Goal: Task Accomplishment & Management: Manage account settings

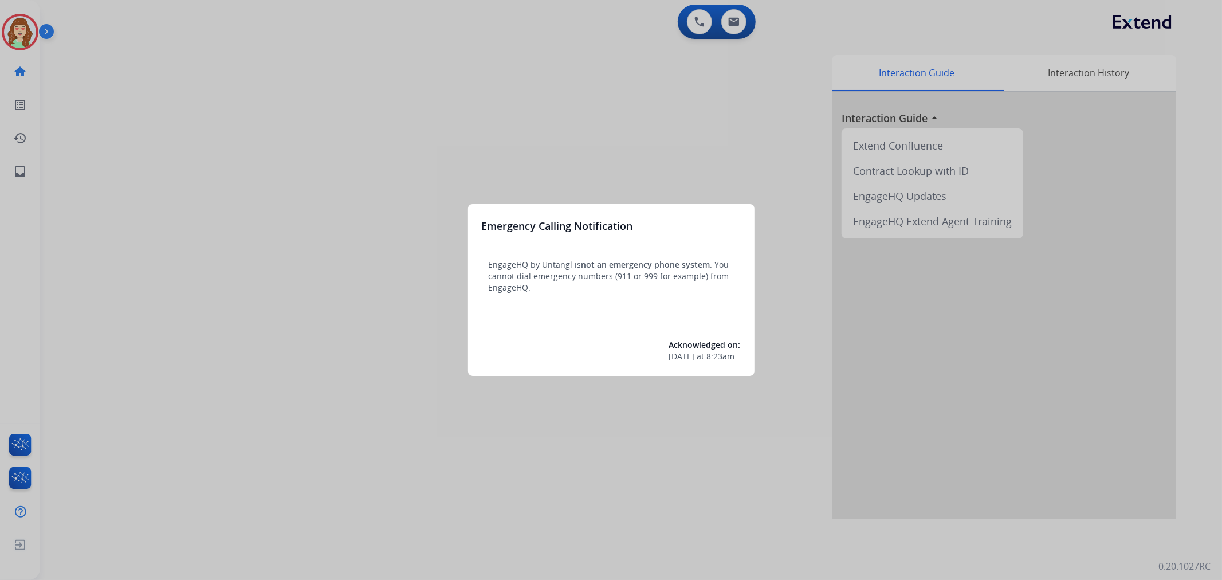
click at [505, 157] on div at bounding box center [611, 290] width 1222 height 580
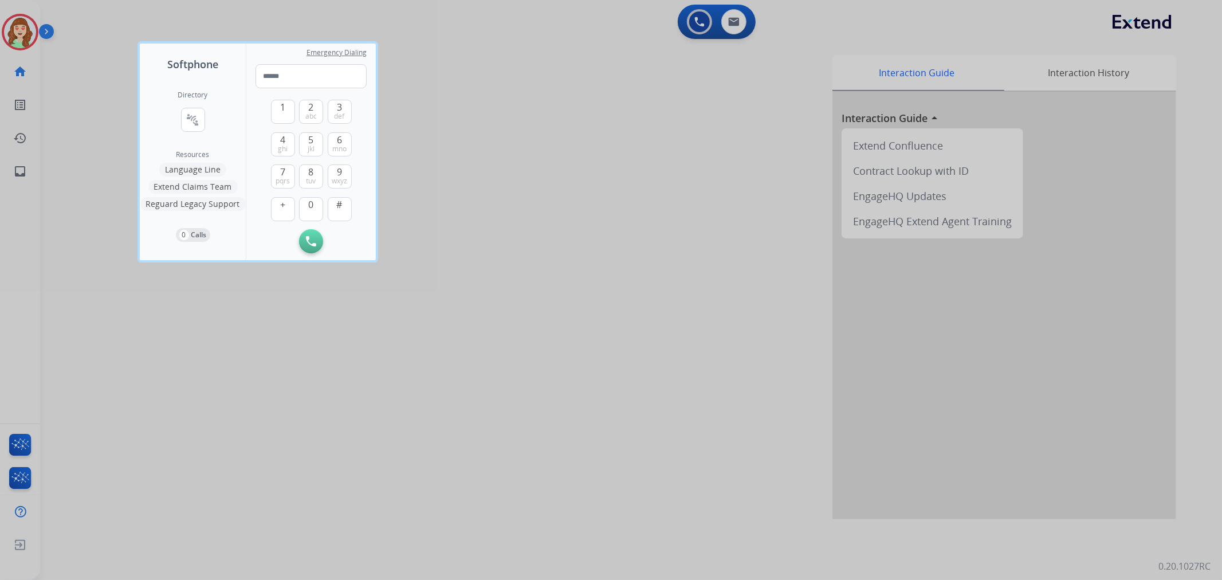
click at [545, 191] on div at bounding box center [611, 290] width 1222 height 580
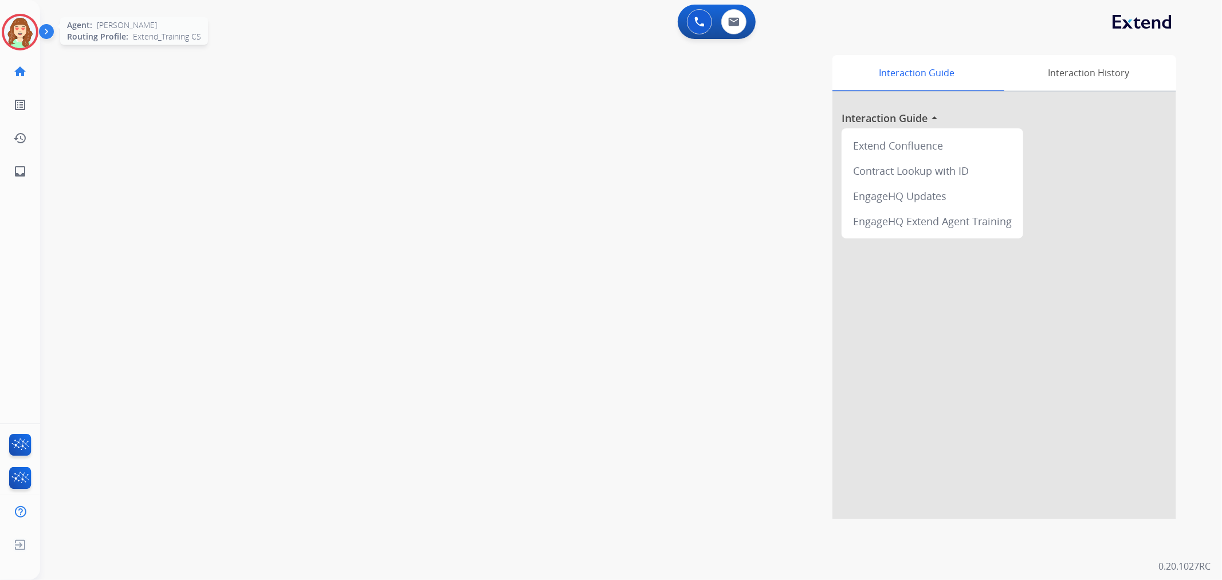
click at [21, 37] on img at bounding box center [20, 32] width 32 height 32
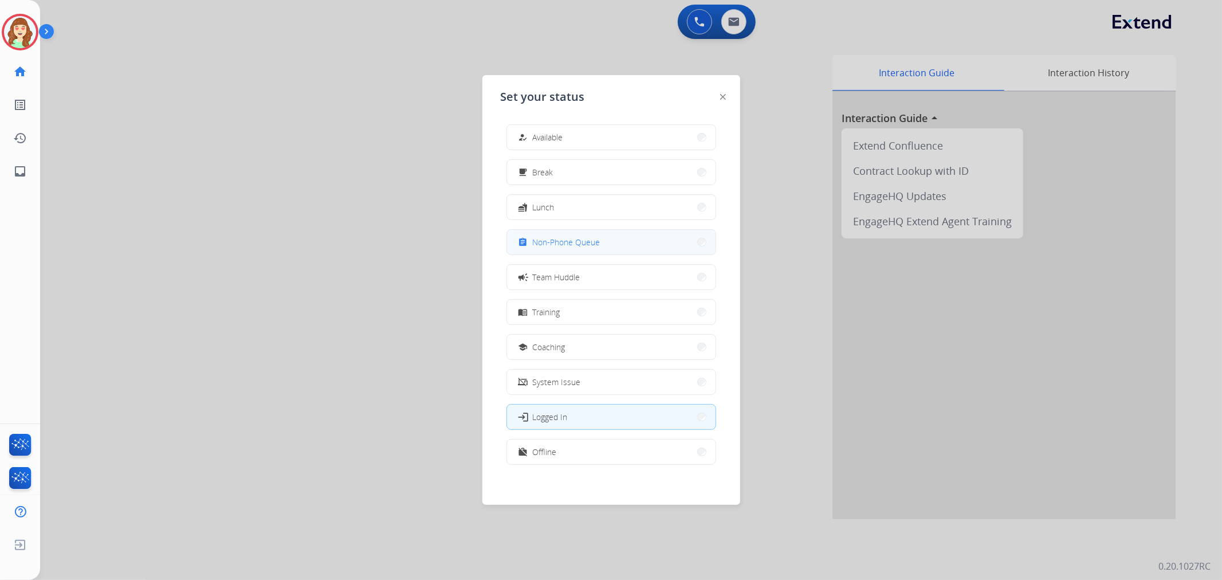
click at [586, 244] on span "Non-Phone Queue" at bounding box center [567, 242] width 68 height 12
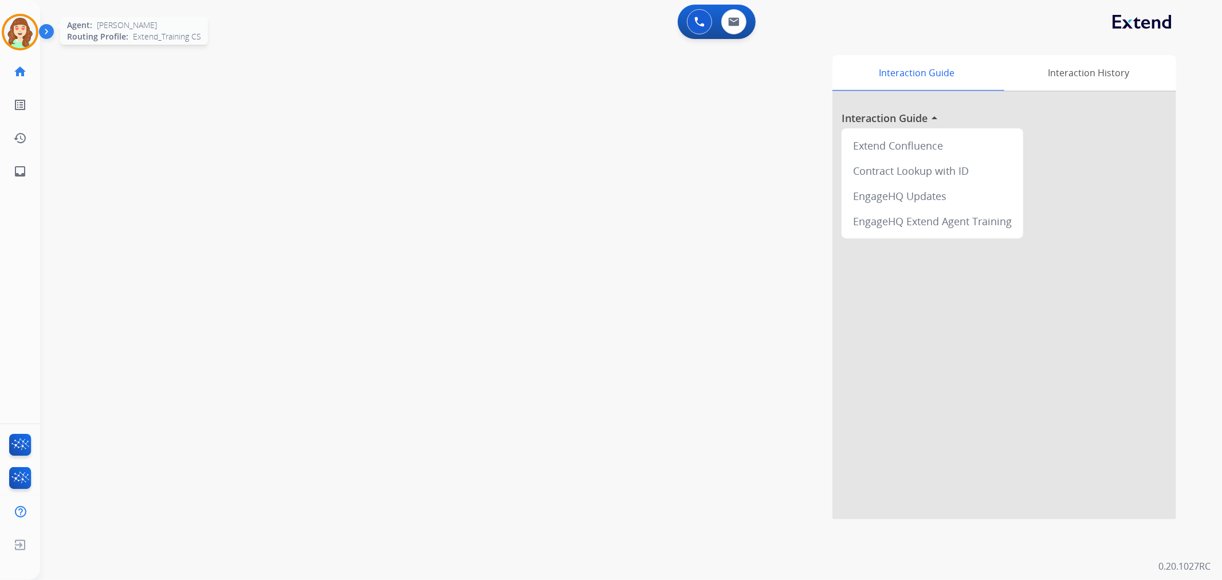
drag, startPoint x: 19, startPoint y: 29, endPoint x: 18, endPoint y: 37, distance: 8.8
click at [18, 29] on img at bounding box center [20, 32] width 32 height 32
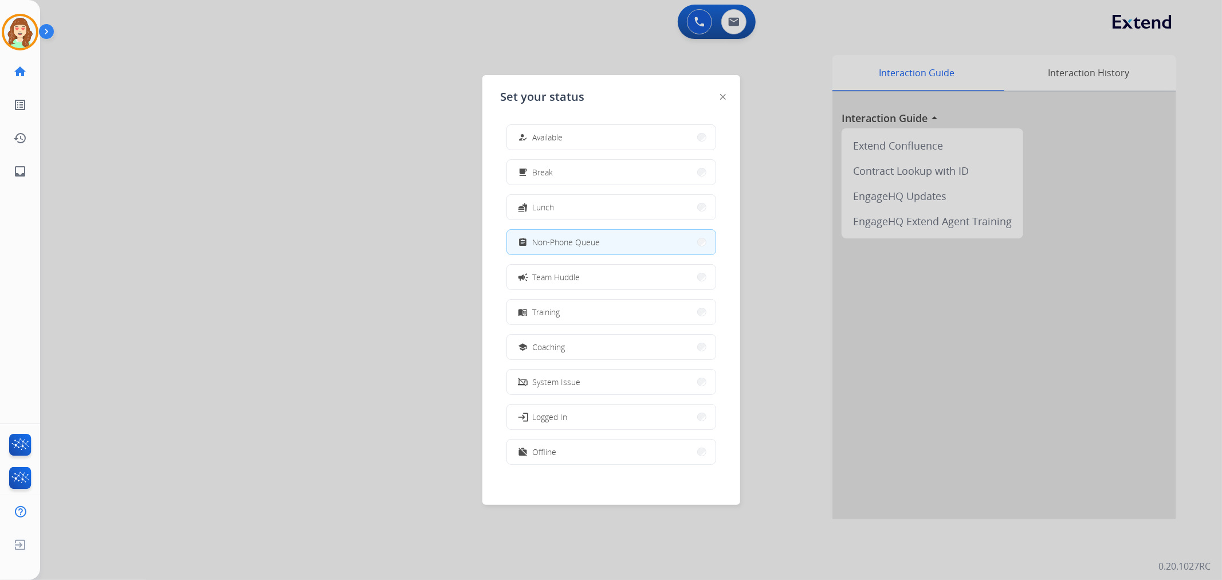
drag, startPoint x: 186, startPoint y: 220, endPoint x: 526, endPoint y: 22, distance: 393.9
click at [188, 220] on div at bounding box center [611, 290] width 1222 height 580
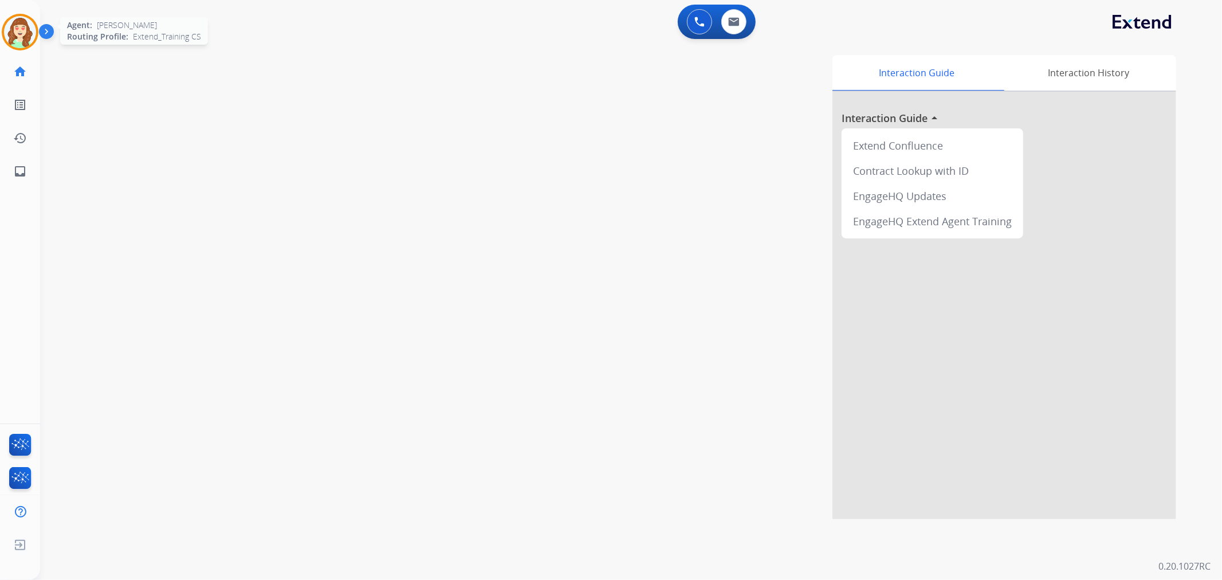
click at [23, 33] on img at bounding box center [20, 32] width 32 height 32
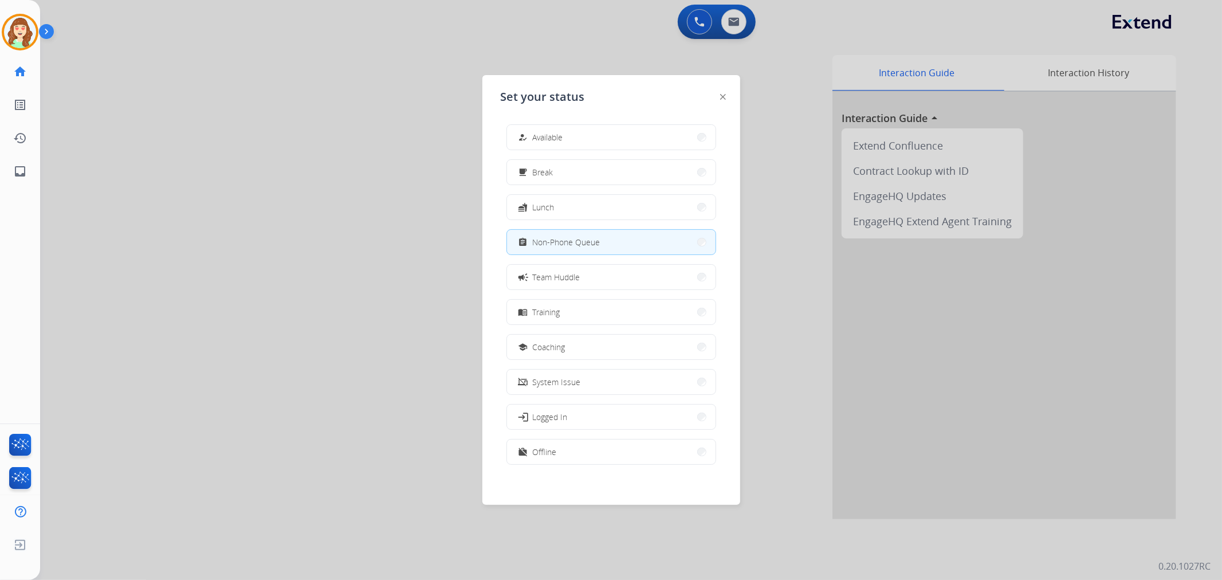
click at [335, 176] on div at bounding box center [611, 290] width 1222 height 580
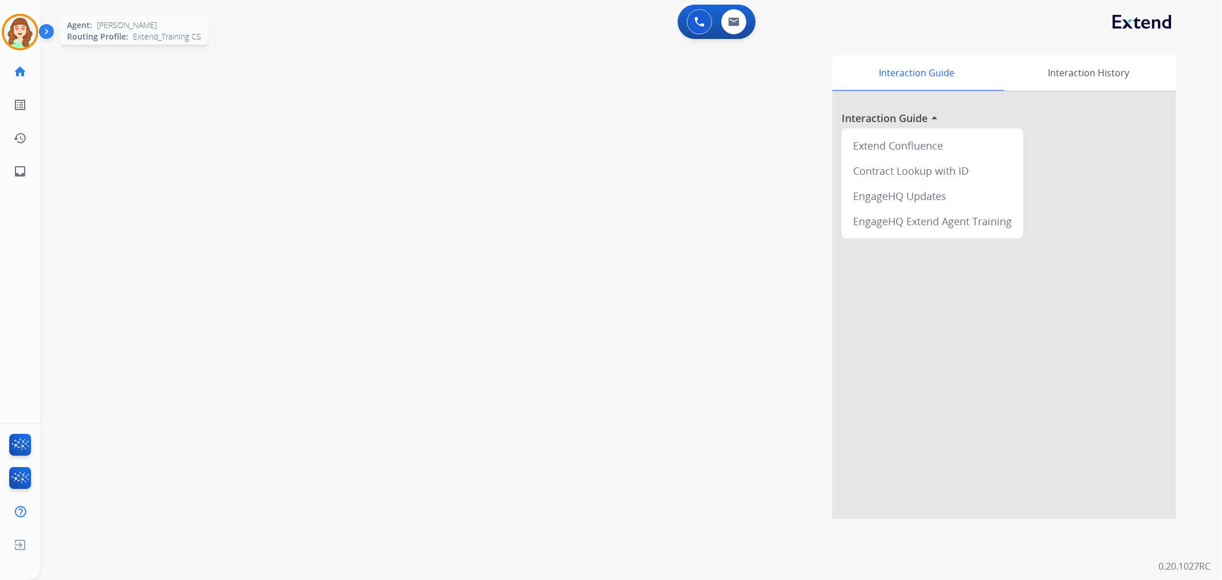
drag, startPoint x: 9, startPoint y: 33, endPoint x: 26, endPoint y: 36, distance: 16.9
click at [12, 33] on img at bounding box center [20, 32] width 32 height 32
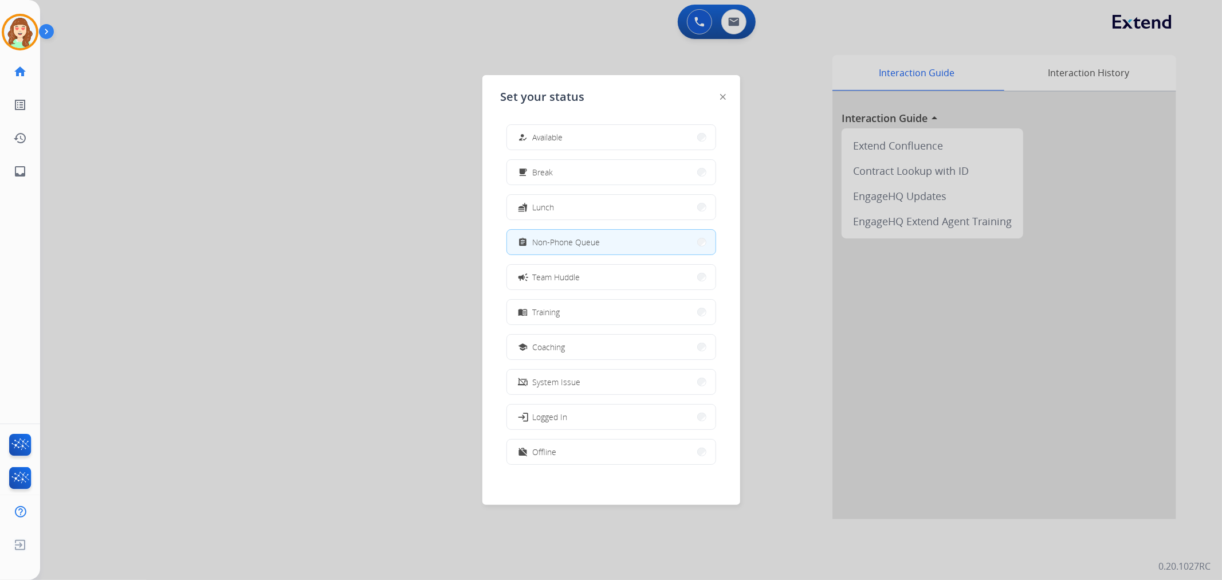
click at [740, 26] on div at bounding box center [611, 290] width 1222 height 580
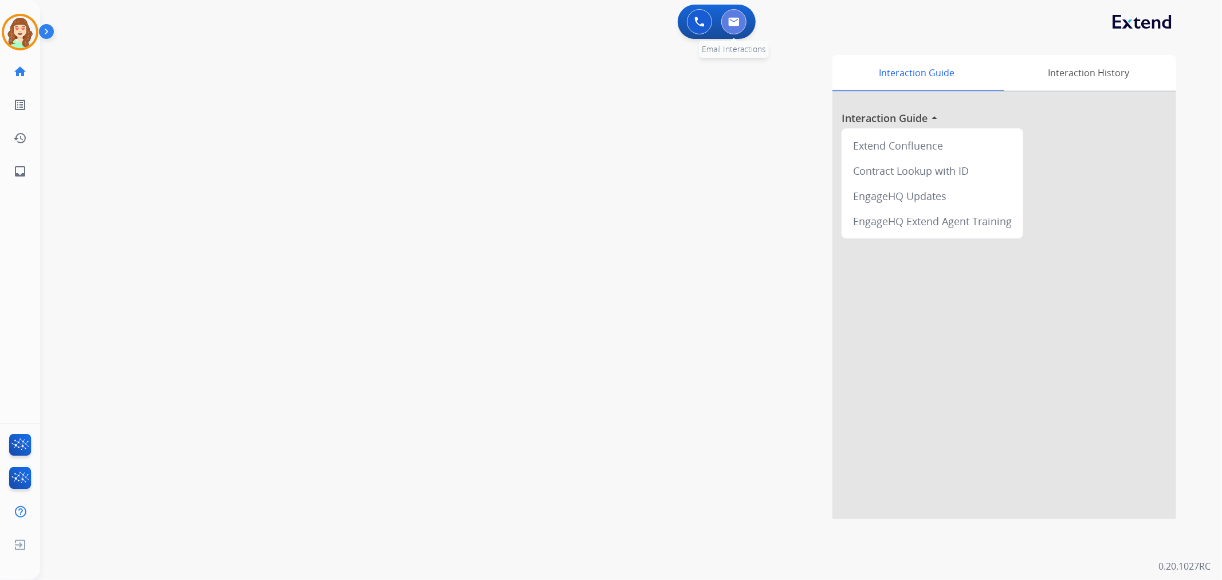
click at [743, 25] on button at bounding box center [733, 21] width 25 height 25
select select "**********"
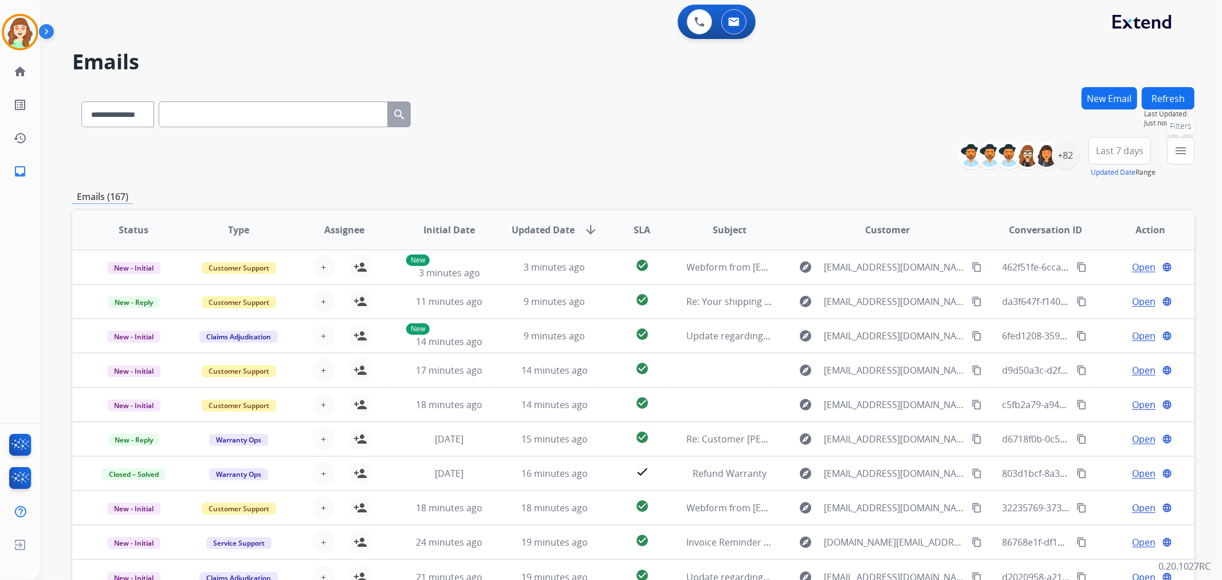
click at [1182, 152] on mat-icon "menu" at bounding box center [1181, 151] width 14 height 14
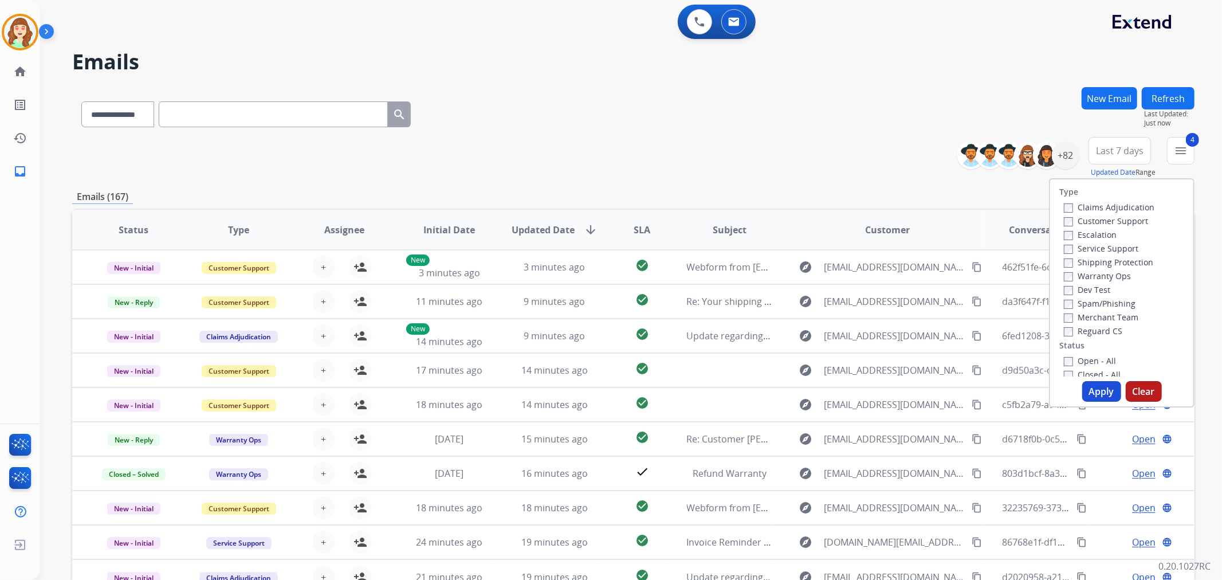
click at [1101, 394] on button "Apply" at bounding box center [1101, 391] width 39 height 21
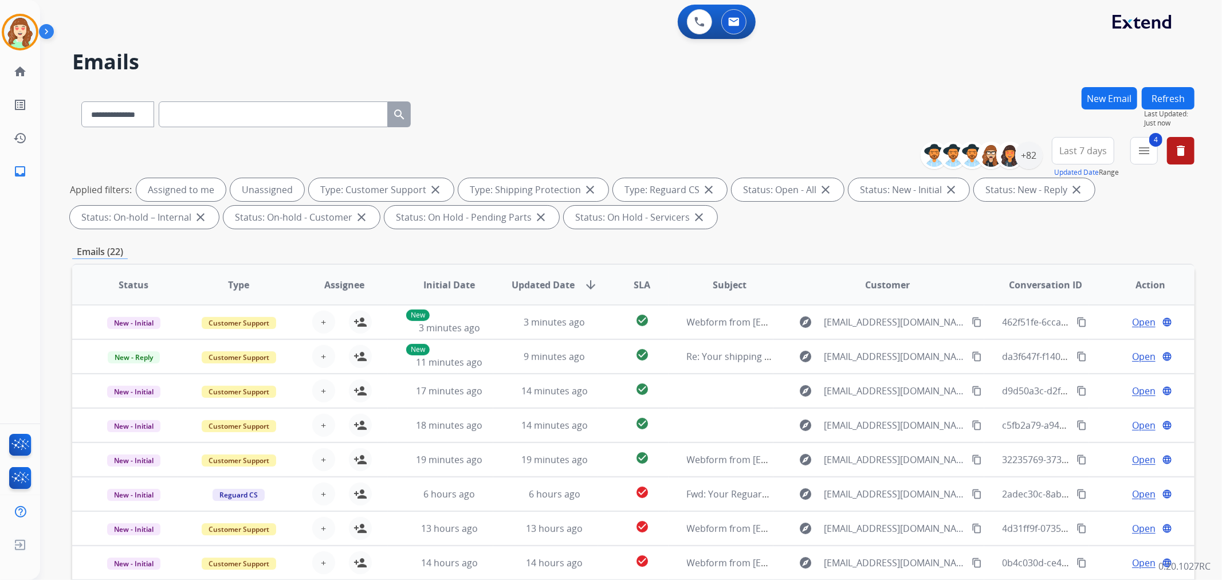
click at [1074, 149] on span "Last 7 days" at bounding box center [1083, 150] width 48 height 5
click at [1085, 293] on div "Last 90 days" at bounding box center [1079, 289] width 63 height 17
click at [1028, 162] on div "+82" at bounding box center [1029, 156] width 28 height 28
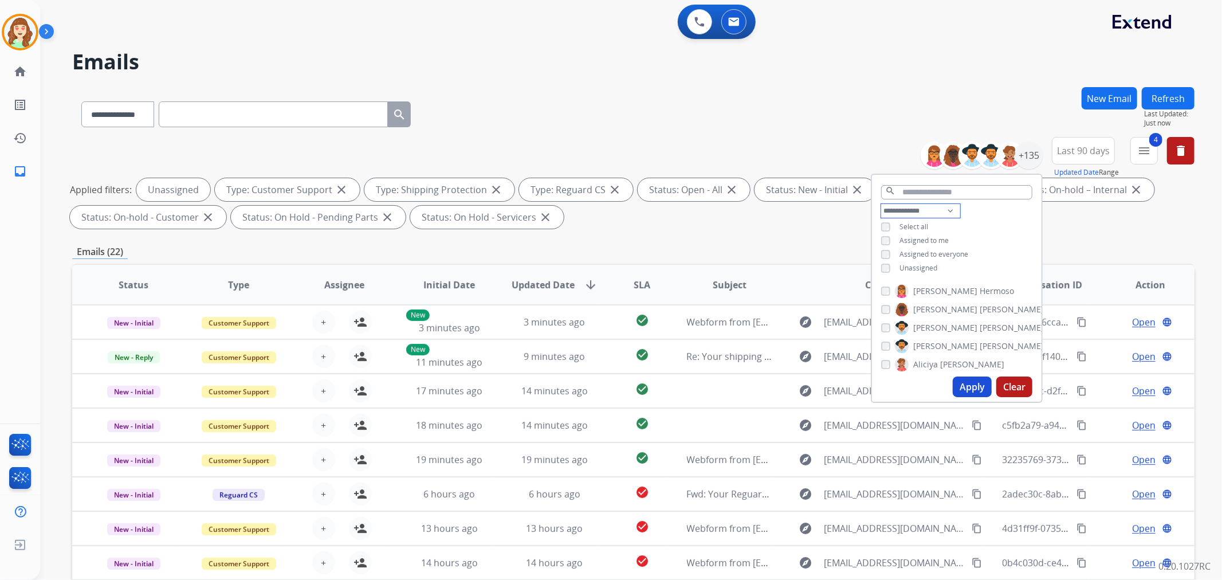
click at [908, 207] on select "**********" at bounding box center [920, 211] width 79 height 14
select select "**********"
click at [881, 204] on select "**********" at bounding box center [920, 211] width 79 height 14
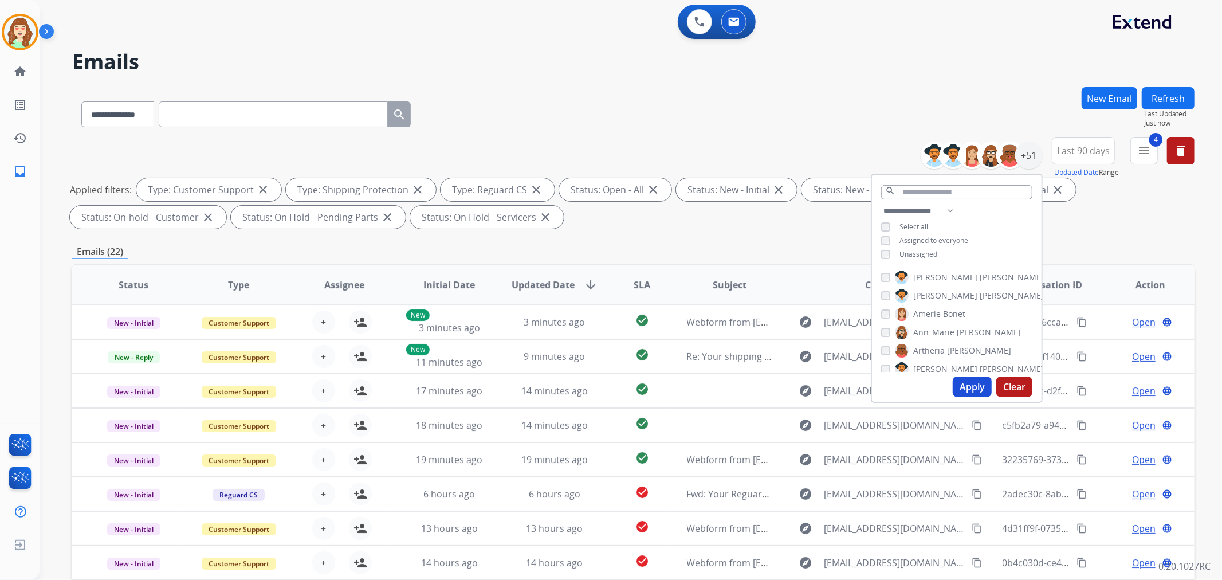
click at [956, 392] on button "Apply" at bounding box center [972, 386] width 39 height 21
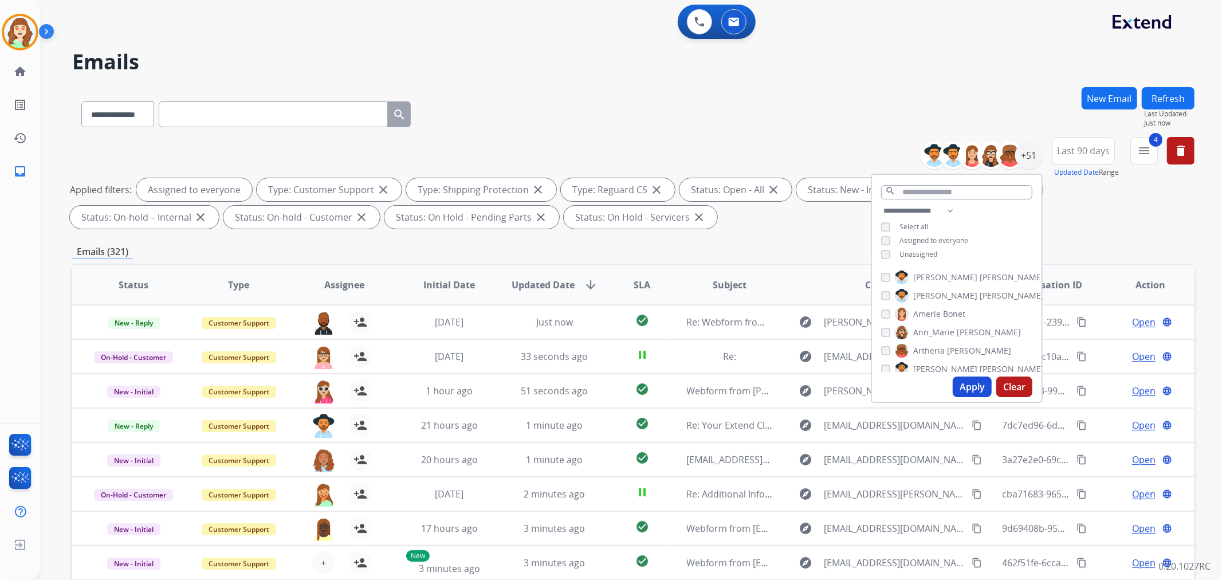
click at [984, 386] on button "Apply" at bounding box center [972, 386] width 39 height 21
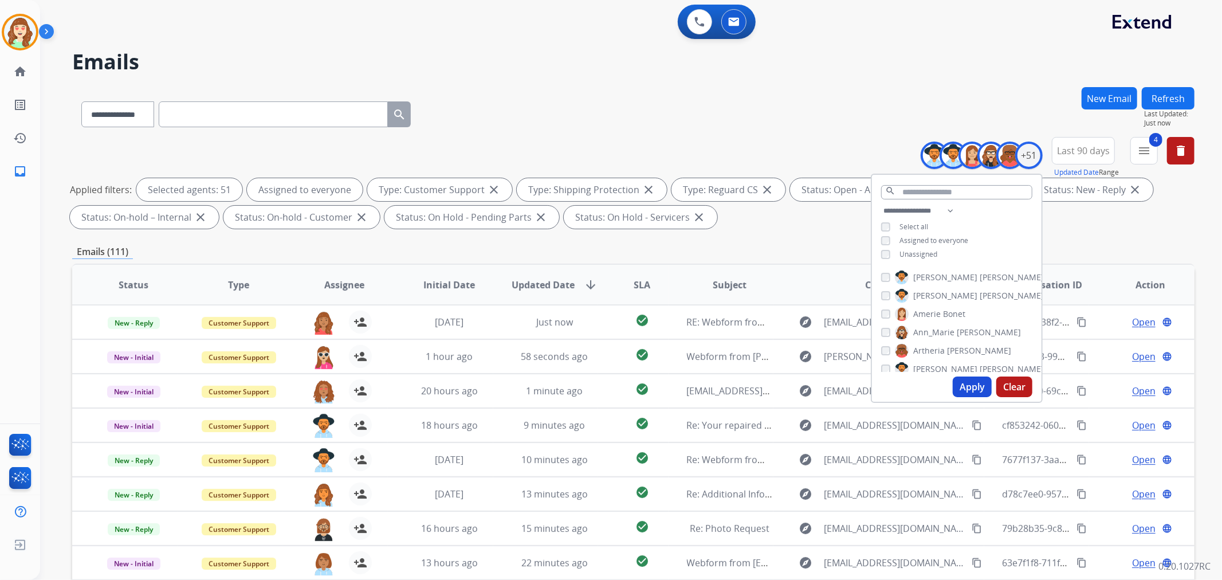
click at [1007, 386] on button "Clear" at bounding box center [1014, 386] width 36 height 21
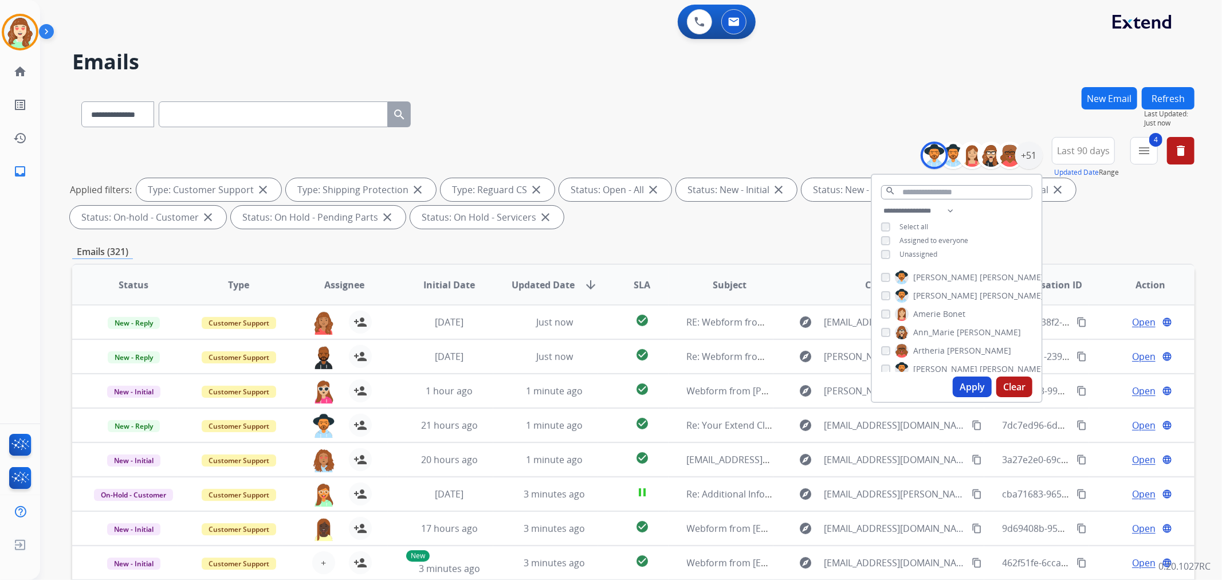
click at [965, 386] on button "Apply" at bounding box center [972, 386] width 39 height 21
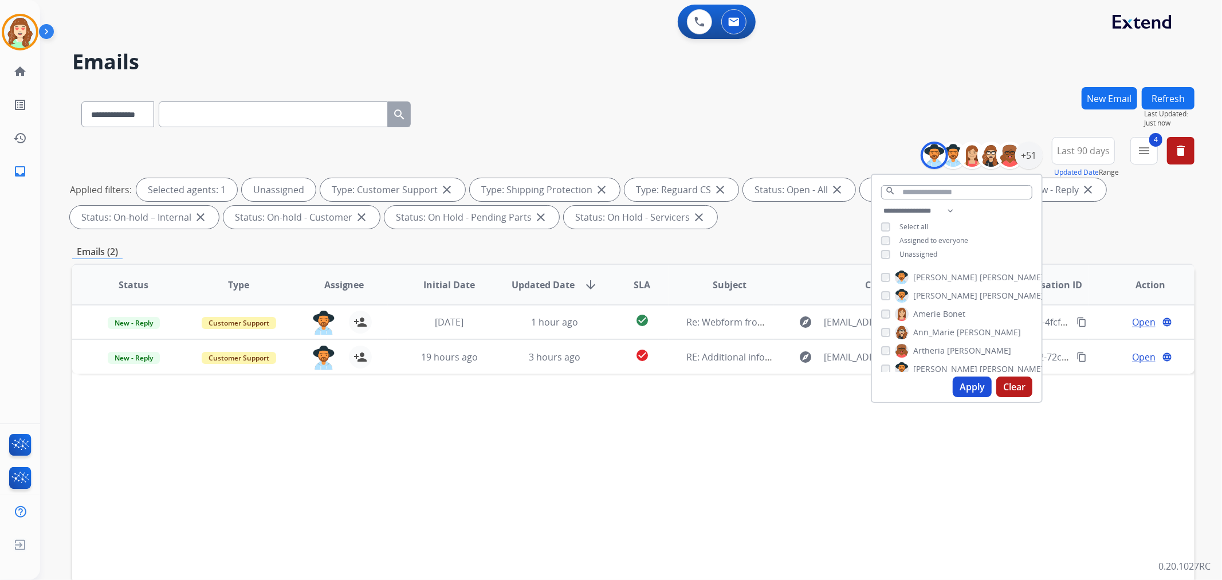
click at [972, 386] on button "Apply" at bounding box center [972, 386] width 39 height 21
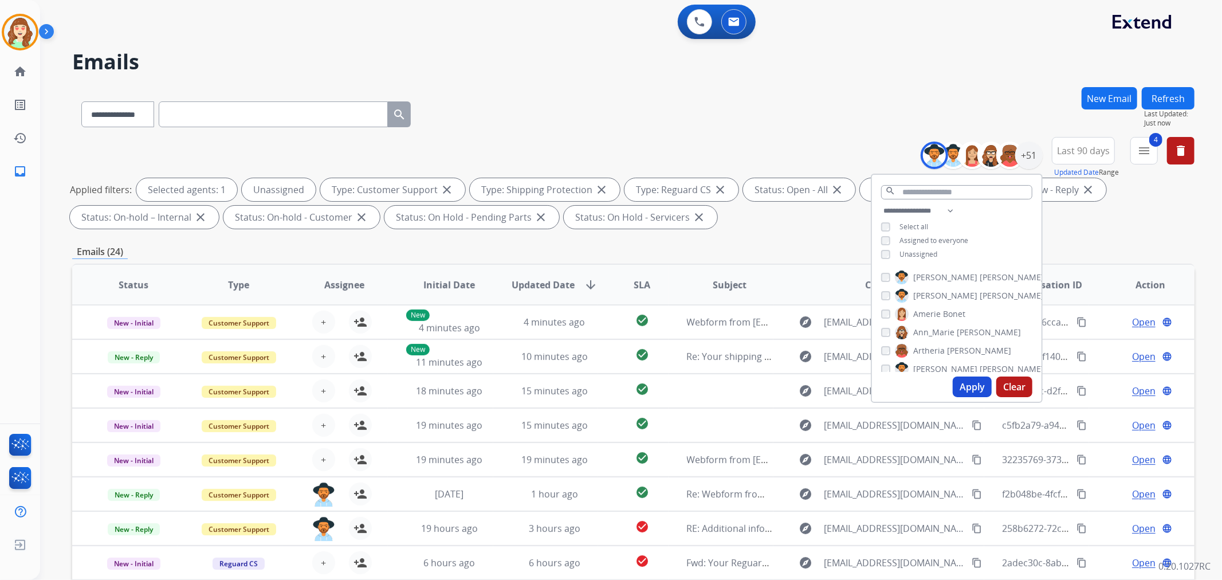
click at [972, 383] on button "Apply" at bounding box center [972, 386] width 39 height 21
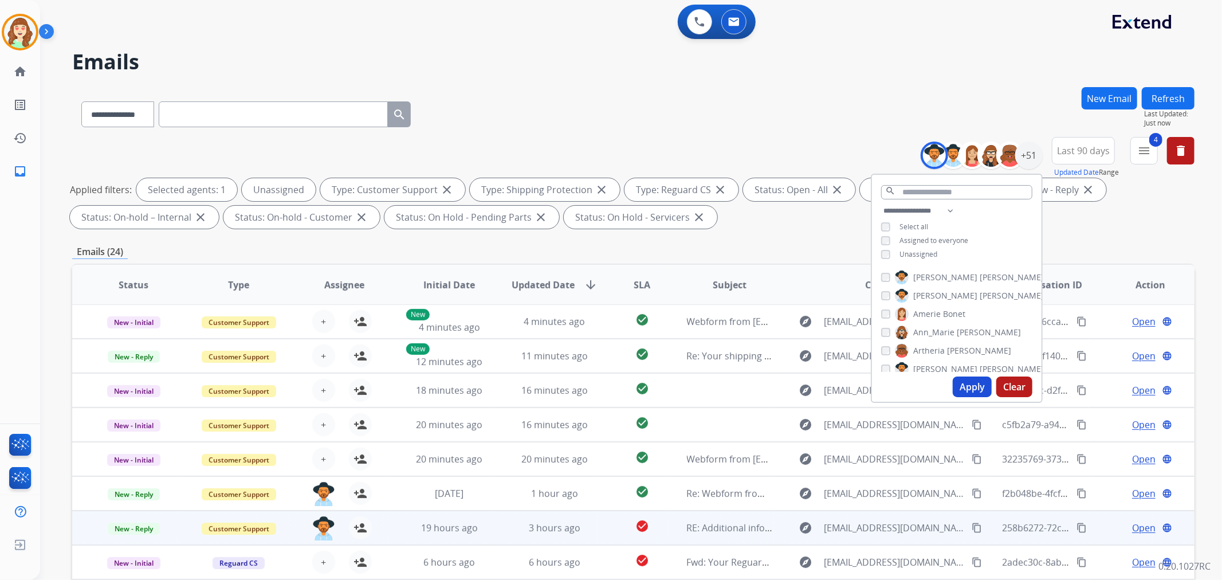
scroll to position [127, 0]
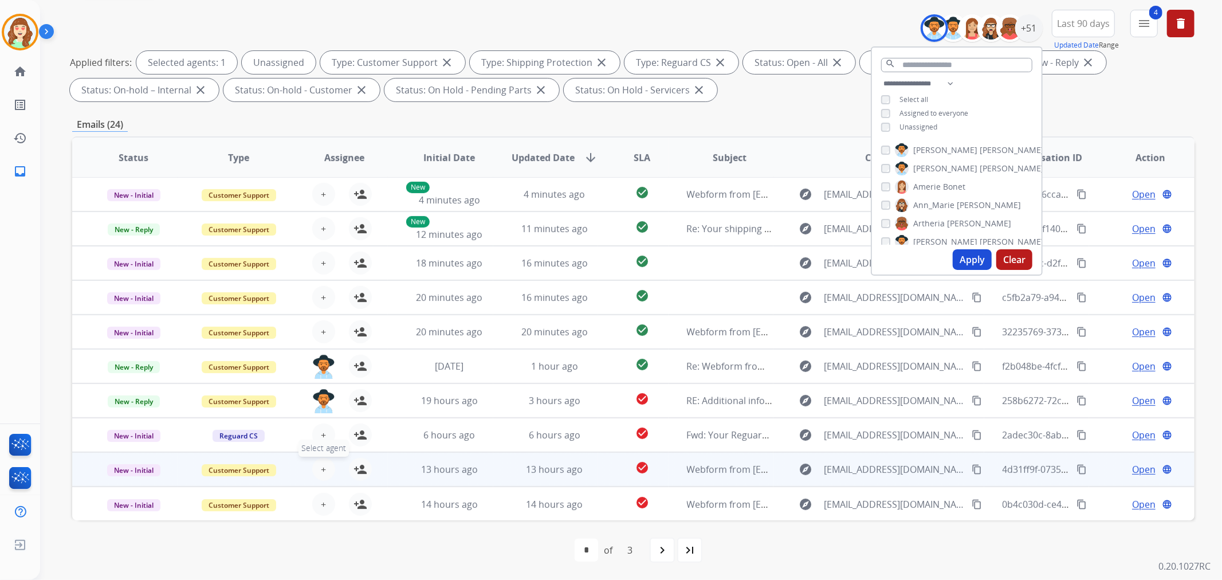
click at [321, 462] on span "+" at bounding box center [323, 469] width 5 height 14
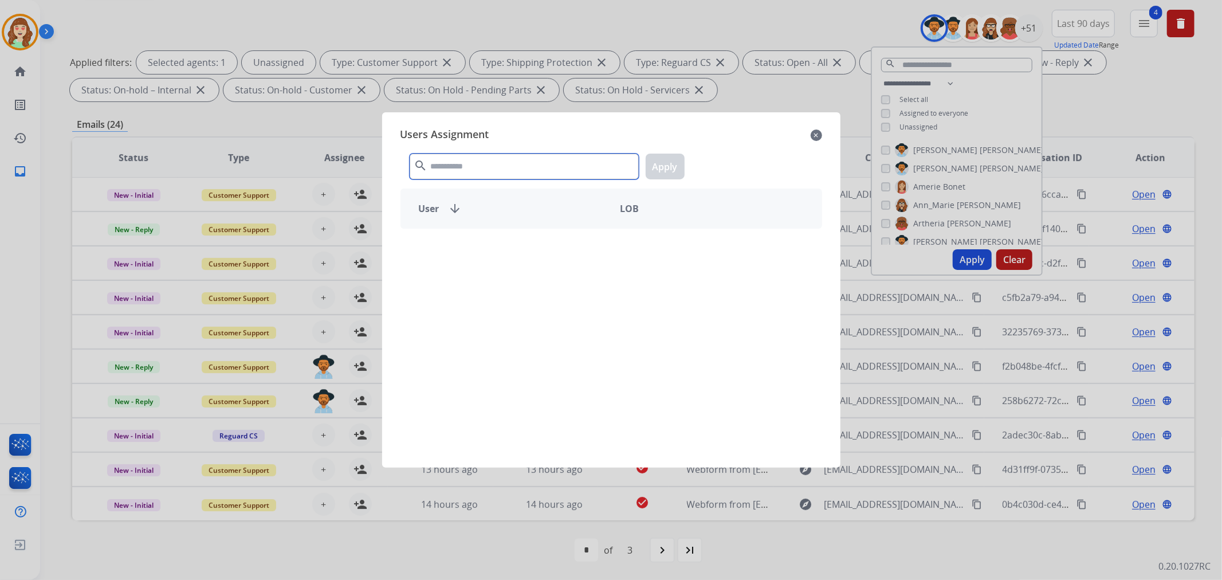
click at [489, 169] on input "text" at bounding box center [524, 167] width 229 height 26
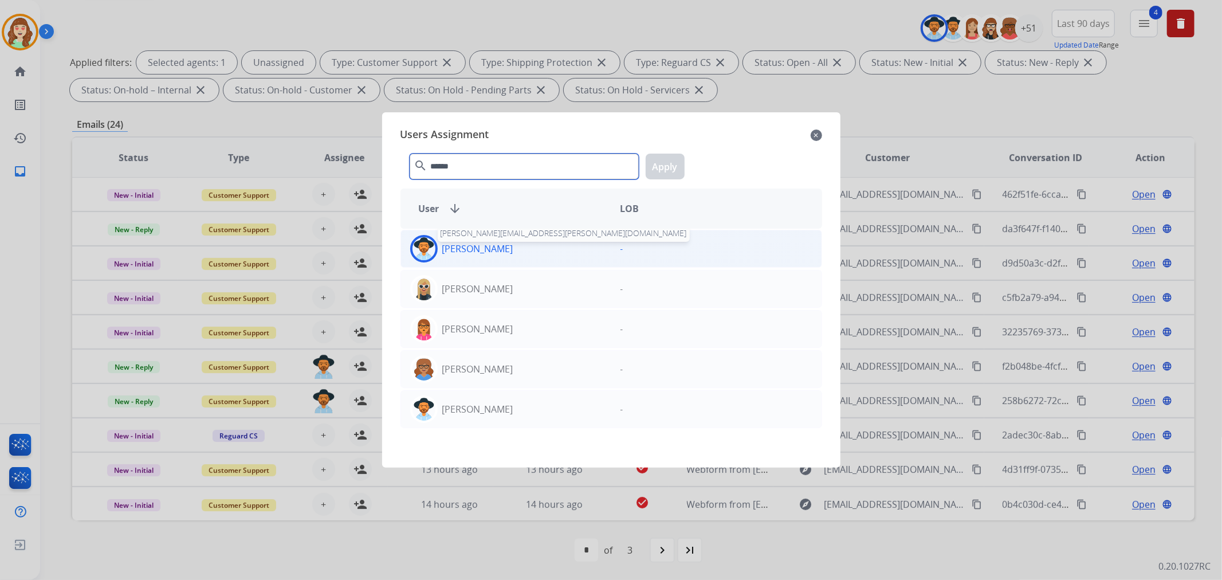
type input "******"
click at [472, 249] on p "[PERSON_NAME]" at bounding box center [477, 249] width 71 height 14
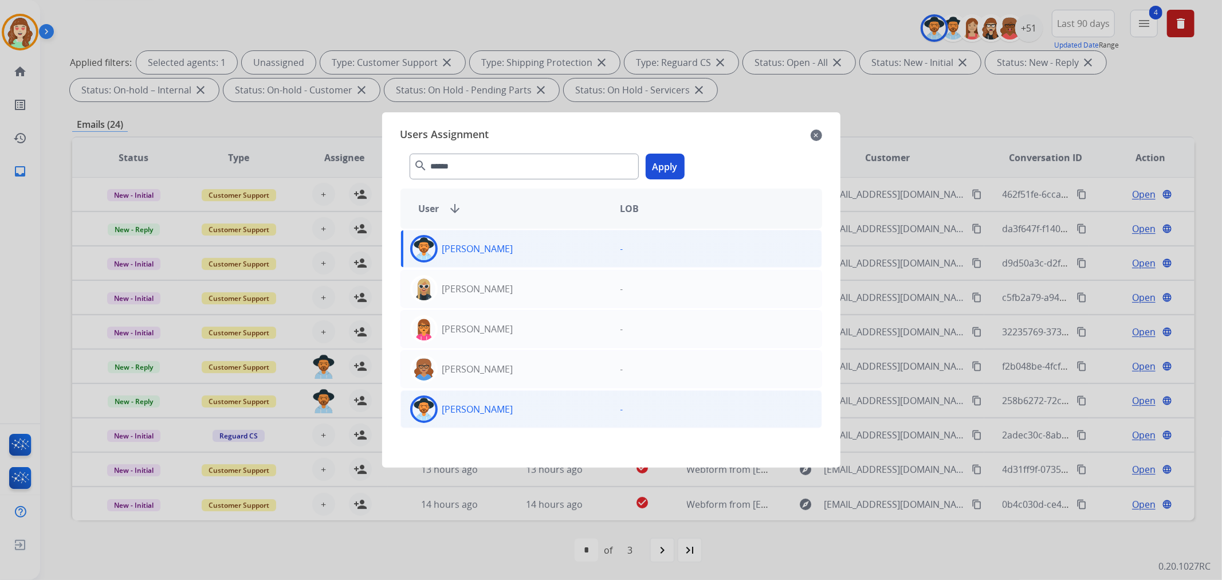
click at [509, 409] on div "[PERSON_NAME]" at bounding box center [506, 409] width 210 height 28
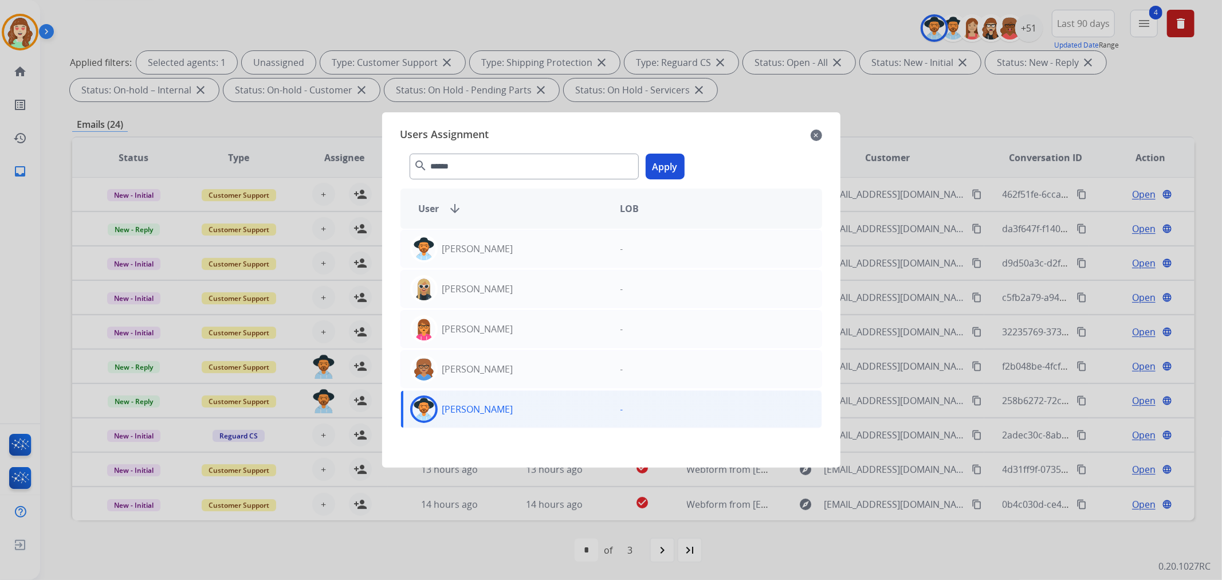
click at [662, 174] on button "Apply" at bounding box center [665, 167] width 39 height 26
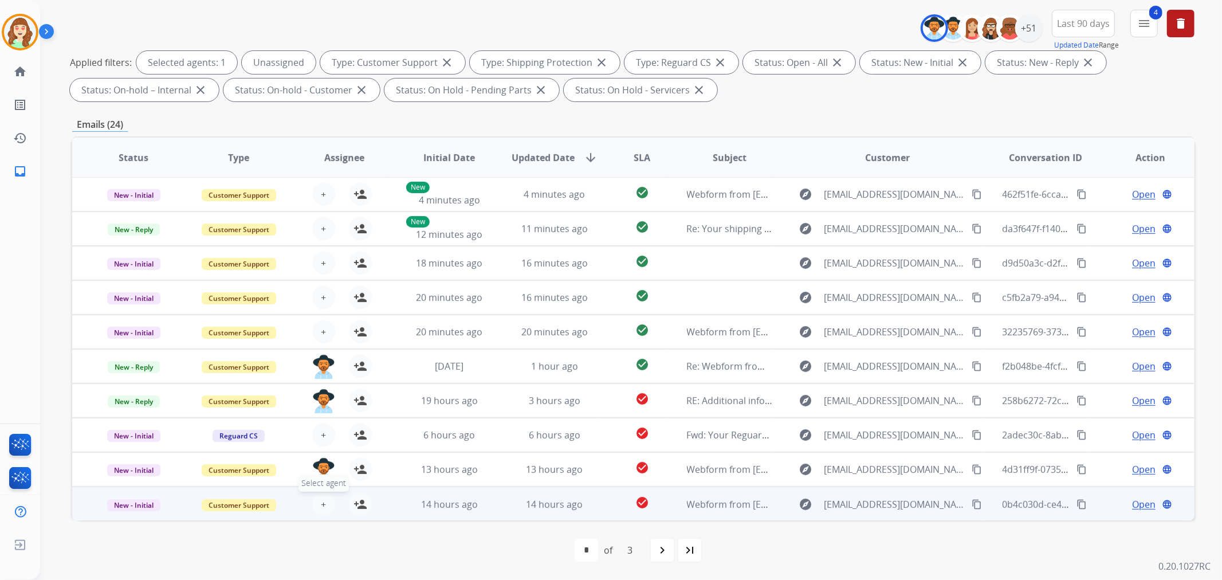
click at [321, 499] on span "+" at bounding box center [323, 504] width 5 height 14
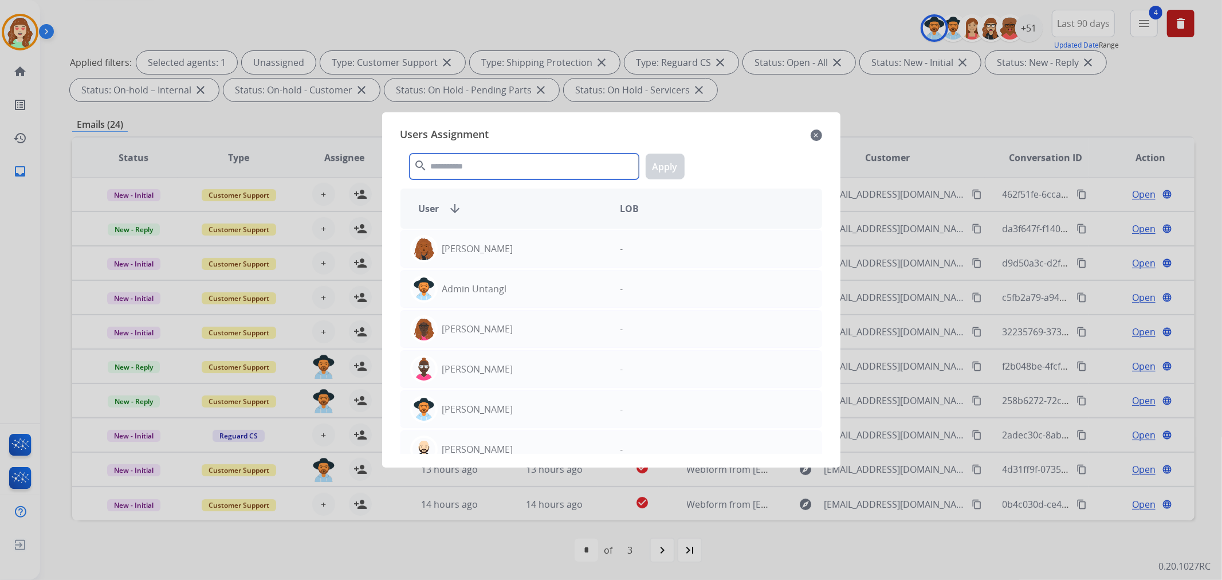
click at [517, 168] on input "text" at bounding box center [524, 167] width 229 height 26
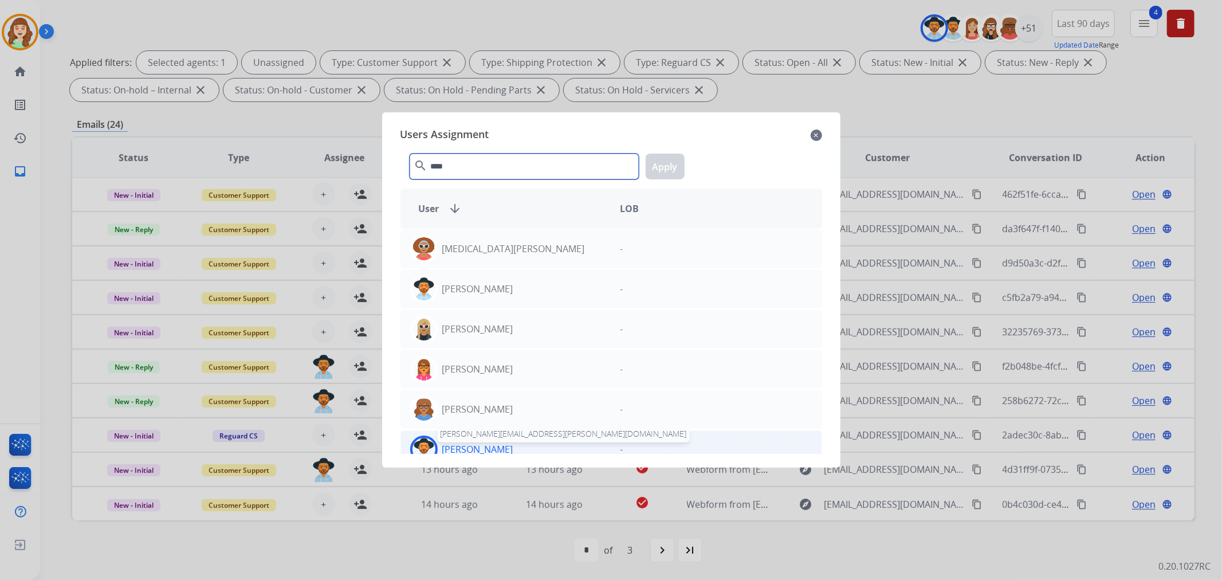
type input "****"
click at [499, 449] on p "[PERSON_NAME]" at bounding box center [477, 449] width 71 height 14
click at [671, 166] on button "Apply" at bounding box center [665, 167] width 39 height 26
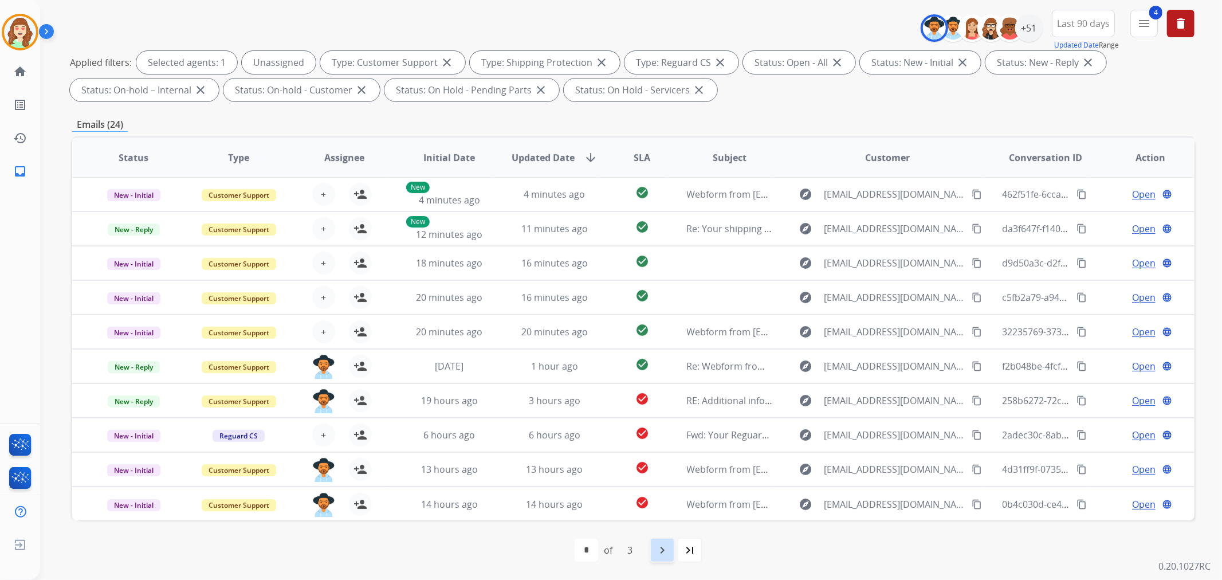
click at [666, 548] on mat-icon "navigate_next" at bounding box center [662, 550] width 14 height 14
select select "*"
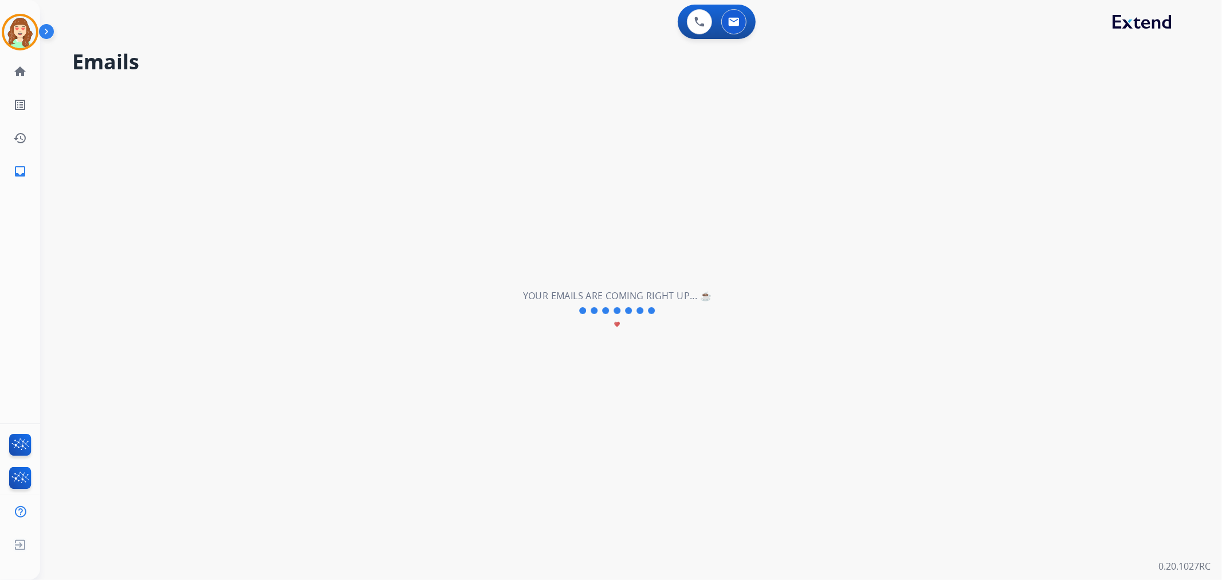
scroll to position [0, 0]
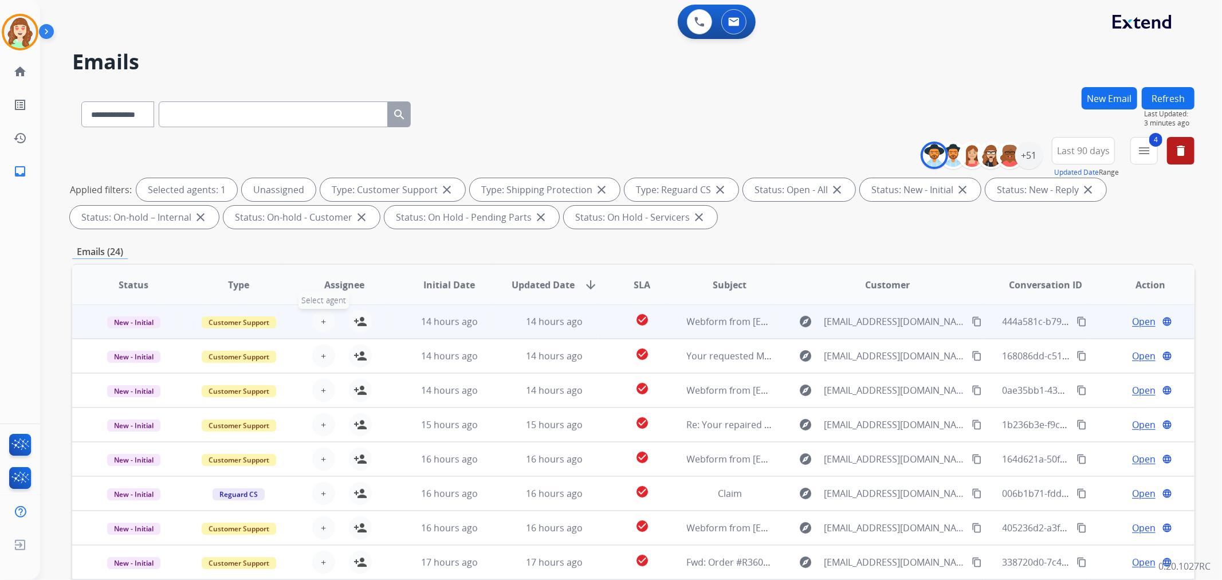
click at [323, 323] on span "+" at bounding box center [323, 322] width 5 height 14
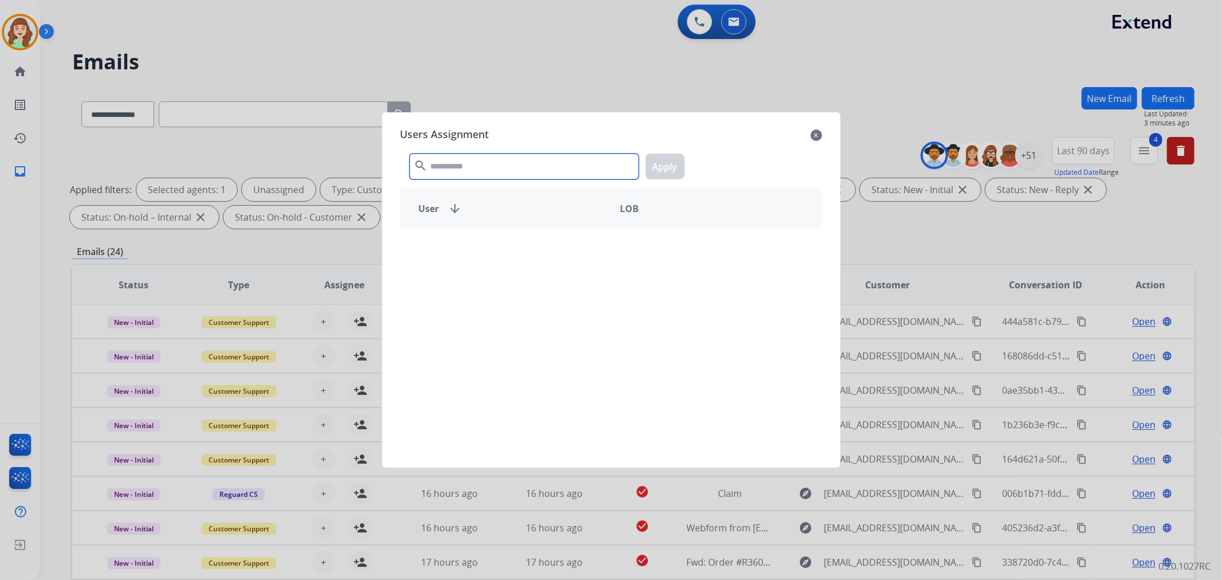
click at [470, 168] on input "text" at bounding box center [524, 167] width 229 height 26
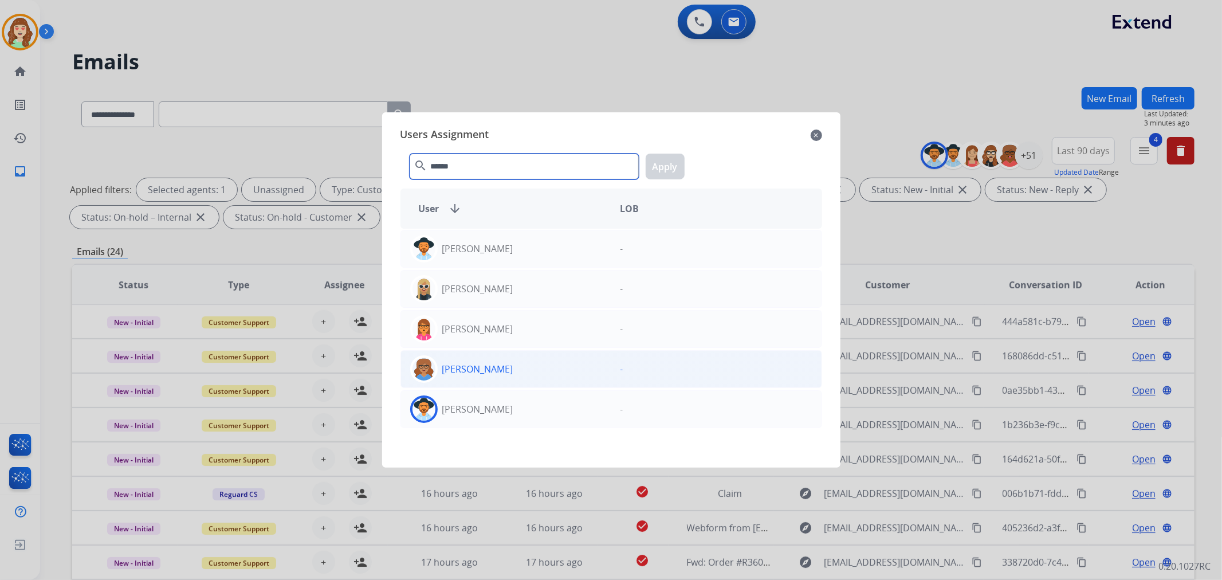
type input "******"
click at [502, 414] on p "[PERSON_NAME]" at bounding box center [477, 409] width 71 height 14
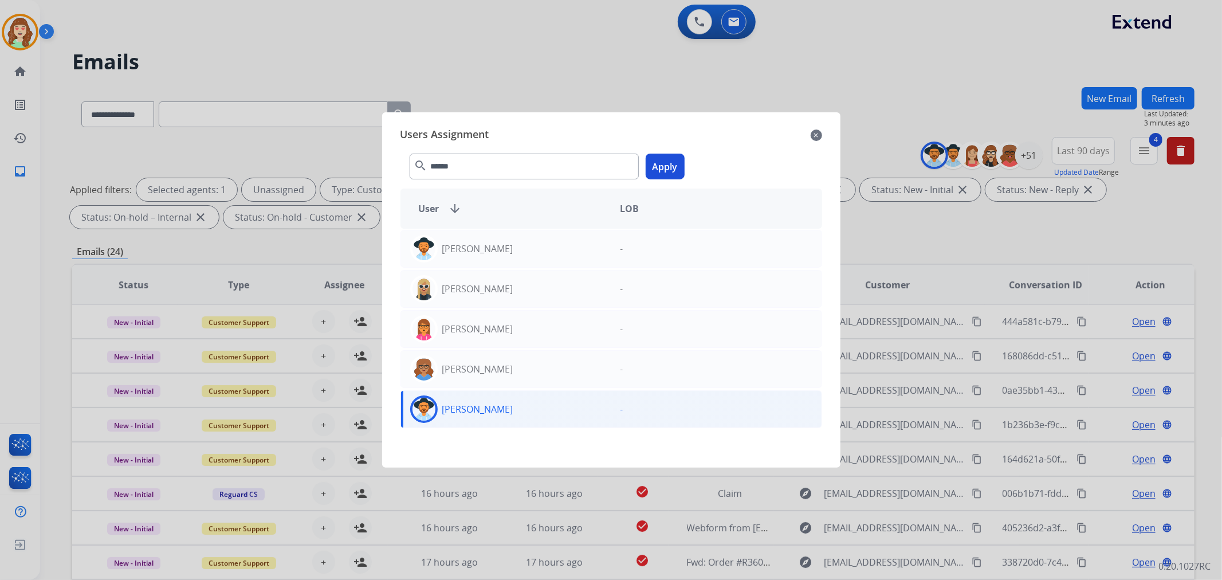
click at [659, 173] on button "Apply" at bounding box center [665, 167] width 39 height 26
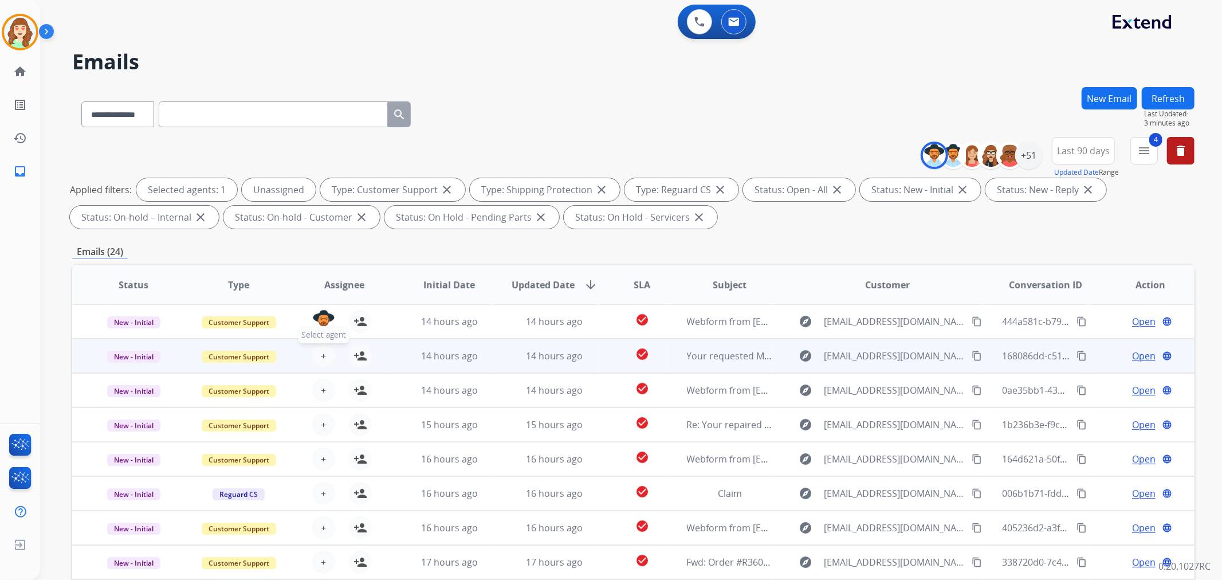
click at [318, 350] on button "+ Select agent" at bounding box center [323, 355] width 23 height 23
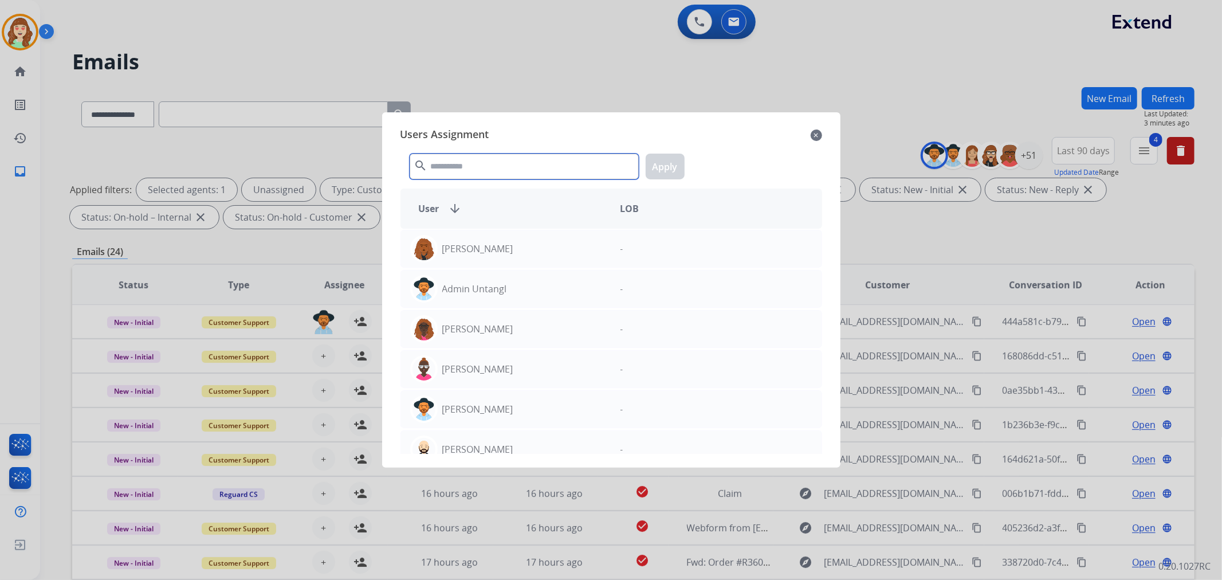
click at [485, 158] on input "text" at bounding box center [524, 167] width 229 height 26
click at [532, 167] on input "text" at bounding box center [524, 167] width 229 height 26
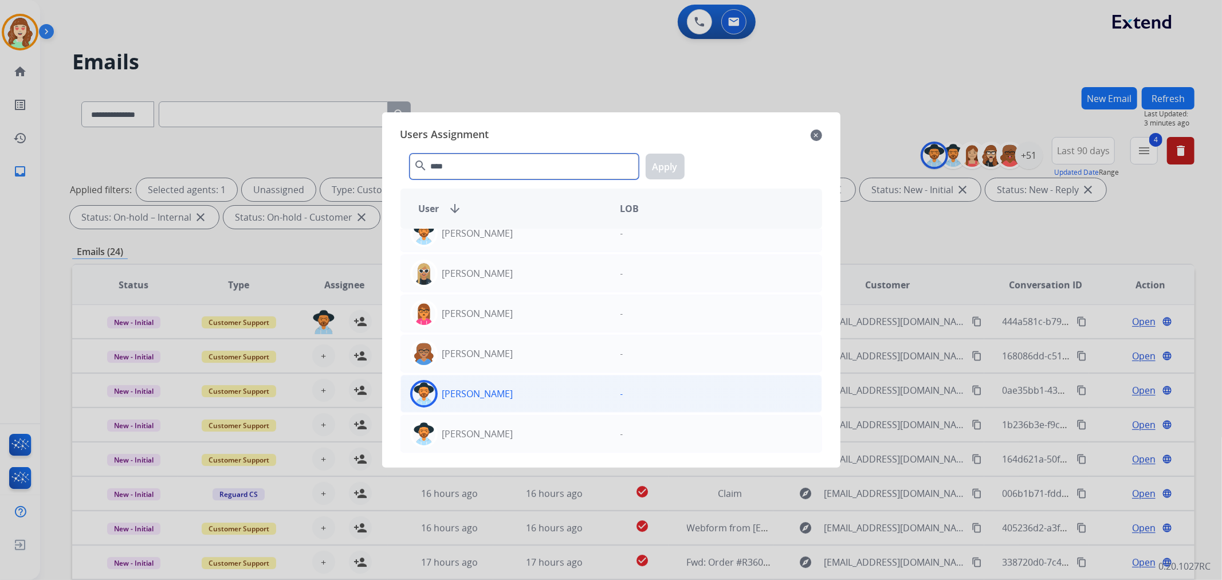
type input "****"
click at [516, 399] on div "[PERSON_NAME]" at bounding box center [506, 394] width 210 height 28
click at [663, 168] on button "Apply" at bounding box center [665, 167] width 39 height 26
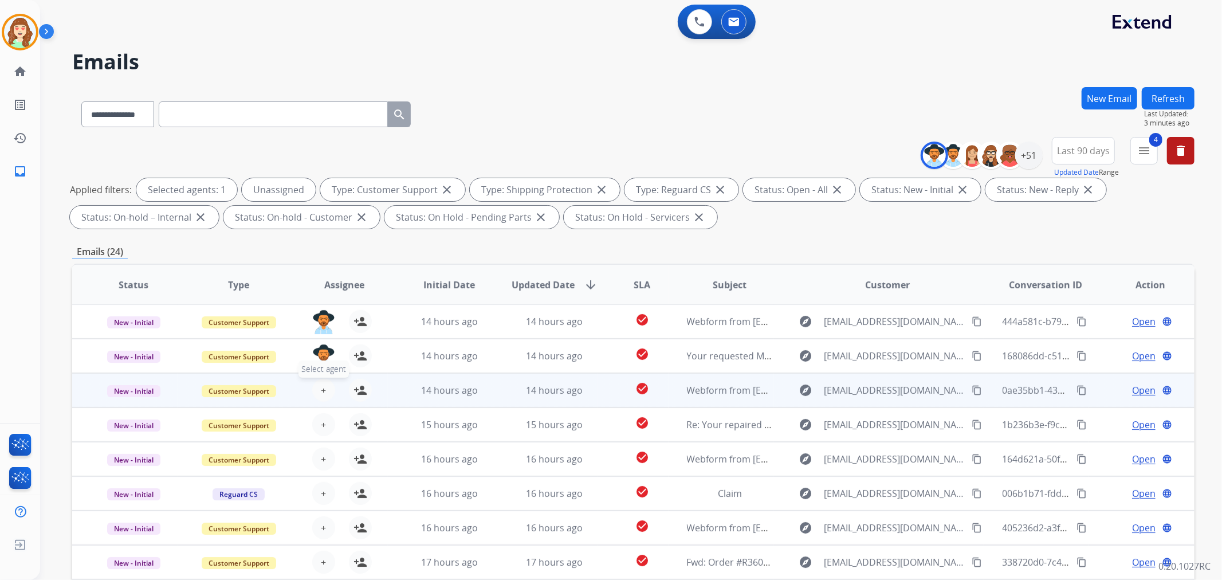
click at [321, 390] on span "+" at bounding box center [323, 390] width 5 height 14
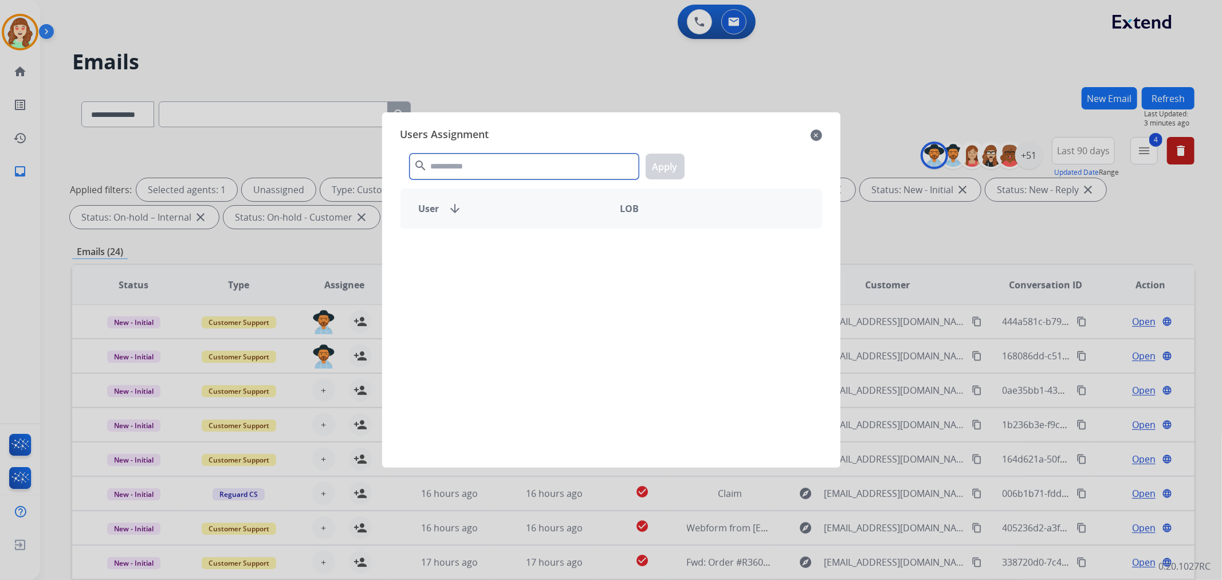
click at [494, 163] on input "text" at bounding box center [524, 167] width 229 height 26
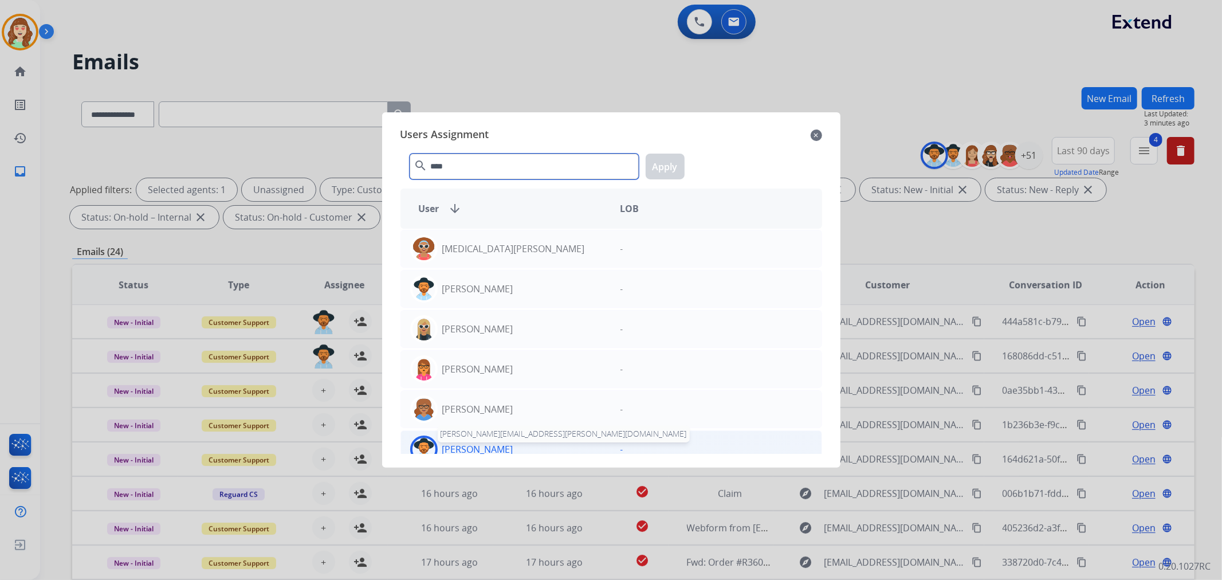
type input "****"
click at [498, 450] on p "[PERSON_NAME]" at bounding box center [477, 449] width 71 height 14
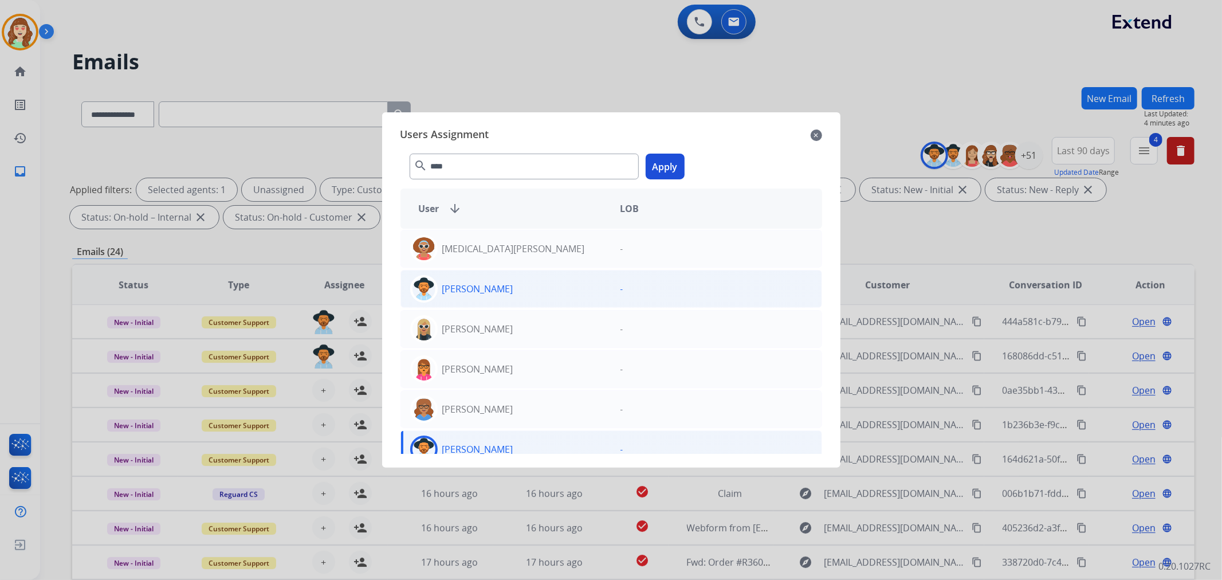
click at [668, 168] on button "Apply" at bounding box center [665, 167] width 39 height 26
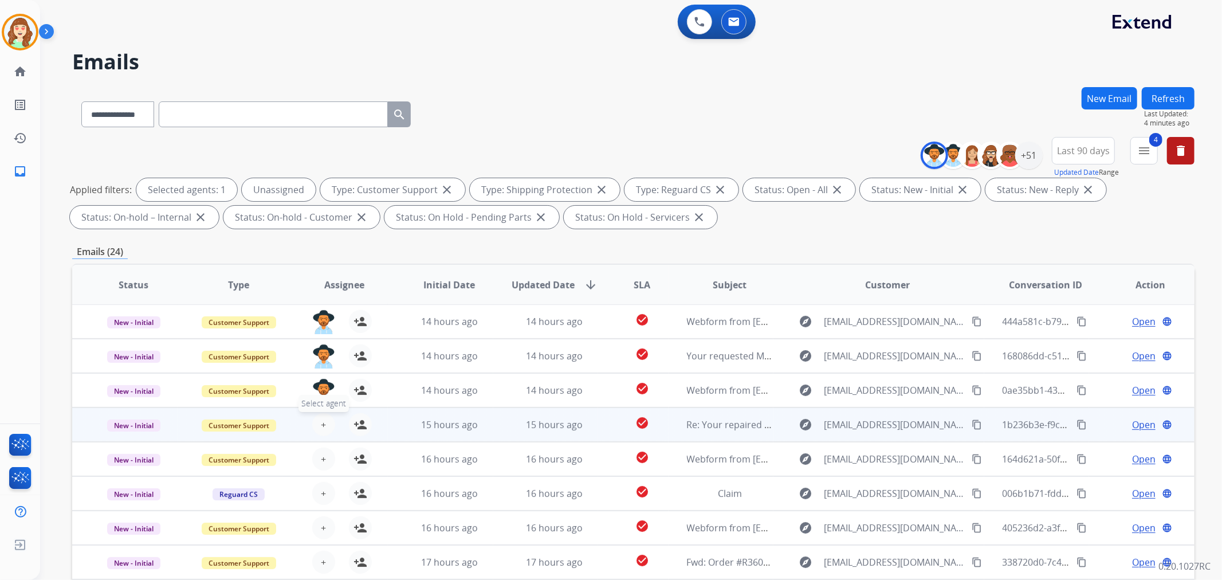
click at [321, 425] on span "+" at bounding box center [323, 425] width 5 height 14
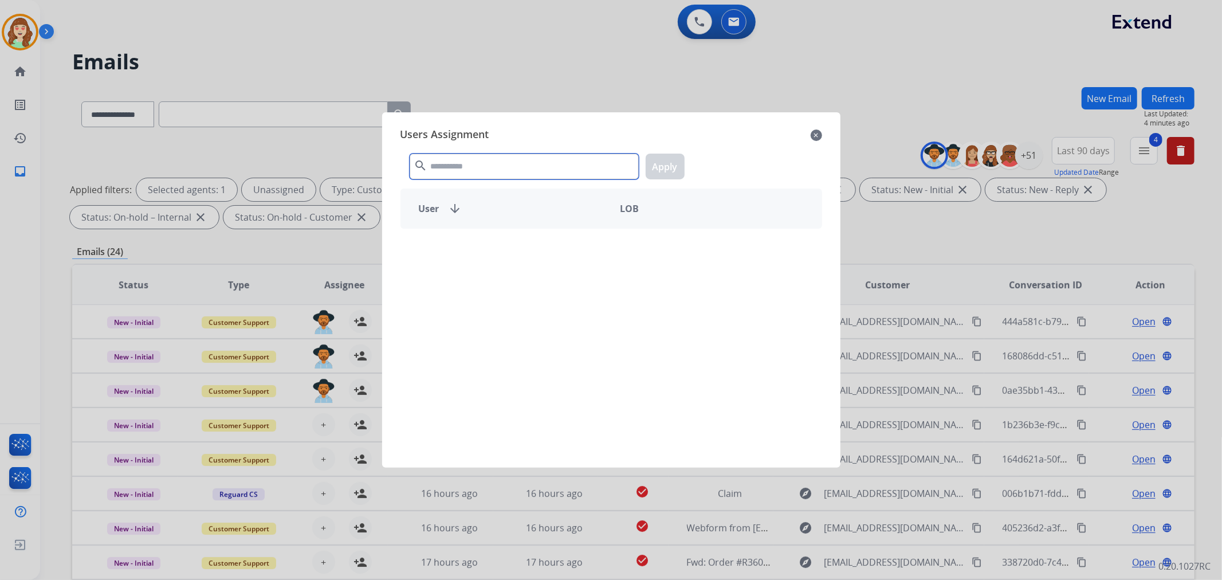
click at [494, 167] on input "text" at bounding box center [524, 167] width 229 height 26
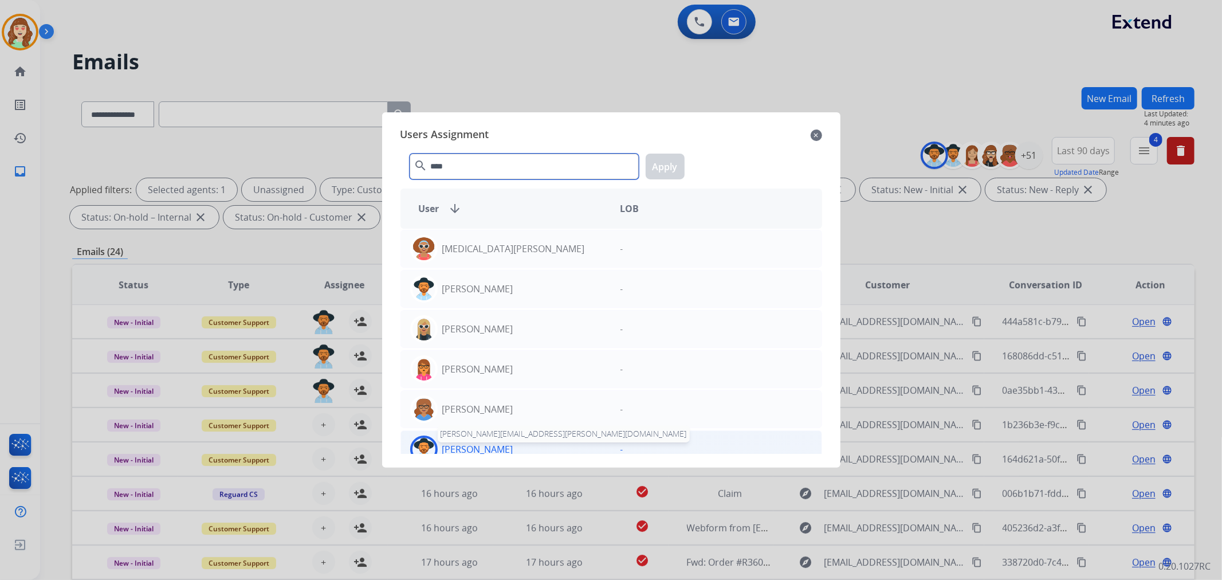
type input "****"
click at [498, 447] on p "[PERSON_NAME]" at bounding box center [477, 449] width 71 height 14
click at [668, 162] on button "Apply" at bounding box center [665, 167] width 39 height 26
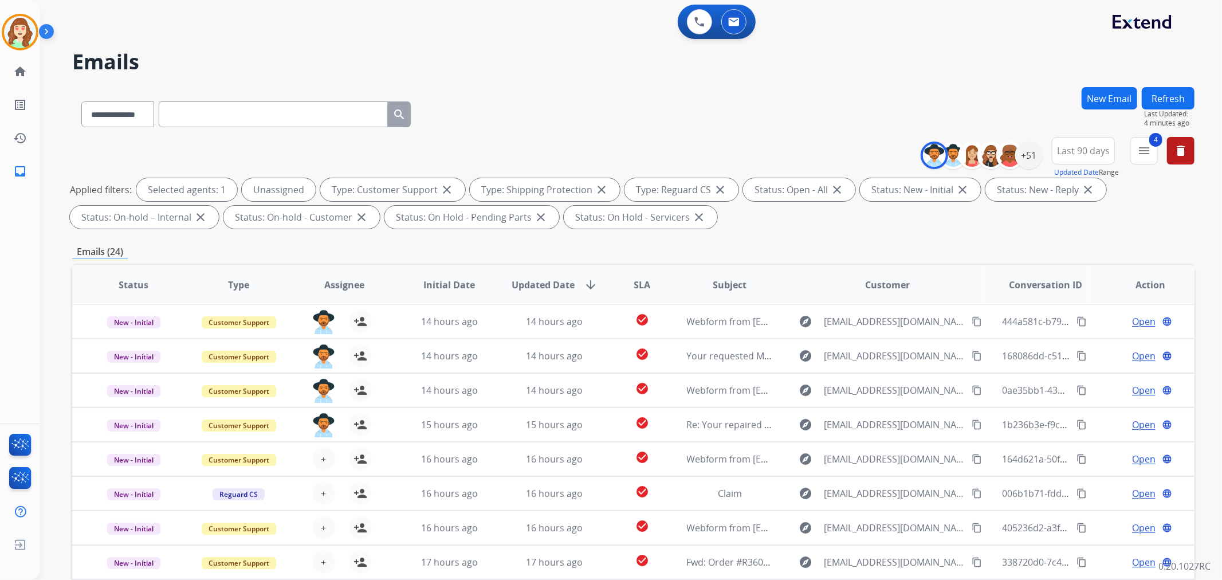
scroll to position [0, 0]
click at [1027, 154] on div "+51" at bounding box center [1029, 156] width 28 height 28
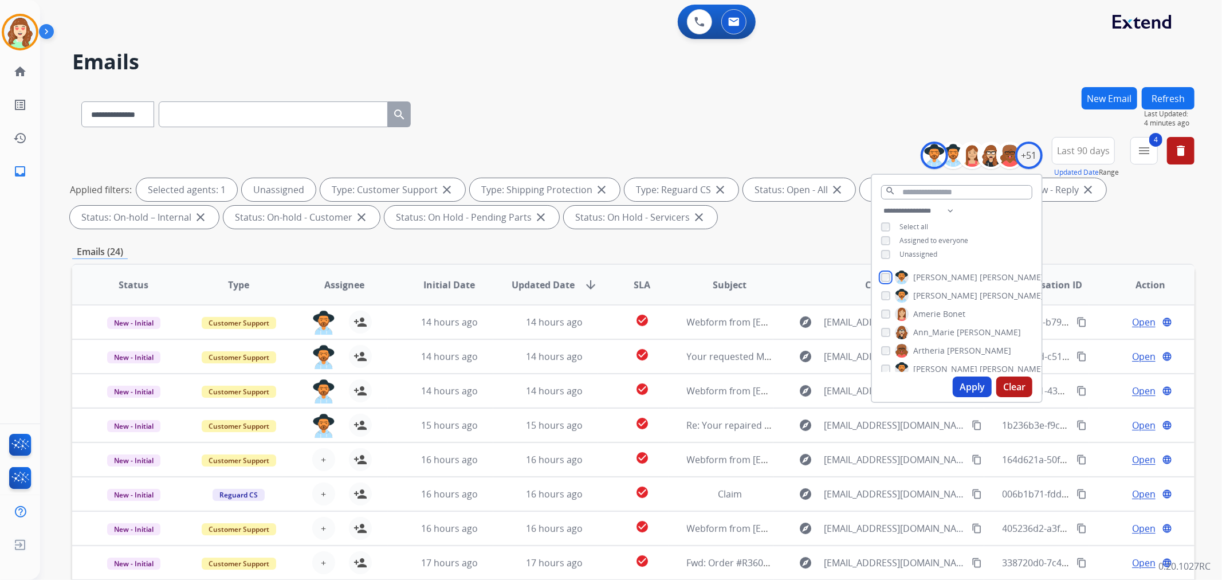
click at [880, 248] on div "**********" at bounding box center [957, 288] width 172 height 229
click at [967, 384] on button "Apply" at bounding box center [972, 386] width 39 height 21
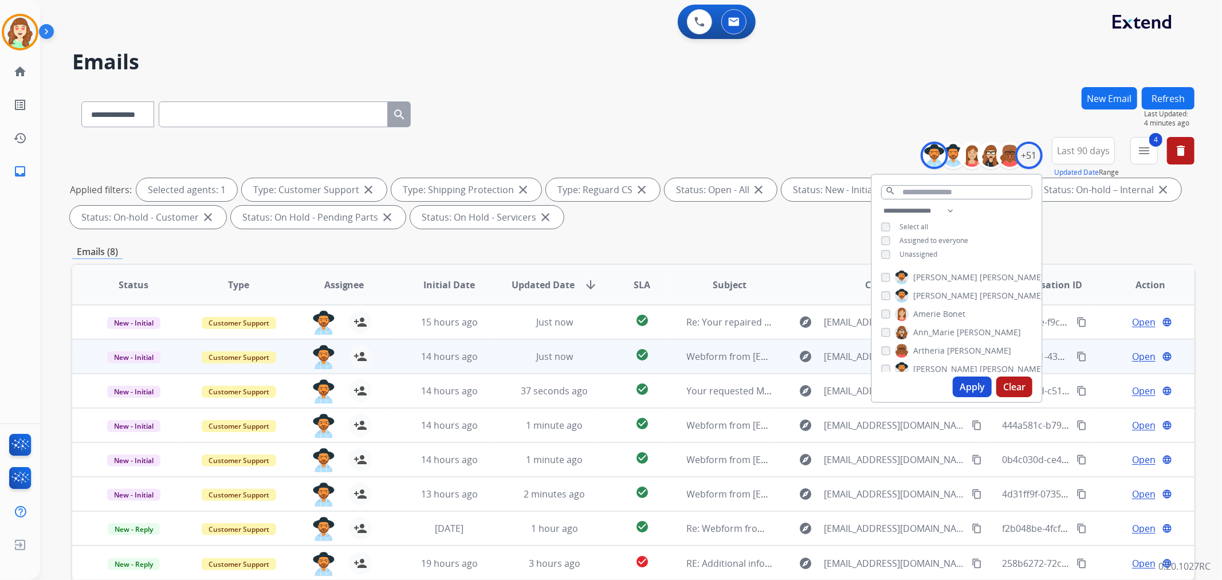
scroll to position [127, 0]
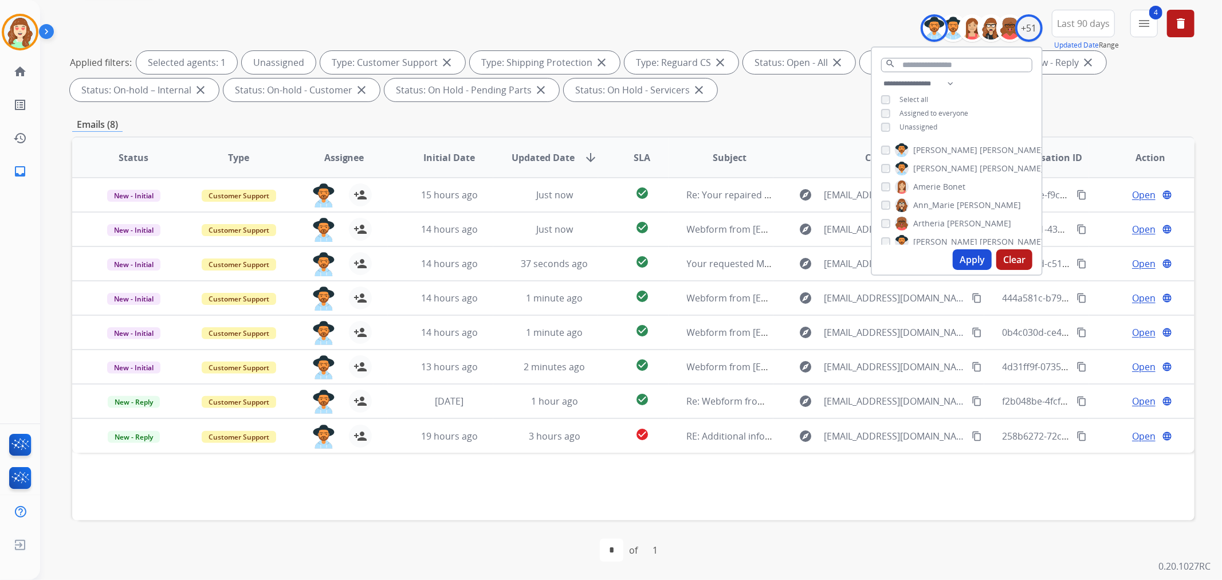
click at [970, 260] on button "Apply" at bounding box center [972, 259] width 39 height 21
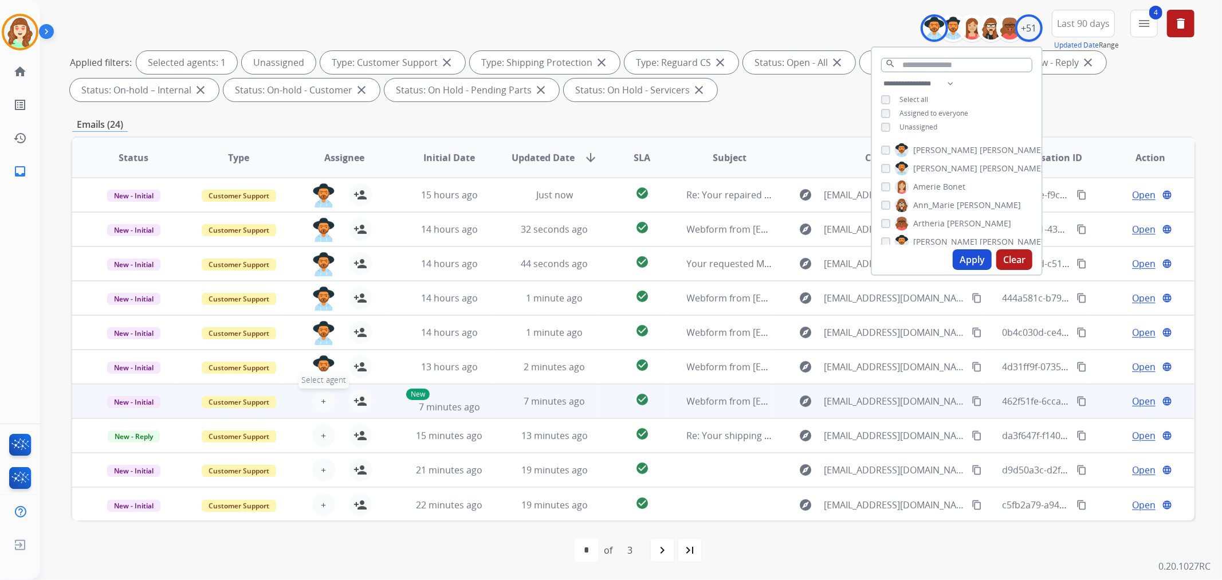
click at [321, 400] on span "+" at bounding box center [323, 401] width 5 height 14
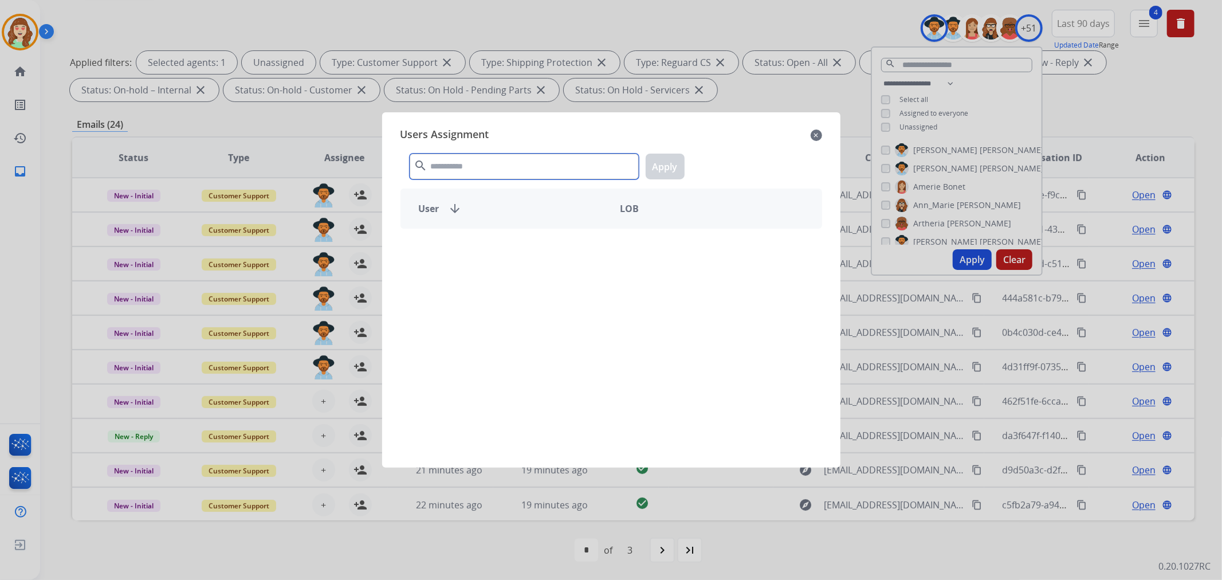
click at [503, 174] on input "text" at bounding box center [524, 167] width 229 height 26
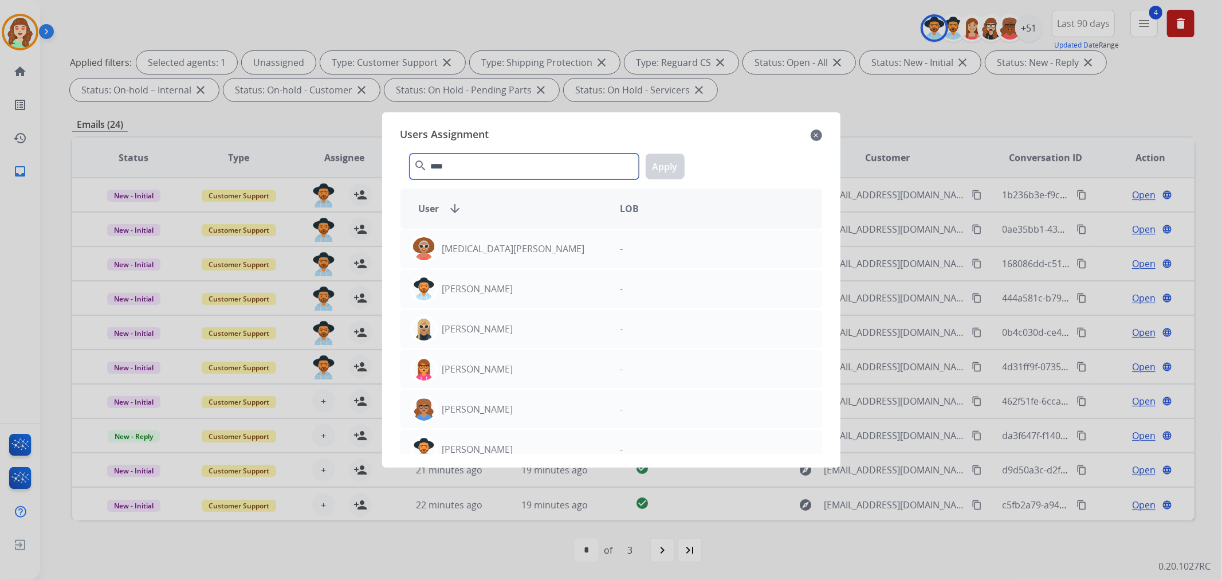
type input "****"
click at [507, 457] on div "Users Assignment close **** search Apply User arrow_downward LOB [MEDICAL_DATA]…" at bounding box center [611, 289] width 440 height 337
click at [505, 451] on p "[PERSON_NAME]" at bounding box center [477, 449] width 71 height 14
click at [662, 162] on button "Apply" at bounding box center [665, 167] width 39 height 26
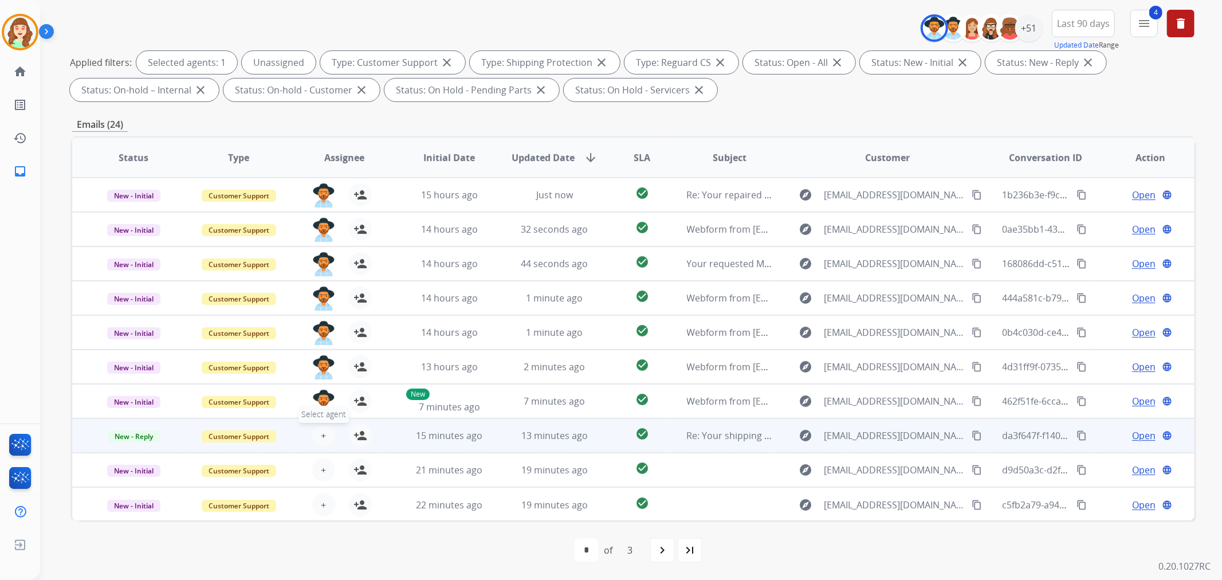
click at [321, 436] on span "+" at bounding box center [323, 436] width 5 height 14
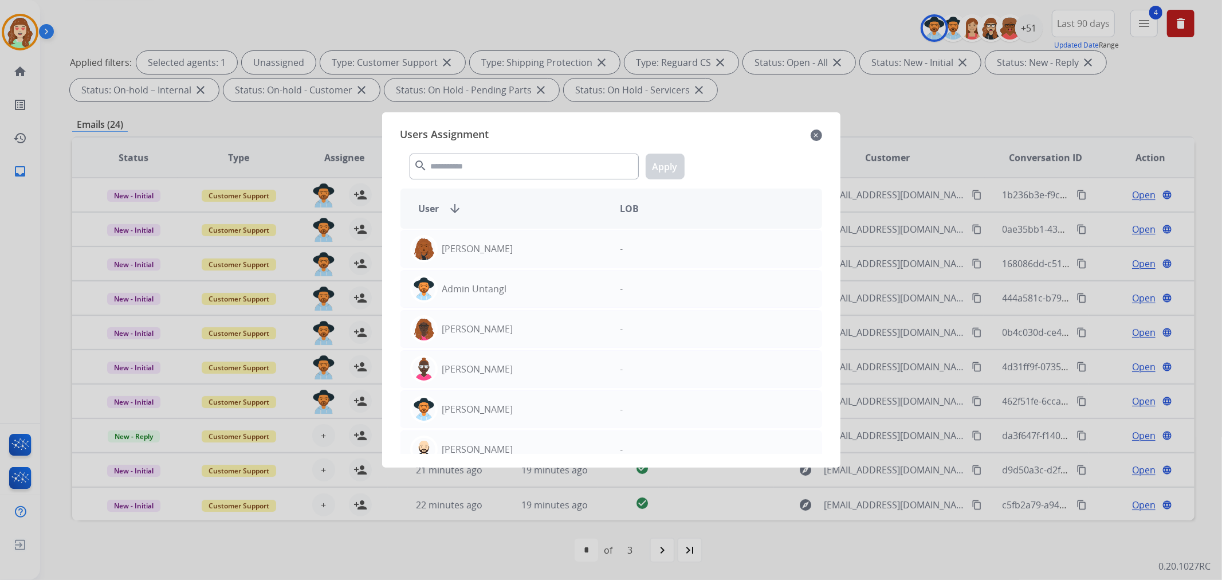
click at [823, 139] on div "Users Assignment close search Apply User arrow_downward LOB [PERSON_NAME] - Adm…" at bounding box center [611, 289] width 440 height 337
click at [814, 135] on mat-icon "close" at bounding box center [816, 135] width 11 height 14
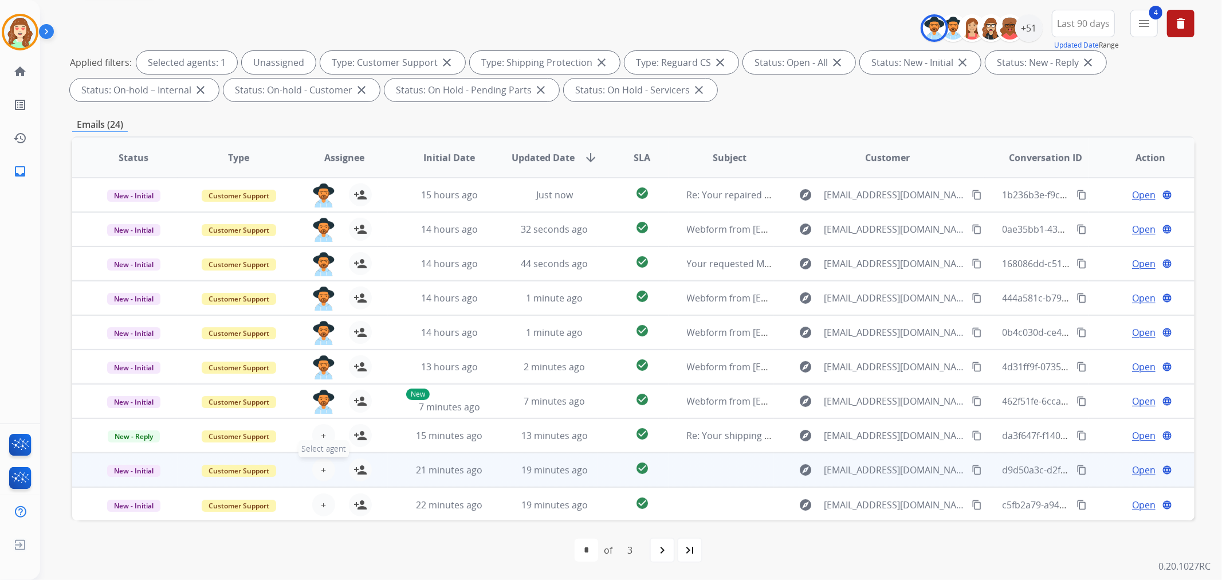
click at [323, 470] on span "+" at bounding box center [323, 470] width 5 height 14
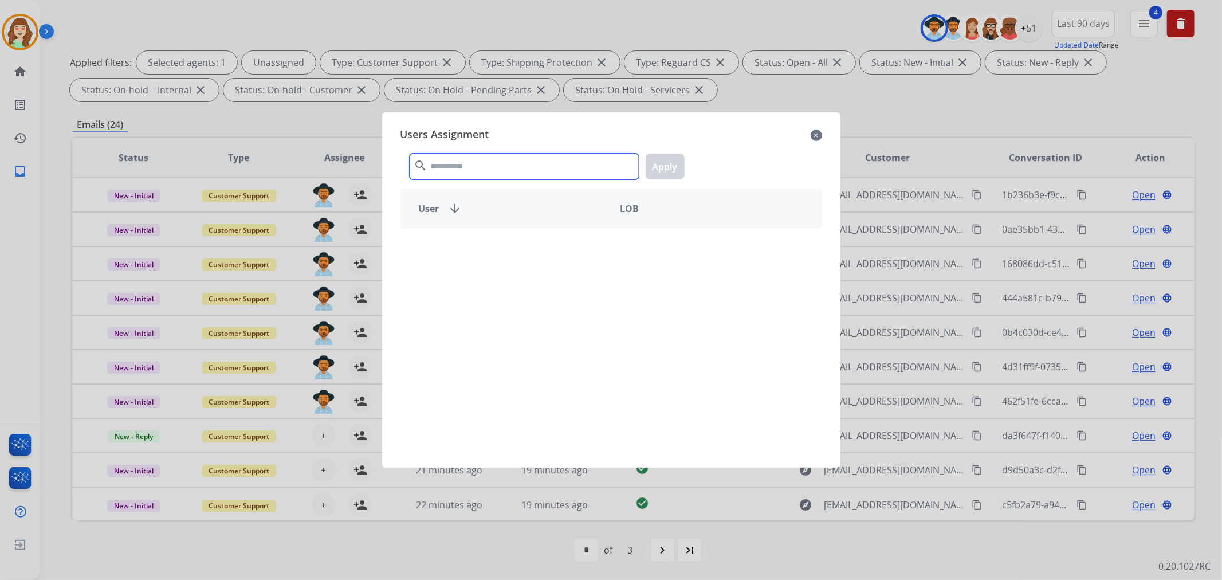
click at [498, 172] on input "text" at bounding box center [524, 167] width 229 height 26
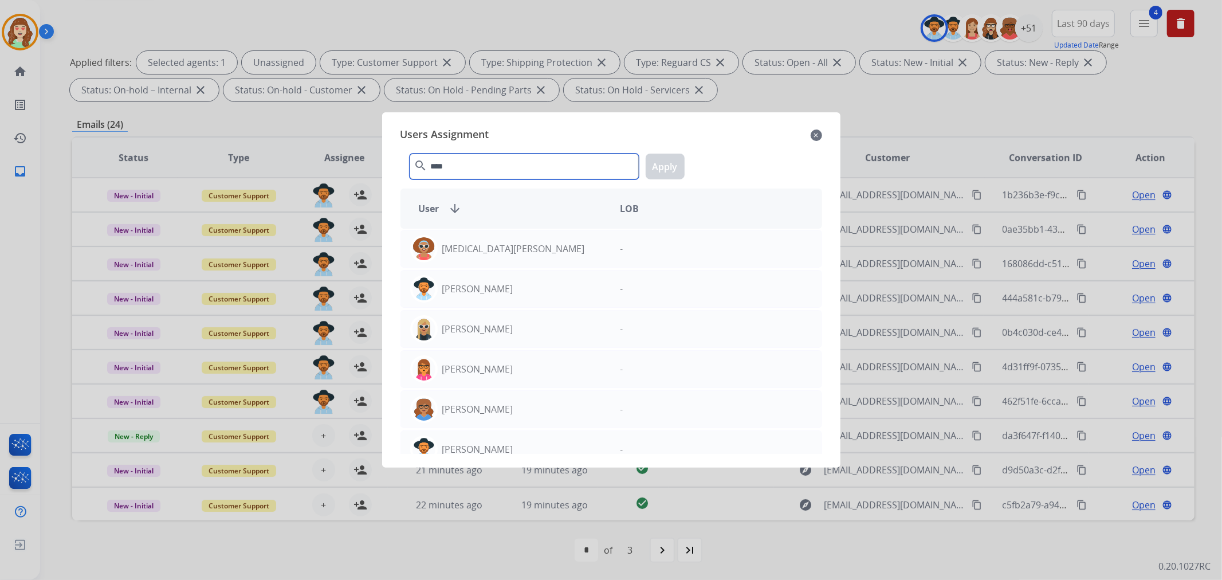
scroll to position [56, 0]
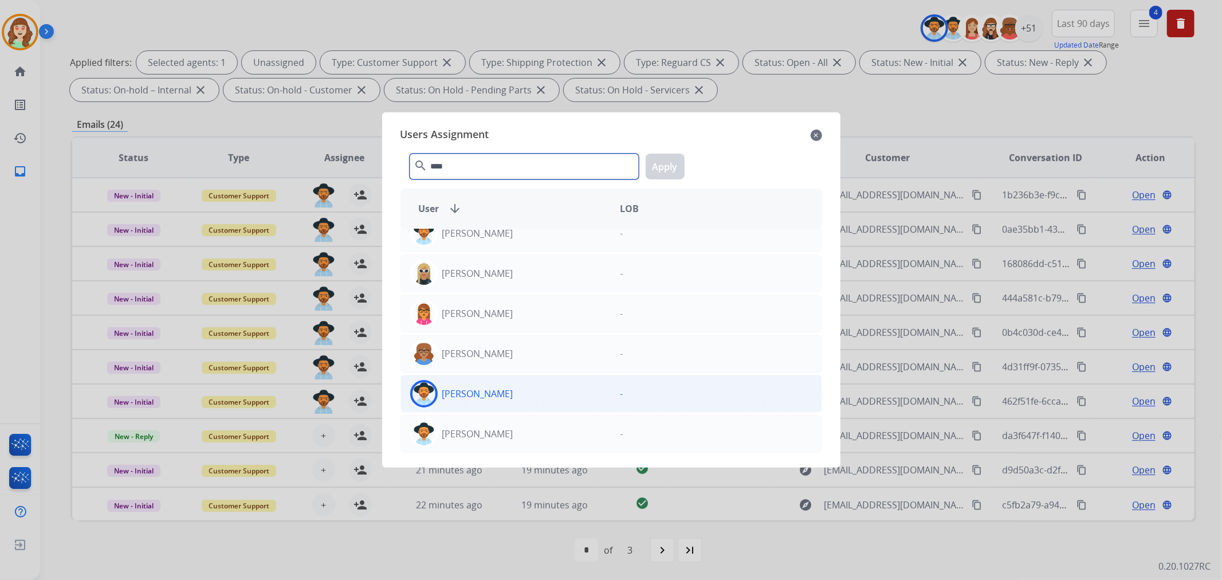
type input "****"
click at [512, 397] on div "[PERSON_NAME]" at bounding box center [506, 394] width 210 height 28
click at [677, 163] on button "Apply" at bounding box center [665, 167] width 39 height 26
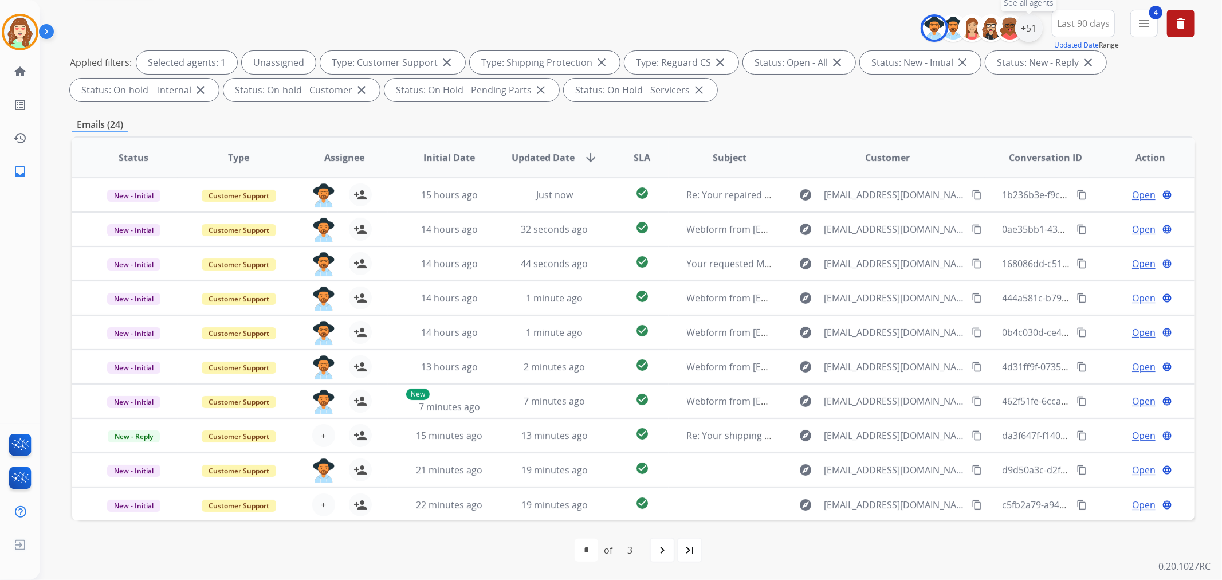
click at [1026, 34] on div "+51" at bounding box center [1029, 28] width 28 height 28
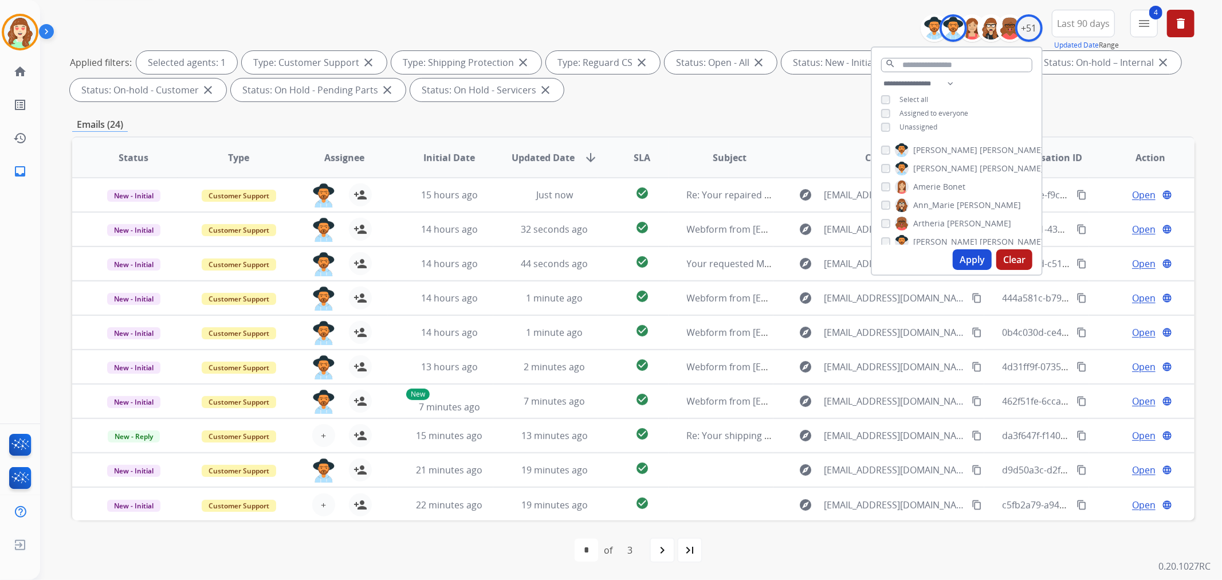
click at [955, 258] on button "Apply" at bounding box center [972, 259] width 39 height 21
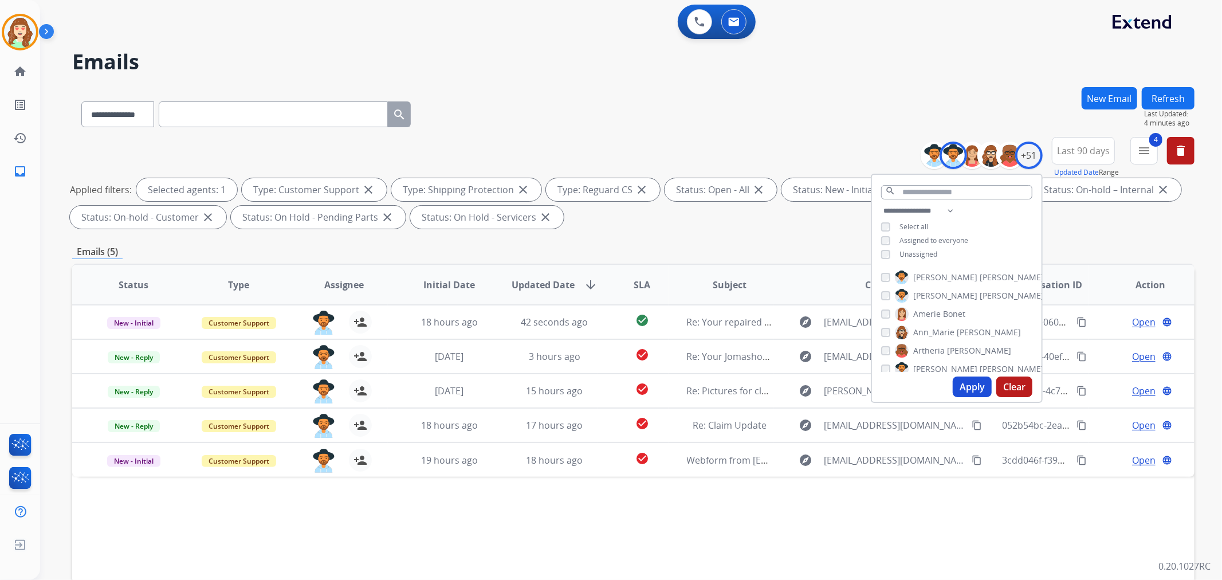
scroll to position [127, 0]
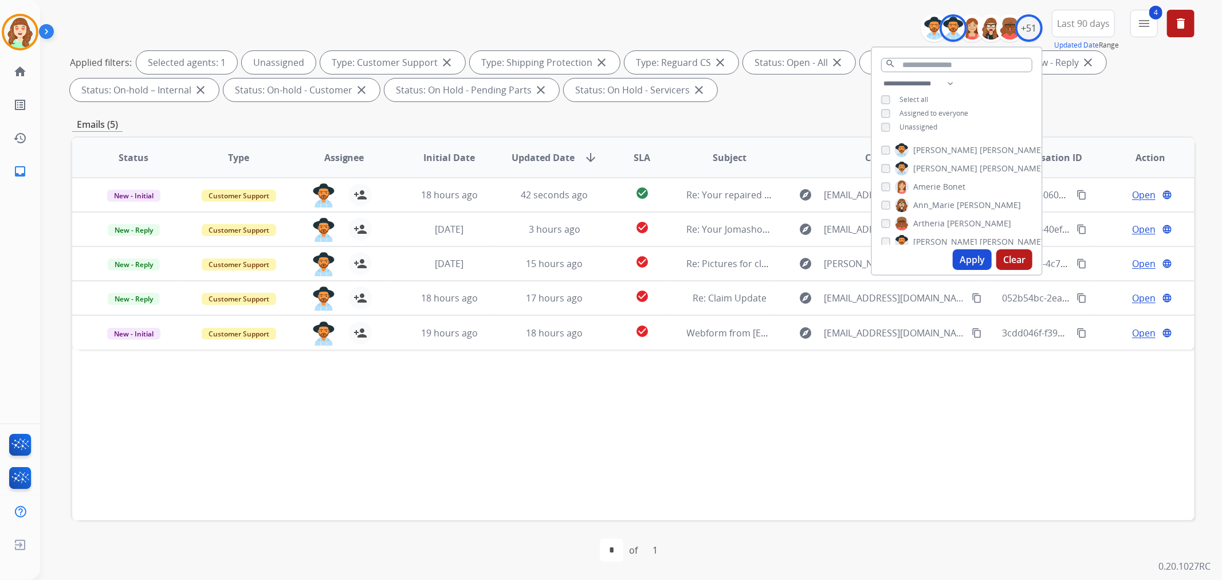
click at [973, 258] on button "Apply" at bounding box center [972, 259] width 39 height 21
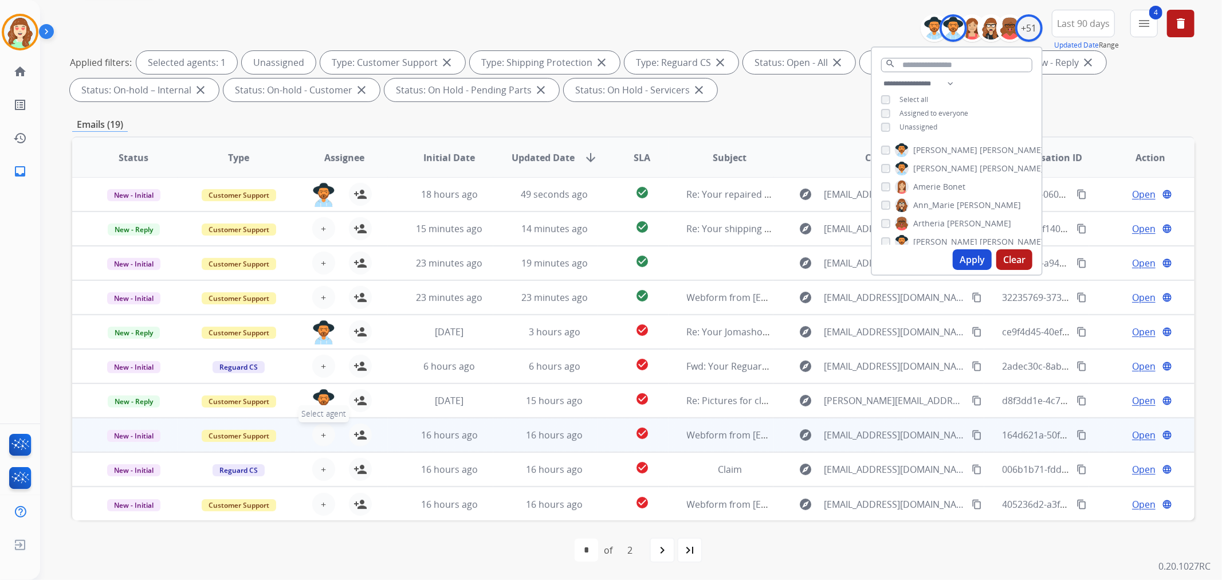
click at [323, 433] on span "+" at bounding box center [323, 435] width 5 height 14
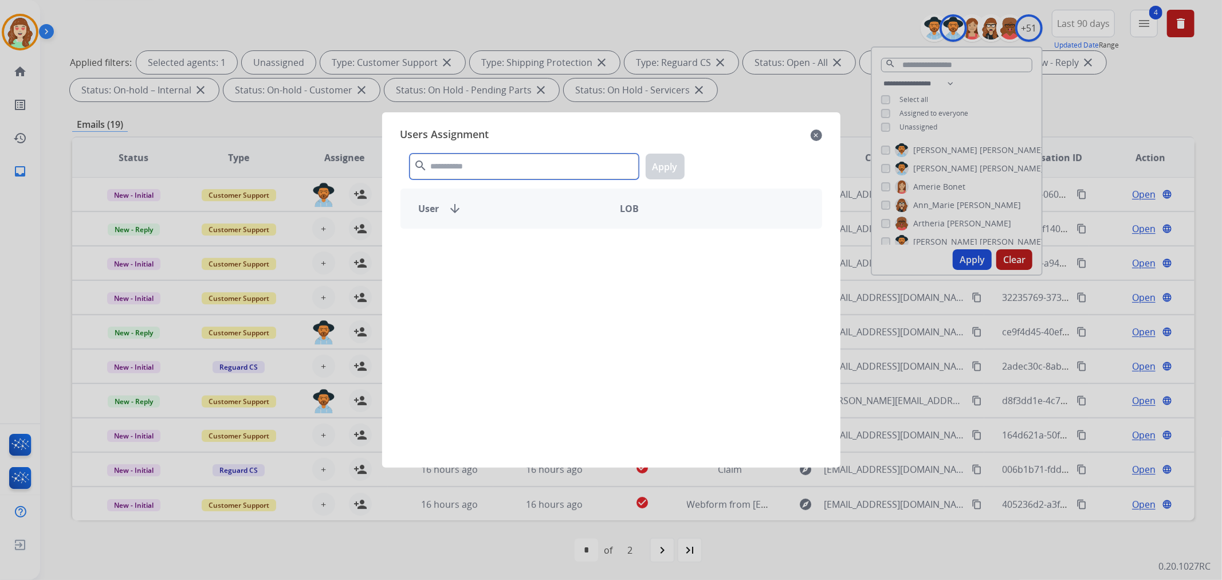
click at [501, 171] on input "text" at bounding box center [524, 167] width 229 height 26
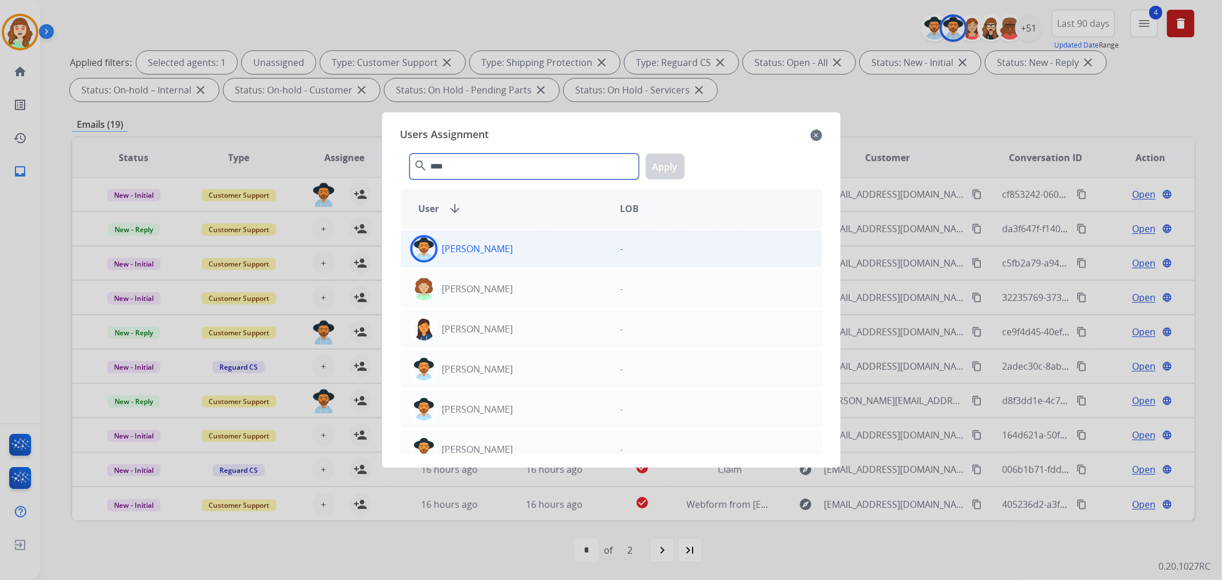
type input "****"
click at [517, 255] on div "[PERSON_NAME]" at bounding box center [506, 249] width 210 height 28
click at [673, 159] on button "Apply" at bounding box center [665, 167] width 39 height 26
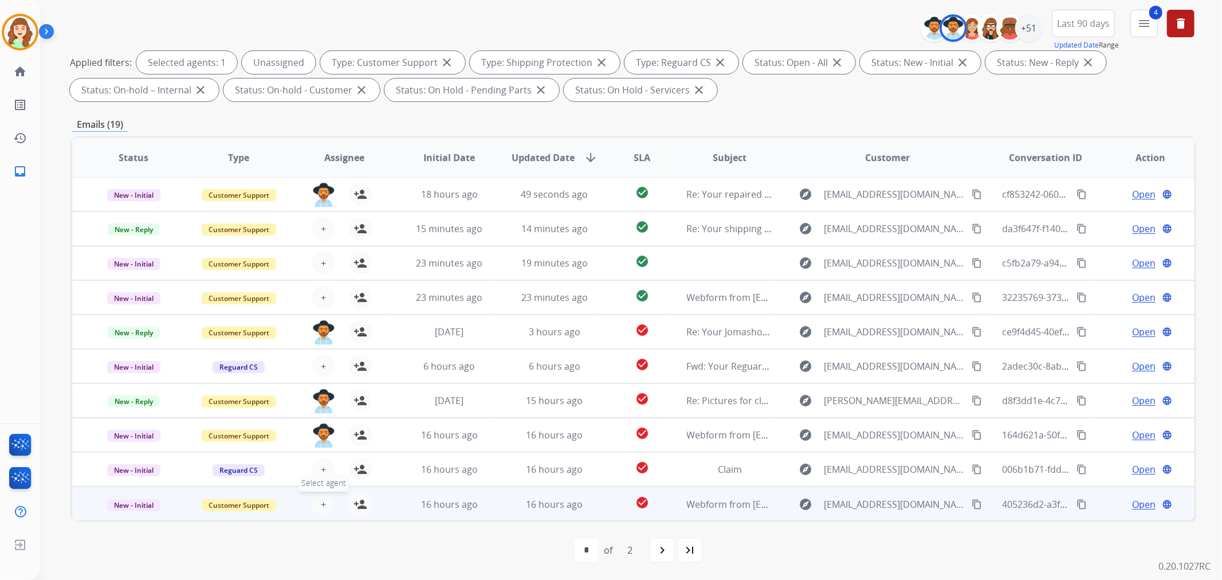
click at [321, 502] on span "+" at bounding box center [323, 504] width 5 height 14
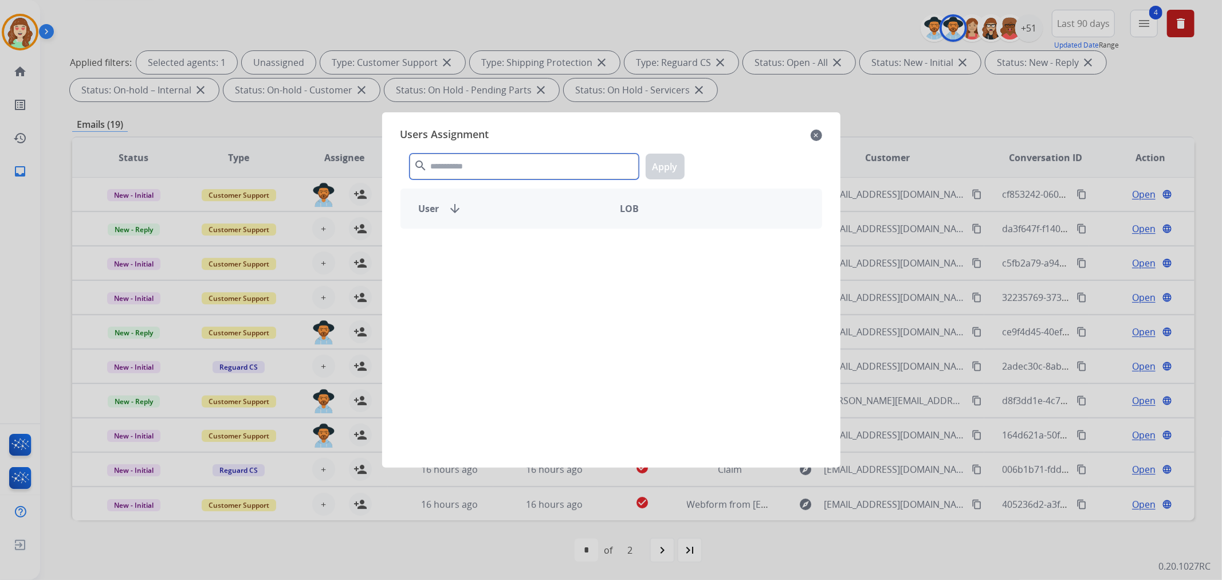
click at [466, 170] on input "text" at bounding box center [524, 167] width 229 height 26
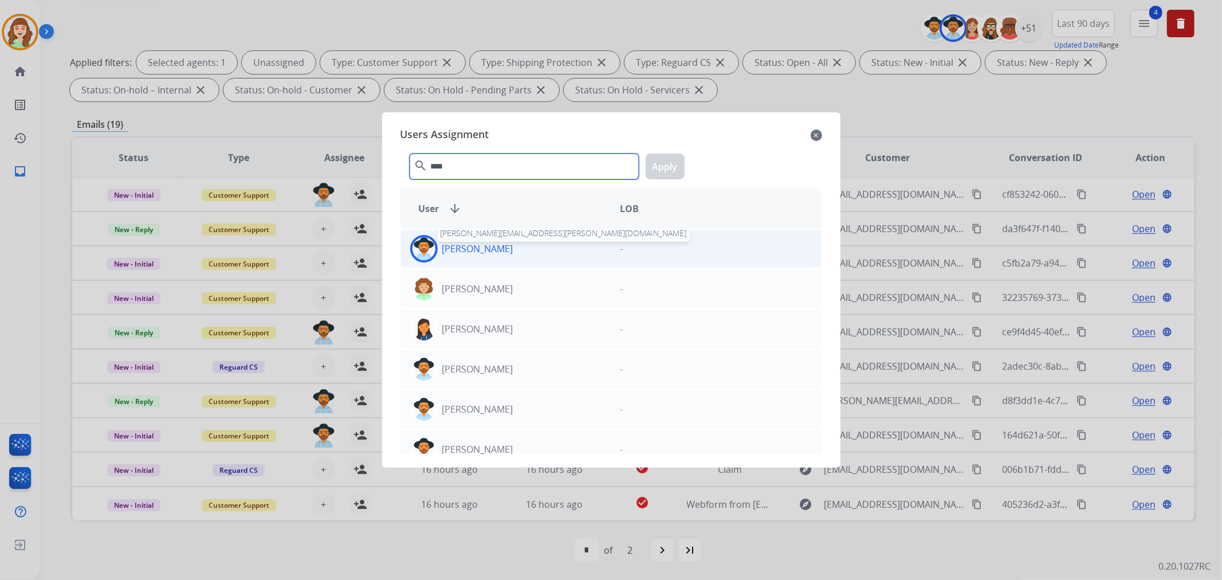
type input "****"
click at [500, 250] on p "[PERSON_NAME]" at bounding box center [477, 249] width 71 height 14
drag, startPoint x: 664, startPoint y: 168, endPoint x: 994, endPoint y: 54, distance: 349.4
click at [667, 168] on button "Apply" at bounding box center [665, 167] width 39 height 26
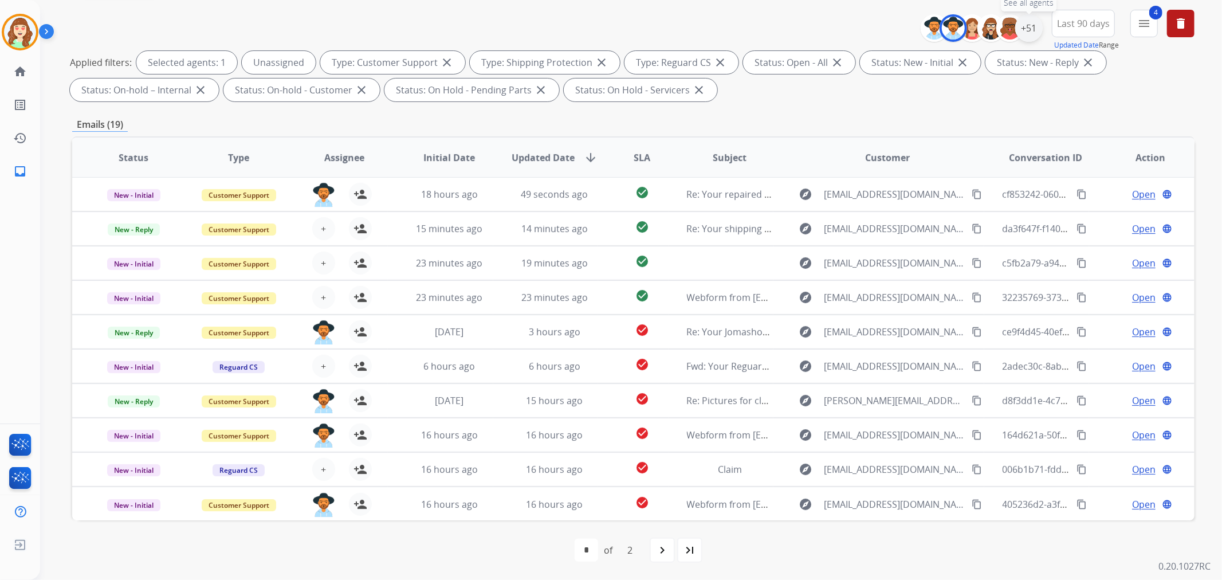
click at [1032, 30] on div "+51" at bounding box center [1029, 28] width 28 height 28
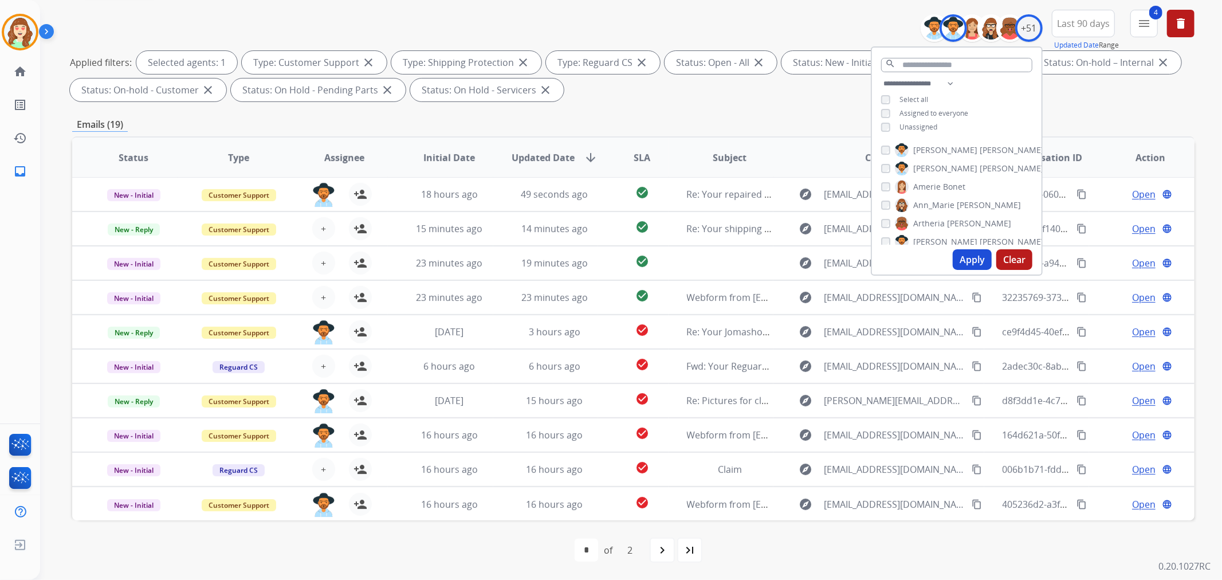
click at [967, 262] on button "Apply" at bounding box center [972, 259] width 39 height 21
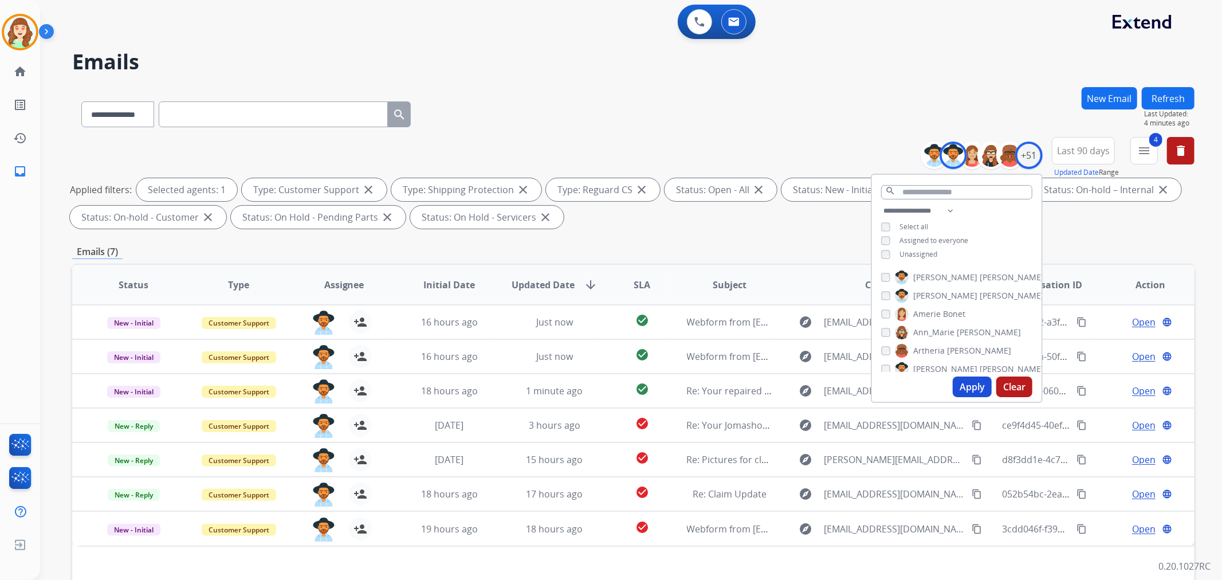
scroll to position [0, 0]
click at [969, 386] on button "Apply" at bounding box center [972, 386] width 39 height 21
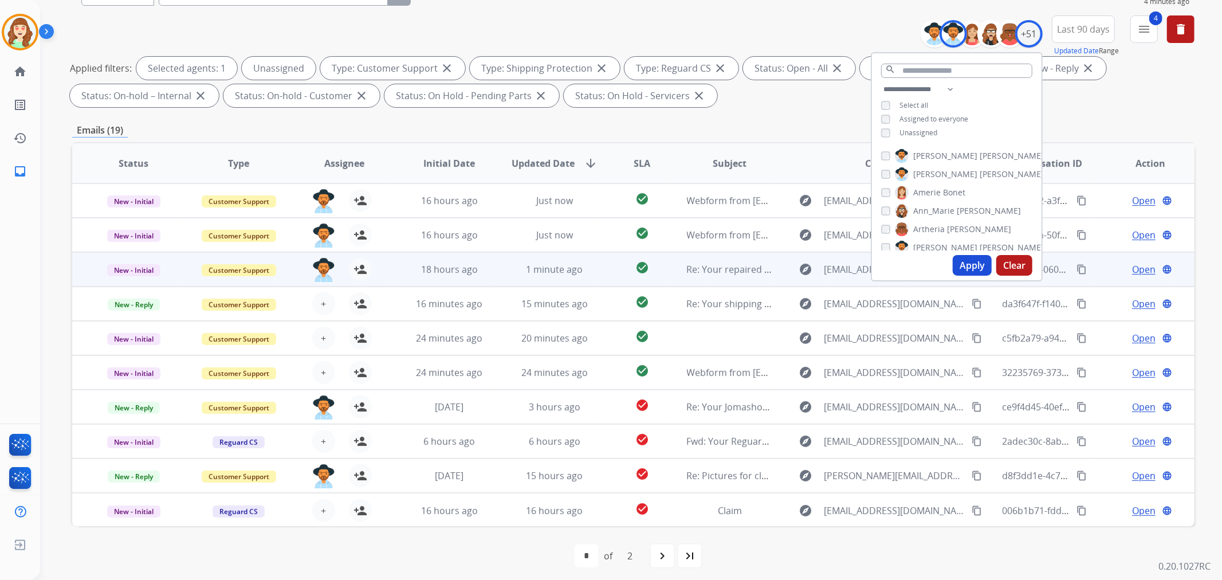
scroll to position [127, 0]
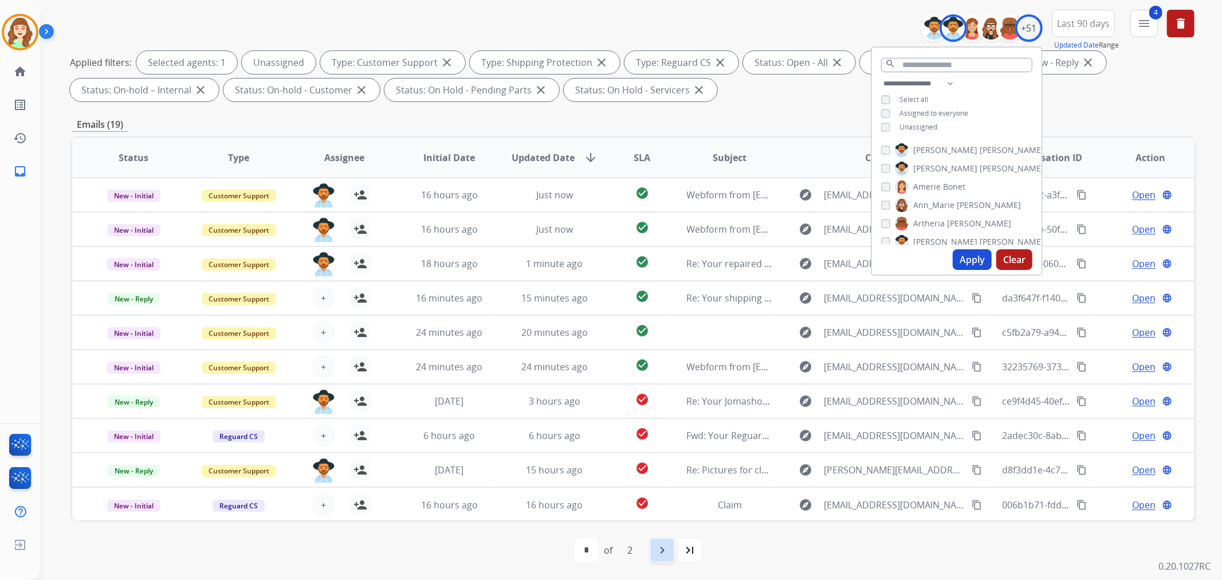
click at [661, 549] on mat-icon "navigate_next" at bounding box center [662, 550] width 14 height 14
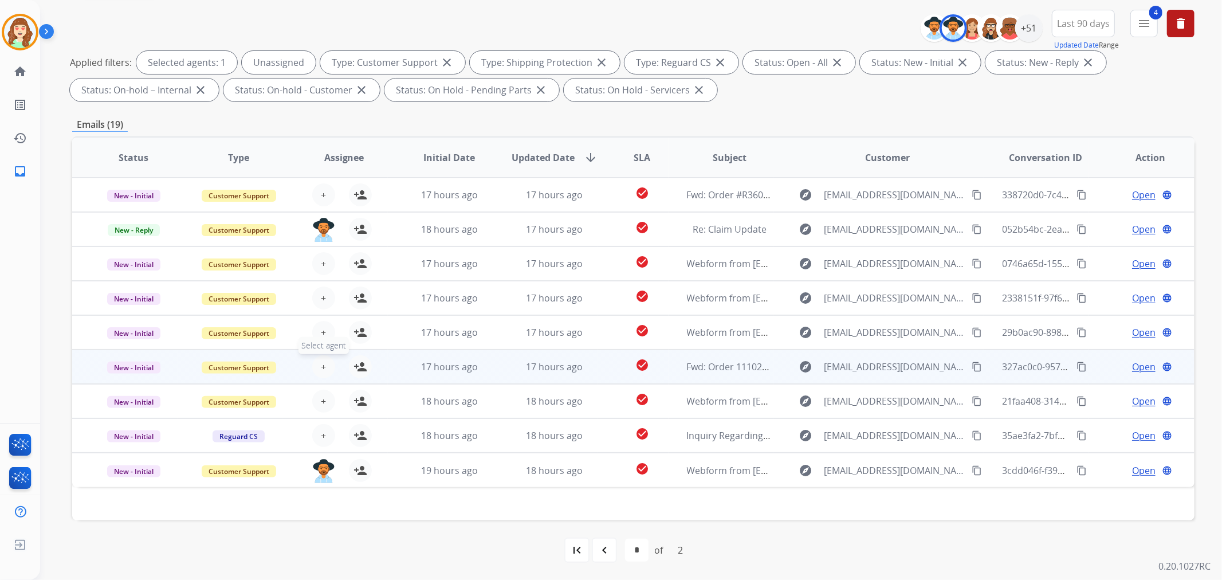
click at [321, 339] on span "Select agent" at bounding box center [324, 345] width 50 height 17
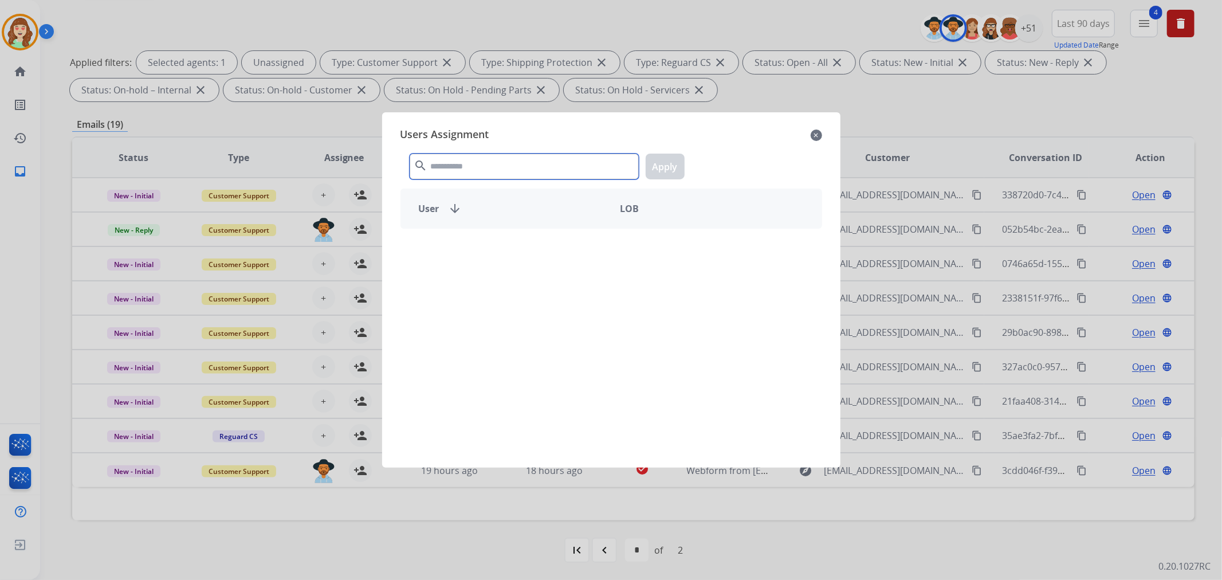
click at [484, 162] on input "text" at bounding box center [524, 167] width 229 height 26
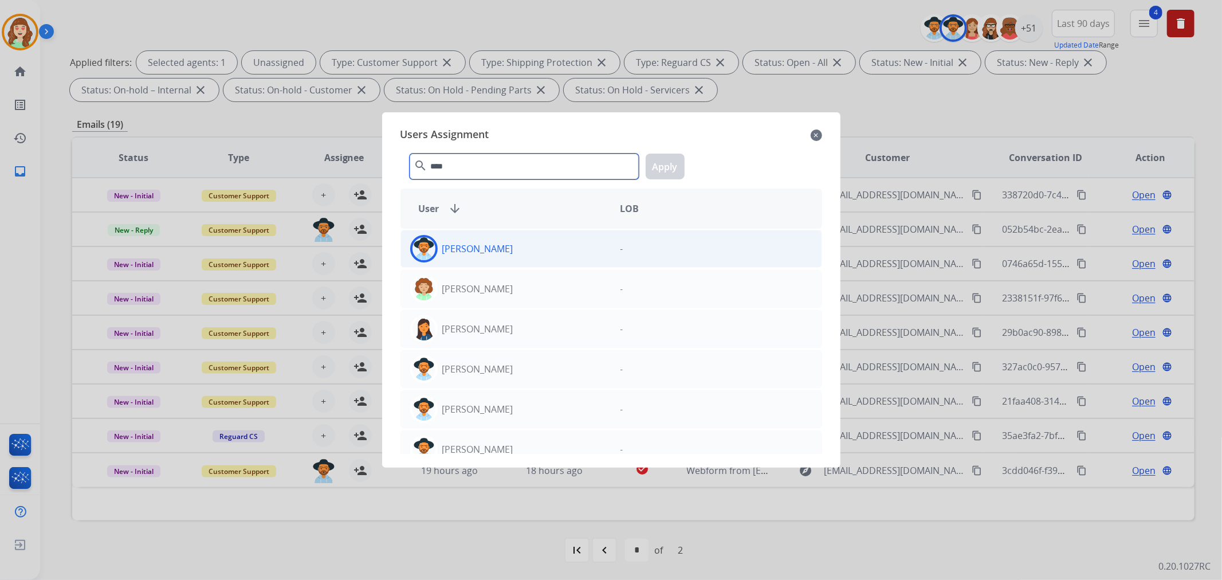
type input "****"
click at [540, 254] on div "[PERSON_NAME]" at bounding box center [506, 249] width 210 height 28
click at [665, 166] on button "Apply" at bounding box center [665, 167] width 39 height 26
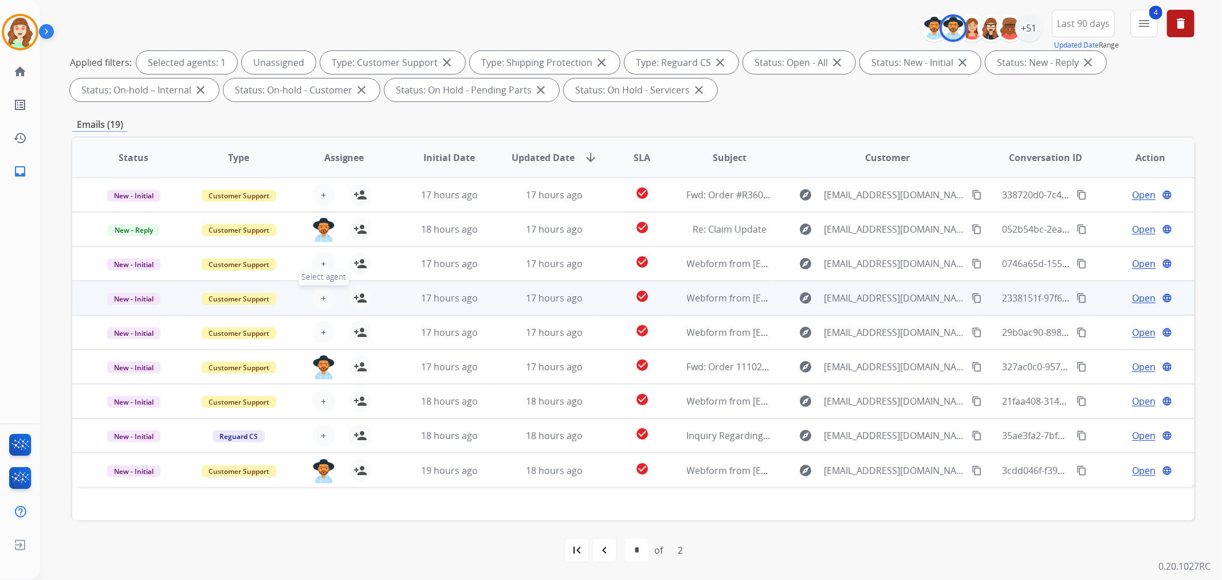
click at [323, 300] on span "+" at bounding box center [323, 298] width 5 height 14
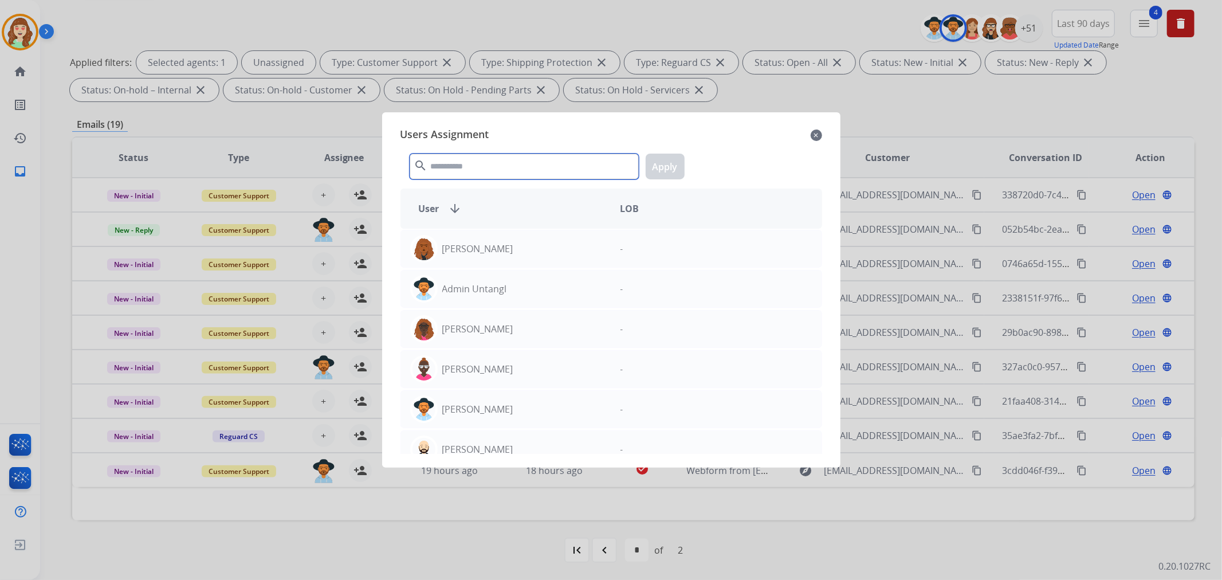
click at [493, 164] on input "text" at bounding box center [524, 167] width 229 height 26
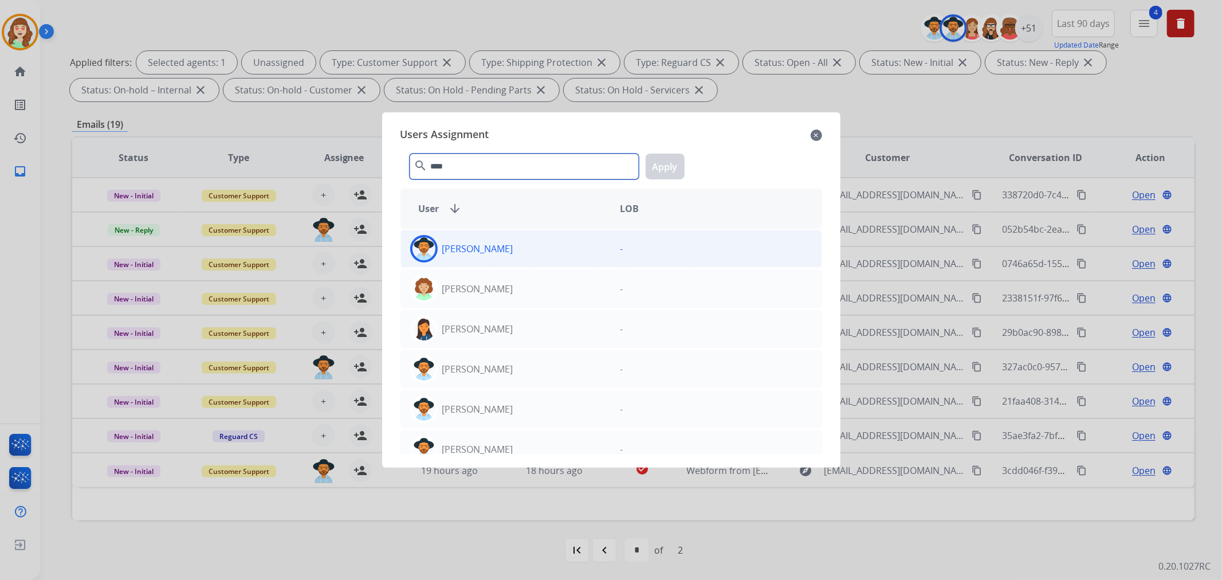
type input "****"
click at [517, 244] on div "[PERSON_NAME]" at bounding box center [506, 249] width 210 height 28
drag, startPoint x: 655, startPoint y: 173, endPoint x: 1155, endPoint y: 2, distance: 528.2
click at [656, 173] on button "Apply" at bounding box center [665, 167] width 39 height 26
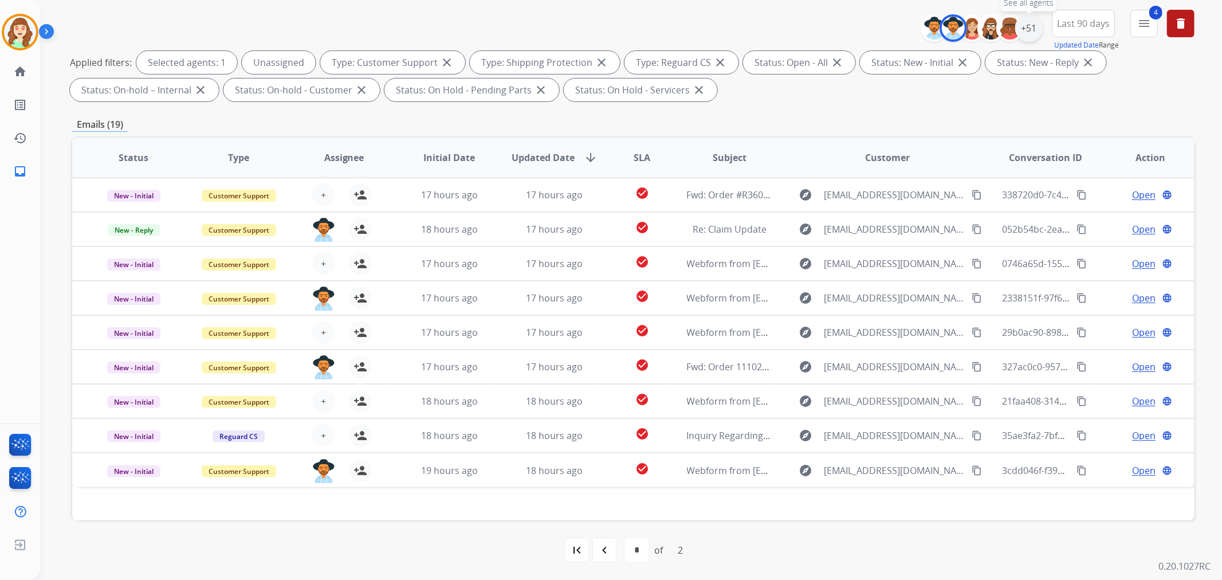
click at [1032, 32] on div "+51" at bounding box center [1029, 28] width 28 height 28
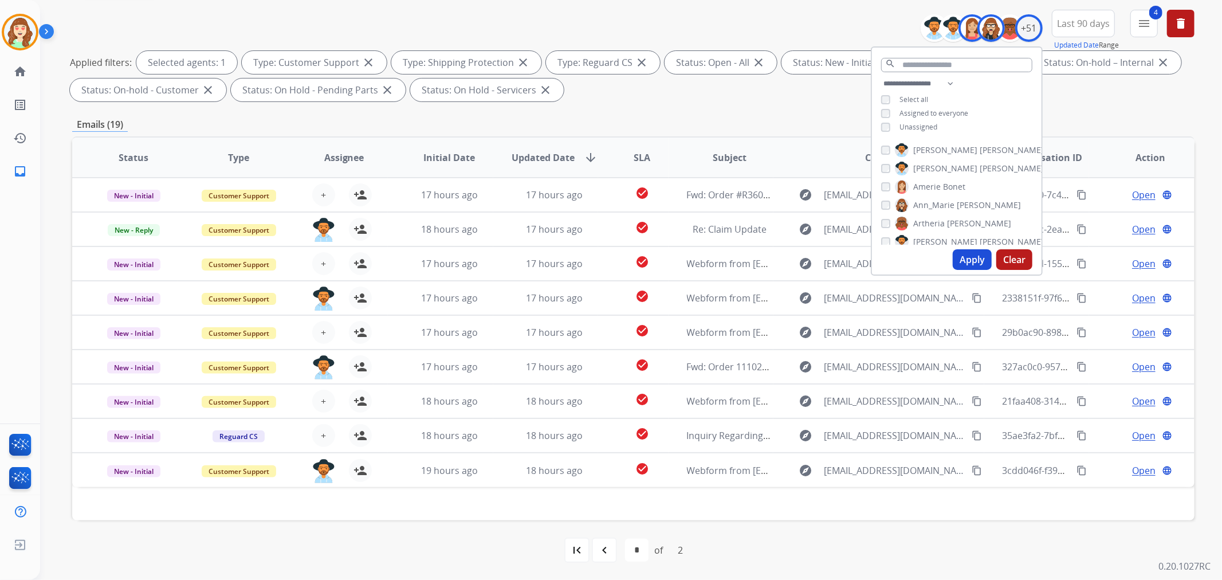
click at [972, 258] on button "Apply" at bounding box center [972, 259] width 39 height 21
select select "*"
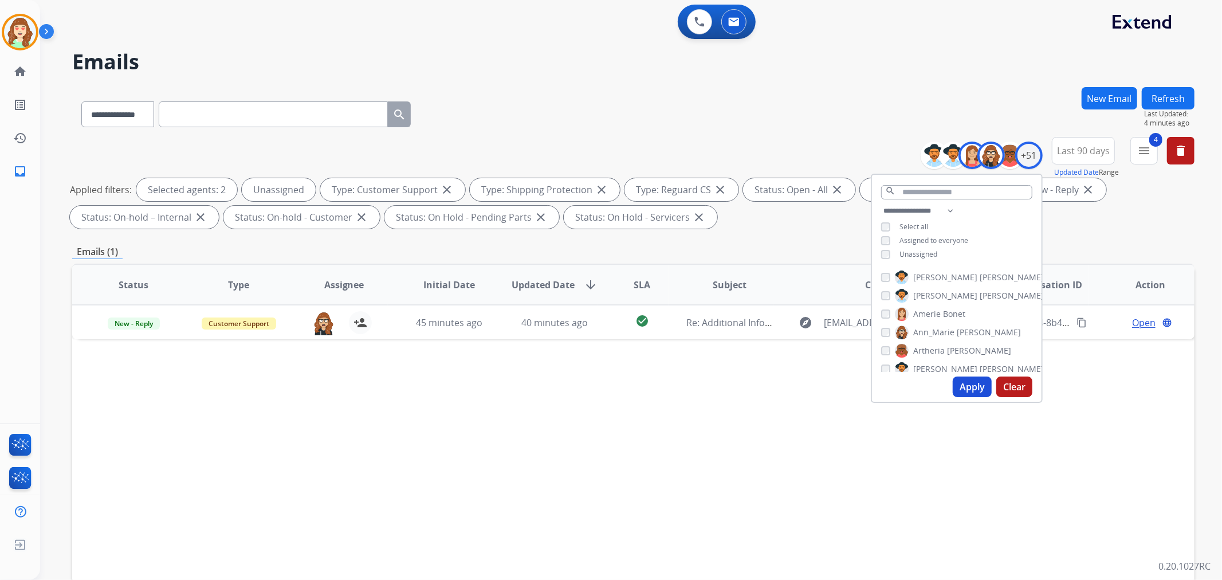
click at [969, 387] on button "Apply" at bounding box center [972, 386] width 39 height 21
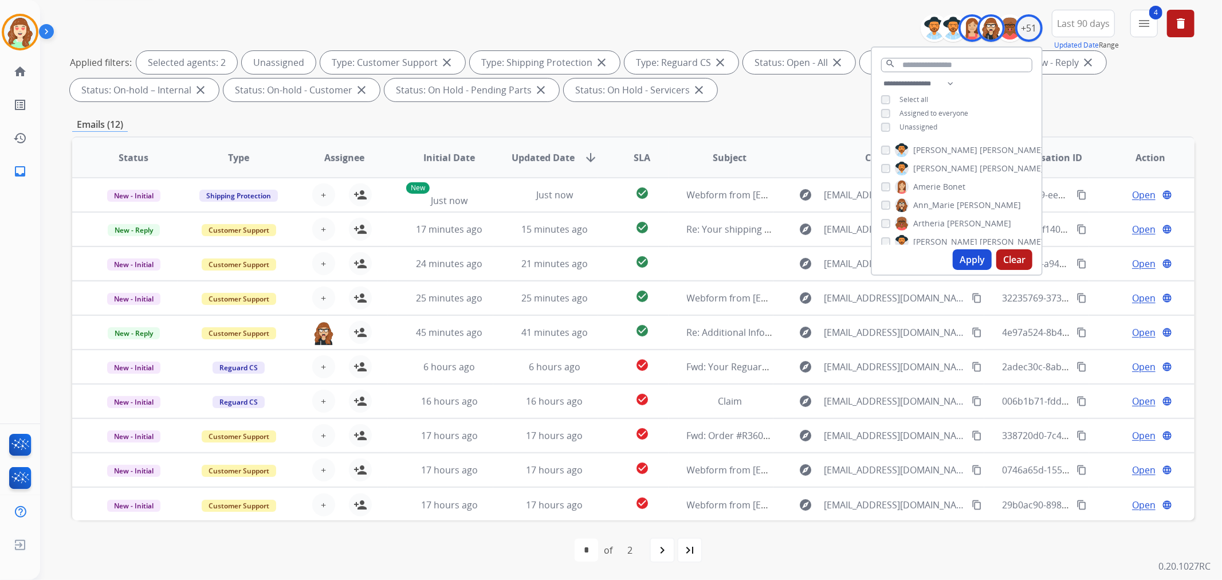
scroll to position [1, 0]
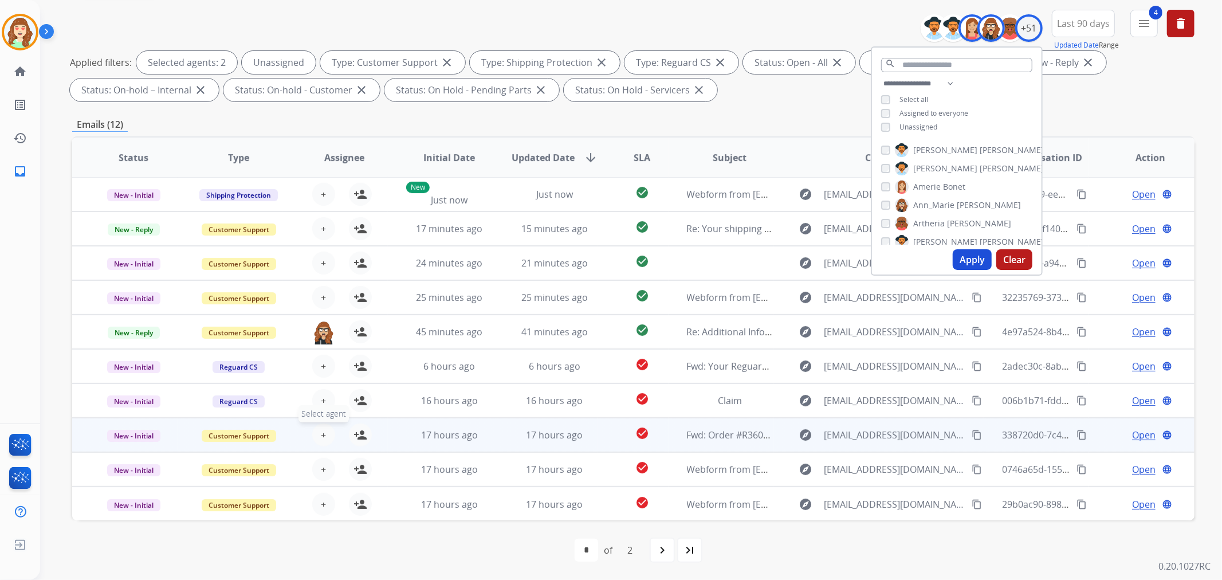
click at [325, 435] on button "+ Select agent" at bounding box center [323, 434] width 23 height 23
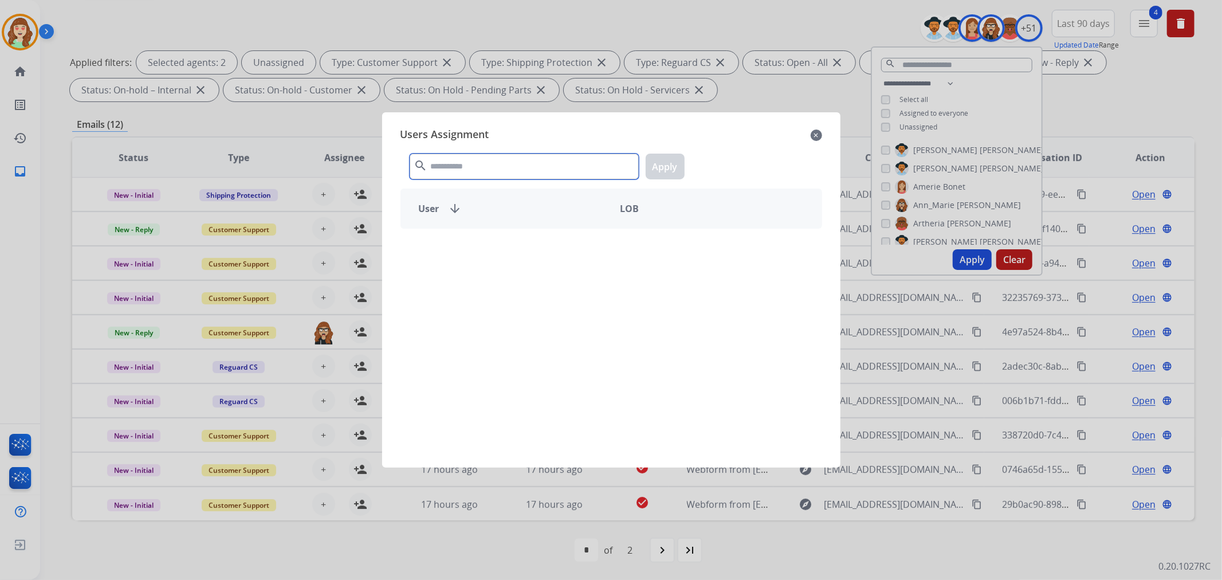
click at [519, 159] on input "text" at bounding box center [524, 167] width 229 height 26
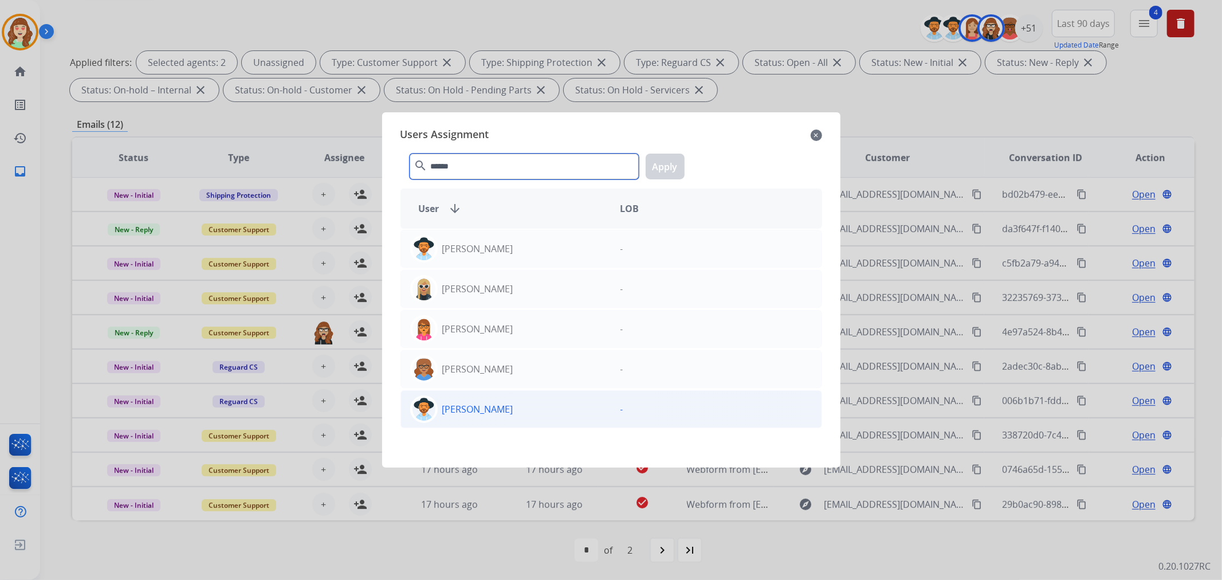
type input "******"
click at [494, 410] on p "[PERSON_NAME]" at bounding box center [477, 409] width 71 height 14
click at [657, 166] on button "Apply" at bounding box center [665, 167] width 39 height 26
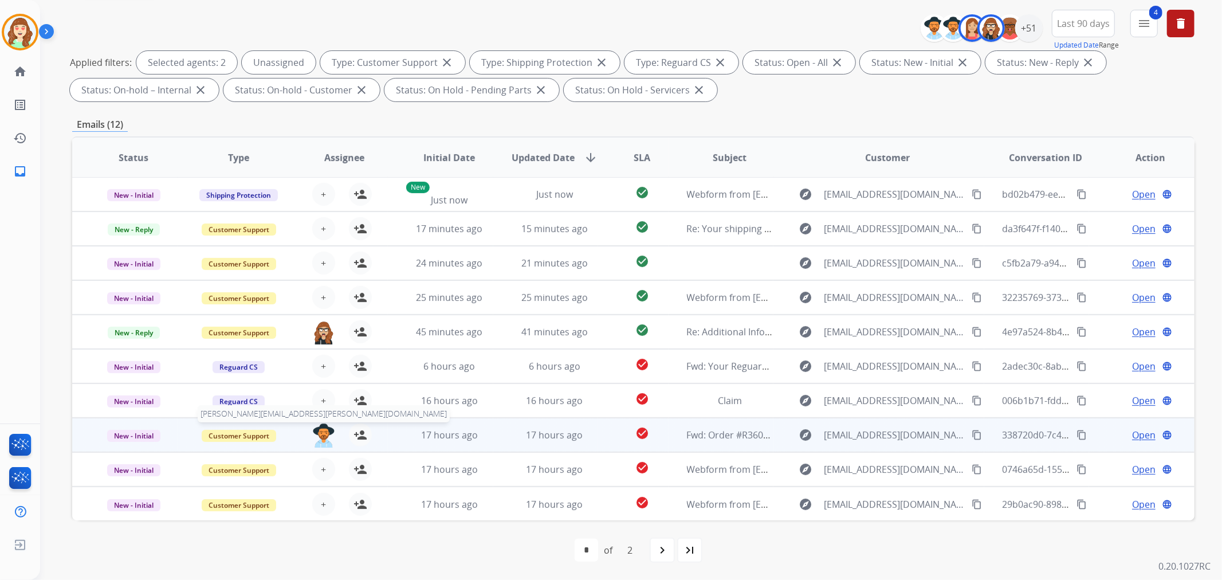
click at [322, 434] on img at bounding box center [323, 435] width 23 height 24
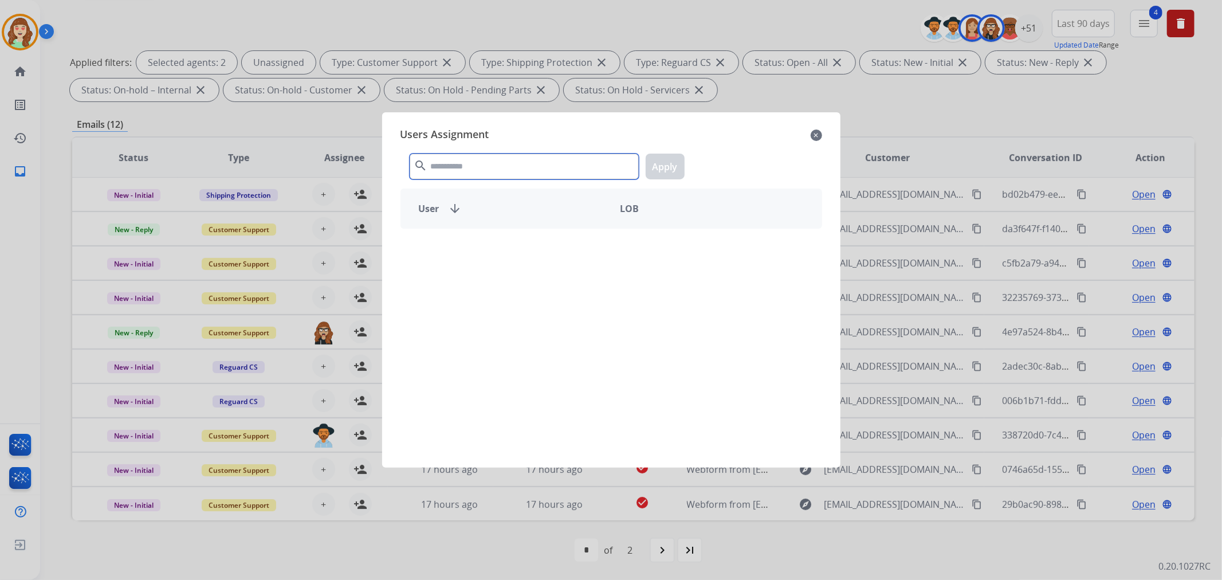
click at [466, 169] on input "text" at bounding box center [524, 167] width 229 height 26
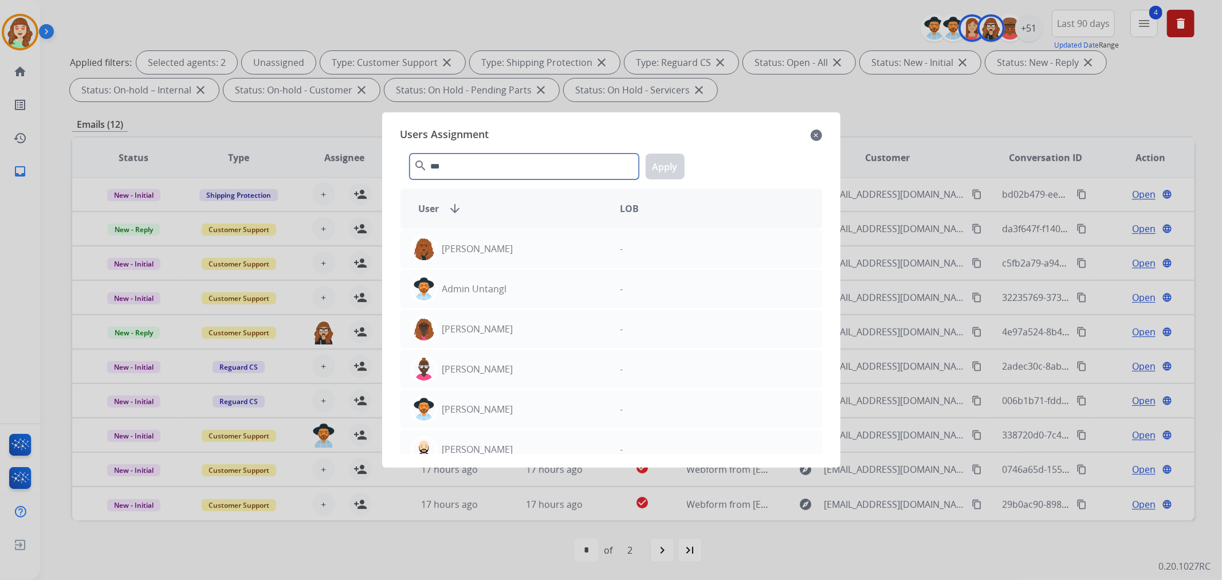
type input "***"
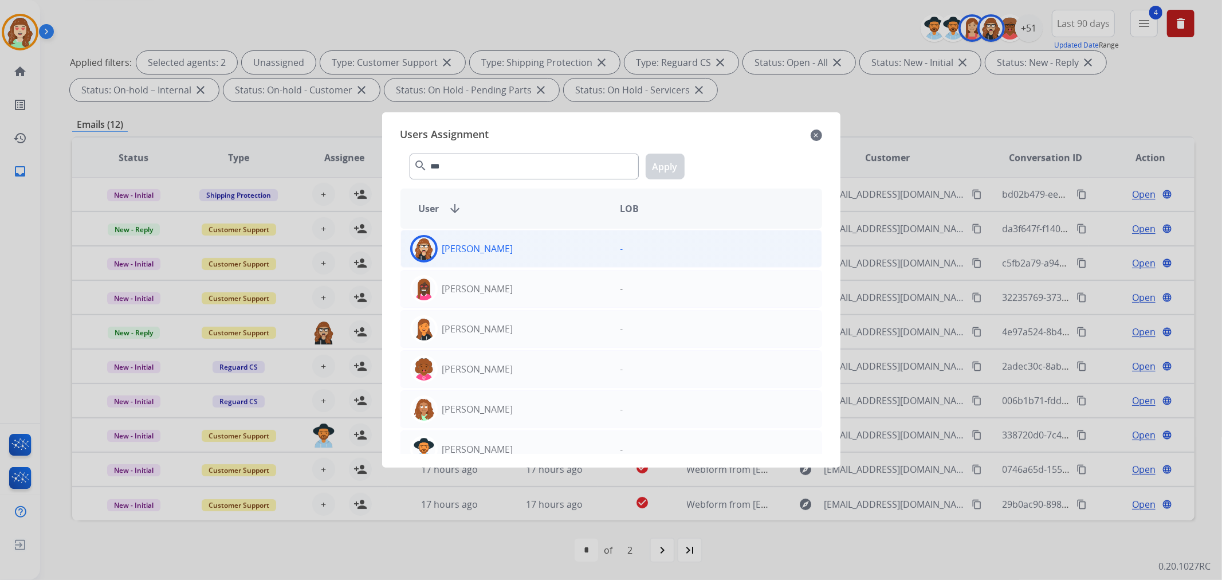
click at [520, 253] on div "[PERSON_NAME]" at bounding box center [506, 249] width 210 height 28
click at [654, 172] on button "Apply" at bounding box center [665, 167] width 39 height 26
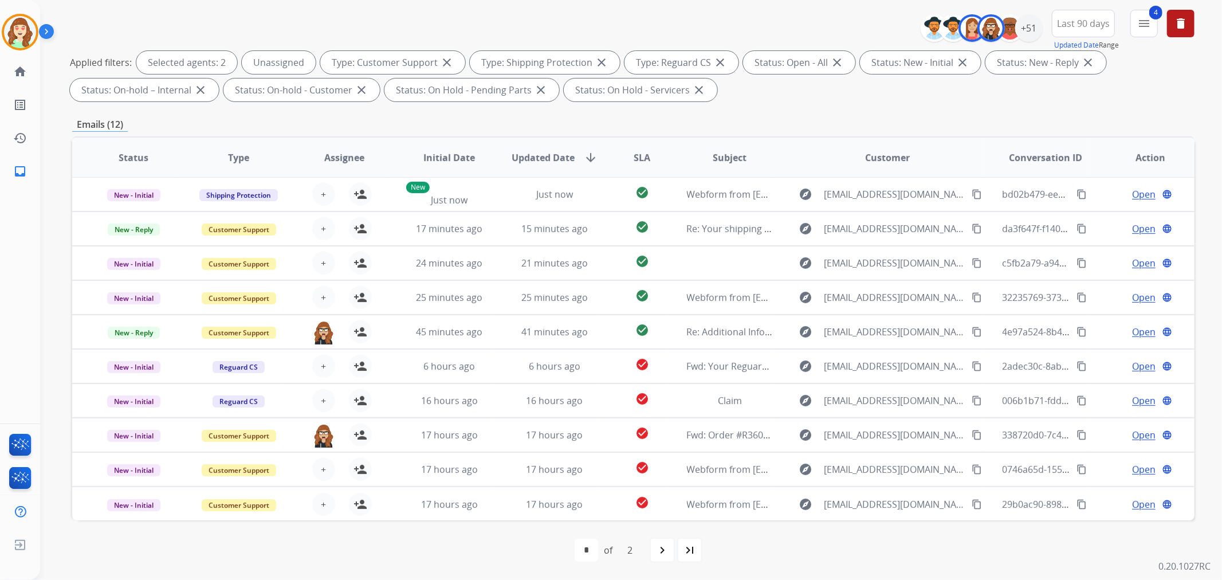
click at [321, 471] on span "+" at bounding box center [323, 469] width 5 height 14
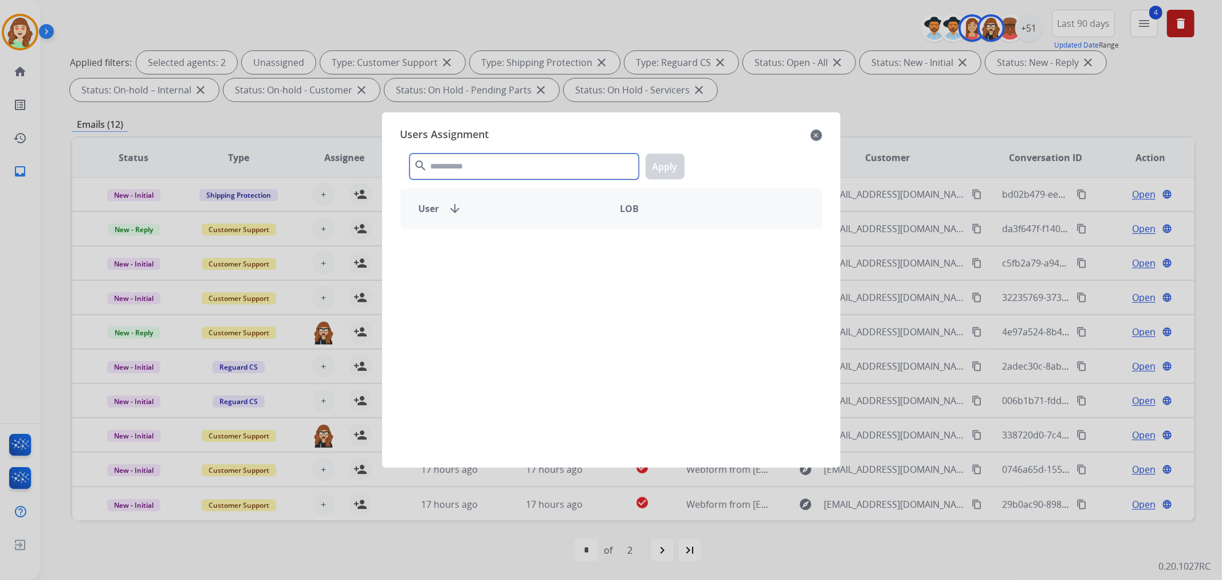
drag, startPoint x: 320, startPoint y: 471, endPoint x: 476, endPoint y: 176, distance: 333.2
click at [476, 176] on input "text" at bounding box center [524, 167] width 229 height 26
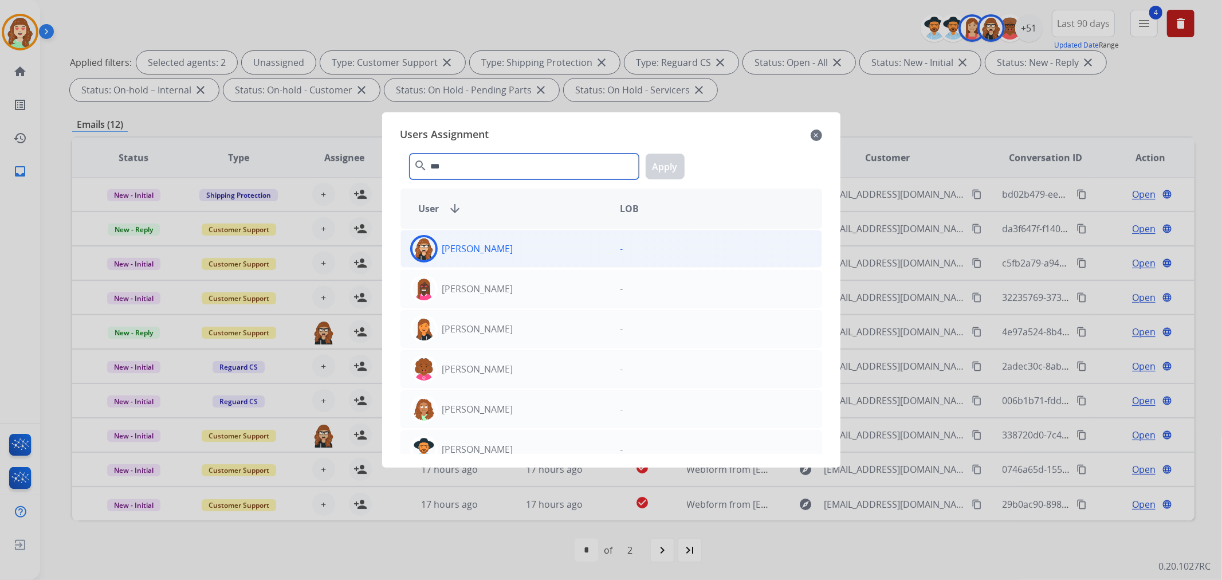
type input "***"
click at [524, 253] on div "[PERSON_NAME]" at bounding box center [506, 249] width 210 height 28
click at [669, 172] on button "Apply" at bounding box center [665, 167] width 39 height 26
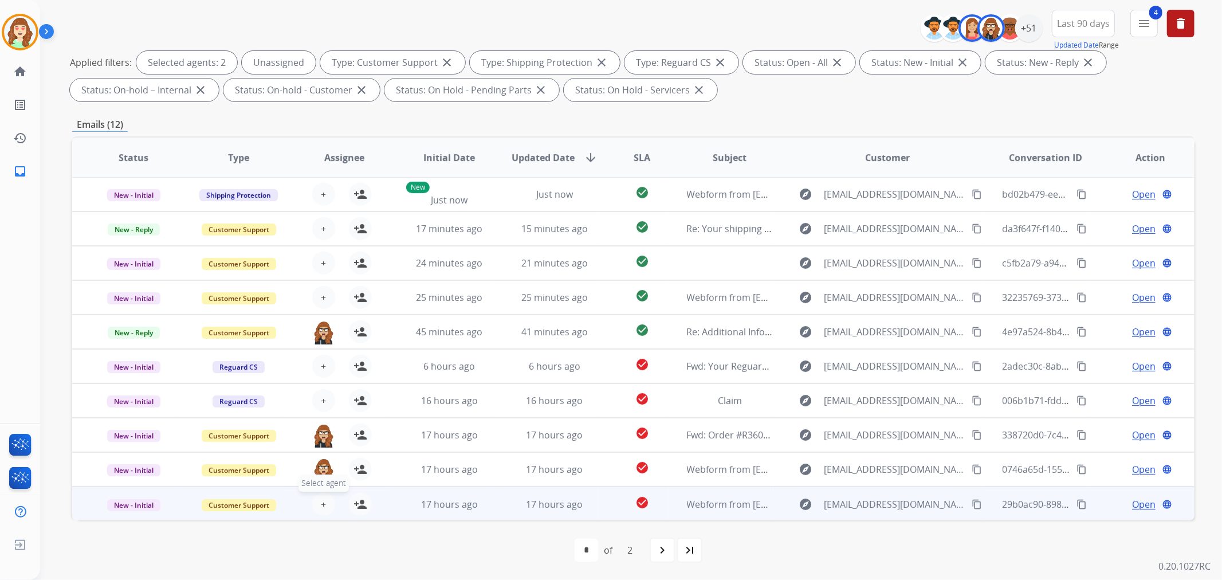
click at [321, 503] on span "+" at bounding box center [323, 504] width 5 height 14
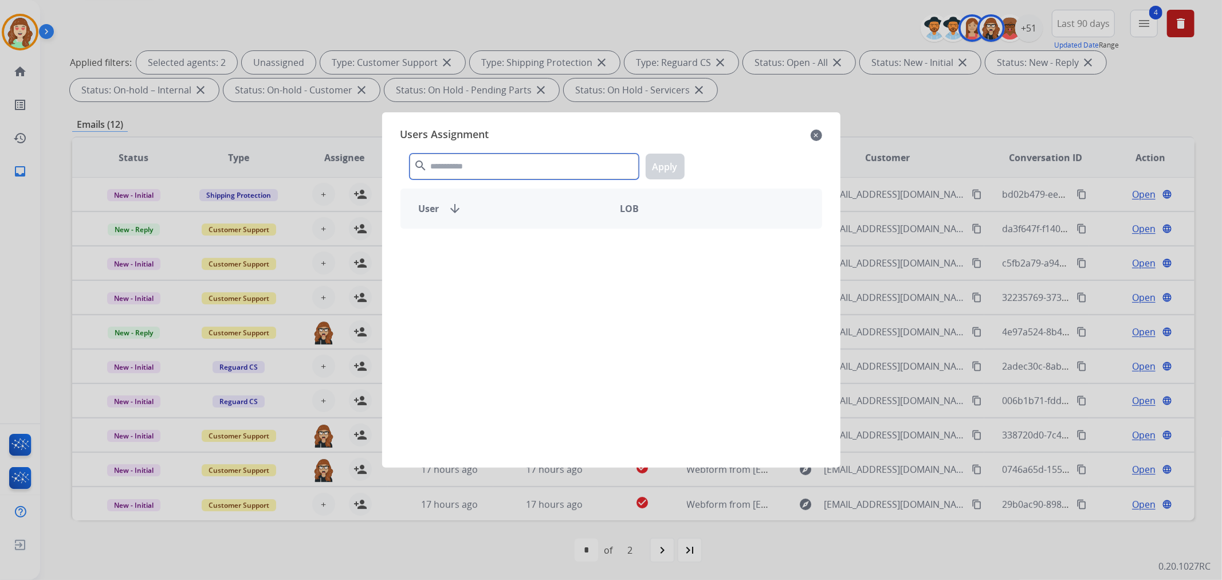
click at [466, 174] on input "text" at bounding box center [524, 167] width 229 height 26
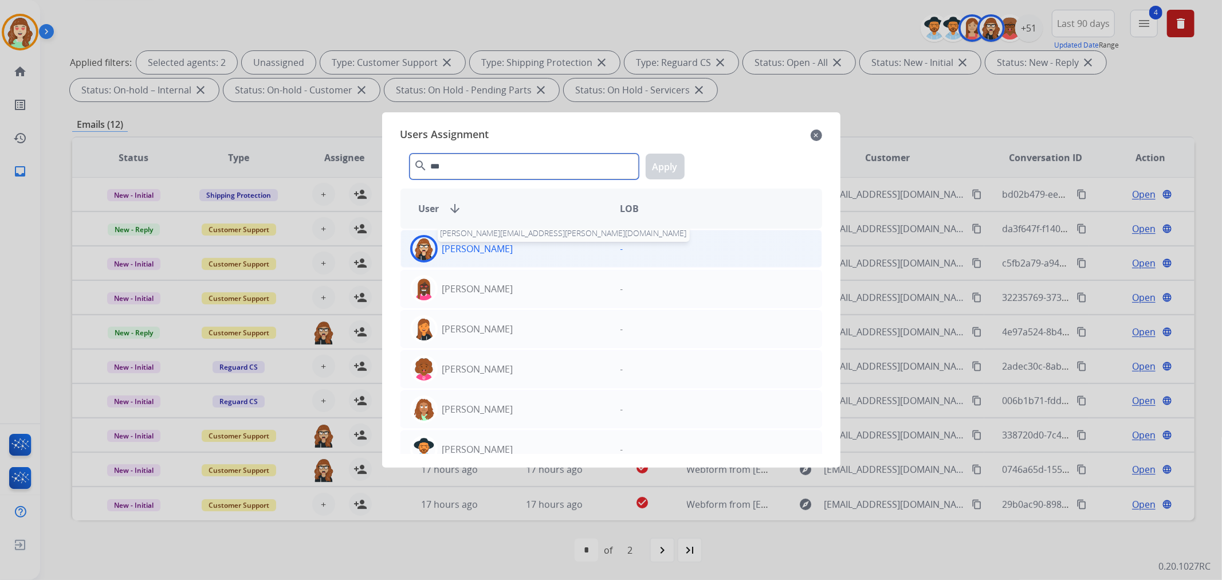
type input "***"
click at [504, 249] on p "[PERSON_NAME]" at bounding box center [477, 249] width 71 height 14
click at [669, 169] on button "Apply" at bounding box center [665, 167] width 39 height 26
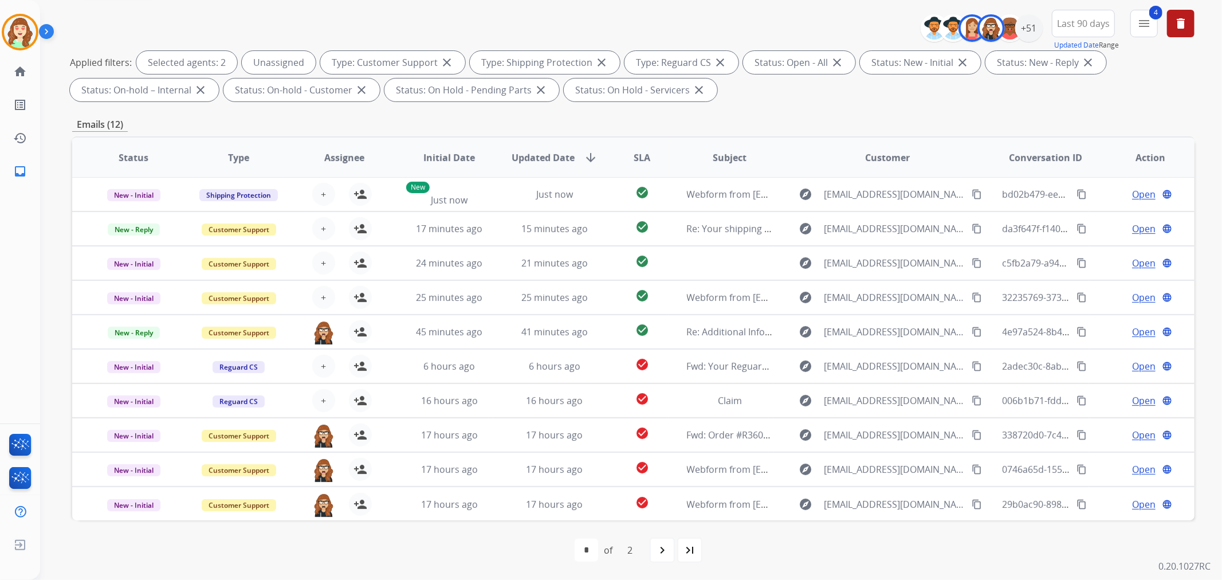
click at [669, 552] on mat-icon "navigate_next" at bounding box center [662, 550] width 14 height 14
select select "*"
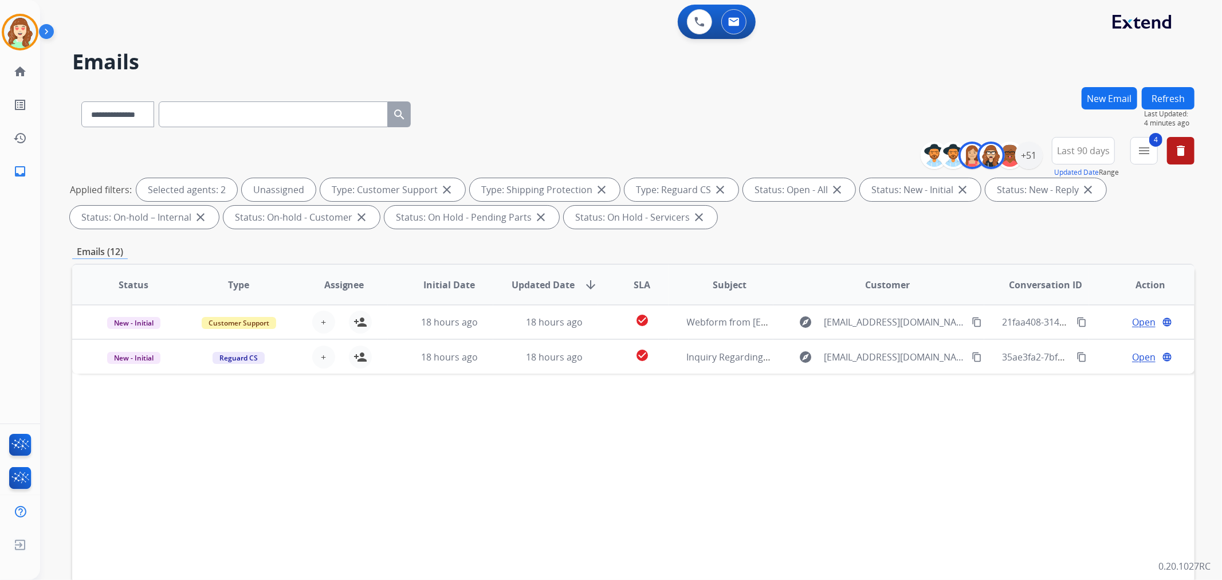
scroll to position [0, 0]
click at [1024, 155] on div "+51" at bounding box center [1029, 156] width 28 height 28
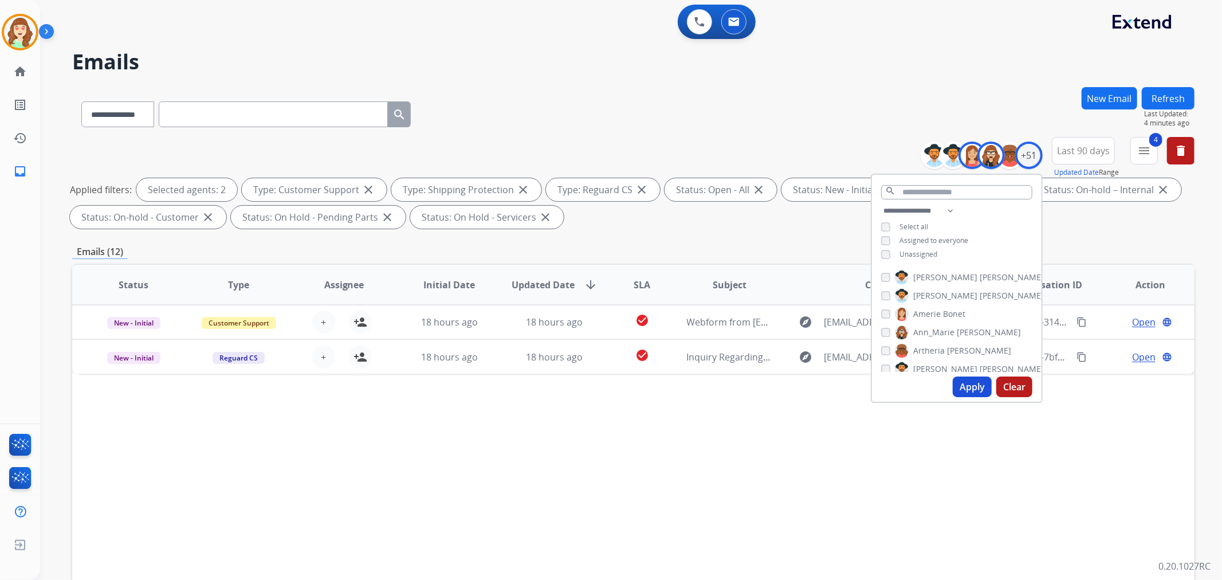
click at [971, 384] on button "Apply" at bounding box center [972, 386] width 39 height 21
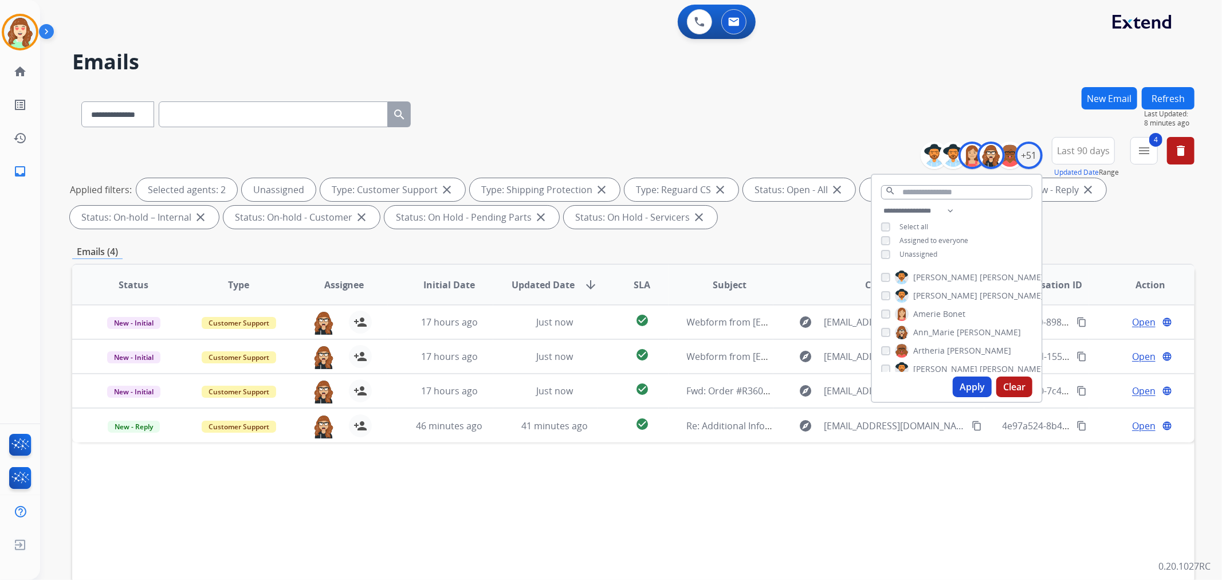
click at [971, 387] on button "Apply" at bounding box center [972, 386] width 39 height 21
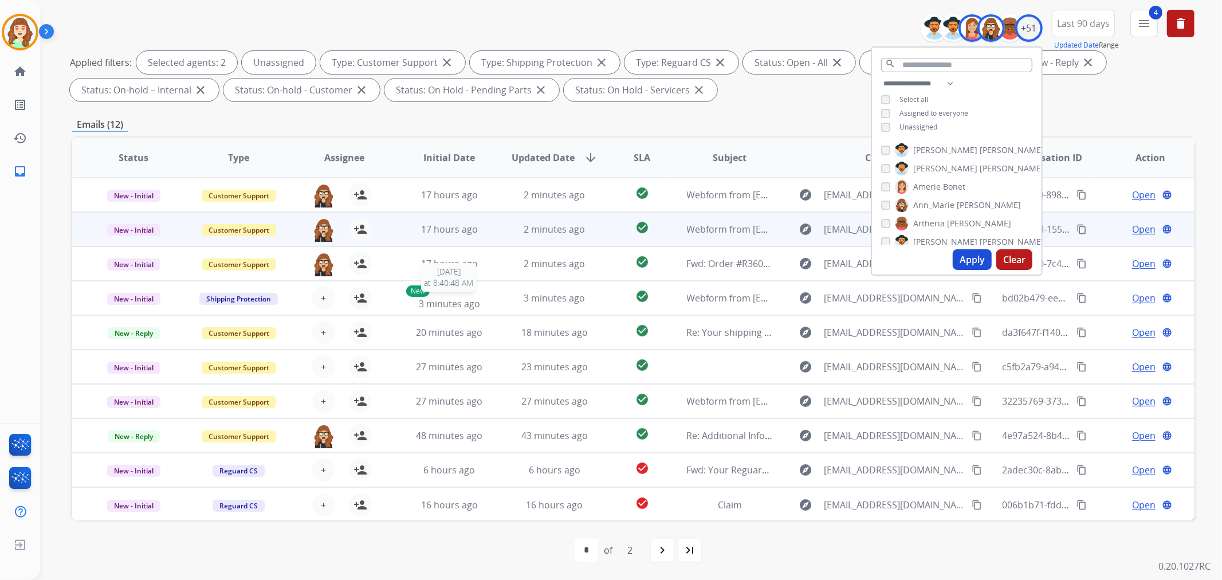
scroll to position [1, 0]
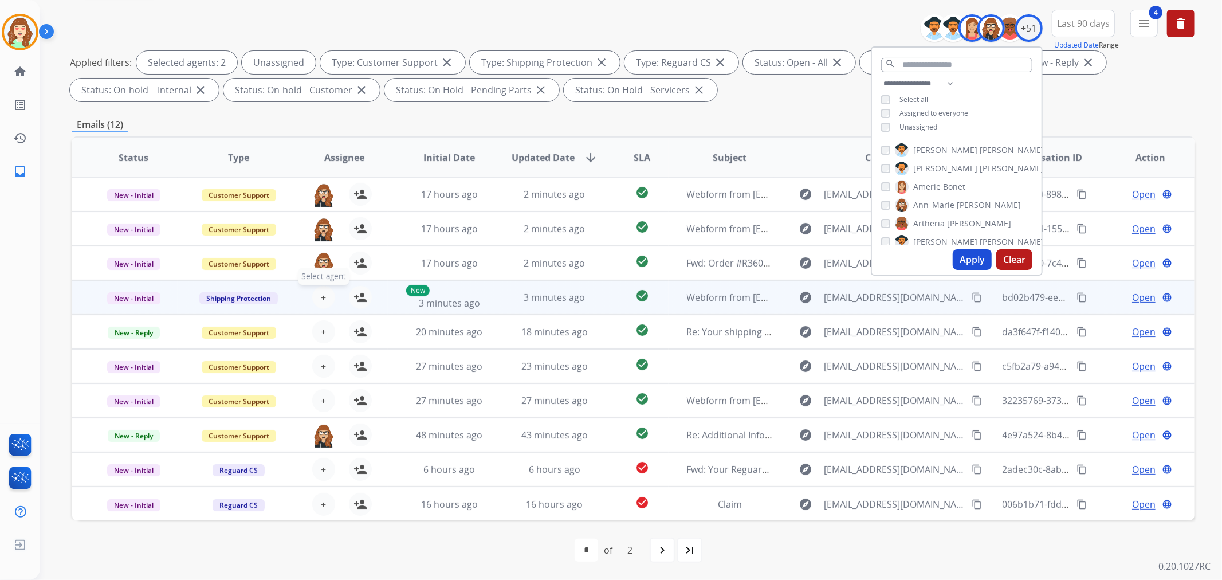
click at [325, 293] on button "+ Select agent" at bounding box center [323, 297] width 23 height 23
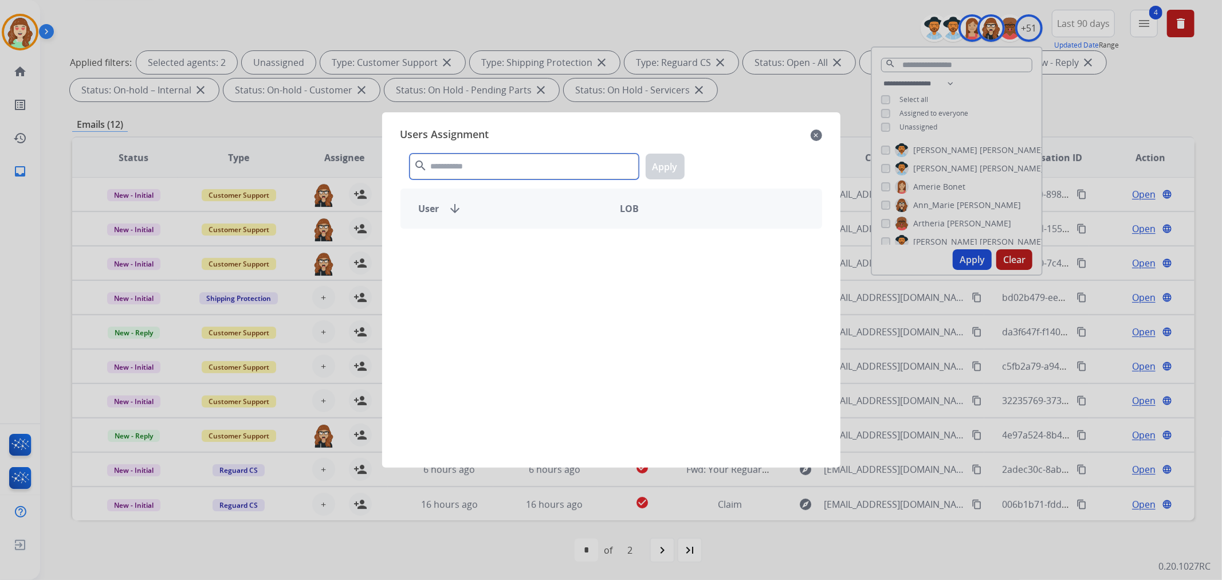
click at [456, 169] on input "text" at bounding box center [524, 167] width 229 height 26
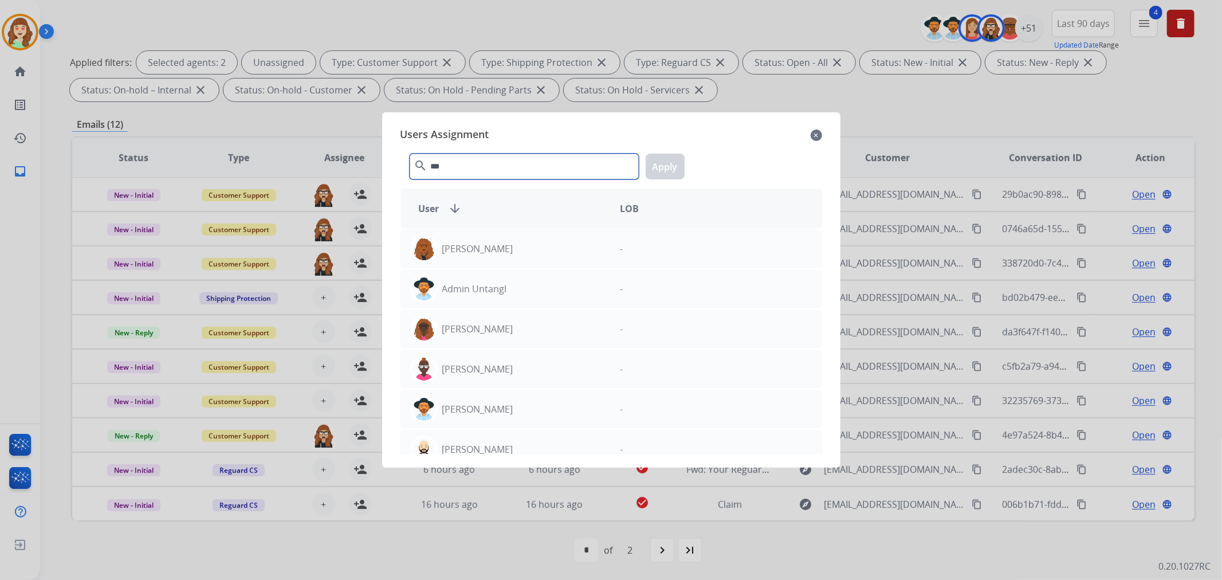
type input "***"
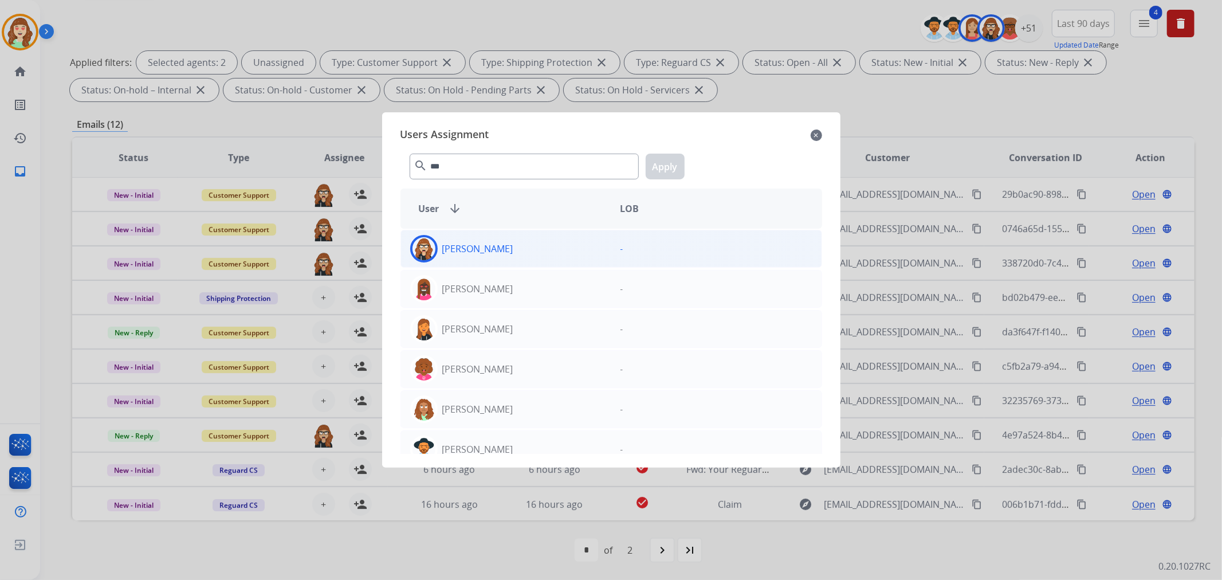
click at [544, 251] on div "[PERSON_NAME]" at bounding box center [506, 249] width 210 height 28
click at [666, 163] on button "Apply" at bounding box center [665, 167] width 39 height 26
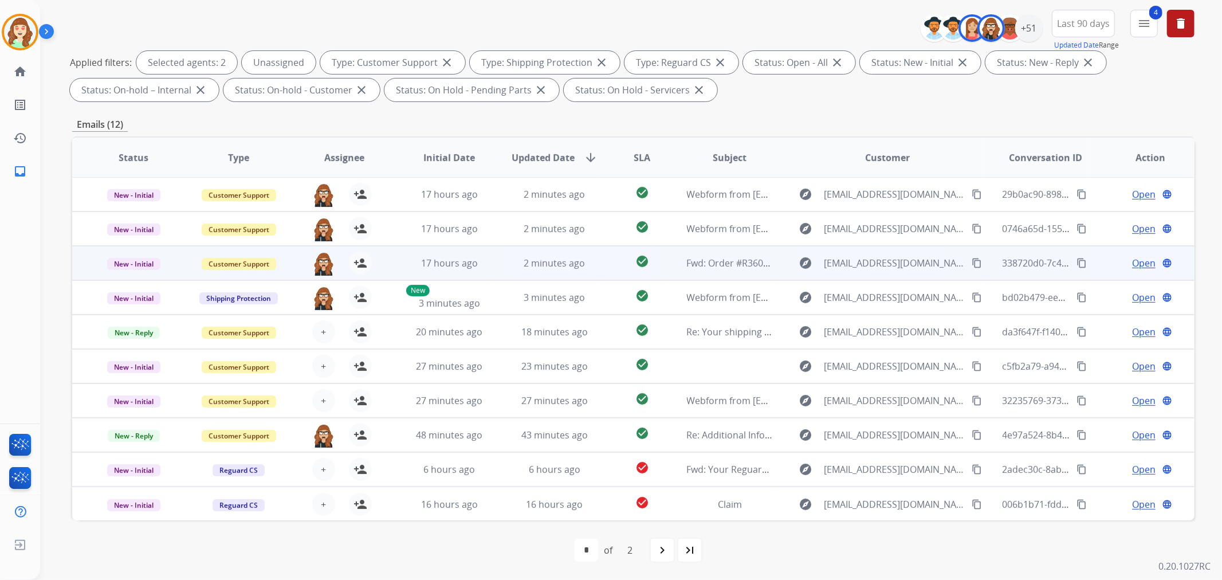
click at [480, 252] on td "17 hours ago" at bounding box center [440, 263] width 105 height 34
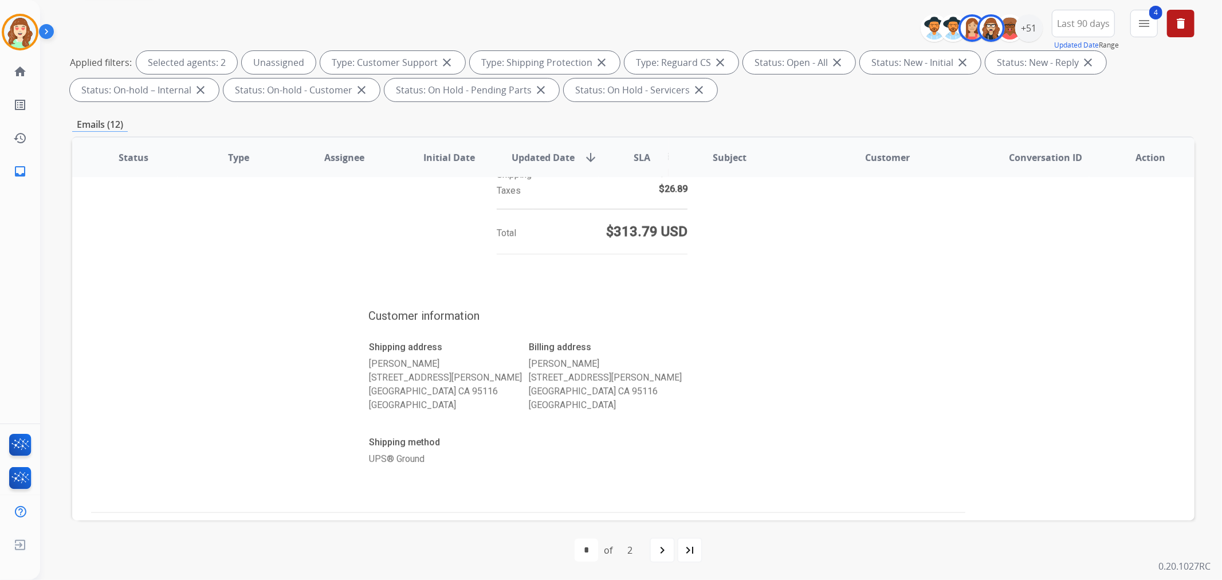
scroll to position [894, 0]
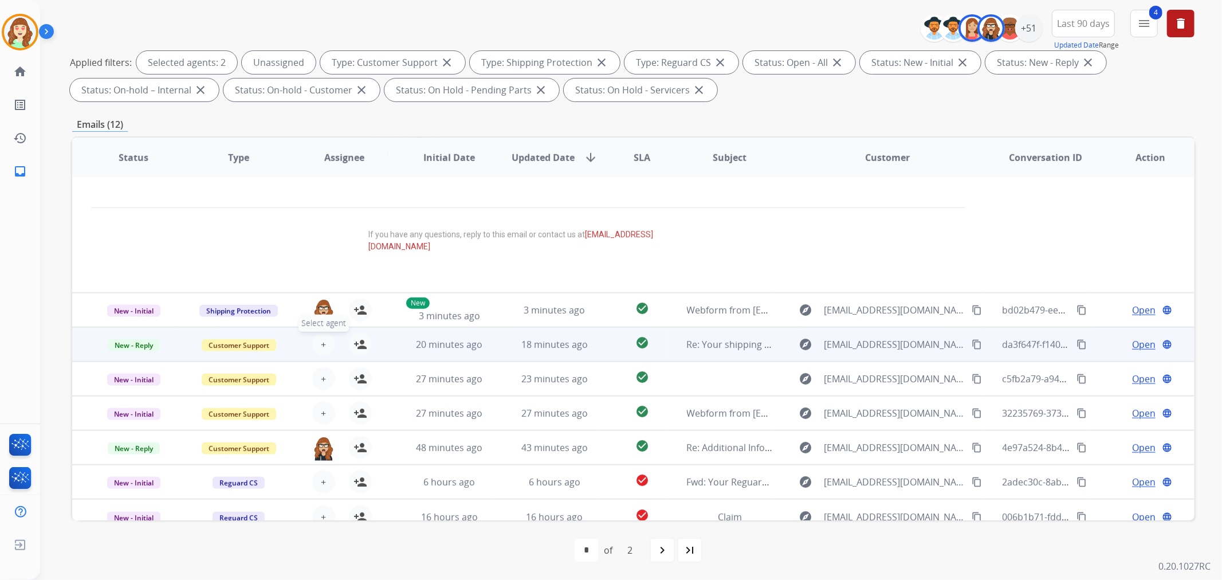
click at [319, 339] on button "+ Select agent" at bounding box center [323, 344] width 23 height 23
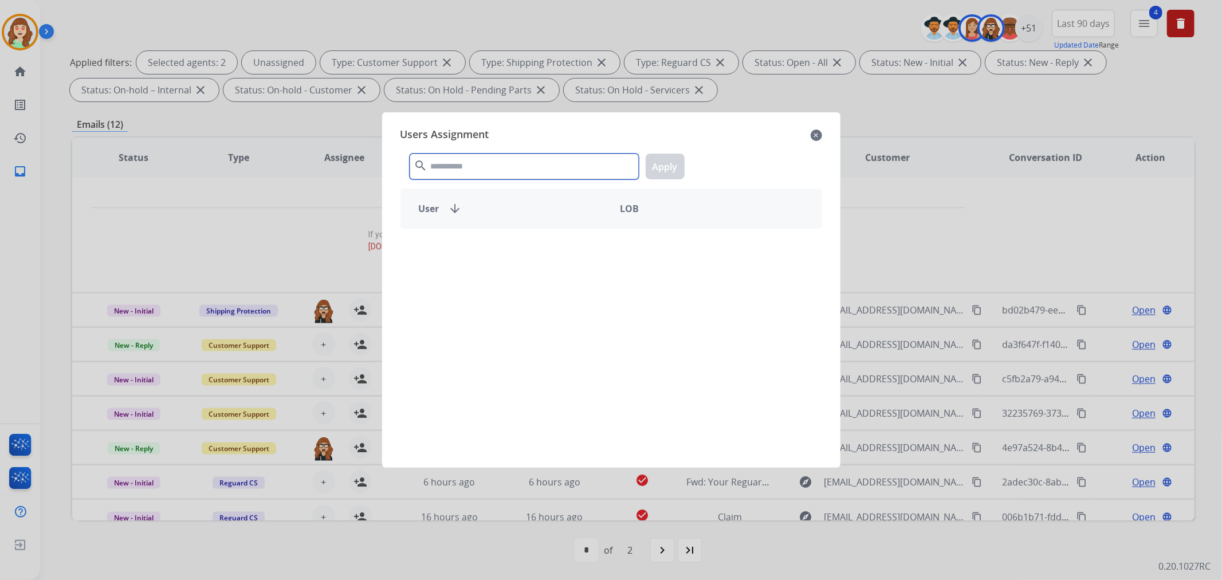
click at [497, 170] on input "text" at bounding box center [524, 167] width 229 height 26
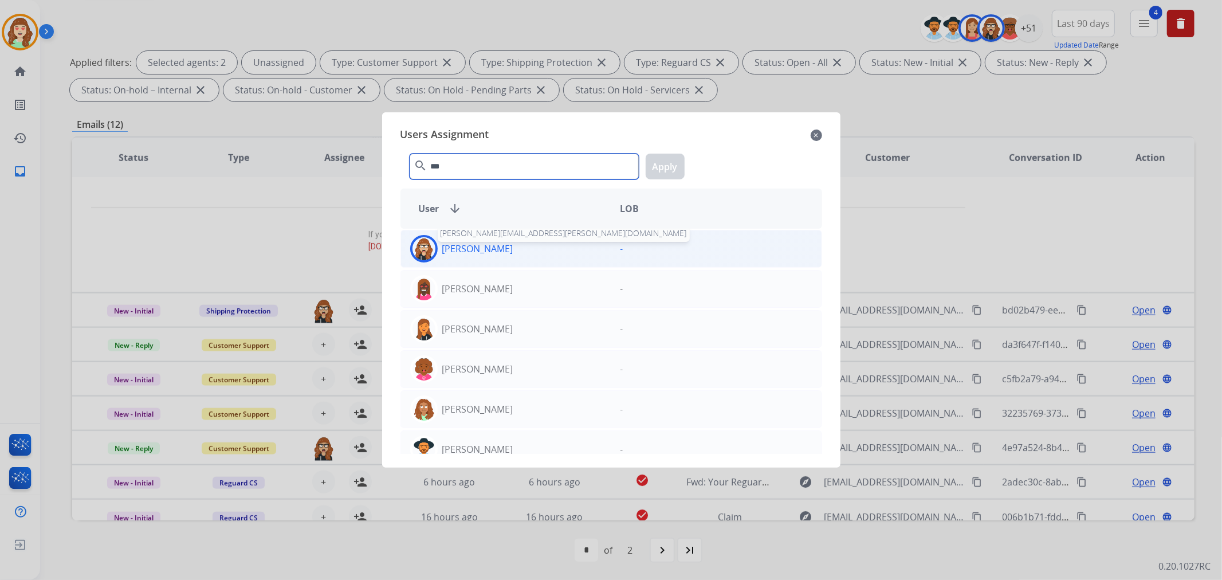
type input "***"
click at [481, 253] on p "[PERSON_NAME]" at bounding box center [477, 249] width 71 height 14
drag, startPoint x: 660, startPoint y: 176, endPoint x: 532, endPoint y: 227, distance: 138.3
click at [661, 175] on button "Apply" at bounding box center [665, 167] width 39 height 26
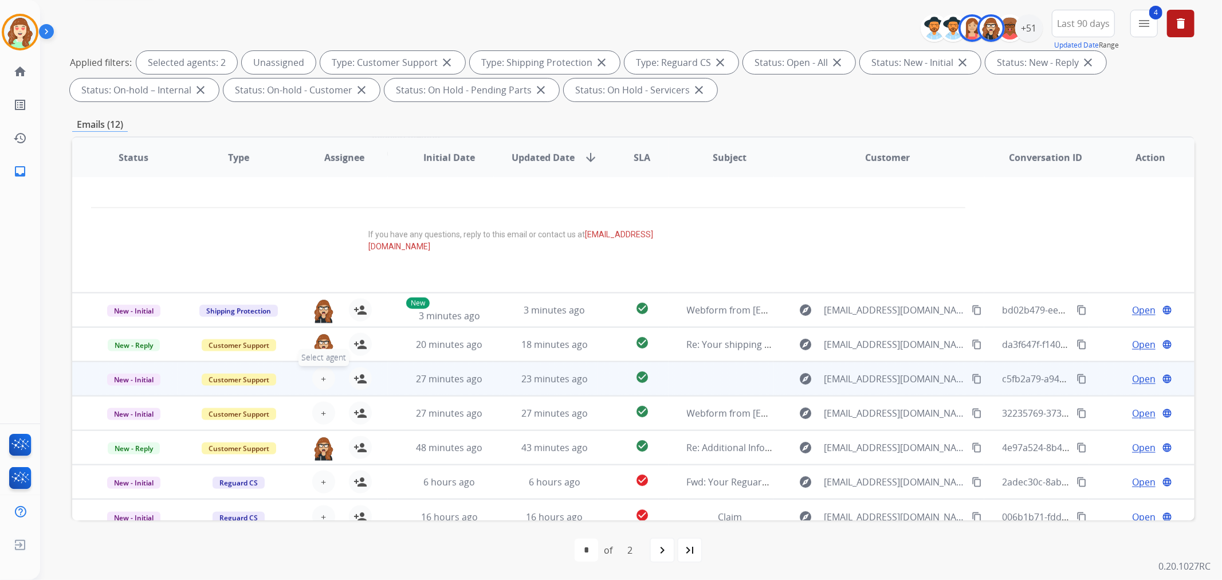
click at [325, 367] on button "+ Select agent" at bounding box center [323, 378] width 23 height 23
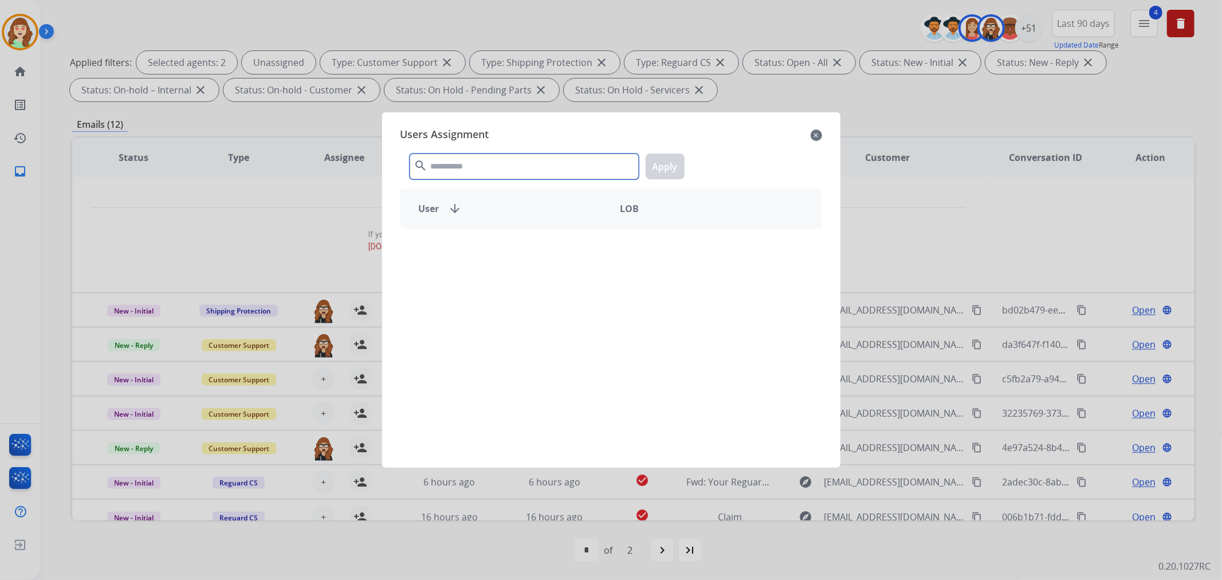
click at [536, 155] on input "text" at bounding box center [524, 167] width 229 height 26
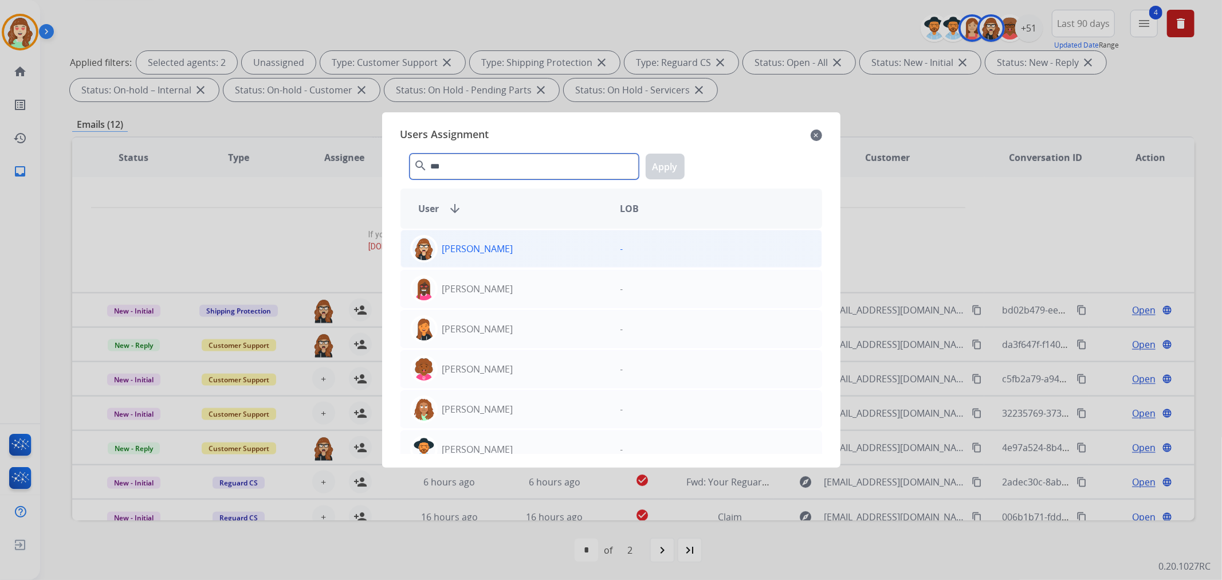
type input "***"
click at [515, 252] on div "[PERSON_NAME]" at bounding box center [506, 249] width 210 height 28
click at [666, 164] on button "Apply" at bounding box center [665, 167] width 39 height 26
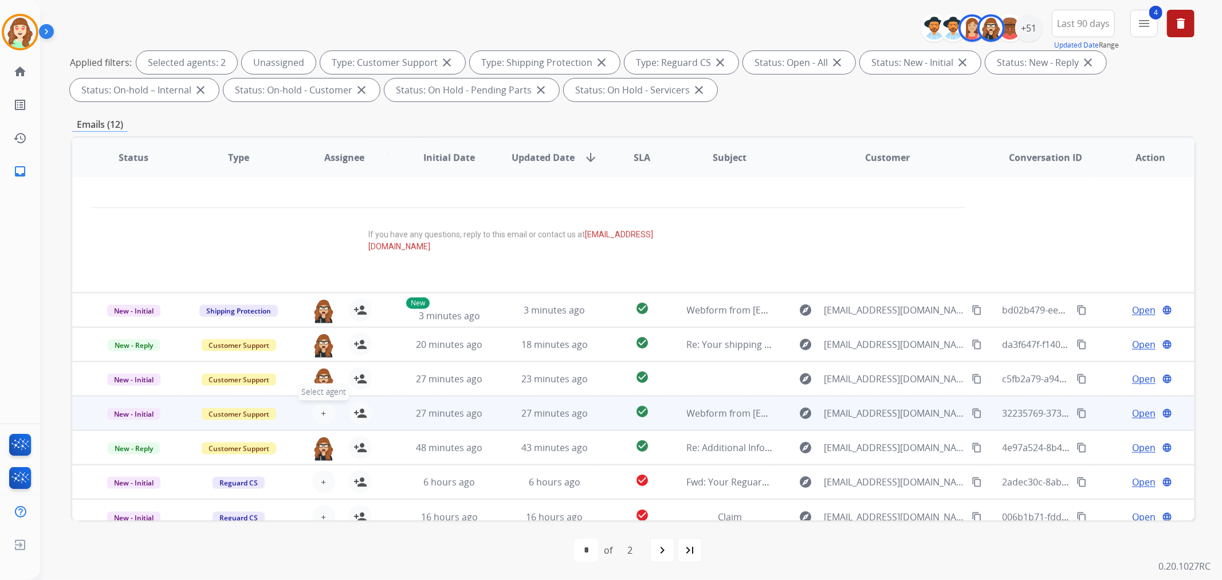
click at [323, 406] on span "+" at bounding box center [323, 413] width 5 height 14
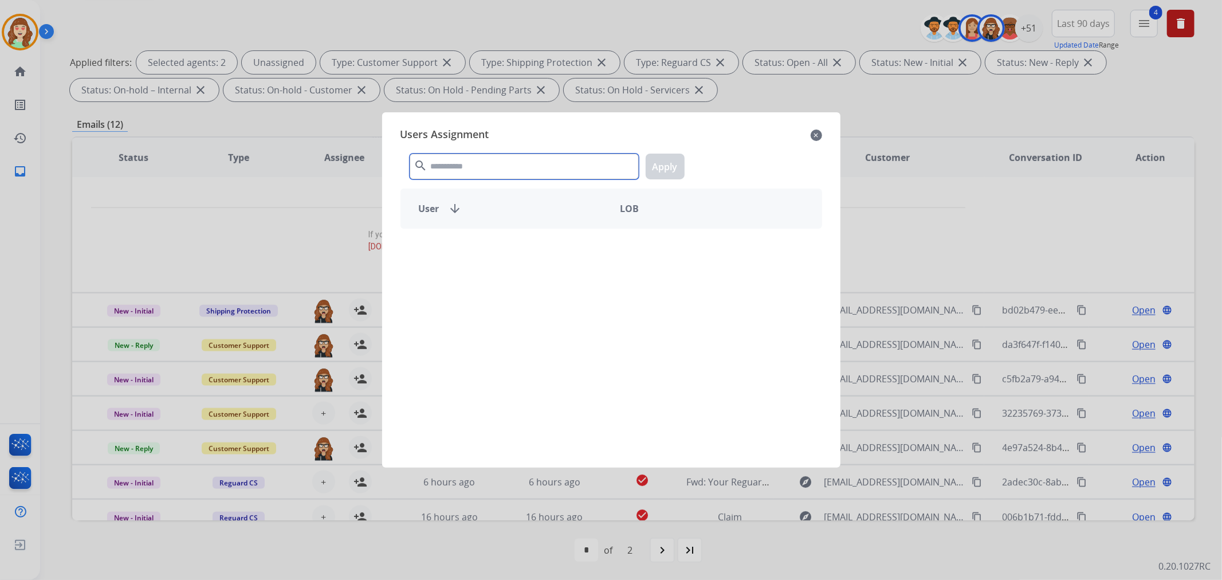
click at [487, 165] on input "text" at bounding box center [524, 167] width 229 height 26
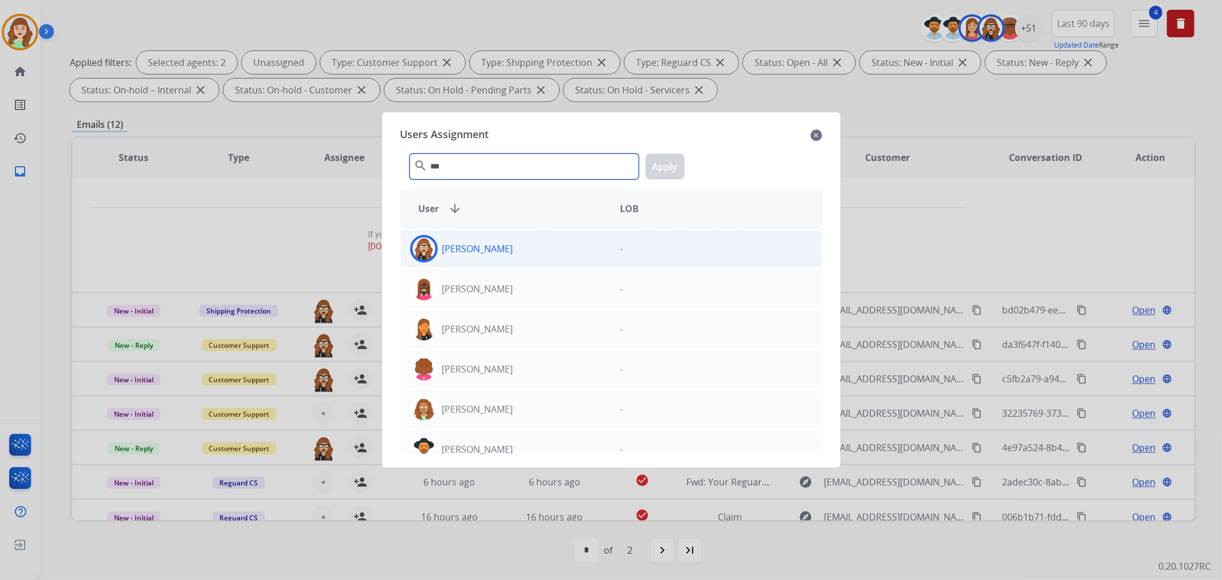
type input "***"
click at [605, 253] on div "[PERSON_NAME]" at bounding box center [506, 249] width 210 height 28
click at [669, 168] on button "Apply" at bounding box center [665, 167] width 39 height 26
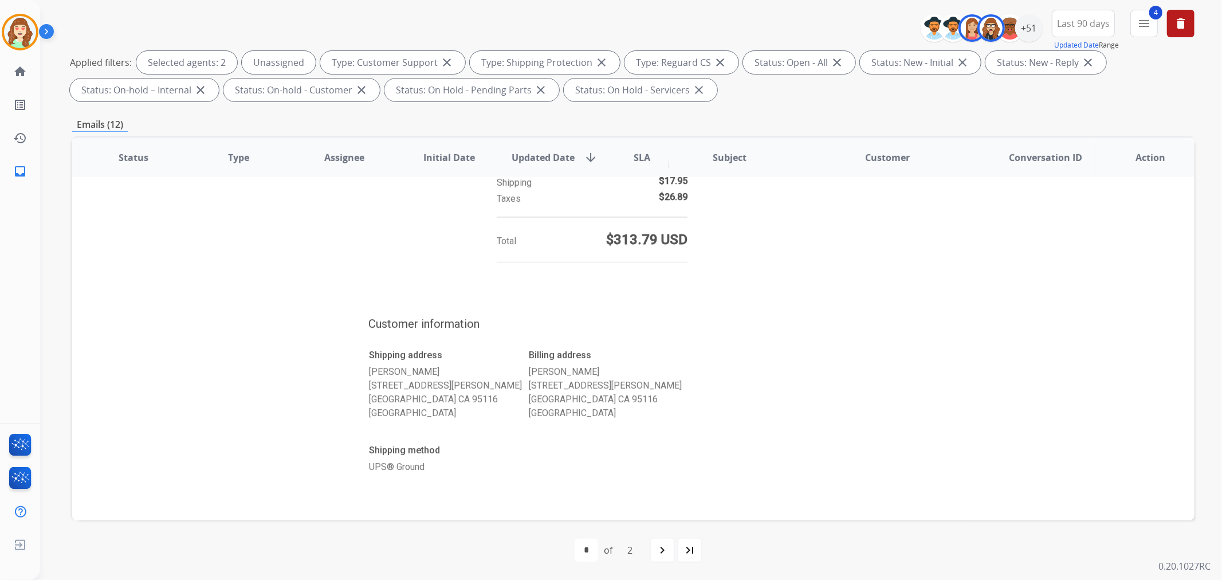
scroll to position [384, 0]
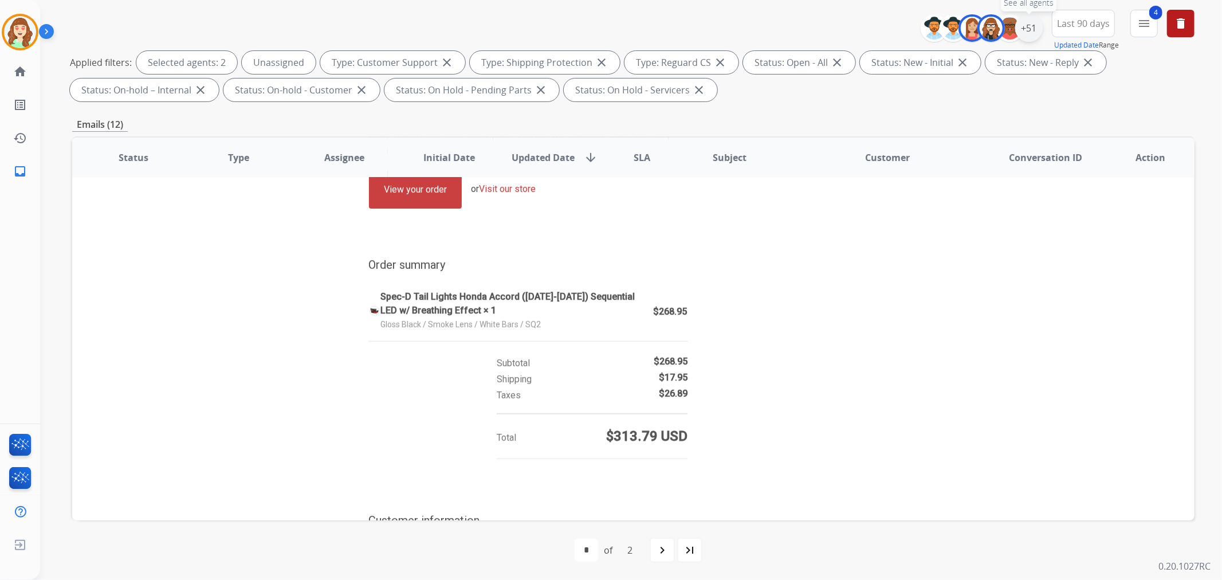
click at [1026, 36] on div "+51" at bounding box center [1029, 28] width 28 height 28
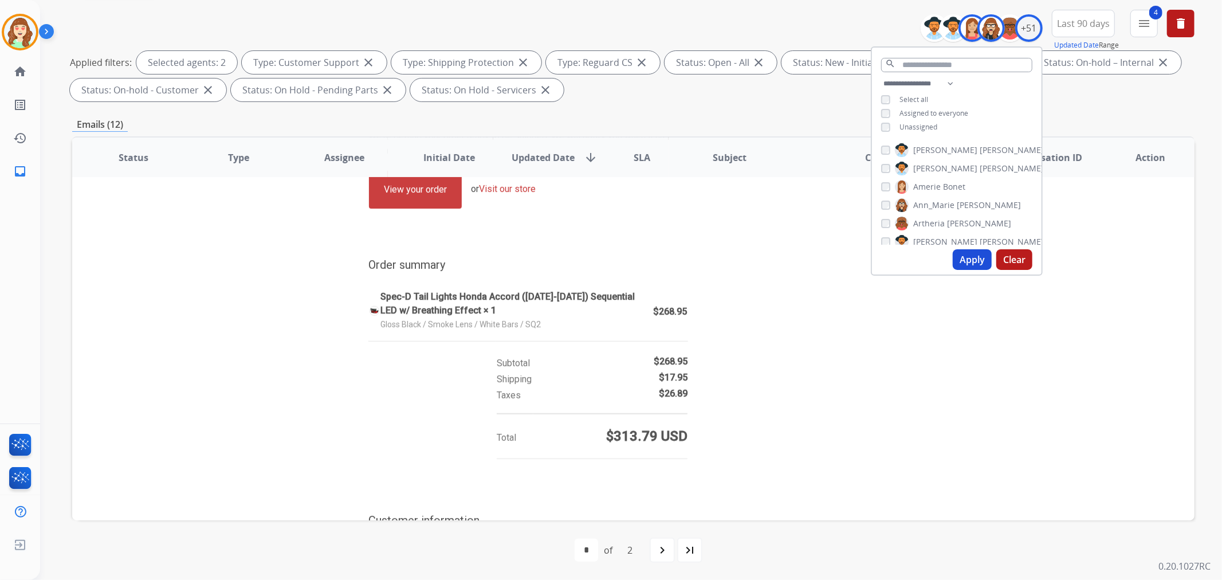
click at [974, 260] on button "Apply" at bounding box center [972, 259] width 39 height 21
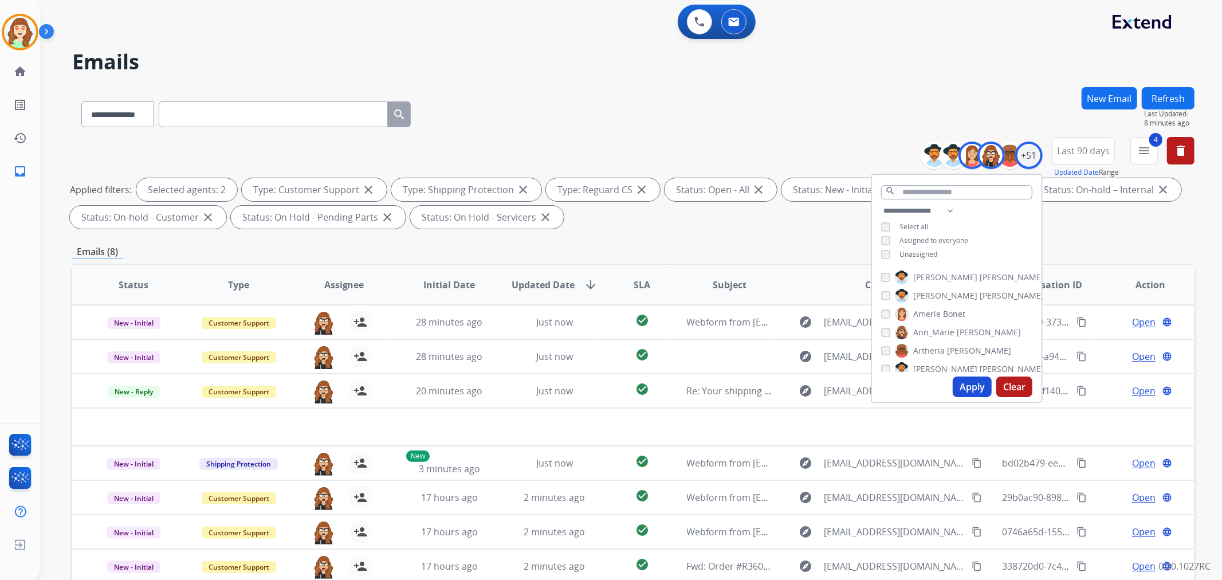
scroll to position [127, 0]
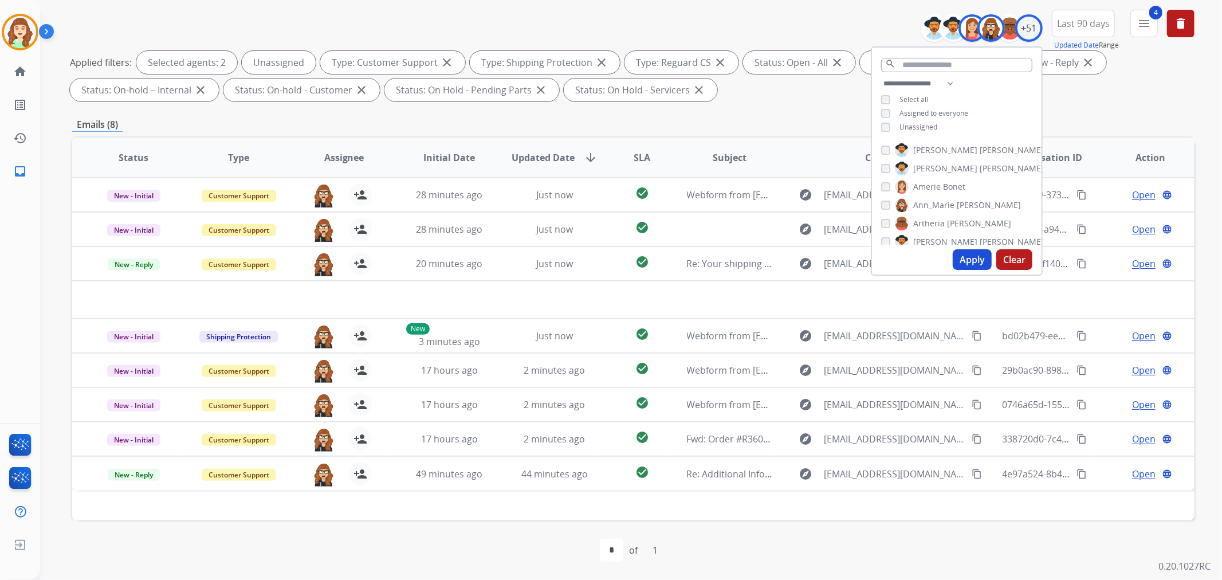
drag, startPoint x: 968, startPoint y: 261, endPoint x: 566, endPoint y: 517, distance: 476.5
click at [972, 258] on button "Apply" at bounding box center [972, 259] width 39 height 21
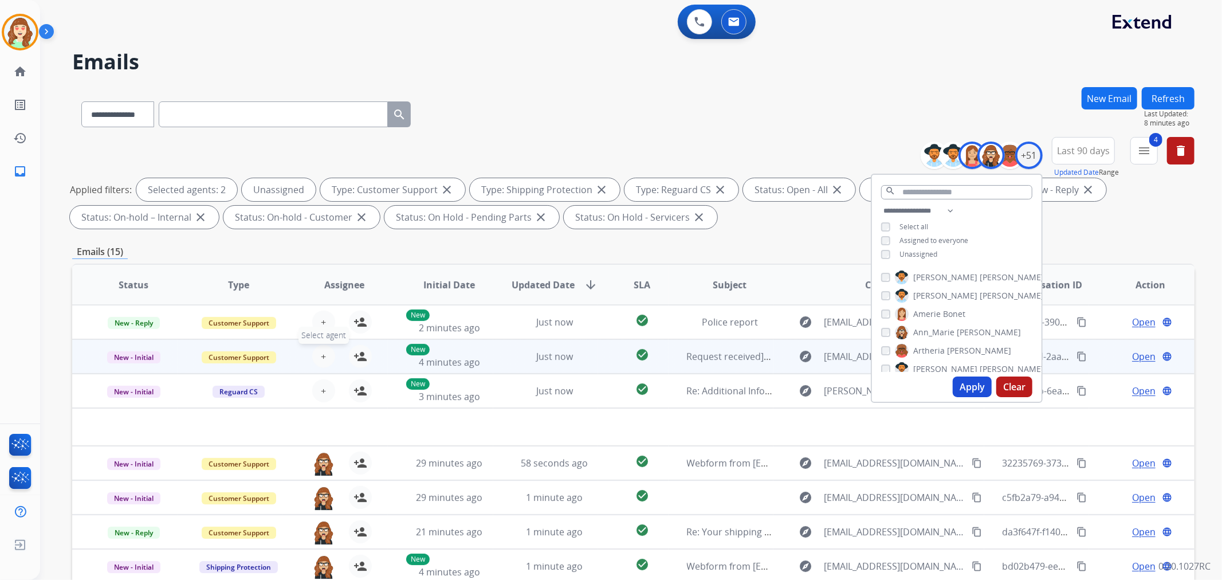
click at [321, 351] on span "+" at bounding box center [323, 357] width 5 height 14
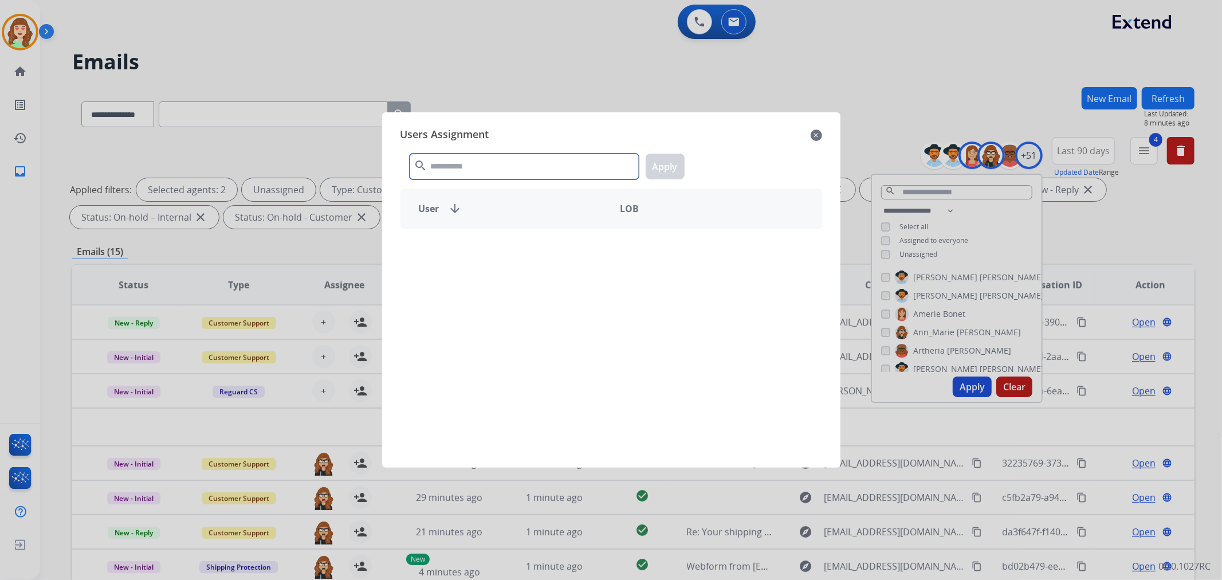
click at [526, 167] on input "text" at bounding box center [524, 167] width 229 height 26
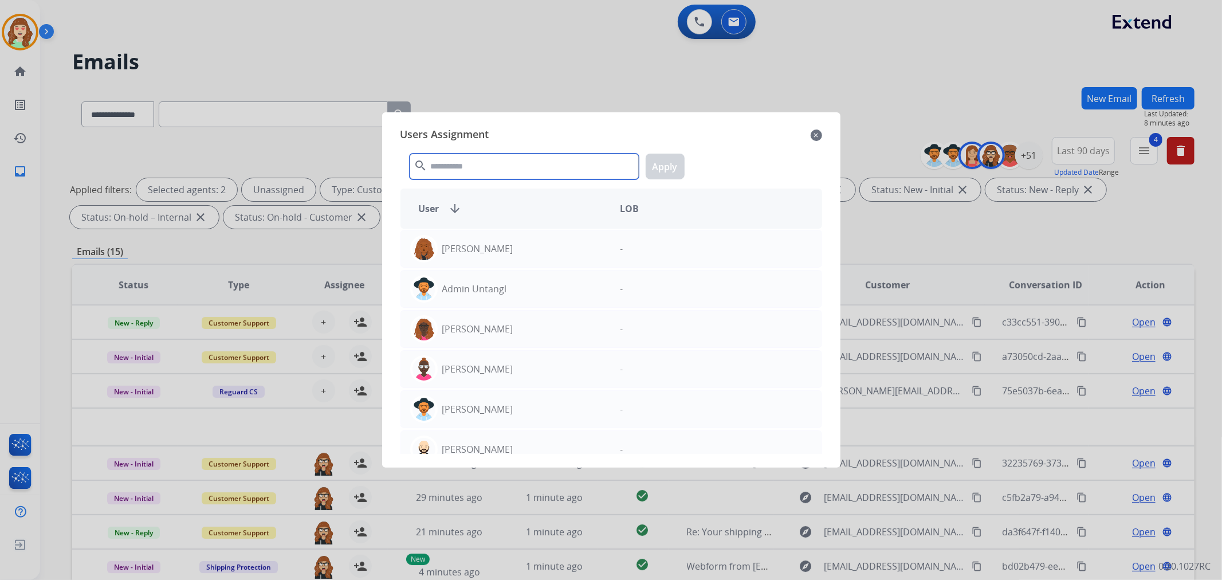
click at [526, 167] on input "text" at bounding box center [524, 167] width 229 height 26
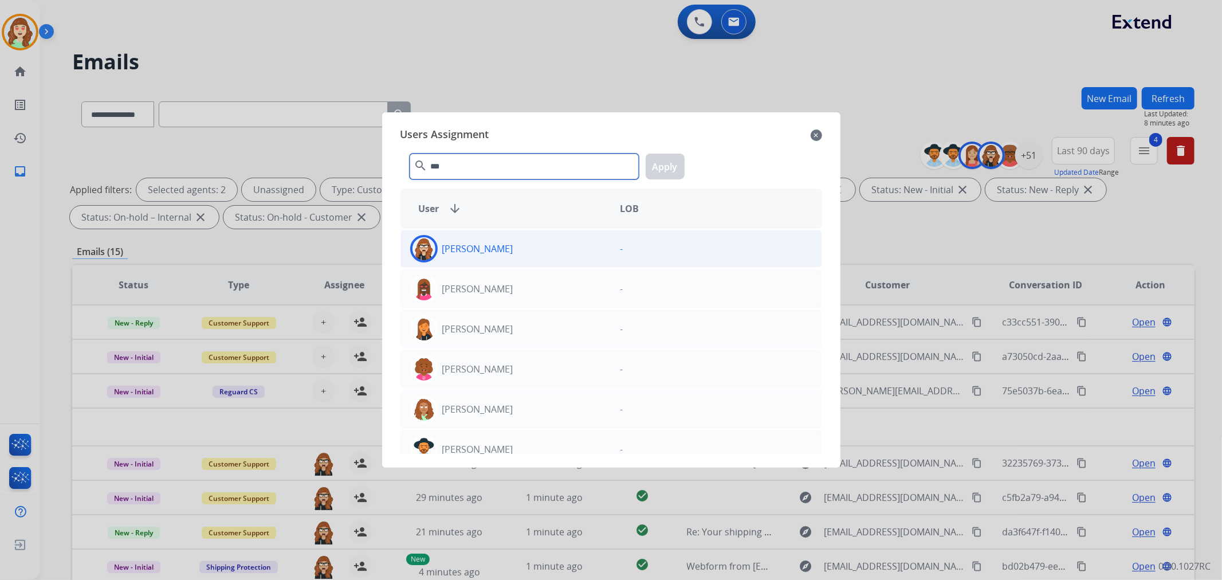
type input "***"
click at [501, 264] on div "[PERSON_NAME] -" at bounding box center [612, 249] width 422 height 38
click at [658, 167] on button "Apply" at bounding box center [665, 167] width 39 height 26
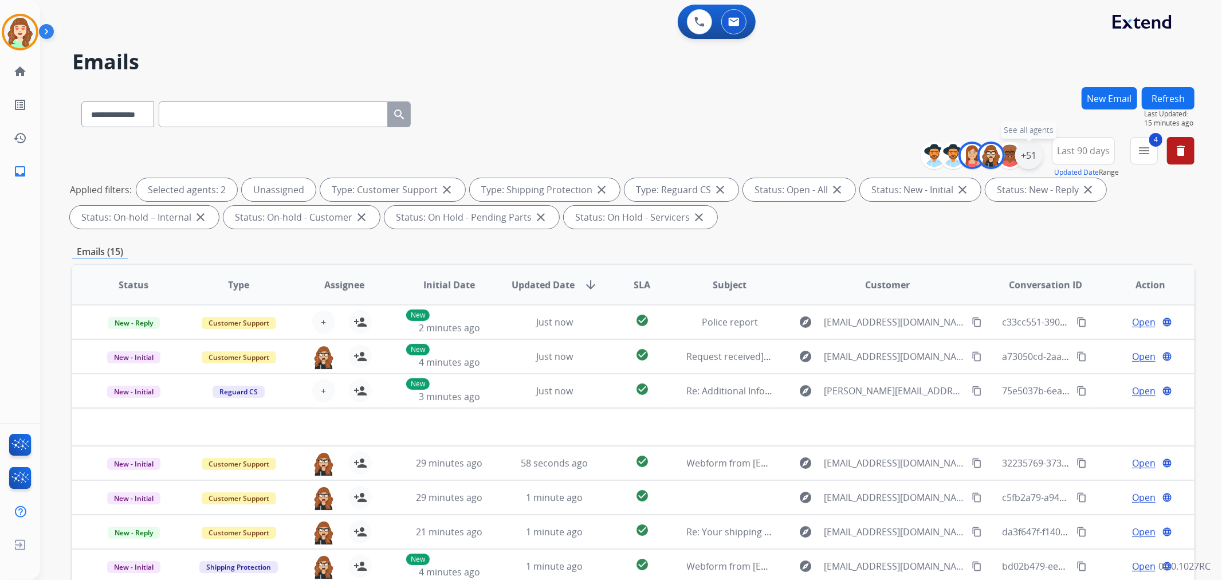
click at [1035, 152] on div "+51" at bounding box center [1029, 156] width 28 height 28
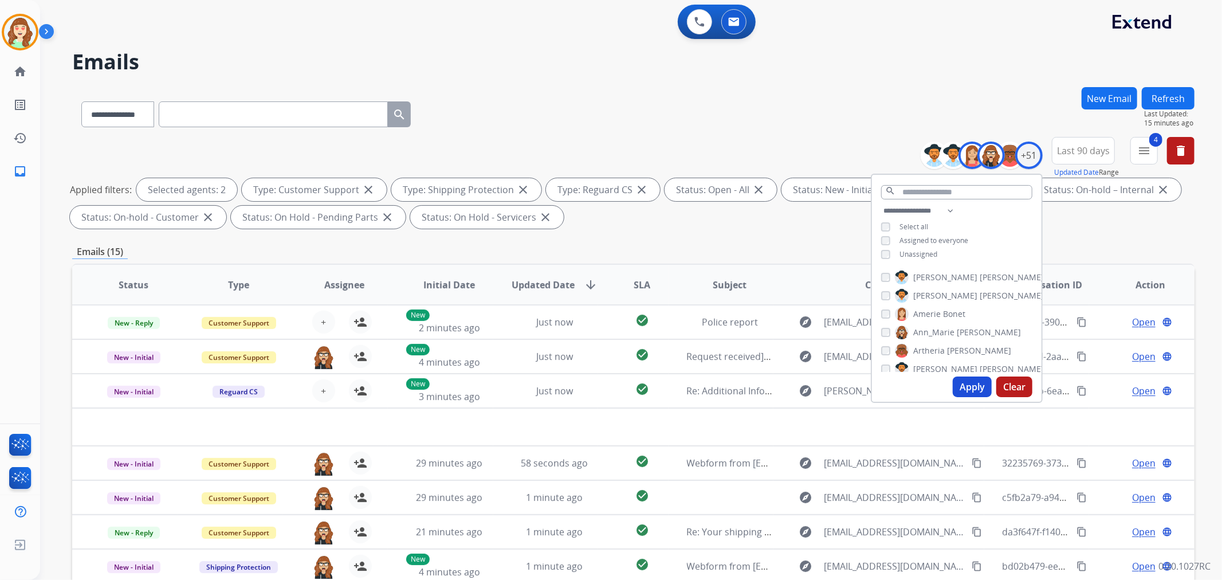
click at [964, 386] on button "Apply" at bounding box center [972, 386] width 39 height 21
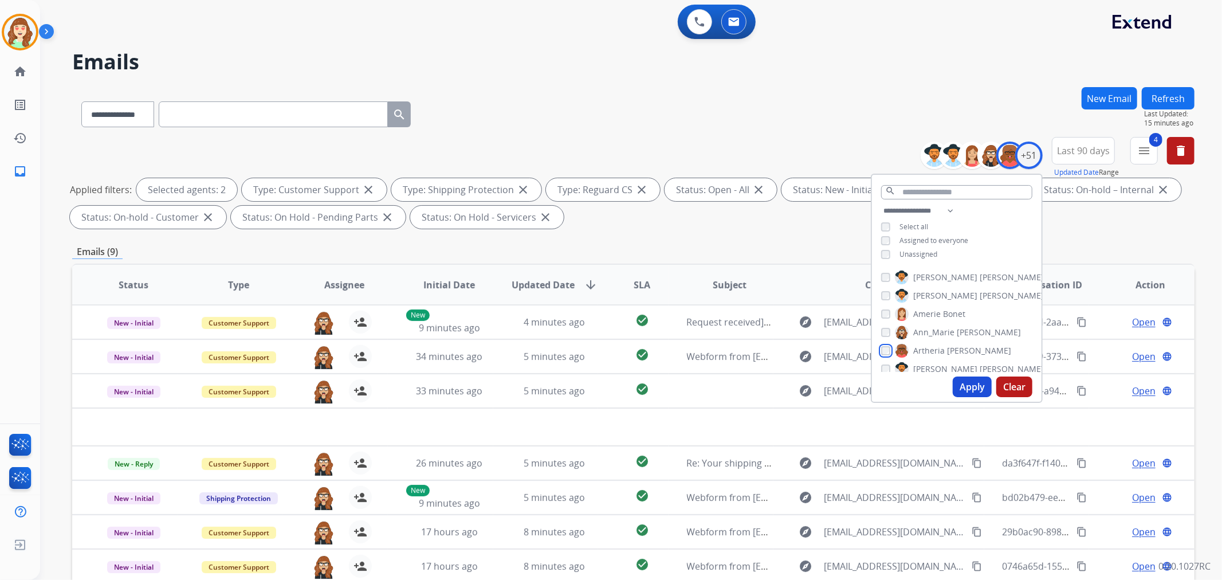
scroll to position [64, 0]
click at [884, 309] on div "[PERSON_NAME]" at bounding box center [962, 306] width 163 height 14
click at [967, 380] on button "Apply" at bounding box center [972, 386] width 39 height 21
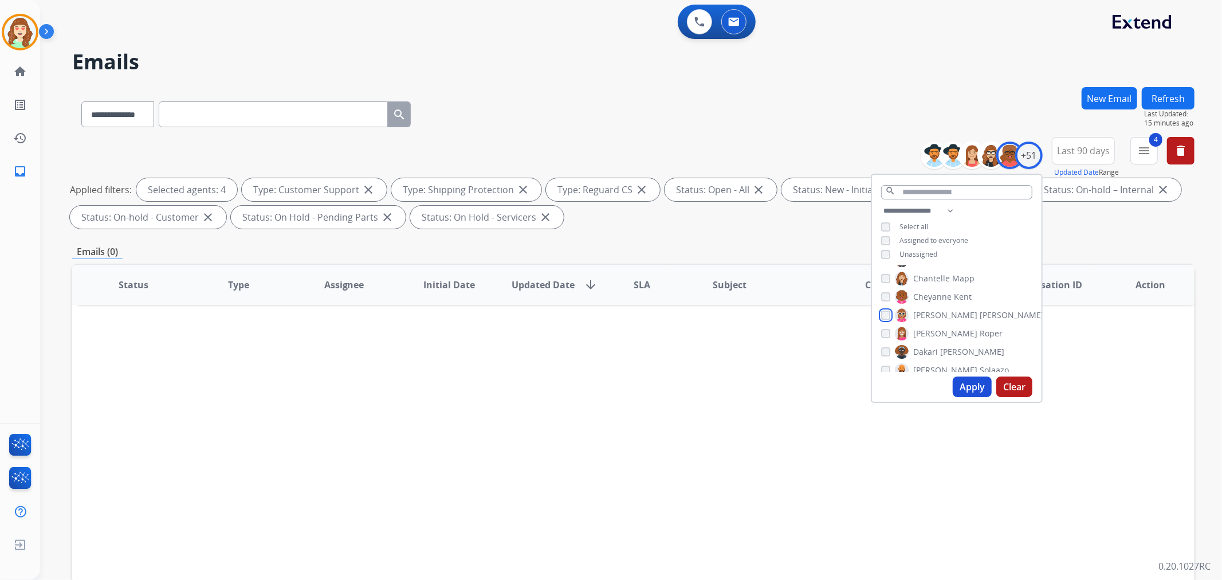
scroll to position [191, 0]
click at [878, 341] on div "[PERSON_NAME] [PERSON_NAME] [PERSON_NAME] [PERSON_NAME] [PERSON_NAME] [PERSON_N…" at bounding box center [957, 319] width 170 height 106
click at [968, 387] on button "Apply" at bounding box center [972, 386] width 39 height 21
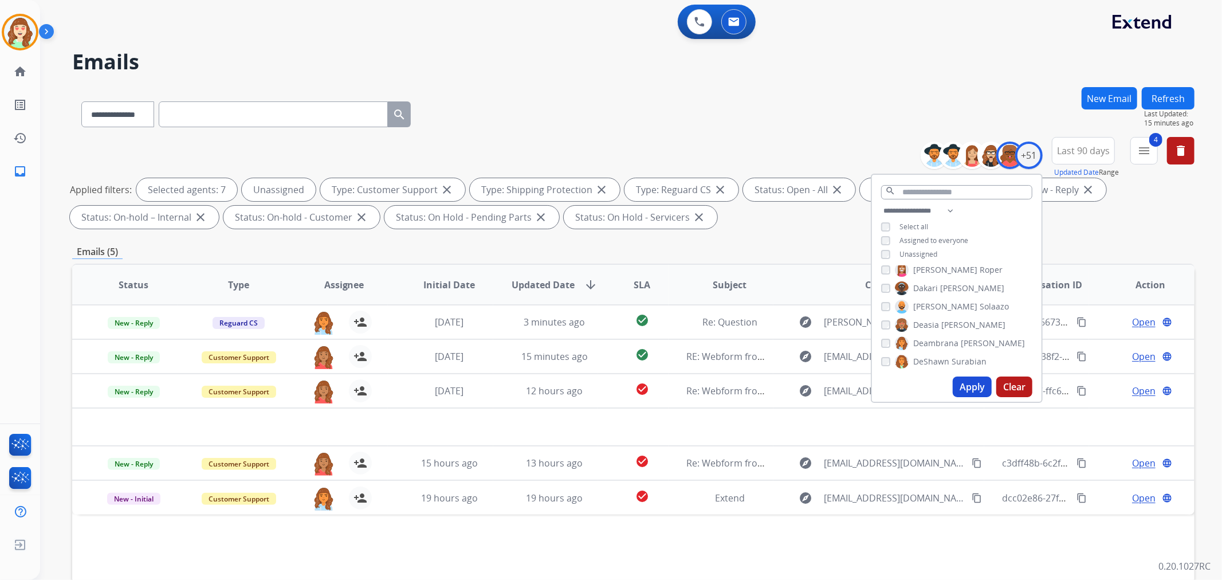
click at [974, 386] on button "Apply" at bounding box center [972, 386] width 39 height 21
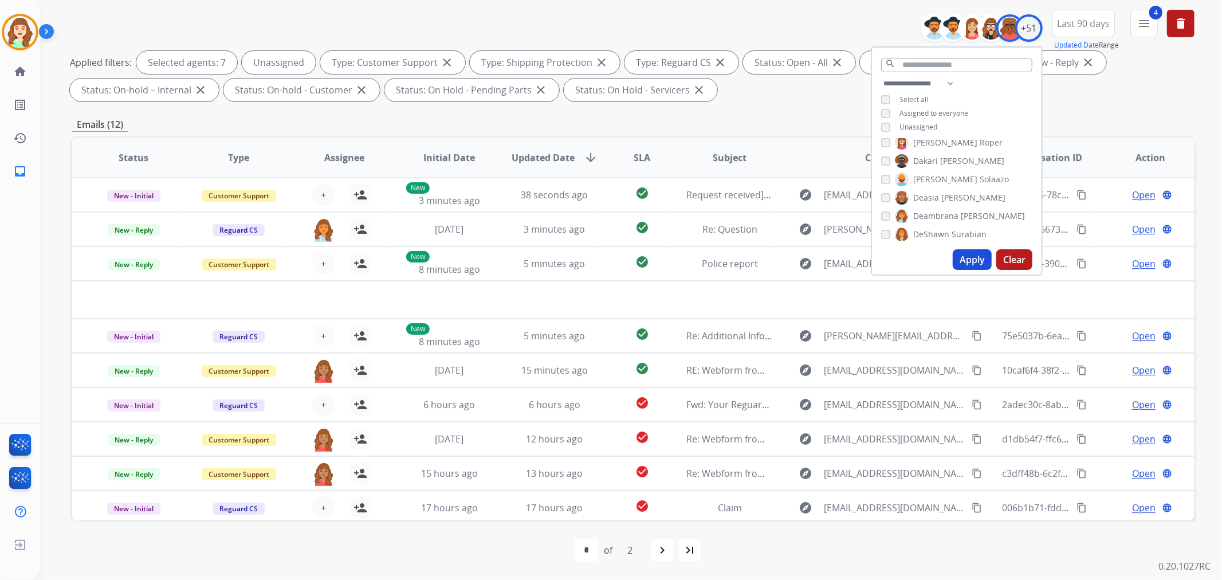
scroll to position [38, 0]
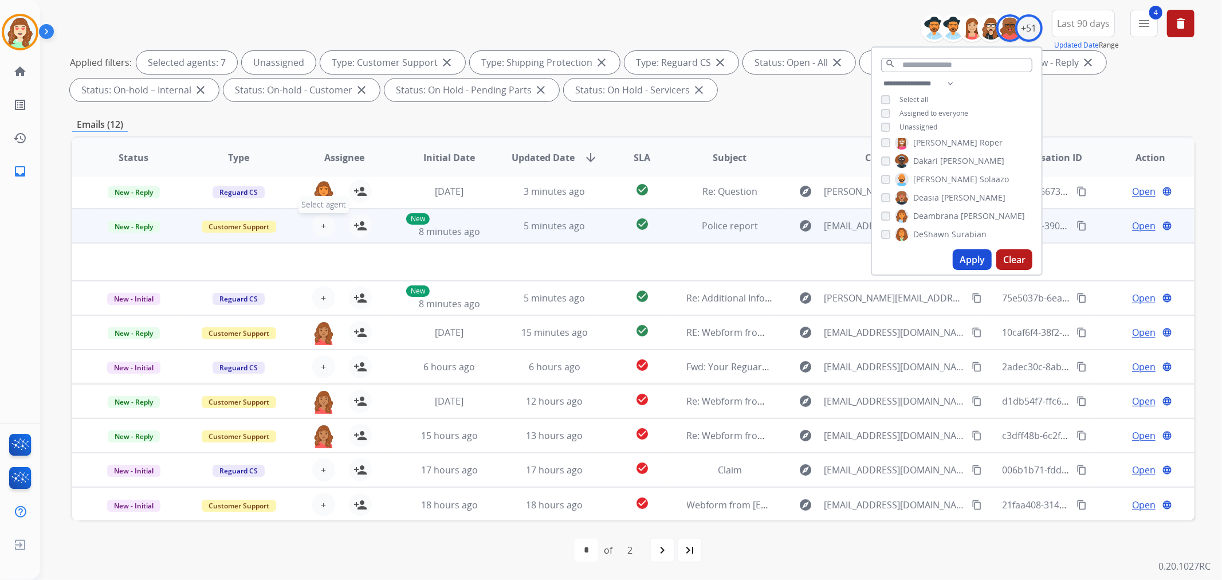
click at [316, 225] on button "+ Select agent" at bounding box center [323, 225] width 23 height 23
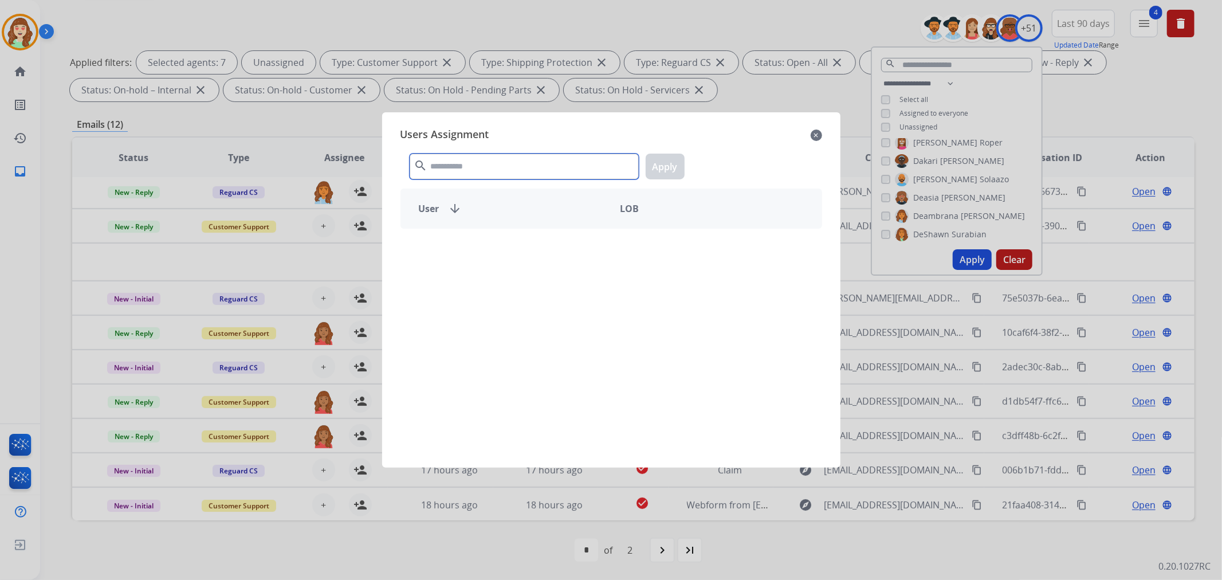
click at [523, 168] on input "text" at bounding box center [524, 167] width 229 height 26
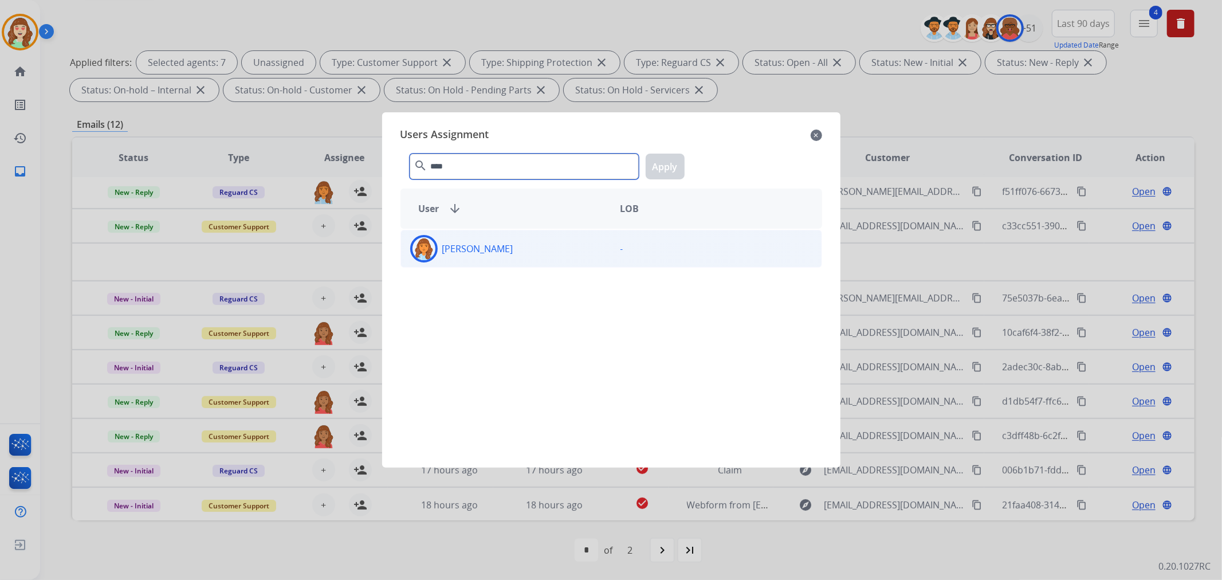
type input "****"
drag, startPoint x: 567, startPoint y: 254, endPoint x: 684, endPoint y: 182, distance: 137.4
click at [575, 253] on div "[PERSON_NAME]" at bounding box center [506, 249] width 210 height 28
click at [680, 175] on button "Apply" at bounding box center [665, 167] width 39 height 26
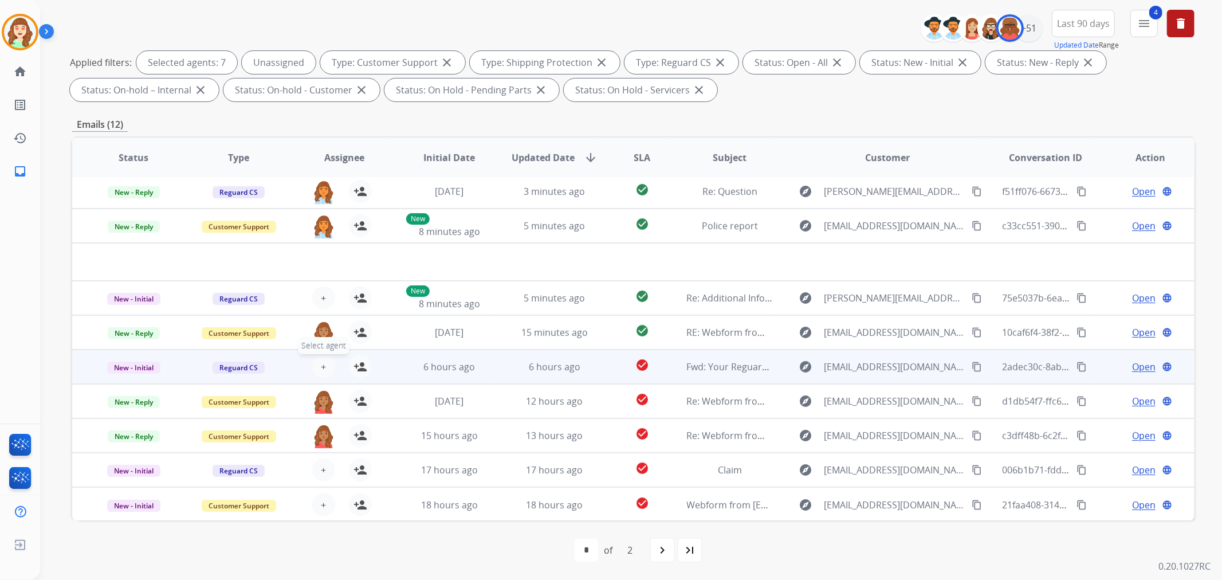
click at [321, 368] on span "+" at bounding box center [323, 367] width 5 height 14
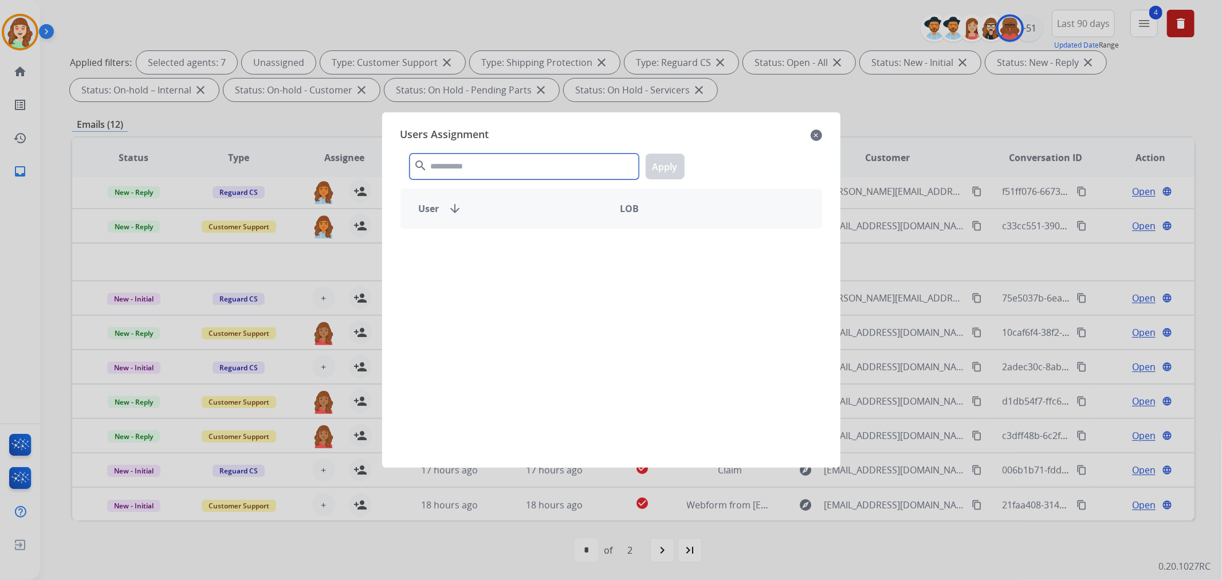
click at [455, 173] on input "text" at bounding box center [524, 167] width 229 height 26
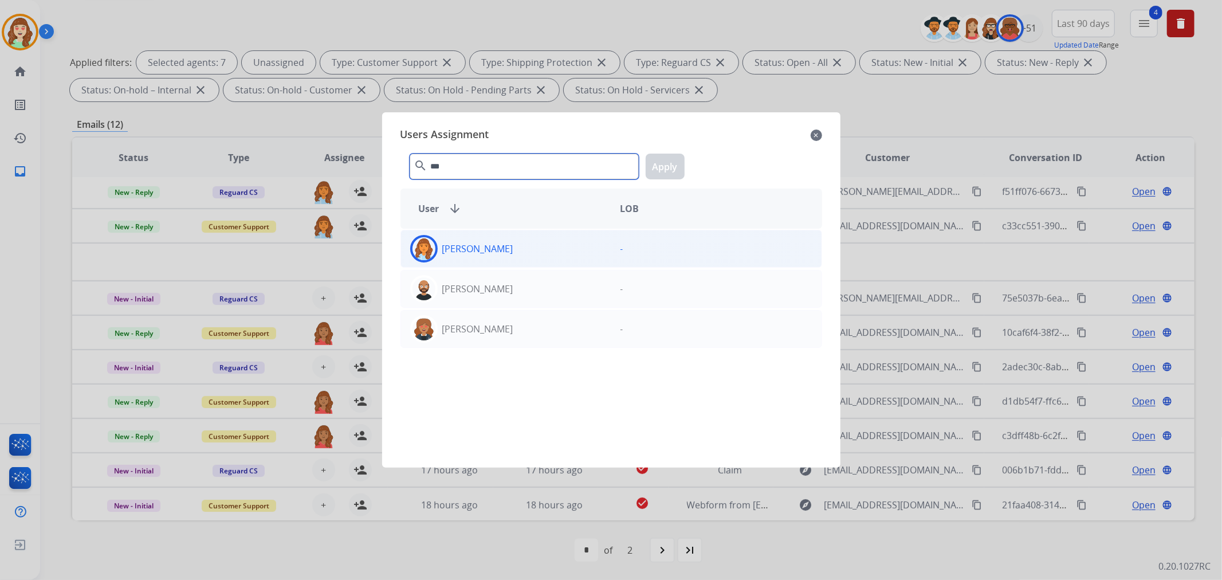
type input "***"
click at [543, 250] on div "[PERSON_NAME]" at bounding box center [506, 249] width 210 height 28
drag, startPoint x: 661, startPoint y: 172, endPoint x: 513, endPoint y: 267, distance: 176.0
click at [660, 174] on button "Apply" at bounding box center [665, 167] width 39 height 26
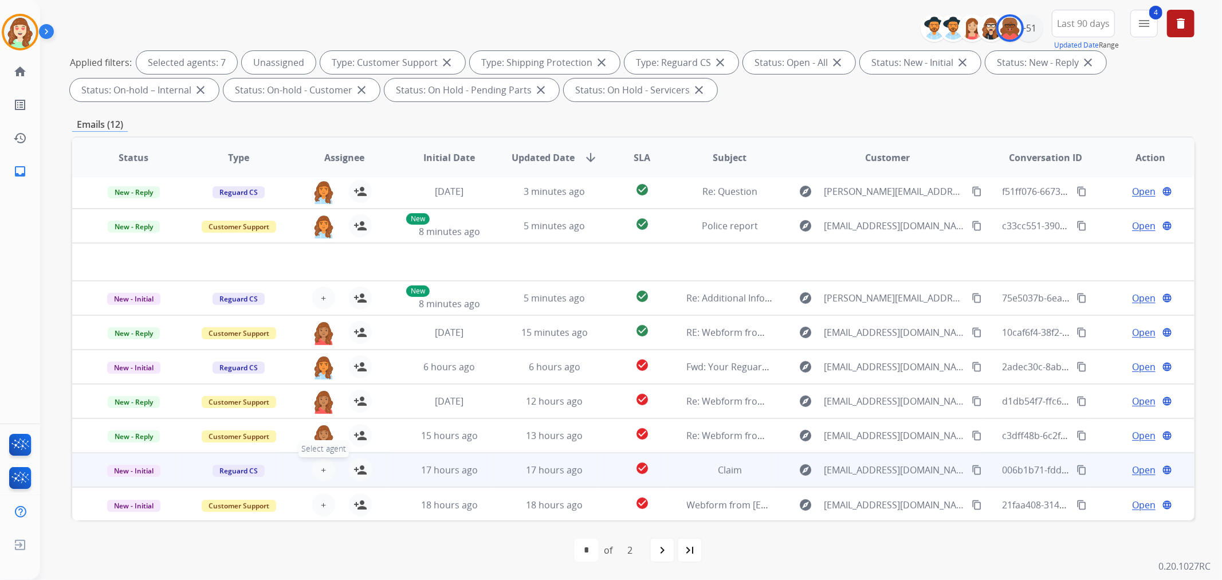
click at [321, 464] on span "+" at bounding box center [323, 470] width 5 height 14
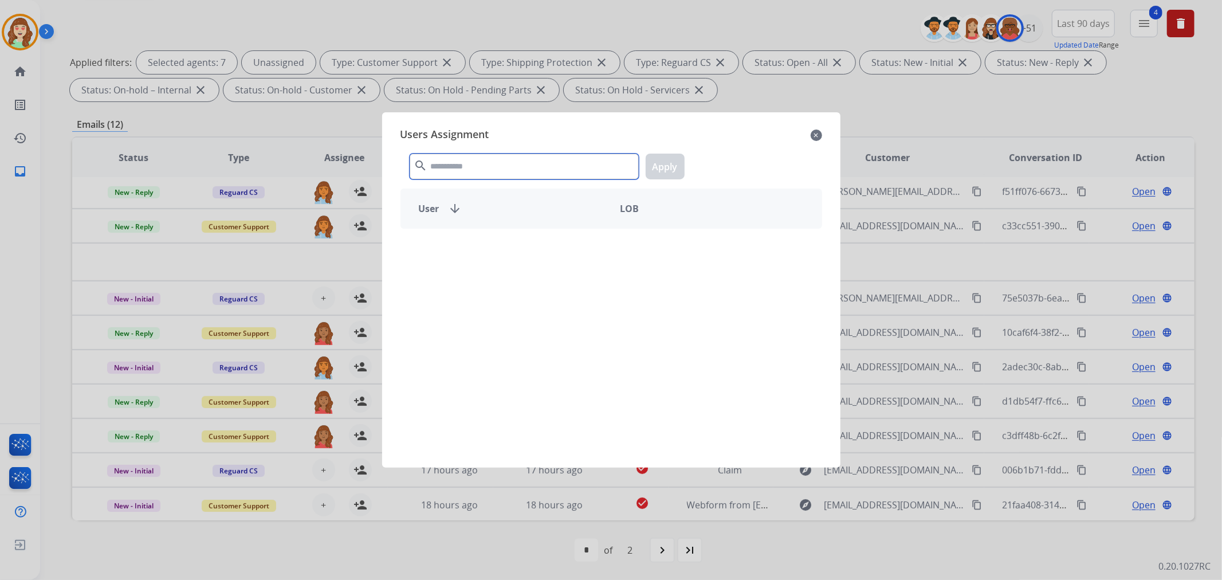
click at [486, 163] on input "text" at bounding box center [524, 167] width 229 height 26
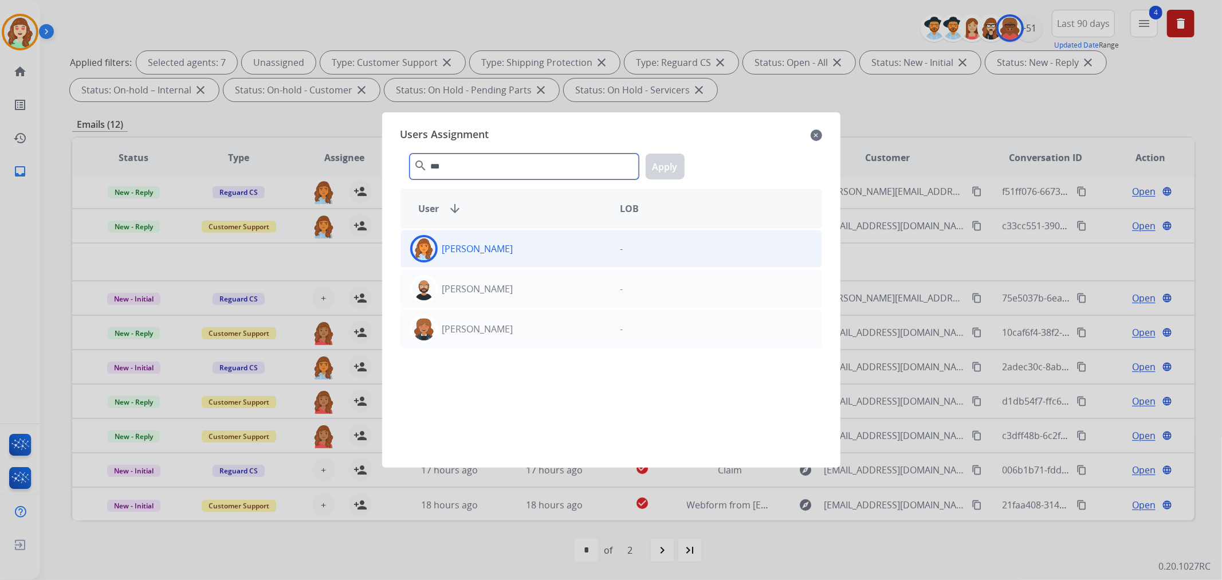
type input "***"
drag, startPoint x: 542, startPoint y: 254, endPoint x: 647, endPoint y: 189, distance: 123.7
click at [545, 254] on div "[PERSON_NAME]" at bounding box center [506, 249] width 210 height 28
click at [662, 167] on button "Apply" at bounding box center [665, 167] width 39 height 26
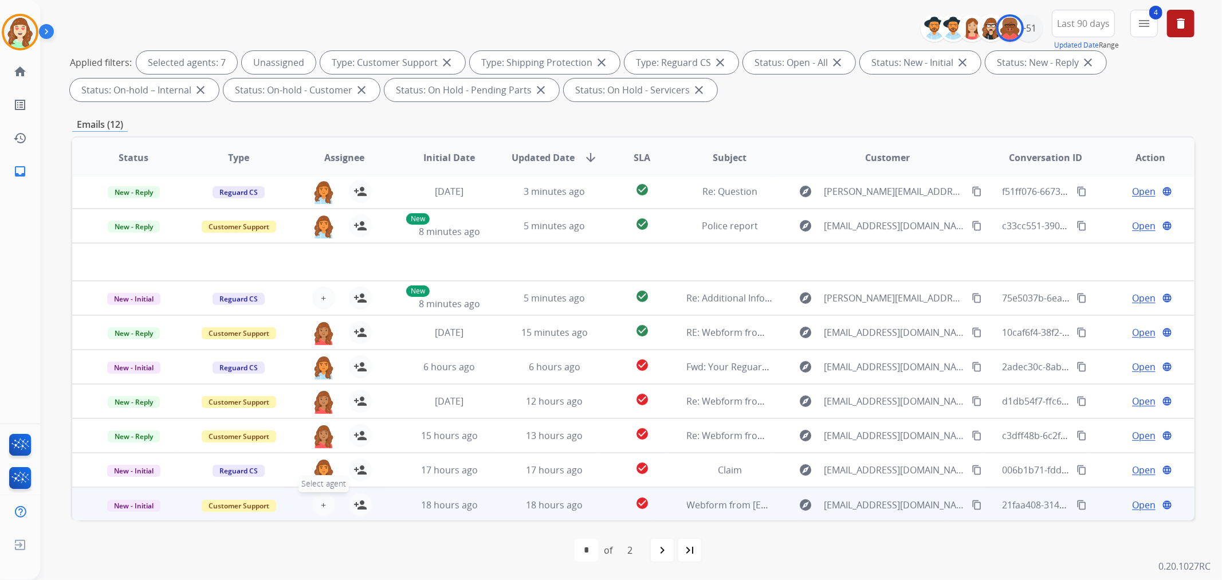
click at [324, 503] on button "+ Select agent" at bounding box center [323, 504] width 23 height 23
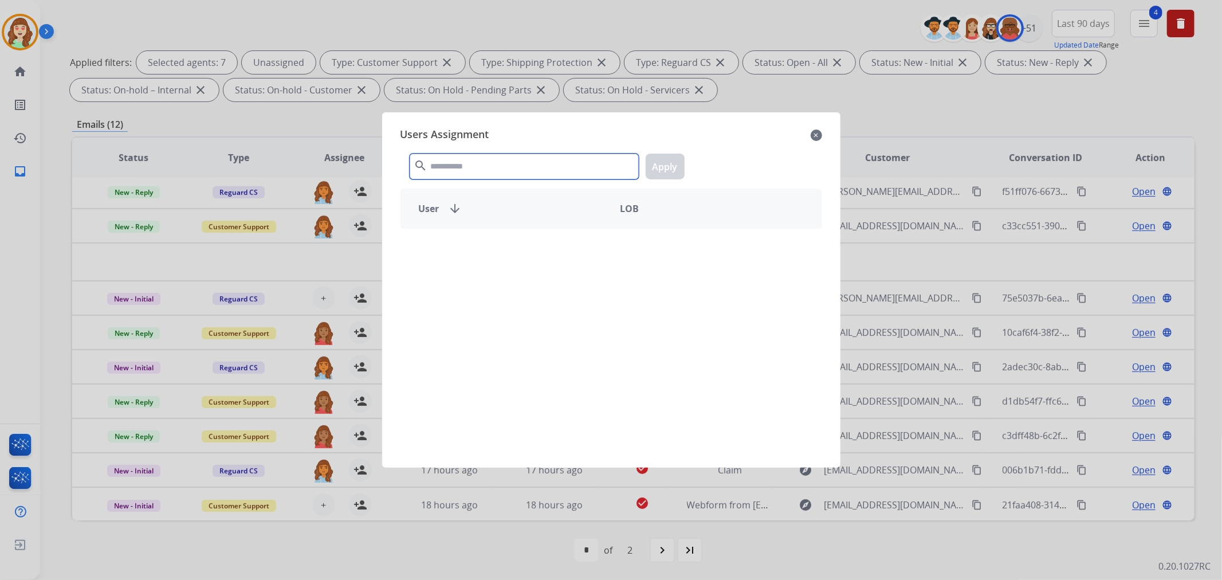
click at [476, 167] on input "text" at bounding box center [524, 167] width 229 height 26
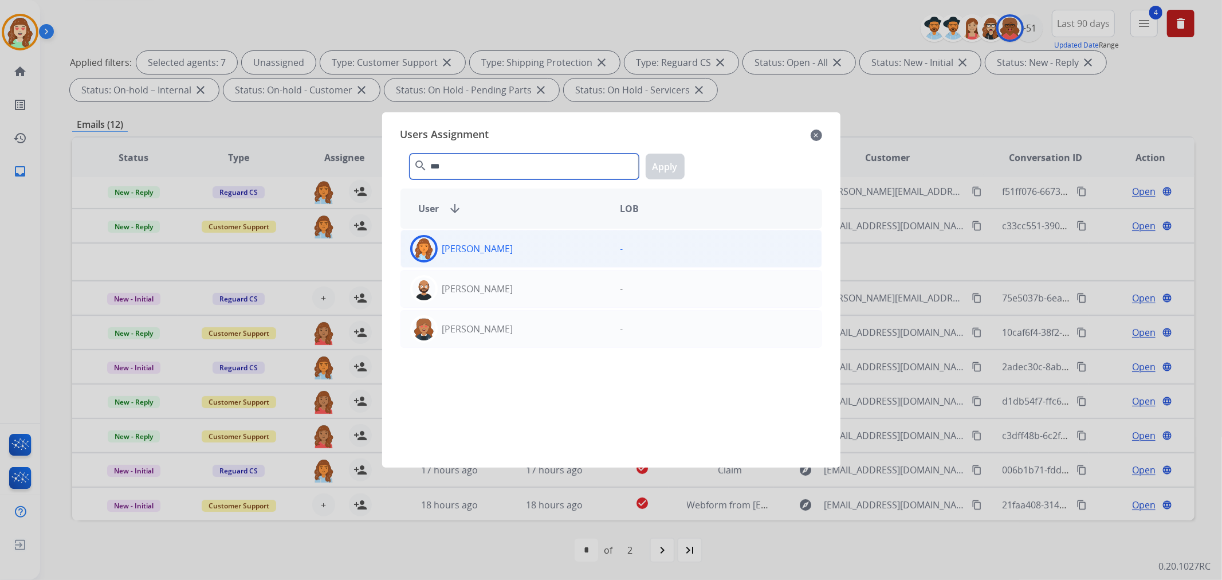
type input "***"
click at [523, 256] on div "[PERSON_NAME]" at bounding box center [506, 249] width 210 height 28
click at [665, 174] on button "Apply" at bounding box center [665, 167] width 39 height 26
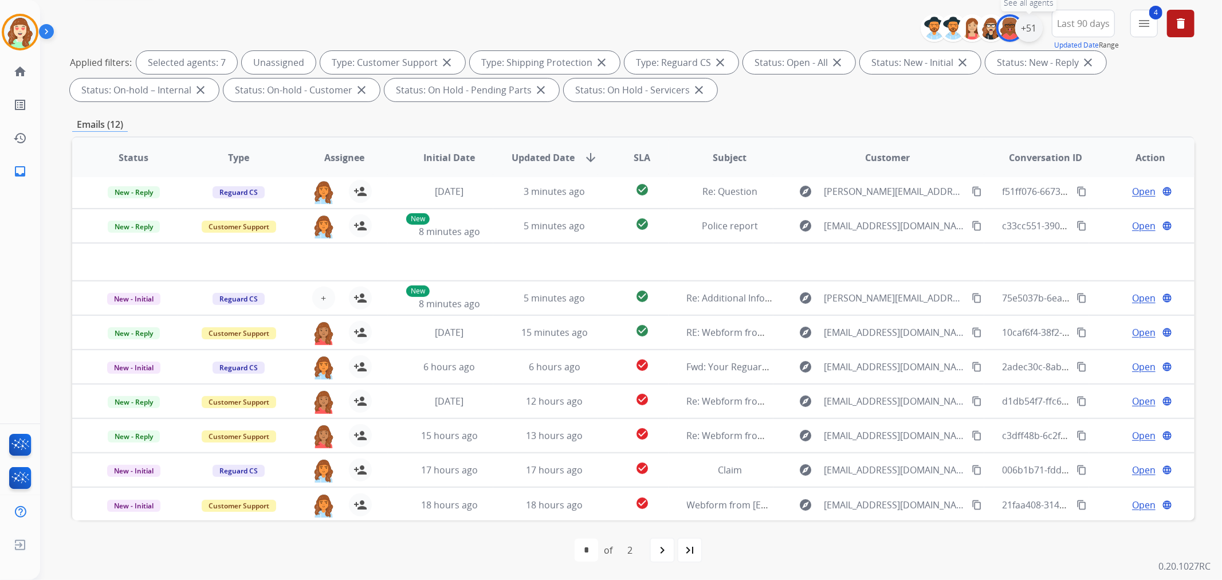
click at [1034, 32] on div "+51" at bounding box center [1029, 28] width 28 height 28
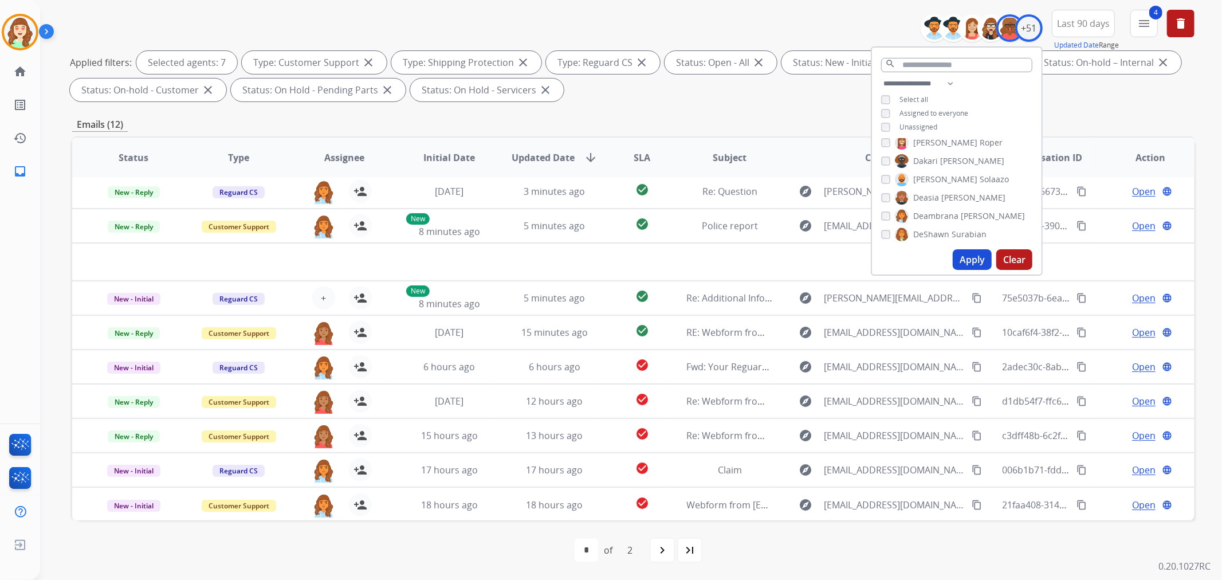
click at [960, 261] on button "Apply" at bounding box center [972, 259] width 39 height 21
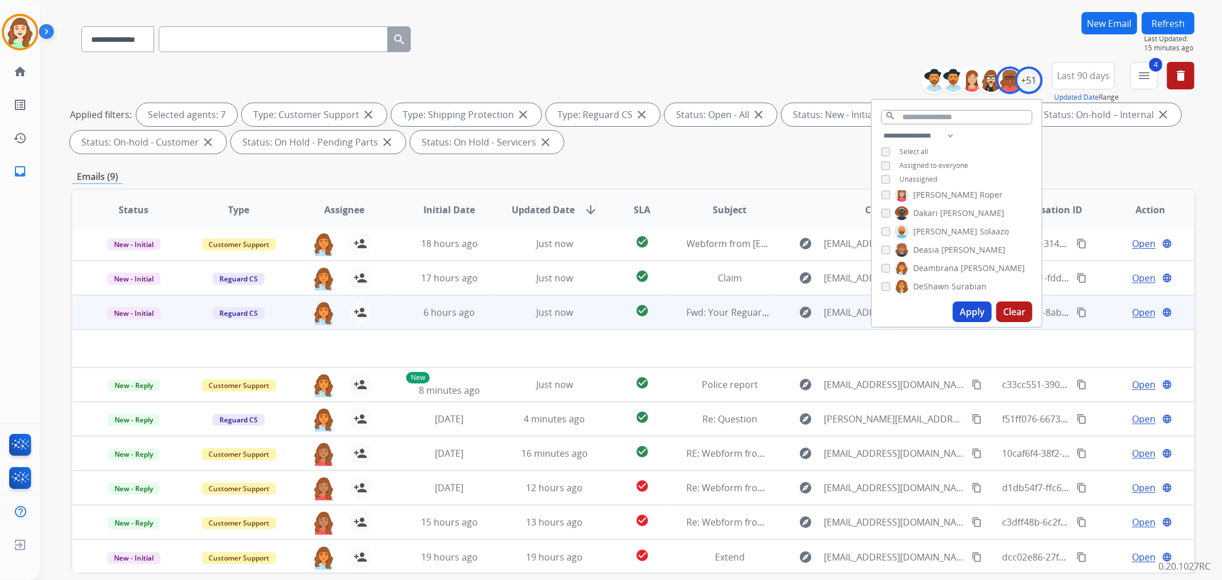
scroll to position [127, 0]
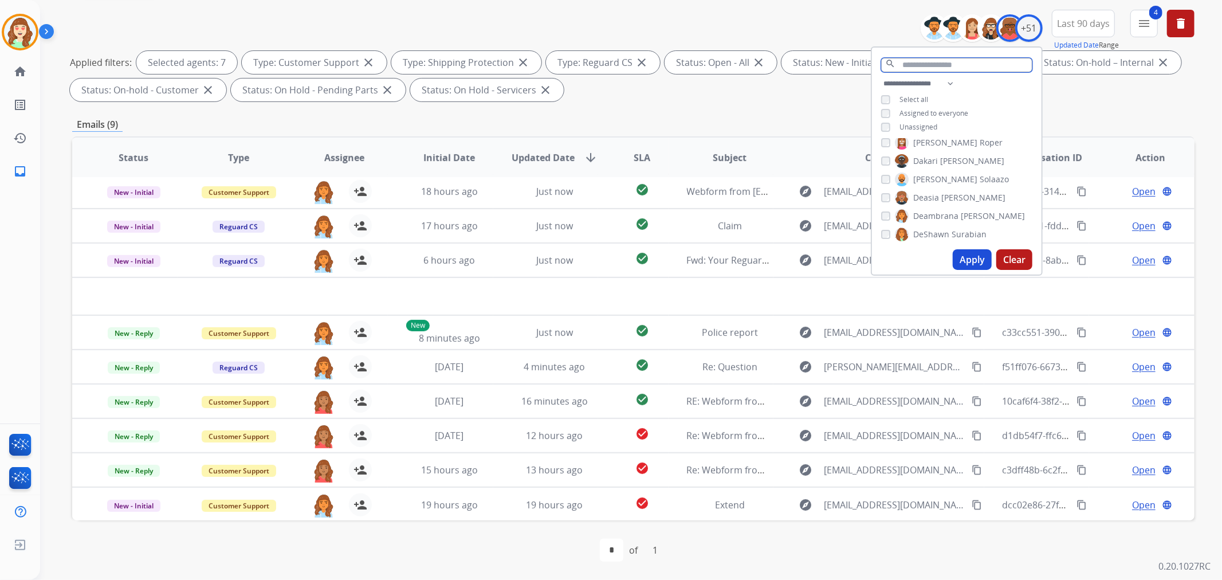
click at [941, 68] on input "text" at bounding box center [956, 65] width 151 height 14
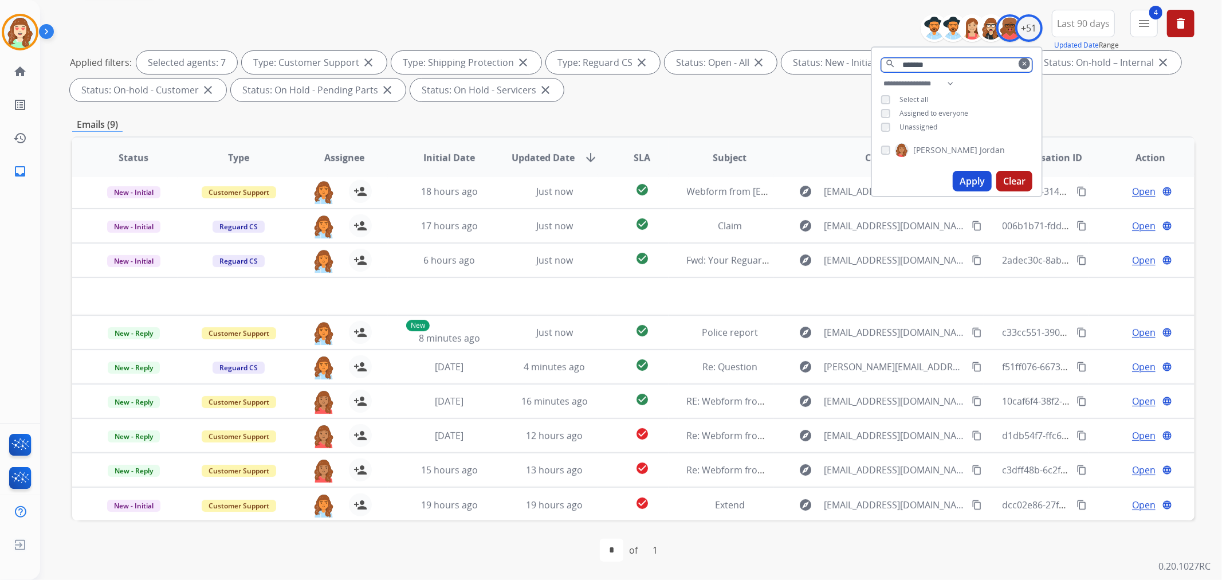
type input "*******"
click at [963, 180] on button "Apply" at bounding box center [972, 181] width 39 height 21
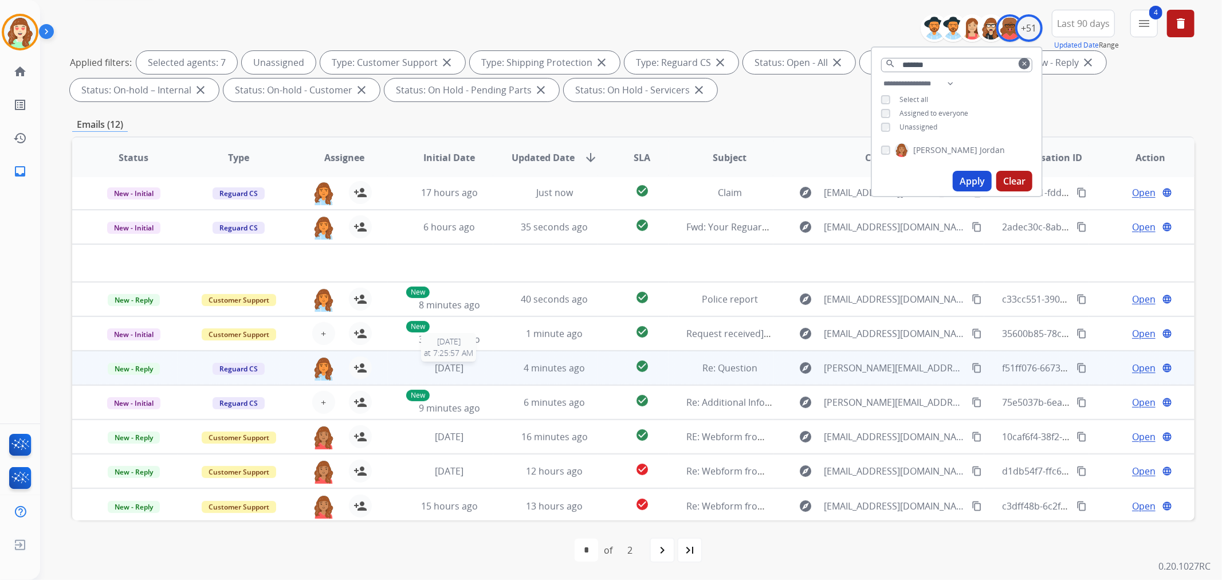
scroll to position [38, 0]
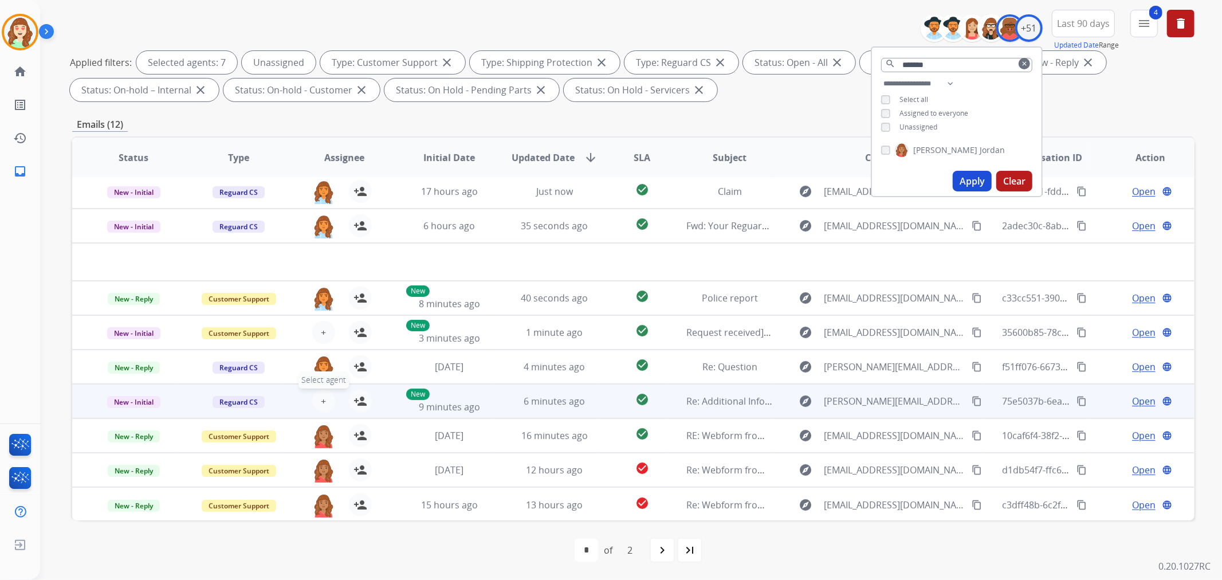
click at [321, 401] on span "+" at bounding box center [323, 401] width 5 height 14
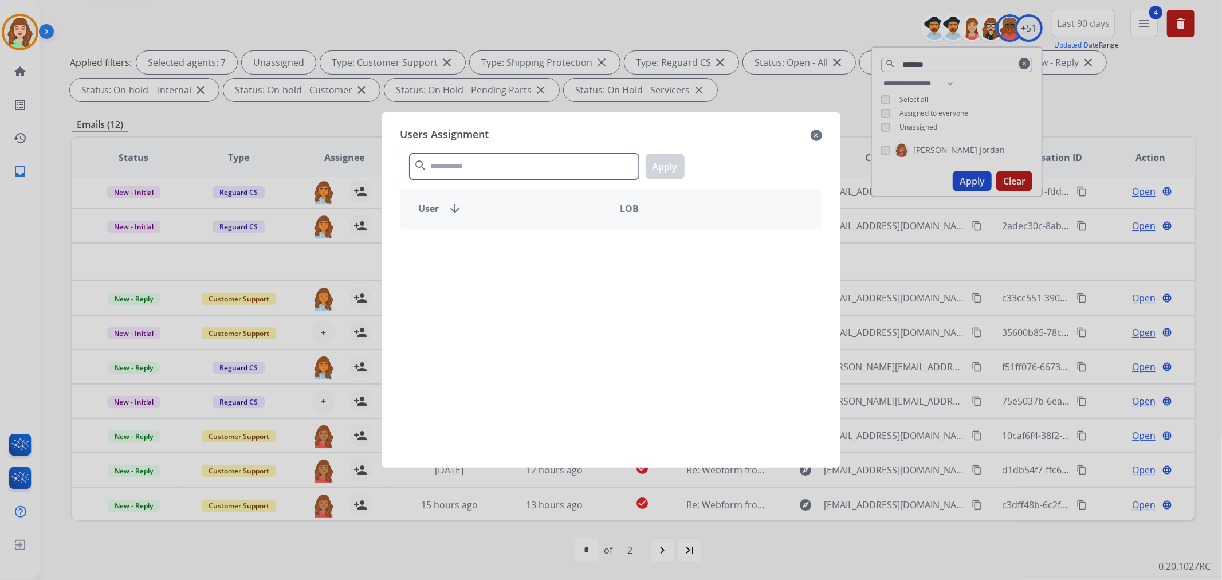
click at [494, 171] on input "text" at bounding box center [524, 167] width 229 height 26
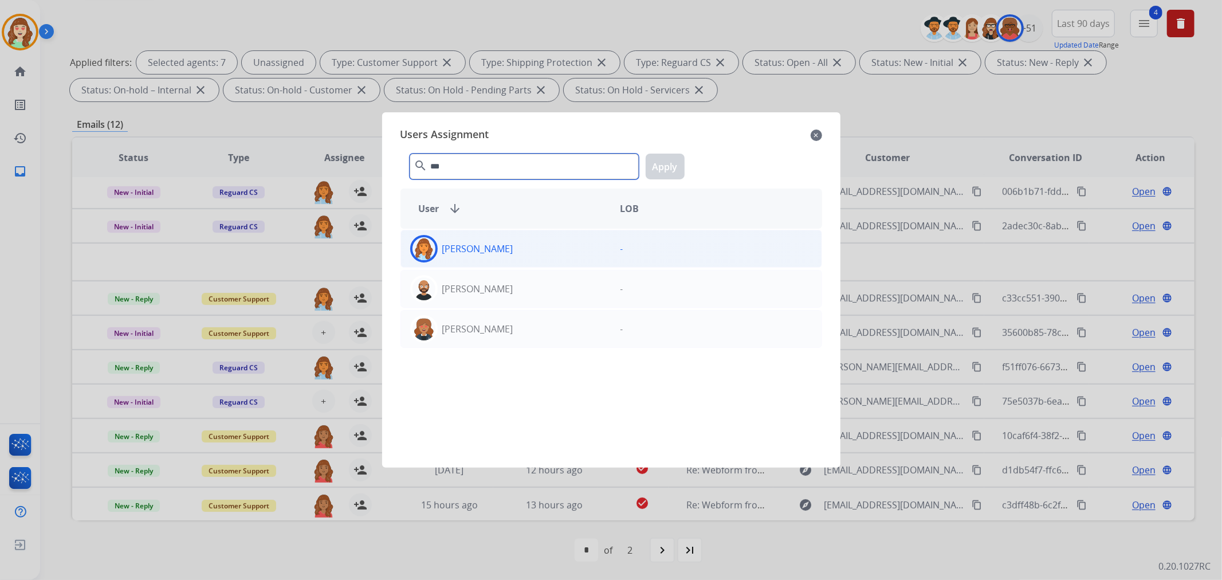
type input "***"
click at [564, 248] on div "[PERSON_NAME]" at bounding box center [506, 249] width 210 height 28
click at [659, 171] on button "Apply" at bounding box center [665, 167] width 39 height 26
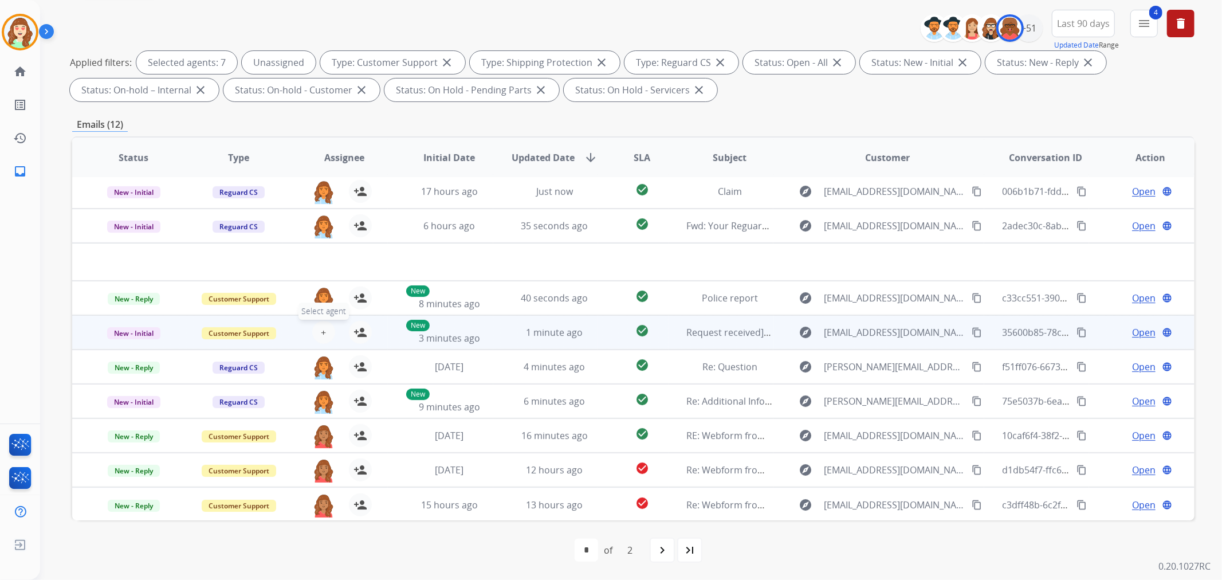
click at [321, 330] on span "+" at bounding box center [323, 332] width 5 height 14
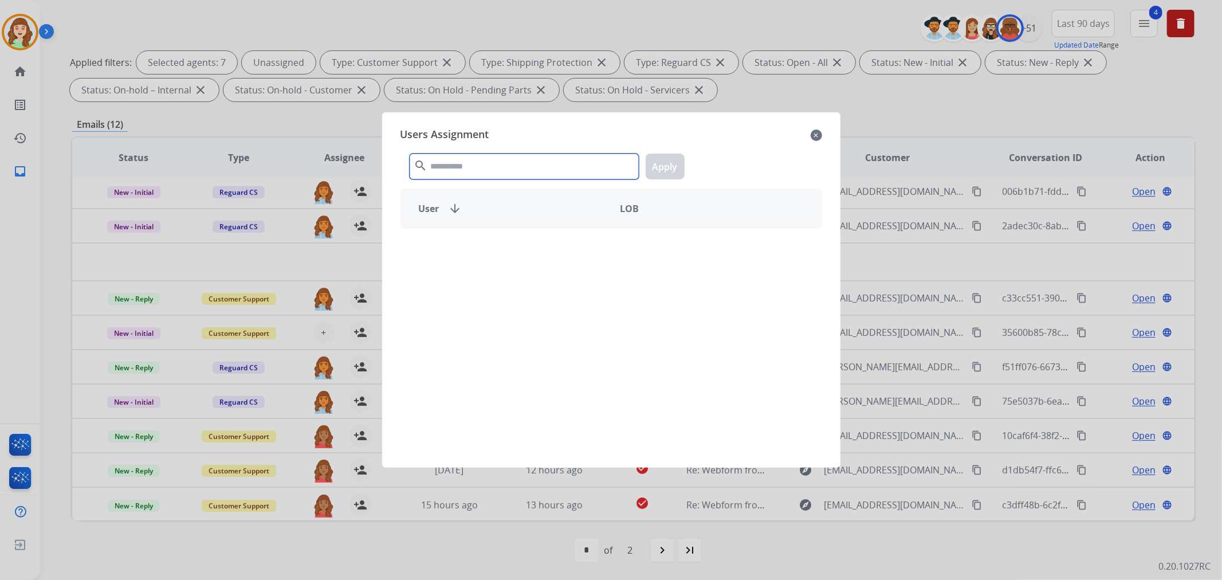
click at [457, 178] on input "text" at bounding box center [524, 167] width 229 height 26
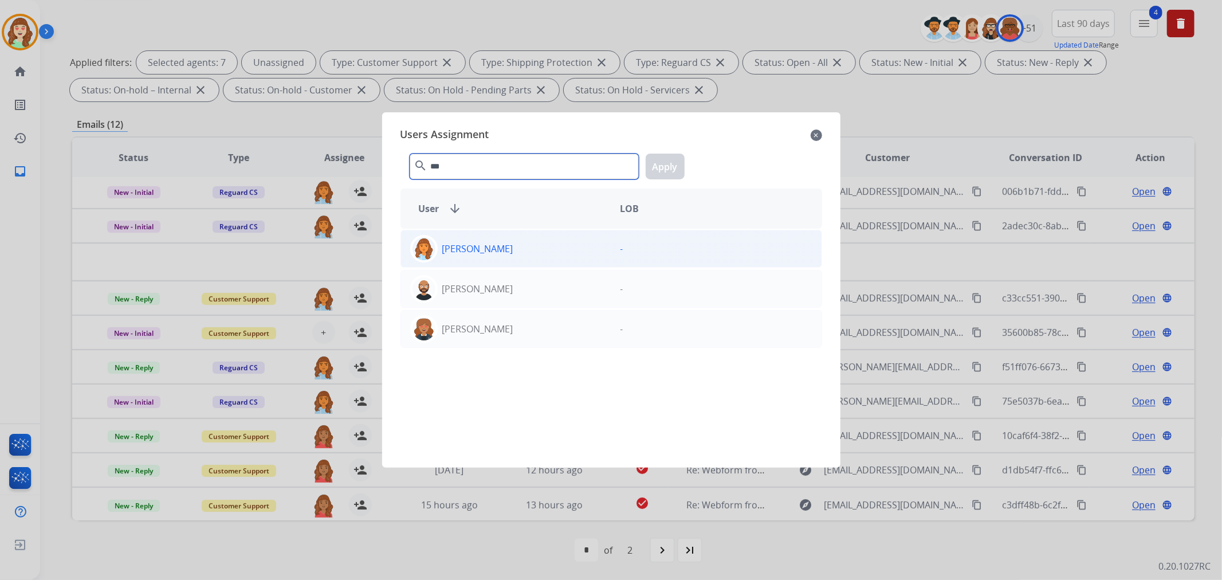
type input "***"
click at [513, 249] on p "[PERSON_NAME]" at bounding box center [477, 249] width 71 height 14
click at [669, 172] on button "Apply" at bounding box center [665, 167] width 39 height 26
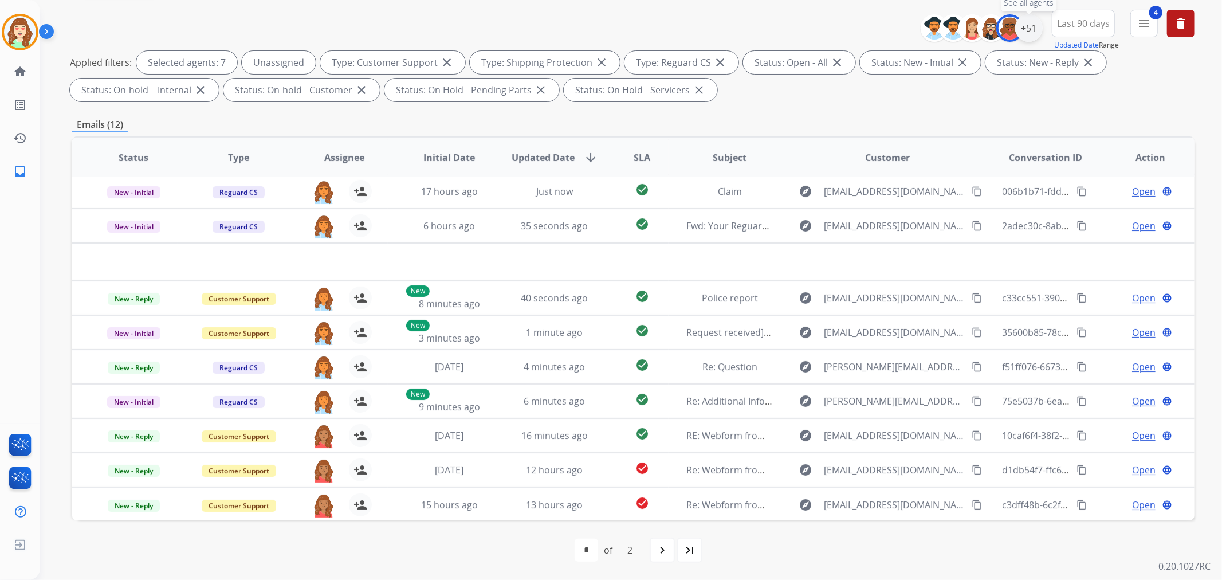
click at [1023, 24] on div "+51" at bounding box center [1029, 28] width 28 height 28
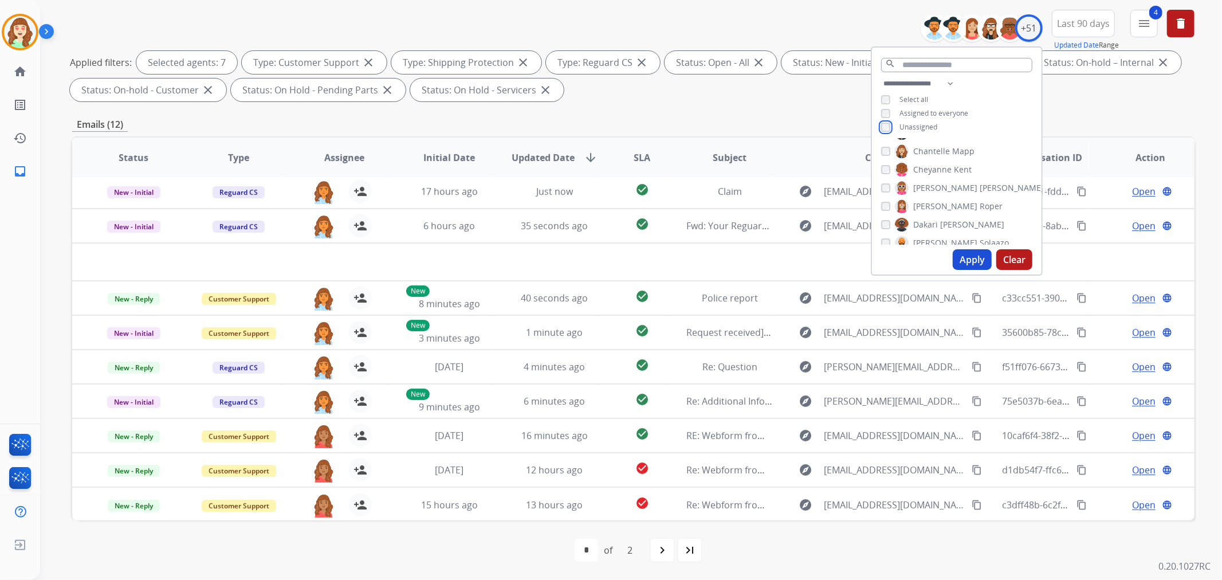
scroll to position [191, 0]
click at [964, 256] on button "Apply" at bounding box center [972, 259] width 39 height 21
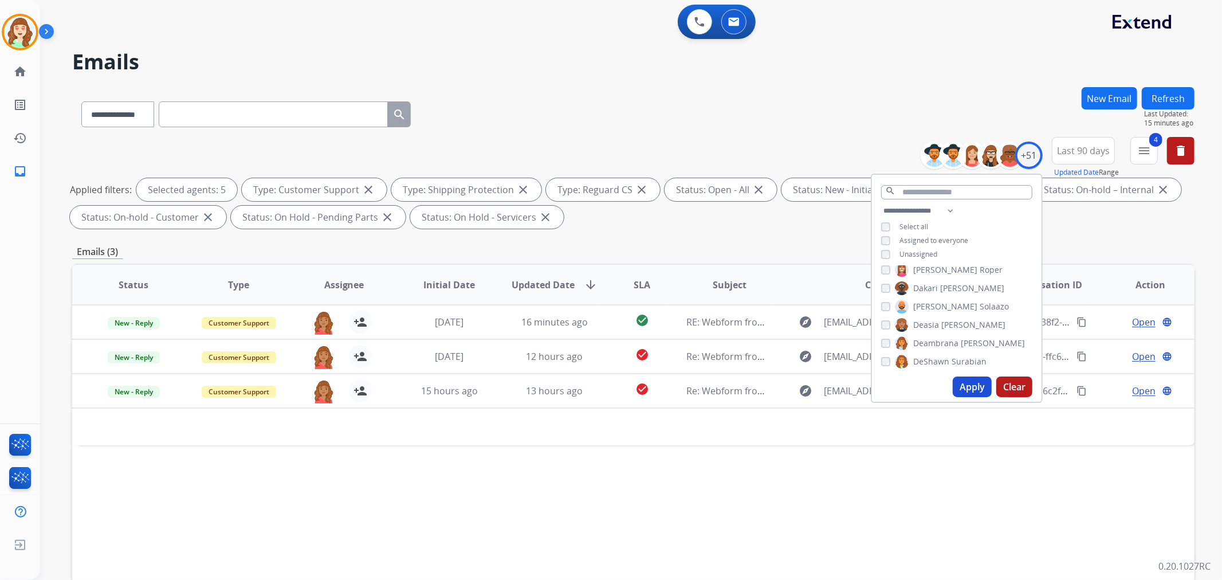
scroll to position [127, 0]
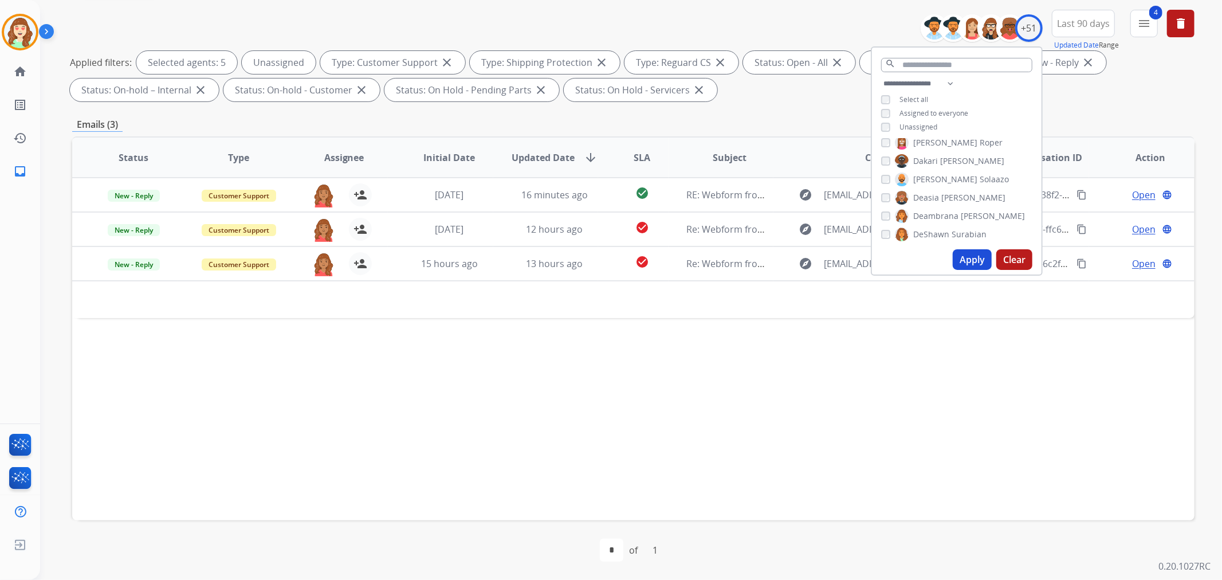
click at [965, 262] on button "Apply" at bounding box center [972, 259] width 39 height 21
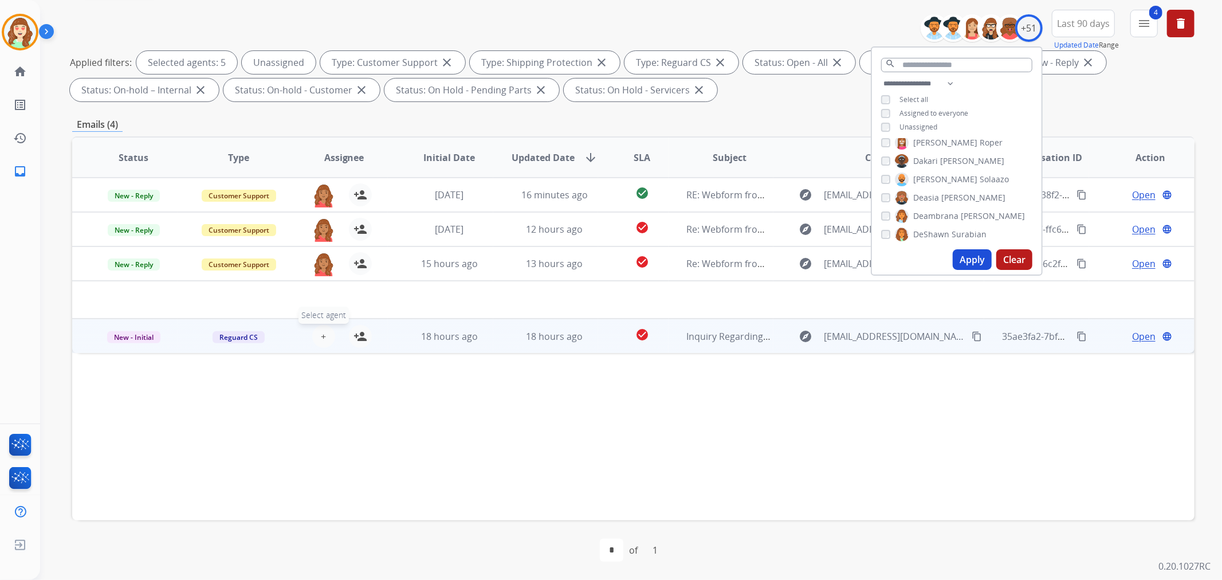
click at [323, 334] on span "+" at bounding box center [323, 336] width 5 height 14
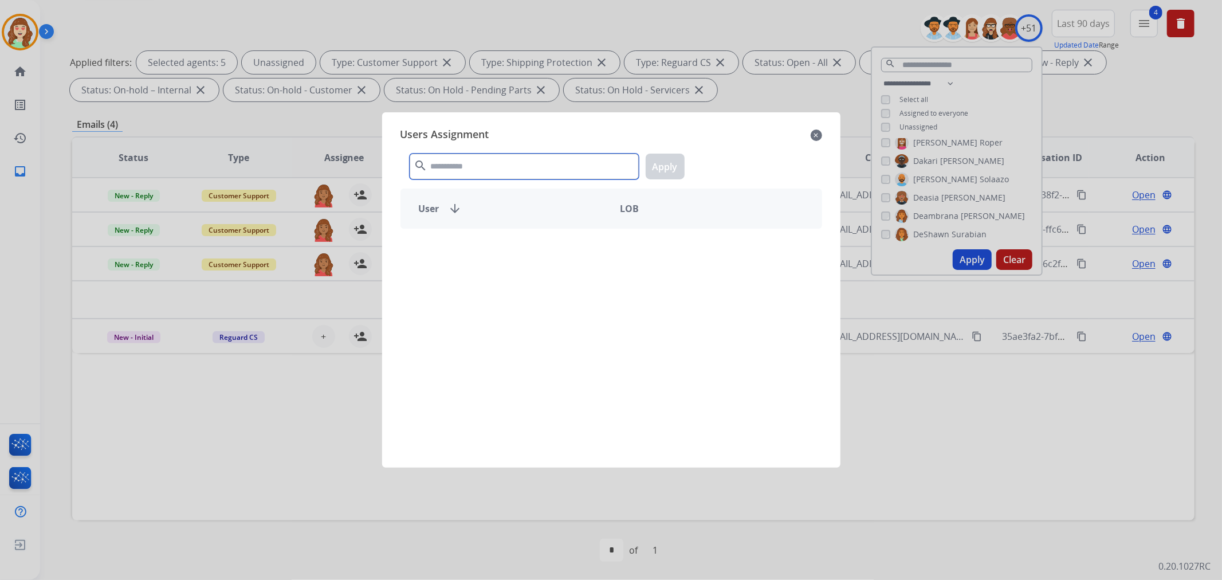
click at [479, 168] on input "text" at bounding box center [524, 167] width 229 height 26
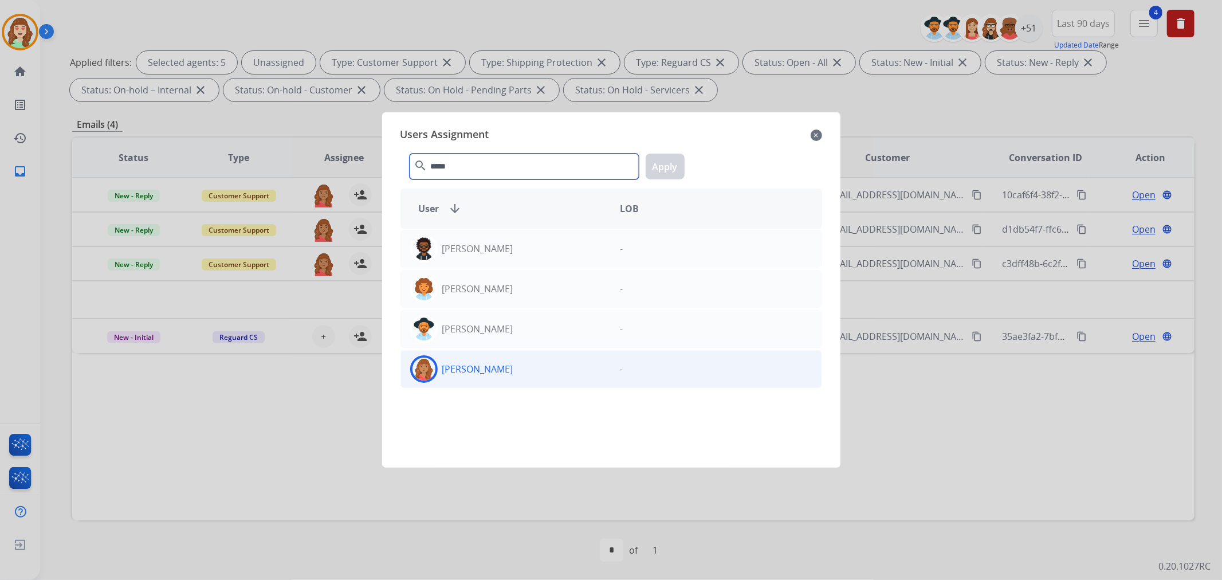
type input "*****"
drag, startPoint x: 574, startPoint y: 371, endPoint x: 675, endPoint y: 199, distance: 199.3
click at [575, 370] on div "[PERSON_NAME]" at bounding box center [506, 369] width 210 height 28
drag, startPoint x: 661, startPoint y: 171, endPoint x: 970, endPoint y: 113, distance: 314.7
click at [662, 171] on button "Apply" at bounding box center [665, 167] width 39 height 26
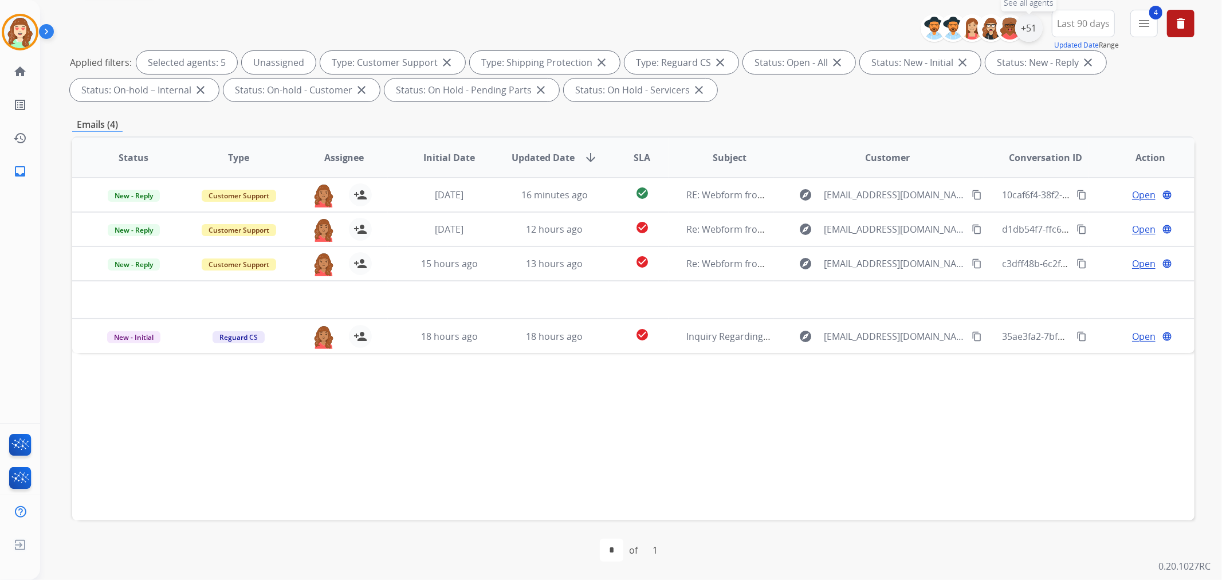
click at [1030, 28] on div "+51" at bounding box center [1029, 28] width 28 height 28
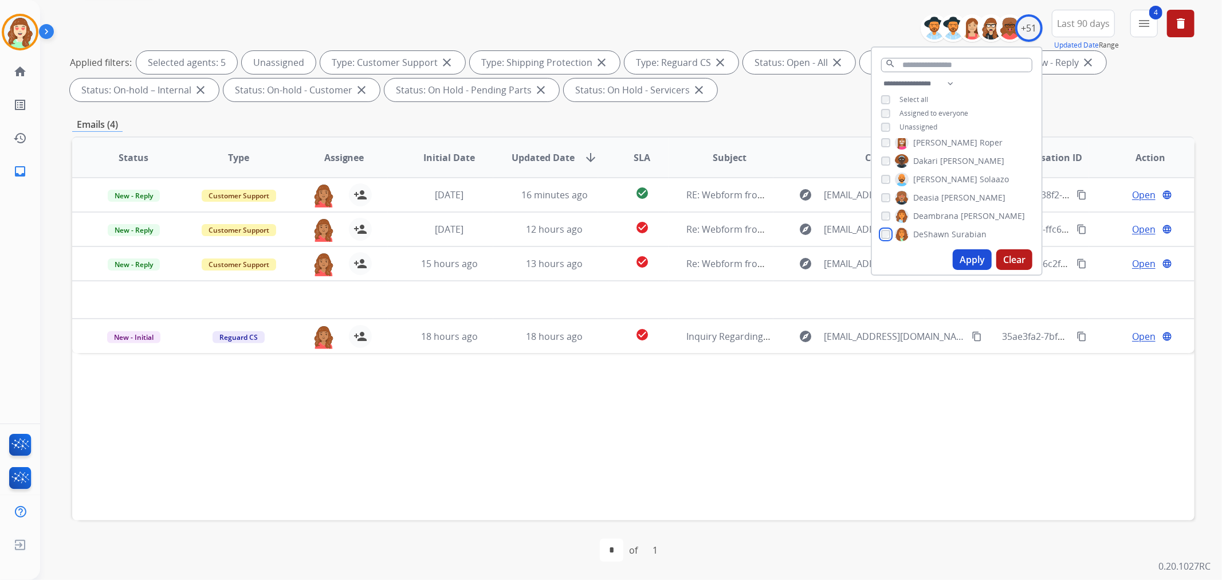
scroll to position [254, 0]
click at [975, 261] on button "Apply" at bounding box center [972, 259] width 39 height 21
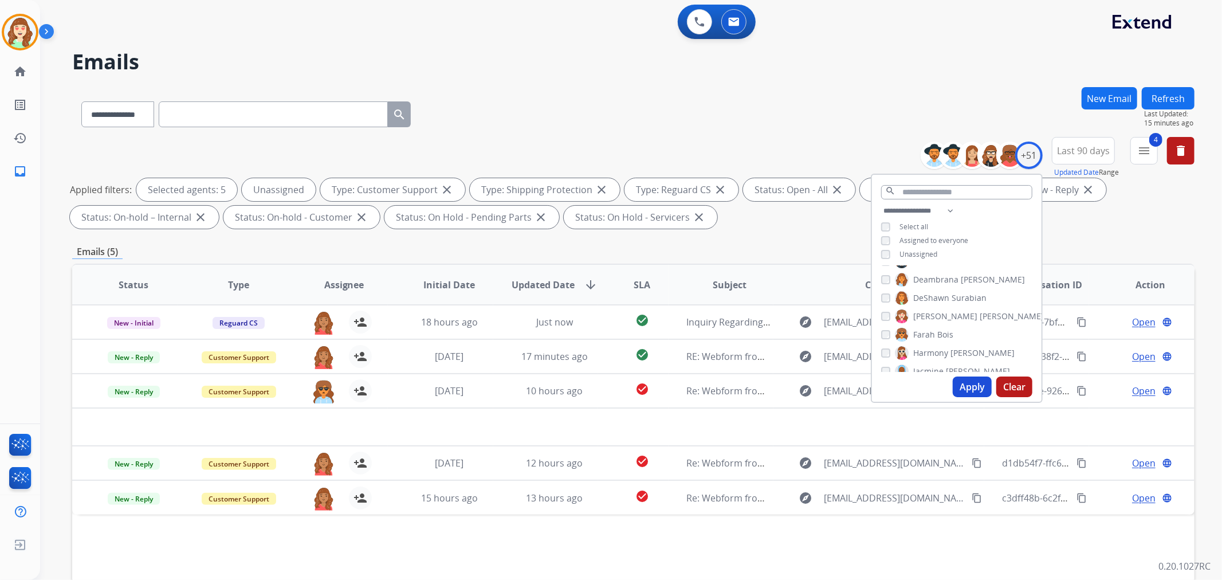
scroll to position [127, 0]
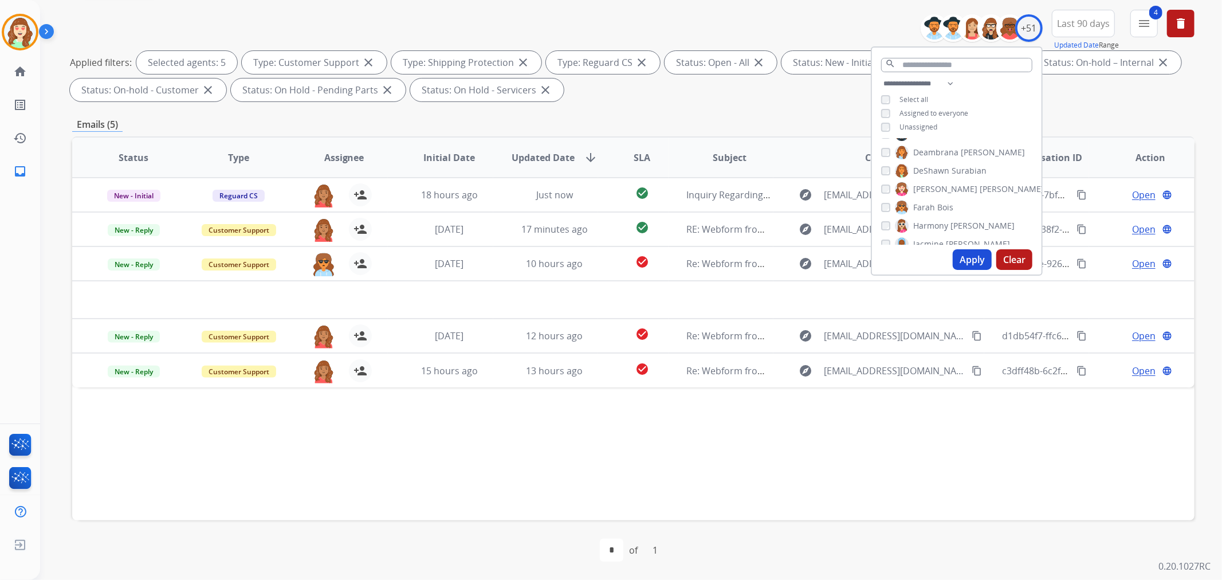
click at [970, 260] on button "Apply" at bounding box center [972, 259] width 39 height 21
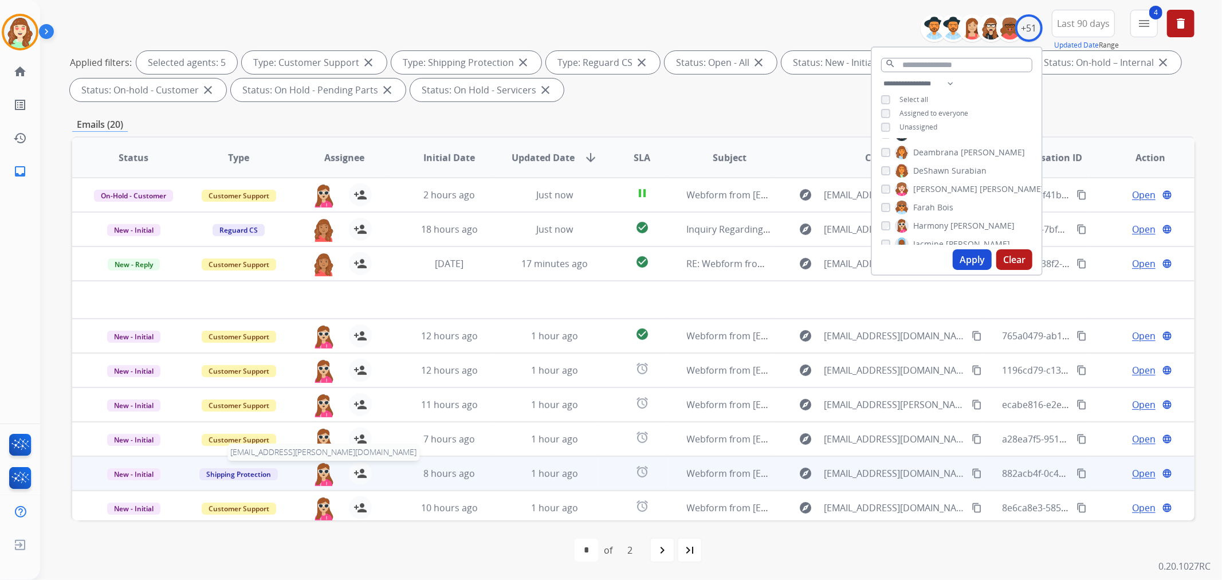
click at [325, 470] on img at bounding box center [323, 474] width 23 height 24
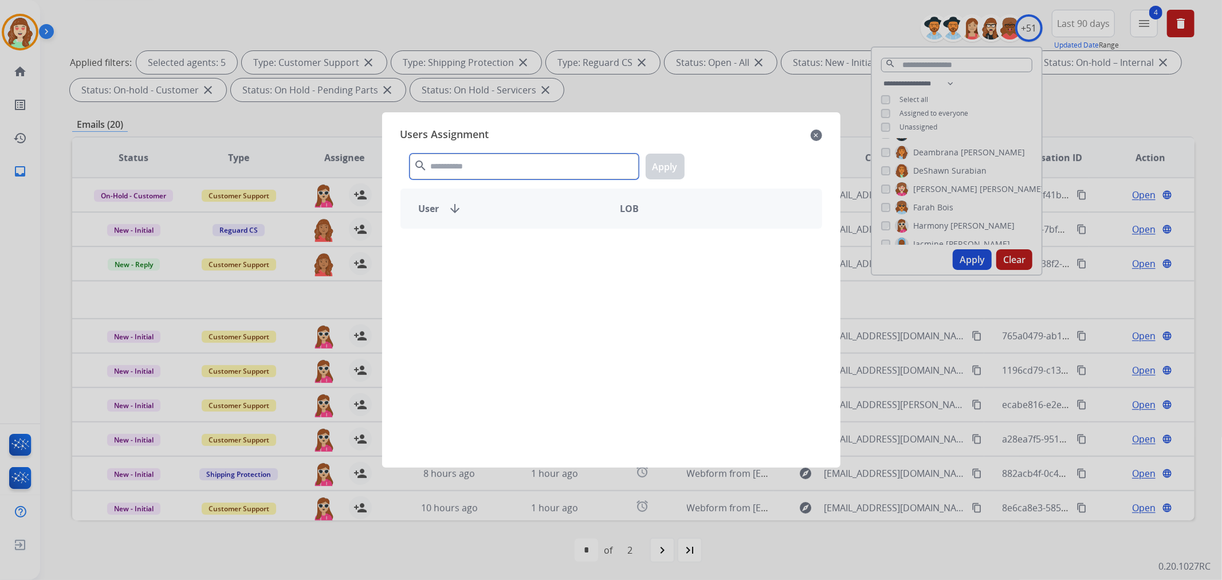
click at [555, 170] on input "text" at bounding box center [524, 167] width 229 height 26
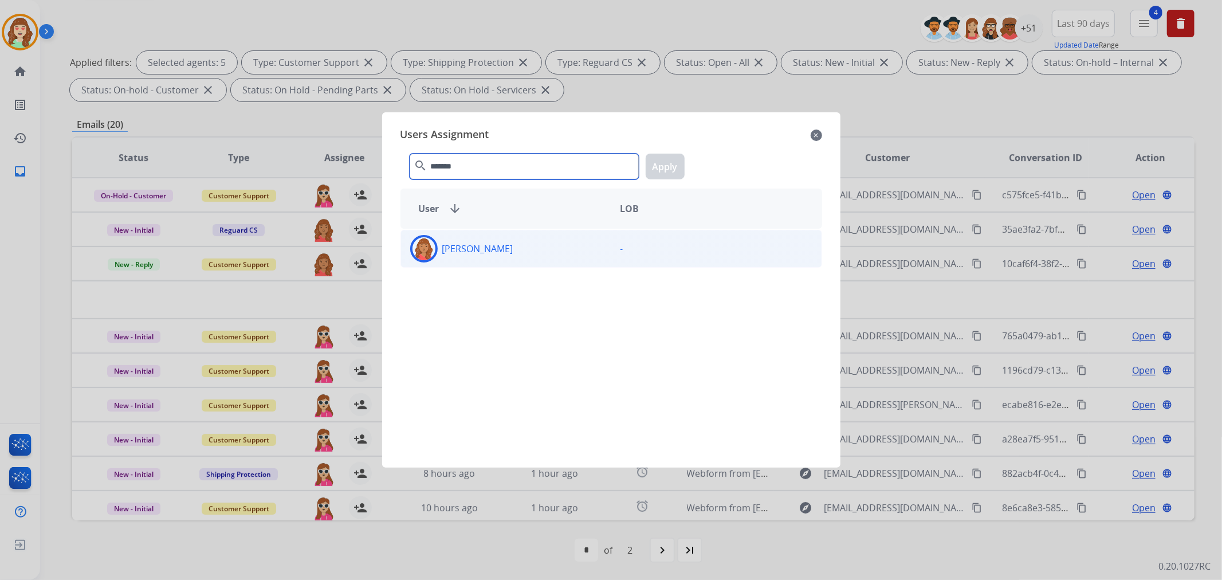
type input "*******"
drag, startPoint x: 539, startPoint y: 245, endPoint x: 615, endPoint y: 195, distance: 90.9
click at [542, 242] on div "[PERSON_NAME]" at bounding box center [506, 249] width 210 height 28
click at [665, 162] on button "Apply" at bounding box center [665, 167] width 39 height 26
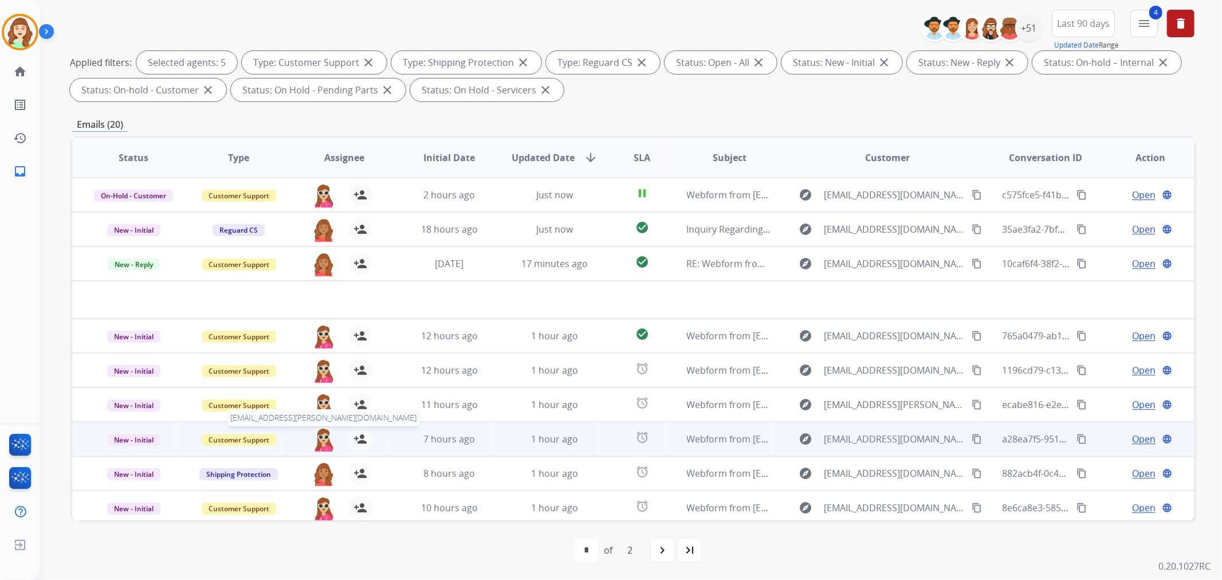
click at [319, 437] on img at bounding box center [323, 439] width 23 height 24
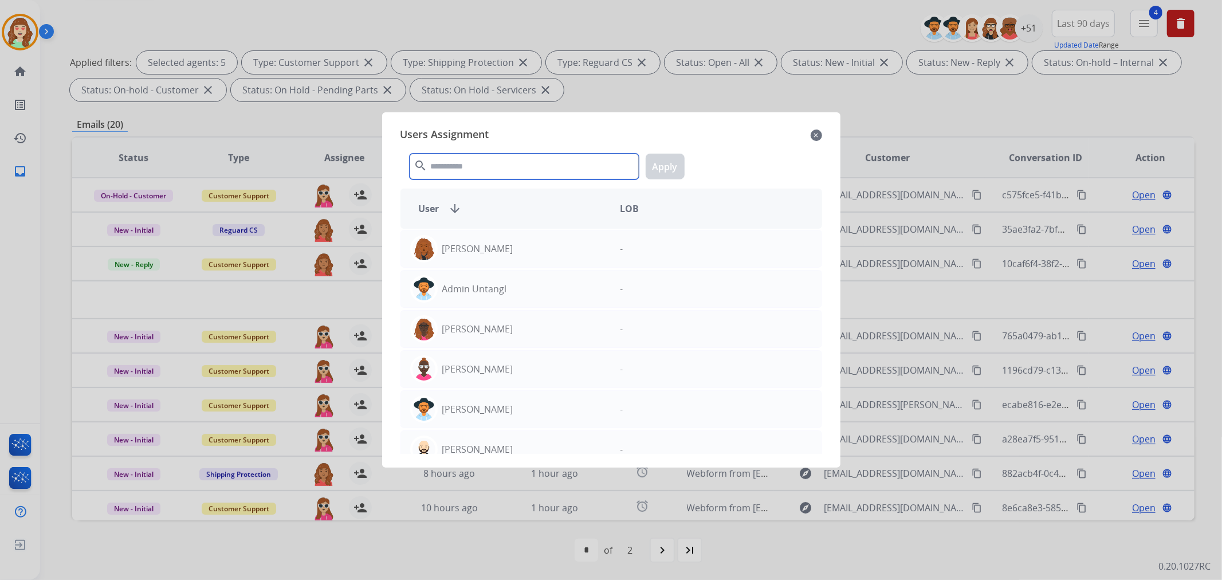
click at [524, 154] on input "text" at bounding box center [524, 167] width 229 height 26
click at [461, 170] on input "text" at bounding box center [524, 167] width 229 height 26
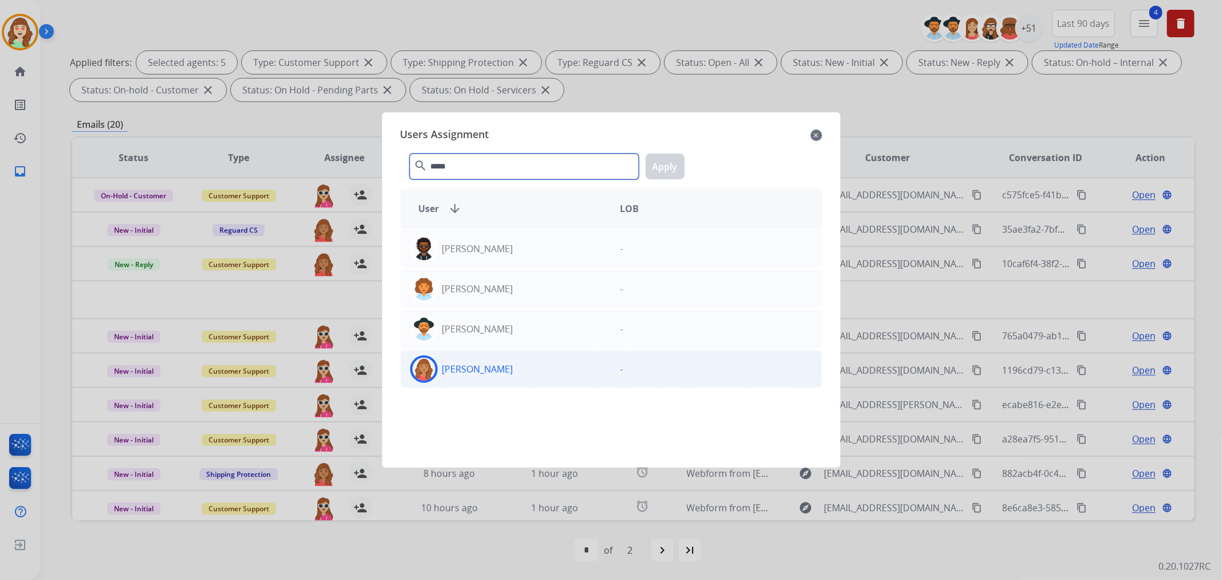
type input "*****"
drag, startPoint x: 550, startPoint y: 374, endPoint x: 562, endPoint y: 355, distance: 21.6
click at [550, 372] on div "[PERSON_NAME]" at bounding box center [506, 369] width 210 height 28
drag, startPoint x: 665, startPoint y: 176, endPoint x: 650, endPoint y: 185, distance: 17.7
click at [669, 174] on button "Apply" at bounding box center [665, 167] width 39 height 26
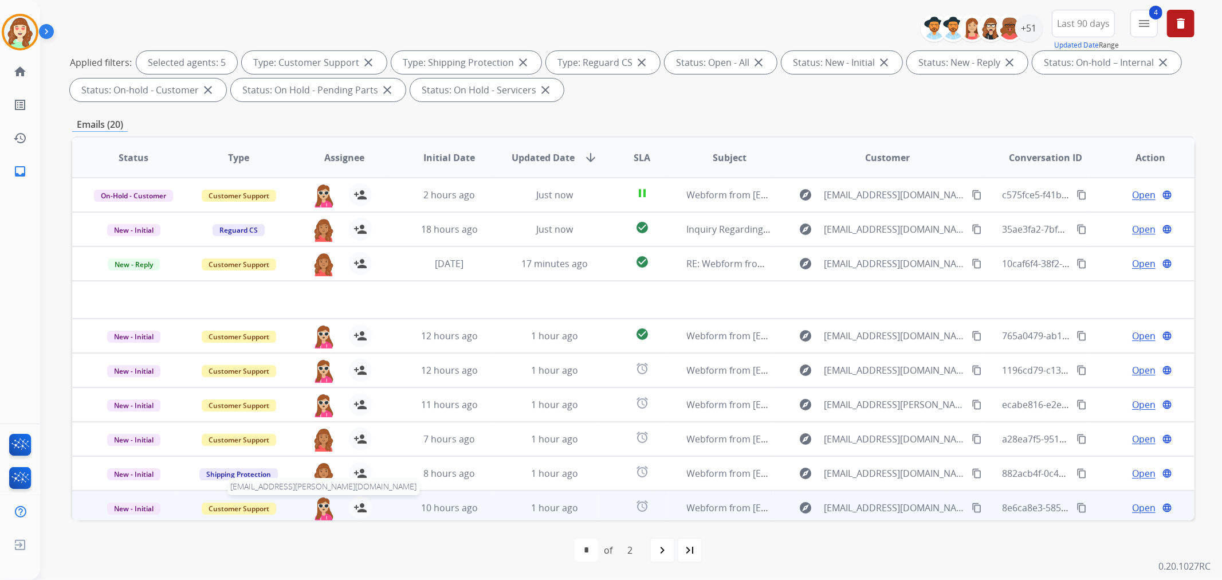
click at [317, 502] on img at bounding box center [323, 508] width 23 height 24
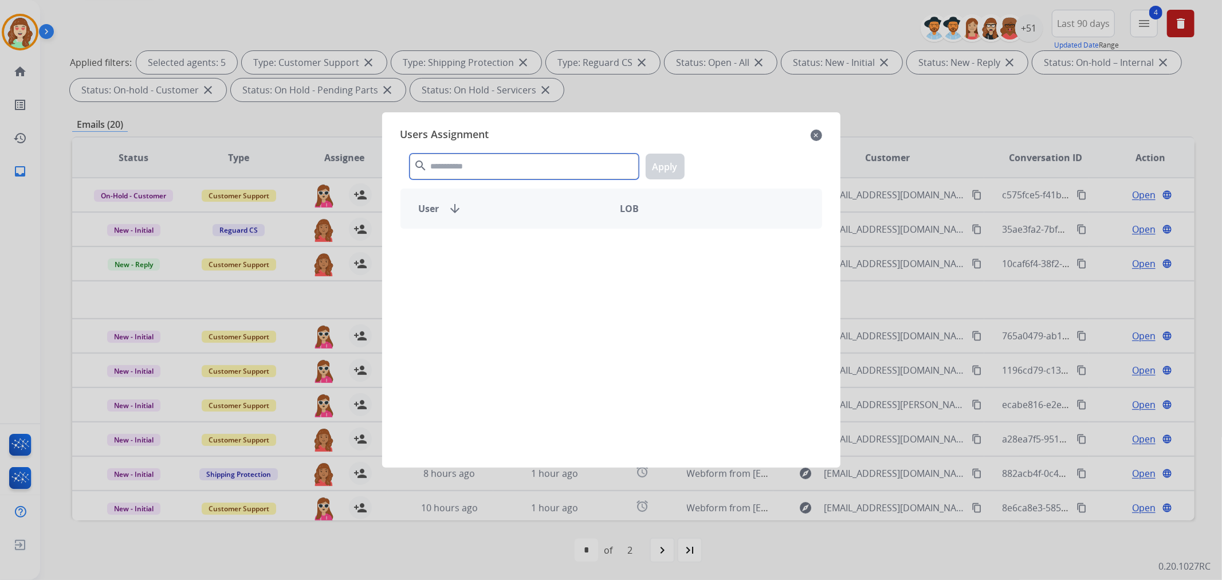
click at [511, 163] on input "text" at bounding box center [524, 167] width 229 height 26
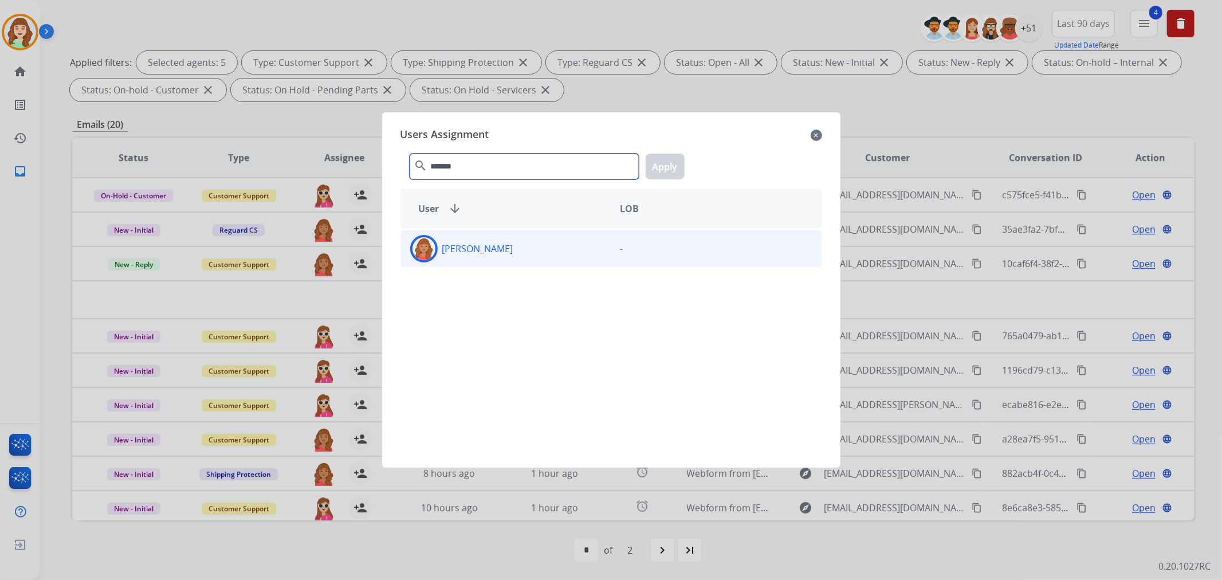
type input "*******"
drag, startPoint x: 598, startPoint y: 249, endPoint x: 668, endPoint y: 174, distance: 103.0
click at [603, 248] on div "[PERSON_NAME]" at bounding box center [506, 249] width 210 height 28
click at [668, 166] on button "Apply" at bounding box center [665, 167] width 39 height 26
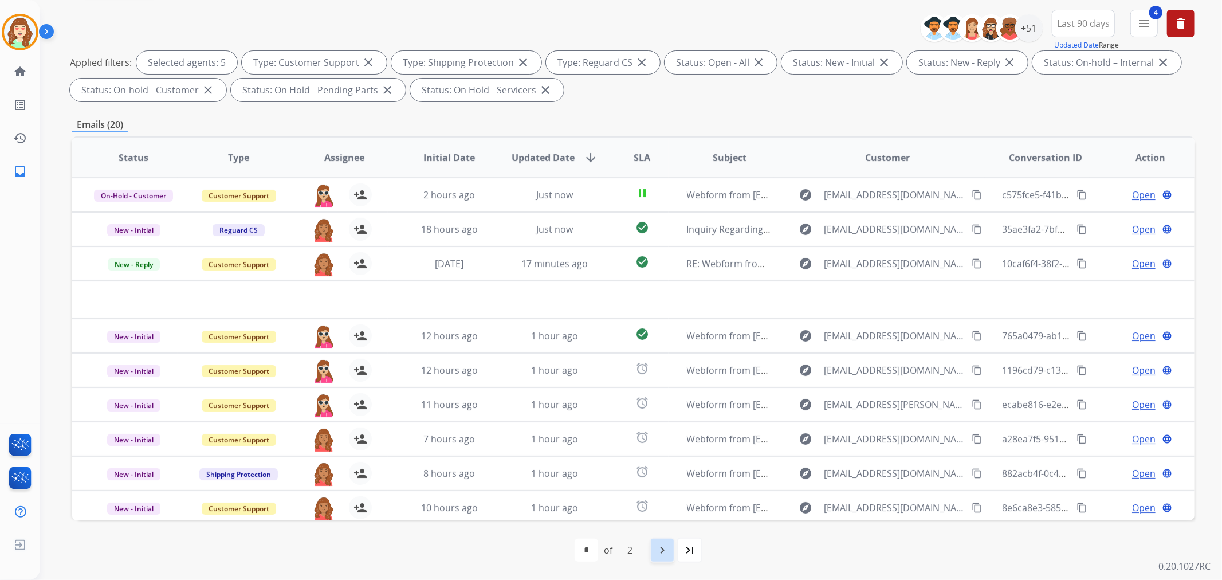
click at [667, 552] on mat-icon "navigate_next" at bounding box center [662, 550] width 14 height 14
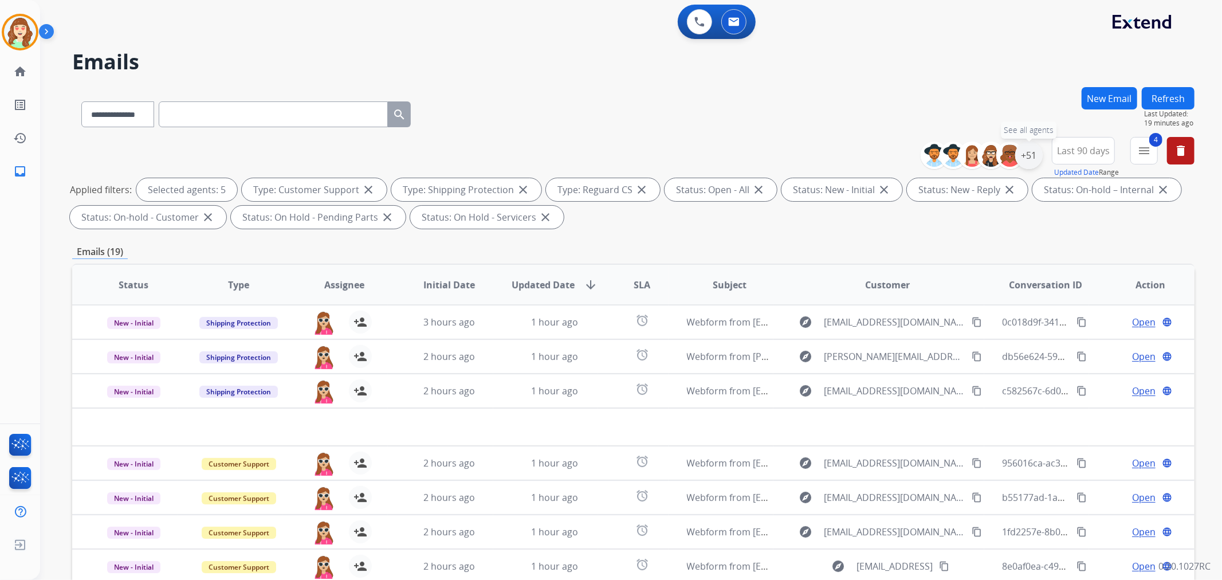
click at [1023, 156] on div "+51" at bounding box center [1029, 156] width 28 height 28
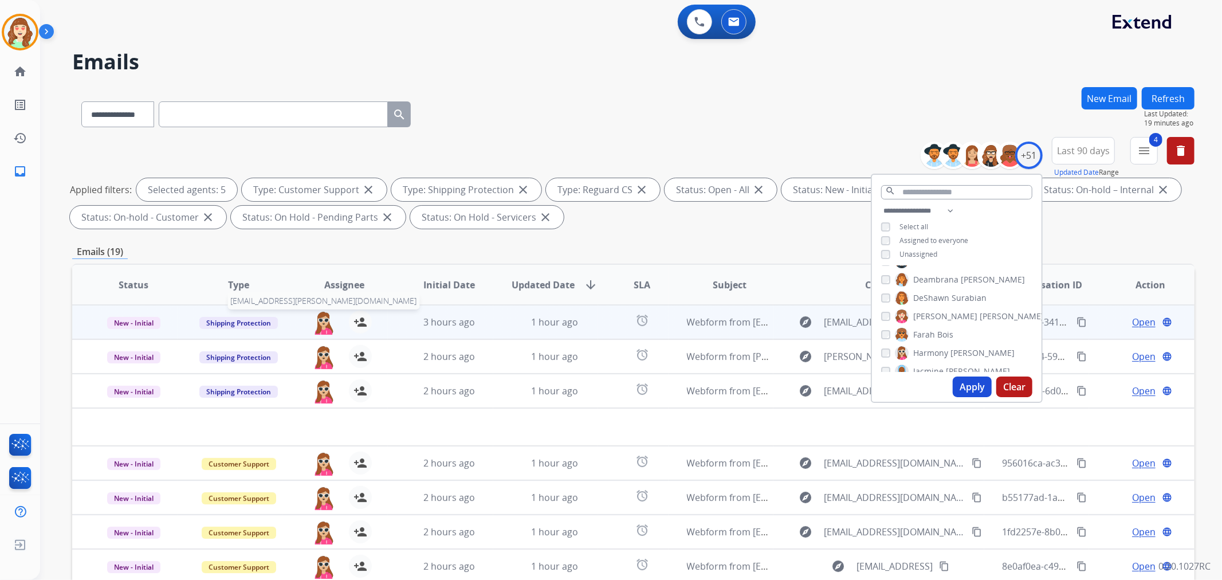
click at [316, 321] on img at bounding box center [323, 323] width 23 height 24
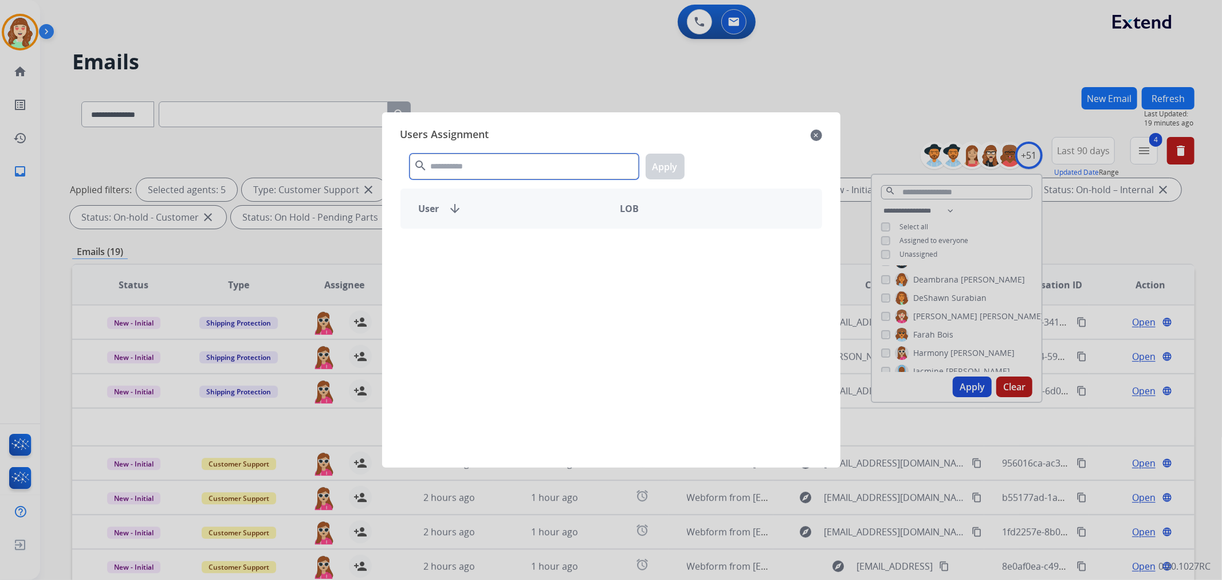
click at [541, 157] on input "text" at bounding box center [524, 167] width 229 height 26
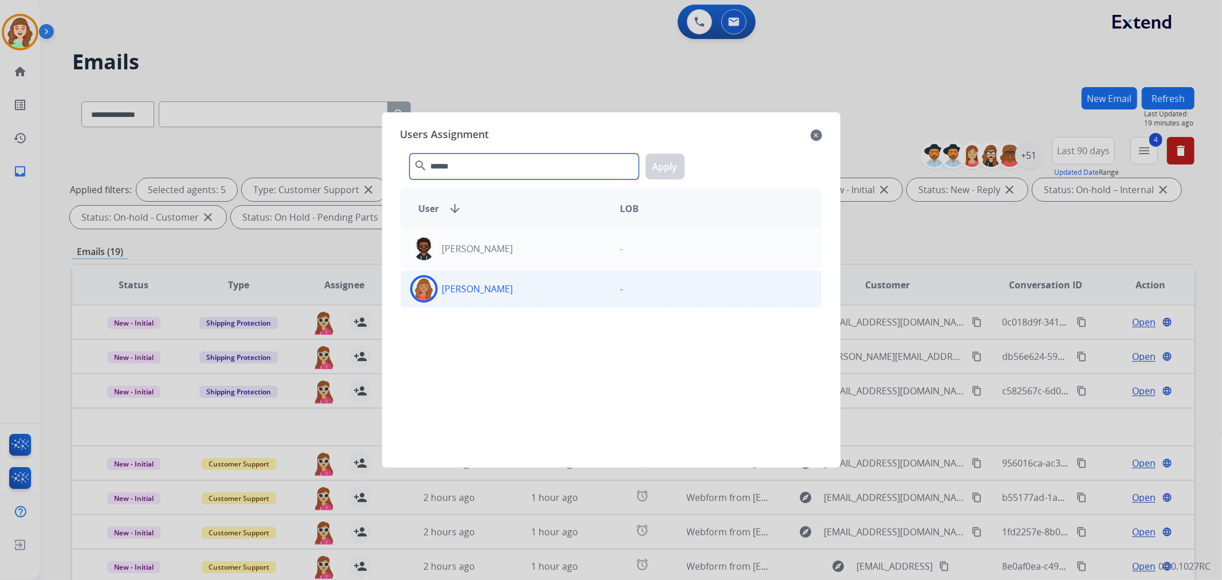
type input "******"
drag, startPoint x: 551, startPoint y: 287, endPoint x: 631, endPoint y: 218, distance: 105.7
click at [550, 287] on div "[PERSON_NAME]" at bounding box center [506, 289] width 210 height 28
click at [655, 171] on button "Apply" at bounding box center [665, 167] width 39 height 26
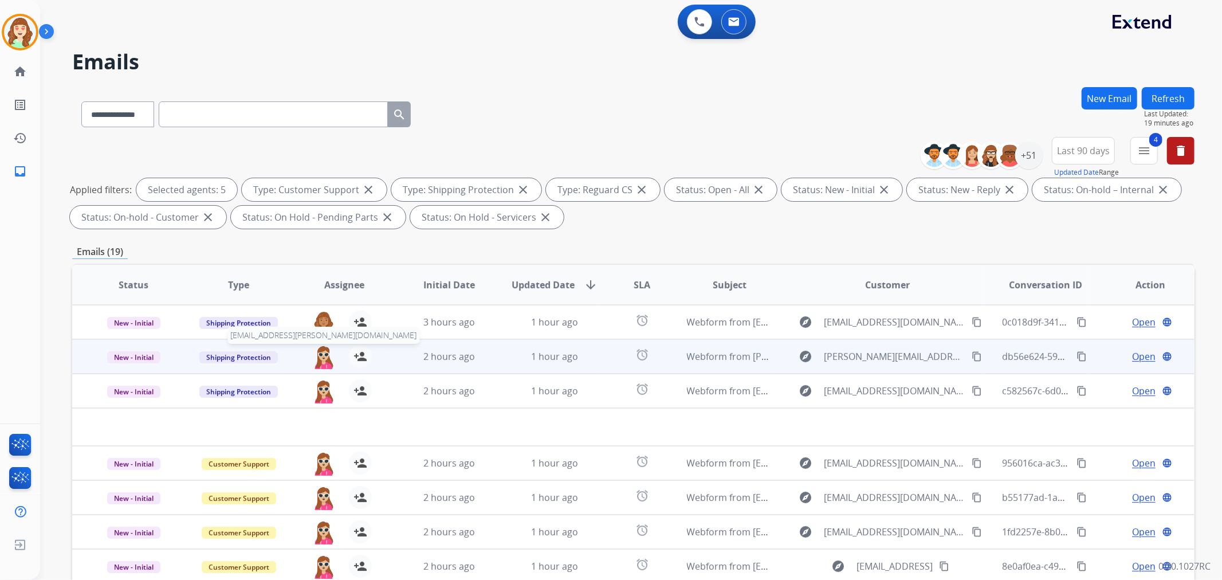
click at [320, 356] on img at bounding box center [323, 357] width 23 height 24
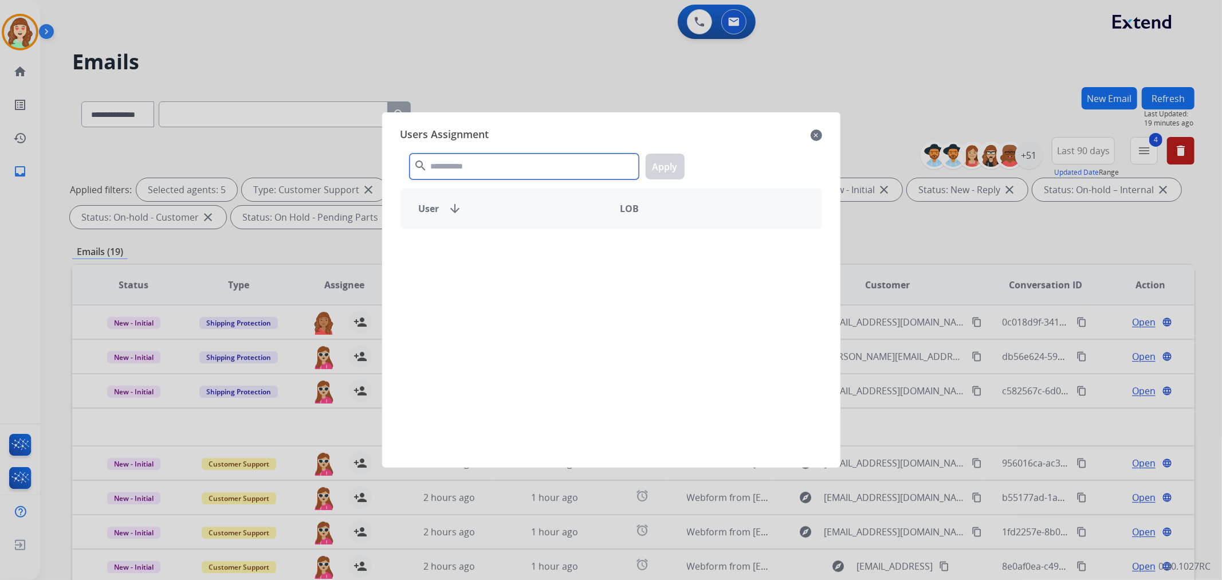
click at [507, 165] on input "text" at bounding box center [524, 167] width 229 height 26
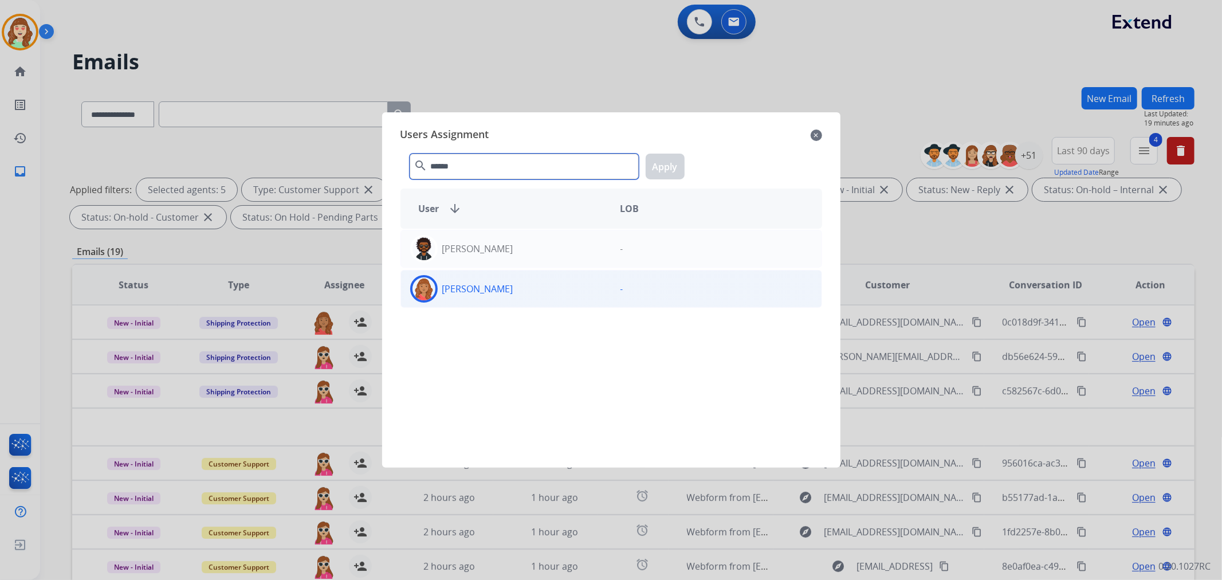
type input "******"
click at [526, 287] on div "[PERSON_NAME]" at bounding box center [506, 289] width 210 height 28
click at [668, 167] on button "Apply" at bounding box center [665, 167] width 39 height 26
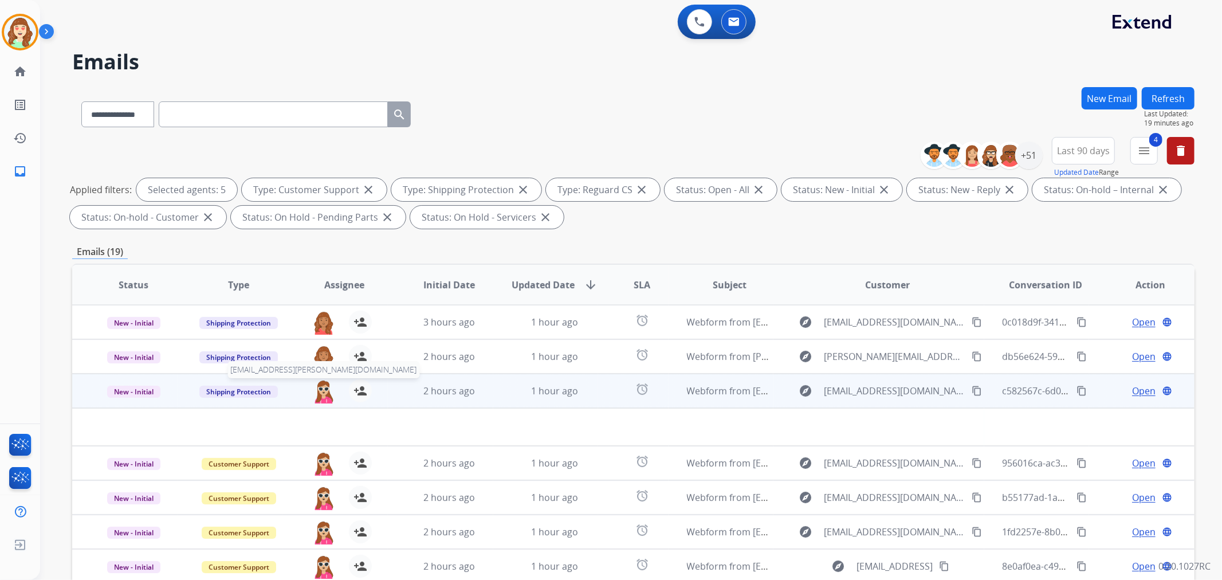
click at [318, 392] on img at bounding box center [323, 391] width 23 height 24
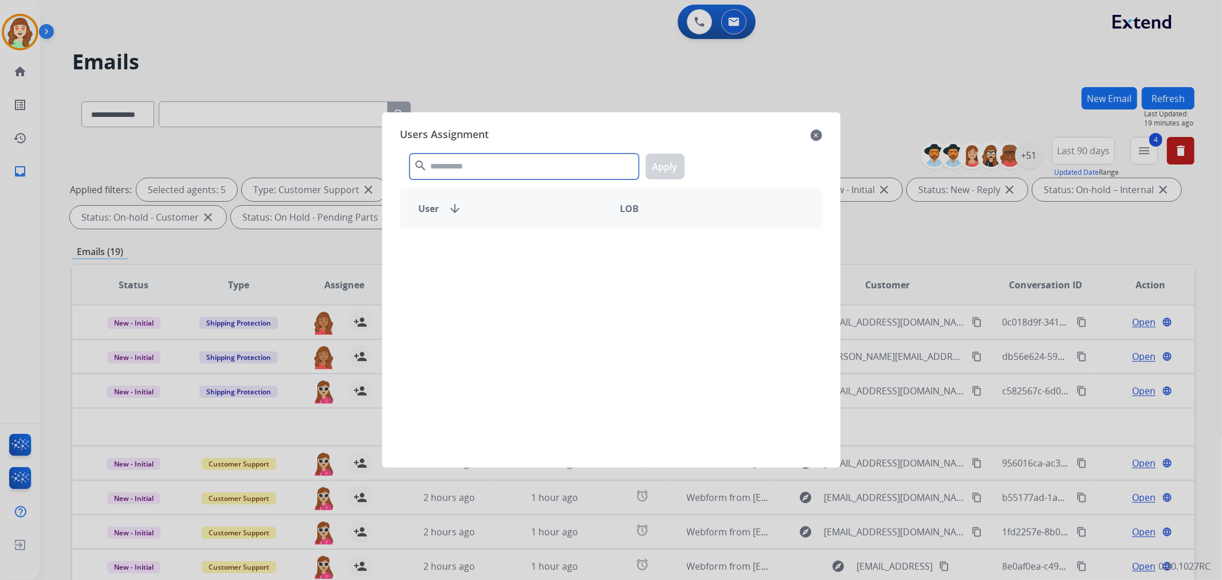
click at [496, 168] on input "text" at bounding box center [524, 167] width 229 height 26
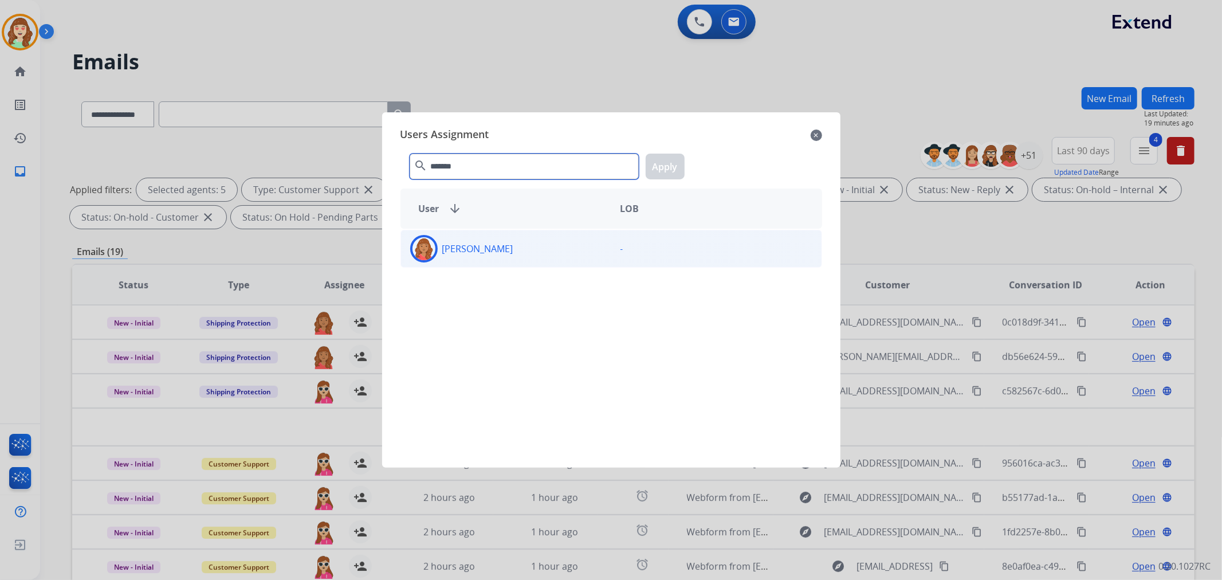
type input "*******"
drag, startPoint x: 542, startPoint y: 253, endPoint x: 659, endPoint y: 245, distance: 117.7
click at [557, 261] on div "[PERSON_NAME]" at bounding box center [506, 249] width 210 height 28
click at [668, 166] on button "Apply" at bounding box center [665, 167] width 39 height 26
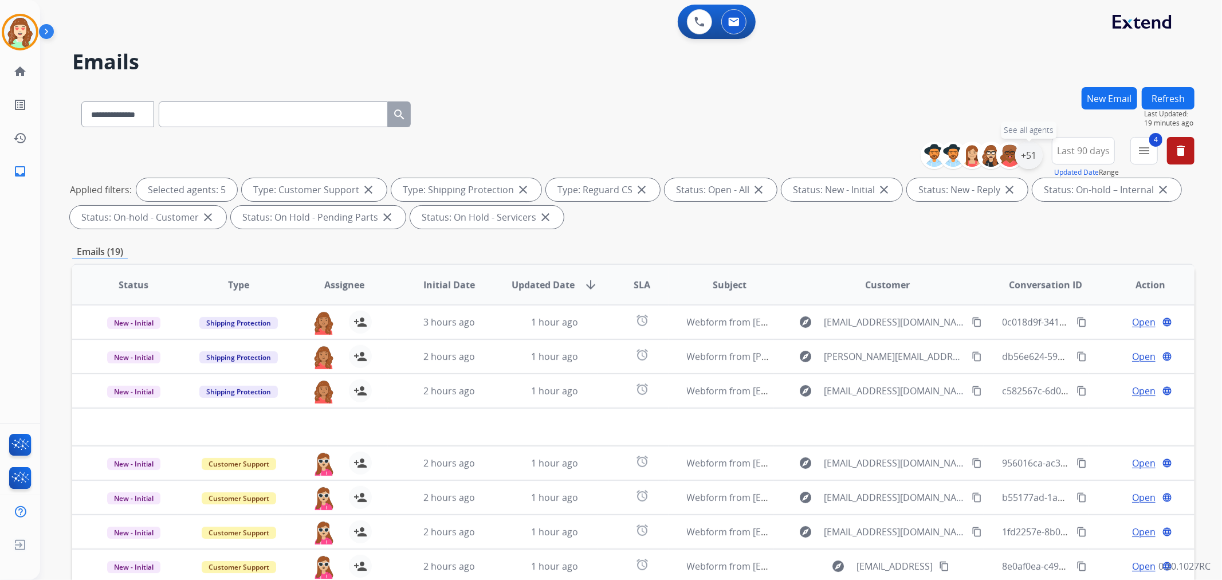
click at [1031, 153] on div "+51" at bounding box center [1029, 156] width 28 height 28
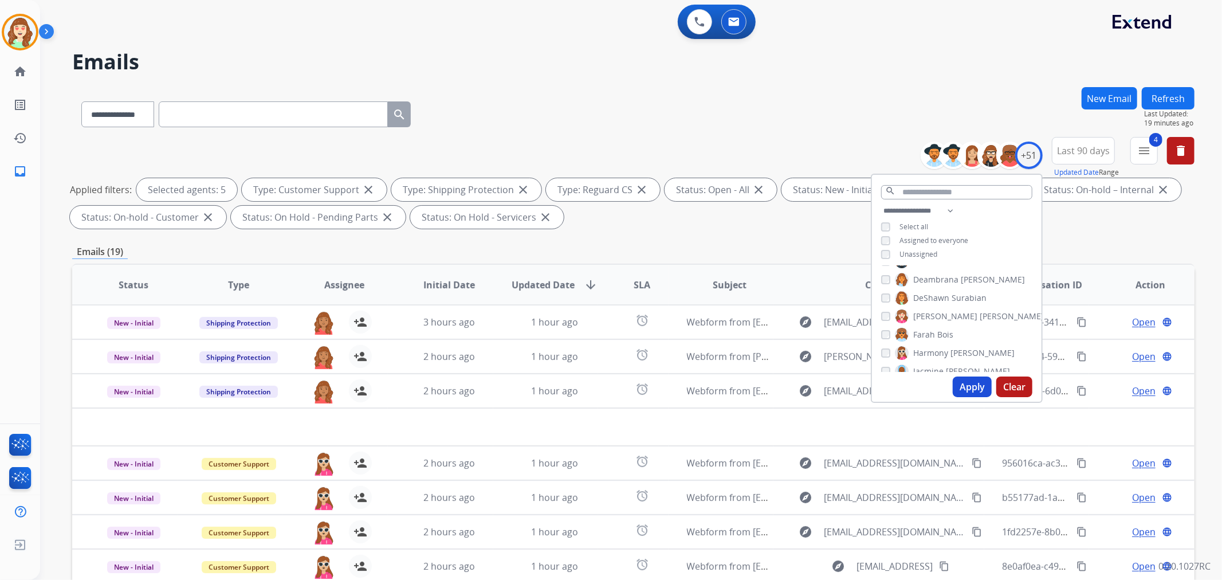
click at [957, 384] on button "Apply" at bounding box center [972, 386] width 39 height 21
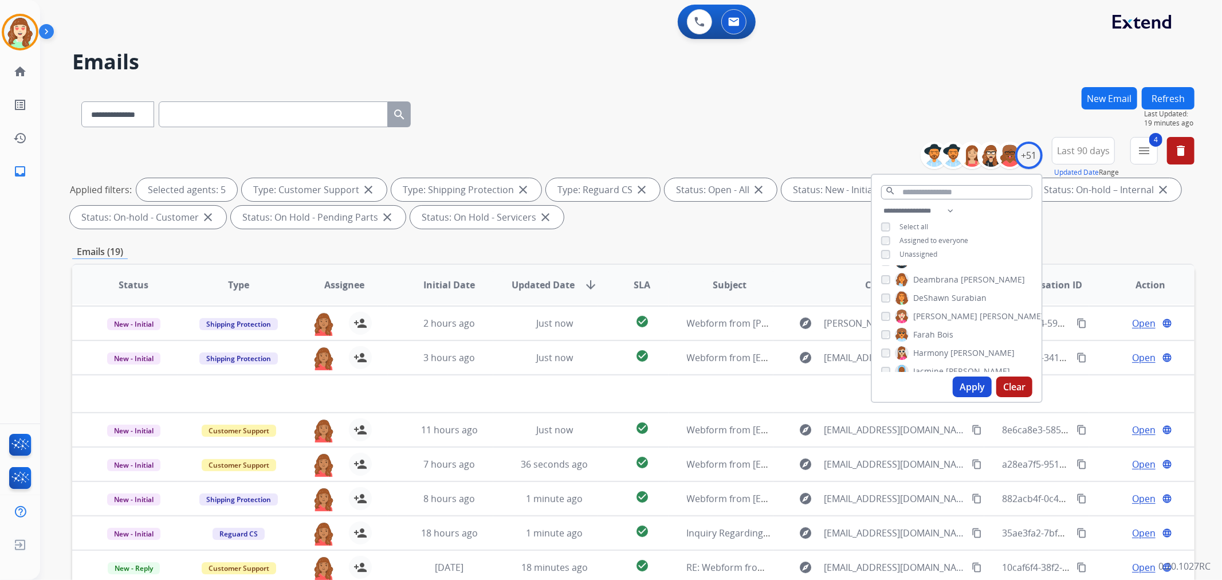
scroll to position [38, 0]
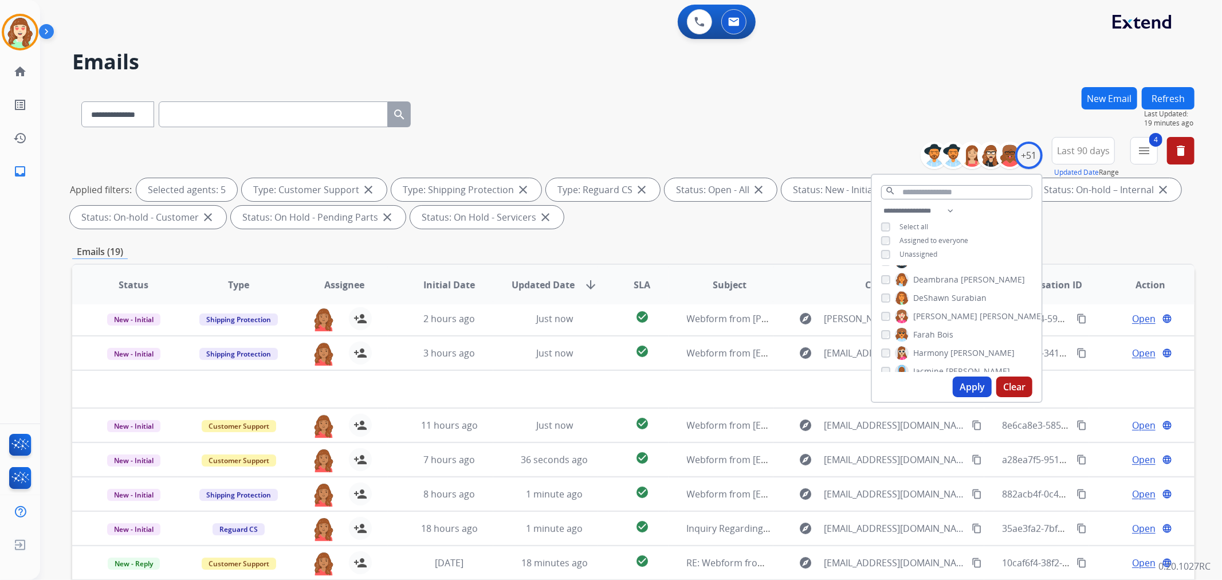
click at [963, 381] on button "Apply" at bounding box center [972, 386] width 39 height 21
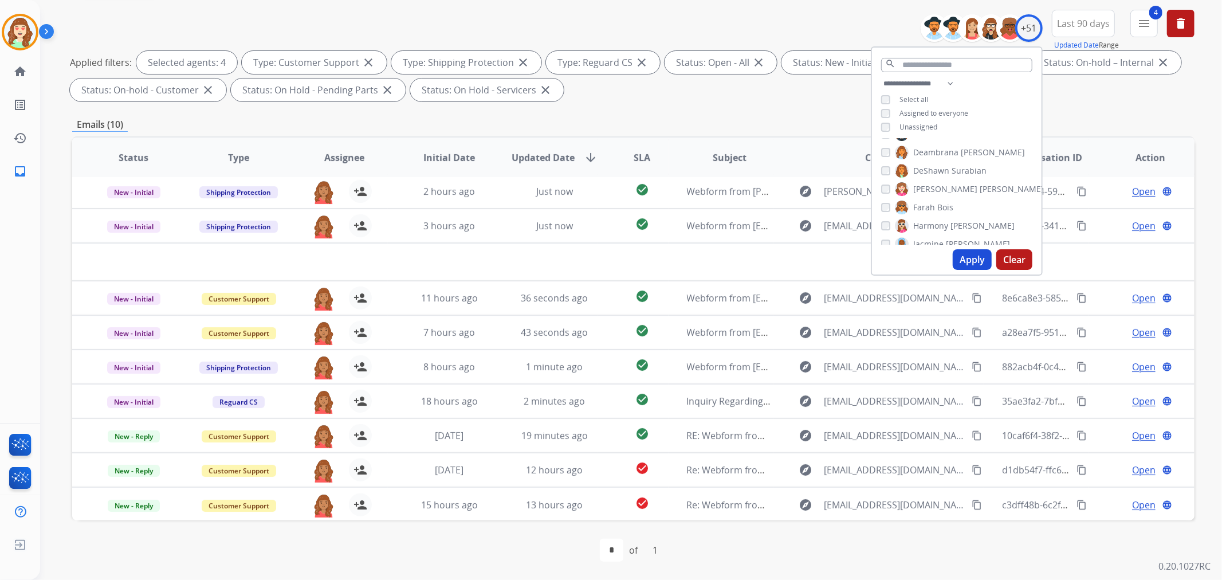
scroll to position [318, 0]
click at [918, 64] on input "text" at bounding box center [956, 65] width 151 height 14
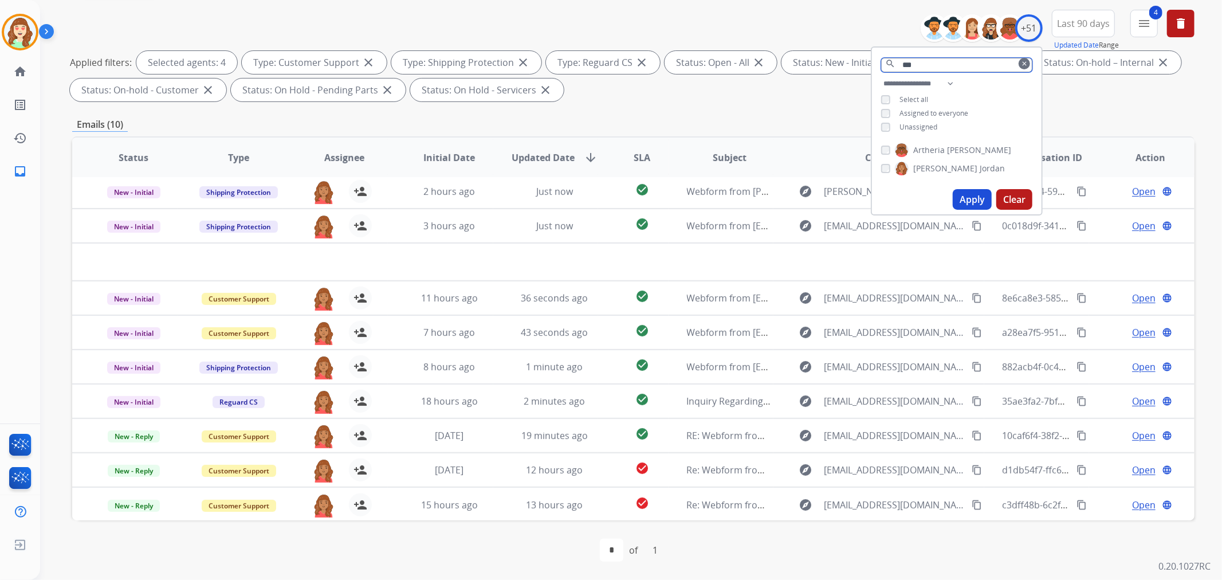
scroll to position [0, 0]
type input "*****"
click at [1012, 174] on button "Clear" at bounding box center [1014, 181] width 36 height 21
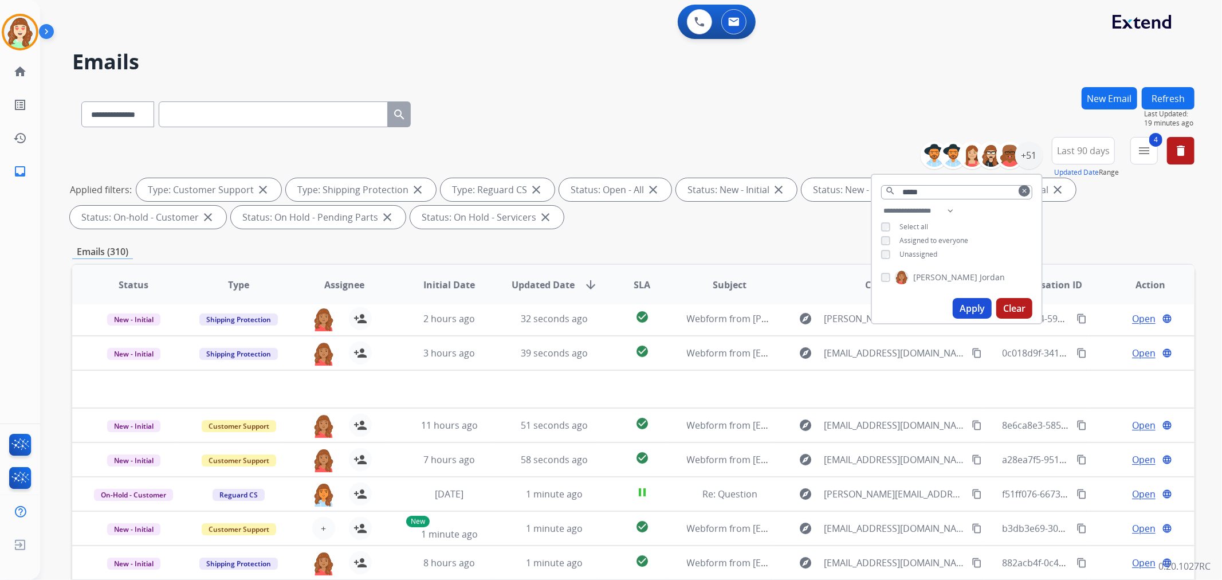
click at [1014, 307] on button "Clear" at bounding box center [1014, 308] width 36 height 21
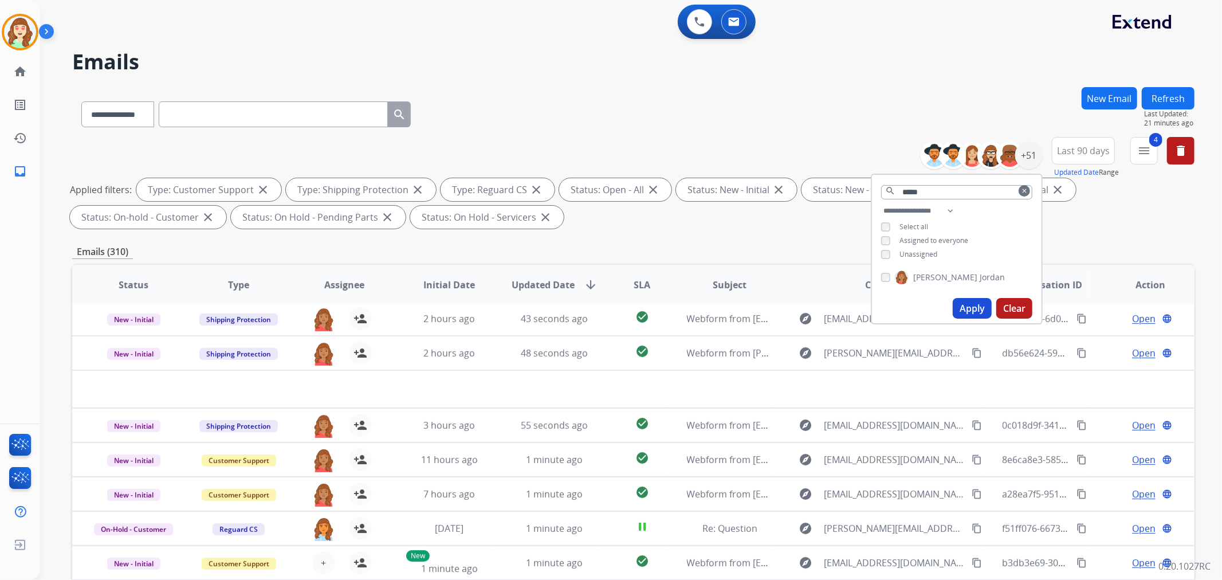
click at [676, 122] on div "**********" at bounding box center [633, 112] width 1122 height 50
click at [1022, 156] on div "+51" at bounding box center [1029, 156] width 28 height 28
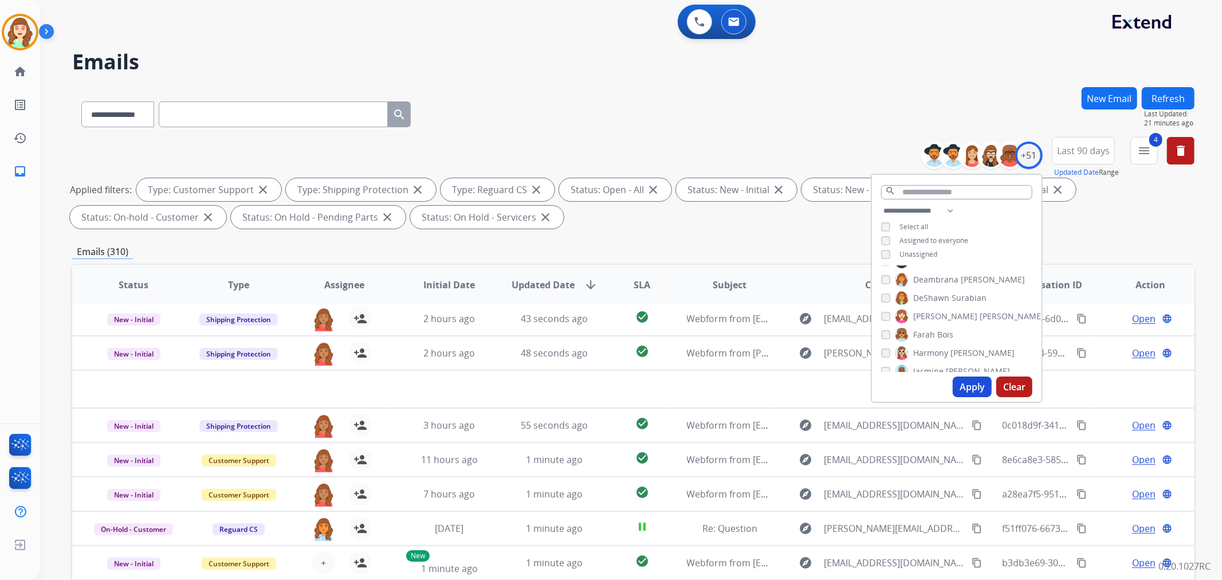
scroll to position [318, 0]
click at [969, 383] on button "Apply" at bounding box center [972, 386] width 39 height 21
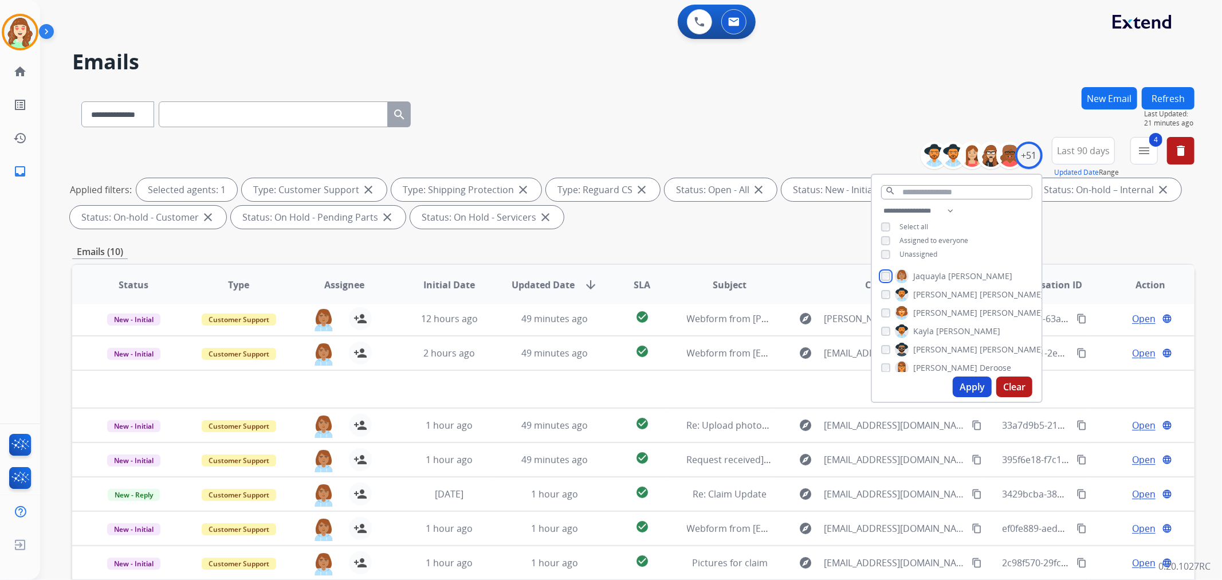
scroll to position [382, 0]
click at [960, 380] on button "Apply" at bounding box center [972, 386] width 39 height 21
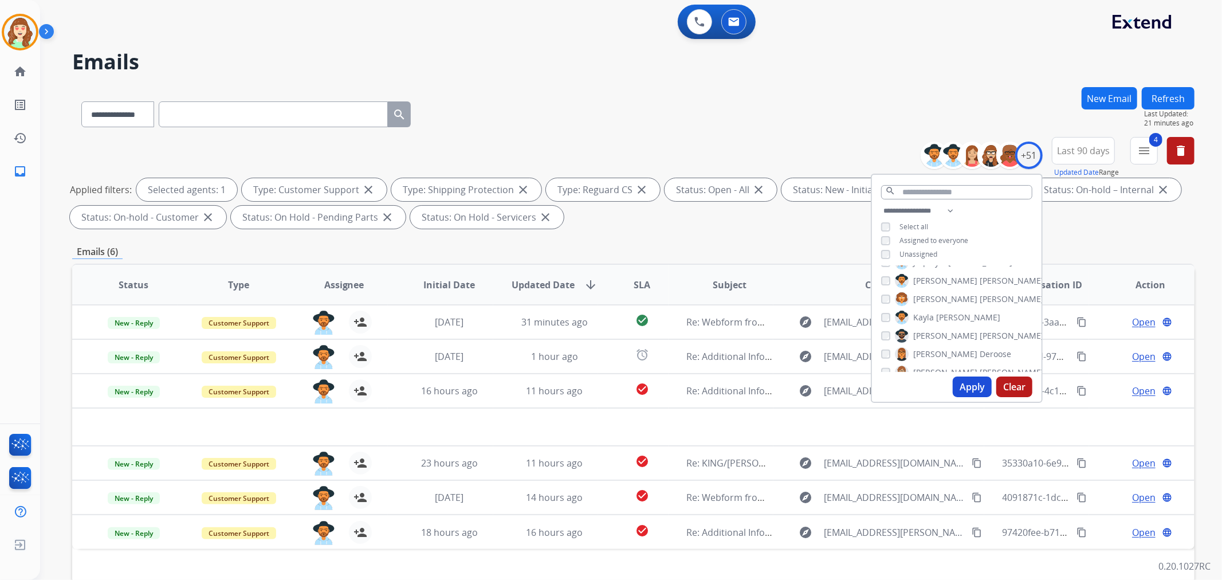
scroll to position [0, 0]
click at [881, 357] on div "[PERSON_NAME]" at bounding box center [946, 354] width 130 height 14
click at [967, 391] on button "Apply" at bounding box center [972, 386] width 39 height 21
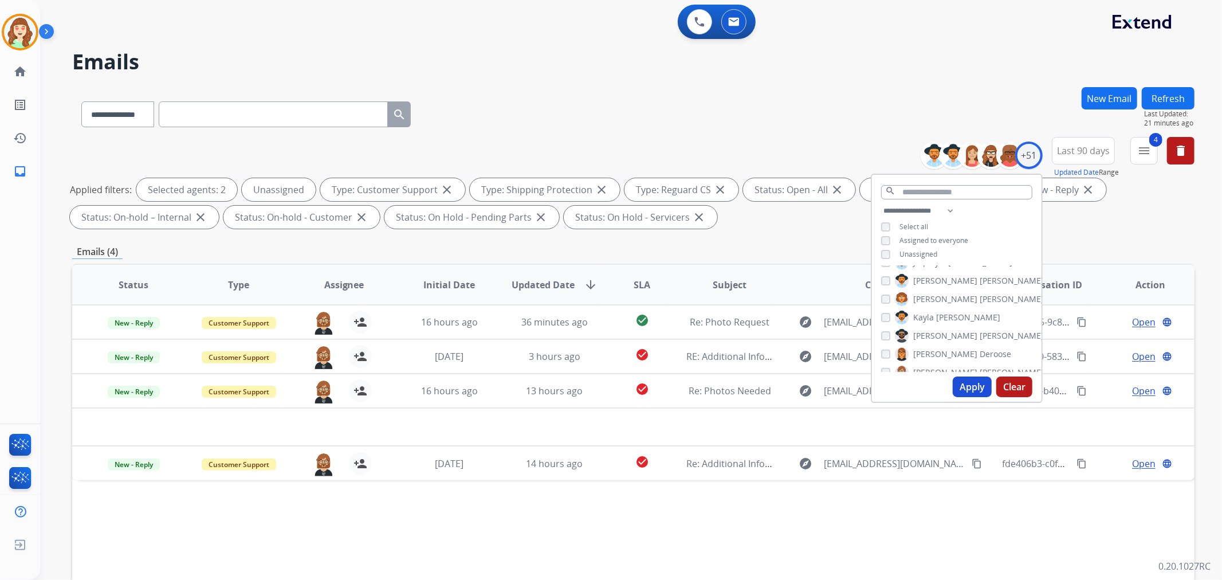
click at [975, 388] on button "Apply" at bounding box center [972, 386] width 39 height 21
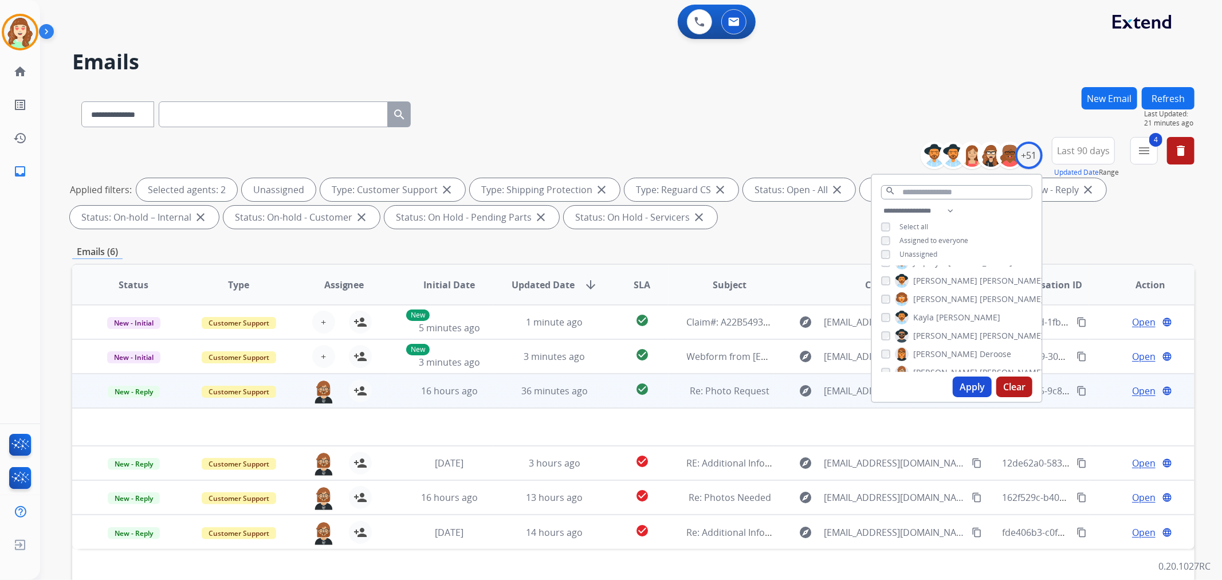
scroll to position [127, 0]
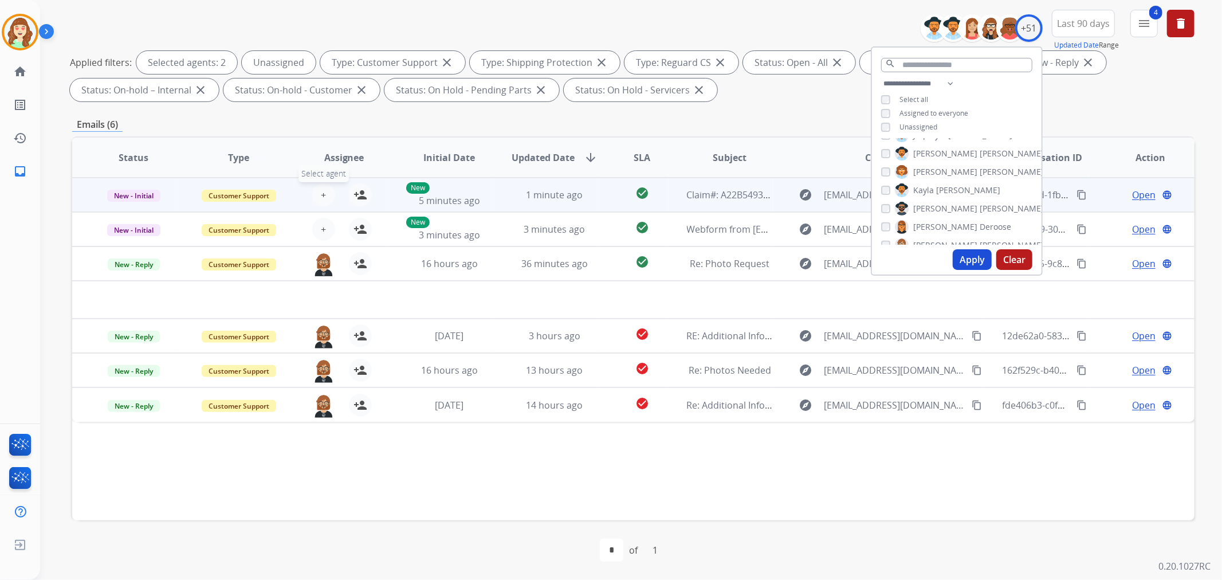
click at [321, 195] on span "+" at bounding box center [323, 195] width 5 height 14
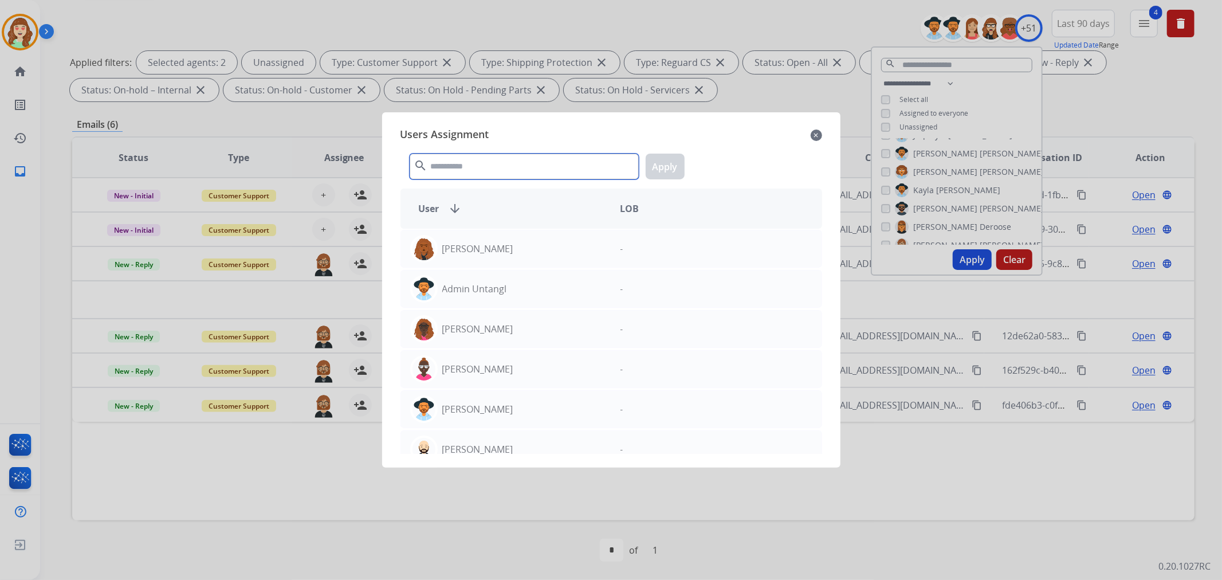
click at [473, 160] on input "text" at bounding box center [524, 167] width 229 height 26
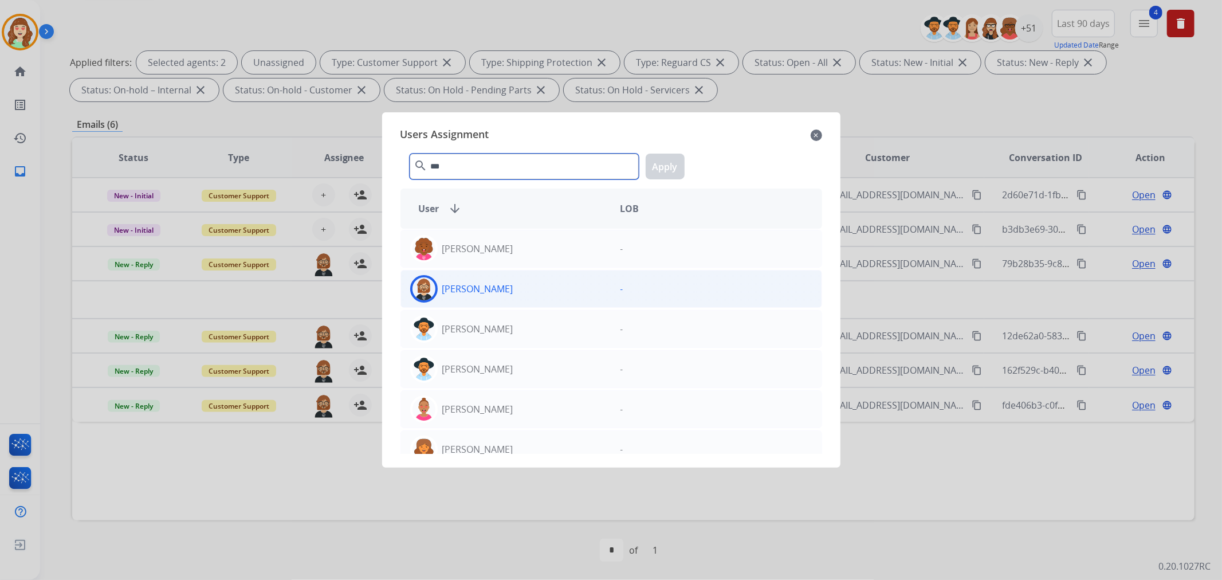
type input "***"
drag, startPoint x: 532, startPoint y: 284, endPoint x: 543, endPoint y: 281, distance: 12.0
click at [536, 284] on div "[PERSON_NAME]" at bounding box center [506, 289] width 210 height 28
drag, startPoint x: 665, startPoint y: 179, endPoint x: 417, endPoint y: 210, distance: 250.1
click at [665, 178] on button "Apply" at bounding box center [665, 167] width 39 height 26
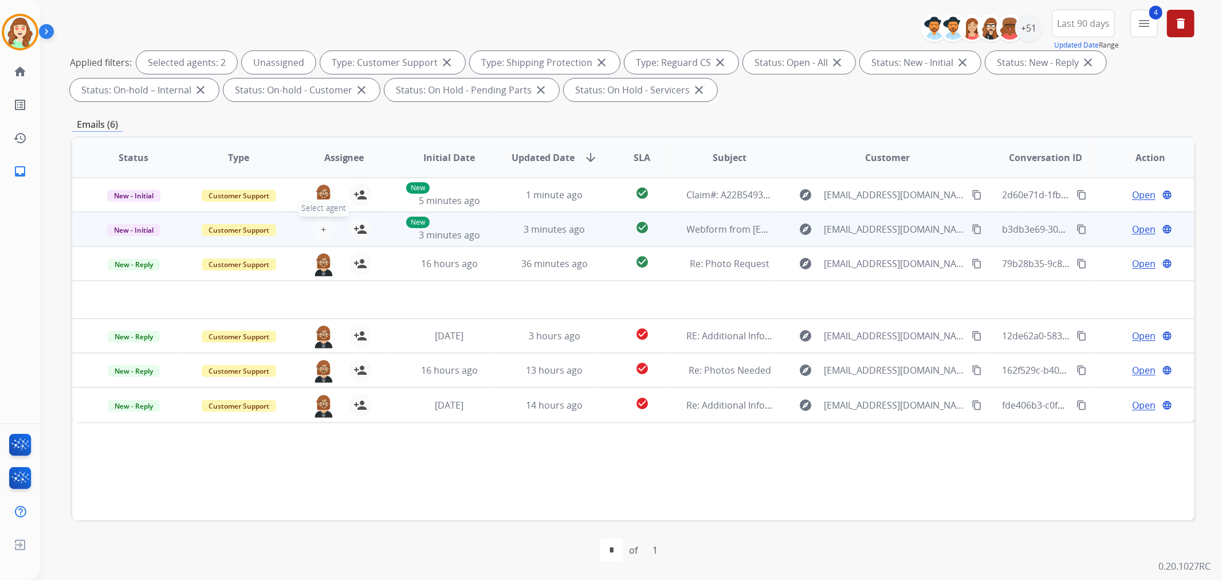
click at [318, 226] on button "+ Select agent" at bounding box center [323, 229] width 23 height 23
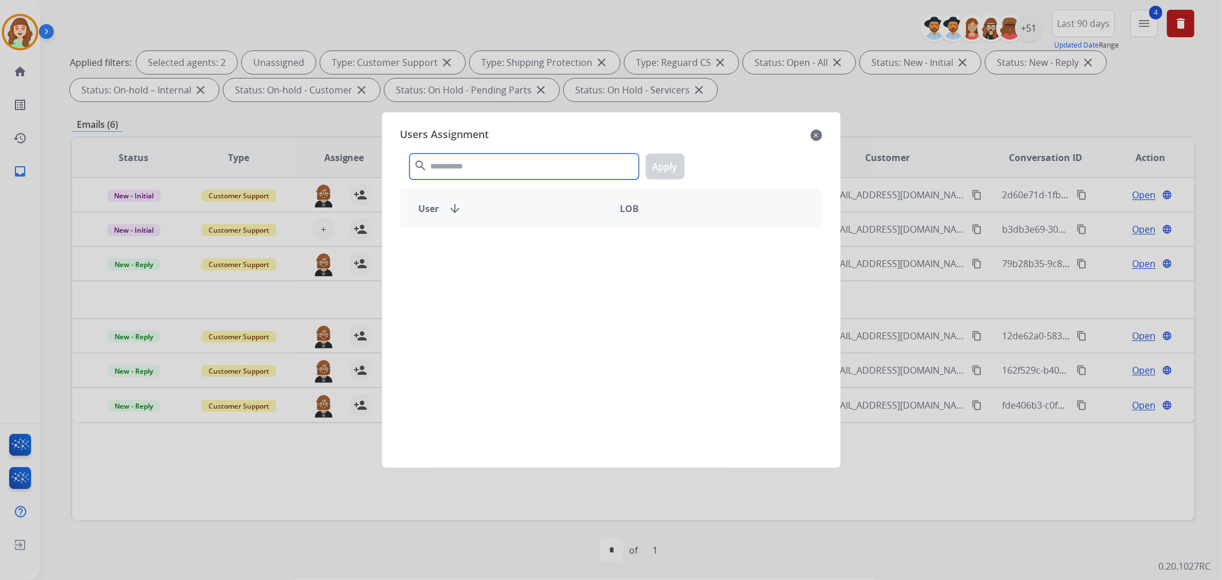
click at [470, 163] on input "text" at bounding box center [524, 167] width 229 height 26
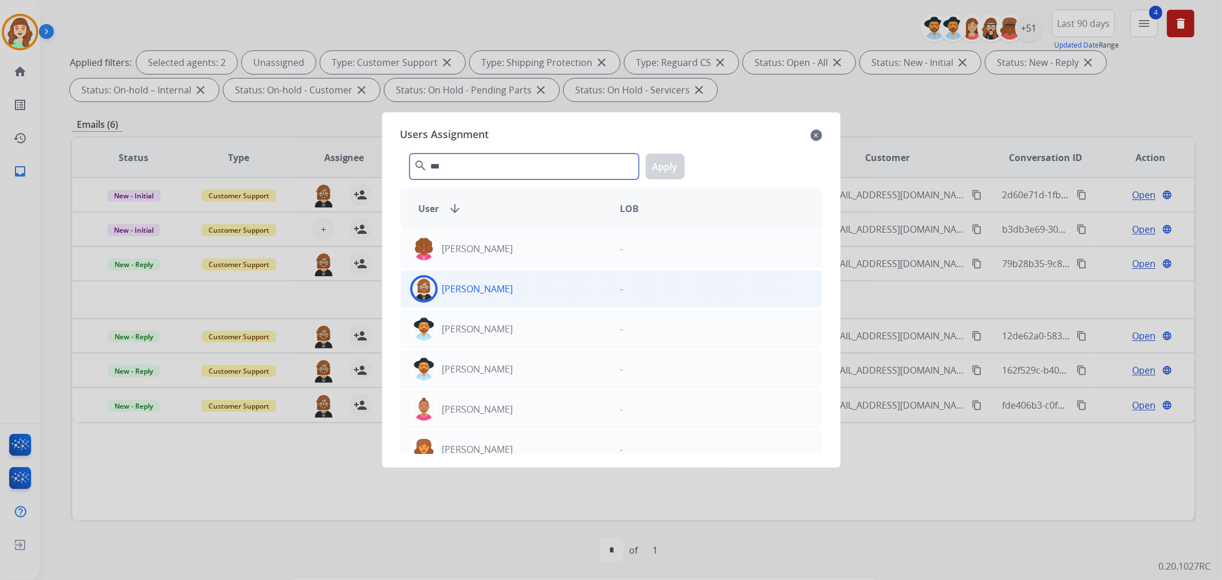
type input "***"
click at [547, 289] on div "[PERSON_NAME]" at bounding box center [506, 289] width 210 height 28
drag, startPoint x: 664, startPoint y: 171, endPoint x: 720, endPoint y: 164, distance: 56.5
click at [665, 169] on button "Apply" at bounding box center [665, 167] width 39 height 26
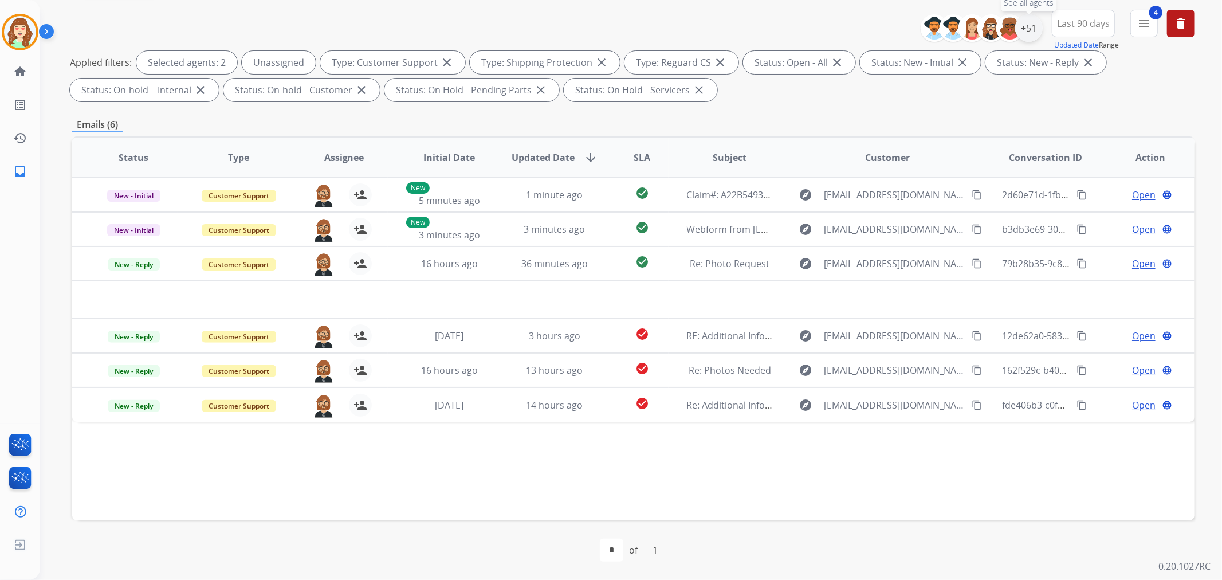
click at [1034, 28] on div "+51" at bounding box center [1029, 28] width 28 height 28
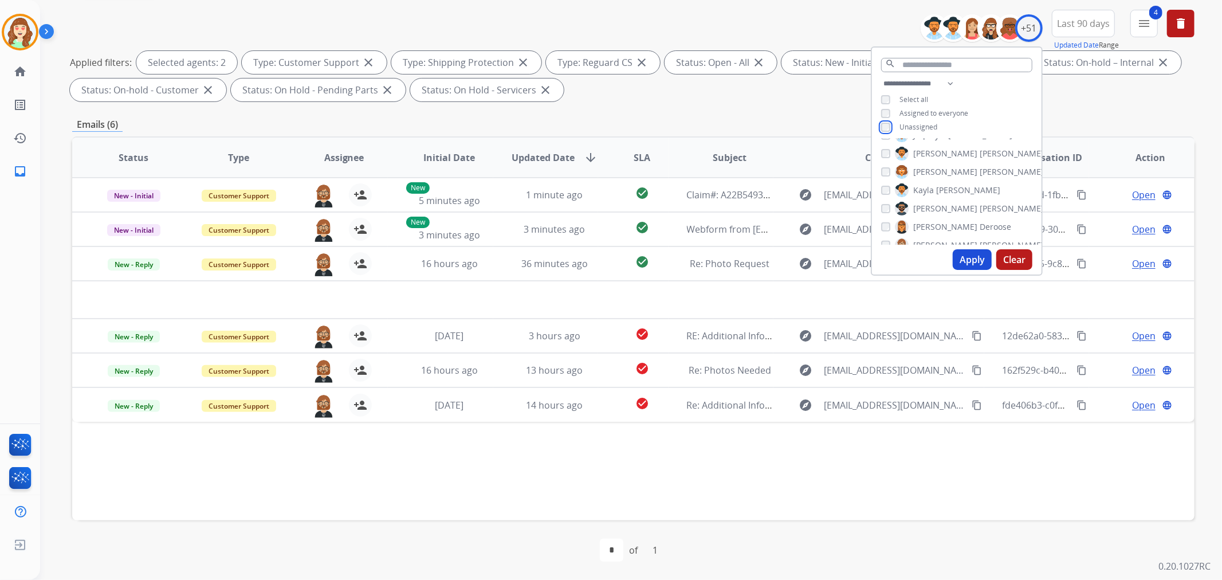
scroll to position [445, 0]
click at [979, 261] on button "Apply" at bounding box center [972, 259] width 39 height 21
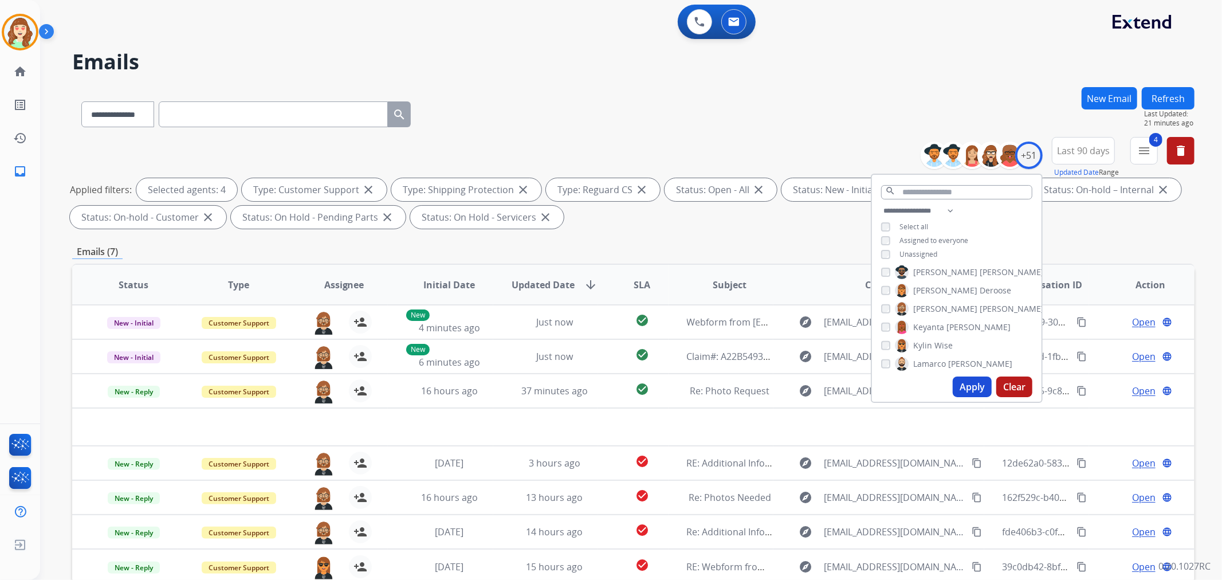
scroll to position [127, 0]
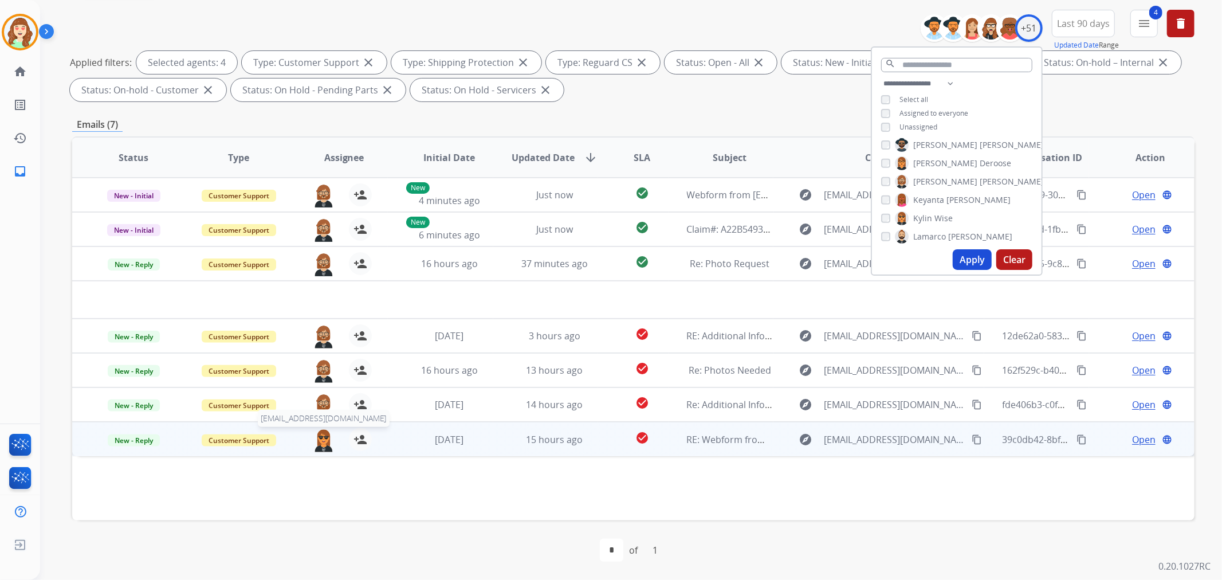
click at [319, 444] on img at bounding box center [323, 440] width 23 height 24
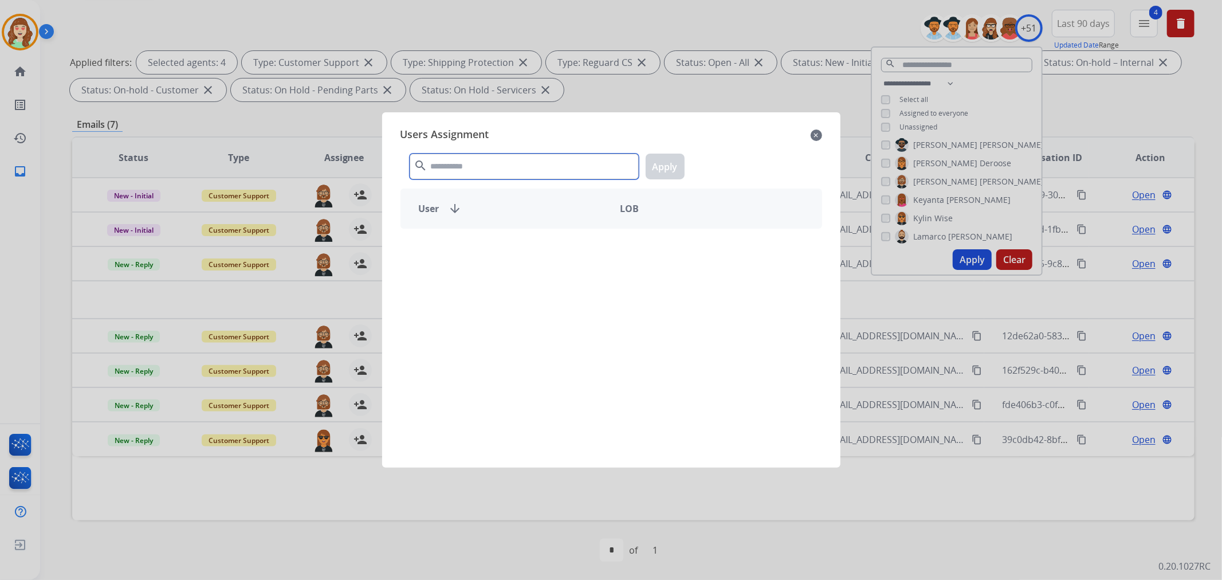
click at [513, 167] on input "text" at bounding box center [524, 167] width 229 height 26
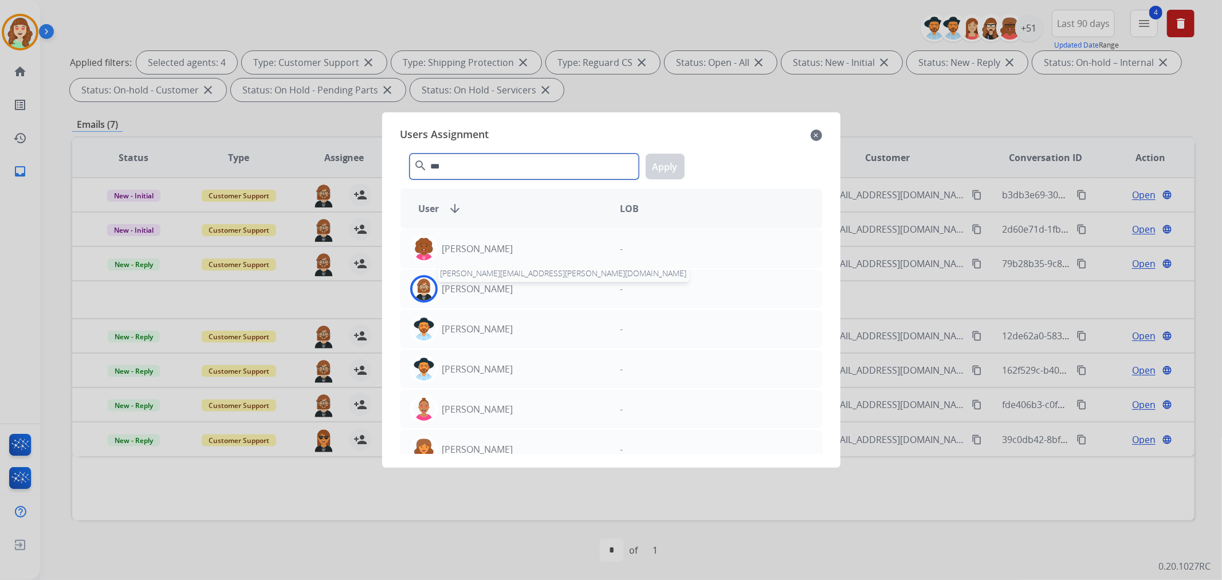
type input "***"
click at [472, 290] on p "[PERSON_NAME]" at bounding box center [477, 289] width 71 height 14
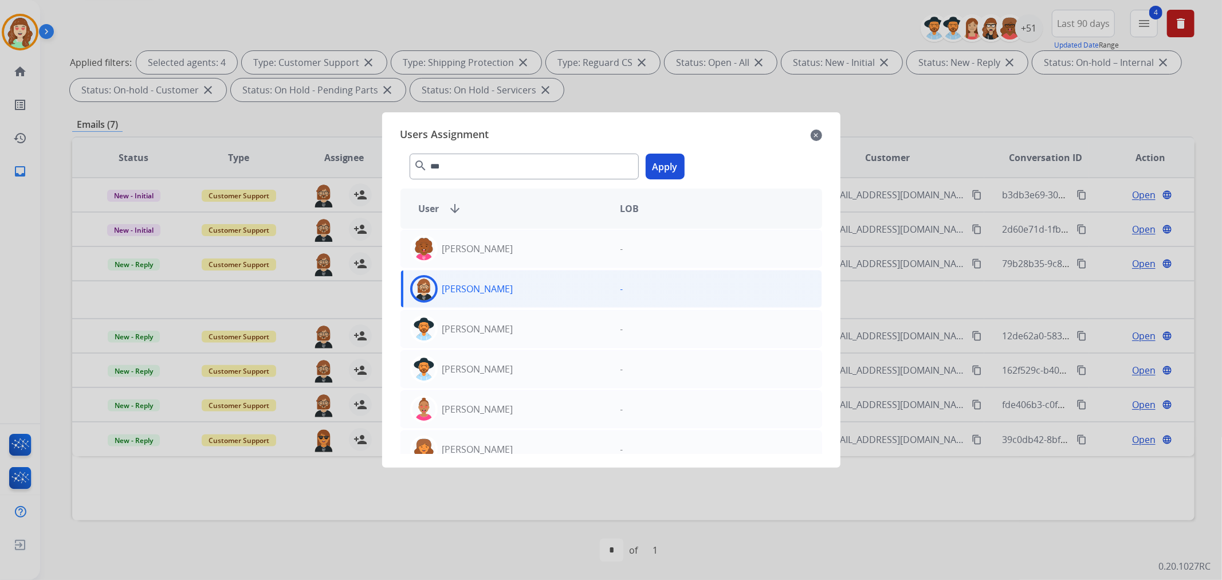
click at [670, 162] on button "Apply" at bounding box center [665, 167] width 39 height 26
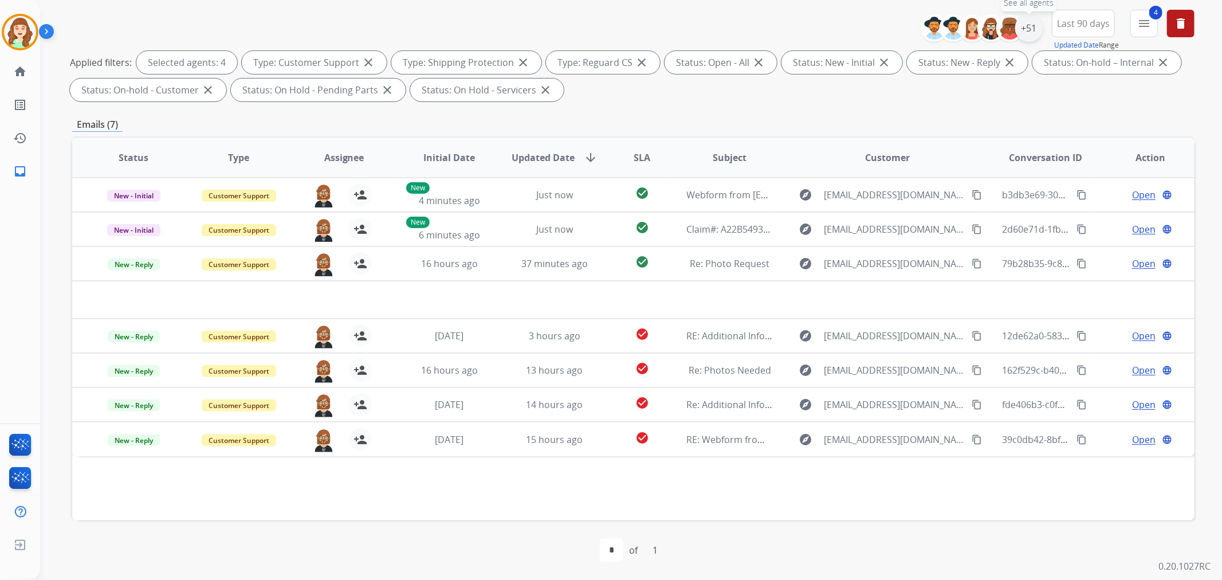
click at [1026, 28] on div "+51" at bounding box center [1029, 28] width 28 height 28
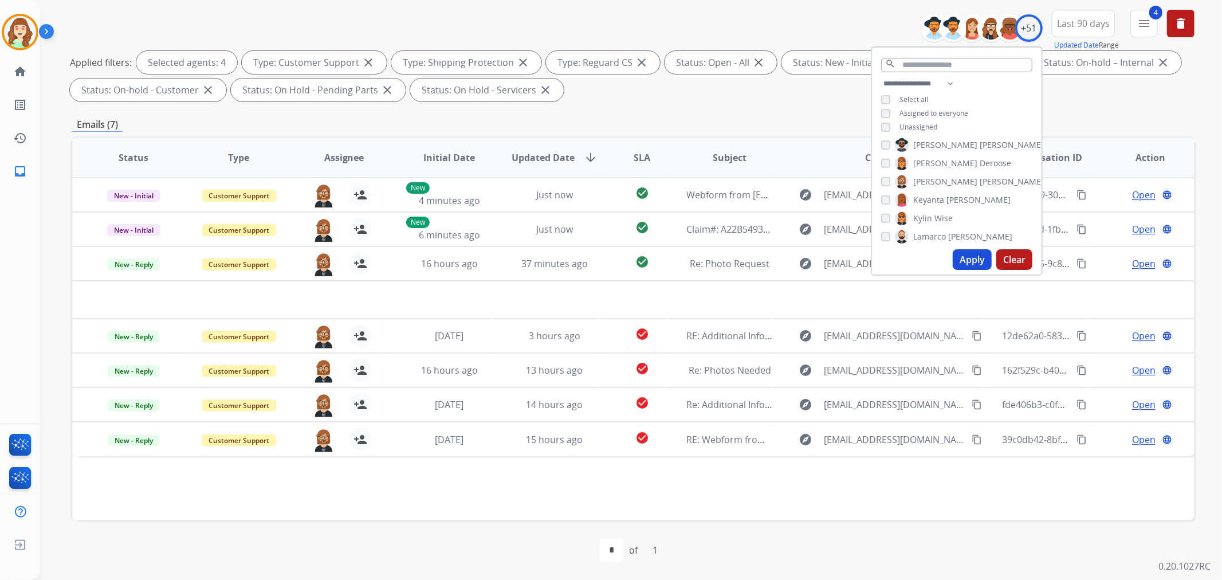
click at [878, 176] on div "[PERSON_NAME] [PERSON_NAME] [PERSON_NAME] [PERSON_NAME] [PERSON_NAME] [PERSON_N…" at bounding box center [957, 192] width 170 height 106
click at [961, 256] on button "Apply" at bounding box center [972, 259] width 39 height 21
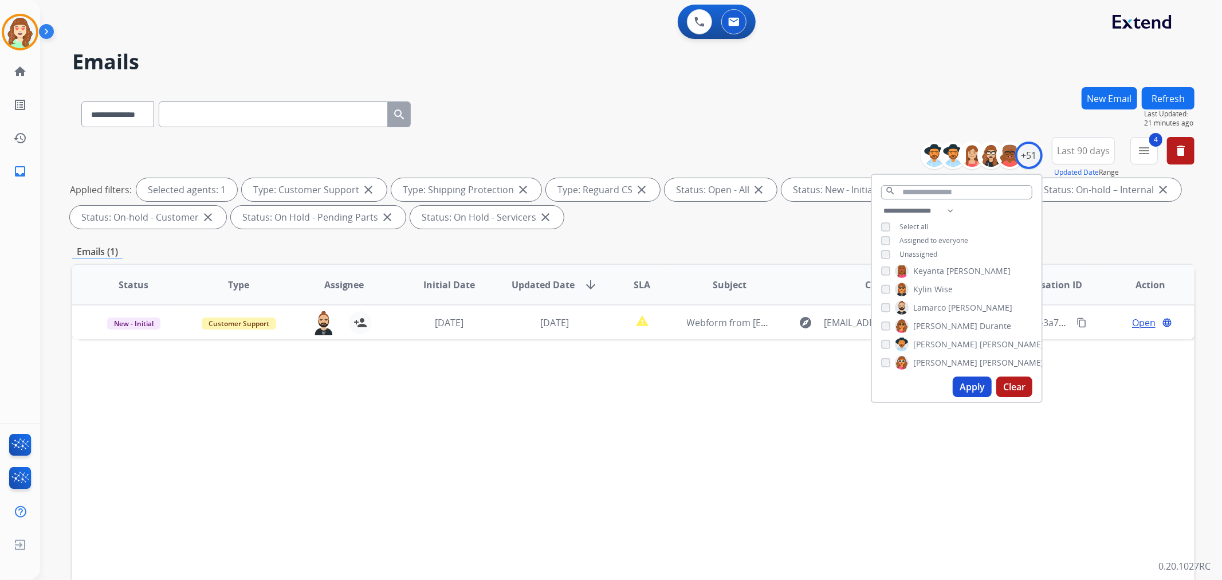
scroll to position [509, 0]
click at [965, 385] on button "Apply" at bounding box center [972, 386] width 39 height 21
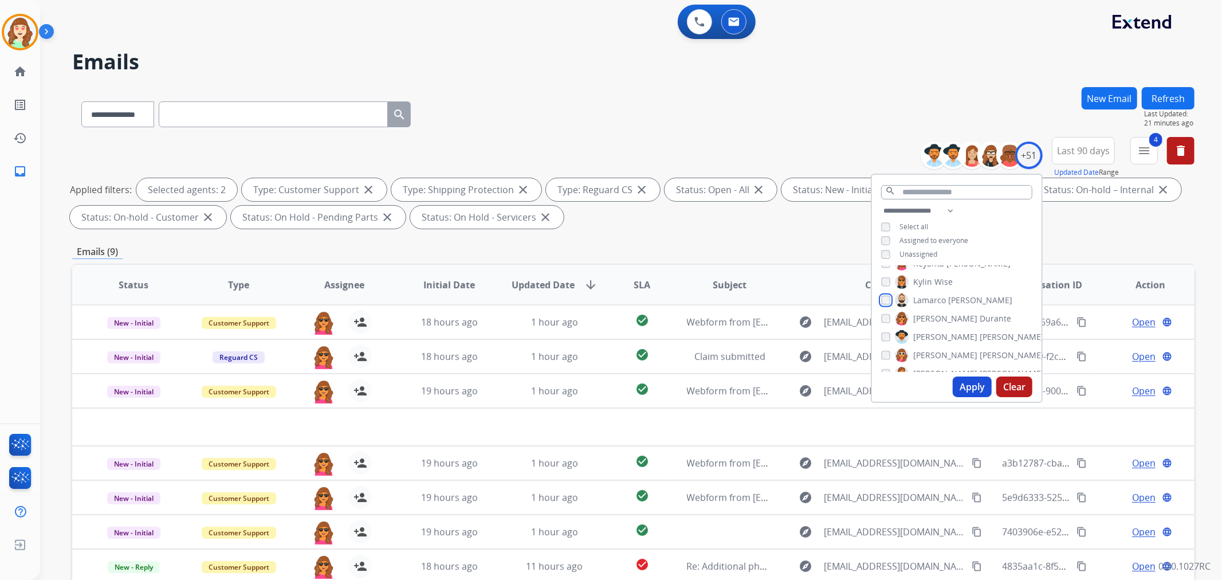
scroll to position [573, 0]
click at [966, 380] on button "Apply" at bounding box center [972, 386] width 39 height 21
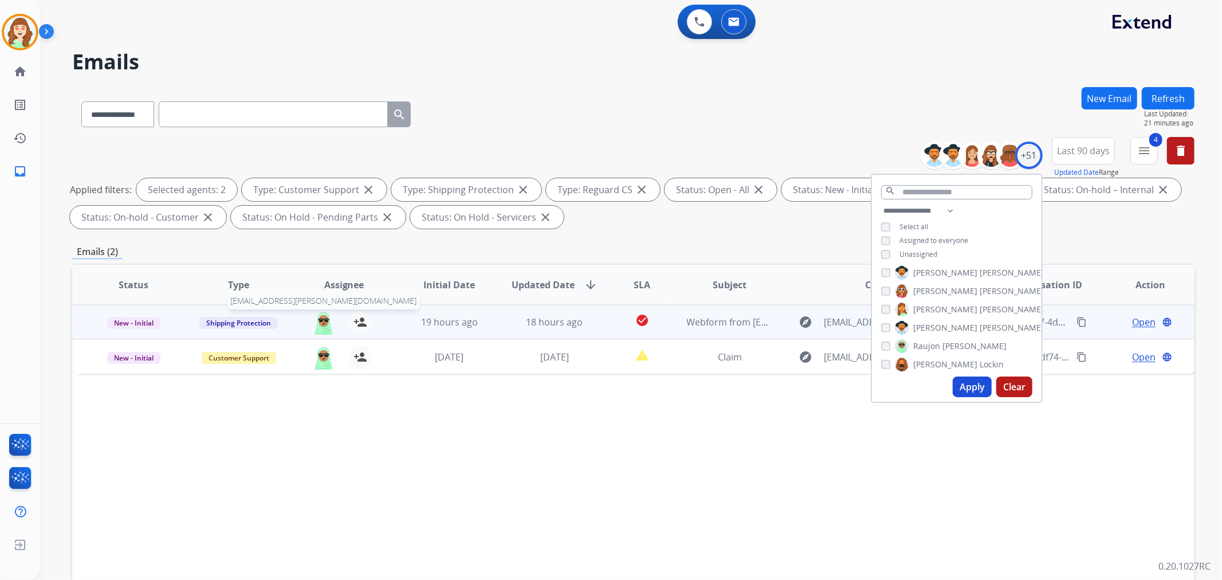
click at [324, 323] on img at bounding box center [323, 323] width 23 height 24
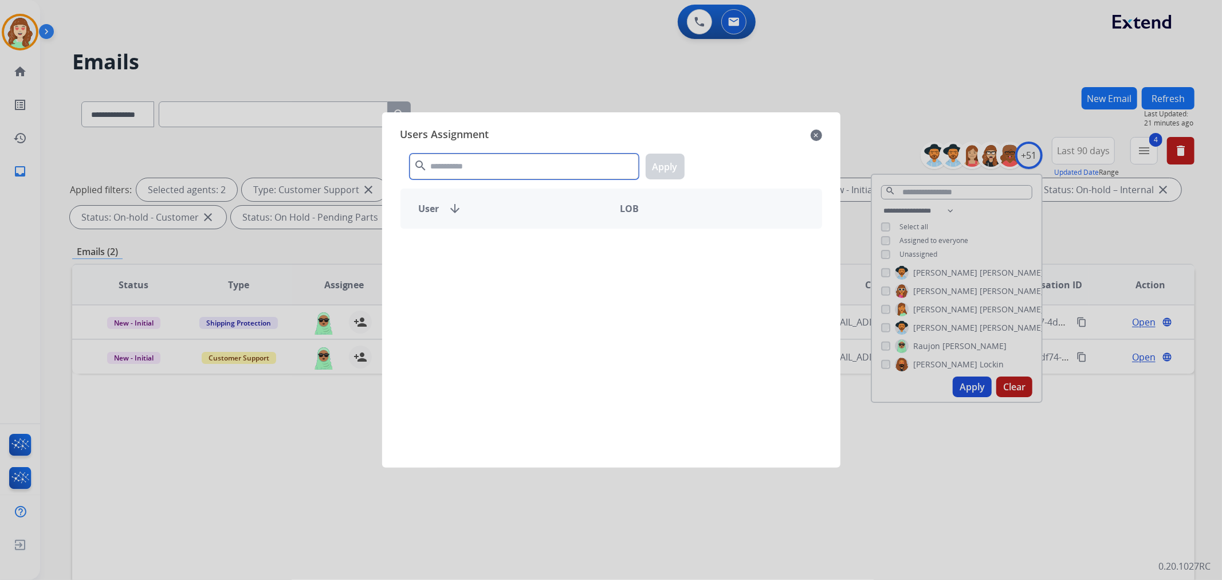
click at [564, 166] on input "text" at bounding box center [524, 167] width 229 height 26
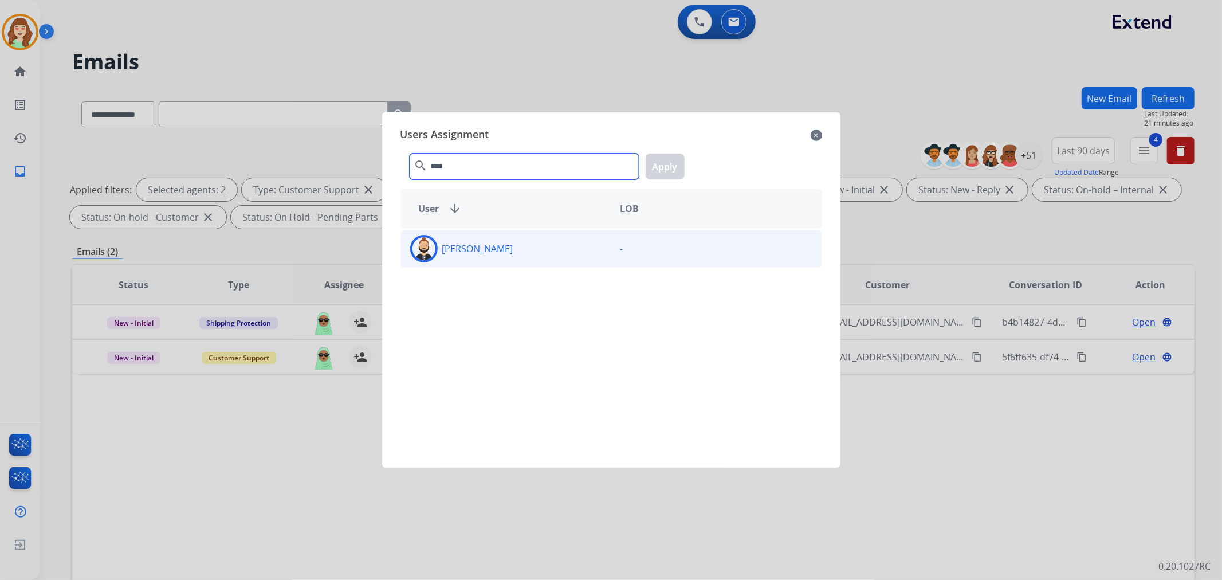
type input "****"
click at [554, 252] on div "[PERSON_NAME]" at bounding box center [506, 249] width 210 height 28
click at [682, 170] on button "Apply" at bounding box center [665, 167] width 39 height 26
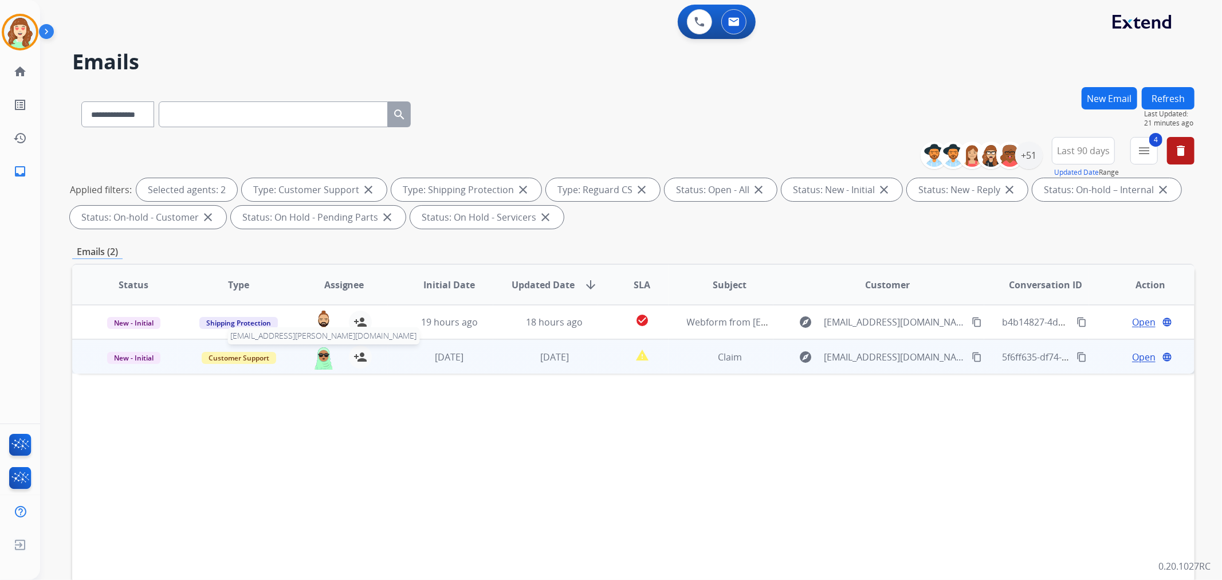
click at [319, 359] on img at bounding box center [323, 358] width 23 height 24
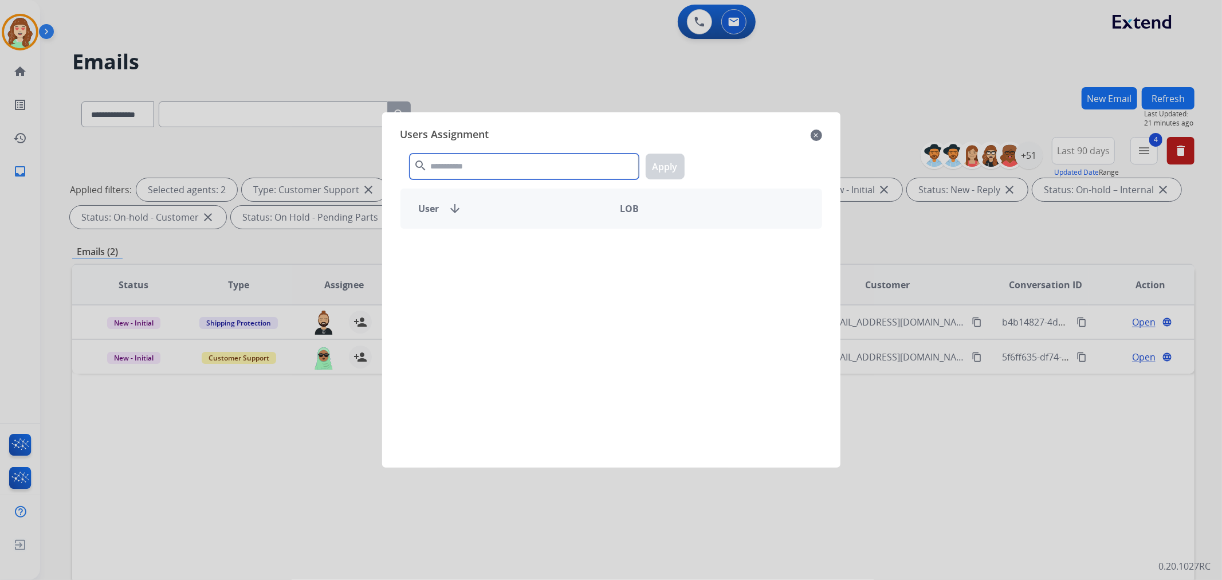
click at [562, 167] on input "text" at bounding box center [524, 167] width 229 height 26
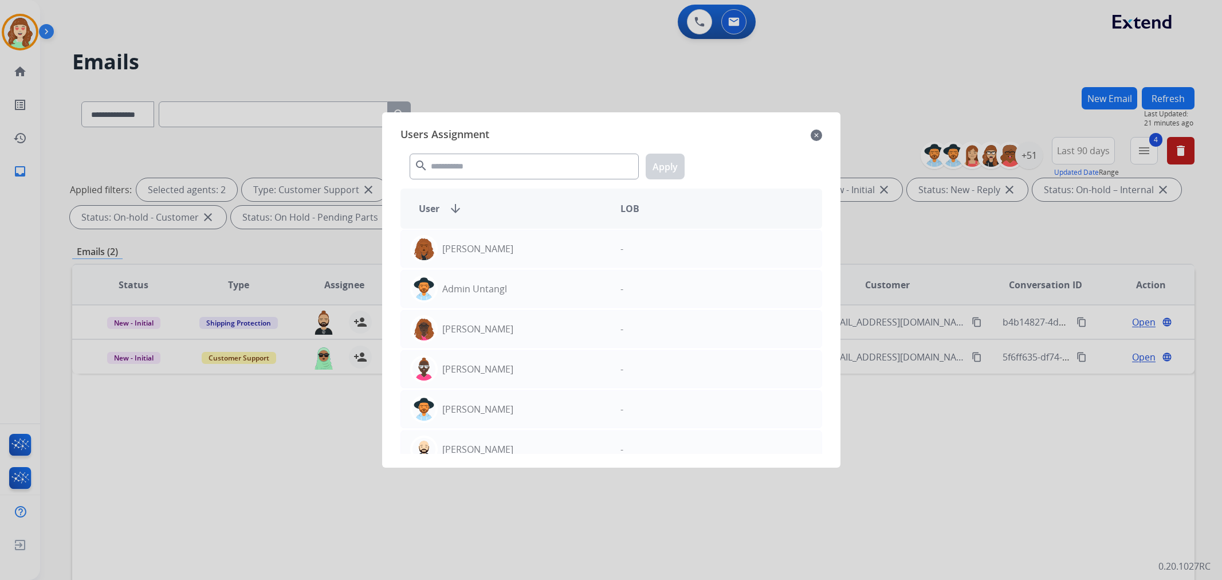
select select "**********"
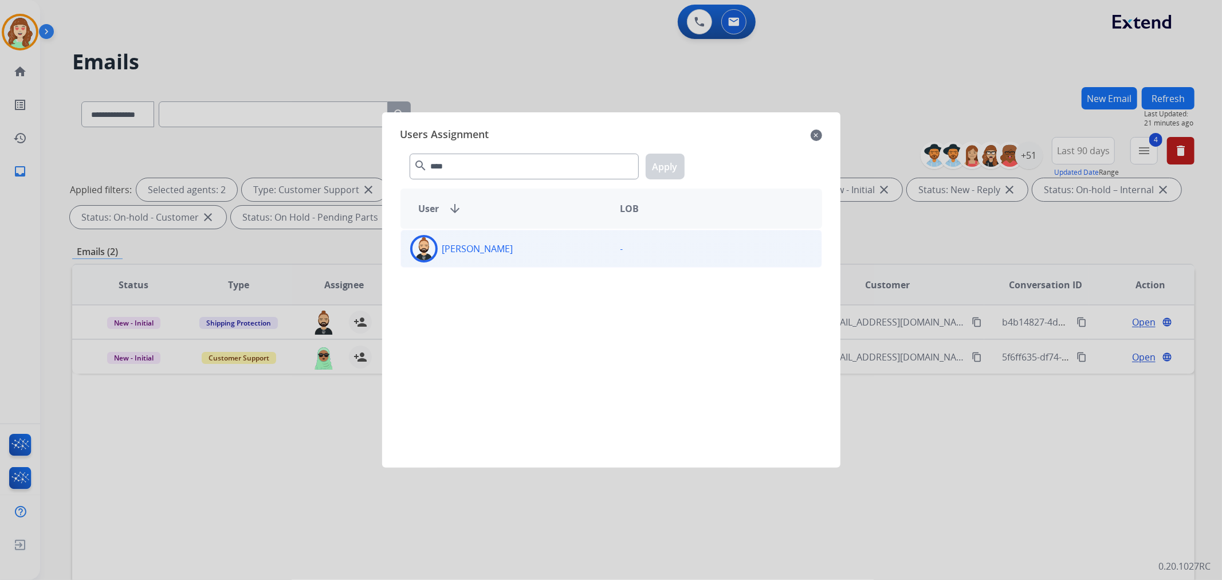
type input "****"
click at [562, 245] on div "[PERSON_NAME]" at bounding box center [506, 249] width 210 height 28
click at [671, 172] on button "Apply" at bounding box center [665, 167] width 39 height 26
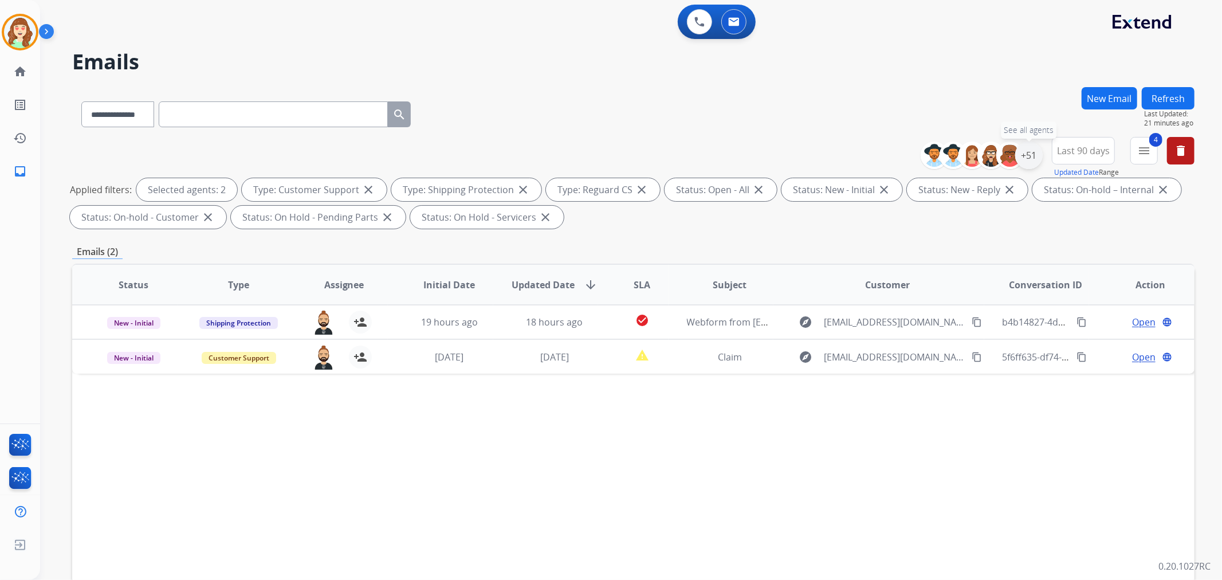
click at [1024, 158] on div "+51" at bounding box center [1029, 156] width 28 height 28
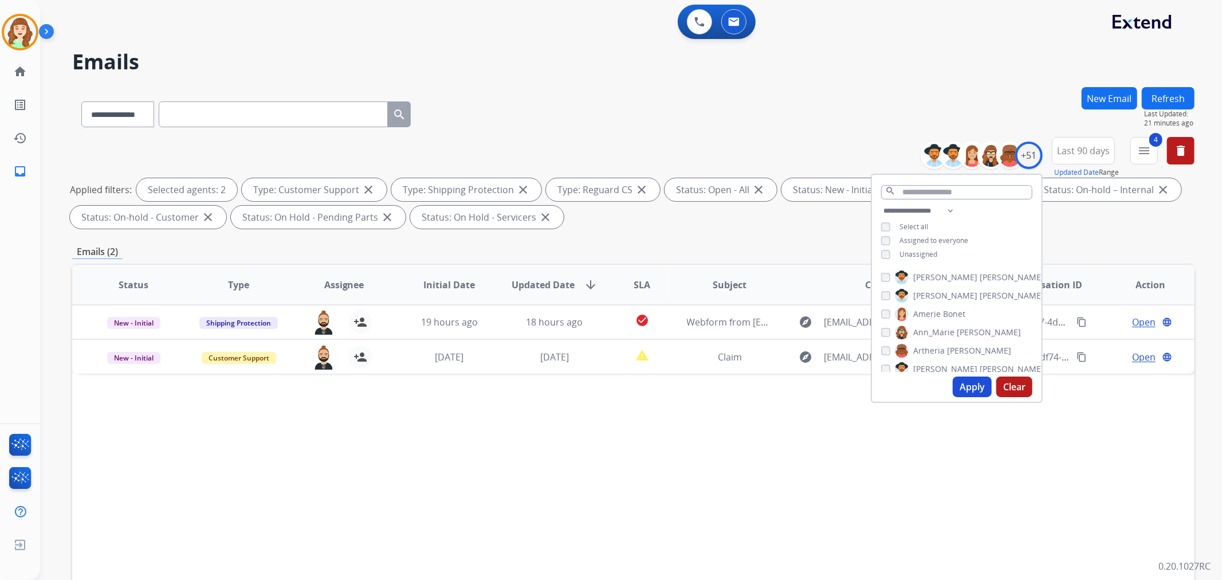
scroll to position [637, 0]
click at [969, 380] on button "Apply" at bounding box center [972, 386] width 39 height 21
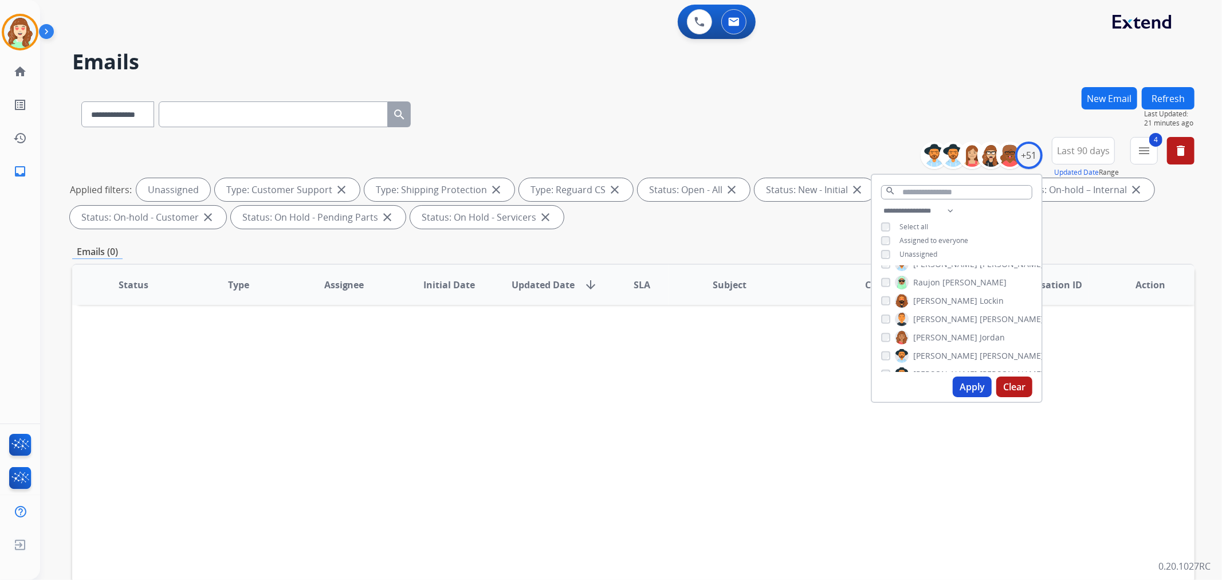
click at [885, 259] on div "**********" at bounding box center [957, 234] width 170 height 60
click at [886, 349] on div "[PERSON_NAME]" at bounding box center [962, 356] width 163 height 14
click at [967, 391] on button "Apply" at bounding box center [972, 386] width 39 height 21
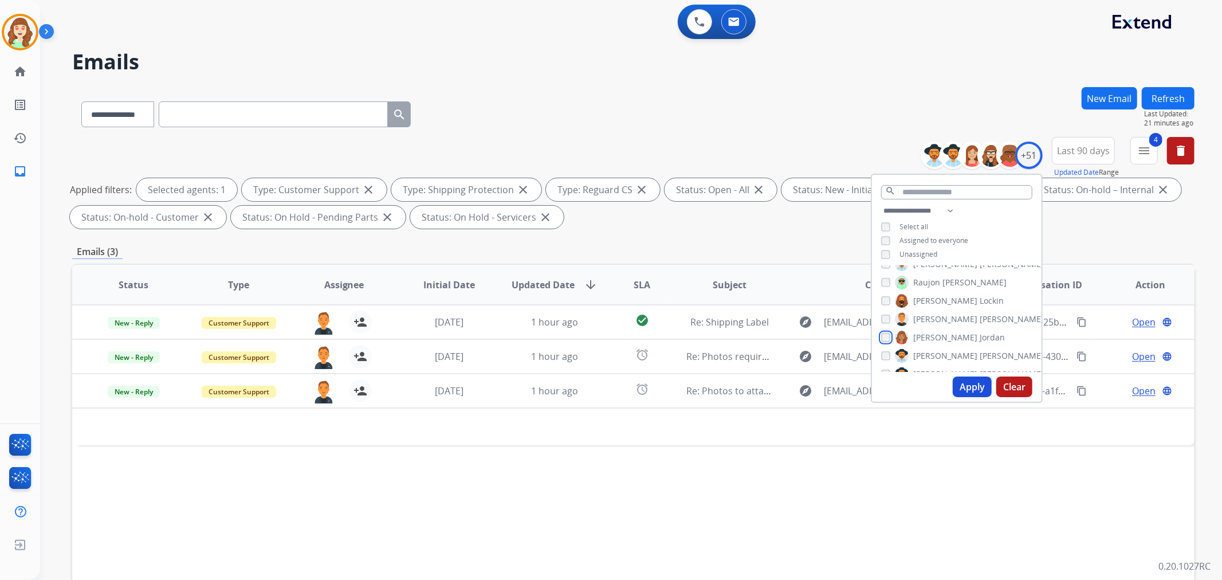
scroll to position [700, 0]
click at [967, 383] on button "Apply" at bounding box center [972, 386] width 39 height 21
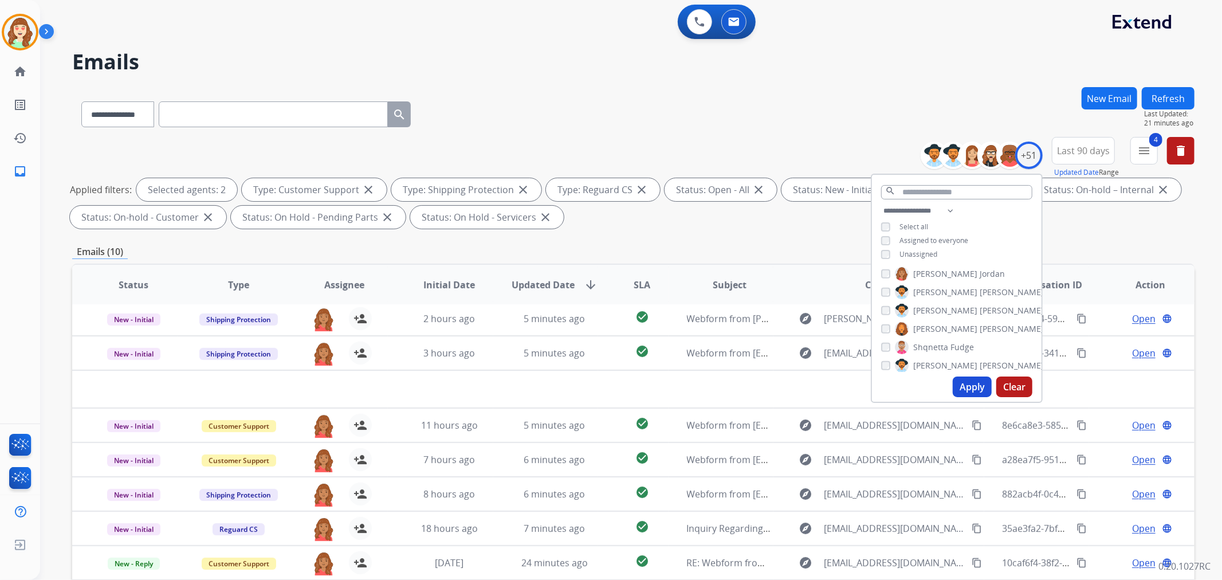
scroll to position [64, 0]
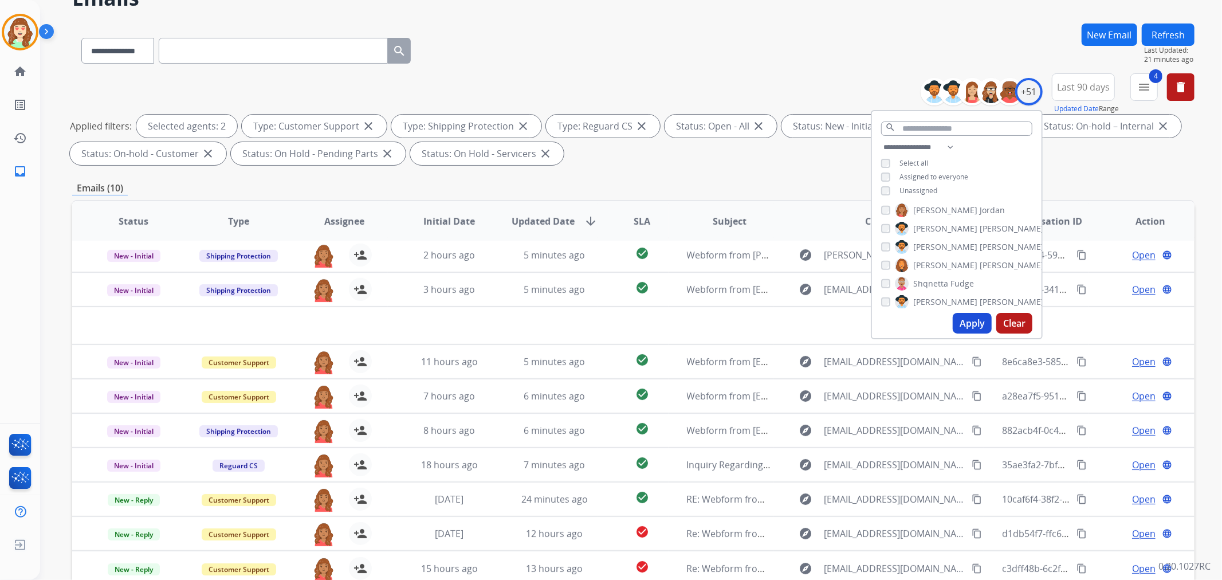
click at [971, 324] on button "Apply" at bounding box center [972, 323] width 39 height 21
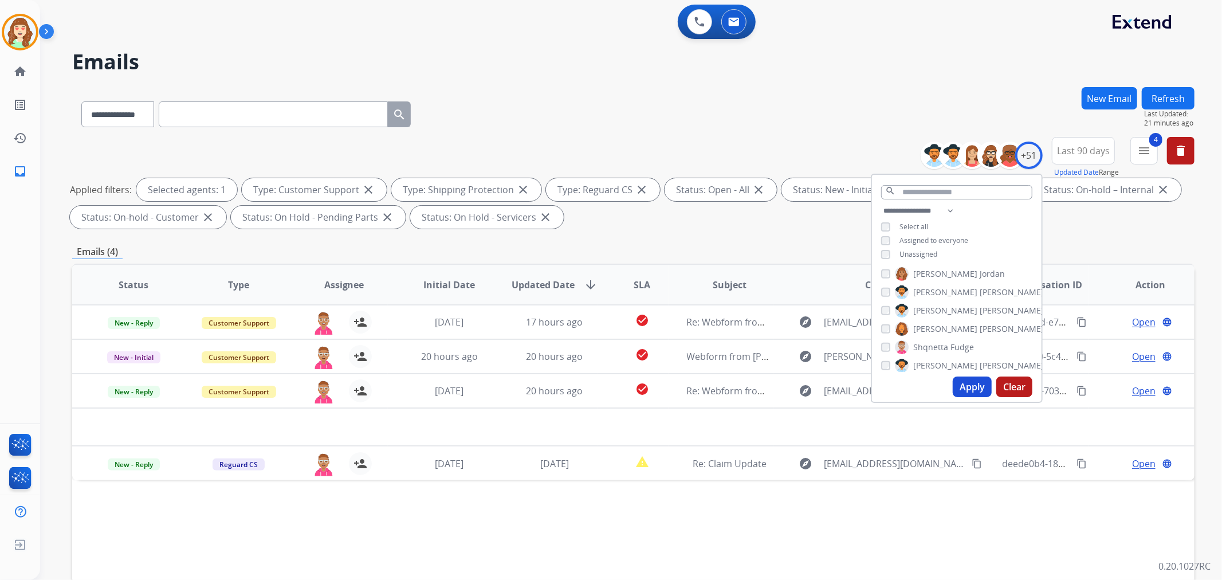
scroll to position [0, 0]
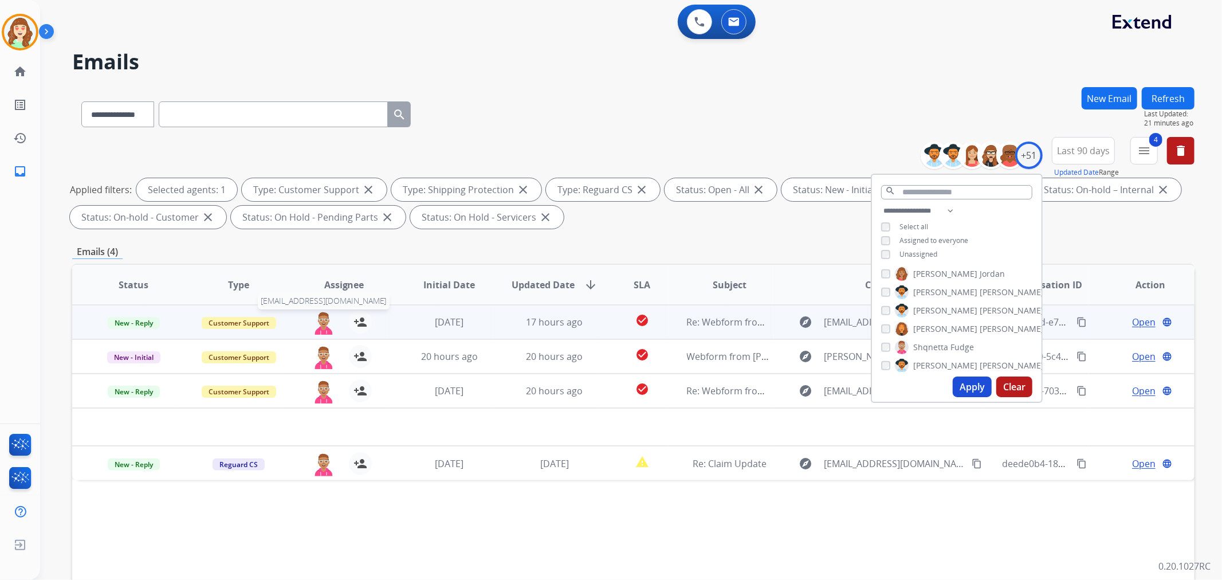
click at [322, 321] on img at bounding box center [323, 323] width 23 height 24
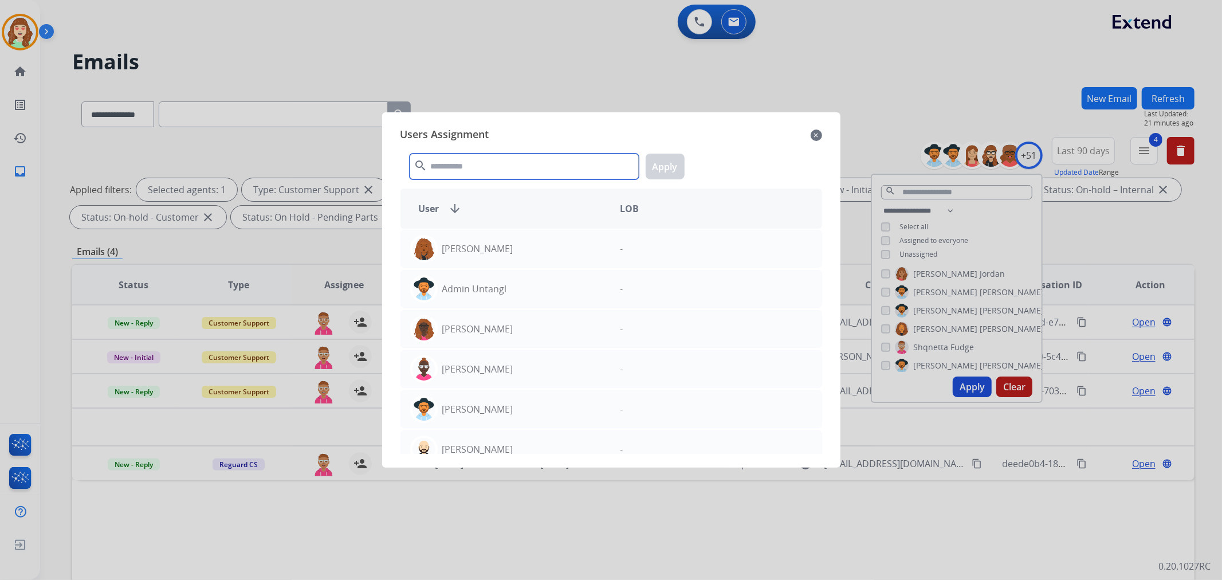
click at [530, 166] on input "text" at bounding box center [524, 167] width 229 height 26
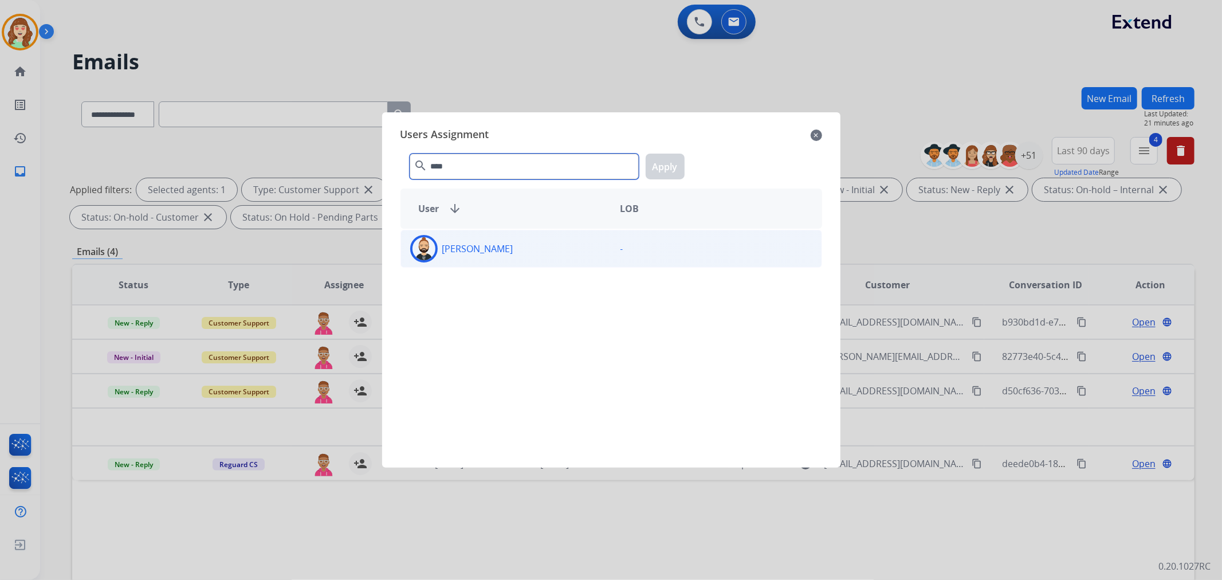
type input "****"
click at [507, 248] on p "[PERSON_NAME]" at bounding box center [477, 249] width 71 height 14
click at [664, 173] on button "Apply" at bounding box center [665, 167] width 39 height 26
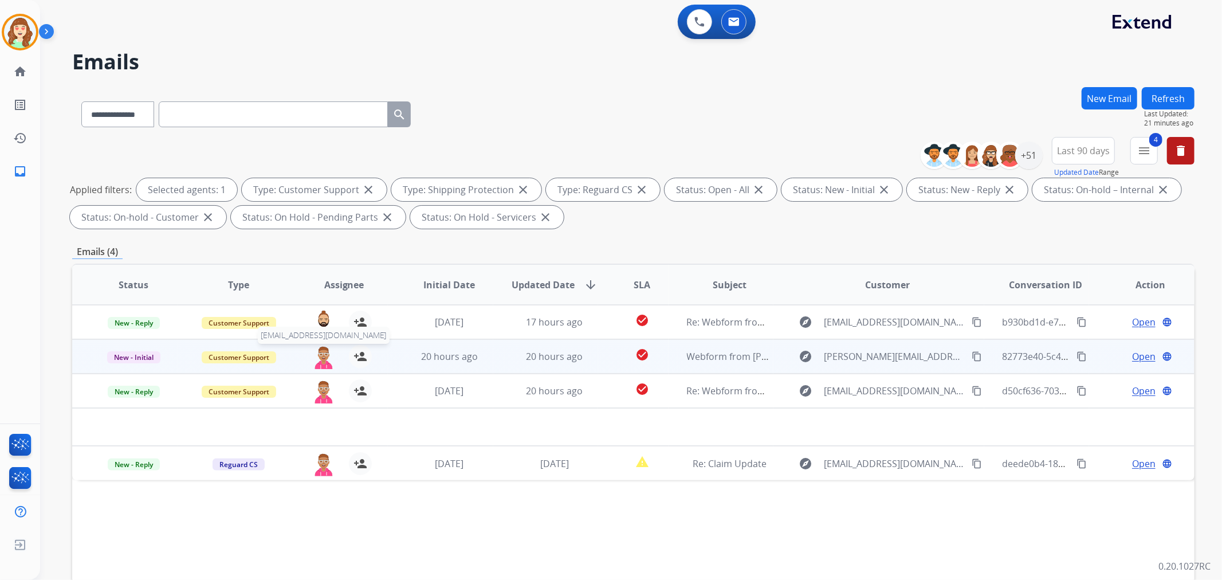
click at [317, 361] on img at bounding box center [323, 357] width 23 height 24
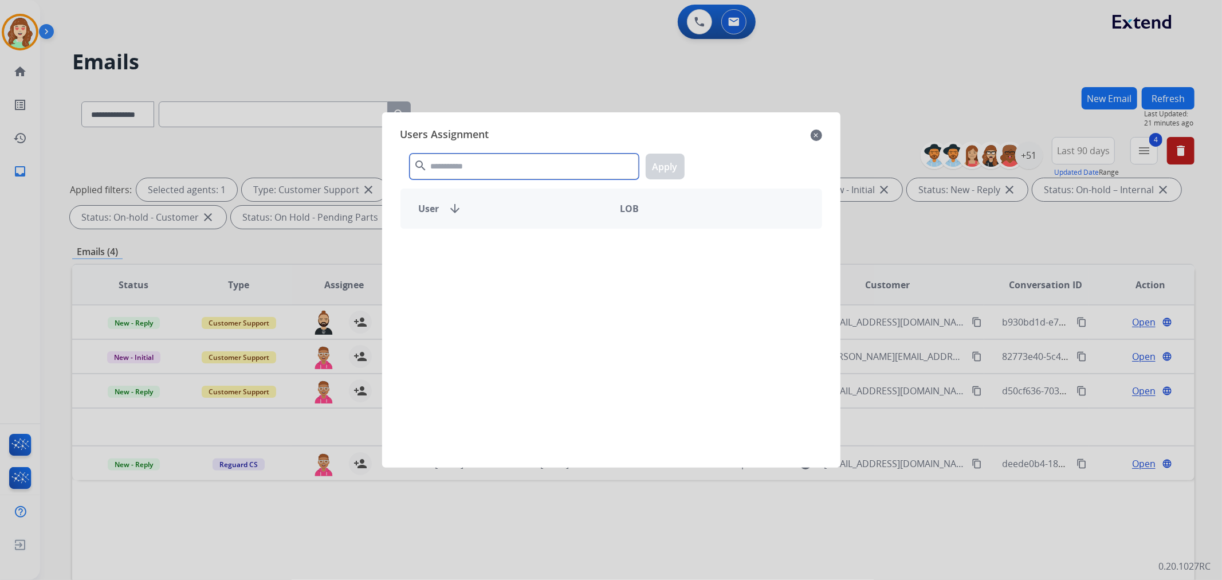
click at [515, 174] on input "text" at bounding box center [524, 167] width 229 height 26
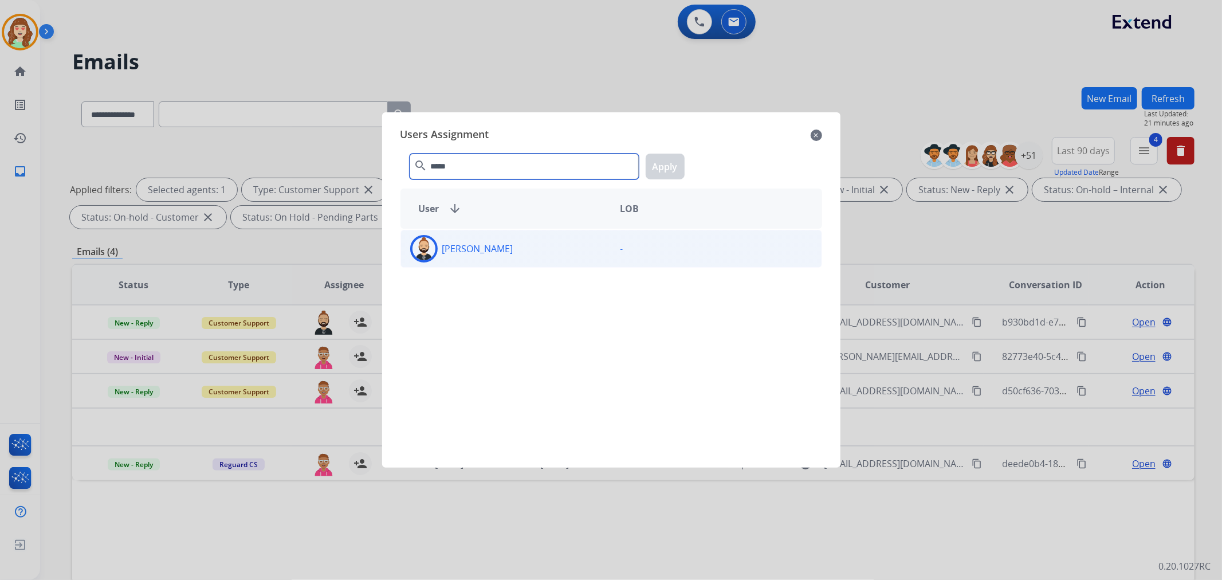
type input "*****"
click at [522, 250] on div "[PERSON_NAME]" at bounding box center [506, 249] width 210 height 28
click at [665, 159] on button "Apply" at bounding box center [665, 167] width 39 height 26
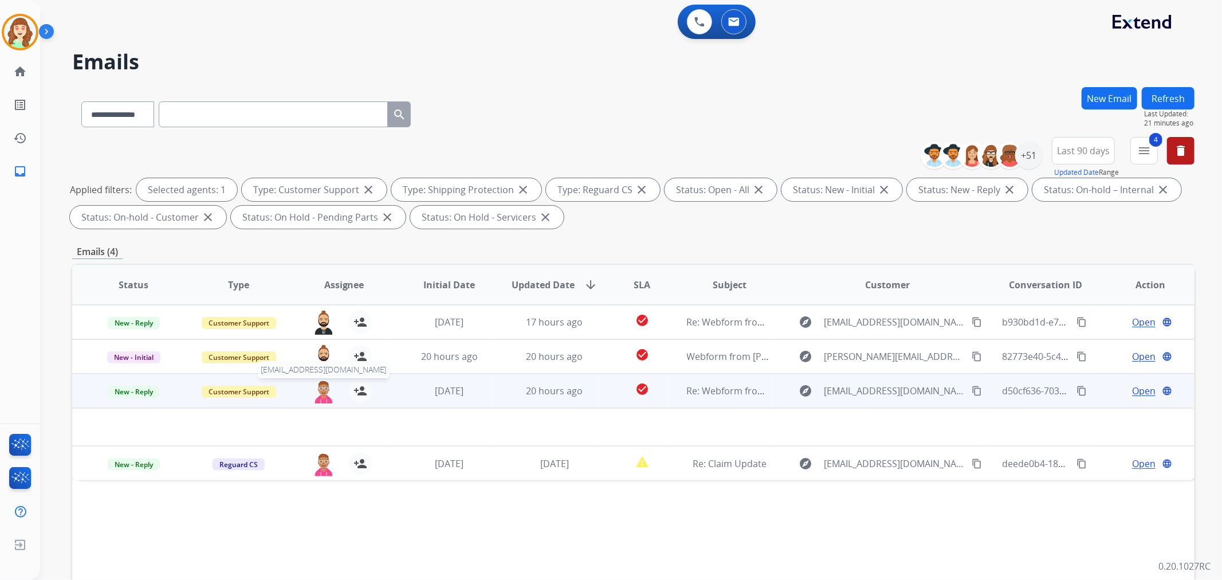
click at [313, 396] on img at bounding box center [323, 391] width 23 height 24
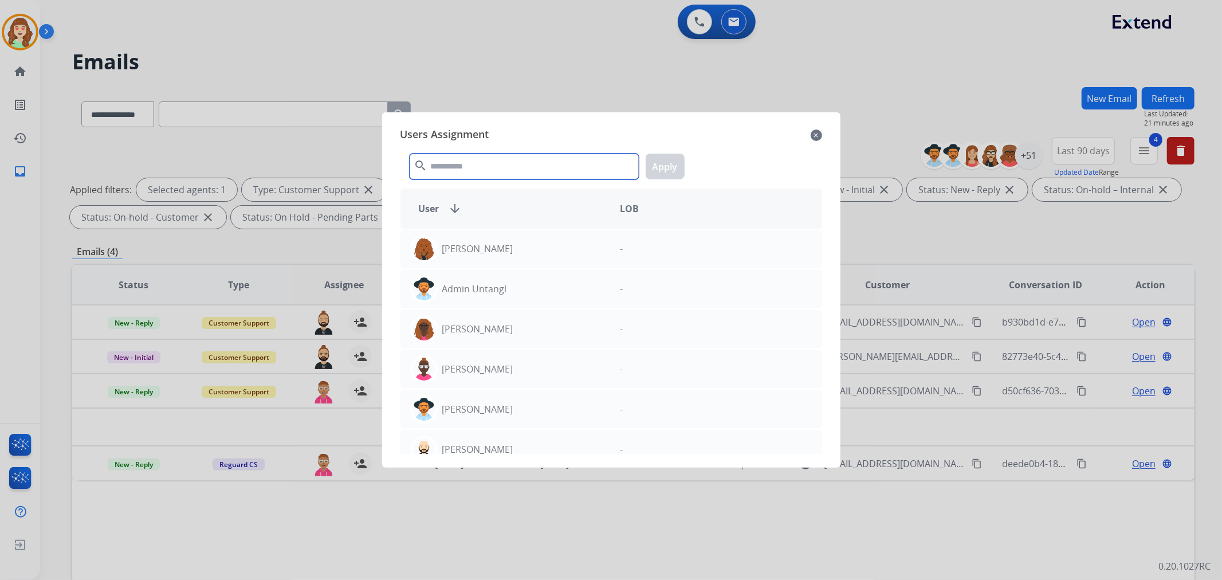
click at [489, 168] on input "text" at bounding box center [524, 167] width 229 height 26
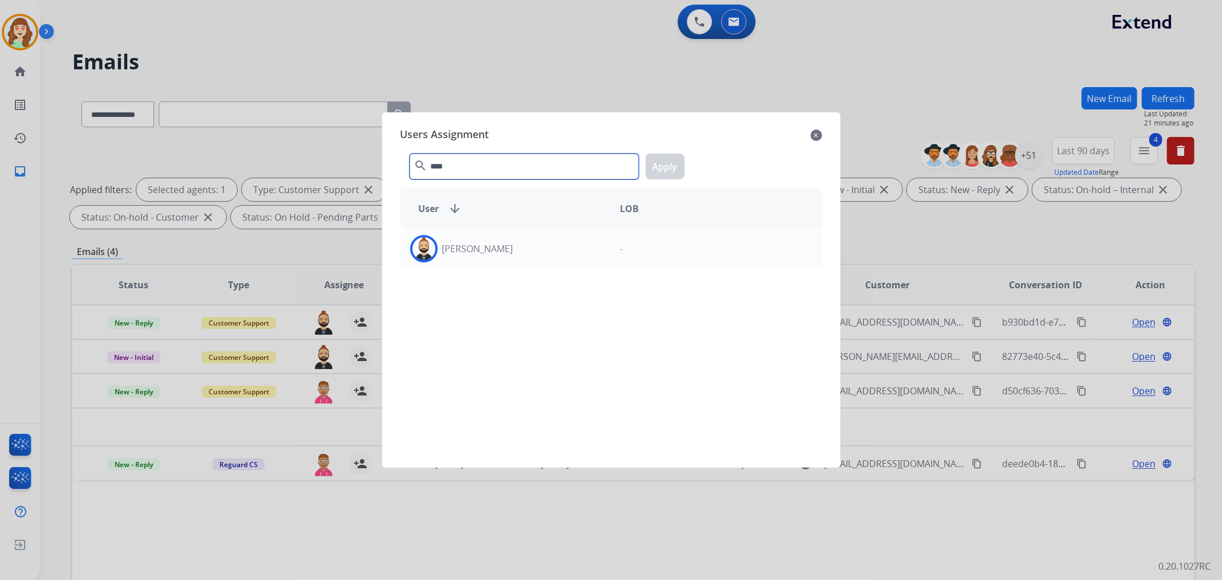
type input "****"
click at [503, 251] on p "[PERSON_NAME]" at bounding box center [477, 249] width 71 height 14
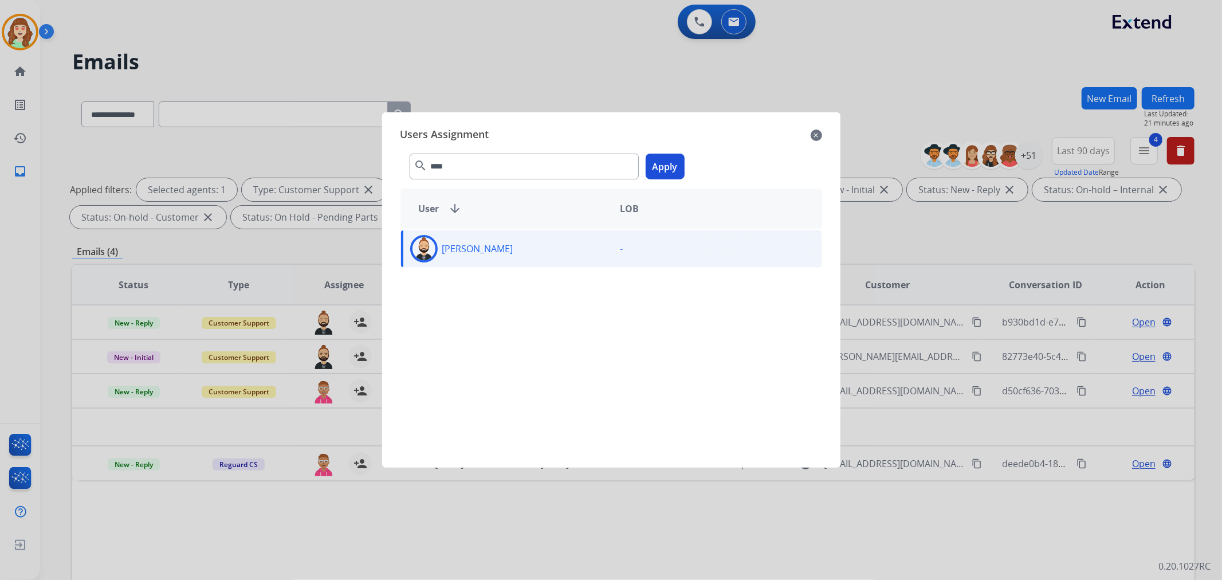
click at [665, 161] on button "Apply" at bounding box center [665, 167] width 39 height 26
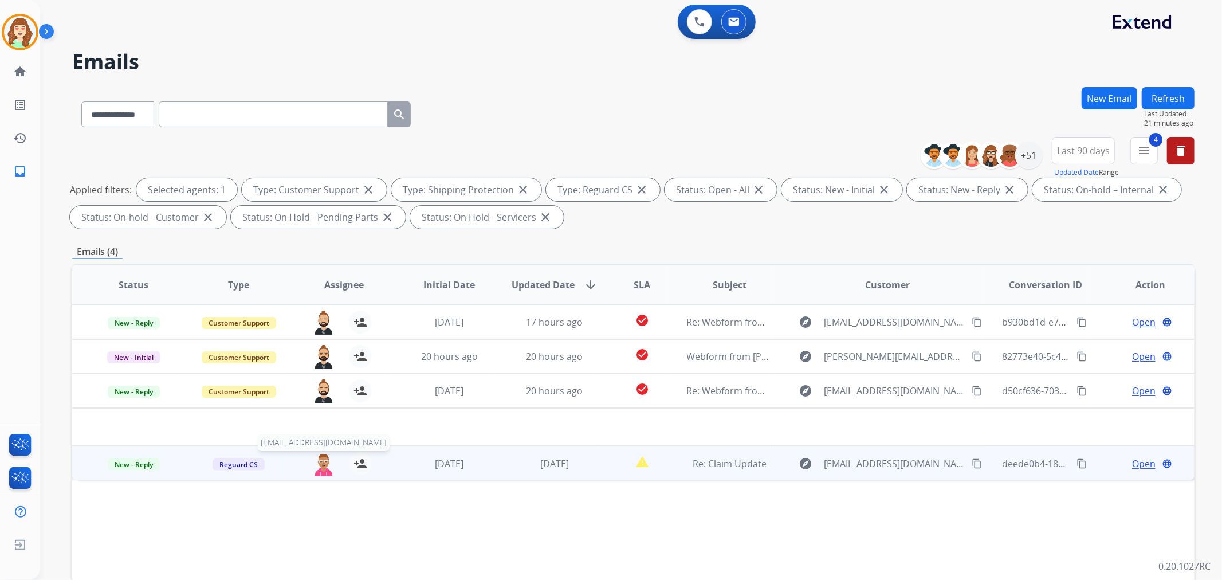
click at [319, 466] on img at bounding box center [323, 464] width 23 height 24
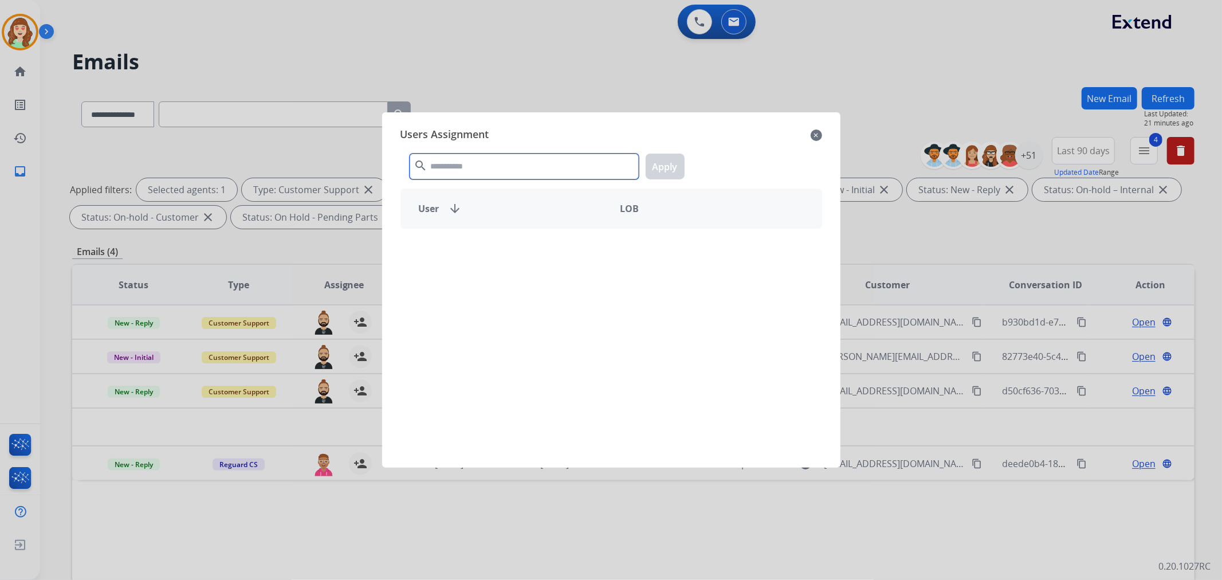
drag, startPoint x: 526, startPoint y: 171, endPoint x: 486, endPoint y: 163, distance: 40.8
click at [525, 171] on input "text" at bounding box center [524, 167] width 229 height 26
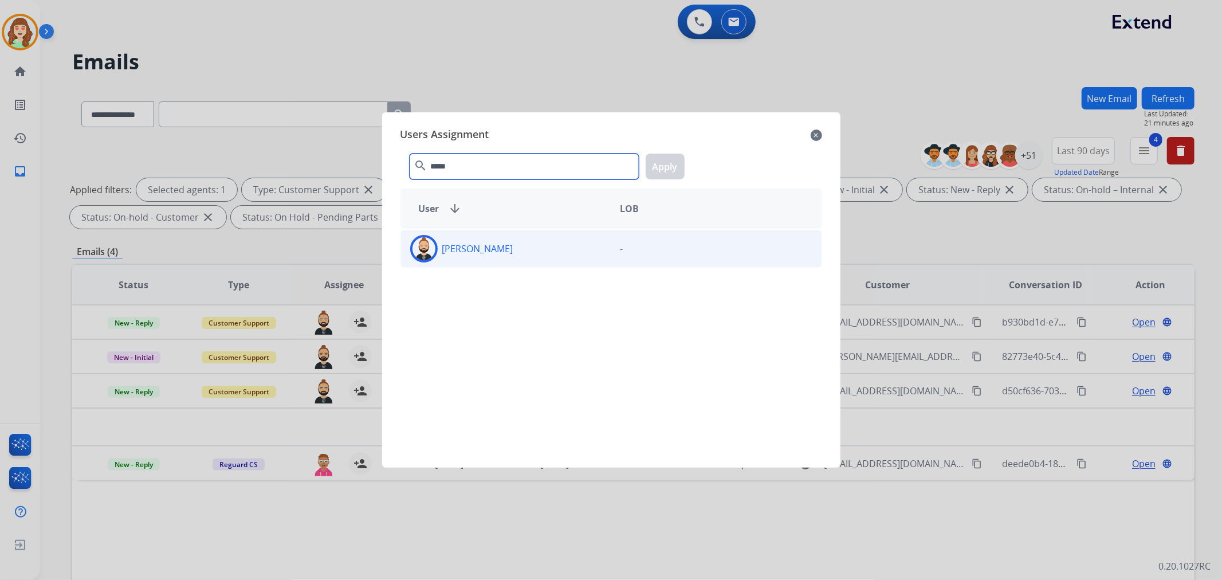
type input "*****"
drag, startPoint x: 531, startPoint y: 247, endPoint x: 548, endPoint y: 242, distance: 17.8
click at [531, 247] on div "[PERSON_NAME]" at bounding box center [506, 249] width 210 height 28
click at [669, 167] on button "Apply" at bounding box center [665, 167] width 39 height 26
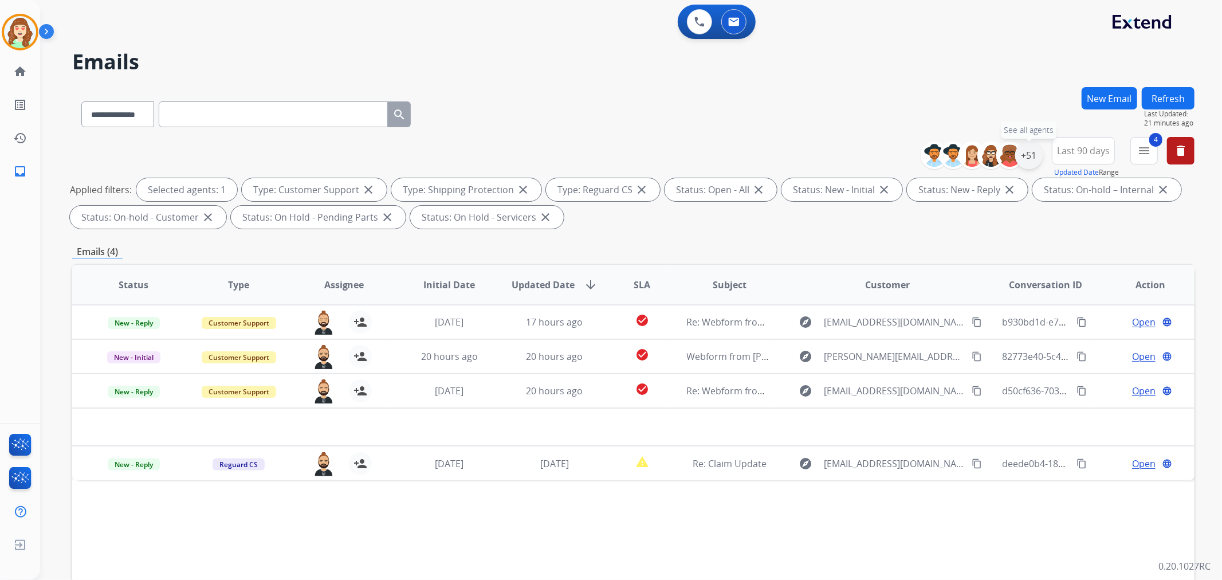
click at [1028, 155] on div "+51" at bounding box center [1029, 156] width 28 height 28
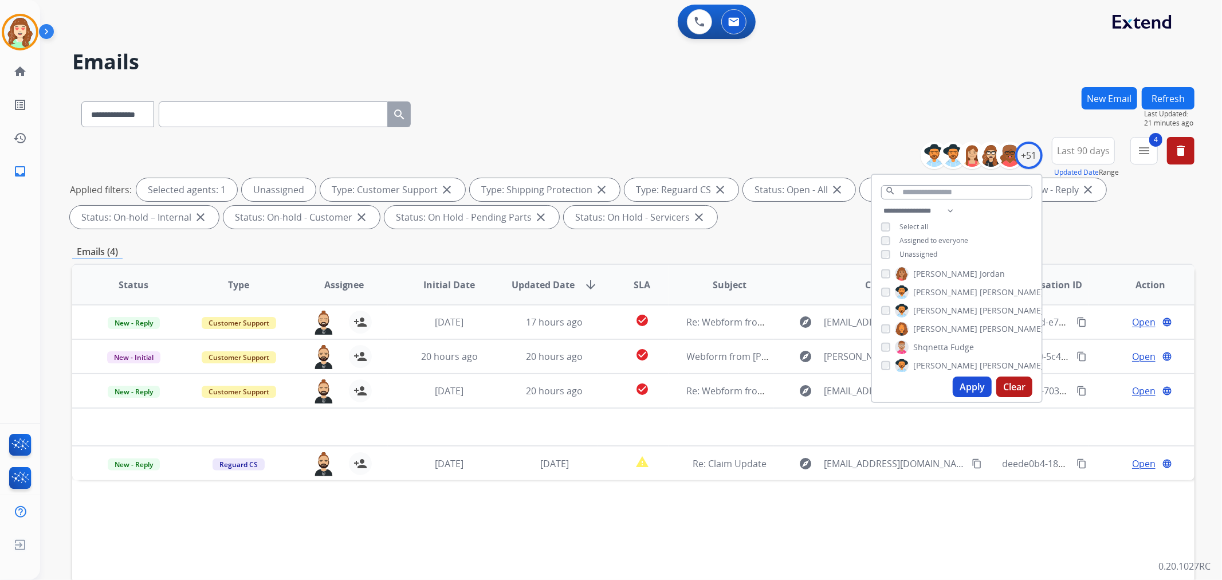
click at [973, 385] on button "Apply" at bounding box center [972, 386] width 39 height 21
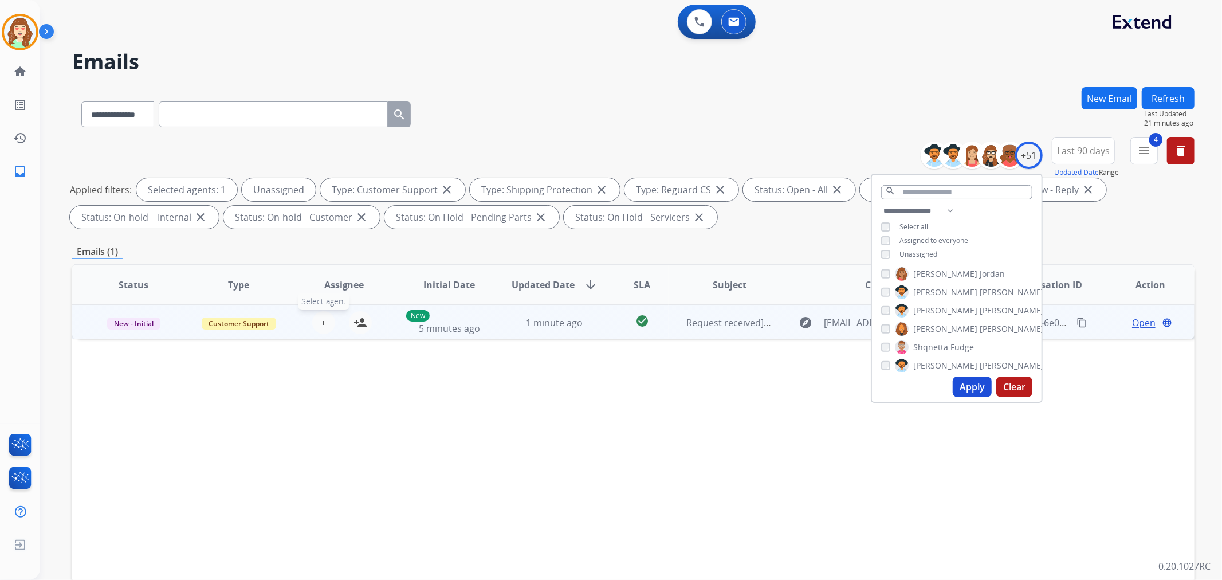
click at [317, 322] on button "+ Select agent" at bounding box center [323, 322] width 23 height 23
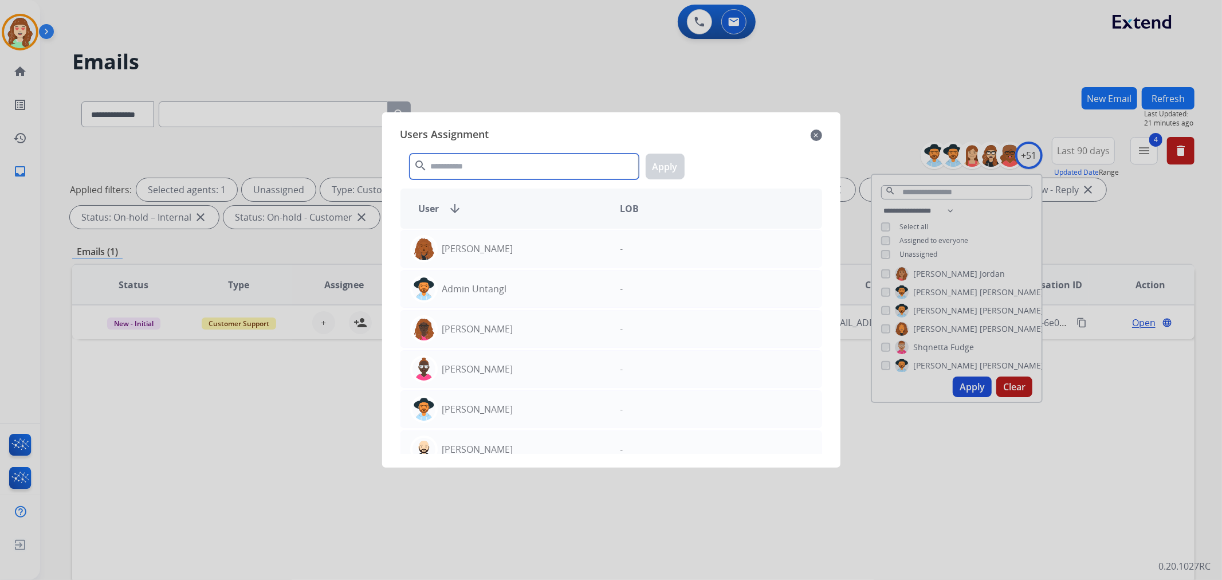
drag, startPoint x: 517, startPoint y: 178, endPoint x: 497, endPoint y: 176, distance: 19.5
click at [516, 178] on input "text" at bounding box center [524, 167] width 229 height 26
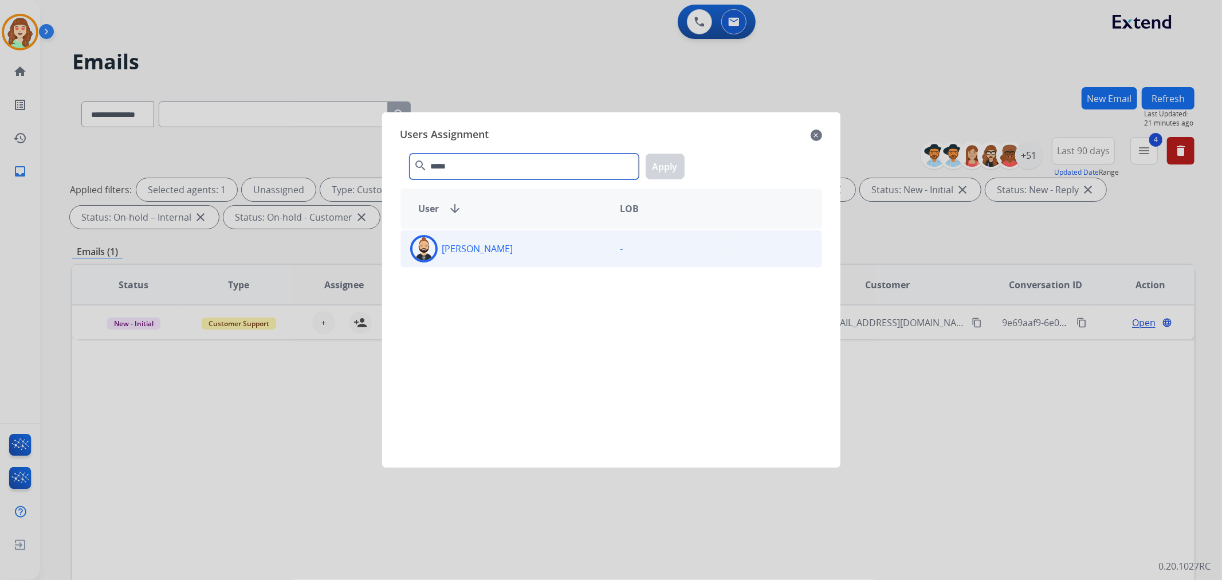
type input "*****"
click at [506, 260] on div "[PERSON_NAME]" at bounding box center [506, 249] width 210 height 28
click at [668, 164] on button "Apply" at bounding box center [665, 167] width 39 height 26
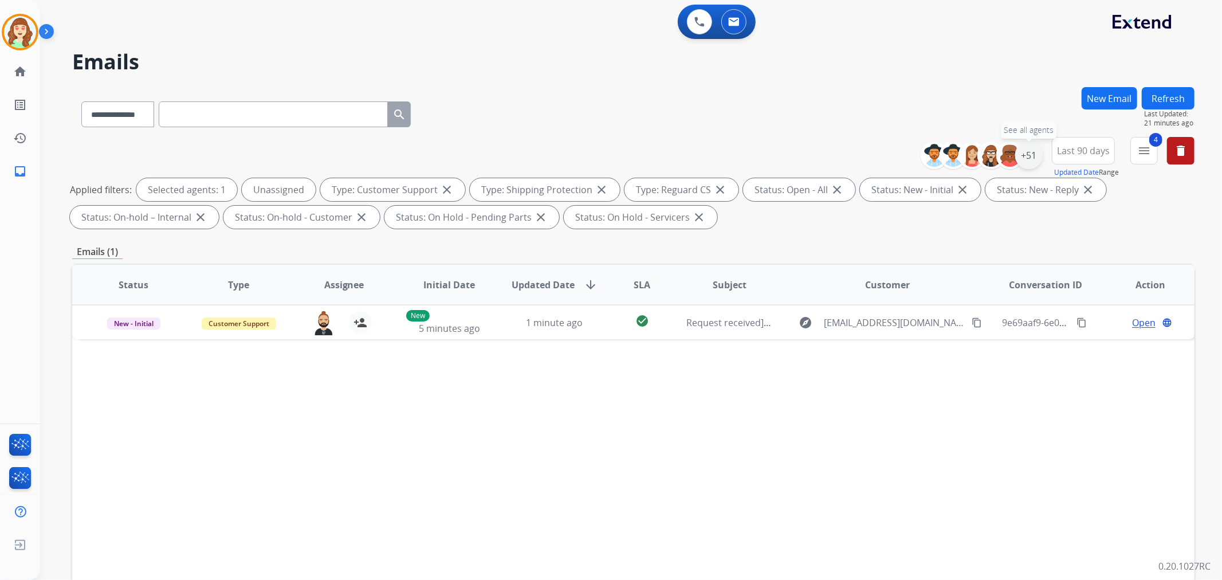
click at [1030, 155] on div "+51" at bounding box center [1029, 156] width 28 height 28
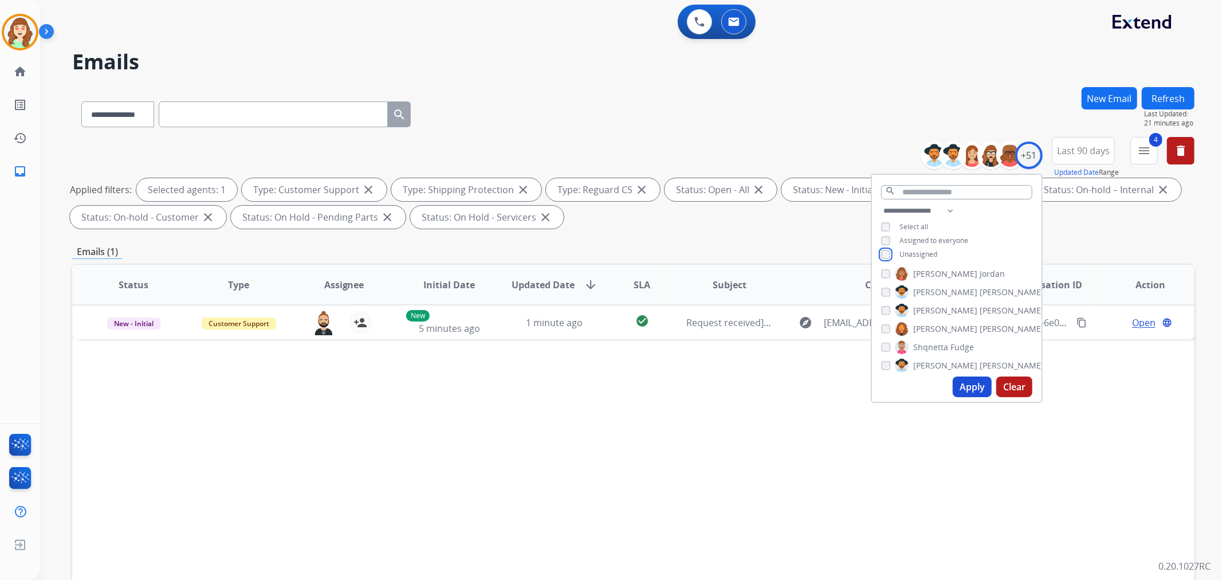
scroll to position [764, 0]
click at [965, 387] on button "Apply" at bounding box center [972, 386] width 39 height 21
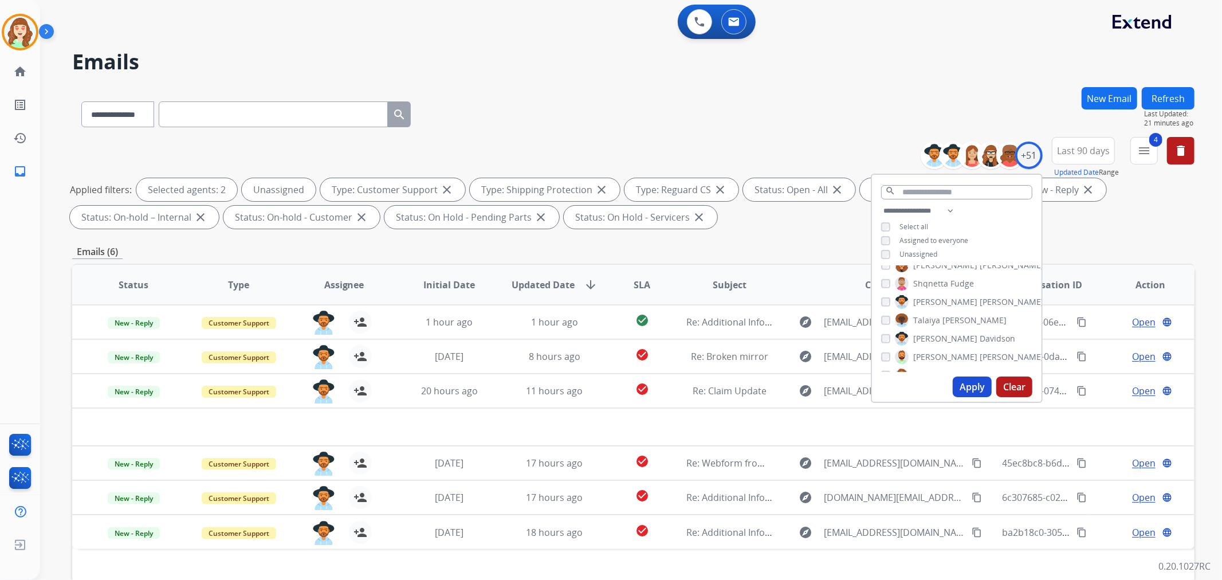
click at [977, 384] on button "Apply" at bounding box center [972, 386] width 39 height 21
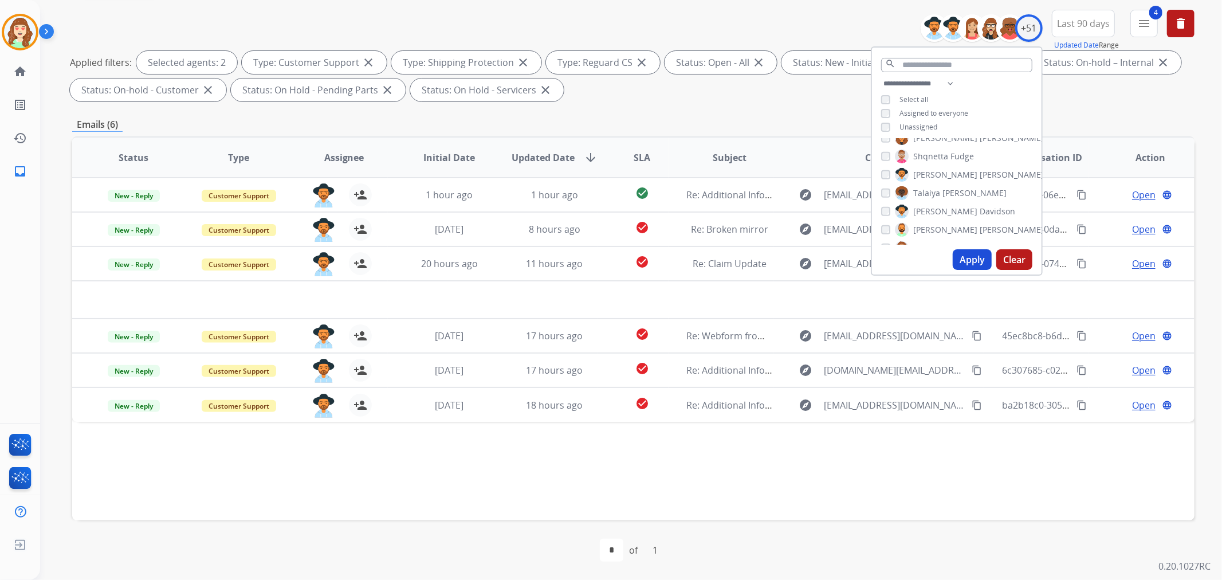
click at [887, 213] on div "[PERSON_NAME]" at bounding box center [948, 212] width 134 height 14
click at [975, 258] on button "Apply" at bounding box center [972, 259] width 39 height 21
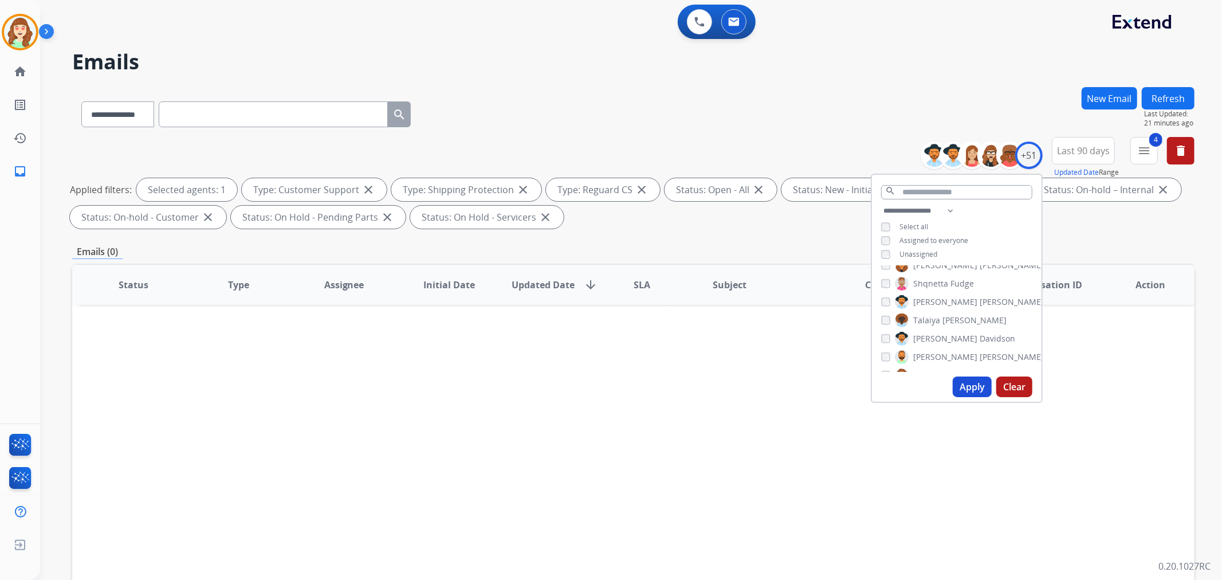
click at [973, 390] on button "Apply" at bounding box center [972, 386] width 39 height 21
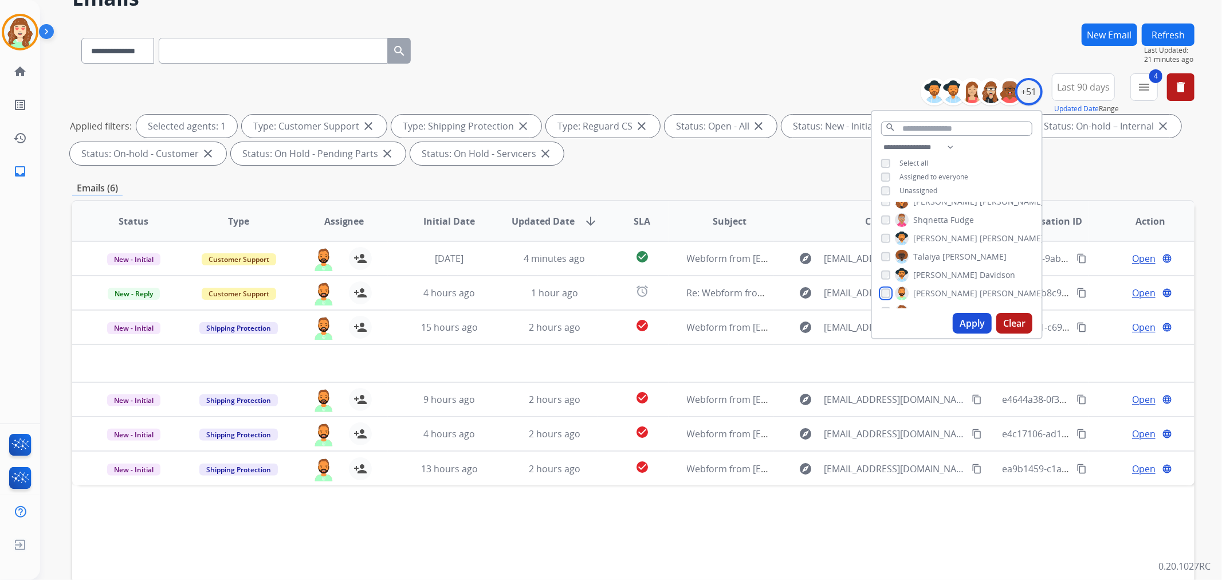
scroll to position [827, 0]
click at [976, 329] on button "Apply" at bounding box center [972, 323] width 39 height 21
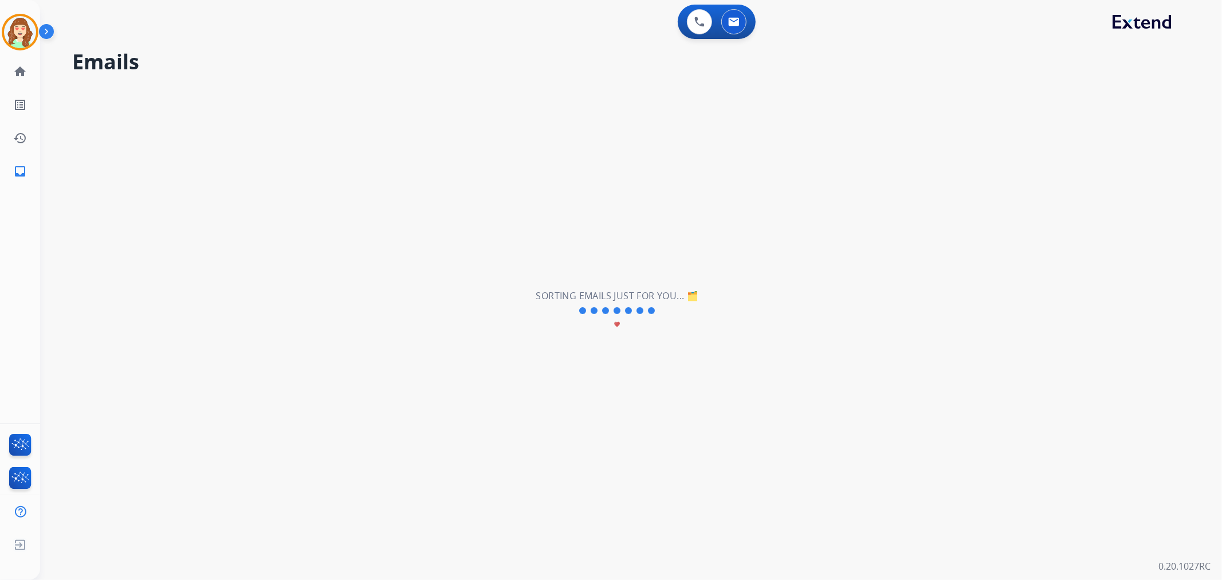
scroll to position [0, 0]
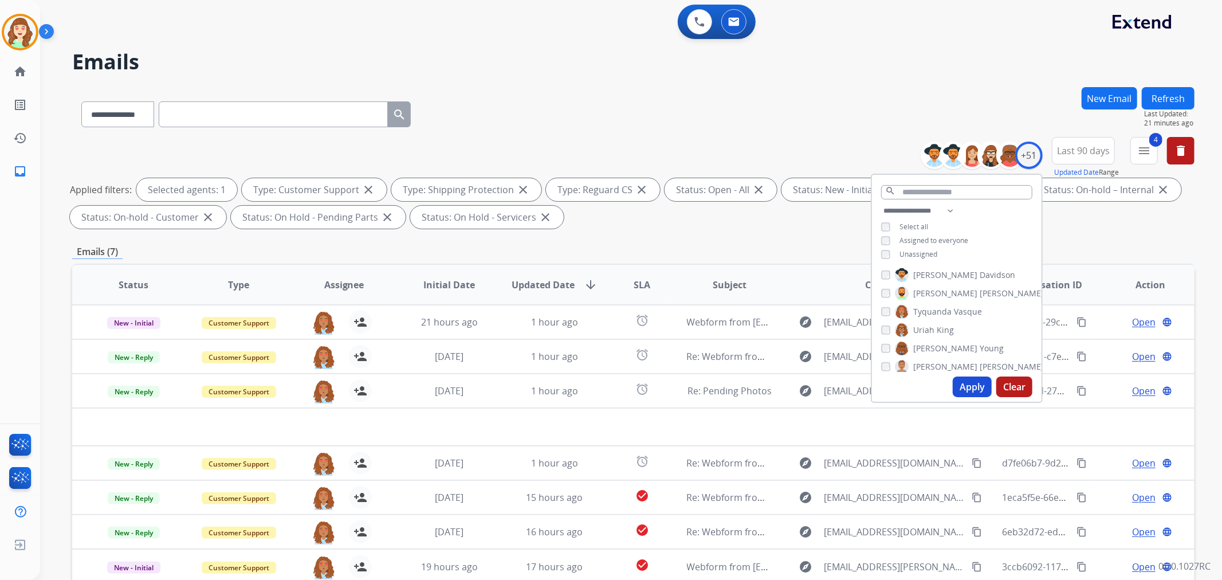
click at [979, 383] on button "Apply" at bounding box center [972, 386] width 39 height 21
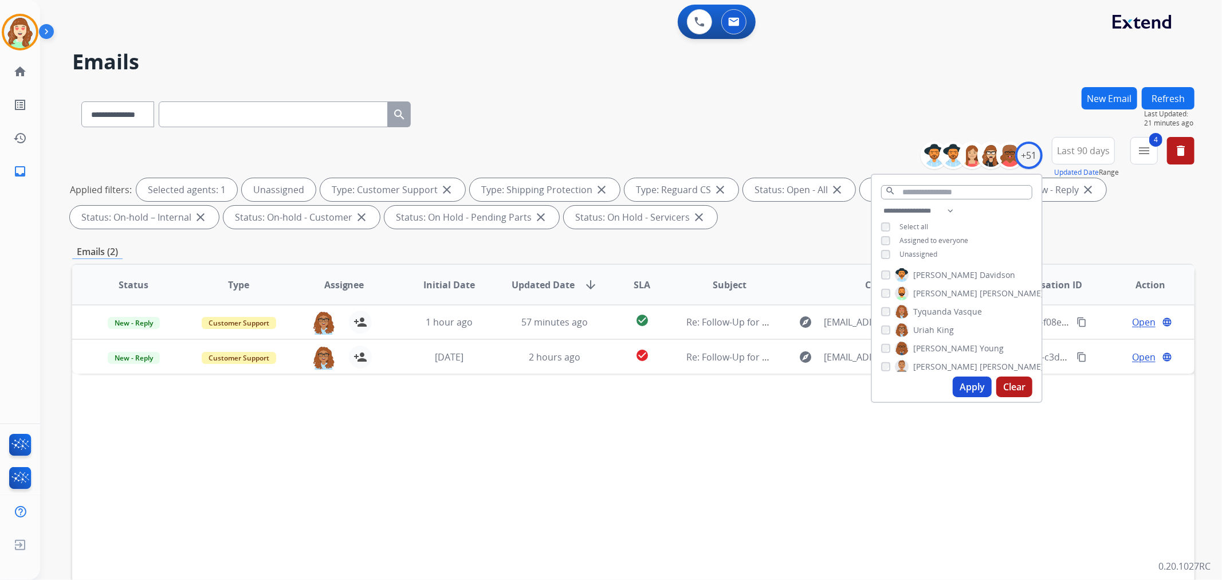
click at [969, 386] on button "Apply" at bounding box center [972, 386] width 39 height 21
click at [889, 250] on div "Unassigned" at bounding box center [909, 254] width 56 height 9
click at [972, 387] on button "Apply" at bounding box center [972, 386] width 39 height 21
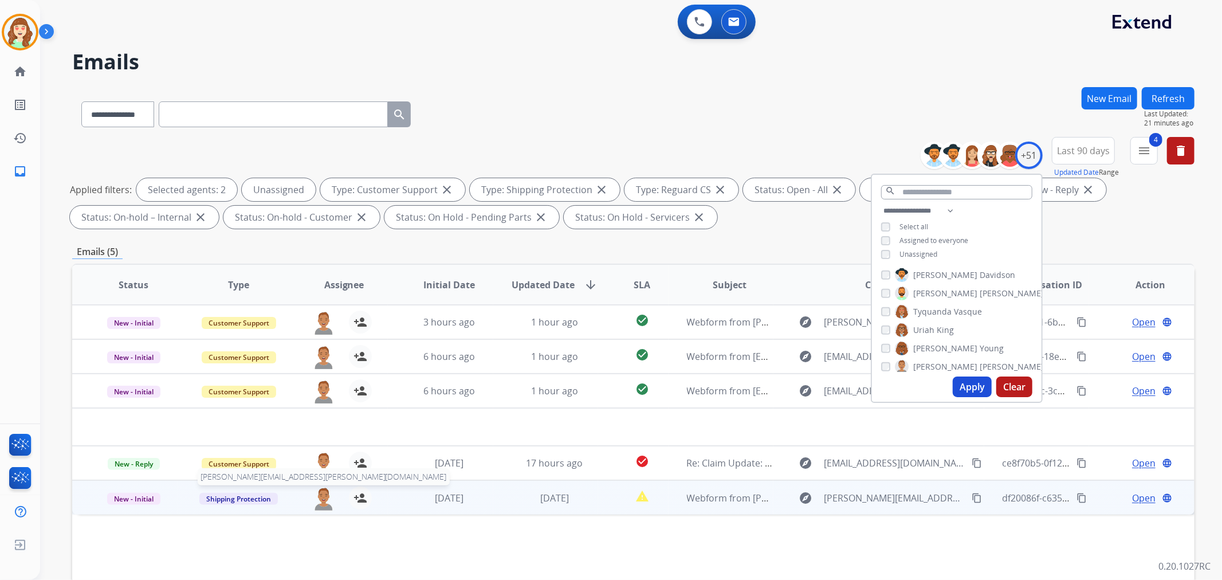
click at [324, 502] on img at bounding box center [323, 498] width 23 height 24
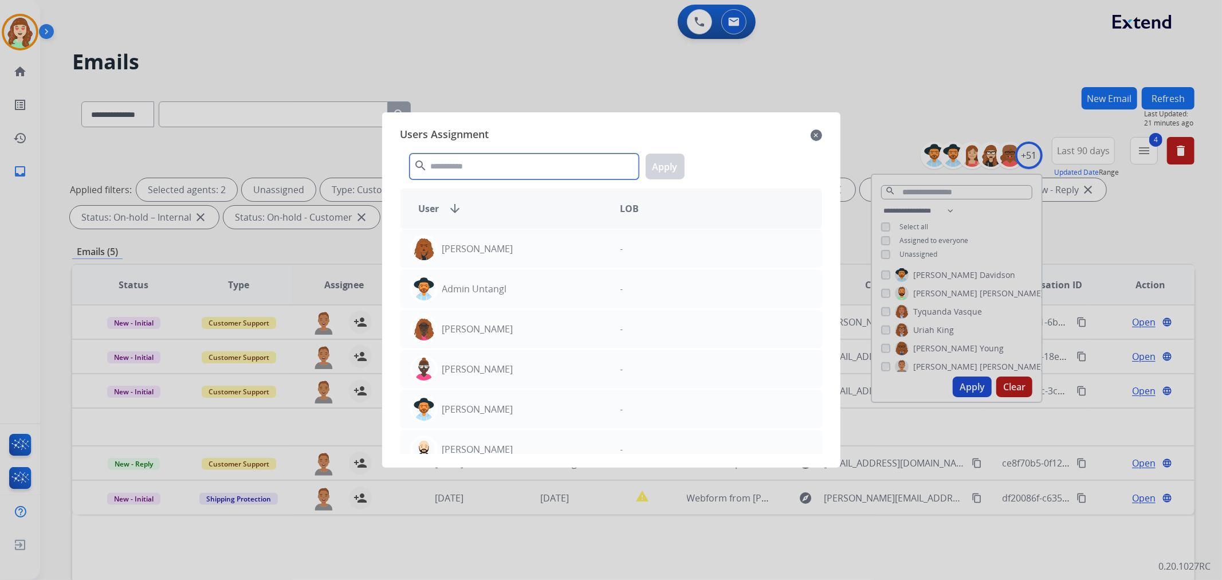
click at [473, 162] on input "text" at bounding box center [524, 167] width 229 height 26
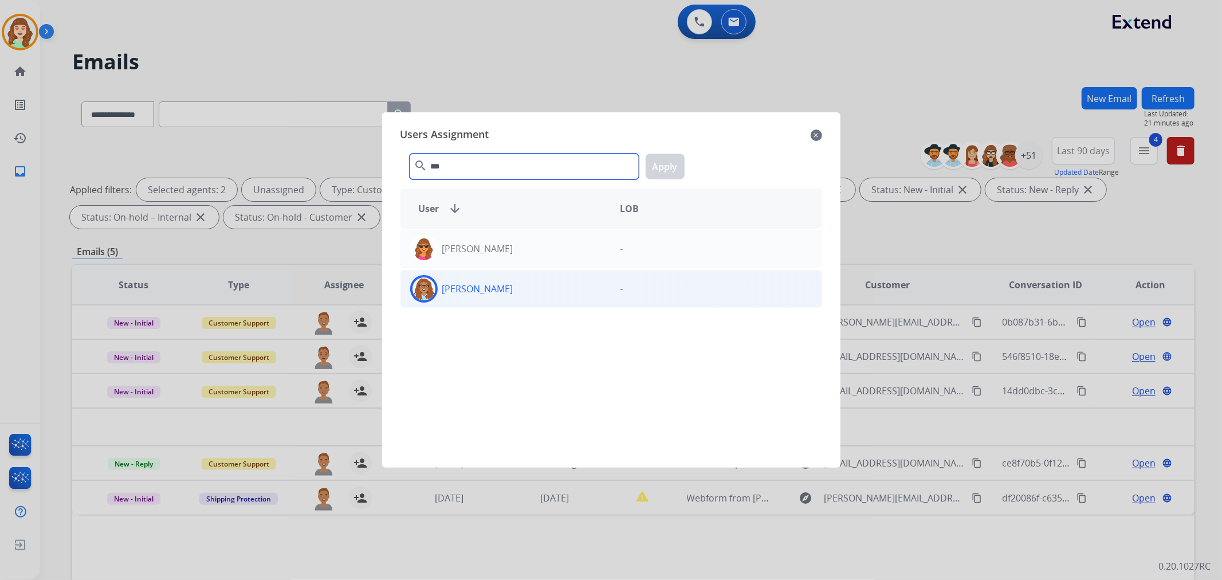
type input "***"
click at [575, 295] on div "[PERSON_NAME]" at bounding box center [506, 289] width 210 height 28
click at [667, 167] on button "Apply" at bounding box center [665, 167] width 39 height 26
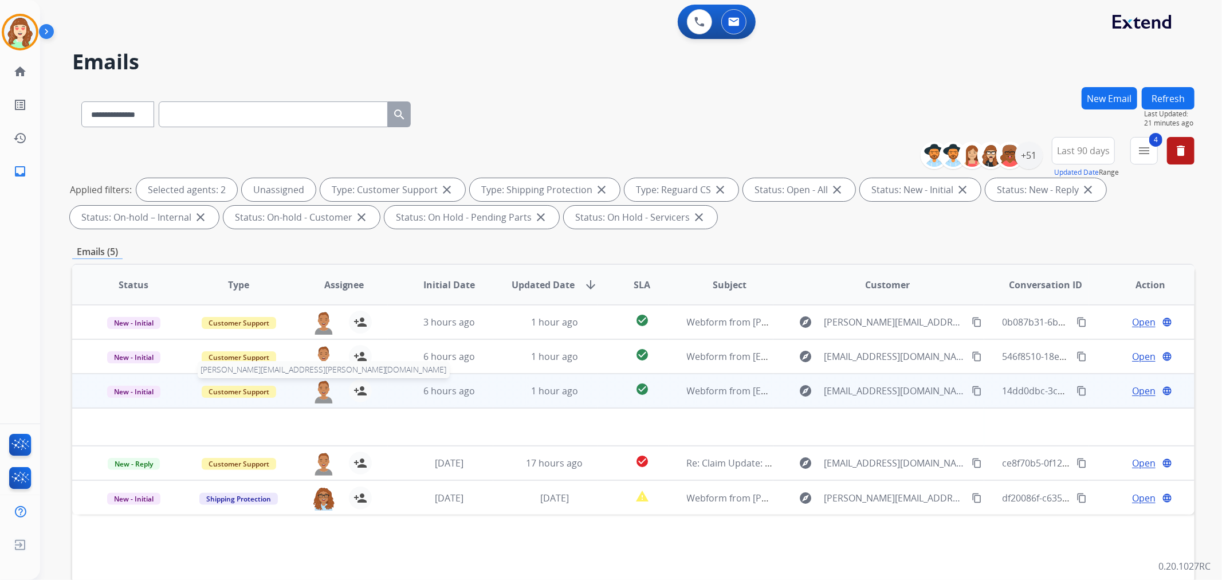
click at [321, 397] on img at bounding box center [323, 391] width 23 height 24
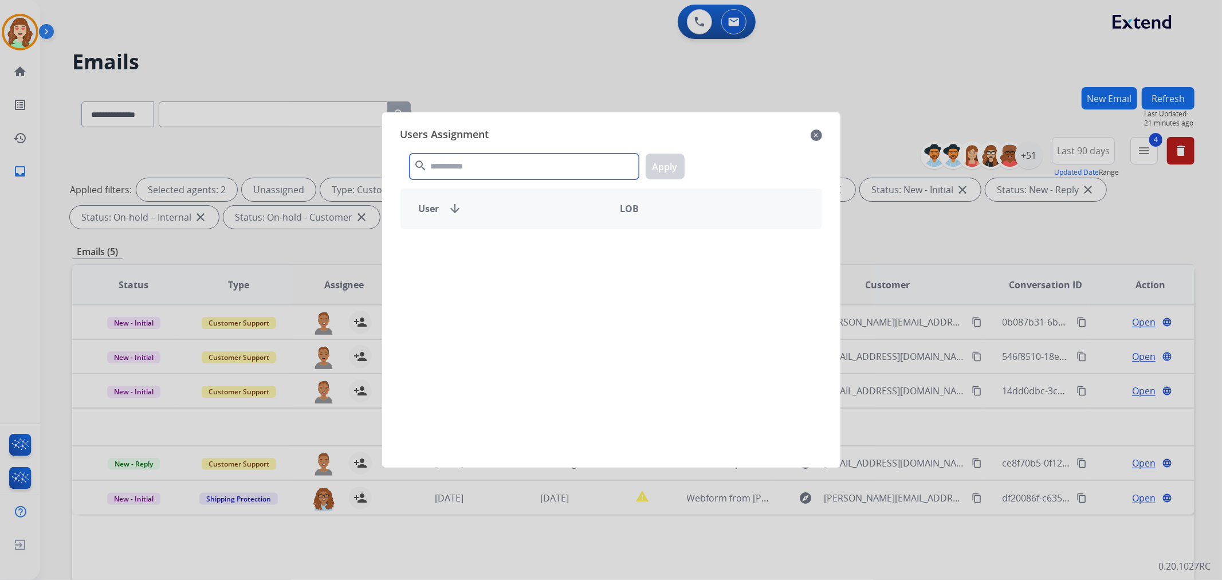
click at [505, 163] on input "text" at bounding box center [524, 167] width 229 height 26
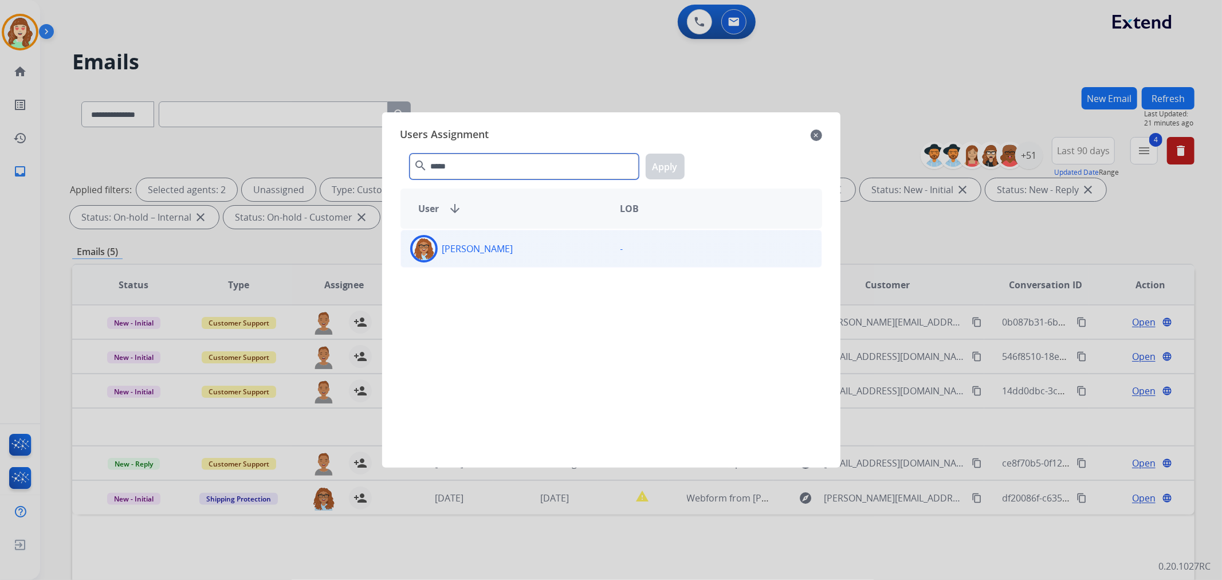
type input "*****"
click at [556, 246] on div "[PERSON_NAME]" at bounding box center [506, 249] width 210 height 28
click at [661, 163] on button "Apply" at bounding box center [665, 167] width 39 height 26
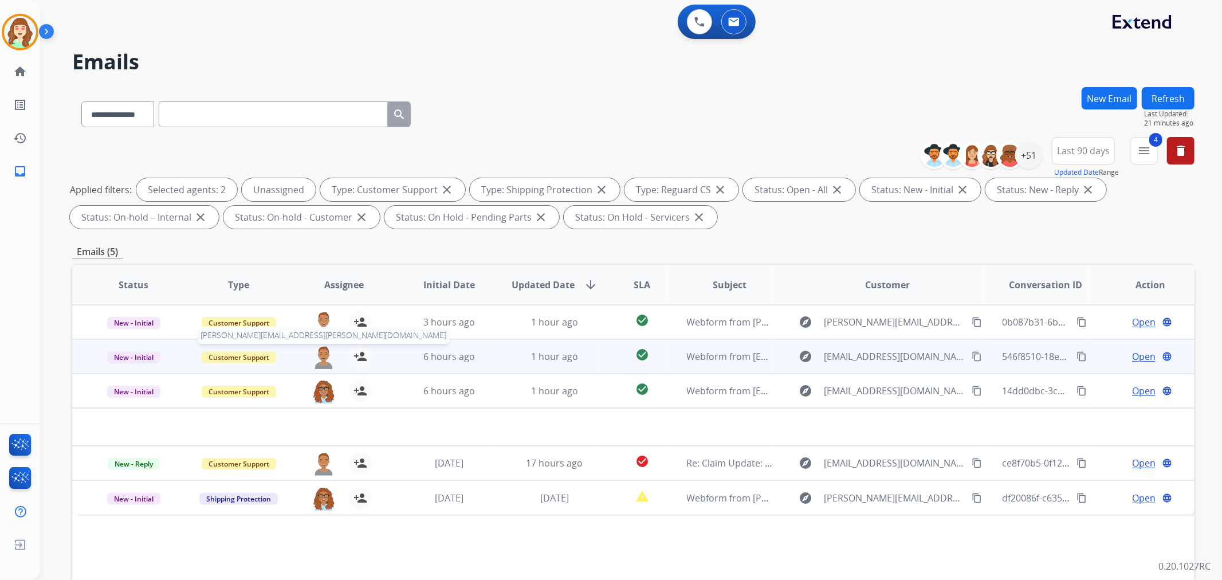
click at [322, 351] on img at bounding box center [323, 357] width 23 height 24
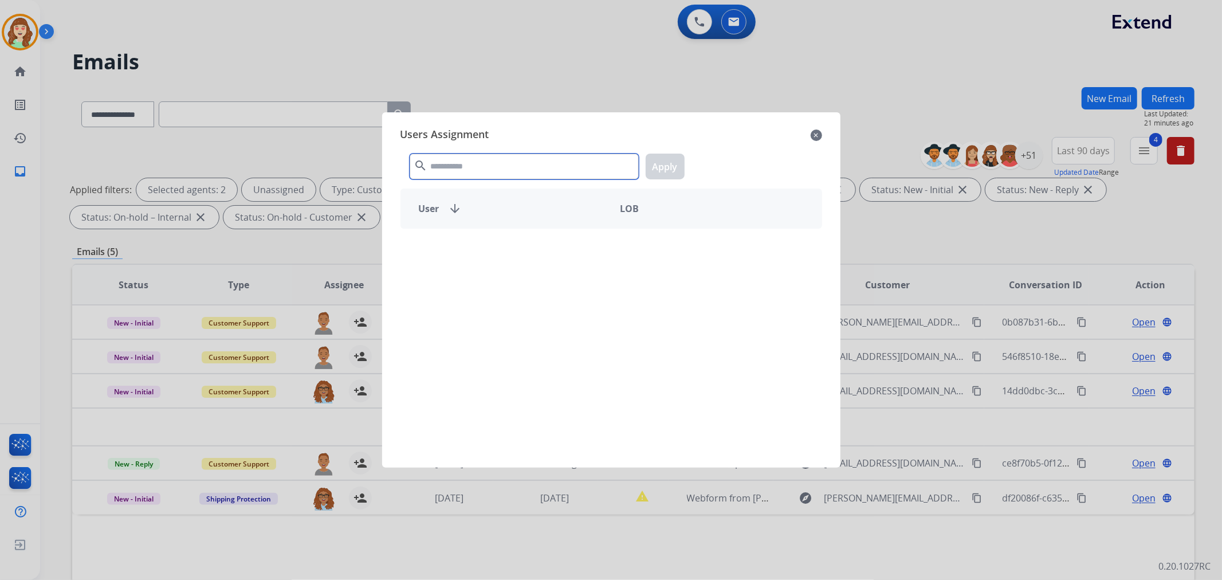
click at [540, 170] on input "text" at bounding box center [524, 167] width 229 height 26
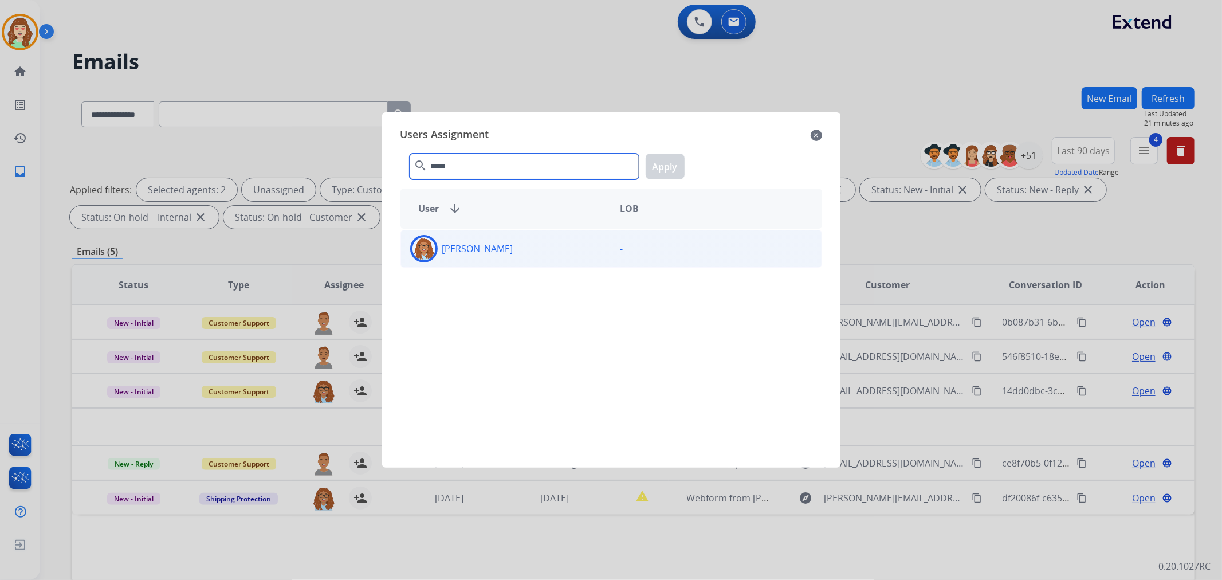
type input "*****"
click at [505, 245] on div "[PERSON_NAME]" at bounding box center [506, 249] width 210 height 28
drag, startPoint x: 684, startPoint y: 160, endPoint x: 694, endPoint y: 156, distance: 11.3
click at [685, 159] on div "***** search Apply" at bounding box center [612, 164] width 422 height 40
click at [661, 167] on button "Apply" at bounding box center [665, 167] width 39 height 26
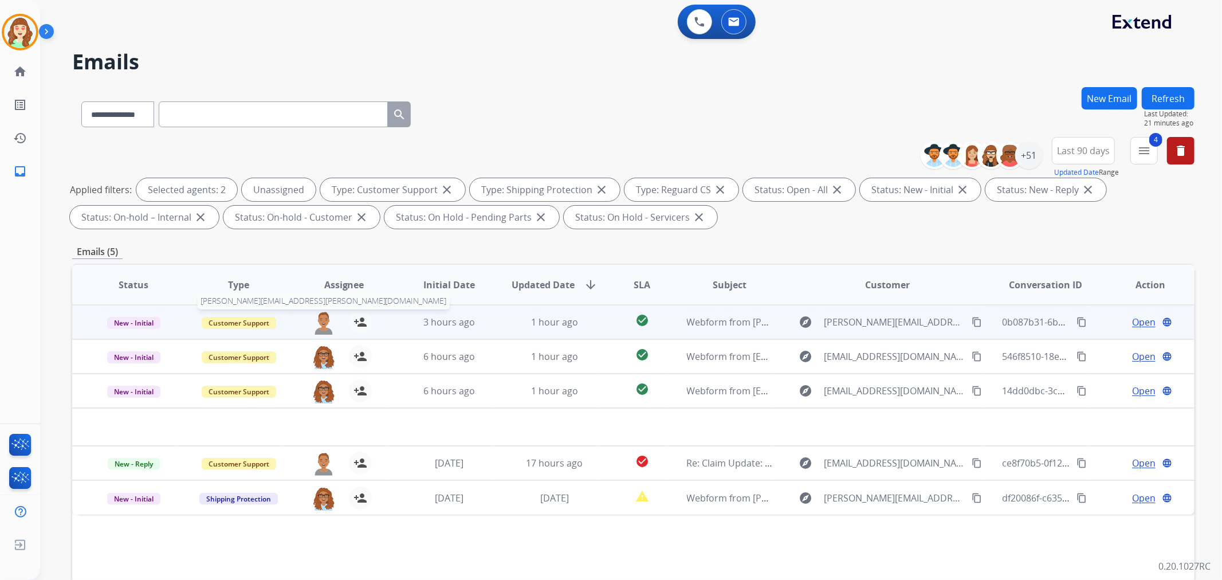
click at [320, 319] on img at bounding box center [323, 323] width 23 height 24
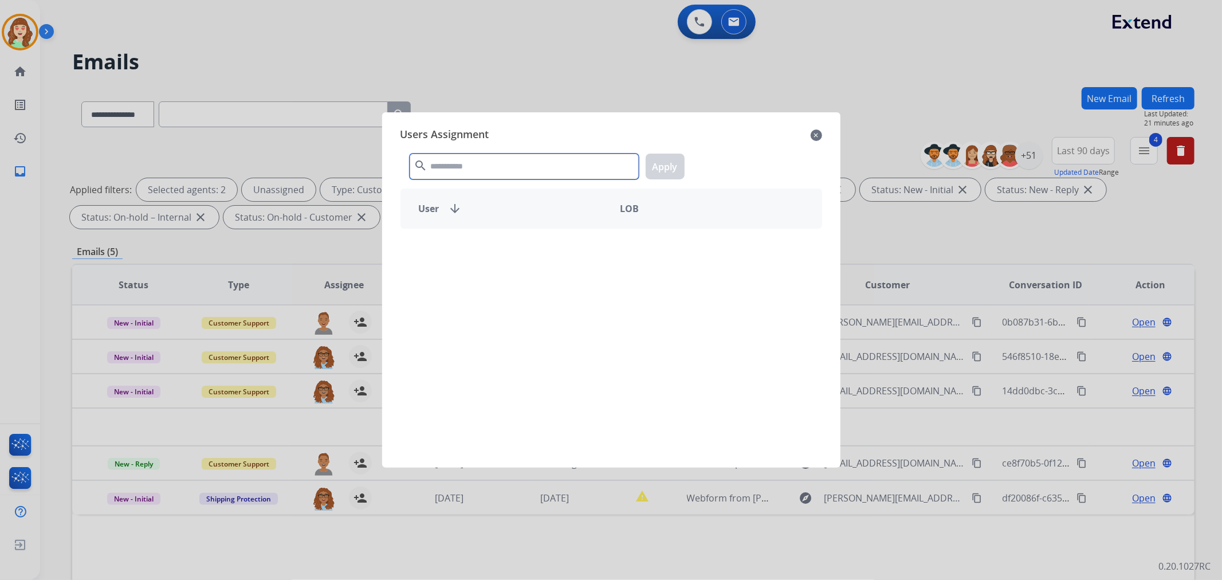
click at [515, 167] on input "text" at bounding box center [524, 167] width 229 height 26
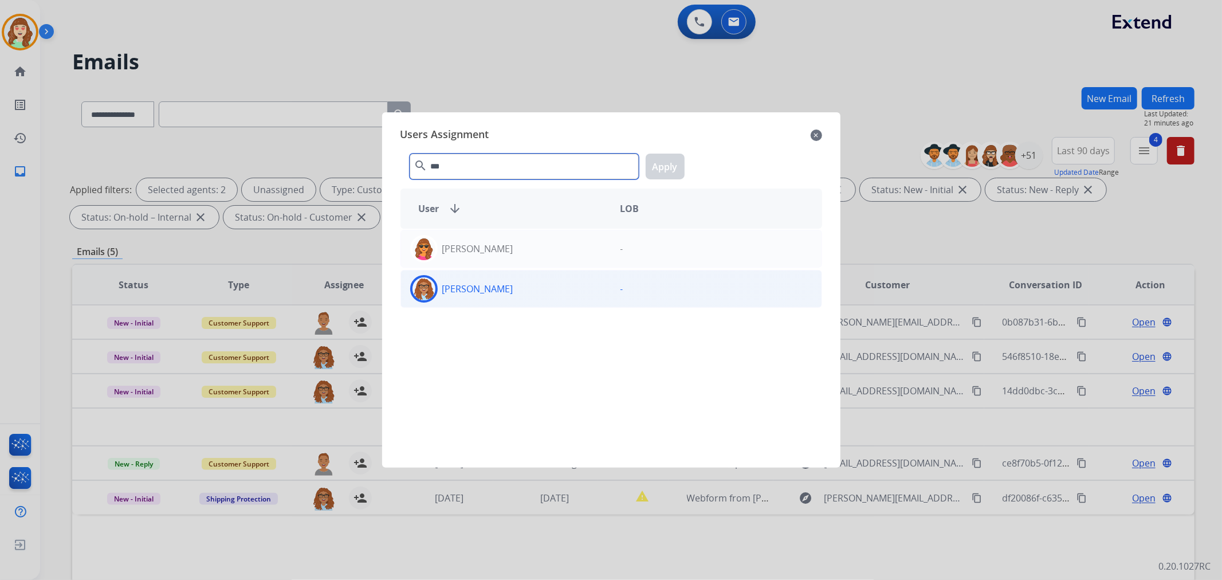
type input "***"
click at [487, 292] on div "[PERSON_NAME]" at bounding box center [506, 289] width 210 height 28
click at [669, 163] on button "Apply" at bounding box center [665, 167] width 39 height 26
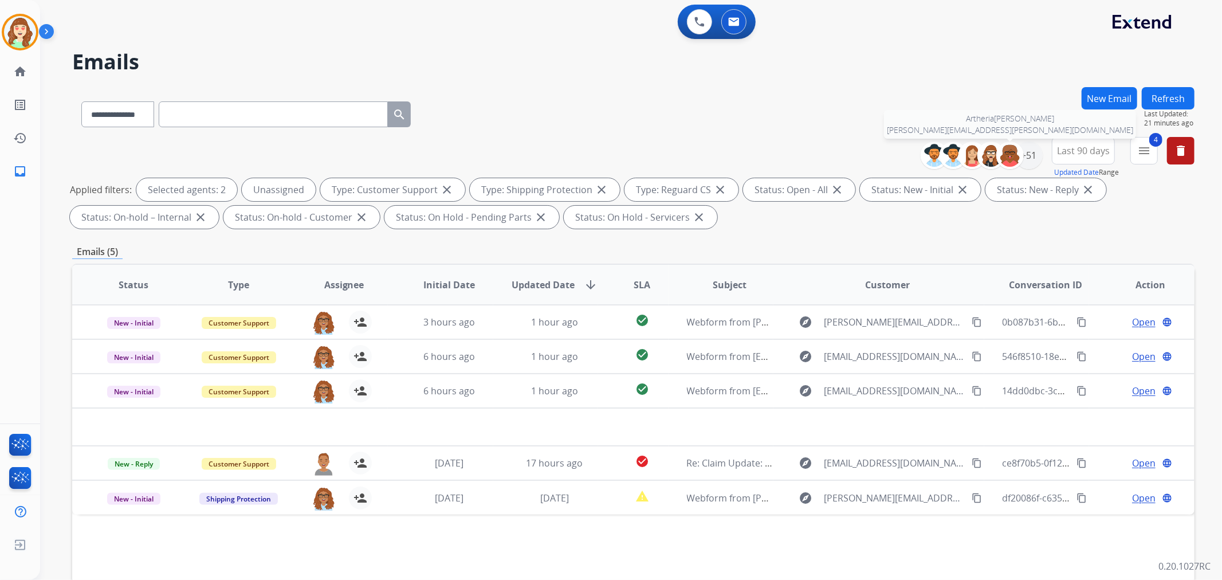
click at [1021, 157] on div at bounding box center [1010, 156] width 28 height 28
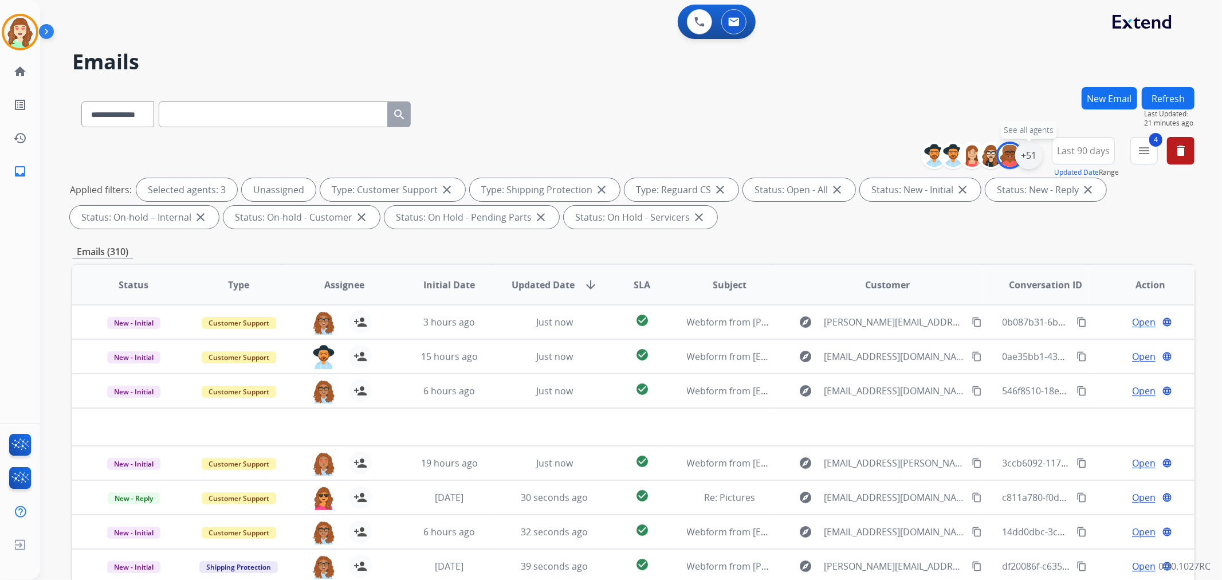
click at [1027, 152] on div "+51" at bounding box center [1029, 156] width 28 height 28
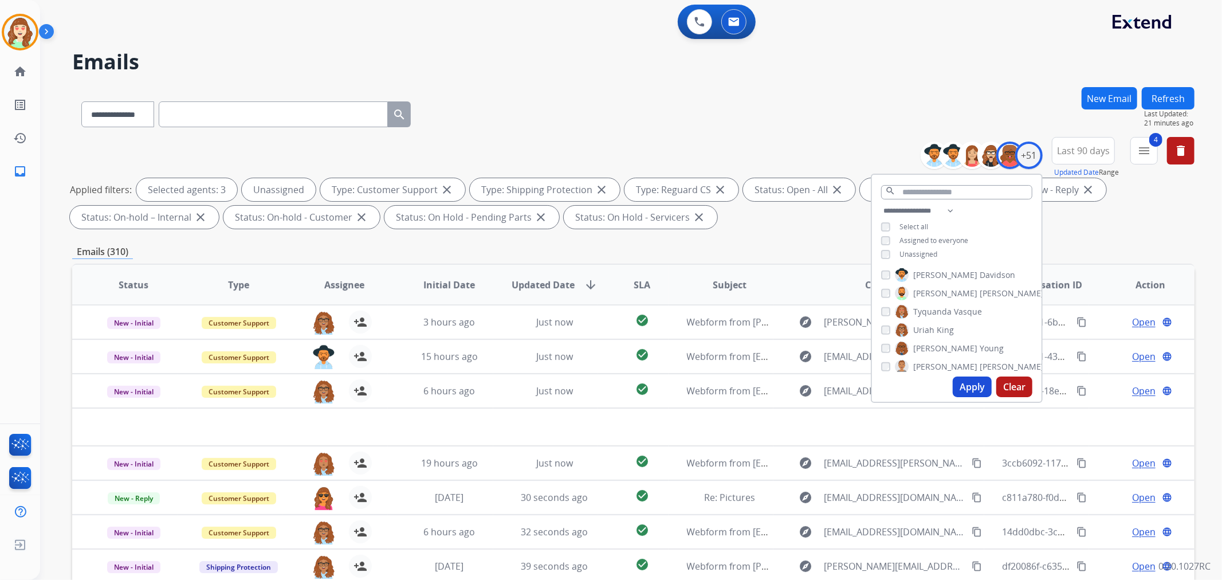
click at [969, 388] on button "Apply" at bounding box center [972, 386] width 39 height 21
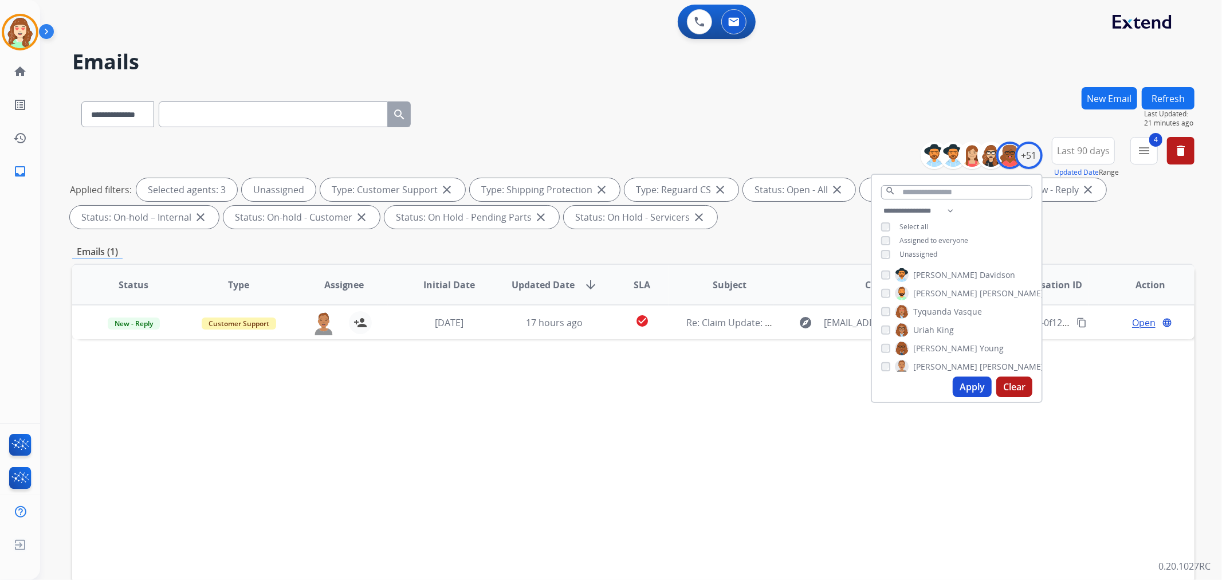
drag, startPoint x: 969, startPoint y: 384, endPoint x: 916, endPoint y: 190, distance: 201.0
click at [977, 384] on button "Apply" at bounding box center [972, 386] width 39 height 21
click at [974, 386] on button "Apply" at bounding box center [972, 386] width 39 height 21
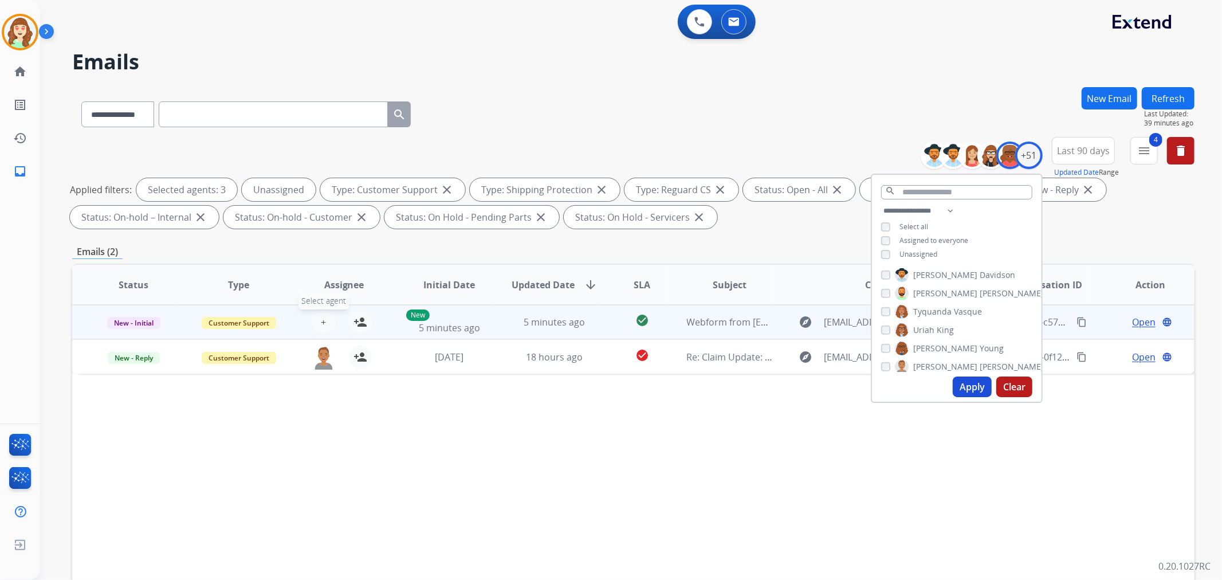
click at [321, 318] on span "+" at bounding box center [323, 322] width 5 height 14
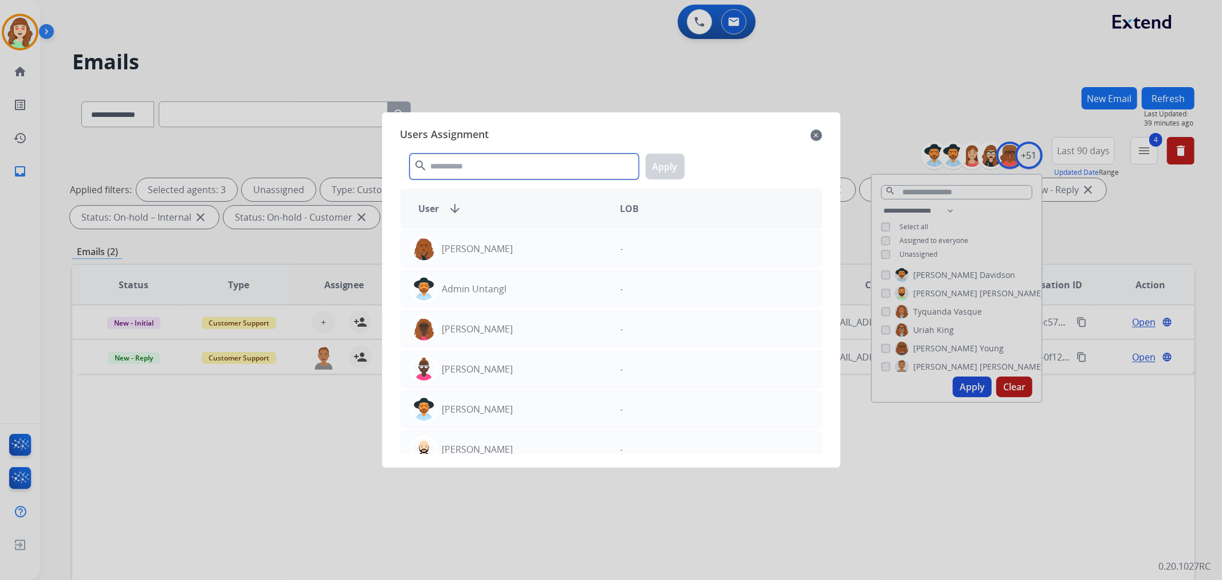
click at [498, 163] on input "text" at bounding box center [524, 167] width 229 height 26
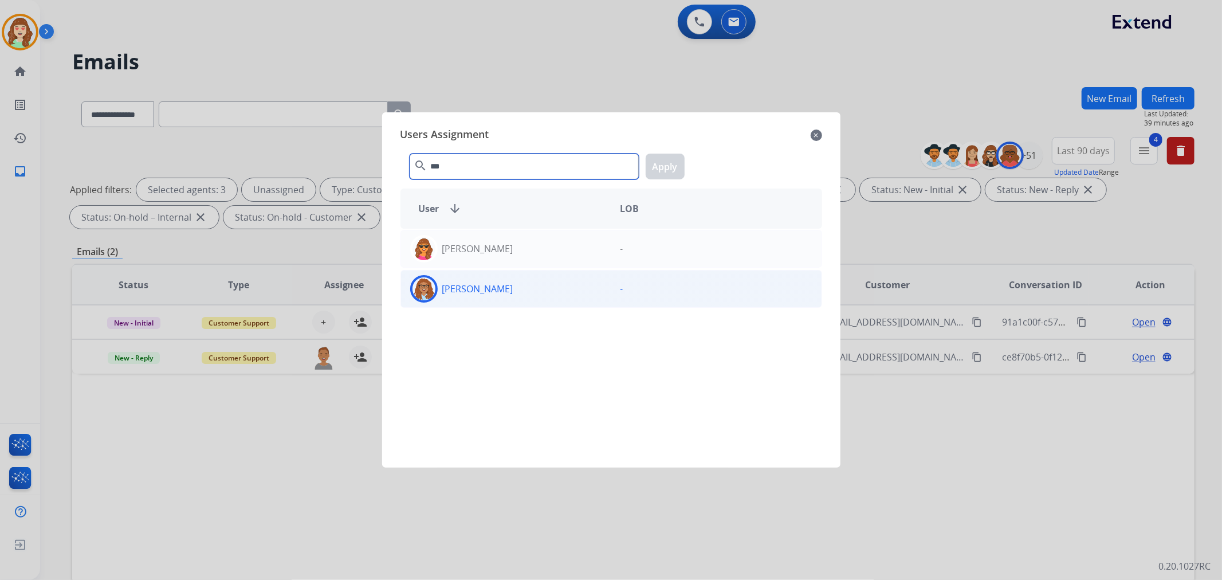
type input "***"
click at [513, 283] on div "[PERSON_NAME]" at bounding box center [506, 289] width 210 height 28
click at [670, 172] on button "Apply" at bounding box center [665, 167] width 39 height 26
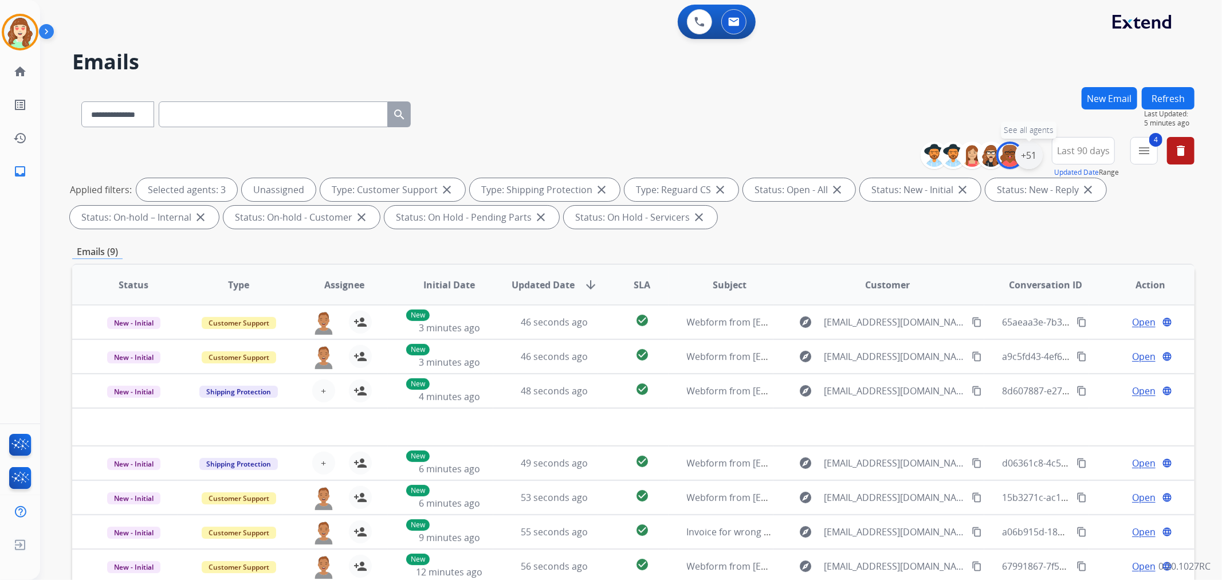
click at [1027, 155] on div "+51" at bounding box center [1029, 156] width 28 height 28
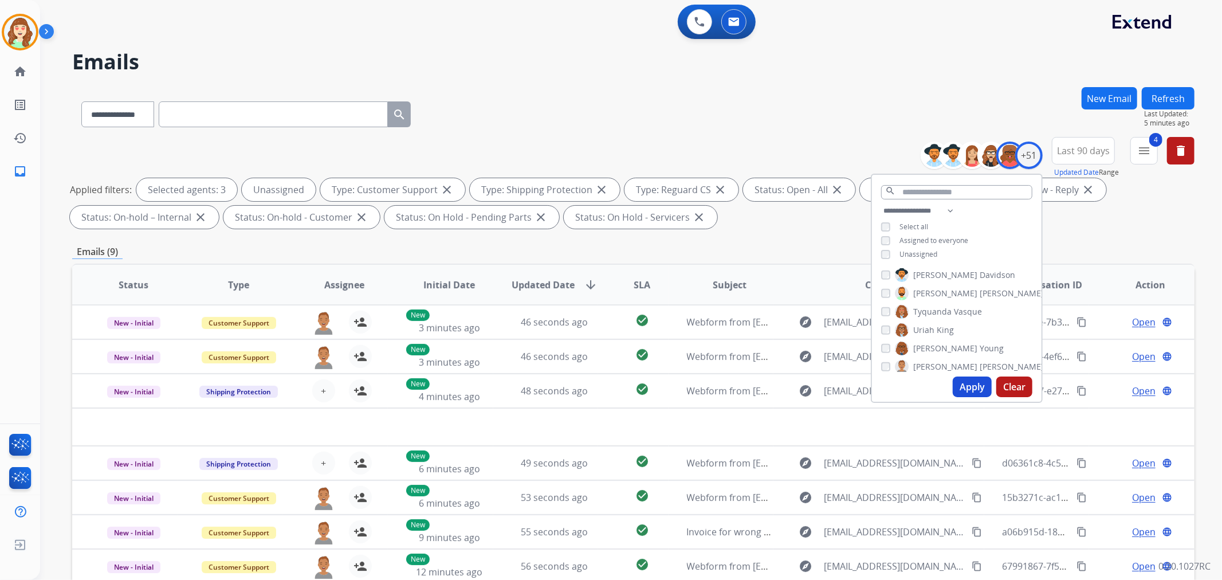
click at [972, 382] on button "Apply" at bounding box center [972, 386] width 39 height 21
click at [543, 93] on div "**********" at bounding box center [633, 112] width 1122 height 50
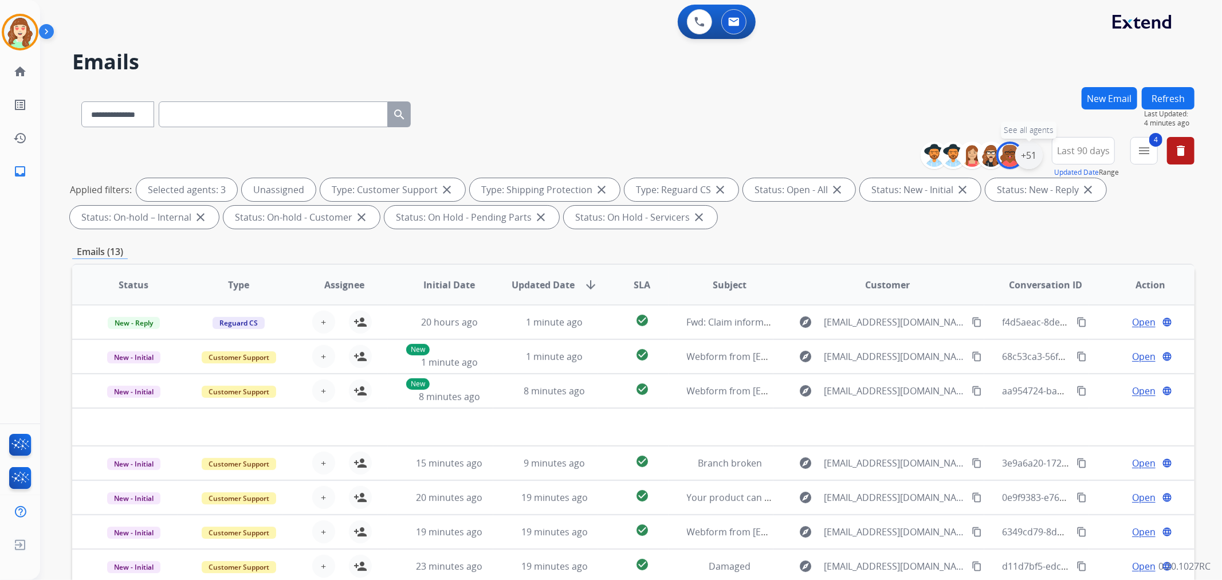
click at [1030, 157] on div "+51" at bounding box center [1029, 156] width 28 height 28
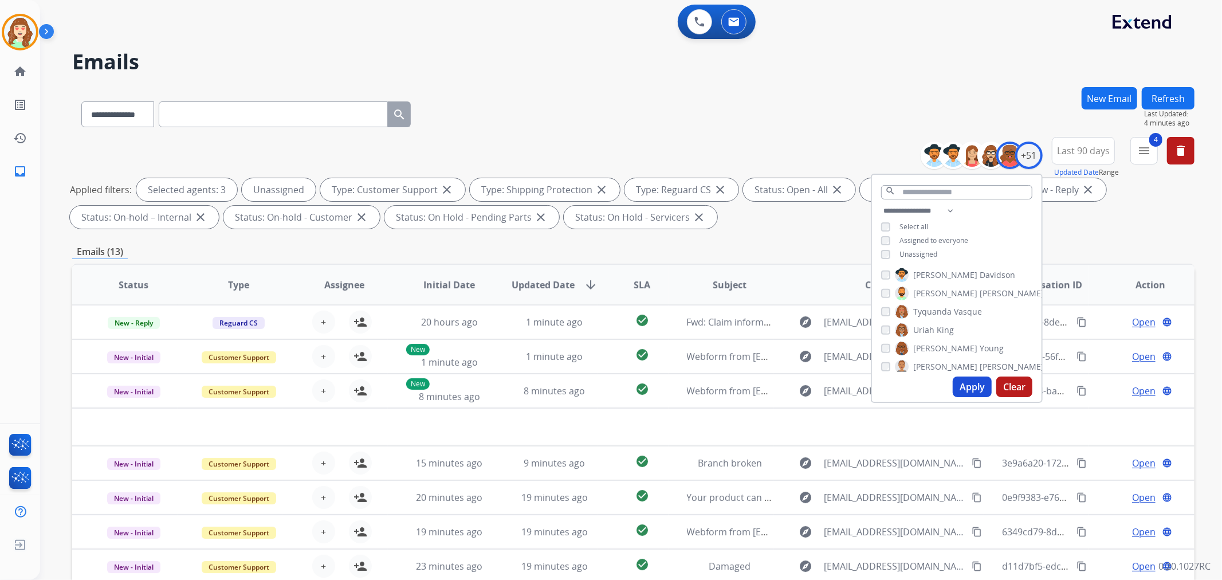
click at [970, 394] on button "Apply" at bounding box center [972, 386] width 39 height 21
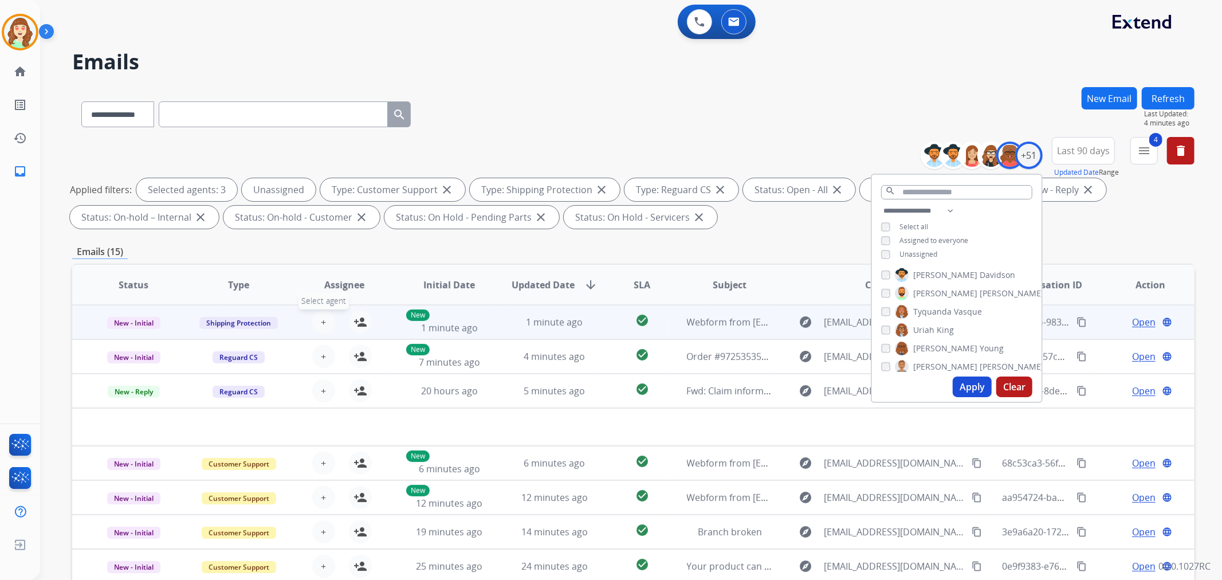
click at [323, 314] on button "+ Select agent" at bounding box center [323, 322] width 23 height 23
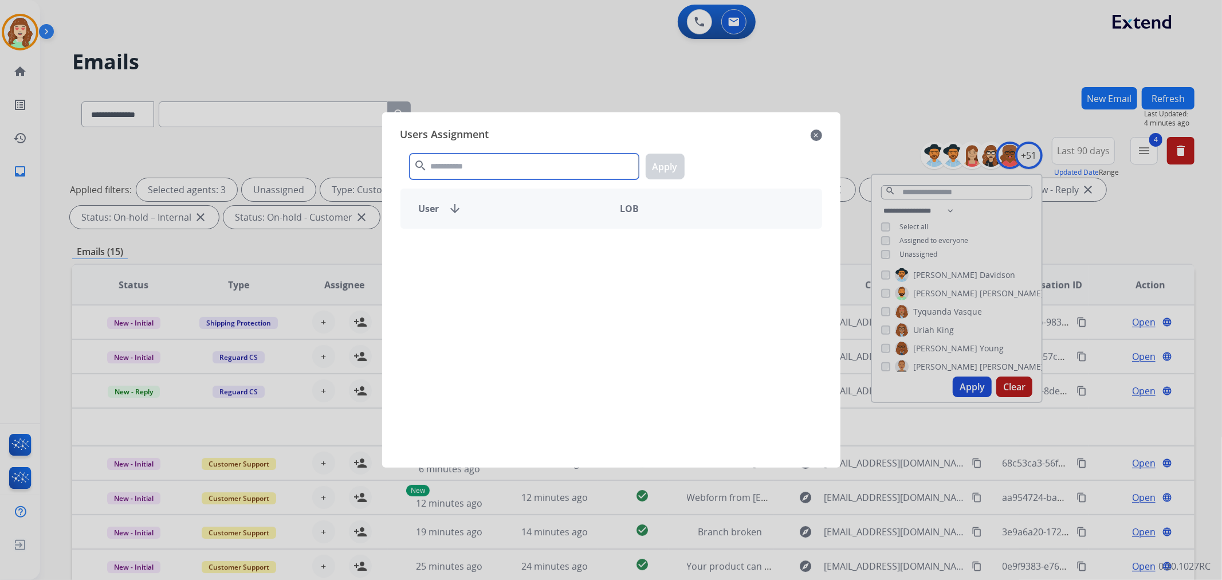
click at [511, 170] on input "text" at bounding box center [524, 167] width 229 height 26
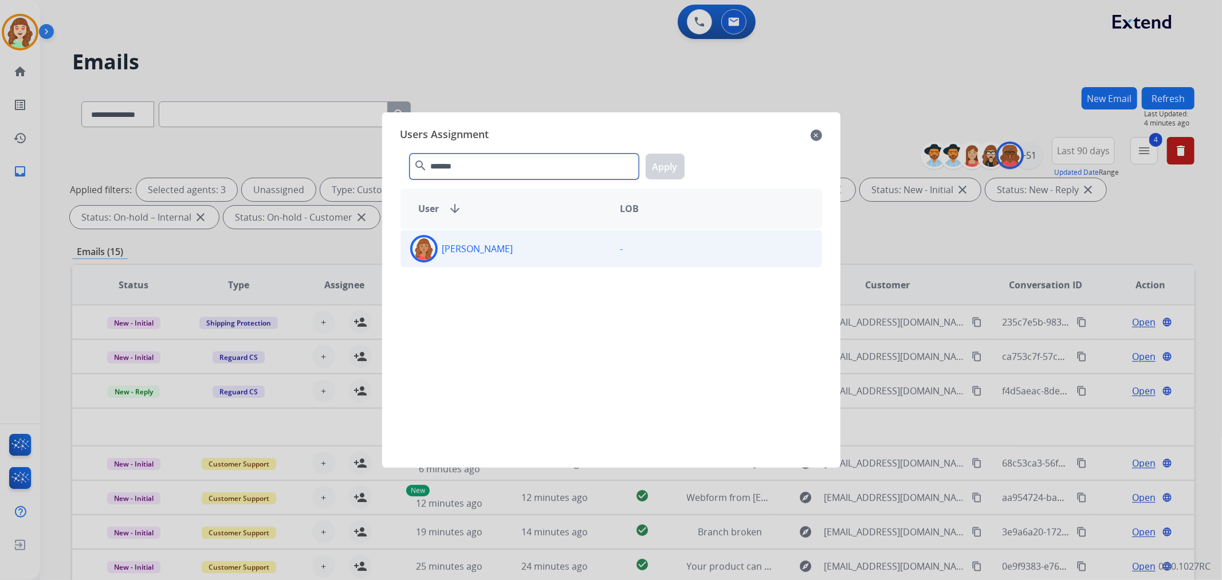
type input "*******"
drag, startPoint x: 520, startPoint y: 244, endPoint x: 588, endPoint y: 193, distance: 84.7
click at [520, 245] on div "[PERSON_NAME]" at bounding box center [506, 249] width 210 height 28
click at [669, 163] on button "Apply" at bounding box center [665, 167] width 39 height 26
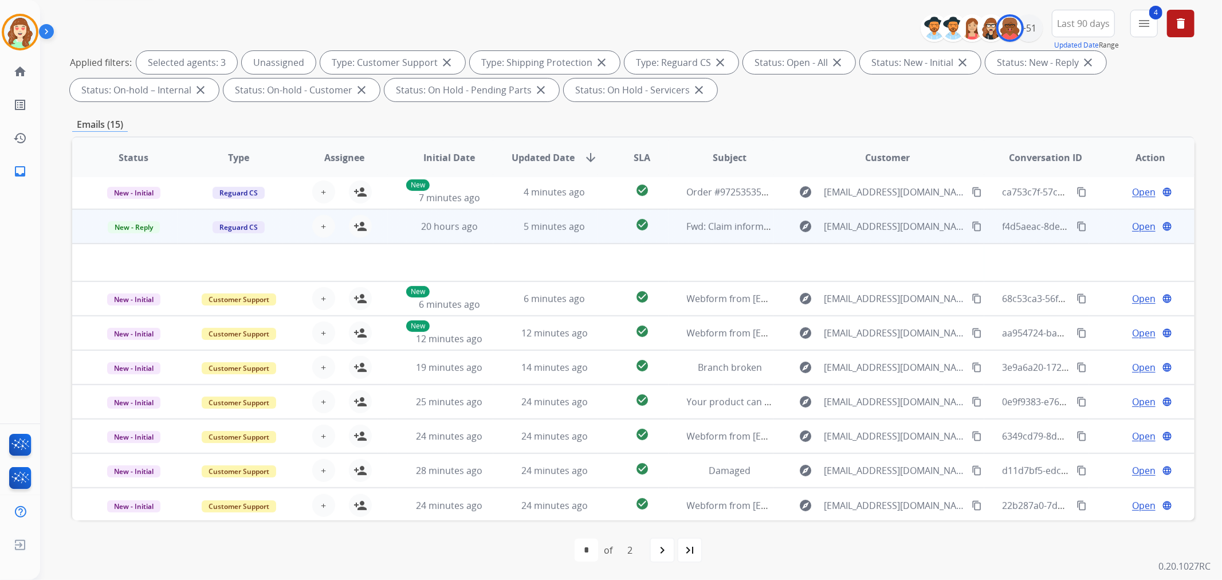
scroll to position [38, 0]
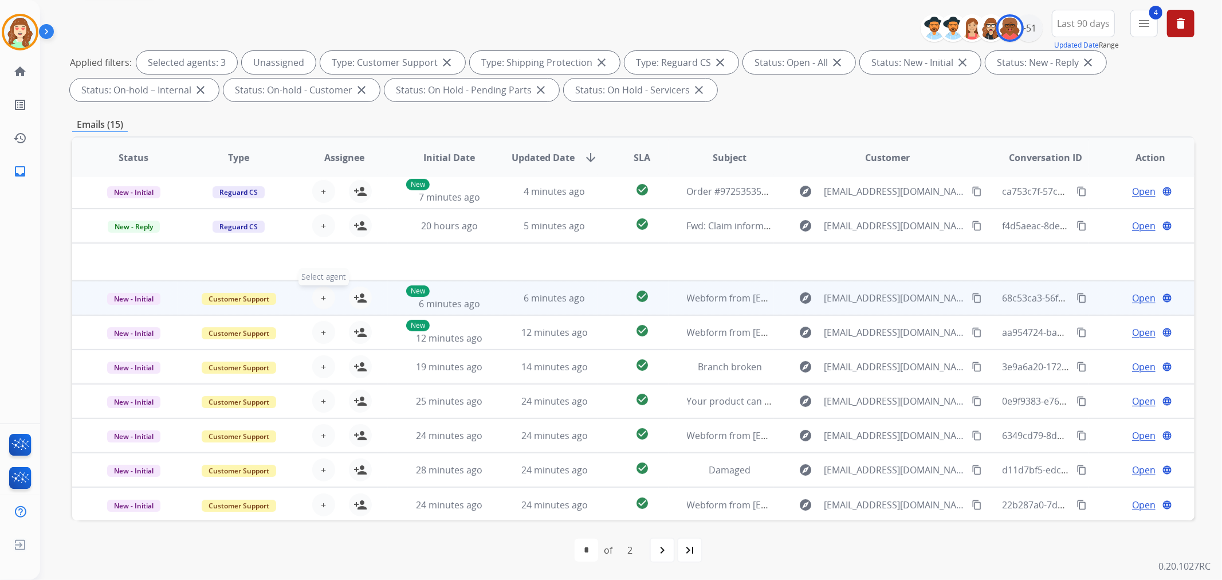
click at [324, 295] on button "+ Select agent" at bounding box center [323, 297] width 23 height 23
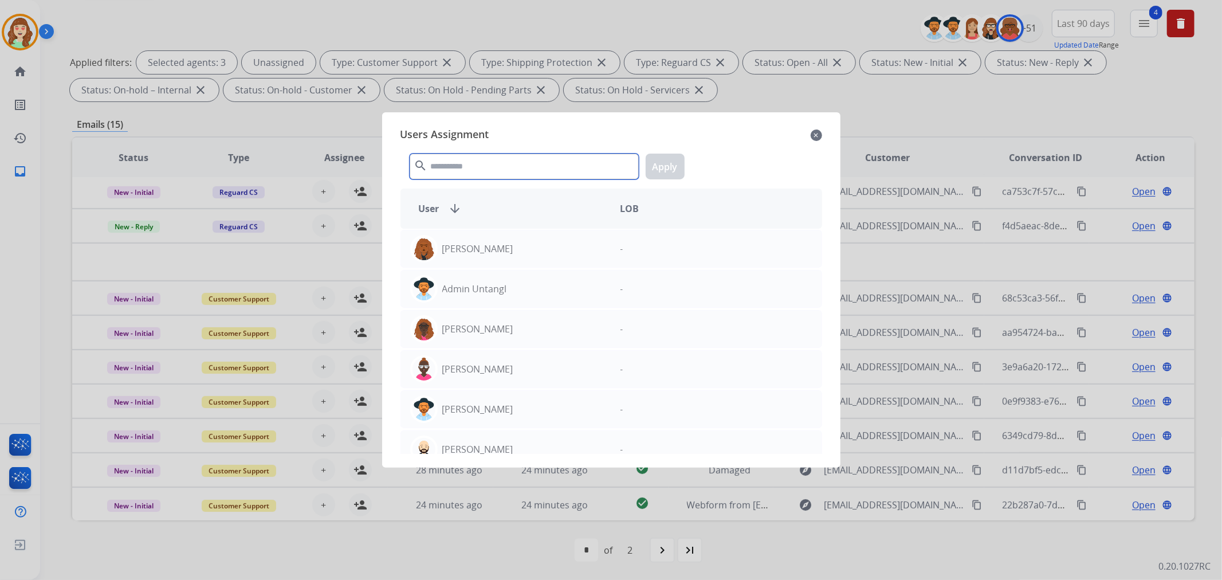
click at [555, 169] on input "text" at bounding box center [524, 167] width 229 height 26
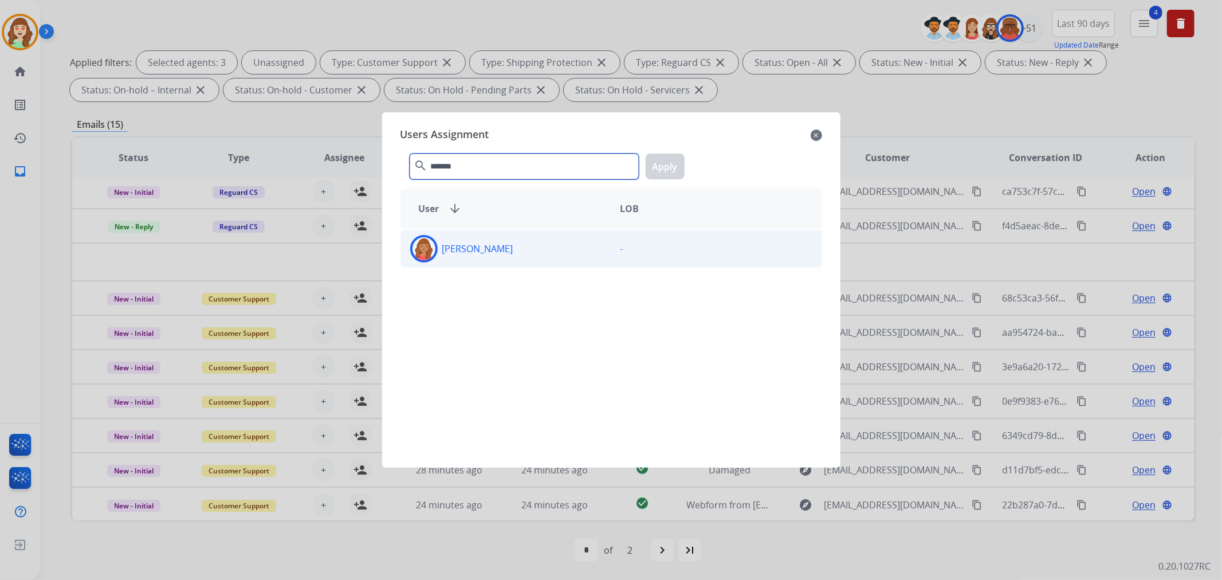
type input "*******"
click at [556, 253] on div "[PERSON_NAME]" at bounding box center [506, 249] width 210 height 28
click at [668, 162] on button "Apply" at bounding box center [665, 167] width 39 height 26
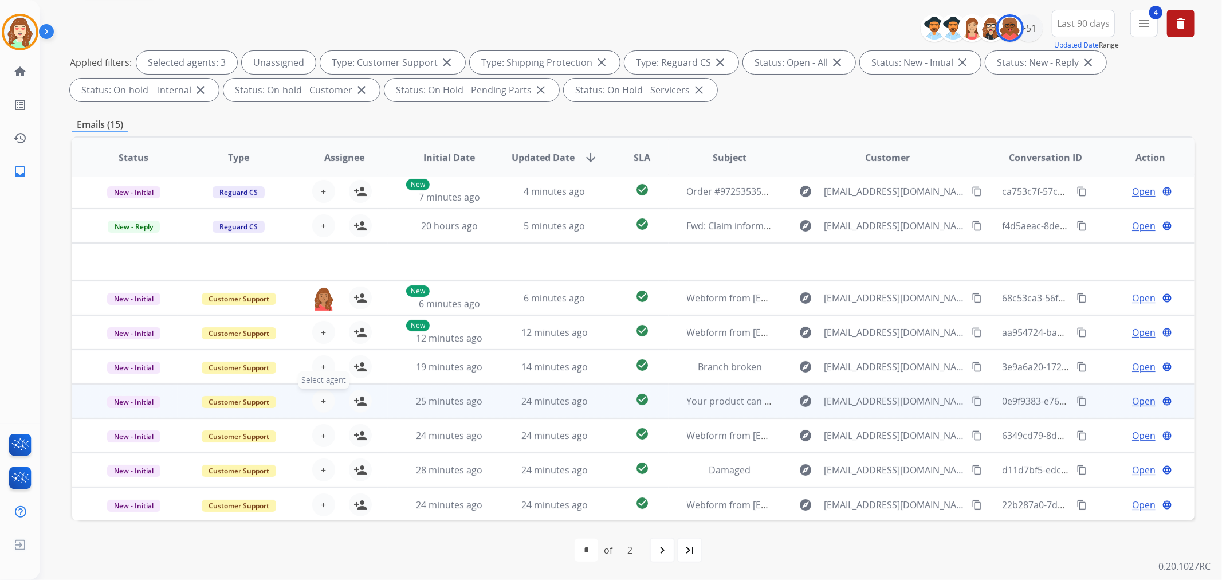
click at [325, 399] on button "+ Select agent" at bounding box center [323, 401] width 23 height 23
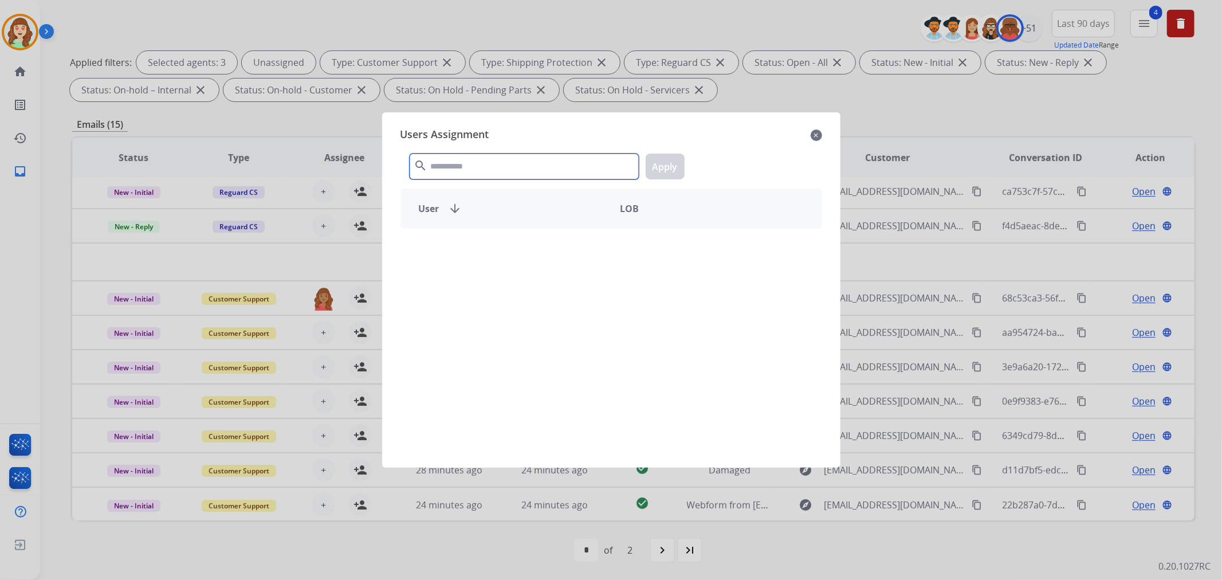
click at [500, 172] on input "text" at bounding box center [524, 167] width 229 height 26
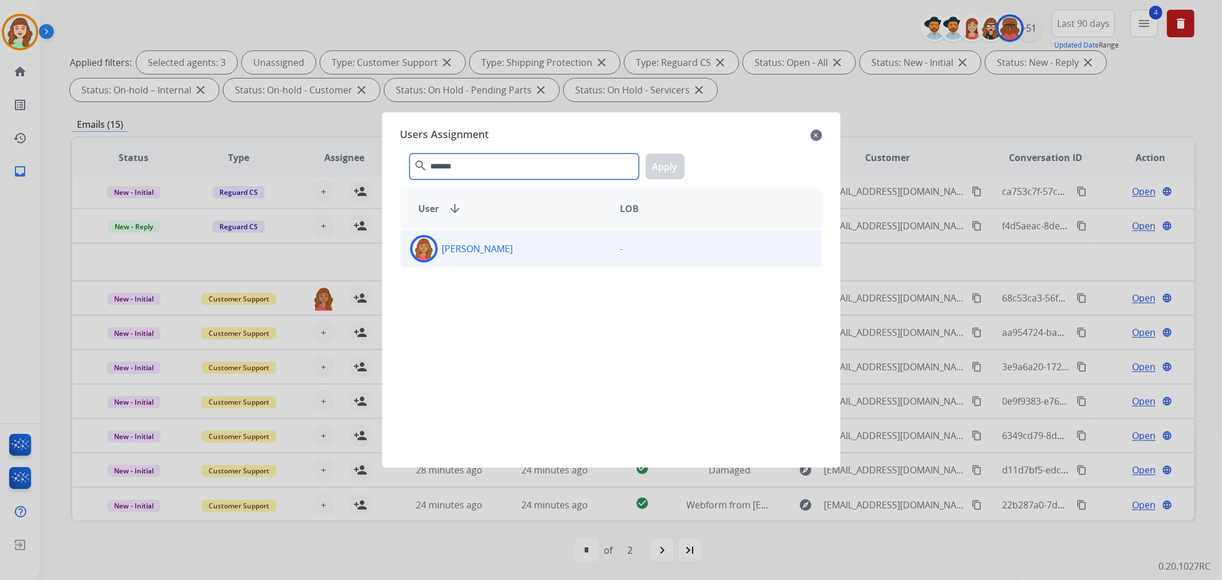
type input "*******"
click at [533, 242] on div "[PERSON_NAME]" at bounding box center [506, 249] width 210 height 28
click at [661, 168] on button "Apply" at bounding box center [665, 167] width 39 height 26
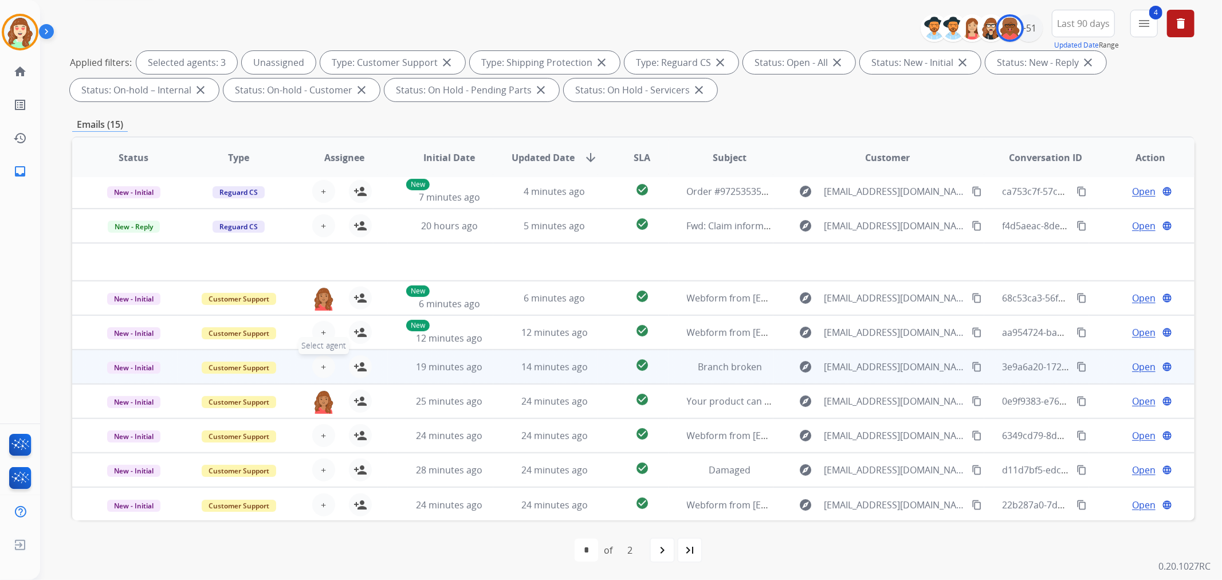
click at [321, 364] on span "+" at bounding box center [323, 367] width 5 height 14
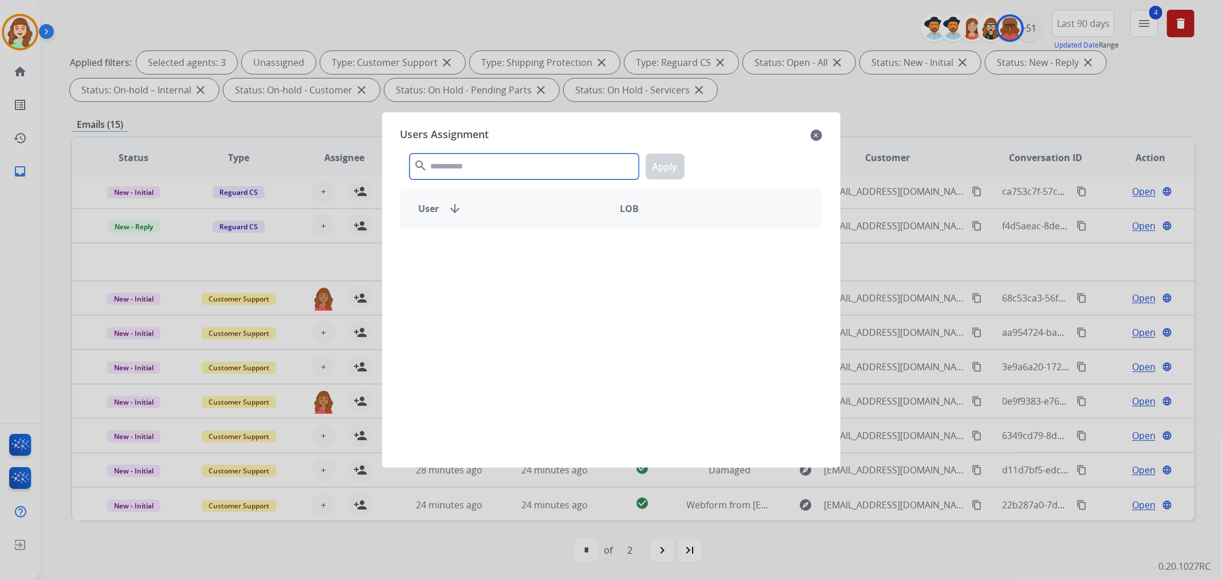
click at [551, 162] on input "text" at bounding box center [524, 167] width 229 height 26
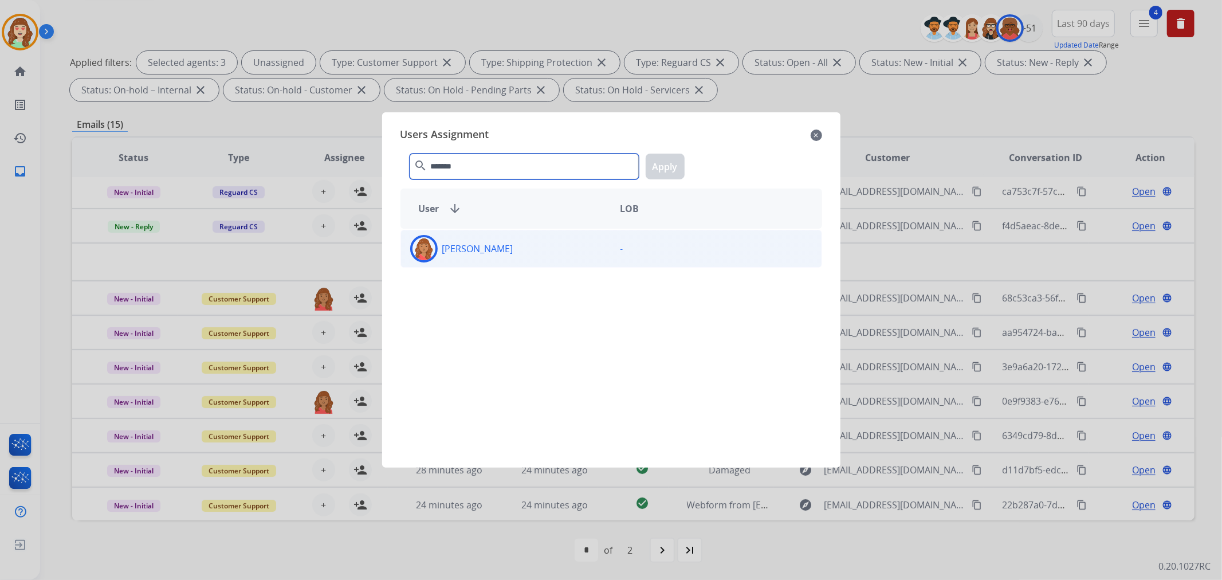
type input "*******"
click at [509, 248] on div "[PERSON_NAME]" at bounding box center [506, 249] width 210 height 28
click at [674, 172] on button "Apply" at bounding box center [665, 167] width 39 height 26
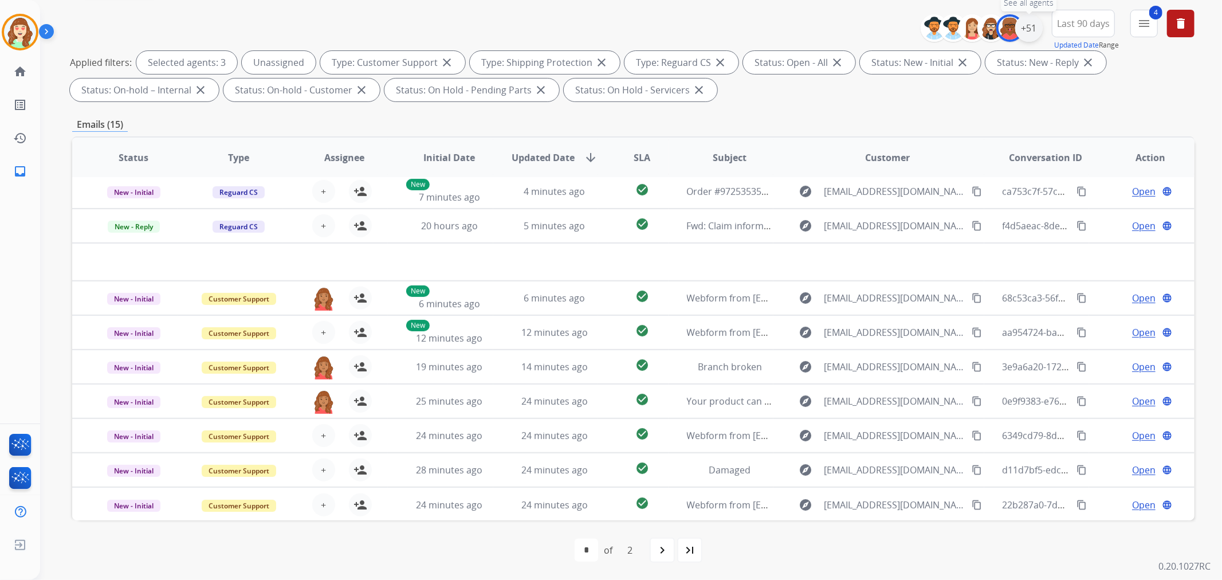
click at [1024, 32] on div "+51" at bounding box center [1029, 28] width 28 height 28
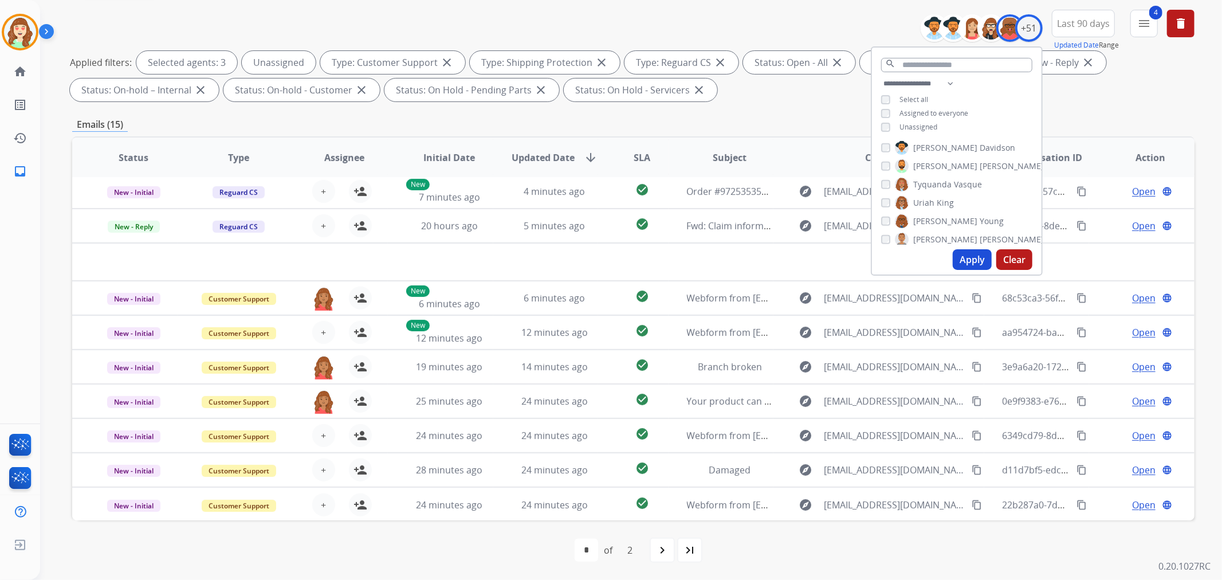
click at [971, 261] on button "Apply" at bounding box center [972, 259] width 39 height 21
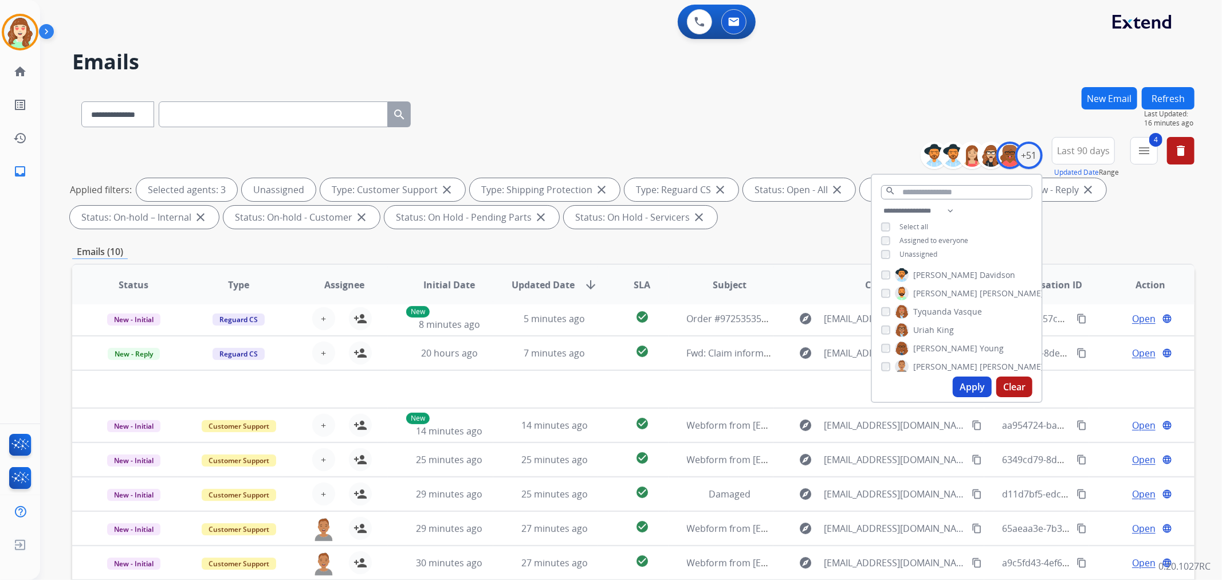
scroll to position [0, 0]
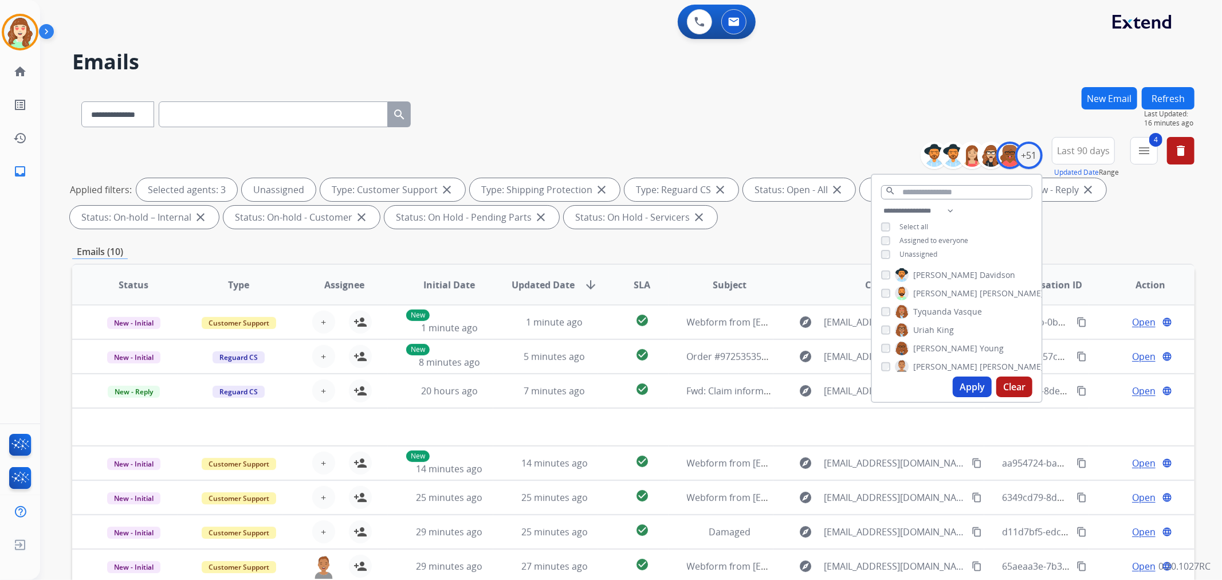
paste input "**********"
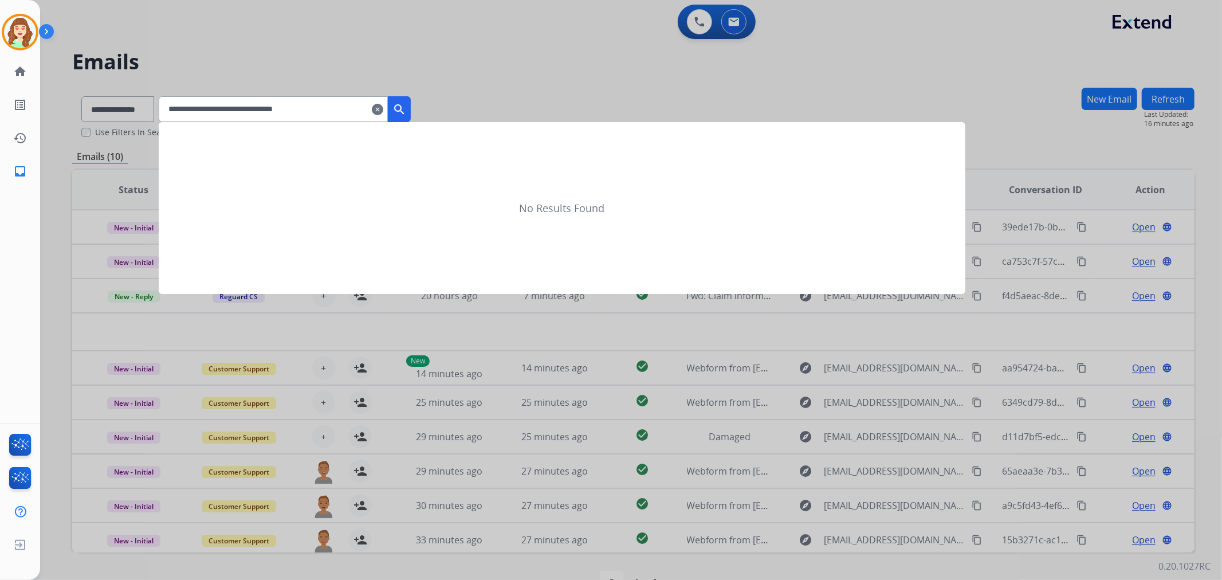
type input "**********"
click at [406, 107] on mat-icon "search" at bounding box center [399, 110] width 14 height 14
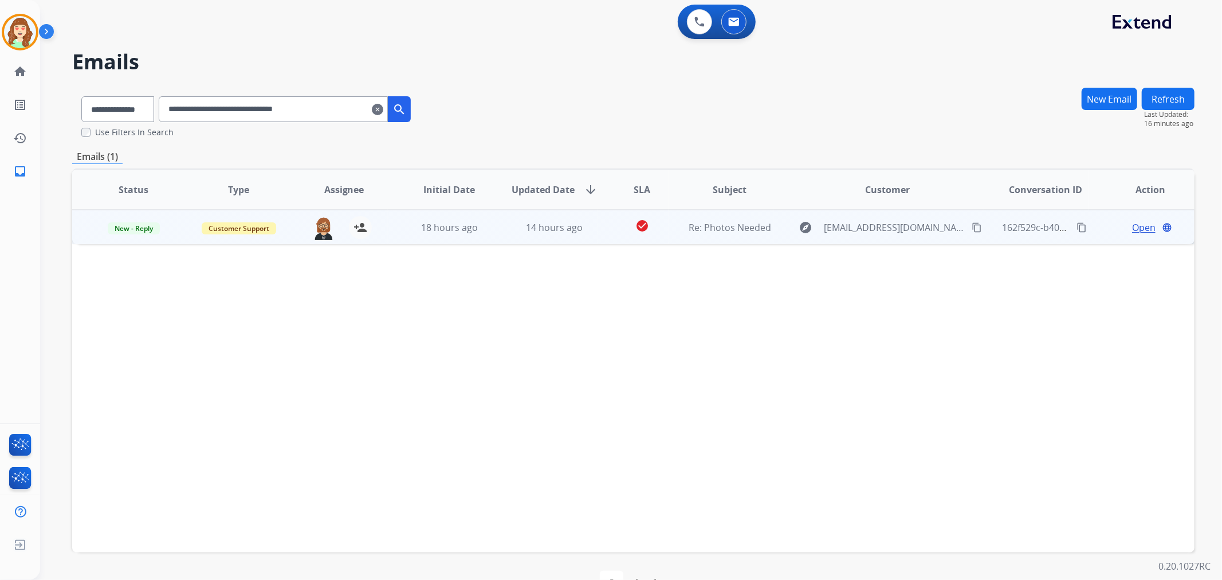
click at [1147, 230] on span "Open" at bounding box center [1143, 228] width 23 height 14
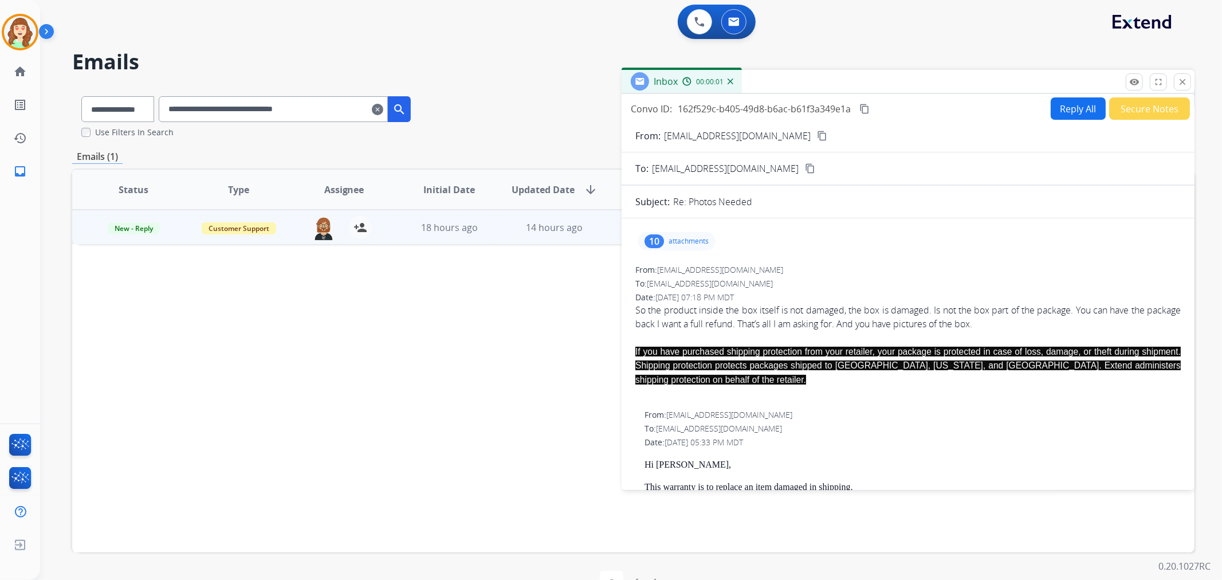
click at [678, 240] on p "attachments" at bounding box center [689, 241] width 40 height 9
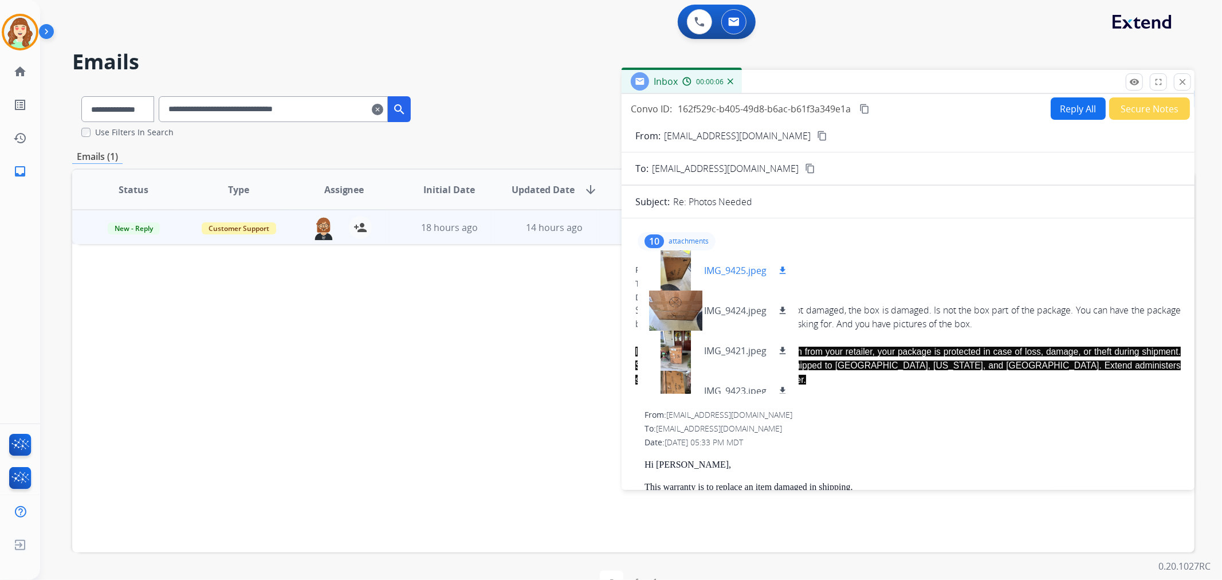
click at [680, 260] on div at bounding box center [675, 270] width 57 height 40
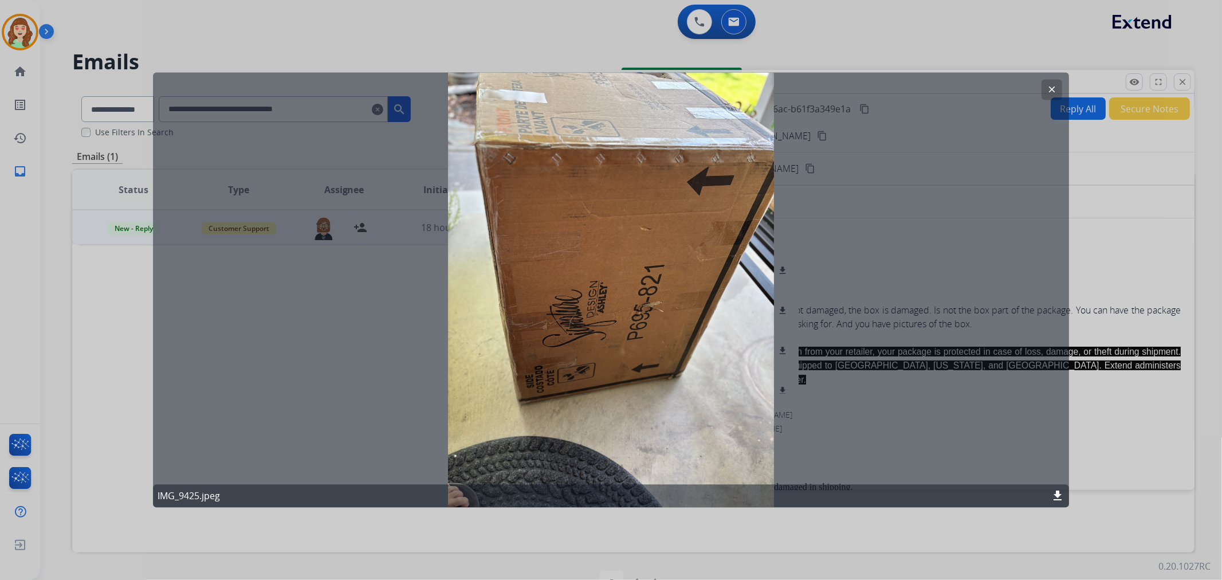
click at [1050, 88] on mat-icon "clear" at bounding box center [1052, 90] width 10 height 10
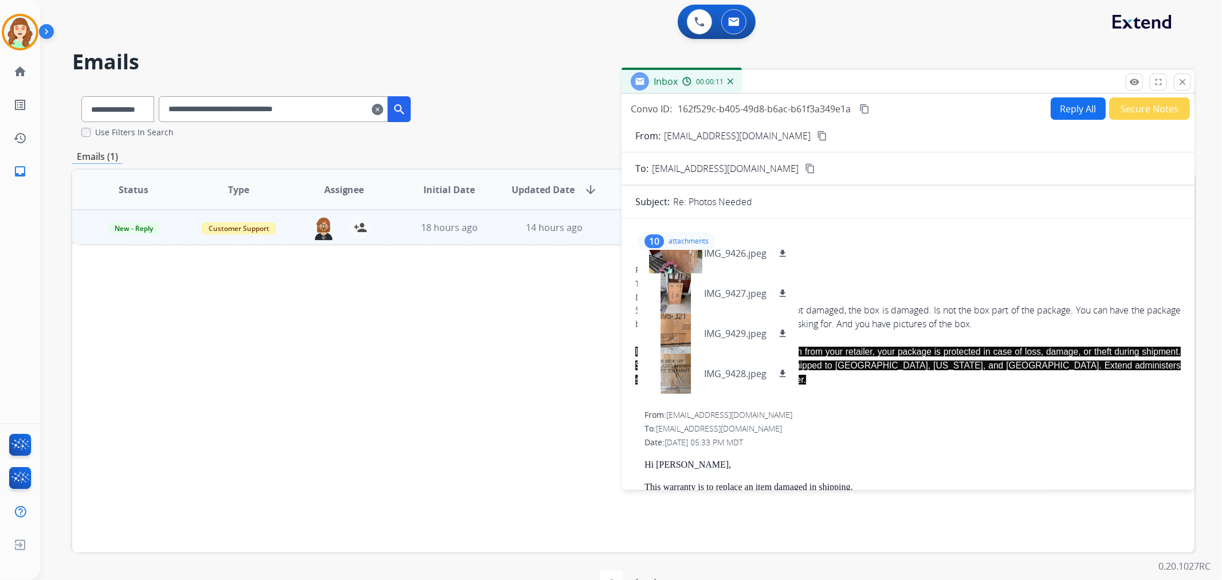
scroll to position [191, 0]
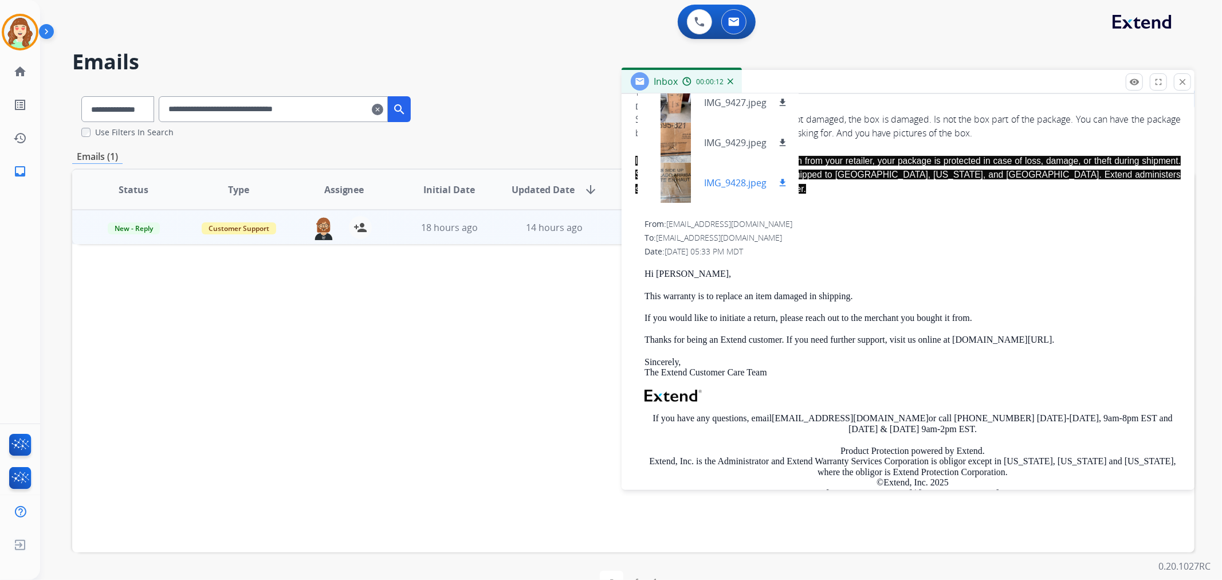
click at [685, 187] on div at bounding box center [675, 183] width 57 height 40
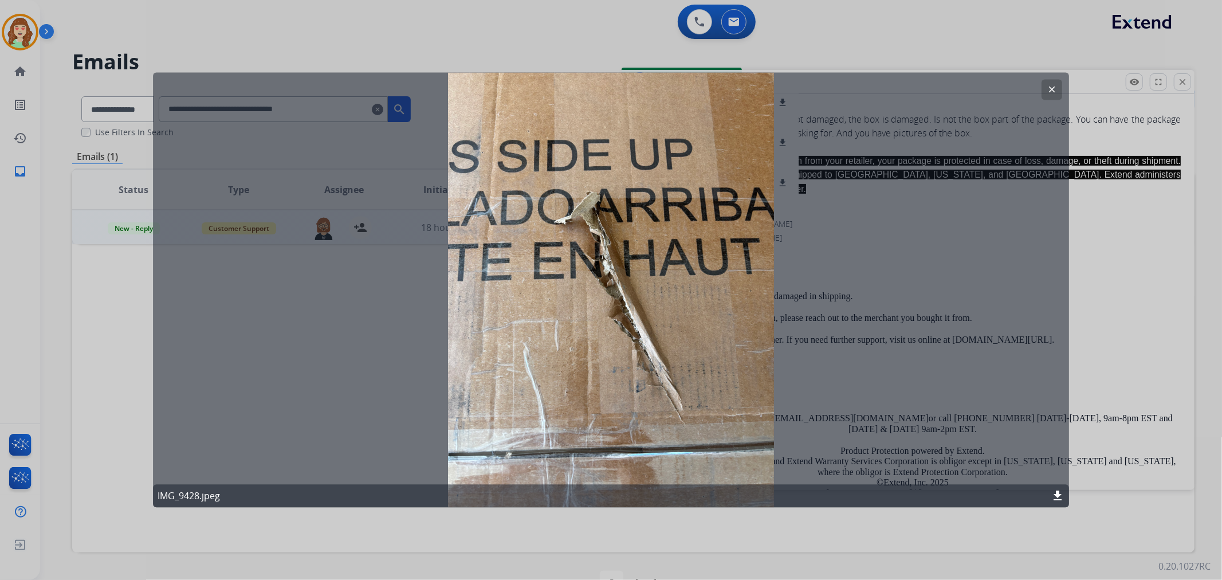
click at [1053, 88] on mat-icon "clear" at bounding box center [1052, 90] width 10 height 10
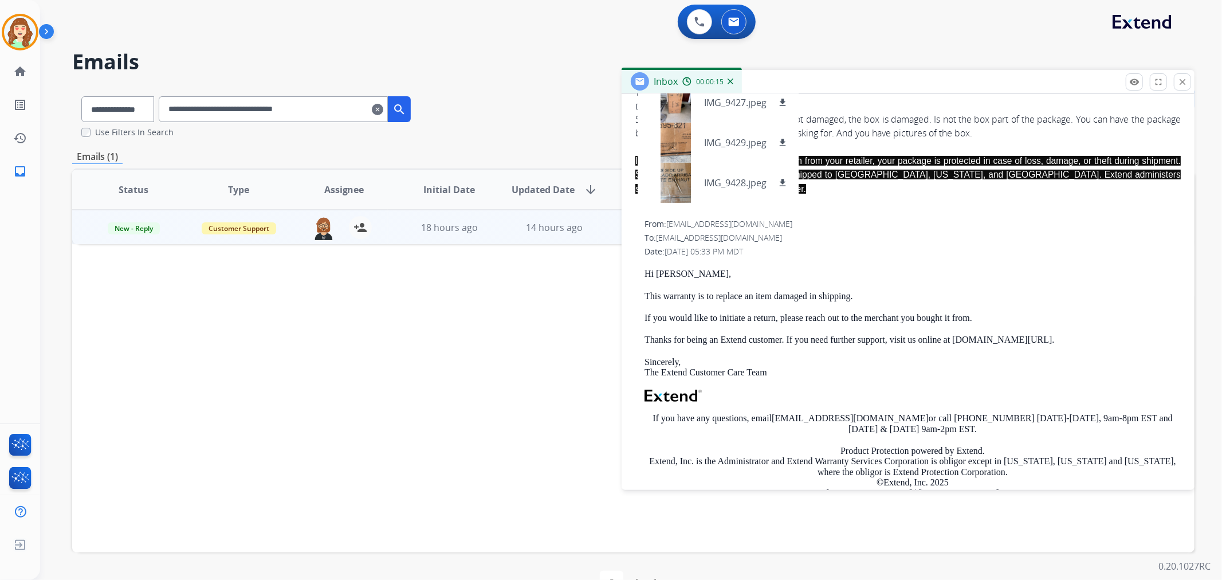
scroll to position [0, 0]
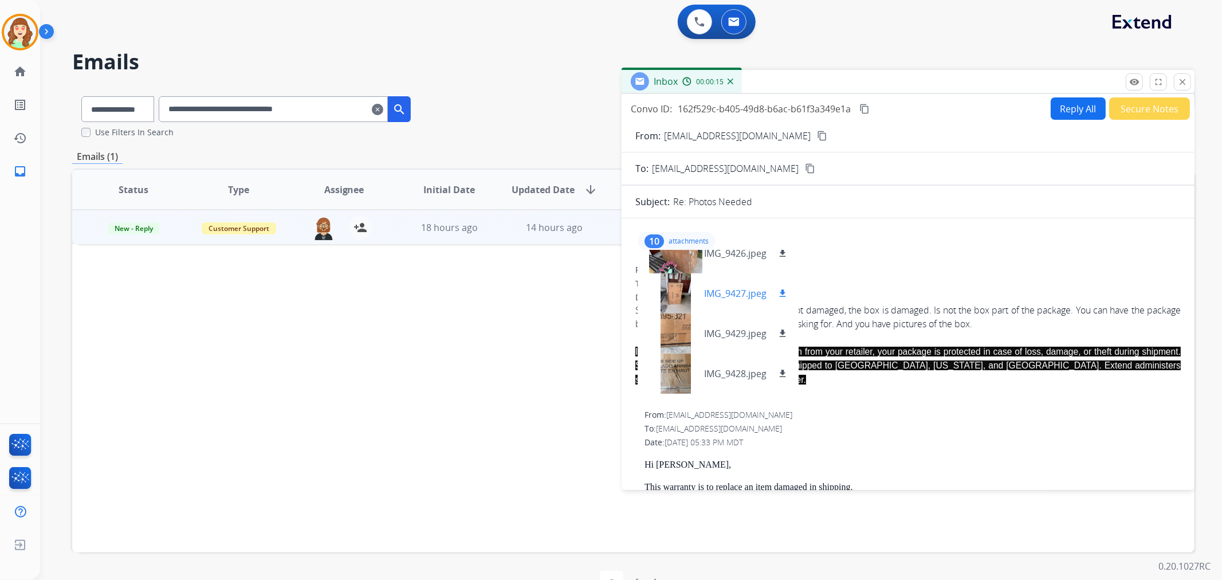
click at [682, 282] on div at bounding box center [675, 293] width 57 height 40
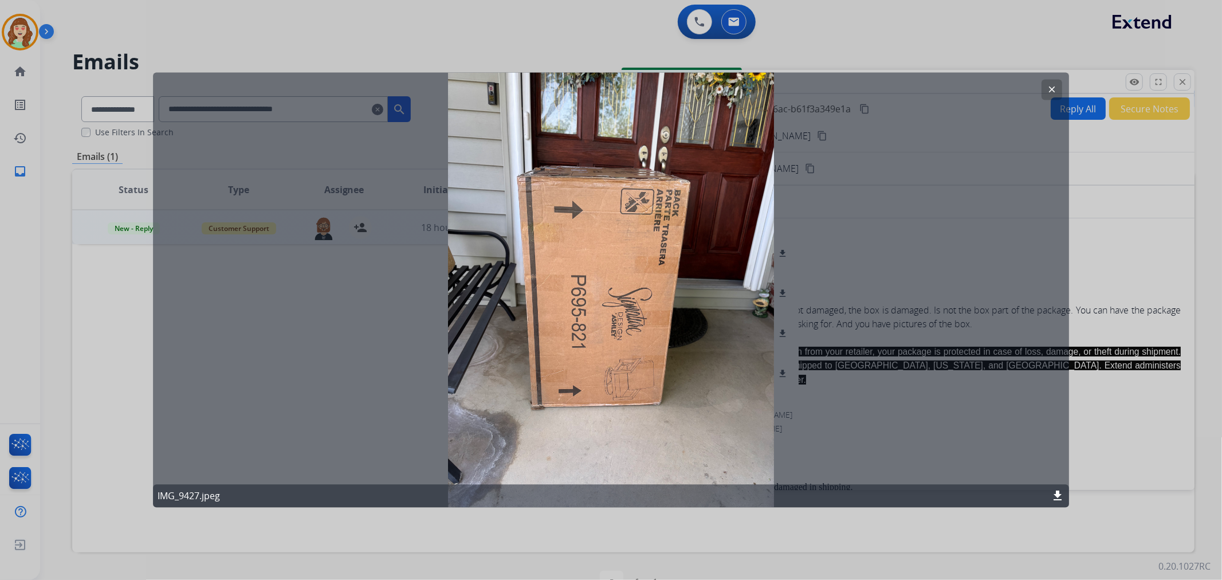
click at [1051, 80] on button "clear" at bounding box center [1052, 90] width 21 height 21
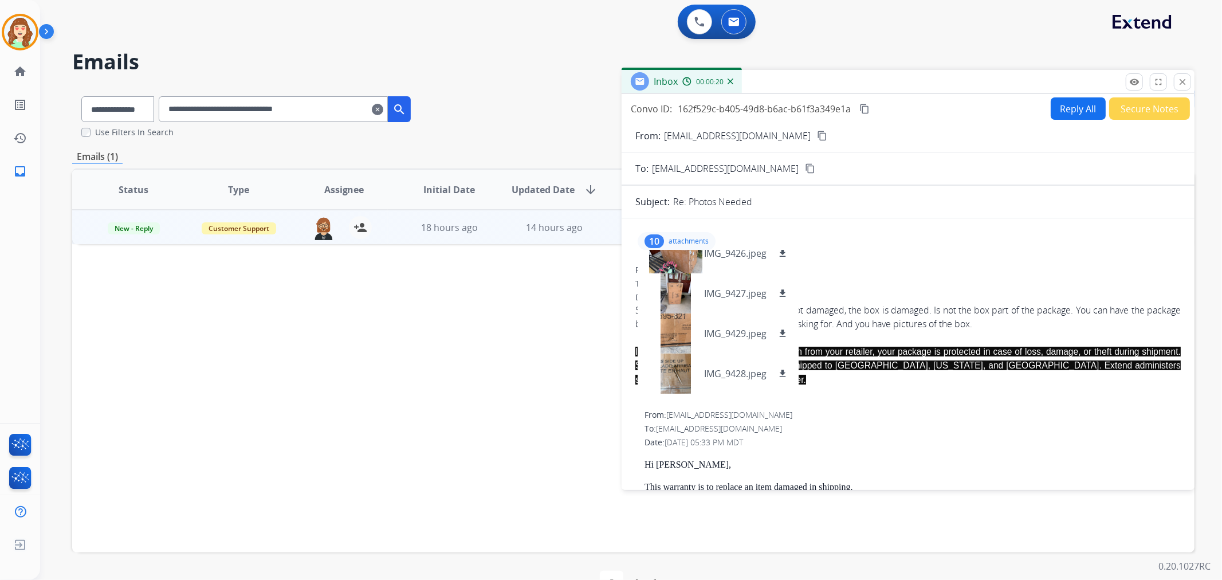
click at [817, 131] on mat-icon "content_copy" at bounding box center [822, 136] width 10 height 10
drag, startPoint x: 1180, startPoint y: 78, endPoint x: 990, endPoint y: 57, distance: 191.4
click at [1181, 78] on mat-icon "close" at bounding box center [1182, 82] width 10 height 10
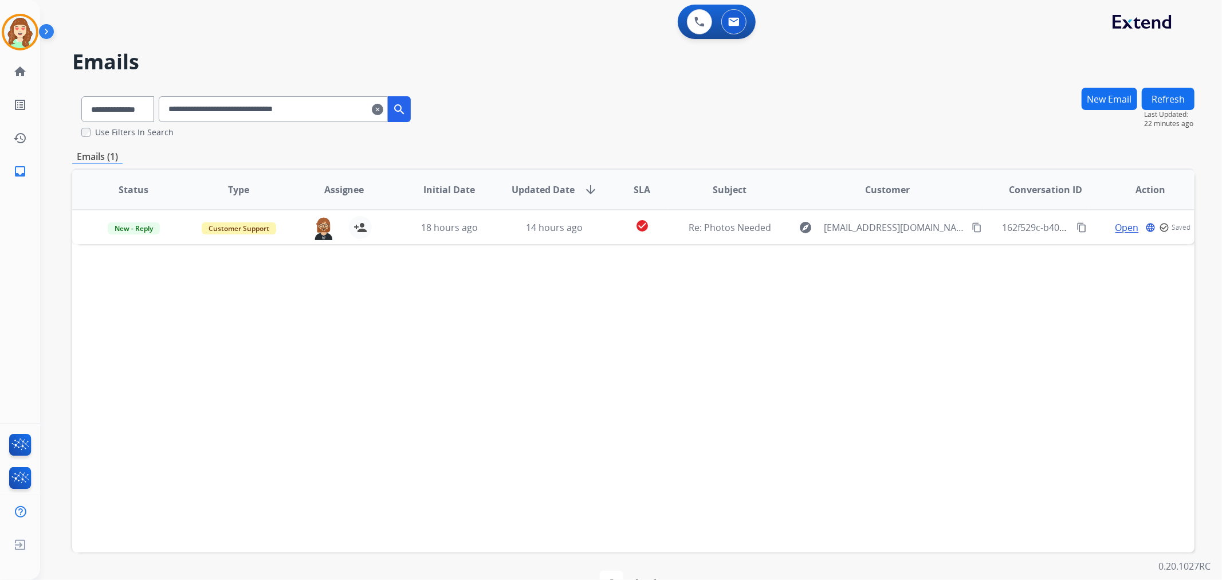
click at [1105, 97] on button "New Email" at bounding box center [1110, 99] width 56 height 22
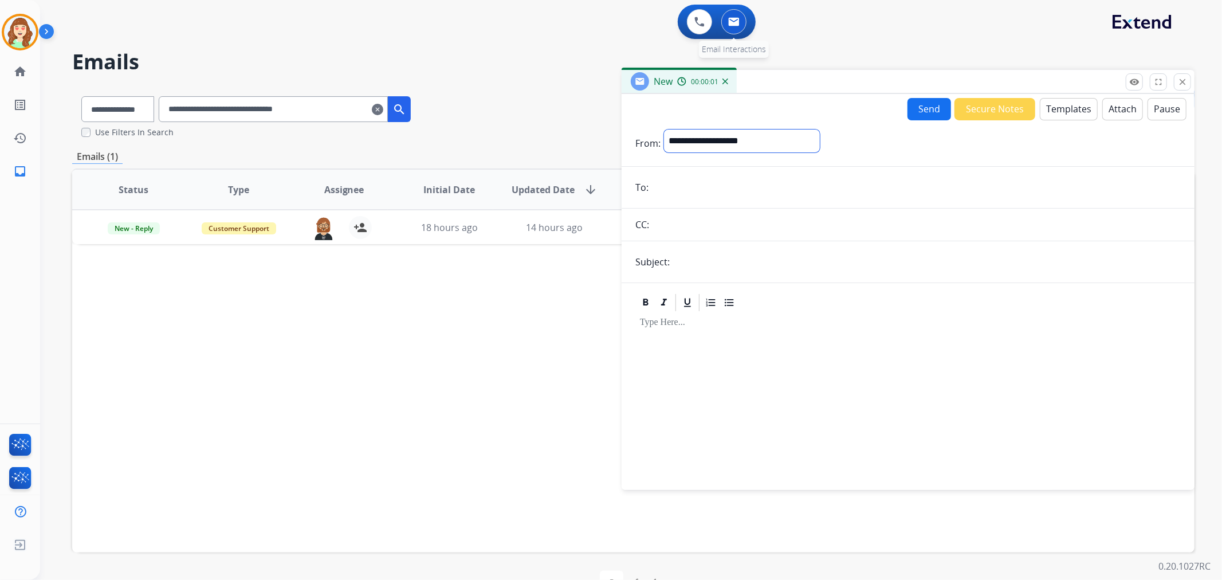
drag, startPoint x: 719, startPoint y: 139, endPoint x: 736, endPoint y: 19, distance: 121.5
click at [719, 139] on select "**********" at bounding box center [742, 140] width 156 height 23
click at [705, 139] on select "**********" at bounding box center [742, 140] width 156 height 23
select select "**********"
click at [664, 129] on select "**********" at bounding box center [742, 140] width 156 height 23
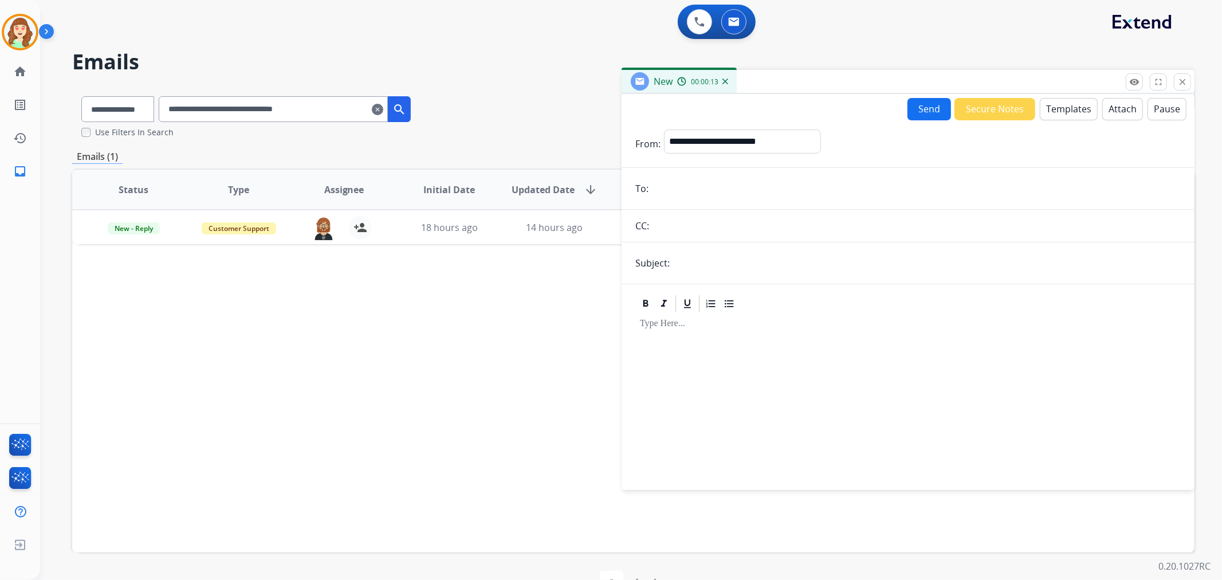
click at [1046, 105] on button "Templates" at bounding box center [1069, 109] width 58 height 22
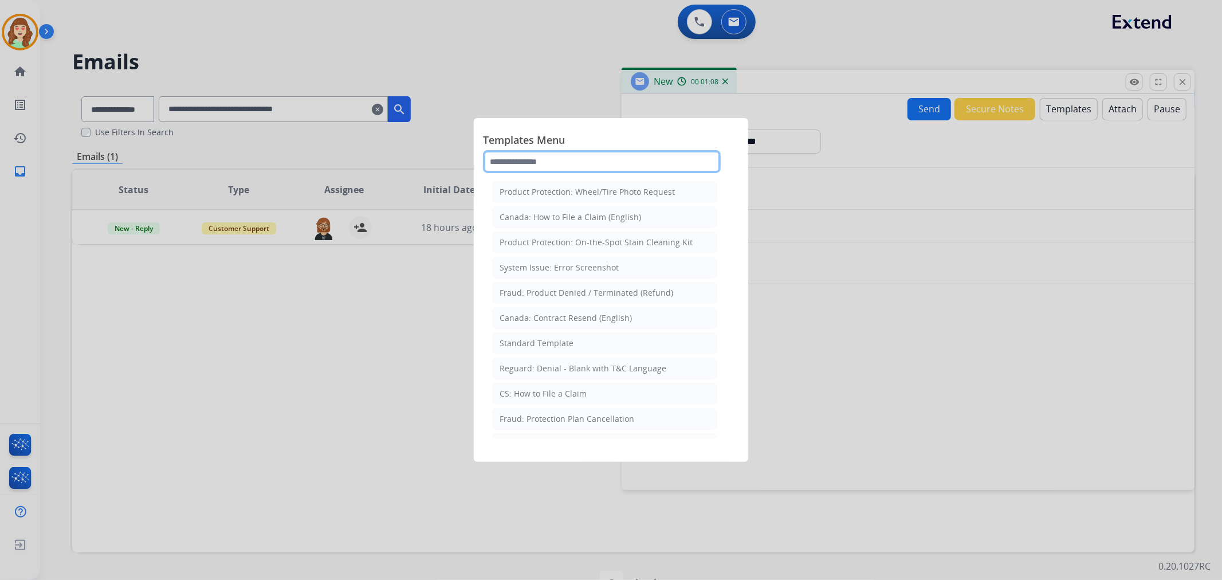
click at [595, 164] on input "text" at bounding box center [602, 161] width 238 height 23
type input "******"
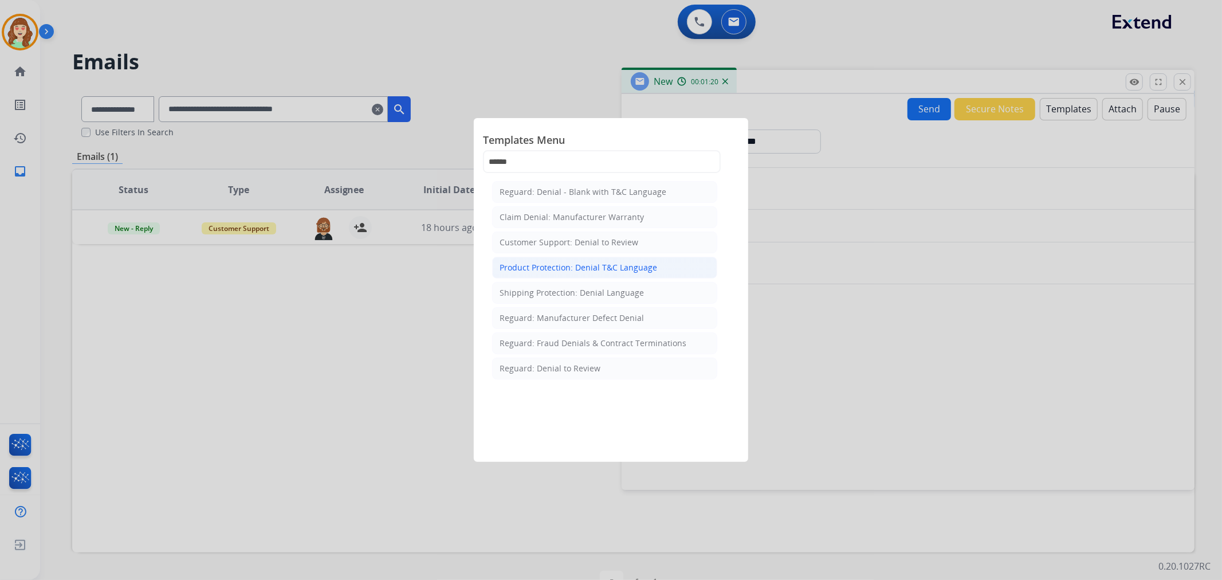
click at [665, 272] on li "Product Protection: Denial T&C Language" at bounding box center [604, 268] width 225 height 22
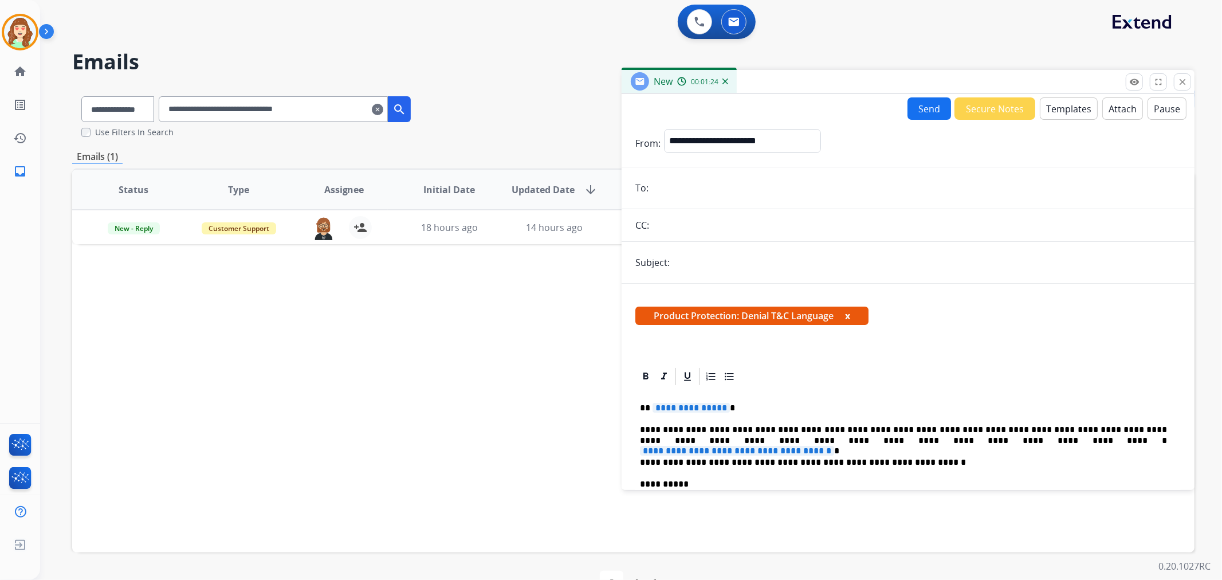
drag, startPoint x: 890, startPoint y: 346, endPoint x: 906, endPoint y: 346, distance: 16.1
click at [896, 346] on div "Product Protection: Denial T&C Language x" at bounding box center [908, 320] width 573 height 55
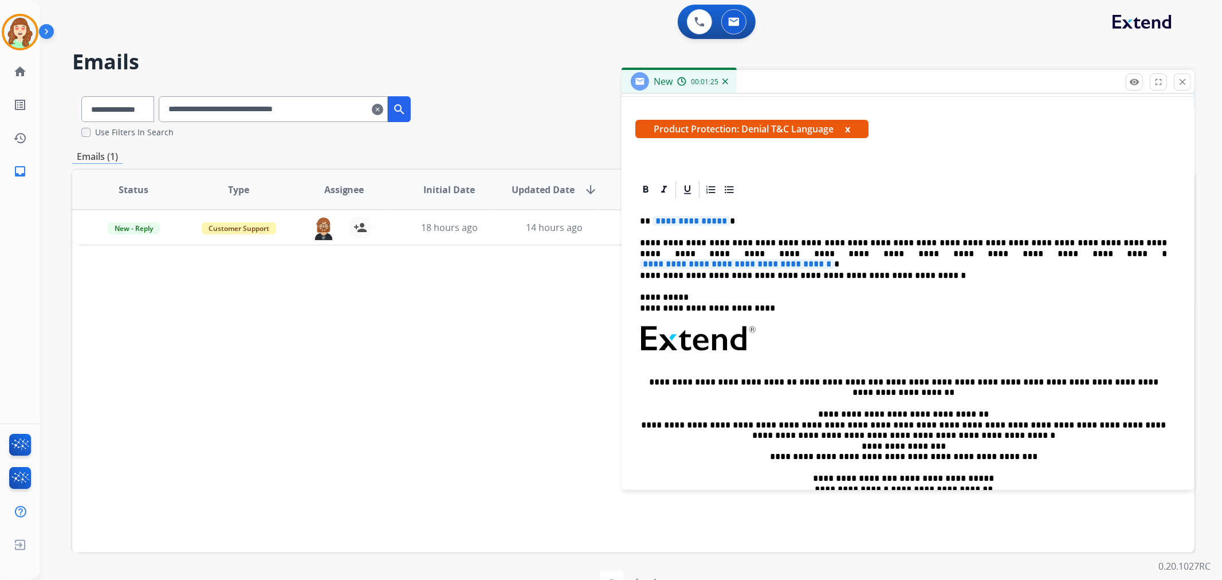
scroll to position [191, 0]
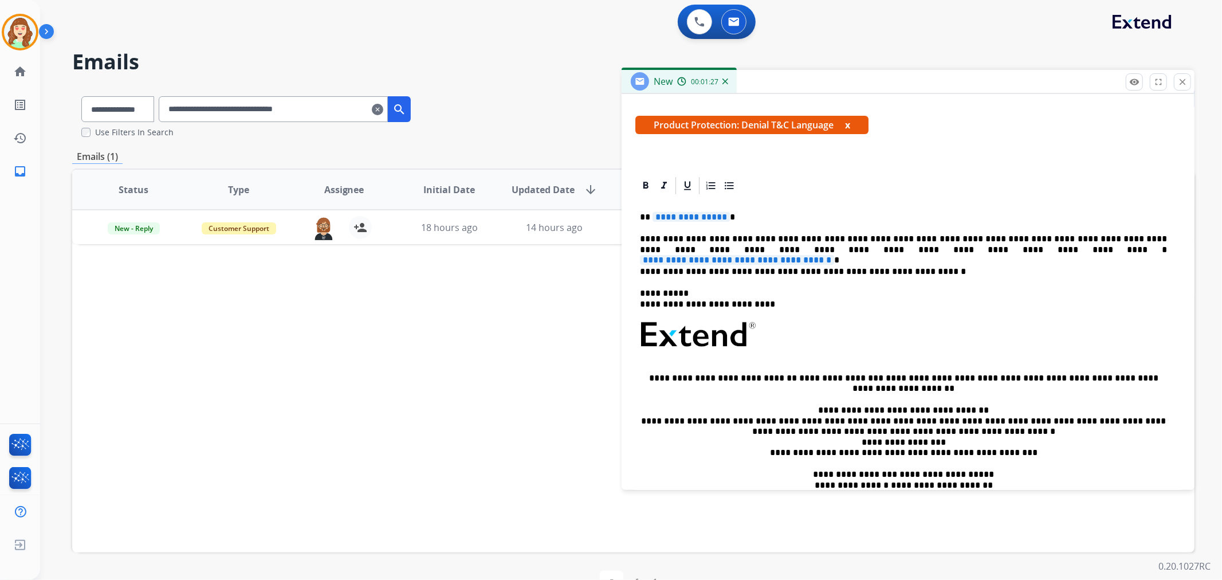
click at [721, 216] on span "**********" at bounding box center [691, 217] width 77 height 10
click at [834, 255] on span "**********" at bounding box center [737, 260] width 194 height 10
click at [959, 270] on p "**********" at bounding box center [903, 271] width 527 height 10
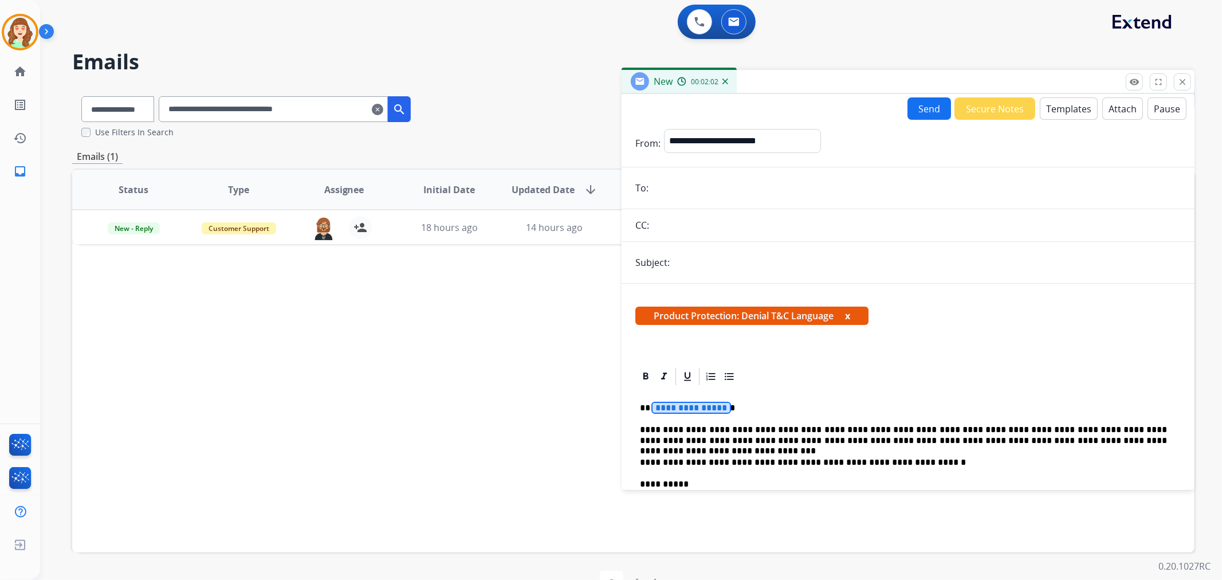
drag, startPoint x: 701, startPoint y: 405, endPoint x: 671, endPoint y: 409, distance: 30.6
click at [671, 409] on span "**********" at bounding box center [691, 408] width 77 height 10
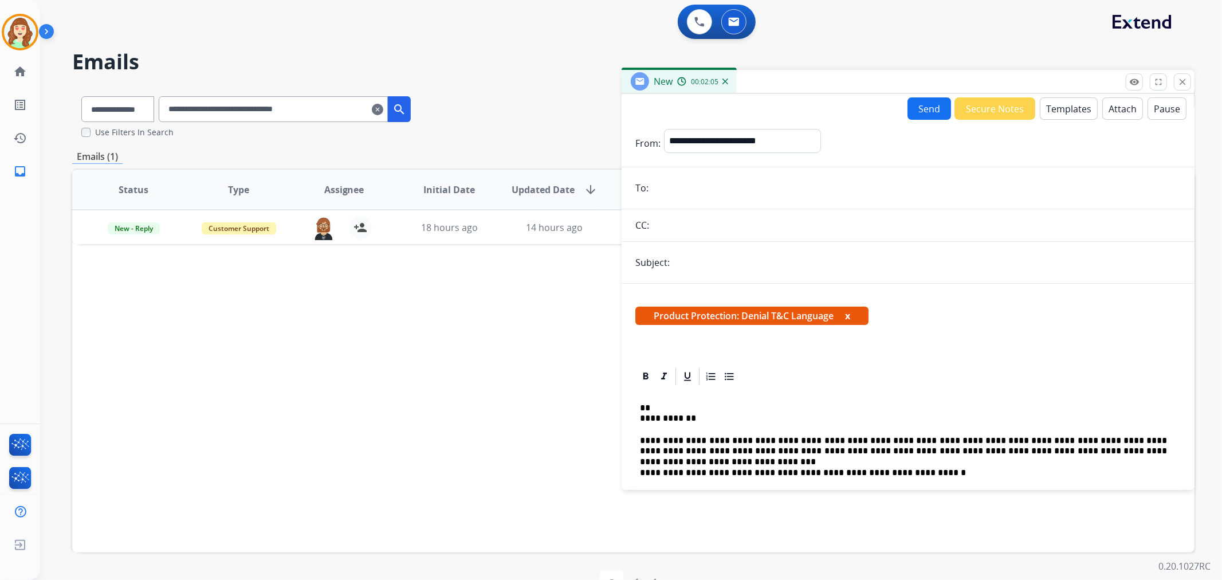
click at [643, 422] on p "**********" at bounding box center [903, 413] width 527 height 21
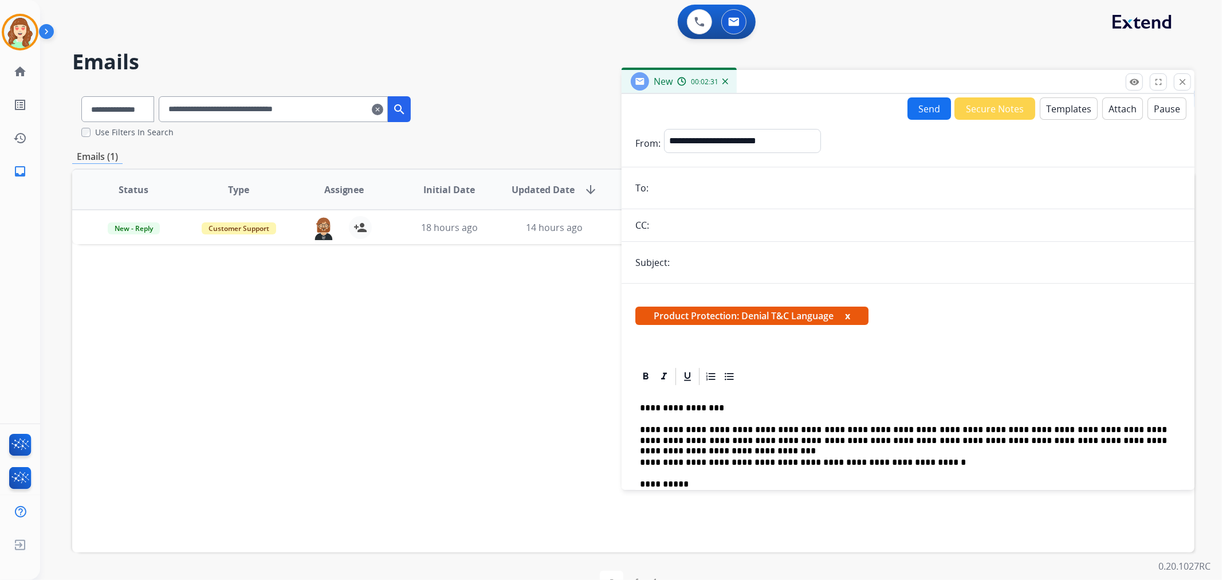
click at [754, 408] on p "**********" at bounding box center [903, 408] width 527 height 10
click at [688, 188] on input "email" at bounding box center [916, 187] width 529 height 23
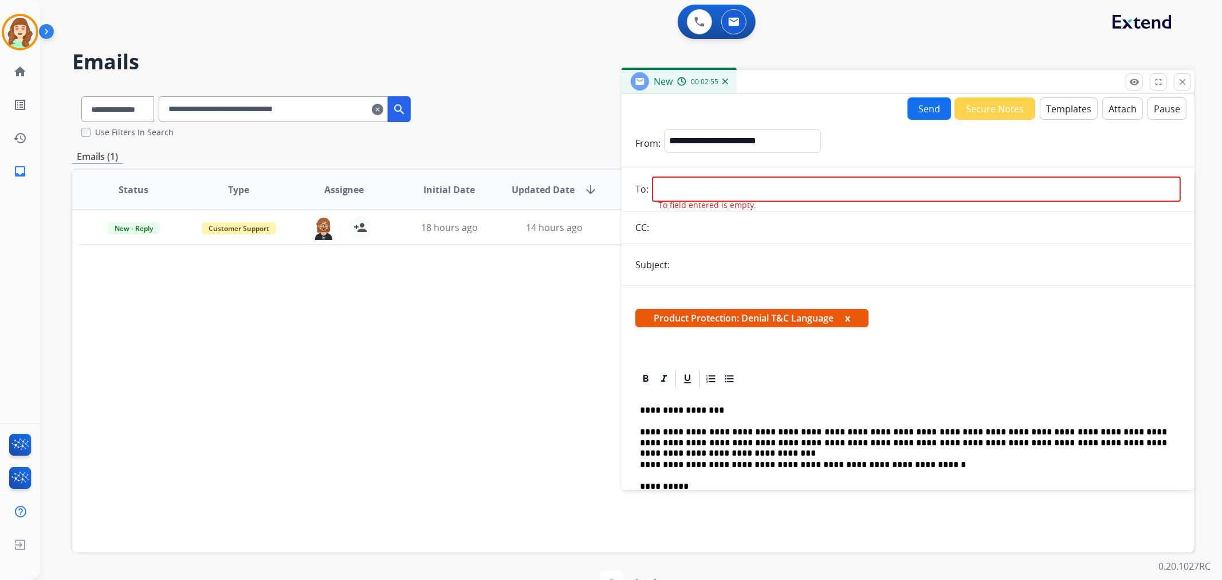
paste input "**********"
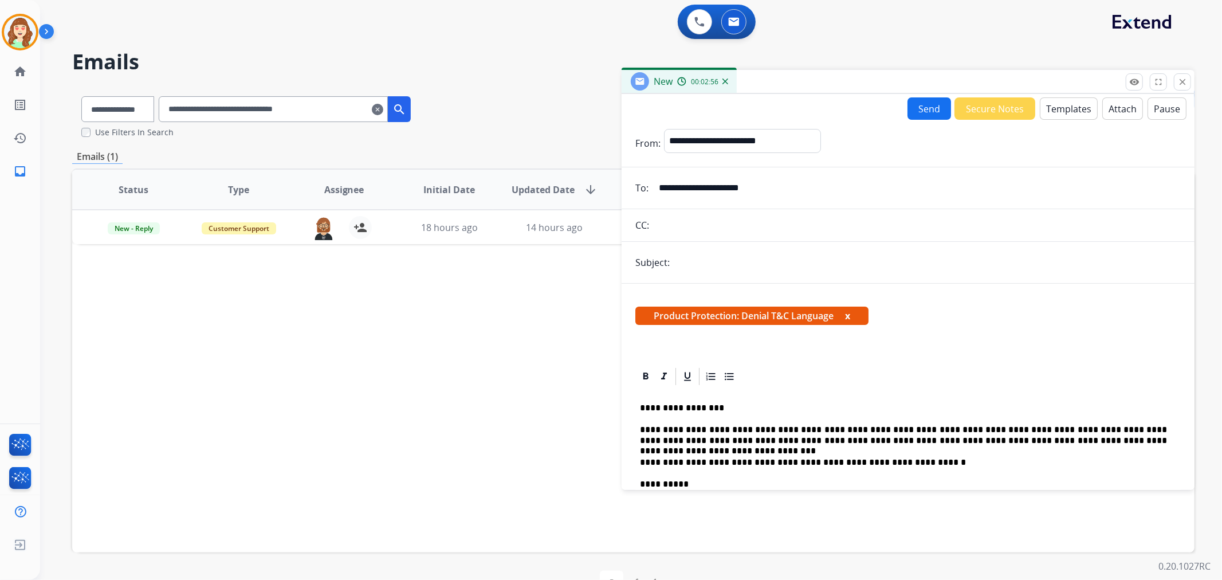
type input "**********"
click at [920, 233] on input "text" at bounding box center [917, 225] width 528 height 23
click at [717, 257] on input "text" at bounding box center [927, 262] width 508 height 23
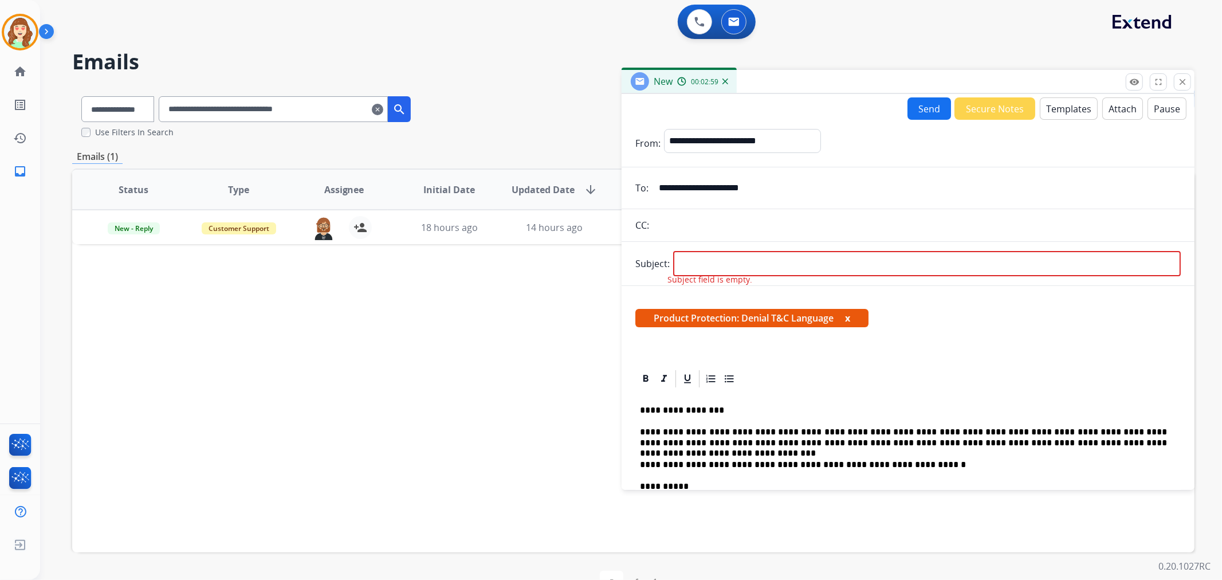
click at [1056, 337] on div "Product Protection: Denial T&C Language x" at bounding box center [908, 322] width 573 height 55
click at [1104, 111] on button "Attach" at bounding box center [1122, 108] width 41 height 22
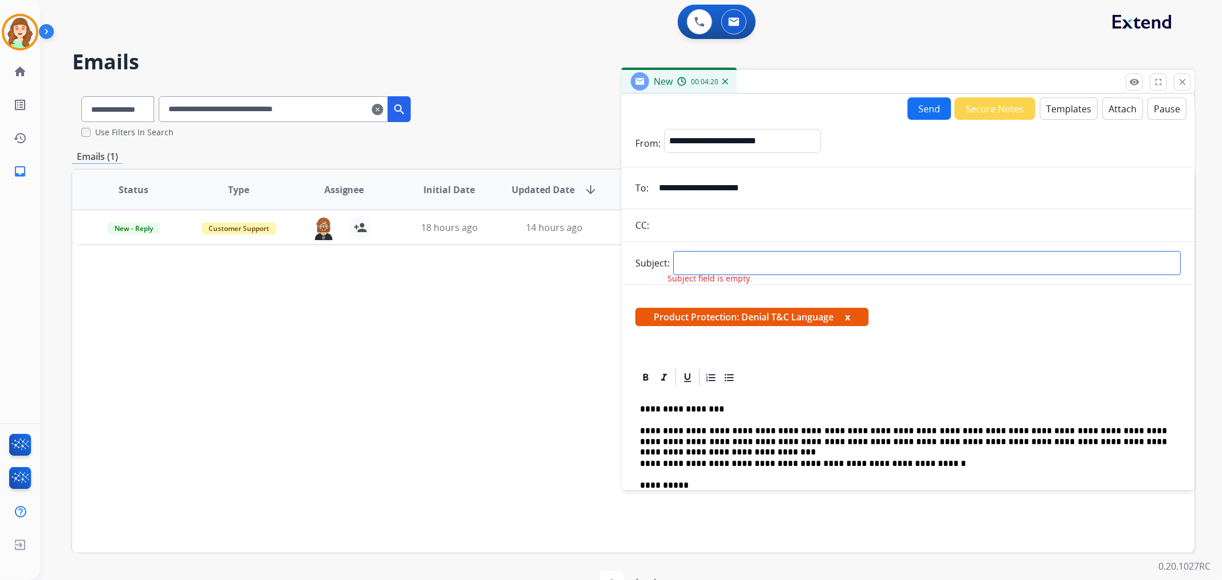
click at [719, 262] on input "text" at bounding box center [927, 263] width 508 height 24
type input "**********"
click at [1021, 346] on div "Product Protection: Denial T&C Language x" at bounding box center [908, 320] width 573 height 55
click at [1114, 109] on button "Attach" at bounding box center [1122, 108] width 41 height 22
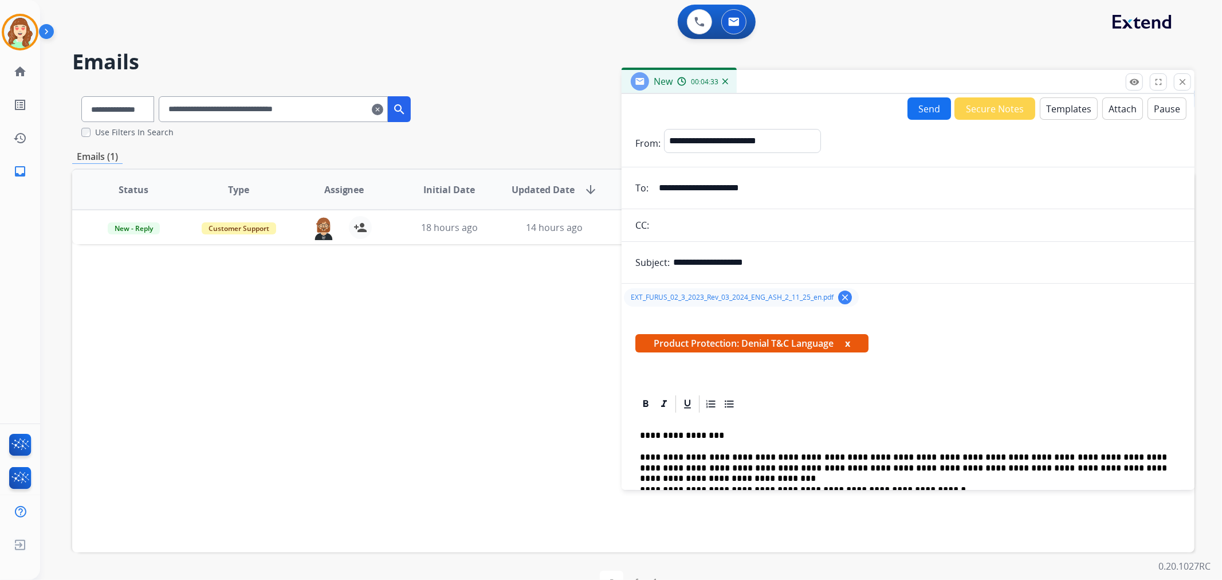
click at [1028, 341] on div "Product Protection: Denial T&C Language x" at bounding box center [907, 348] width 545 height 28
click at [922, 115] on button "Send" at bounding box center [930, 108] width 44 height 22
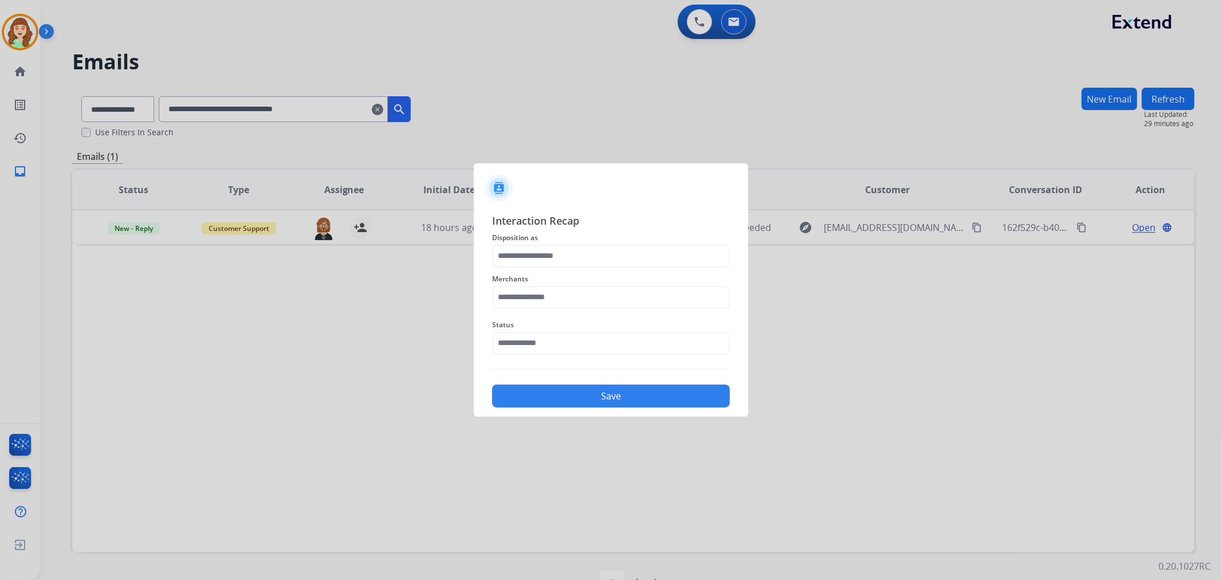
drag, startPoint x: 382, startPoint y: 112, endPoint x: 407, endPoint y: 107, distance: 25.6
click at [390, 112] on div at bounding box center [611, 290] width 1222 height 580
click at [396, 105] on div at bounding box center [611, 290] width 1222 height 580
click at [396, 107] on div at bounding box center [611, 290] width 1222 height 580
click at [392, 104] on div at bounding box center [611, 290] width 1222 height 580
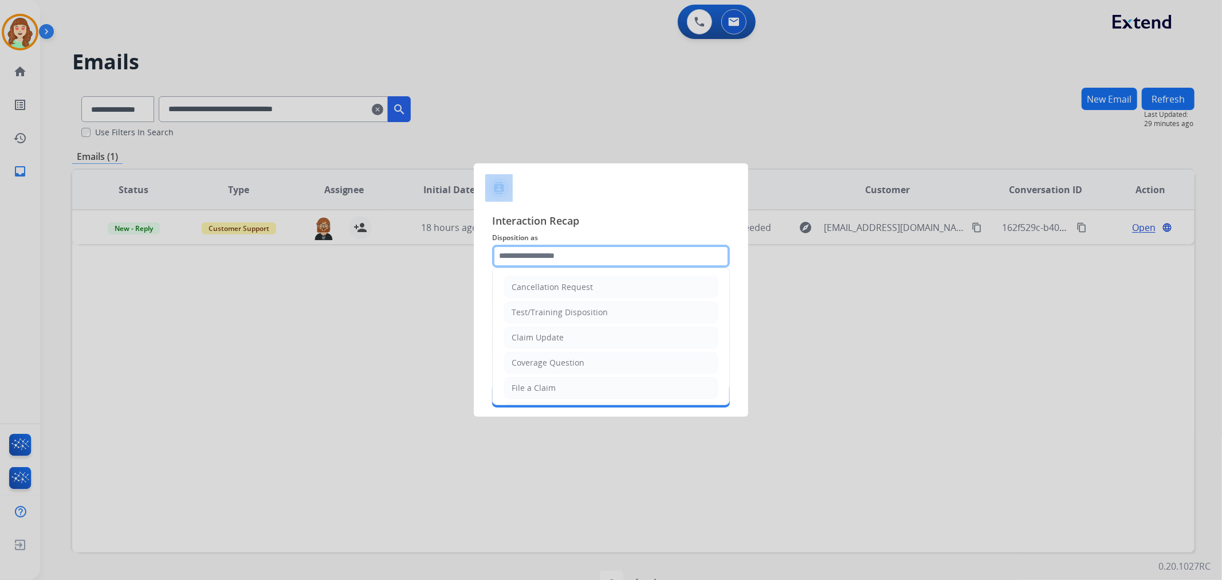
click at [532, 253] on input "text" at bounding box center [611, 256] width 238 height 23
click at [598, 254] on input "text" at bounding box center [611, 256] width 238 height 23
click at [581, 336] on li "Claim Update" at bounding box center [611, 338] width 214 height 22
type input "**********"
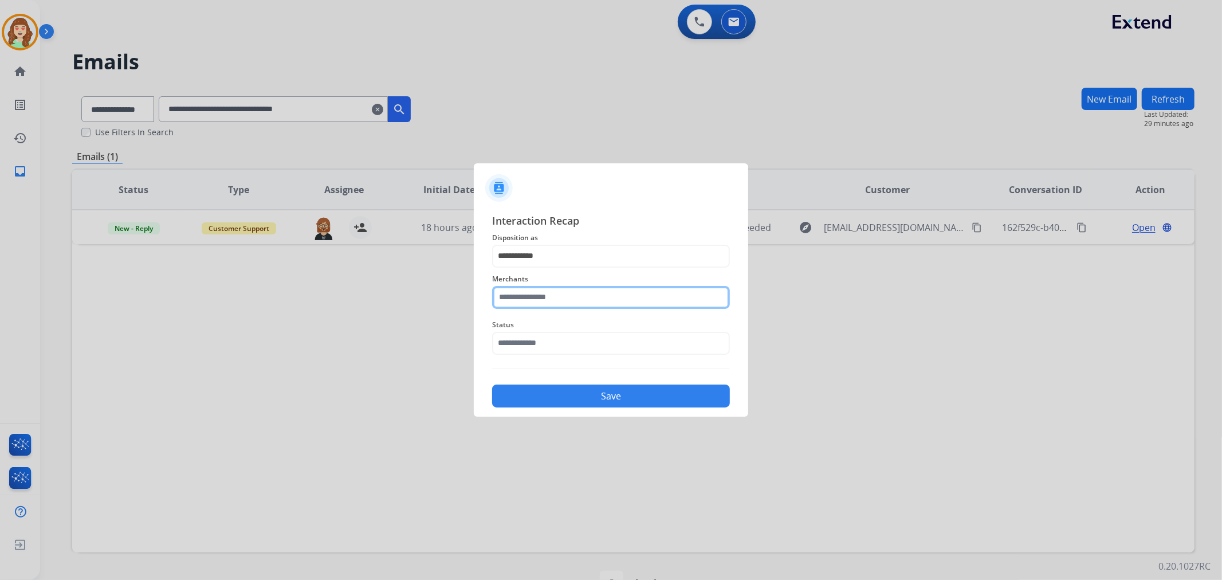
click at [541, 299] on input "text" at bounding box center [611, 297] width 238 height 23
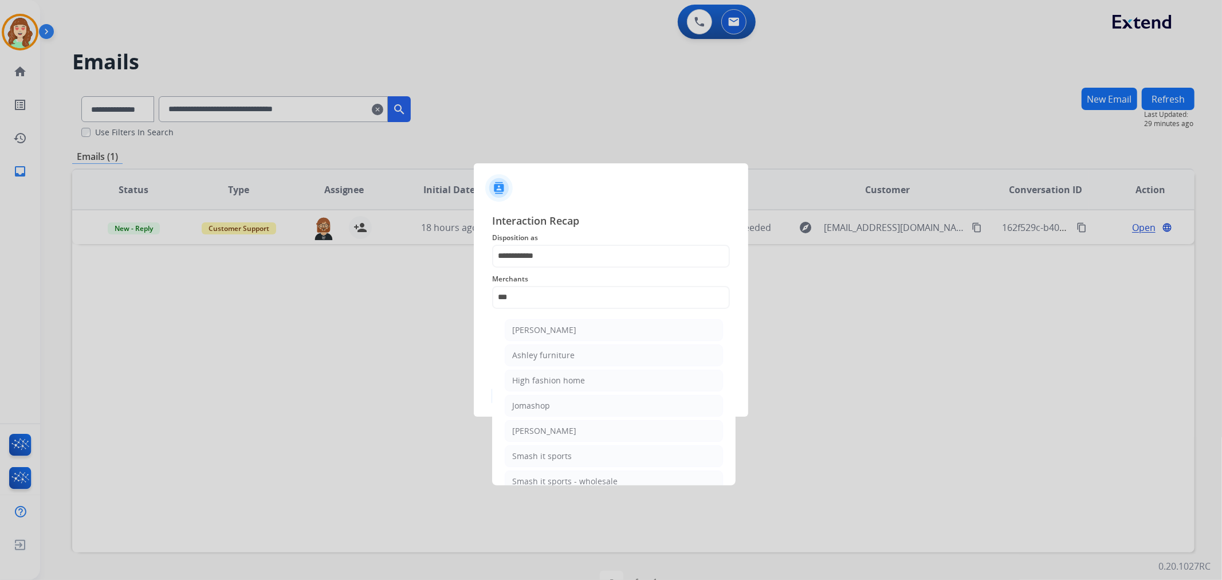
drag, startPoint x: 628, startPoint y: 359, endPoint x: 608, endPoint y: 346, distance: 23.2
click at [628, 358] on li "Ashley furniture" at bounding box center [614, 355] width 218 height 22
type input "**********"
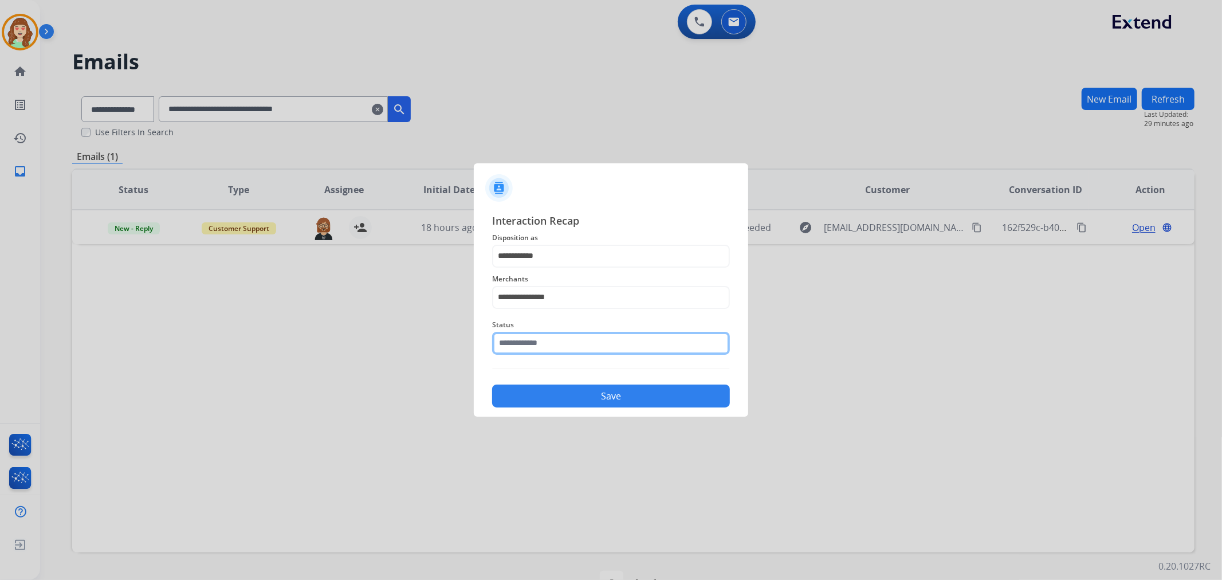
click at [540, 342] on input "text" at bounding box center [611, 343] width 238 height 23
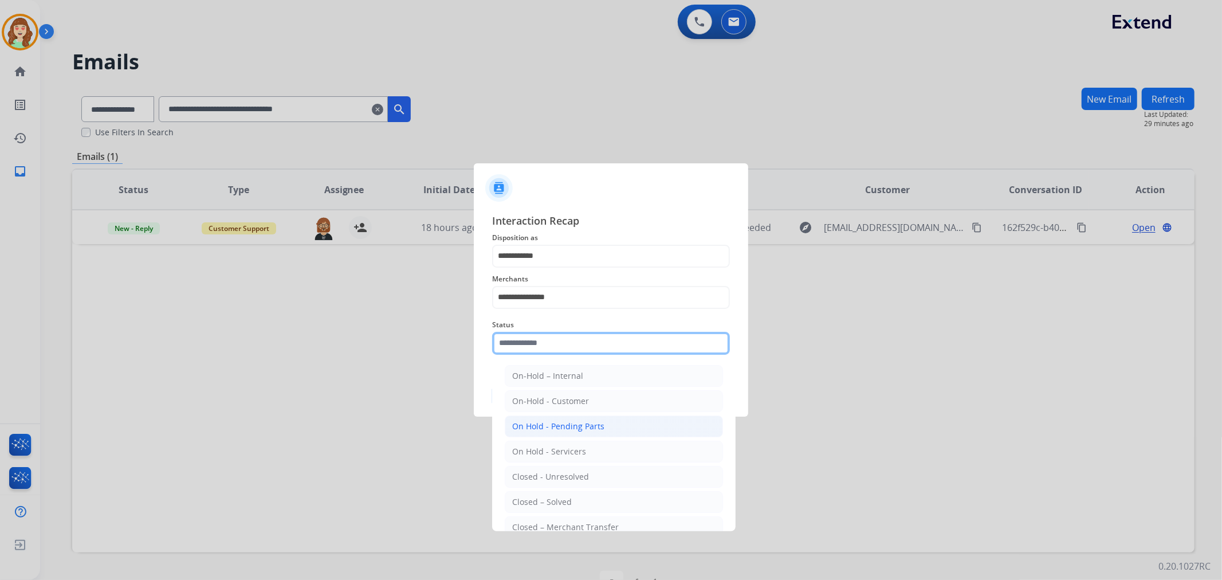
scroll to position [69, 0]
click at [586, 433] on li "Closed – Solved" at bounding box center [614, 433] width 218 height 22
type input "**********"
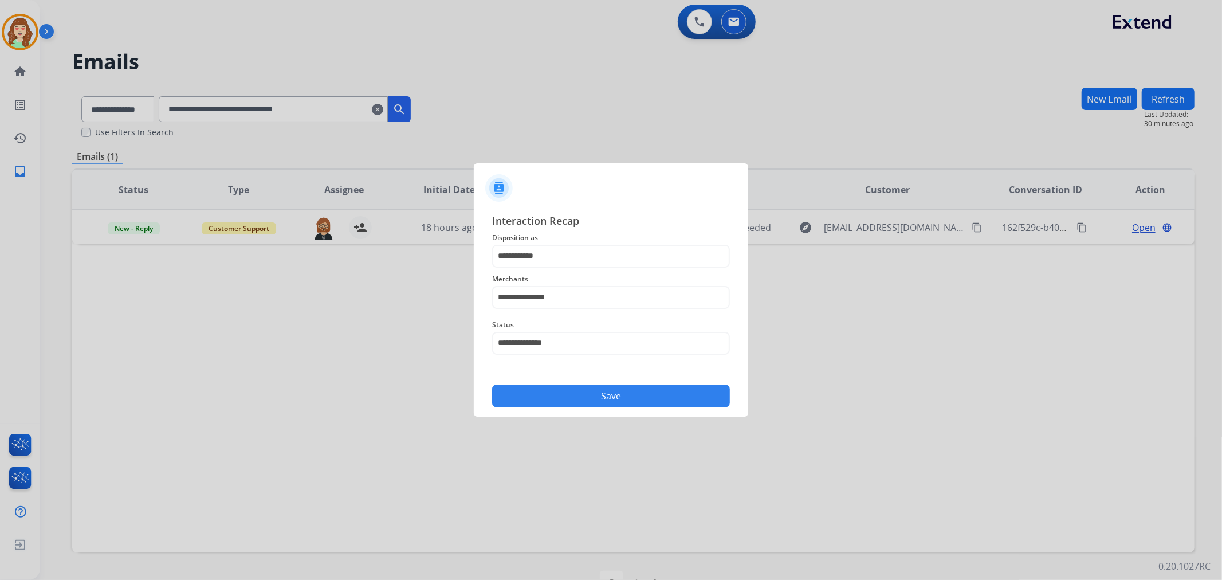
click at [616, 395] on button "Save" at bounding box center [611, 395] width 238 height 23
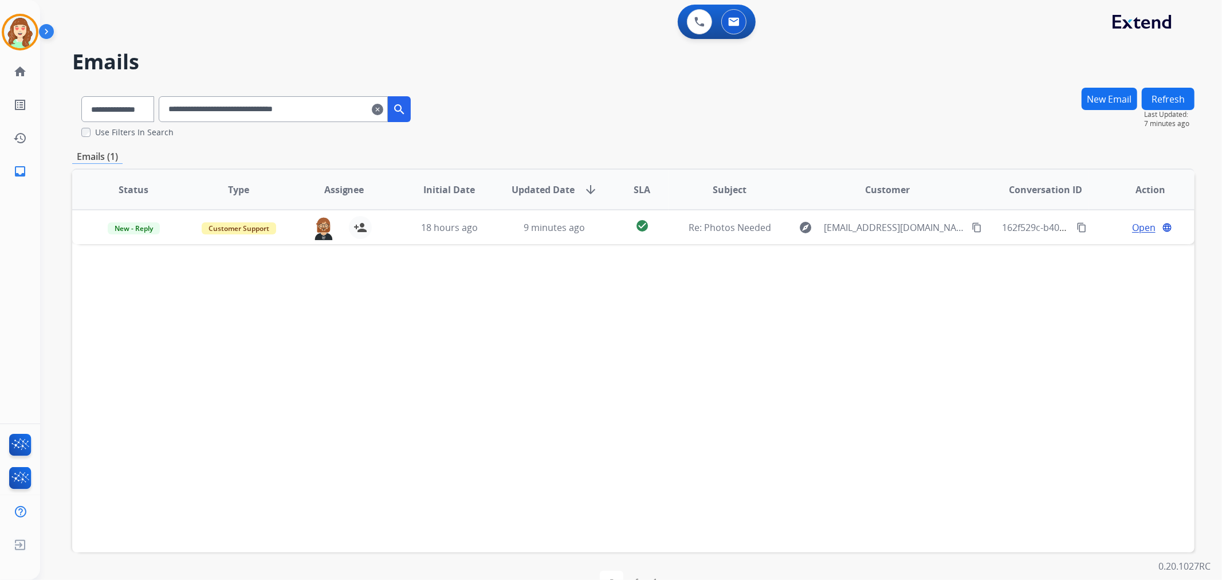
drag, startPoint x: 392, startPoint y: 112, endPoint x: 323, endPoint y: 117, distance: 69.5
click at [383, 112] on mat-icon "clear" at bounding box center [377, 110] width 11 height 14
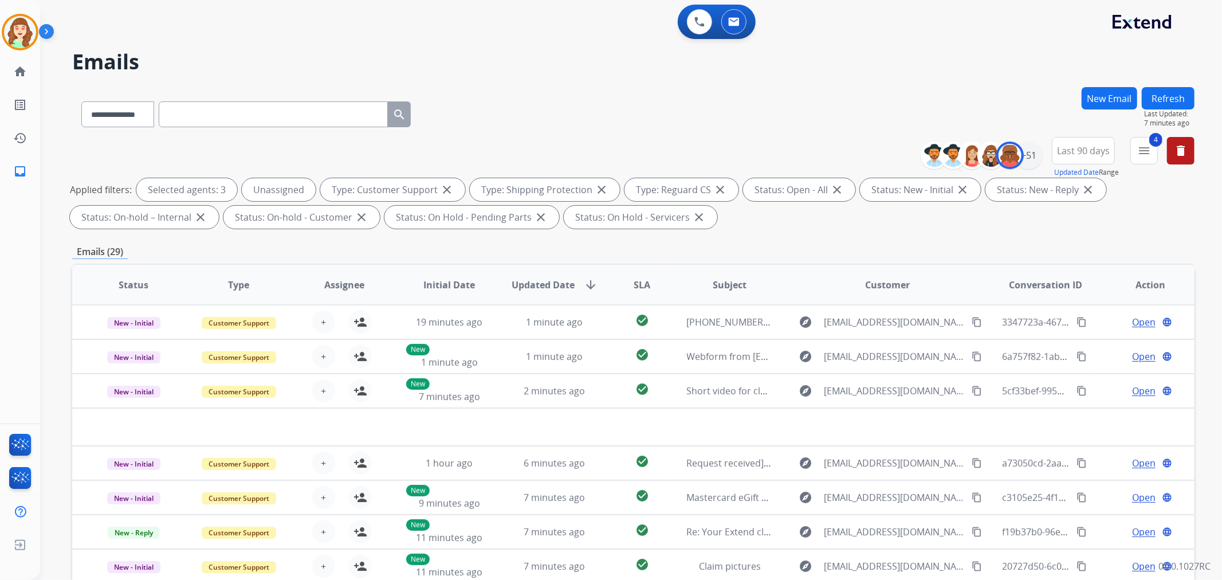
click at [617, 117] on div "**********" at bounding box center [633, 112] width 1122 height 50
drag, startPoint x: 201, startPoint y: 116, endPoint x: 149, endPoint y: 126, distance: 53.2
click at [142, 110] on select "**********" at bounding box center [117, 114] width 72 height 26
select select "**********"
click at [81, 101] on select "**********" at bounding box center [117, 114] width 72 height 26
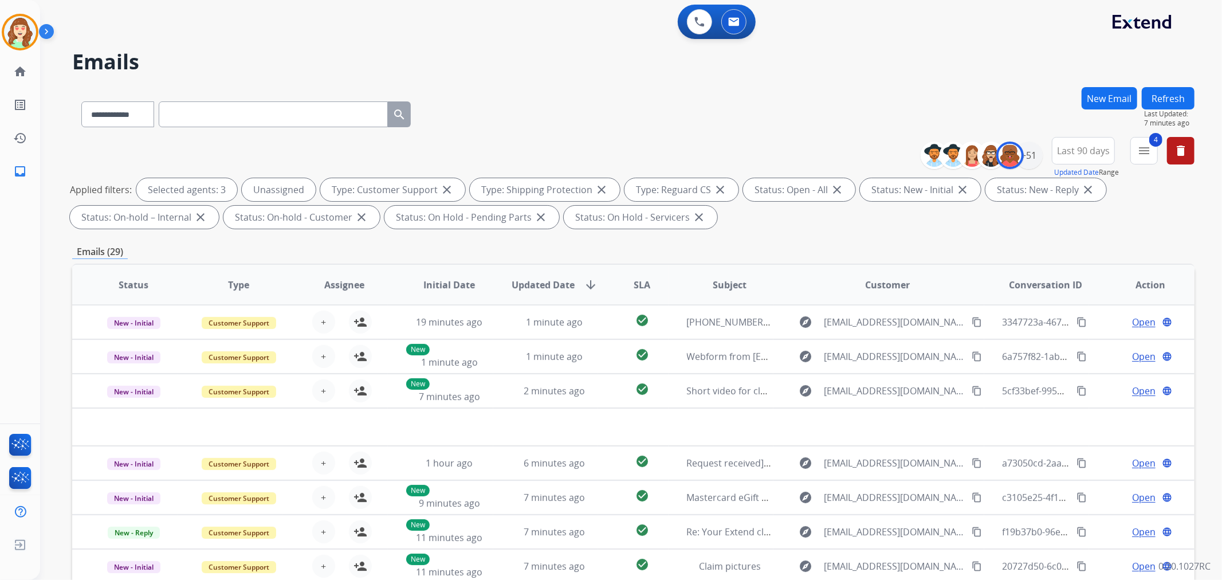
paste input "**********"
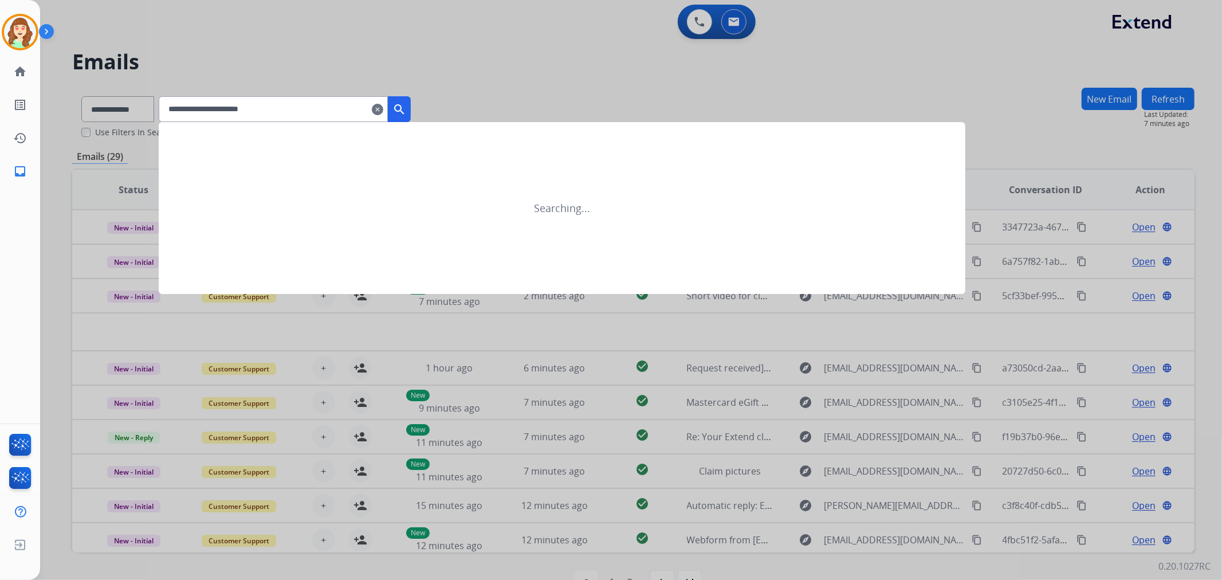
click at [406, 107] on mat-icon "search" at bounding box center [399, 110] width 14 height 14
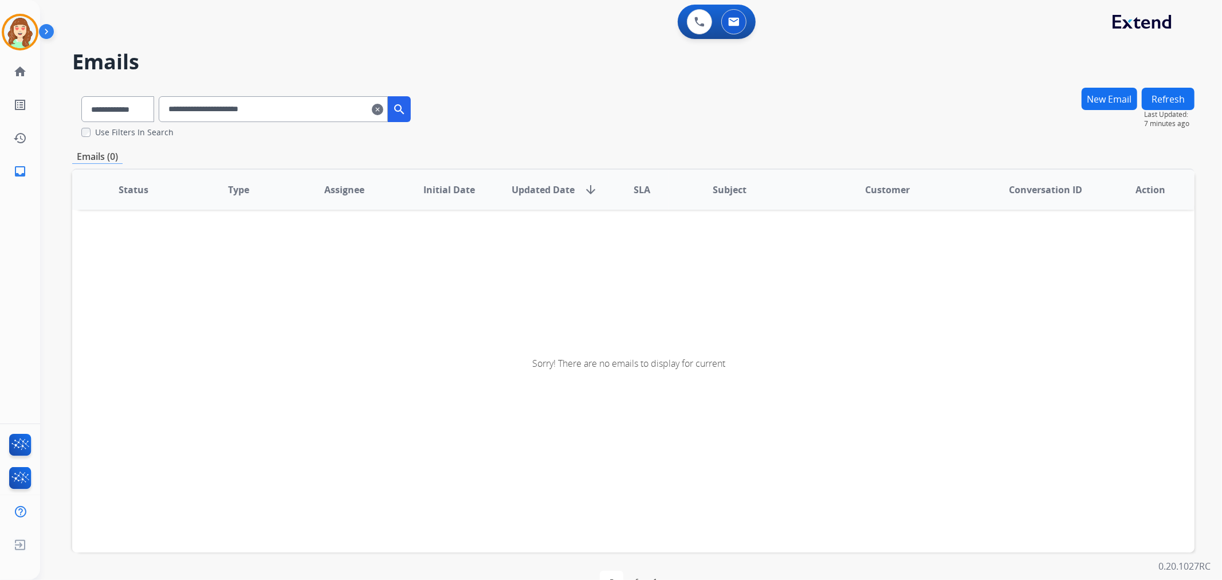
drag, startPoint x: 180, startPoint y: 103, endPoint x: 190, endPoint y: 100, distance: 10.9
click at [180, 103] on input "**********" at bounding box center [273, 109] width 229 height 26
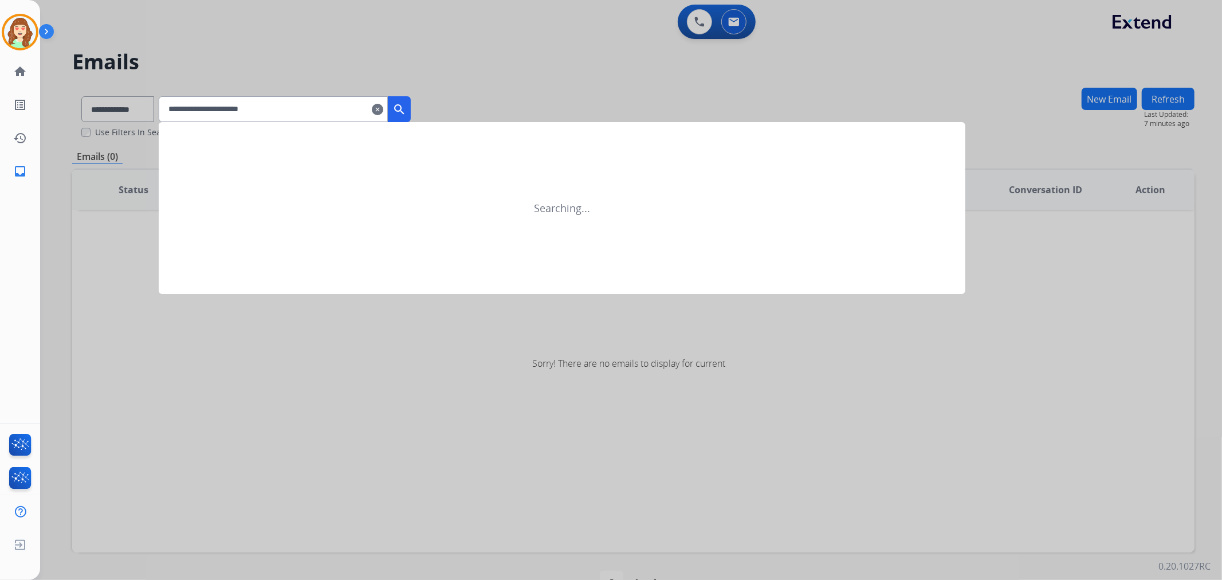
type input "**********"
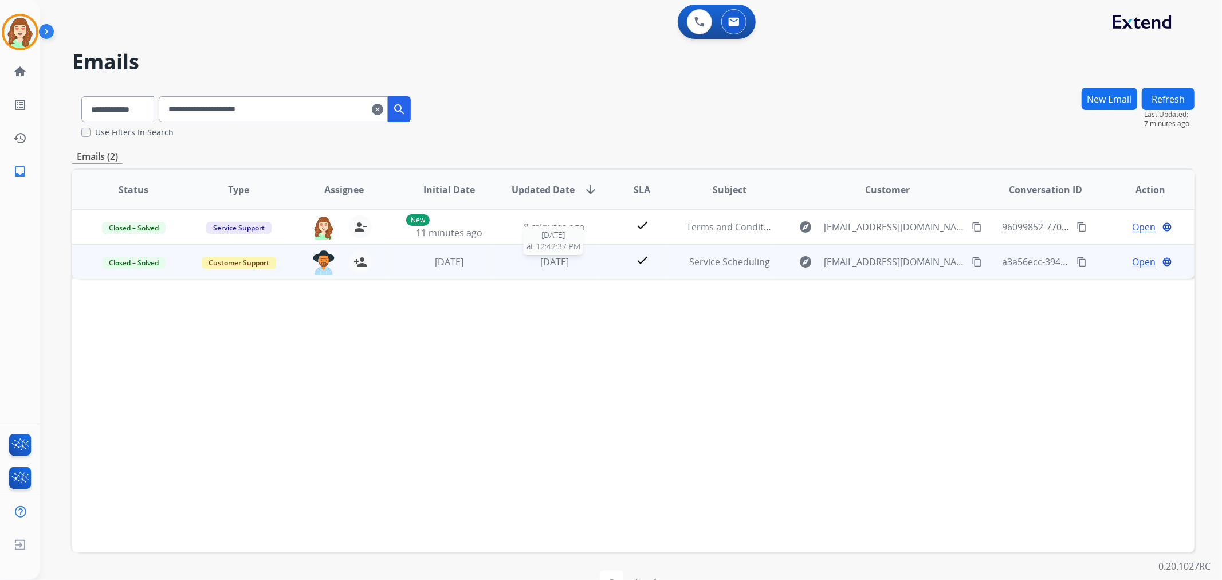
click at [551, 265] on span "[DATE]" at bounding box center [554, 262] width 29 height 13
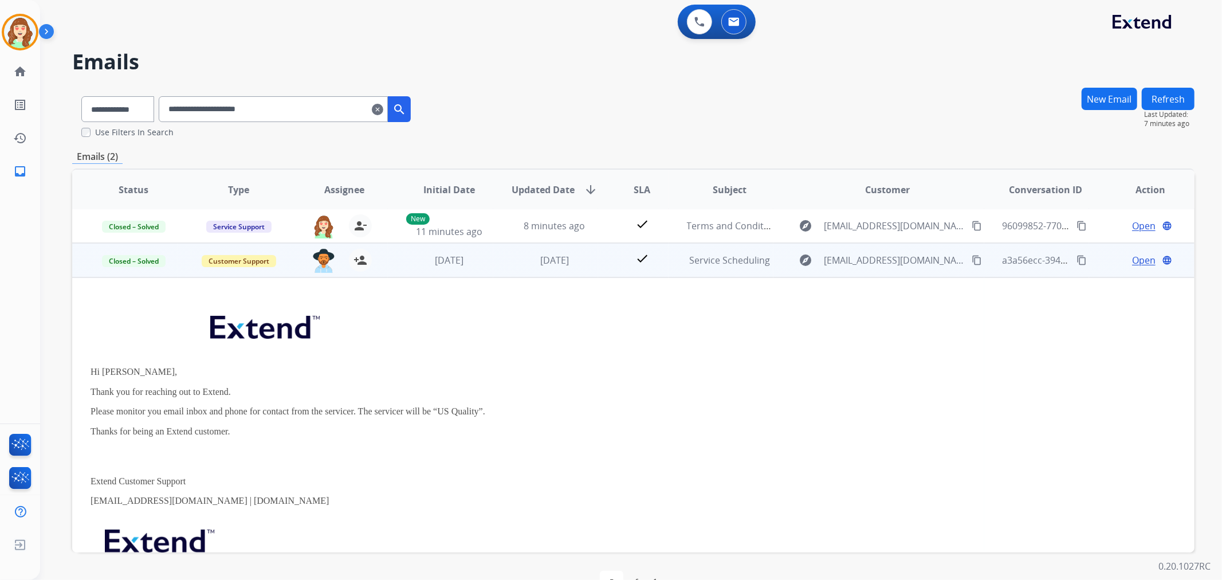
scroll to position [0, 0]
click at [1144, 260] on span "Open" at bounding box center [1143, 261] width 23 height 14
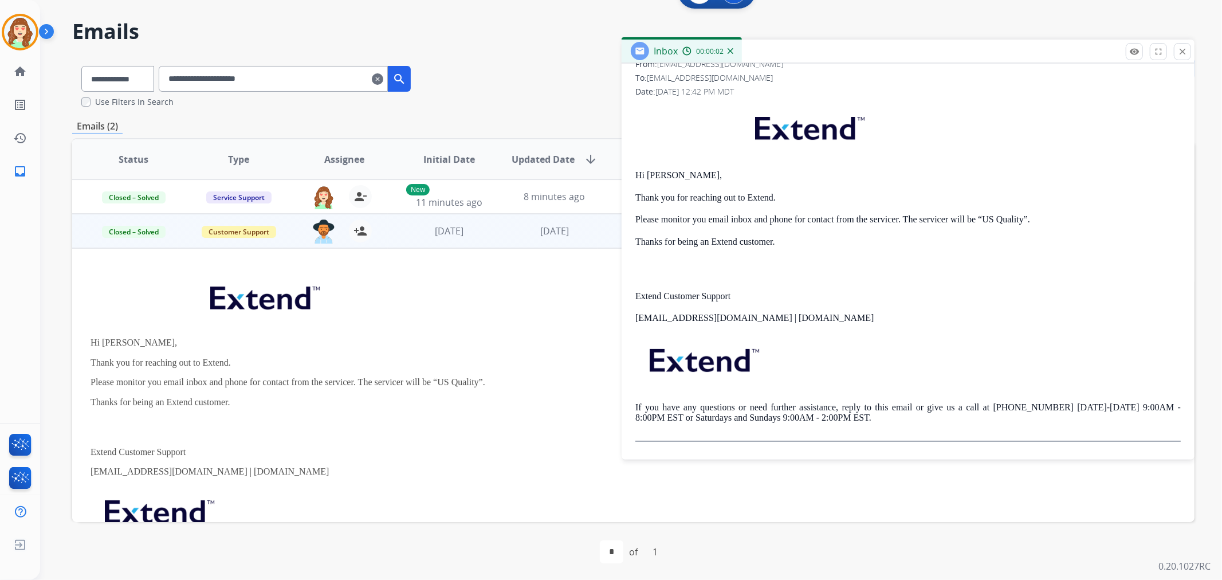
scroll to position [32, 0]
drag, startPoint x: 1176, startPoint y: 49, endPoint x: 831, endPoint y: 154, distance: 360.0
click at [1176, 49] on button "close Close" at bounding box center [1182, 50] width 17 height 17
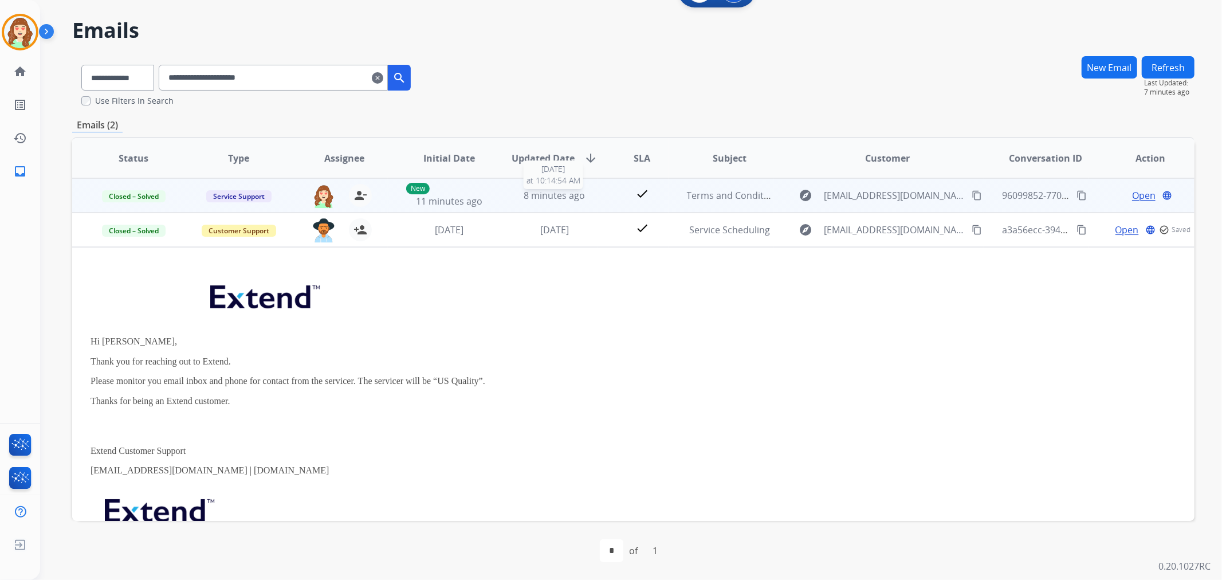
click at [547, 194] on span "8 minutes ago" at bounding box center [554, 195] width 61 height 13
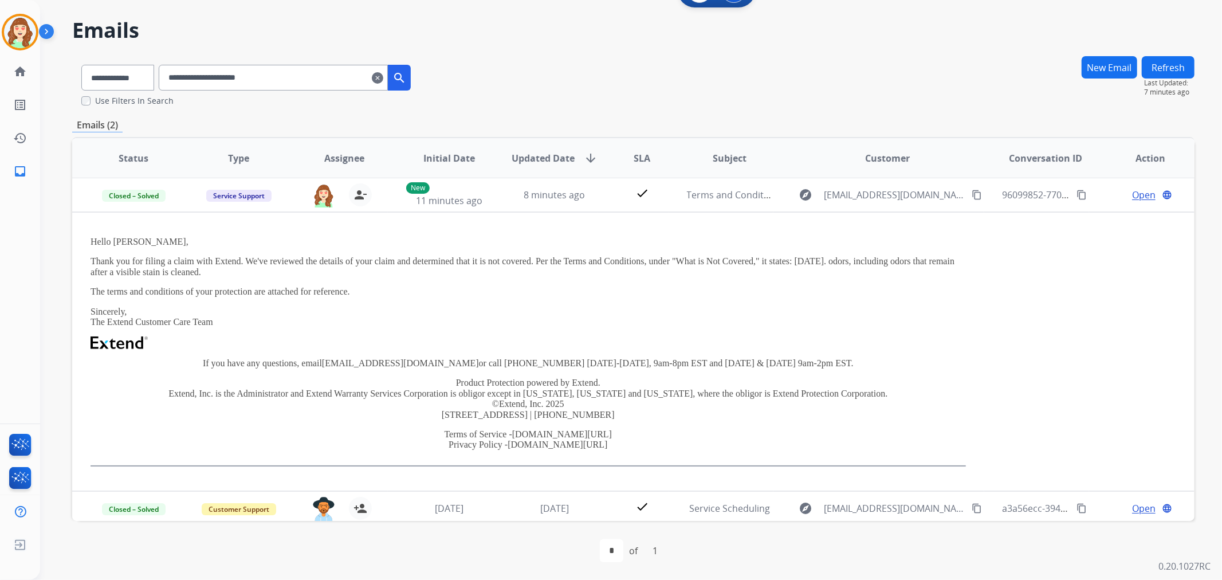
scroll to position [0, 0]
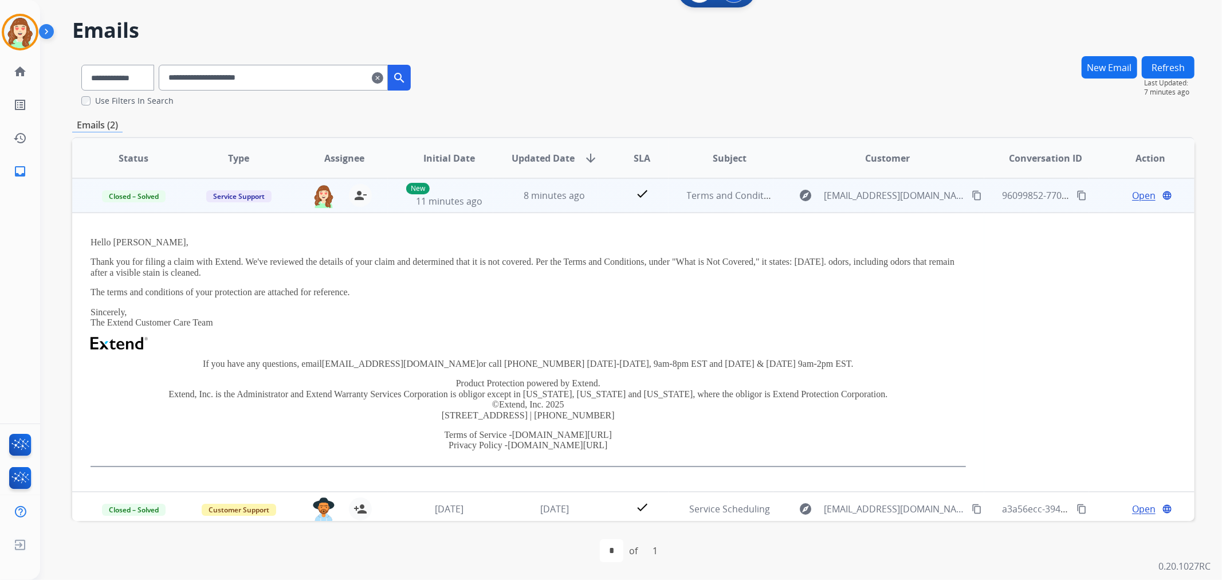
click at [1139, 197] on span "Open" at bounding box center [1143, 196] width 23 height 14
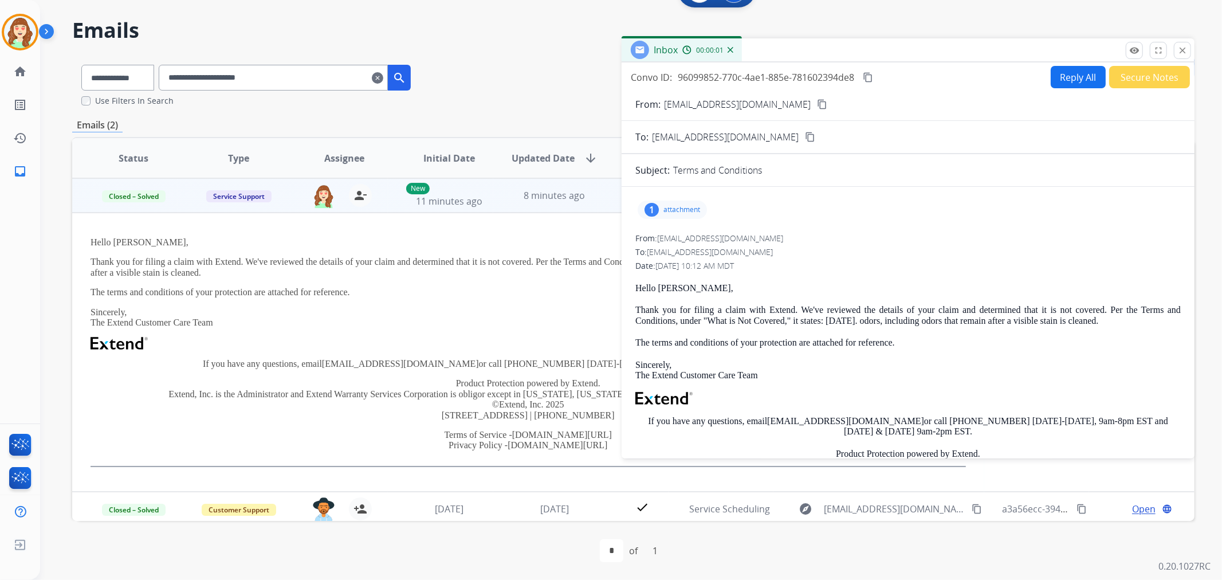
click at [675, 211] on p "attachment" at bounding box center [682, 209] width 37 height 9
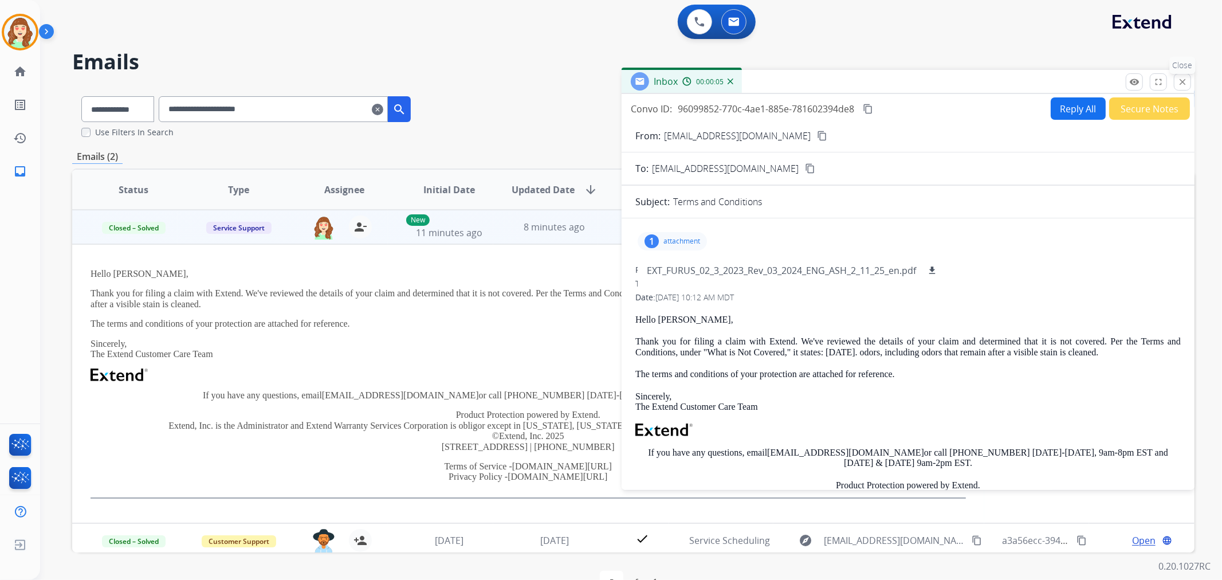
click at [1185, 81] on mat-icon "close" at bounding box center [1182, 82] width 10 height 10
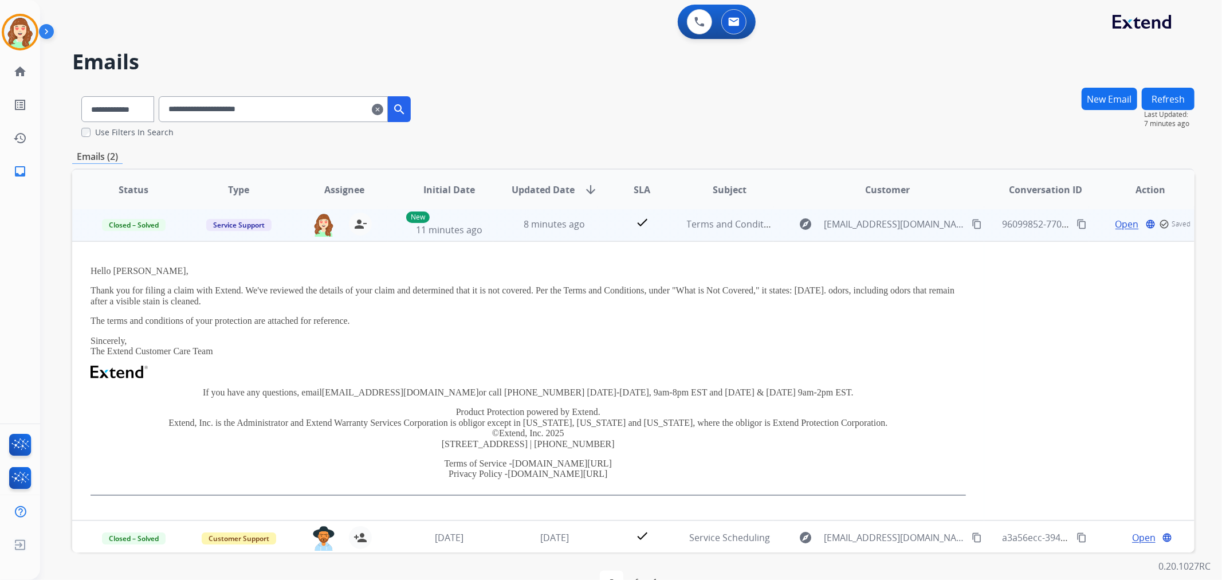
scroll to position [3, 0]
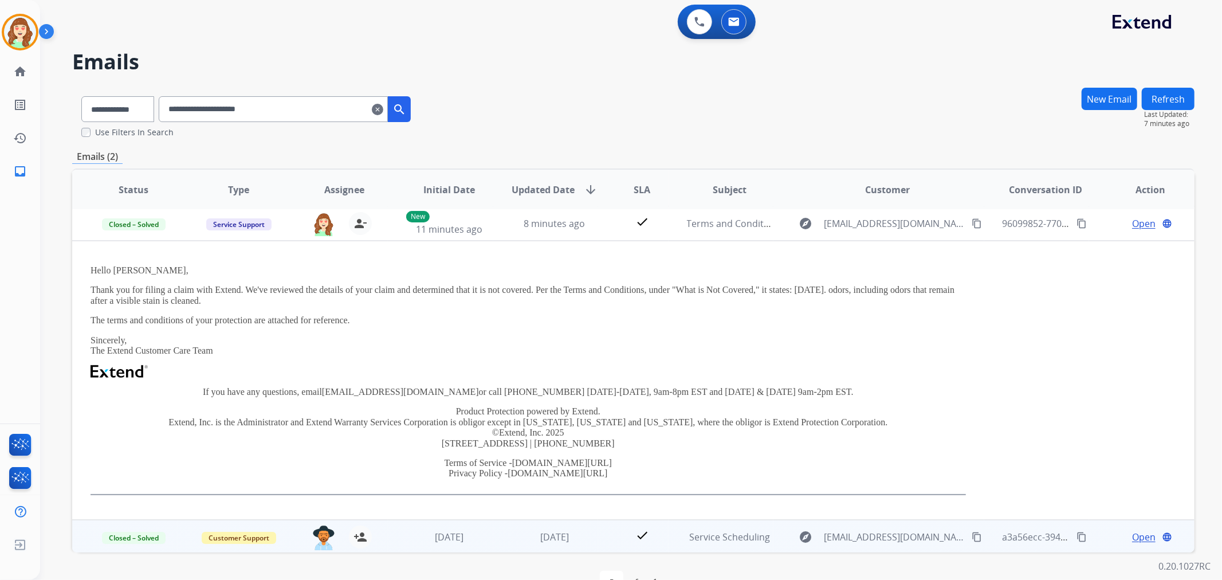
click at [1143, 536] on span "Open" at bounding box center [1143, 537] width 23 height 14
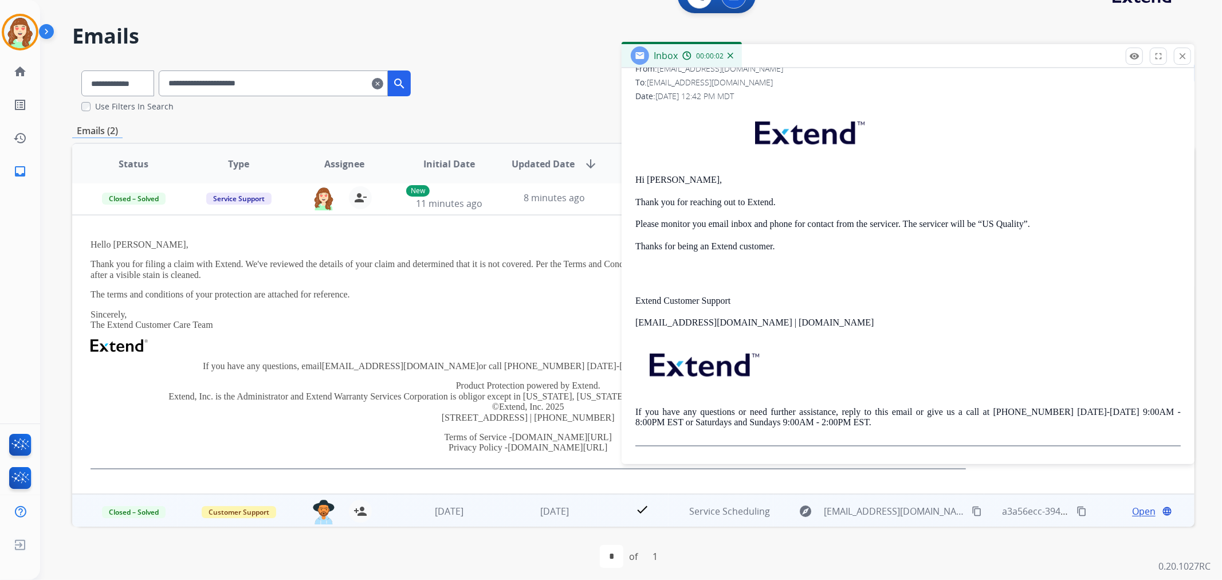
scroll to position [32, 0]
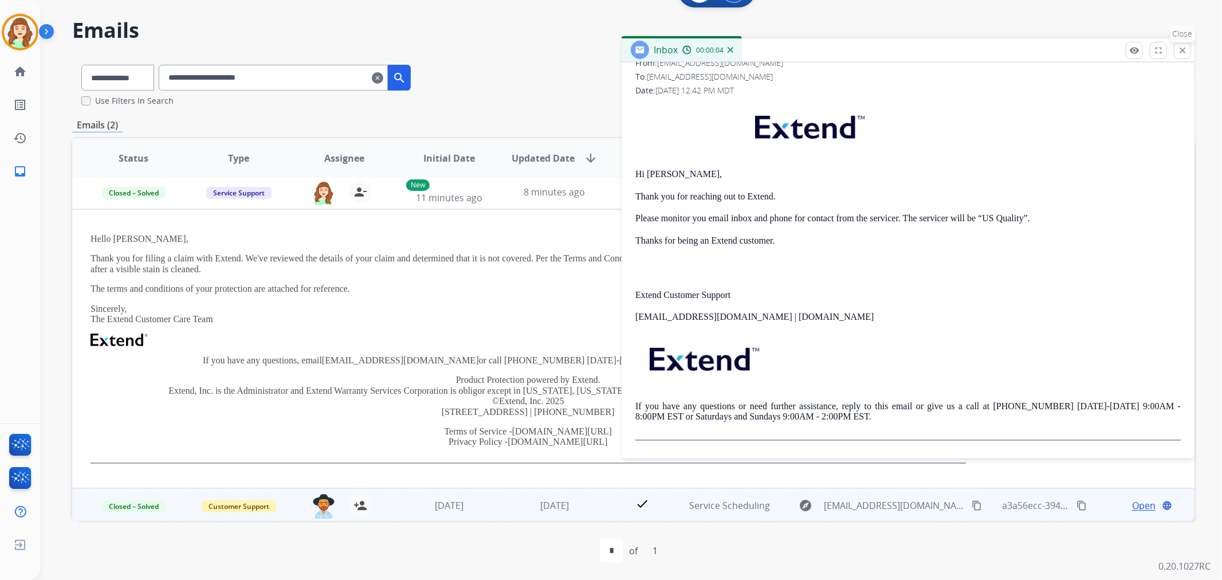
click at [1180, 52] on mat-icon "close" at bounding box center [1182, 50] width 10 height 10
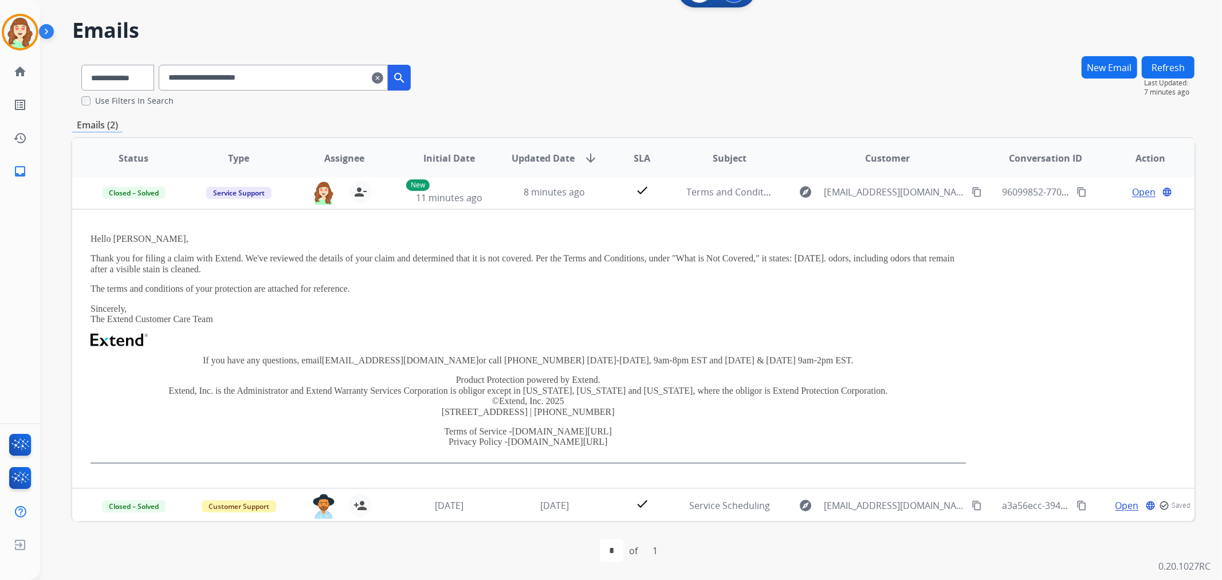
click at [1184, 65] on button "Refresh" at bounding box center [1168, 67] width 53 height 22
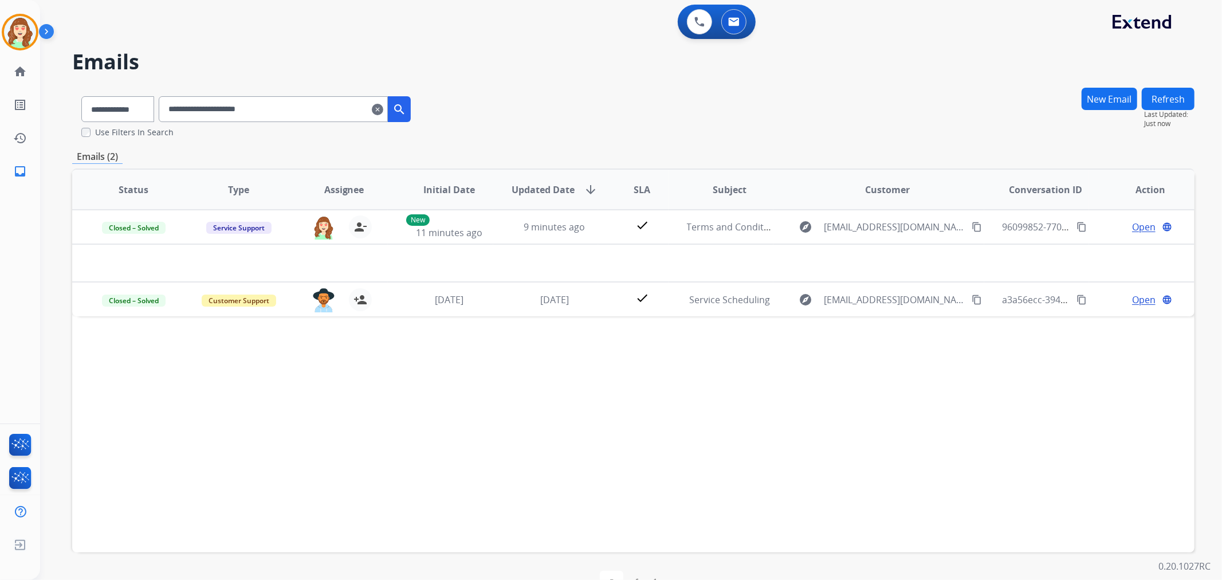
scroll to position [0, 0]
click at [406, 105] on mat-icon "search" at bounding box center [399, 110] width 14 height 14
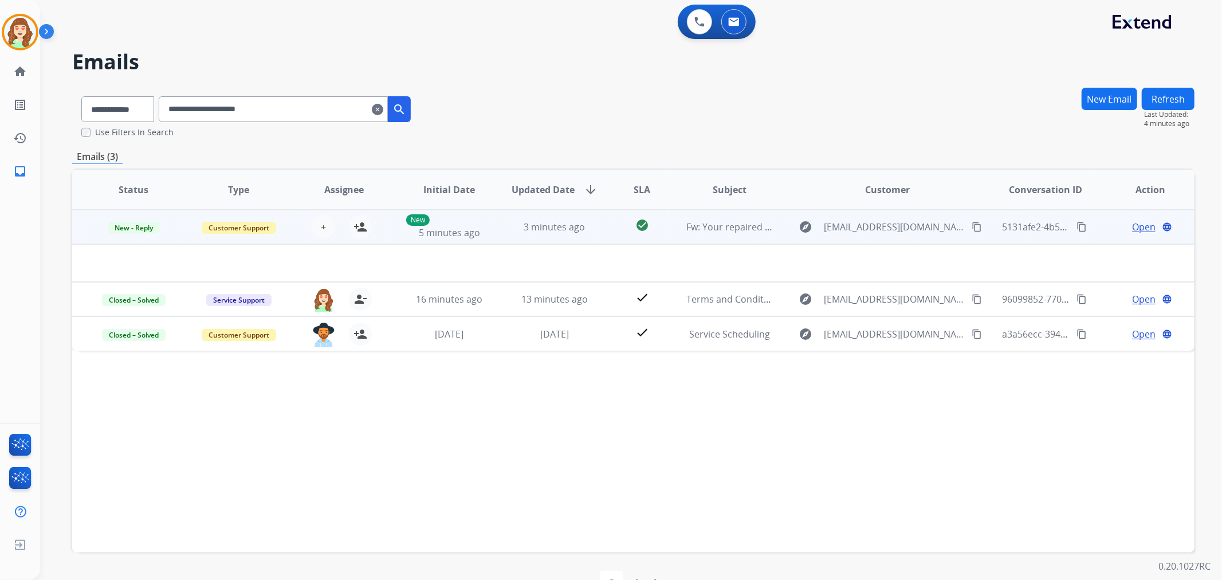
click at [719, 233] on td "Fw: Your repaired product is ready for pickup" at bounding box center [721, 227] width 105 height 34
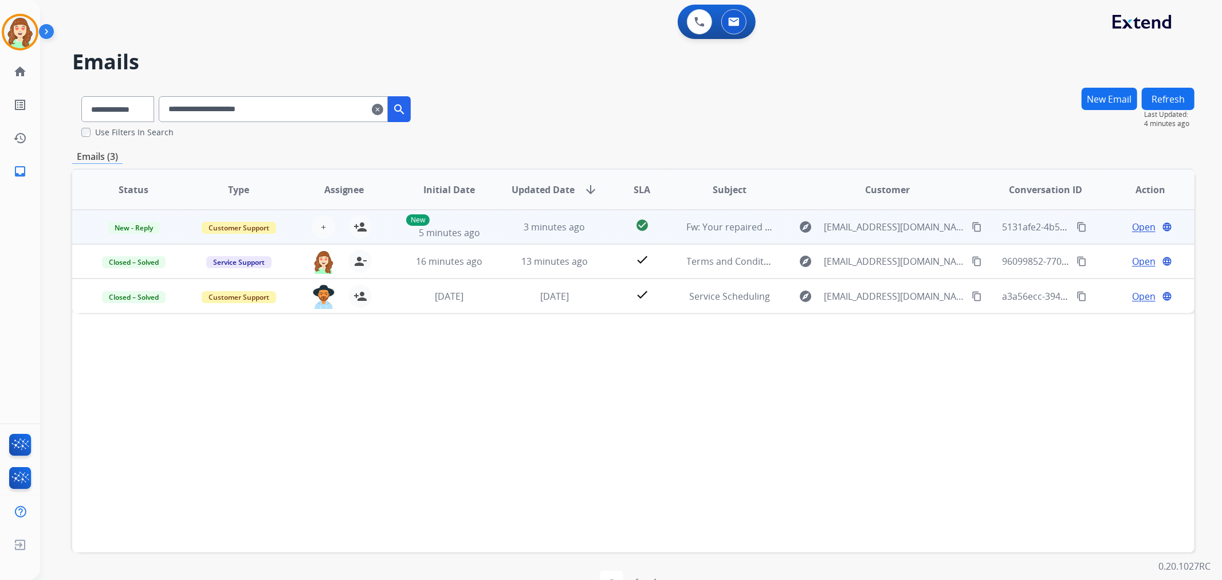
click at [719, 233] on td "Fw: Your repaired product is ready for pickup" at bounding box center [721, 227] width 105 height 34
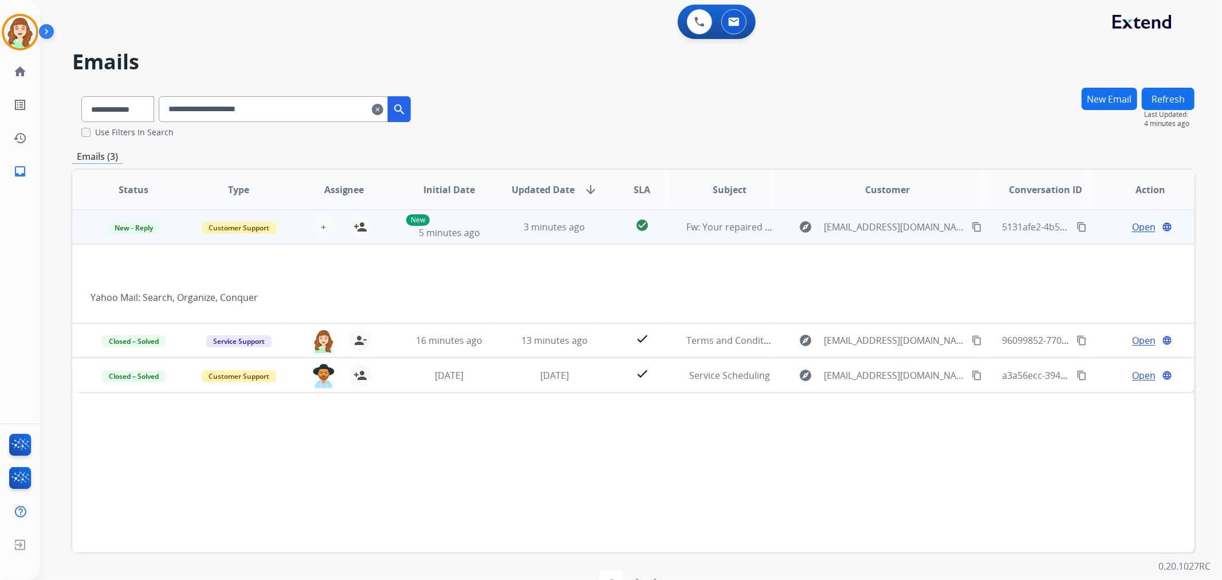
click at [1144, 227] on span "Open" at bounding box center [1143, 227] width 23 height 14
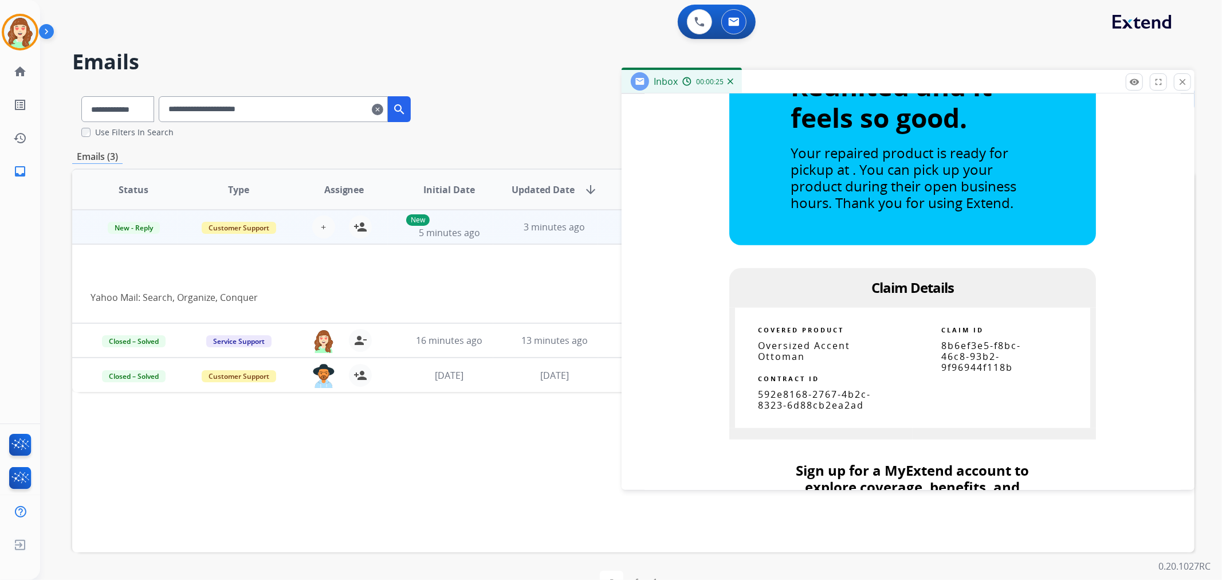
scroll to position [611, 0]
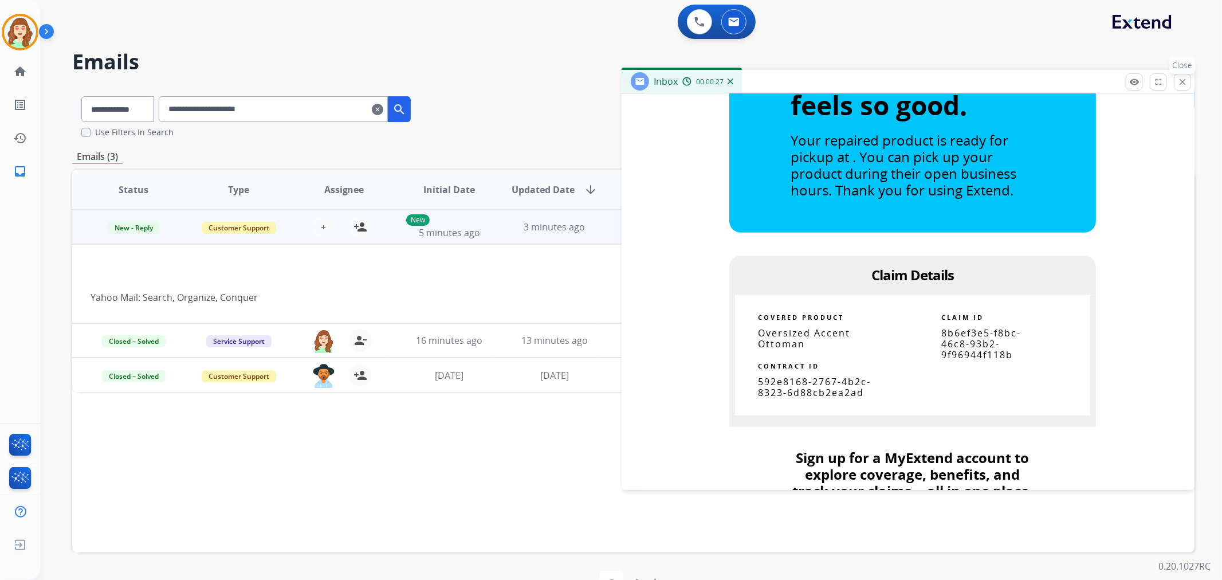
click at [1179, 84] on mat-icon "close" at bounding box center [1182, 82] width 10 height 10
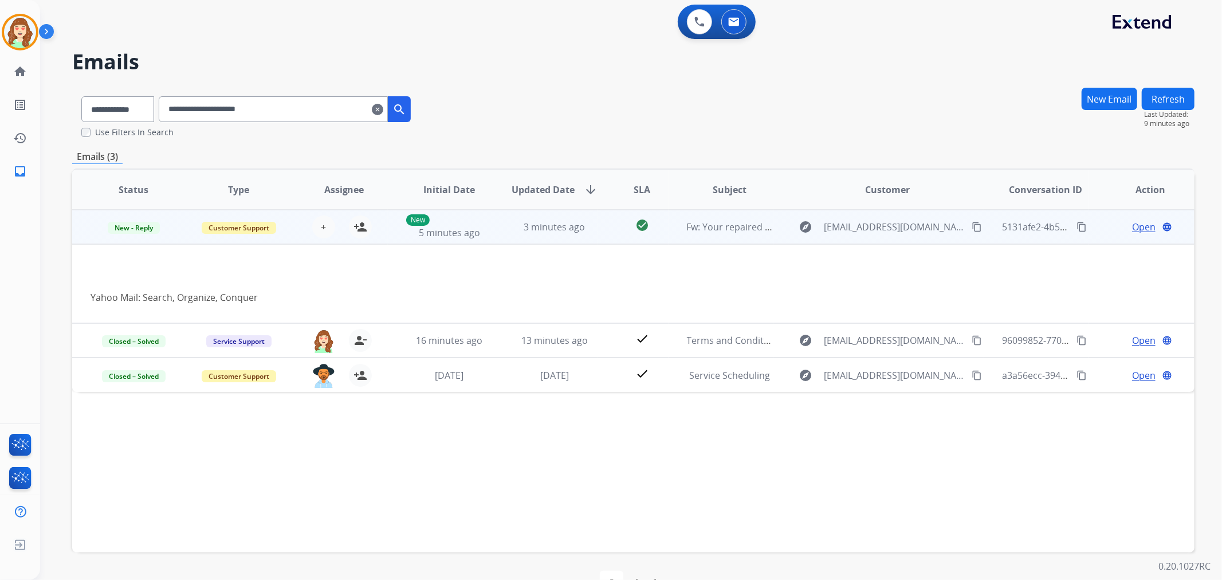
click at [1077, 226] on mat-icon "content_copy" at bounding box center [1082, 227] width 10 height 10
click at [1077, 222] on mat-icon "content_copy" at bounding box center [1082, 227] width 10 height 10
click at [1138, 227] on span "Open" at bounding box center [1143, 227] width 23 height 14
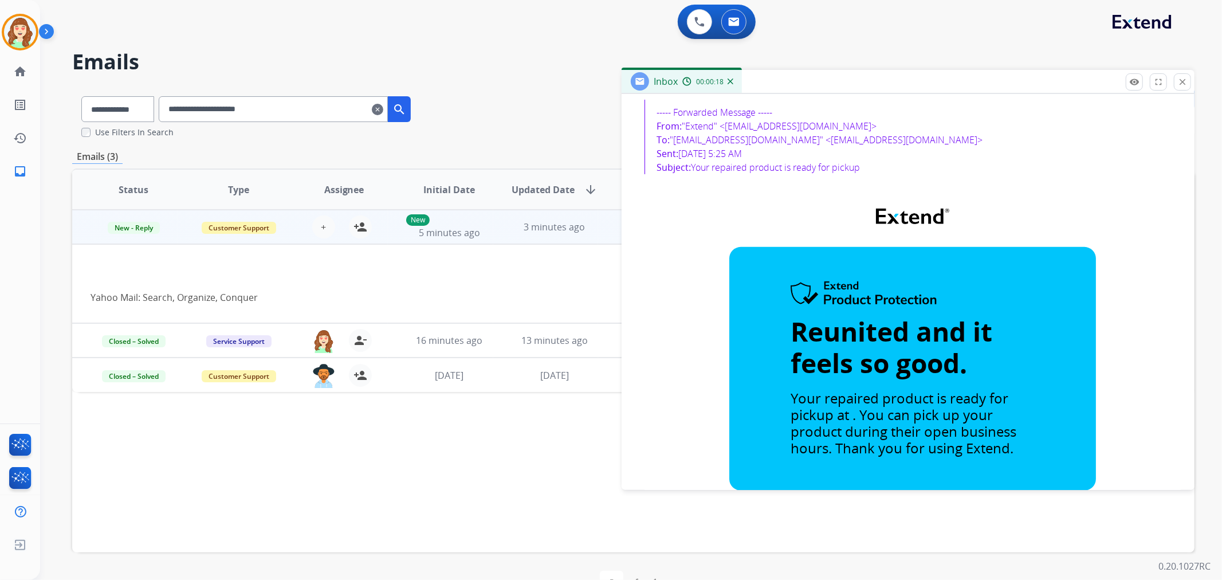
scroll to position [382, 0]
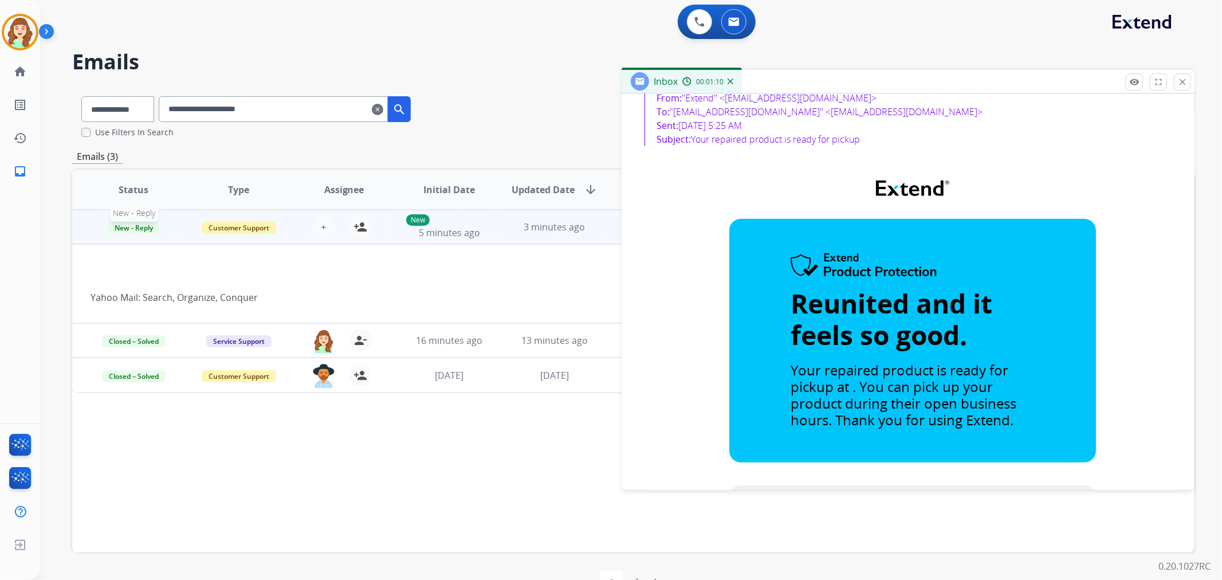
click at [136, 226] on span "New - Reply" at bounding box center [134, 228] width 52 height 12
click at [210, 333] on p "Closed – Solved" at bounding box center [199, 335] width 66 height 16
click at [517, 92] on div "**********" at bounding box center [633, 112] width 1122 height 51
click at [1184, 81] on mat-icon "close" at bounding box center [1182, 82] width 10 height 10
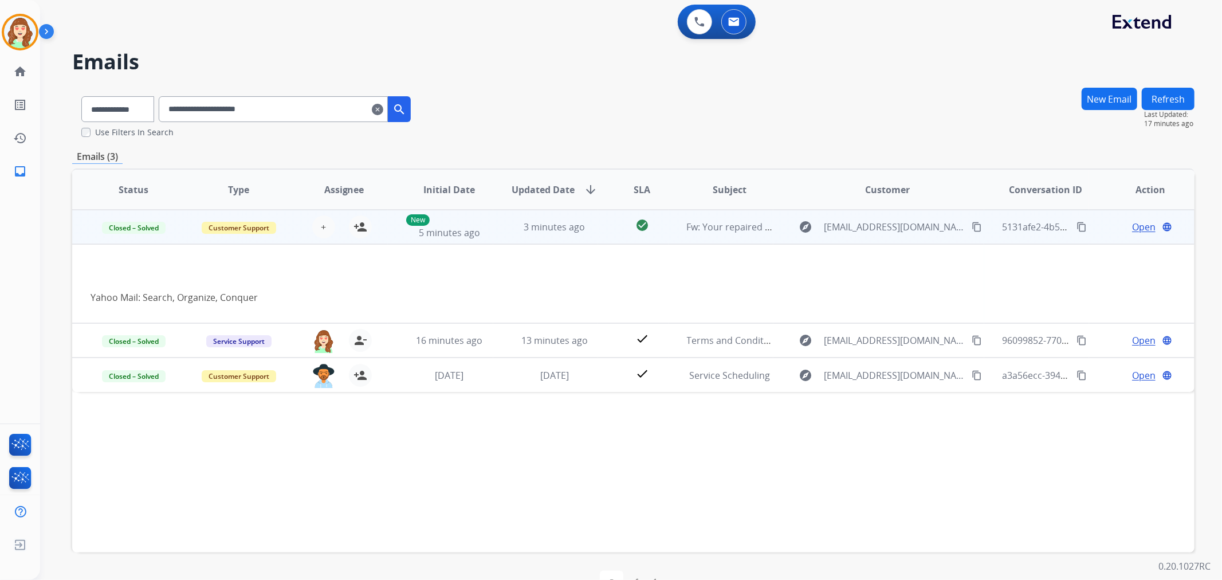
click at [399, 111] on div "**********" at bounding box center [285, 109] width 252 height 26
click at [388, 111] on input "**********" at bounding box center [273, 109] width 229 height 26
click at [406, 109] on mat-icon "search" at bounding box center [399, 110] width 14 height 14
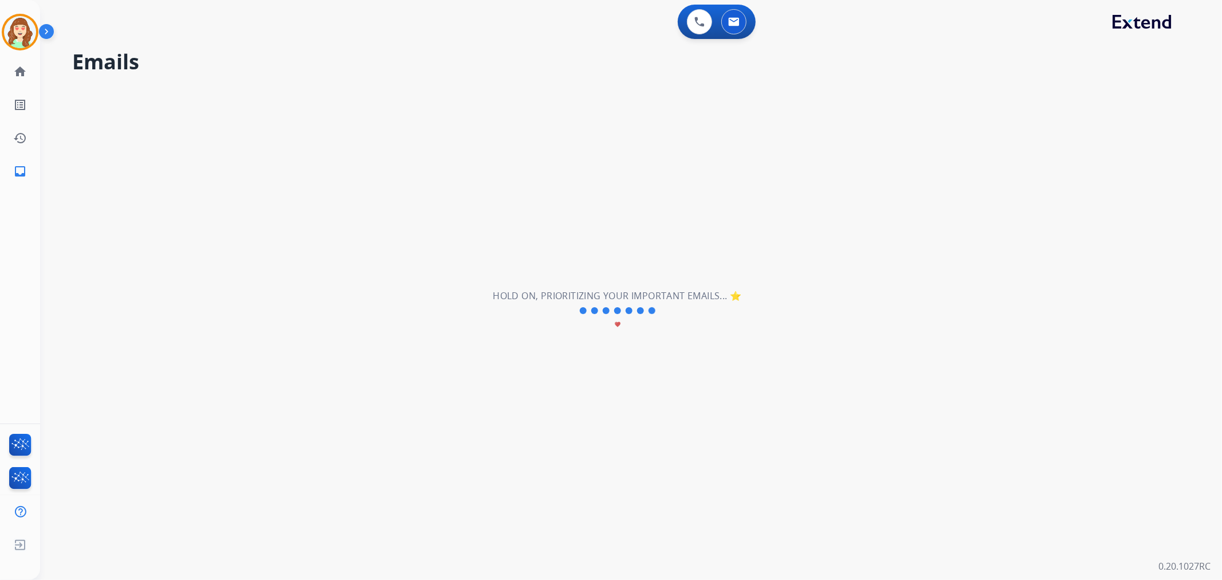
click at [414, 81] on div "**********" at bounding box center [617, 310] width 1155 height 539
click at [17, 29] on img at bounding box center [20, 32] width 32 height 32
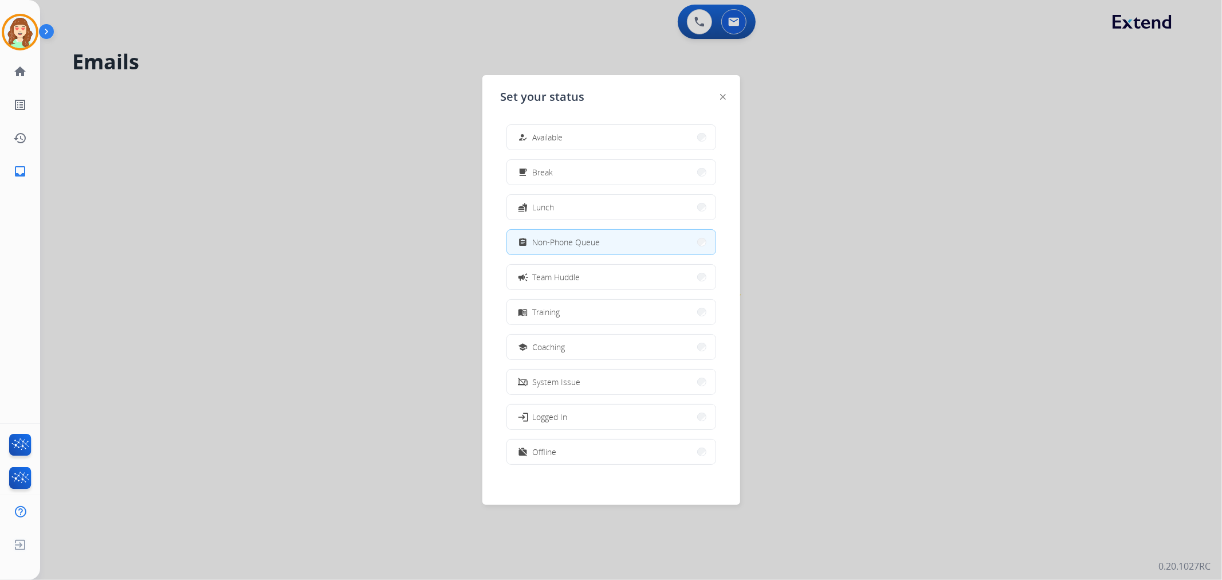
click at [901, 133] on div at bounding box center [611, 290] width 1222 height 580
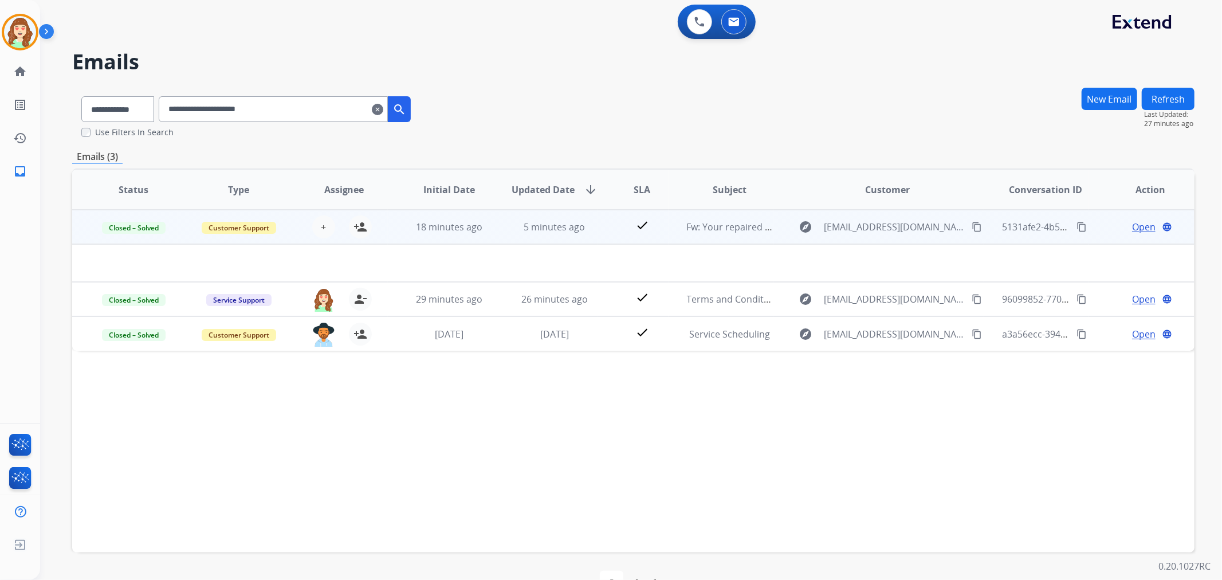
click at [383, 112] on mat-icon "clear" at bounding box center [377, 110] width 11 height 14
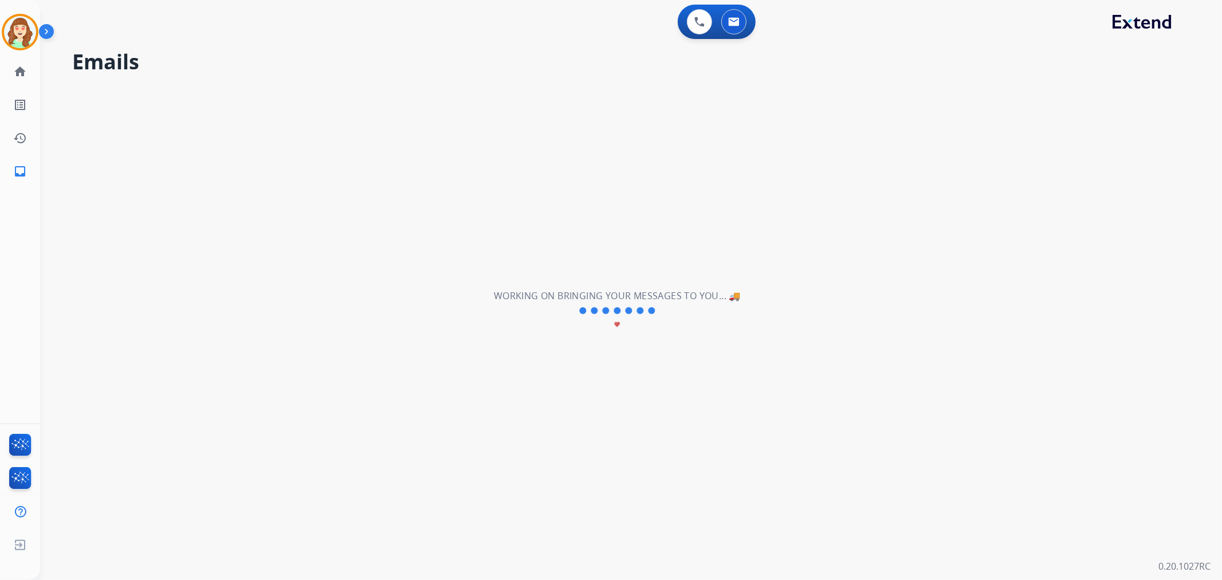
select select "**********"
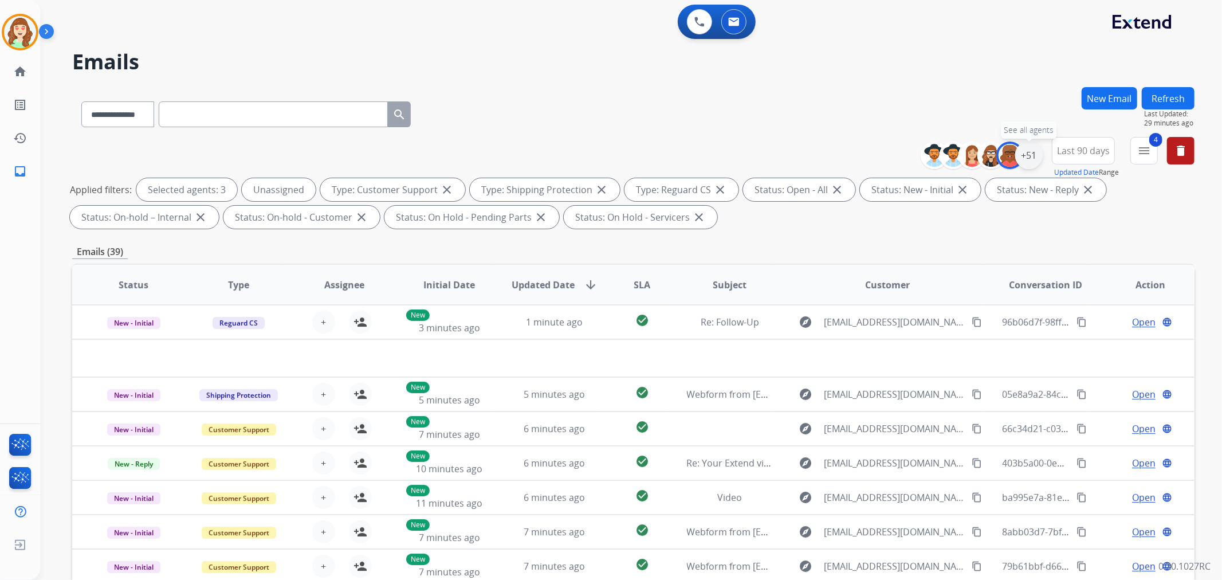
click at [1027, 158] on div "+51" at bounding box center [1029, 156] width 28 height 28
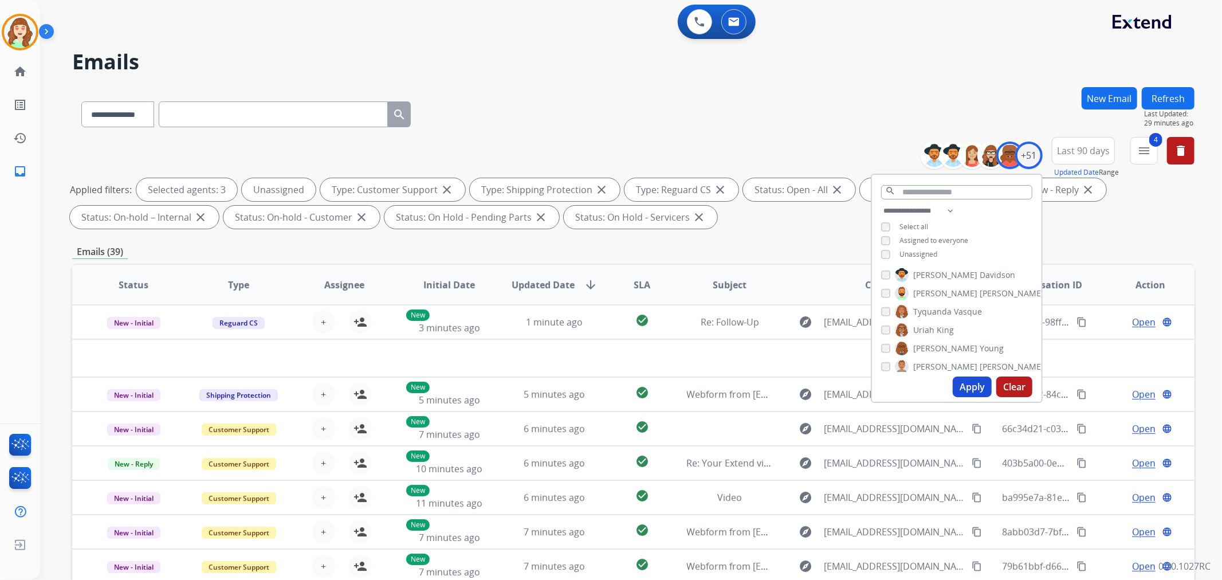
click at [637, 284] on span "SLA" at bounding box center [642, 285] width 17 height 14
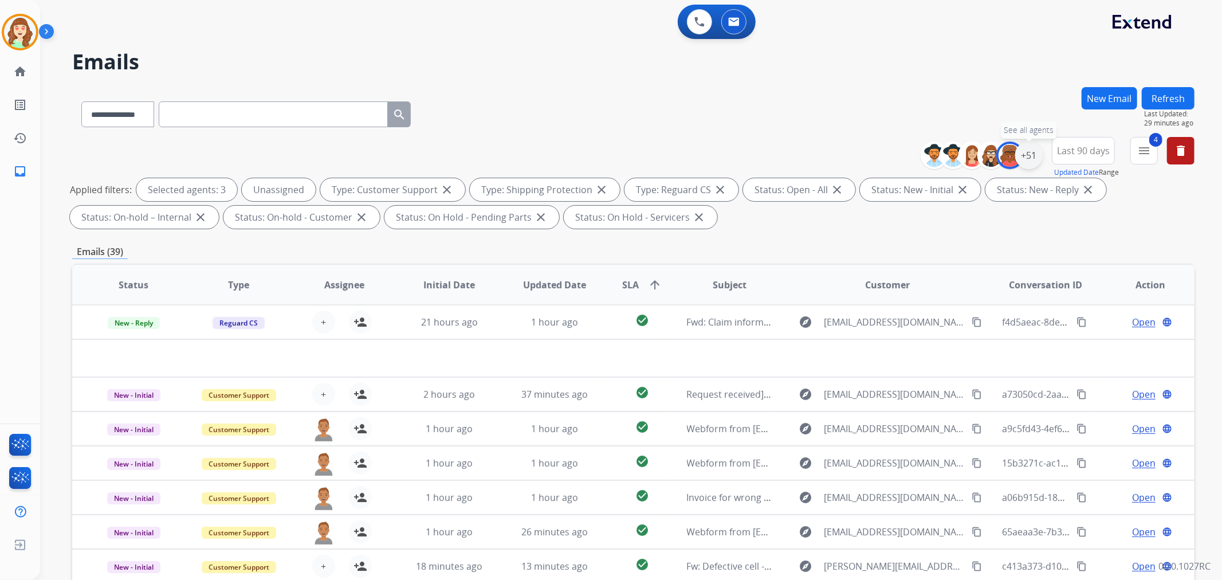
click at [1030, 151] on div "+51" at bounding box center [1029, 156] width 28 height 28
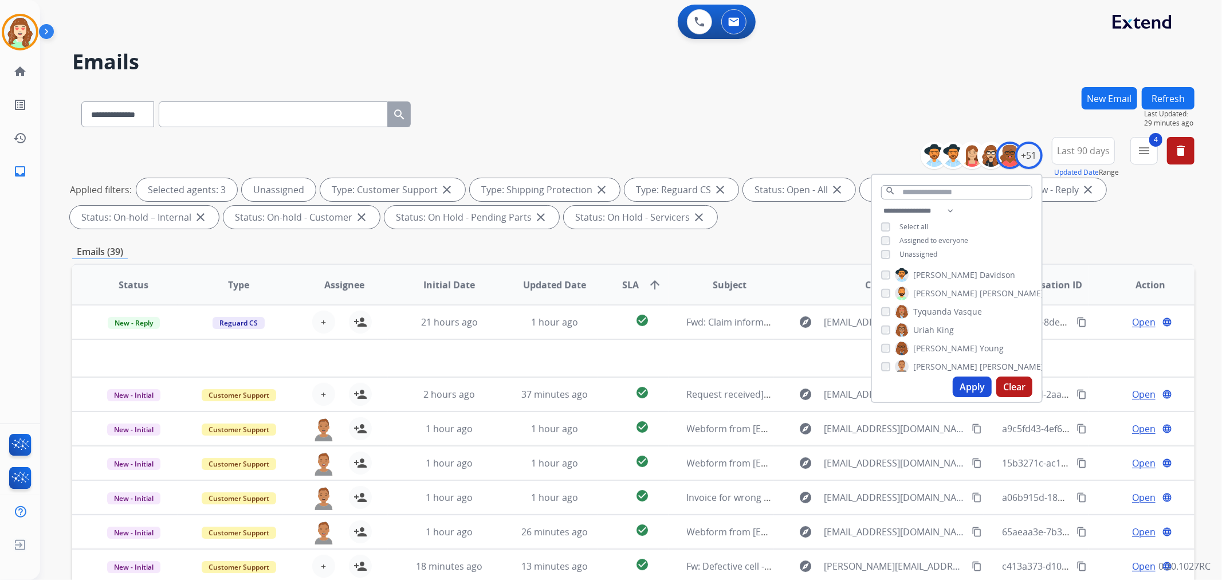
click at [970, 388] on button "Apply" at bounding box center [972, 386] width 39 height 21
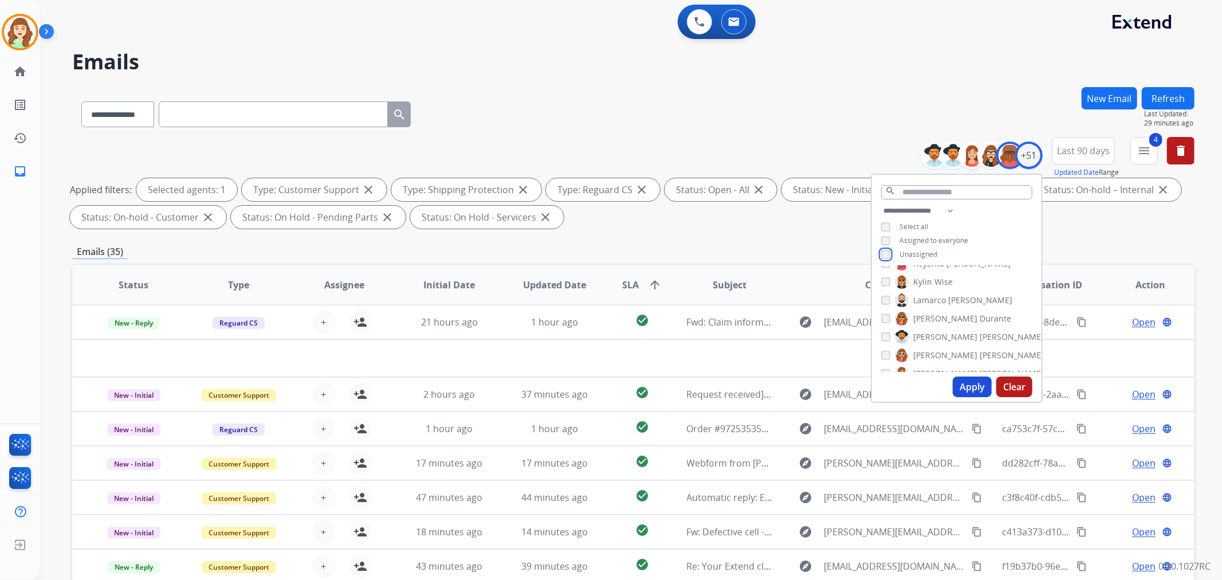
scroll to position [0, 0]
click at [969, 379] on button "Apply" at bounding box center [972, 386] width 39 height 21
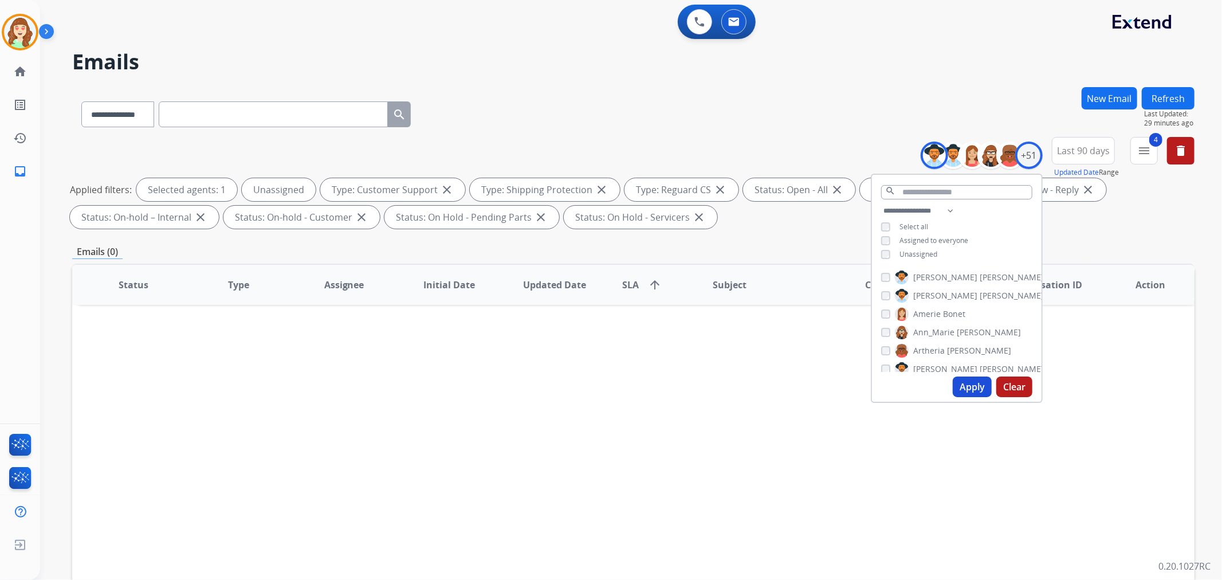
click at [966, 384] on button "Apply" at bounding box center [972, 386] width 39 height 21
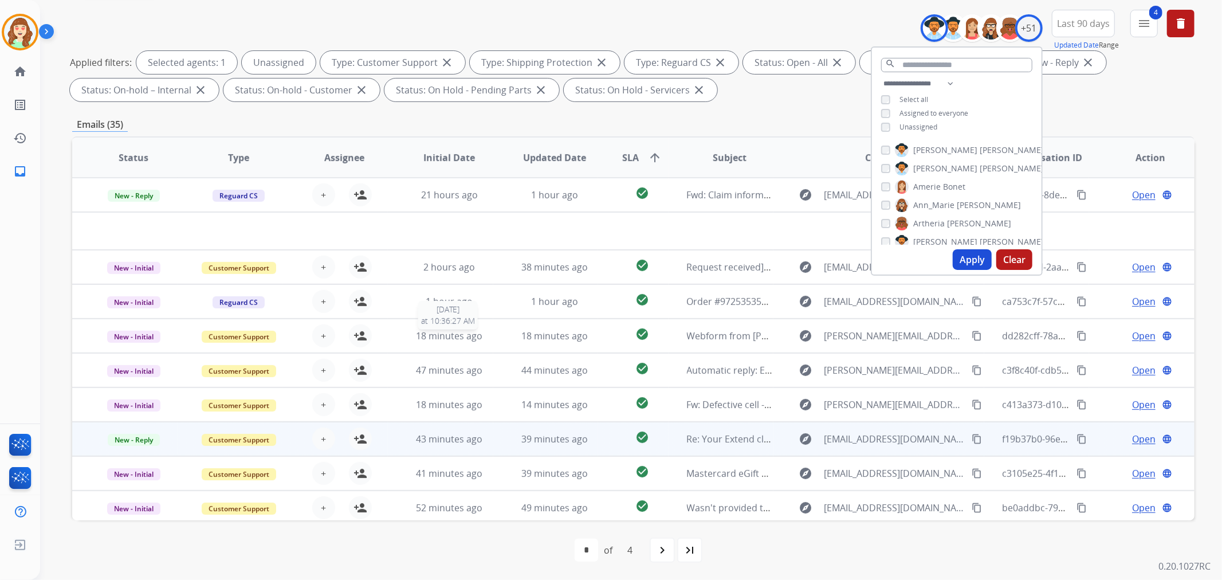
scroll to position [38, 0]
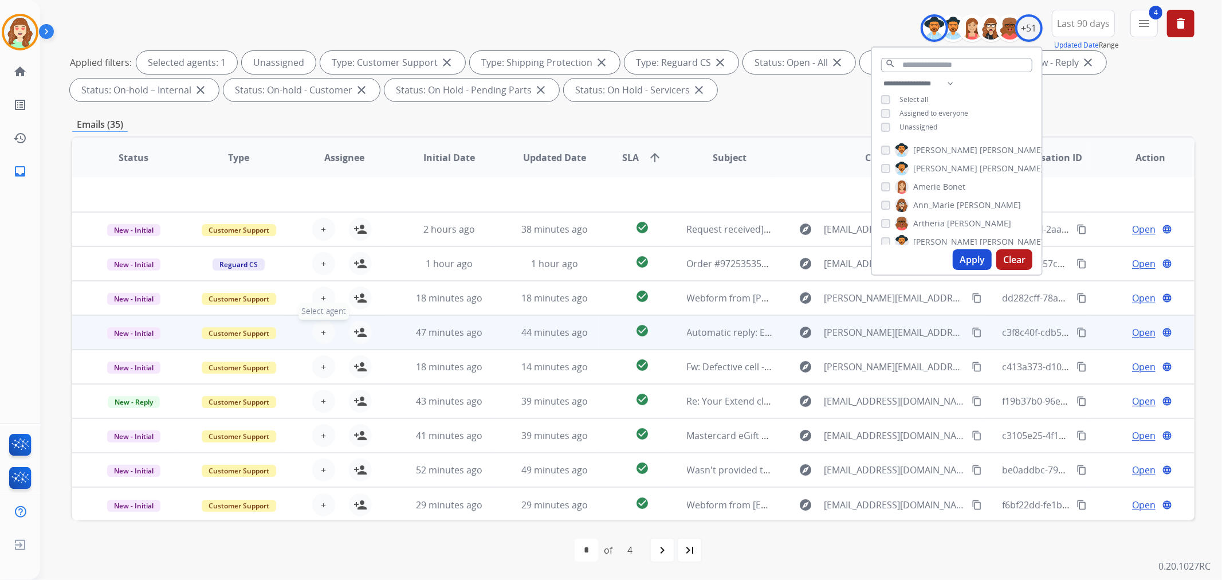
click at [324, 328] on button "+ Select agent" at bounding box center [323, 332] width 23 height 23
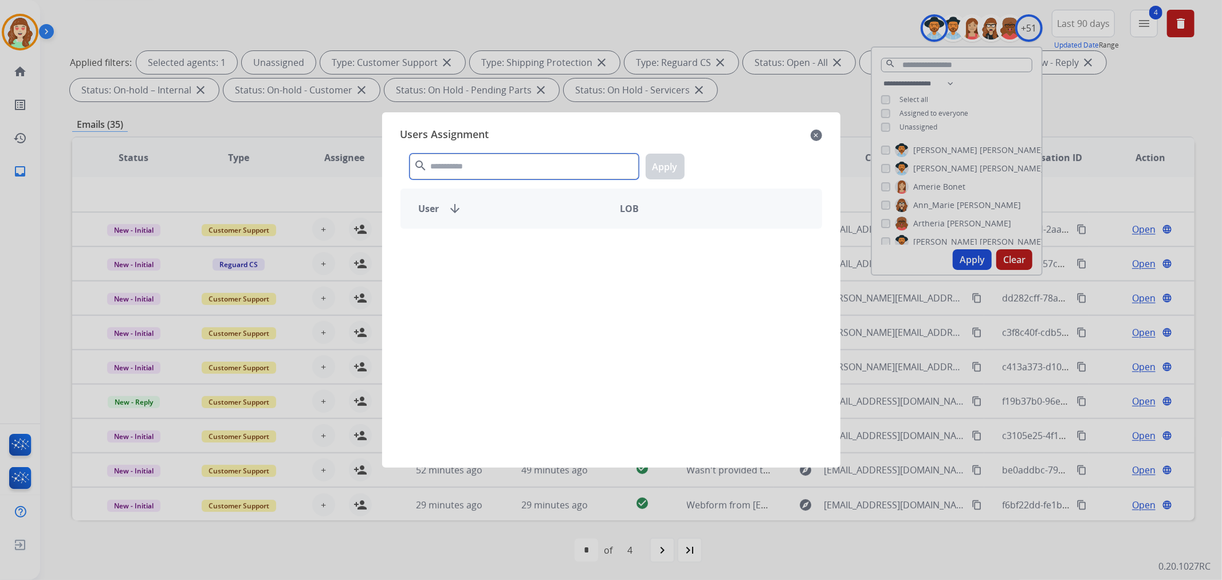
click at [531, 167] on input "text" at bounding box center [524, 167] width 229 height 26
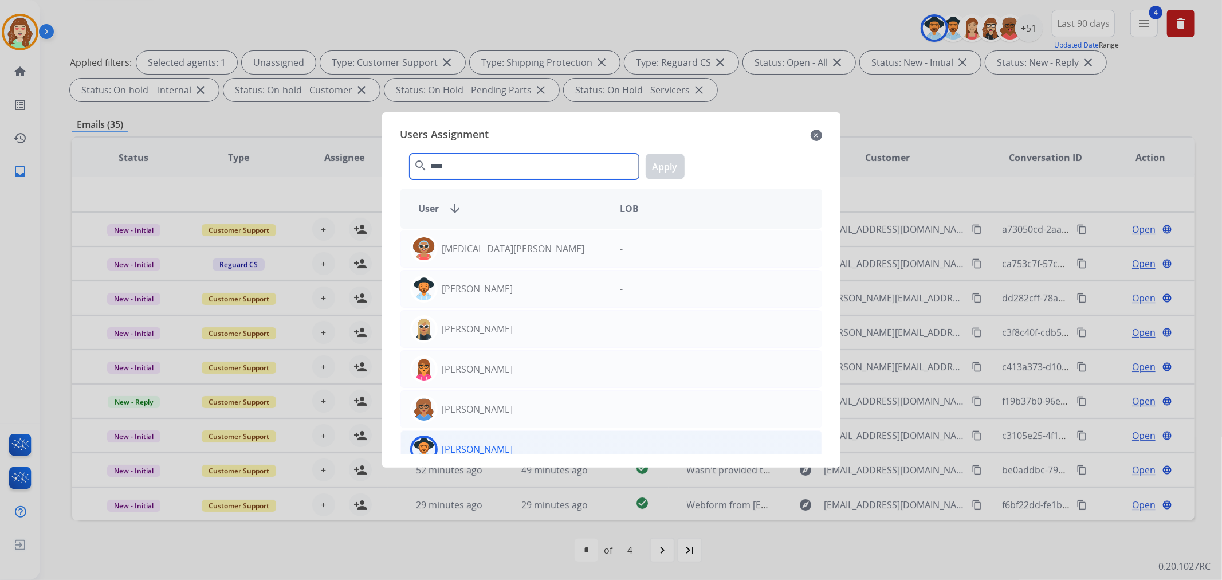
type input "****"
click at [511, 445] on div "[PERSON_NAME]" at bounding box center [506, 449] width 210 height 28
click at [653, 168] on button "Apply" at bounding box center [665, 167] width 39 height 26
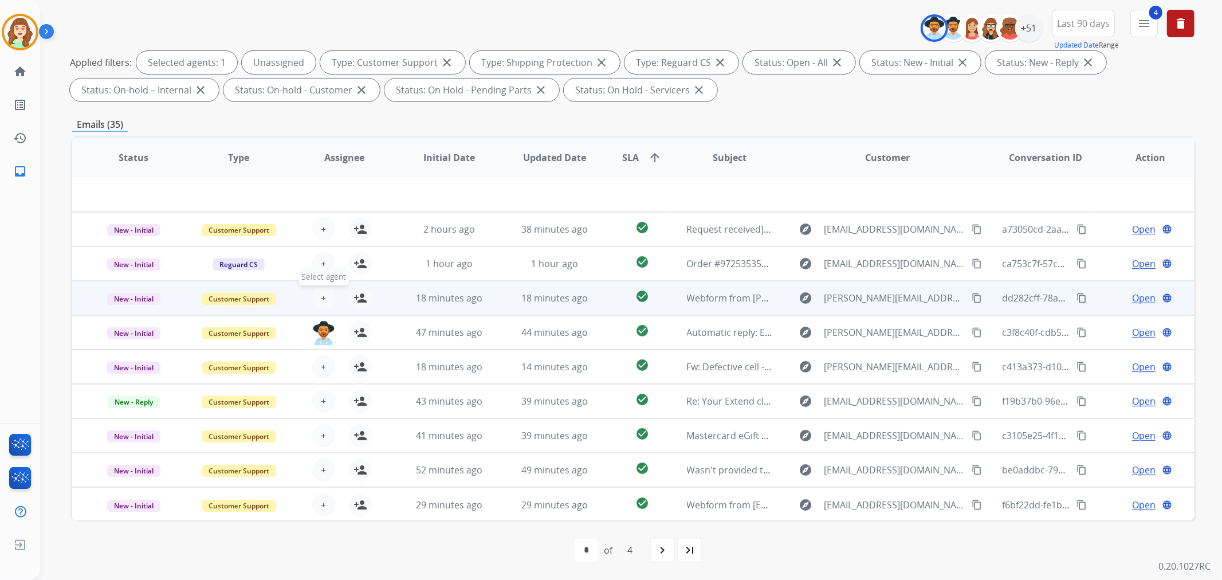
click at [321, 295] on span "+" at bounding box center [323, 298] width 5 height 14
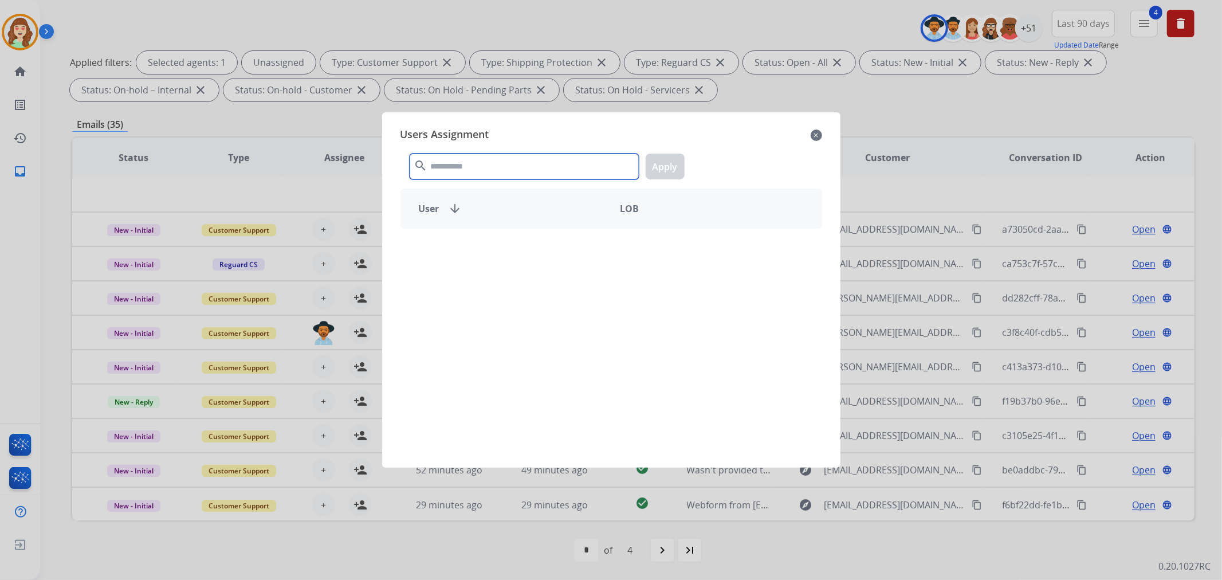
click at [525, 169] on input "text" at bounding box center [524, 167] width 229 height 26
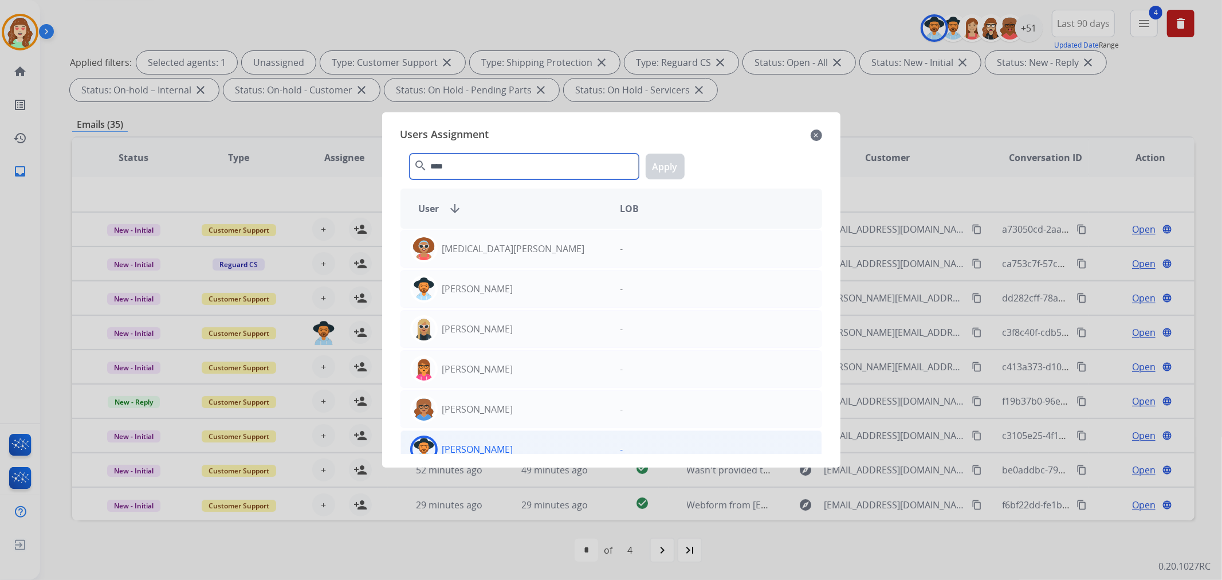
type input "****"
click at [509, 446] on div "[PERSON_NAME]" at bounding box center [506, 449] width 210 height 28
click at [669, 166] on button "Apply" at bounding box center [665, 167] width 39 height 26
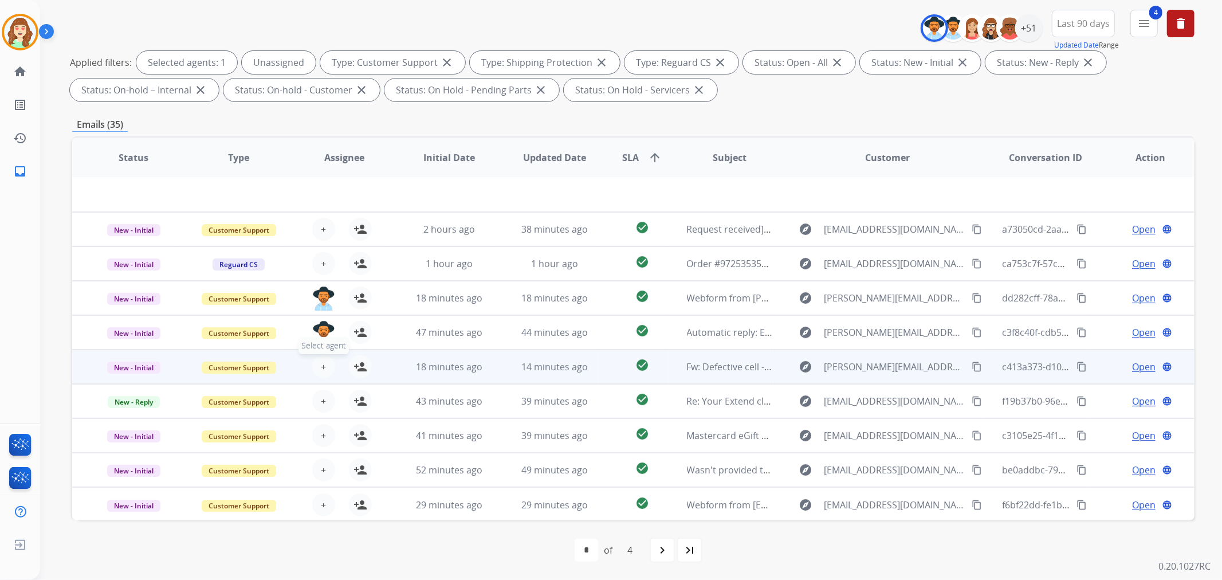
click at [323, 364] on span "+" at bounding box center [323, 367] width 5 height 14
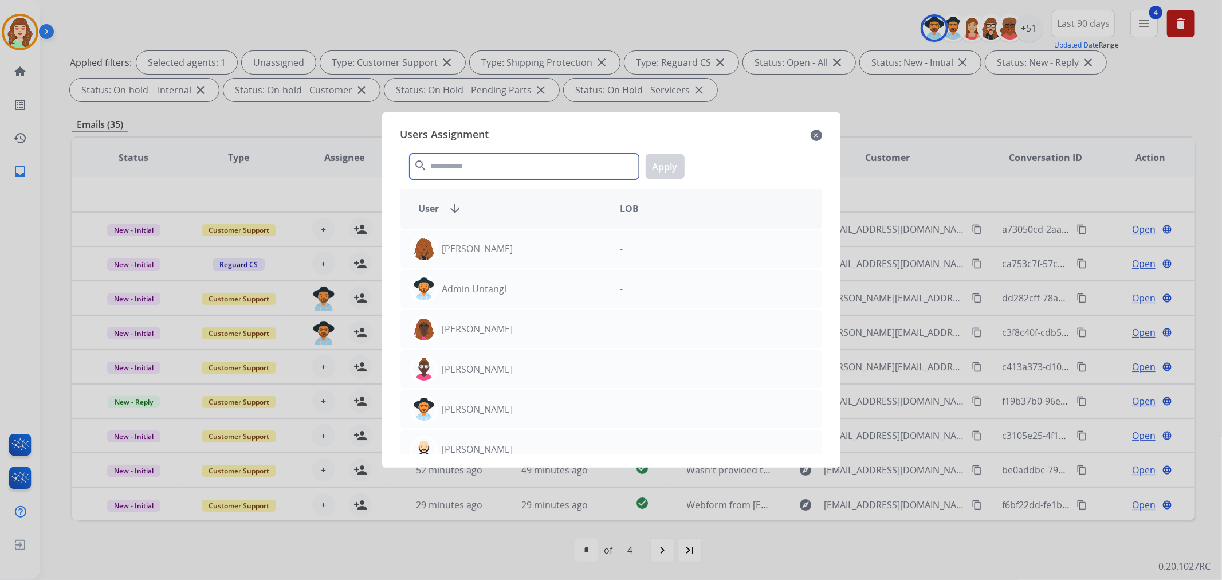
click at [501, 168] on input "text" at bounding box center [524, 167] width 229 height 26
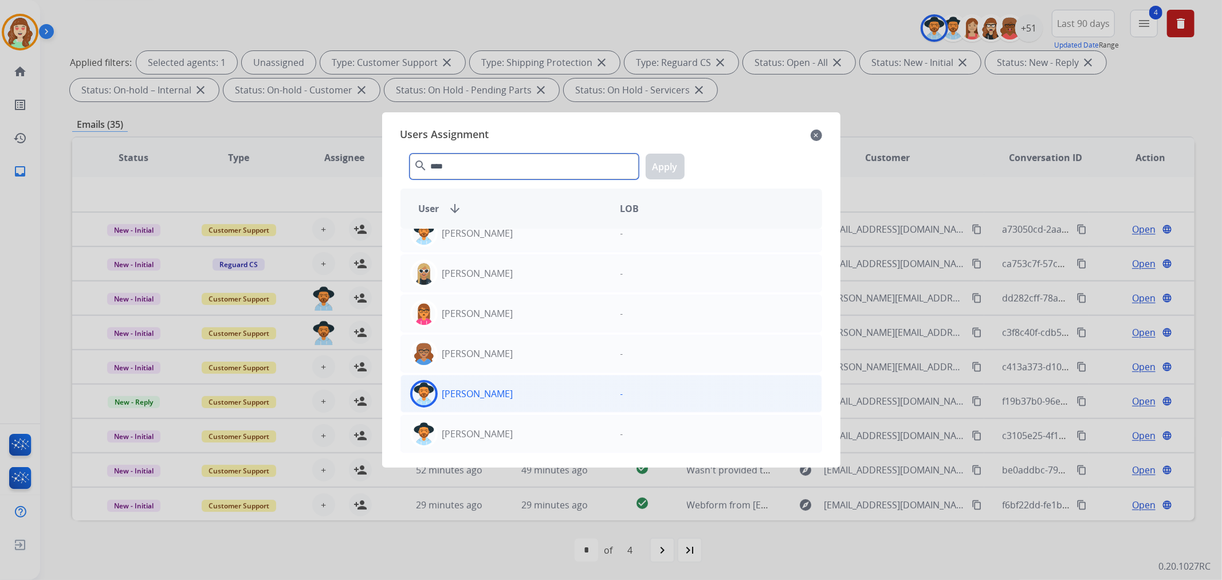
type input "****"
click at [531, 401] on div "[PERSON_NAME]" at bounding box center [506, 394] width 210 height 28
click at [662, 169] on button "Apply" at bounding box center [665, 167] width 39 height 26
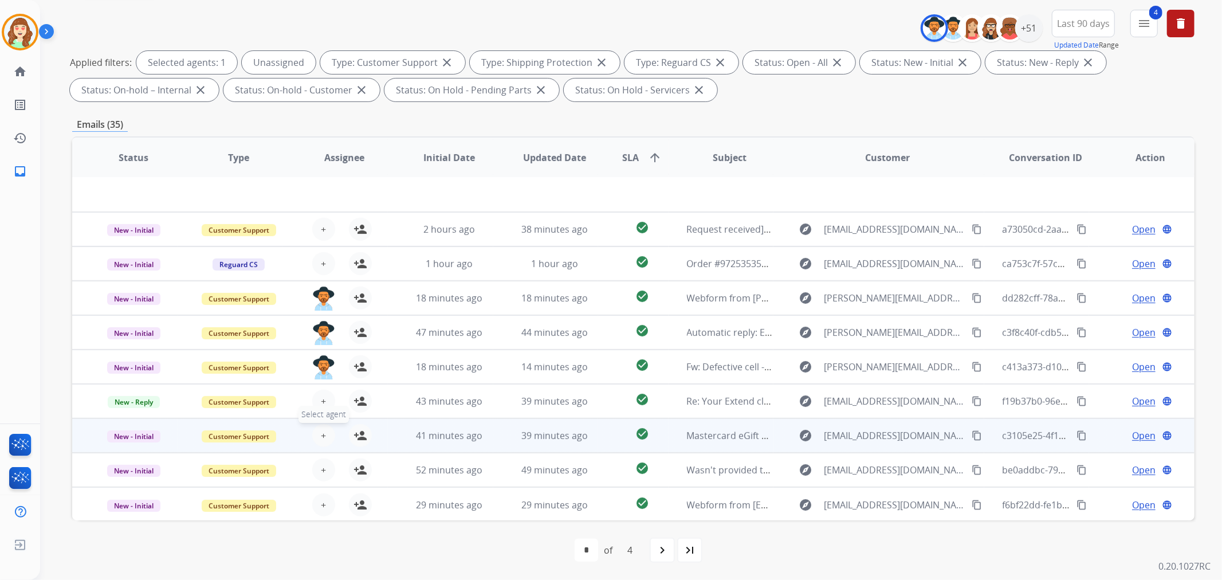
click at [324, 433] on button "+ Select agent" at bounding box center [323, 435] width 23 height 23
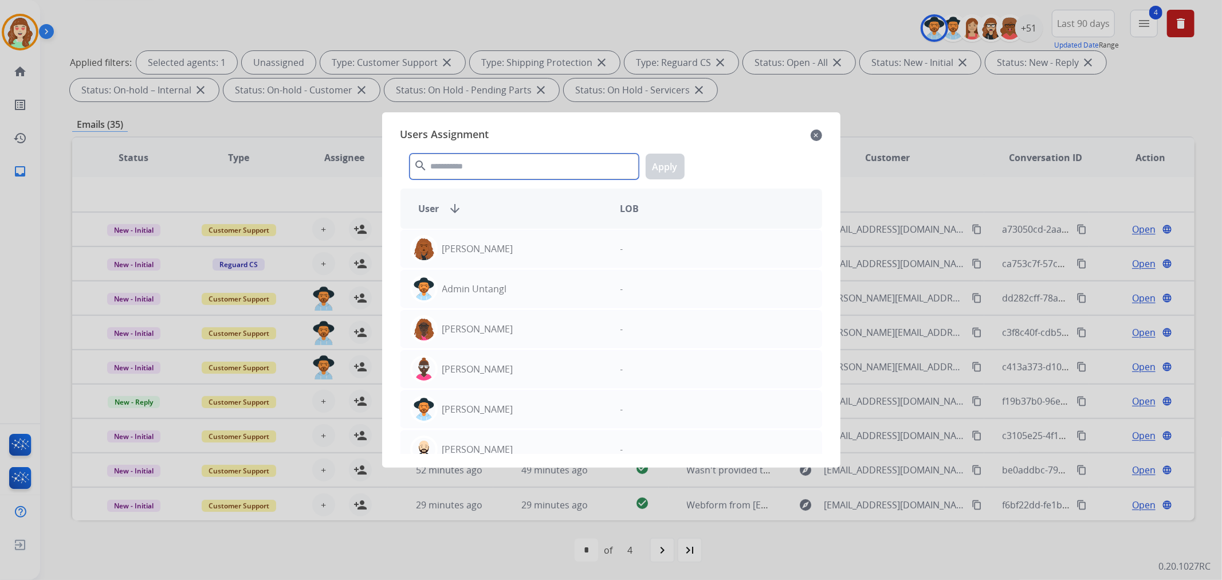
click at [575, 170] on input "text" at bounding box center [524, 167] width 229 height 26
type input "****"
click at [517, 446] on div "[PERSON_NAME]" at bounding box center [506, 449] width 210 height 28
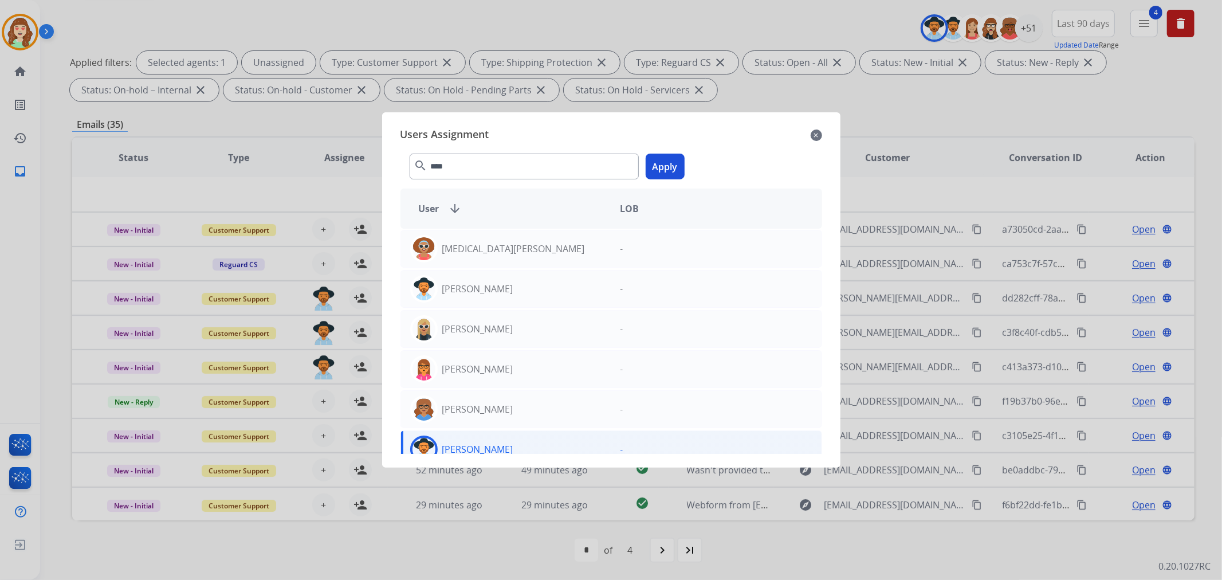
click at [671, 167] on button "Apply" at bounding box center [665, 167] width 39 height 26
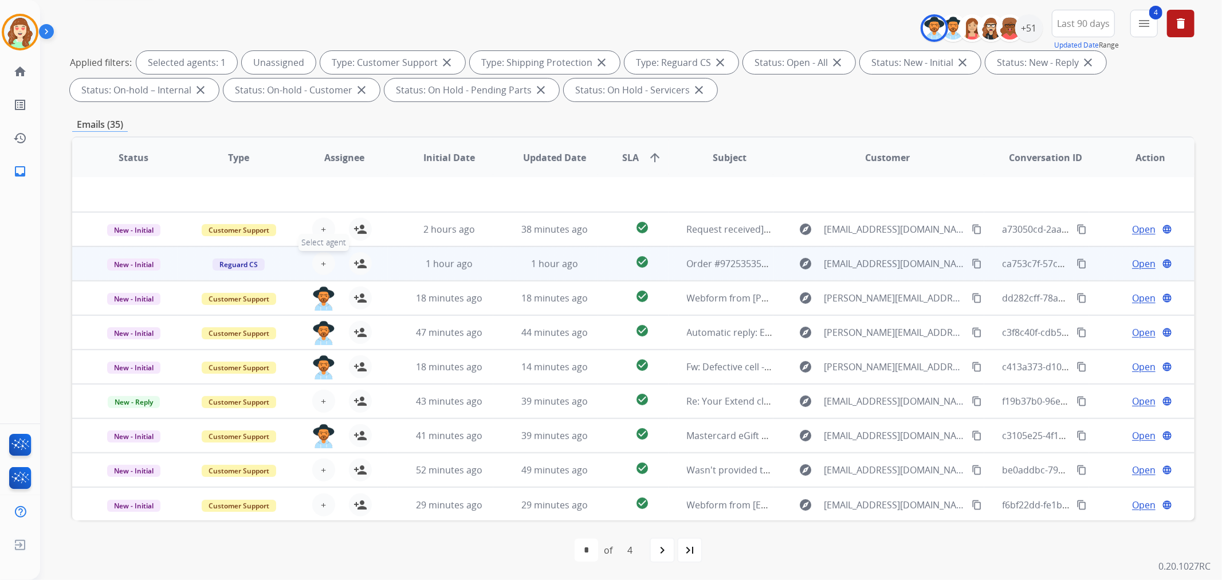
click at [321, 261] on span "+" at bounding box center [323, 264] width 5 height 14
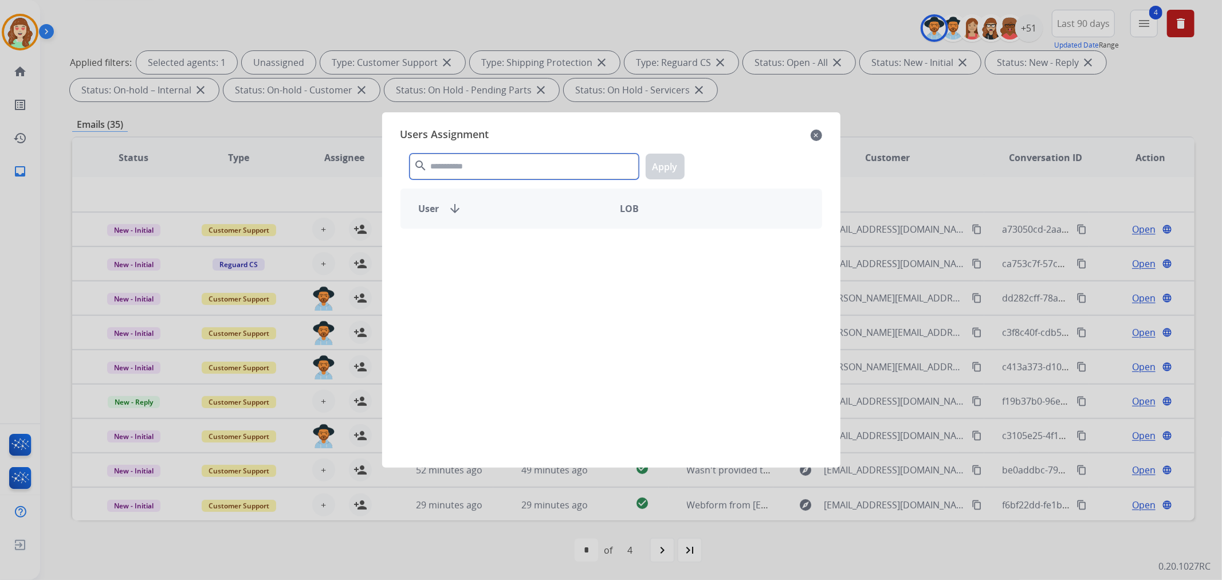
click at [478, 166] on input "text" at bounding box center [524, 167] width 229 height 26
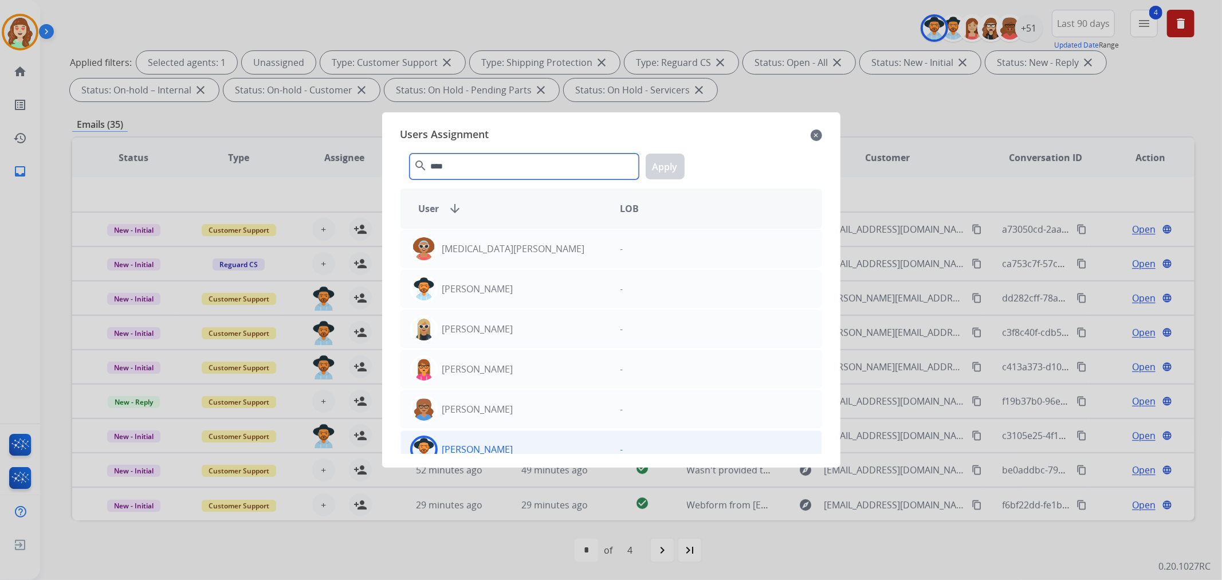
type input "****"
click at [526, 445] on div "[PERSON_NAME]" at bounding box center [506, 449] width 210 height 28
drag, startPoint x: 661, startPoint y: 171, endPoint x: 850, endPoint y: 116, distance: 196.9
click at [668, 172] on button "Apply" at bounding box center [665, 167] width 39 height 26
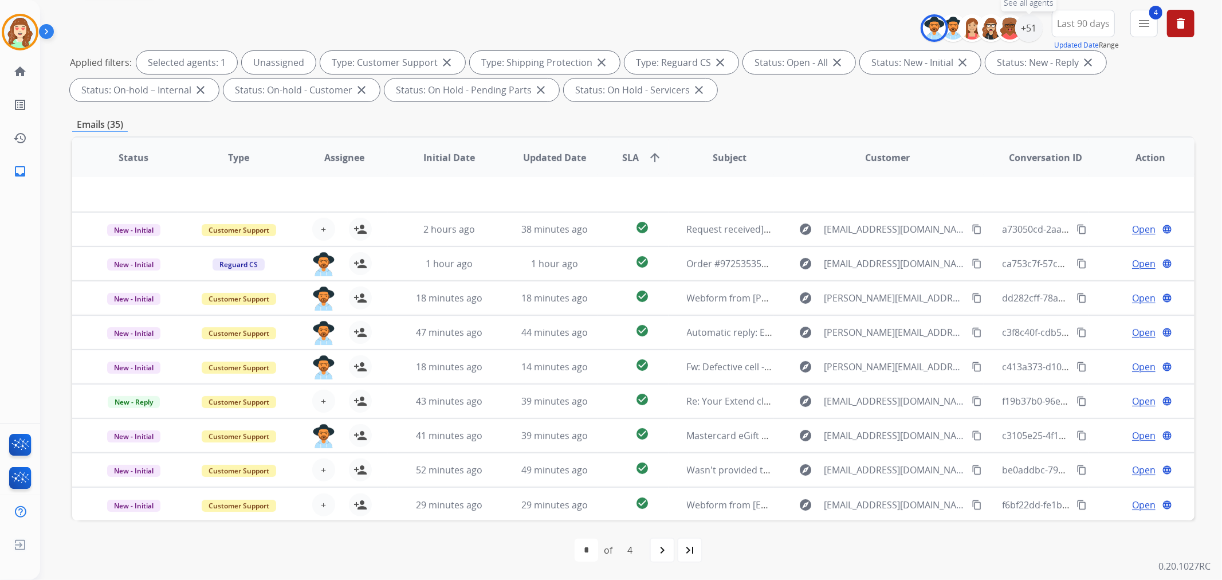
drag, startPoint x: 1029, startPoint y: 29, endPoint x: 950, endPoint y: 96, distance: 103.7
click at [1030, 29] on div "+51" at bounding box center [1029, 28] width 28 height 28
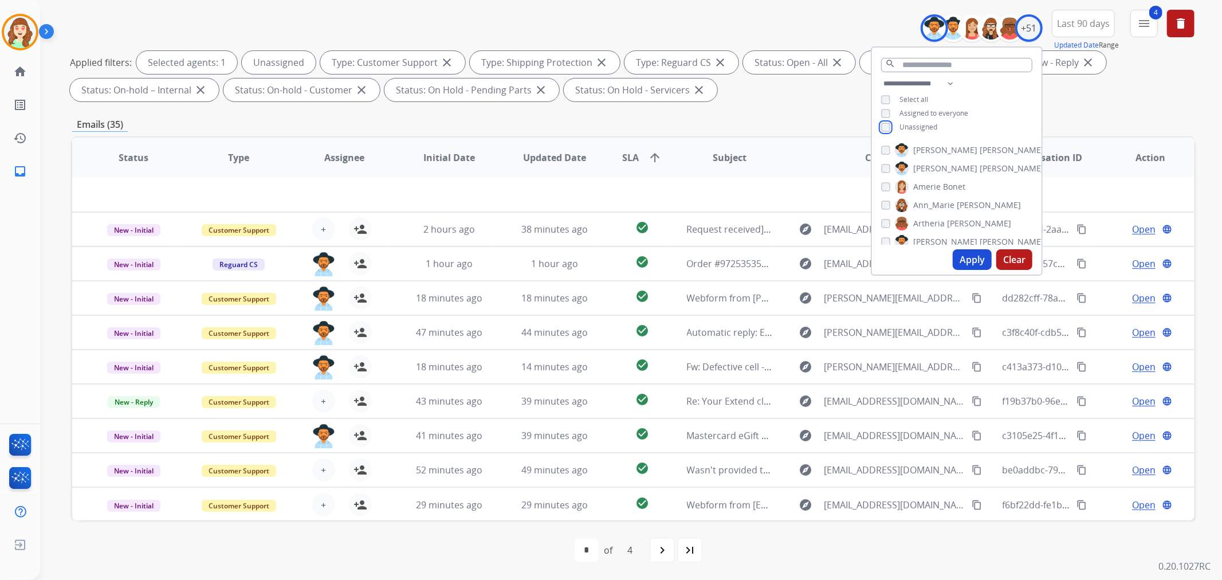
click at [885, 132] on div "**********" at bounding box center [957, 107] width 170 height 60
click at [964, 258] on button "Apply" at bounding box center [972, 259] width 39 height 21
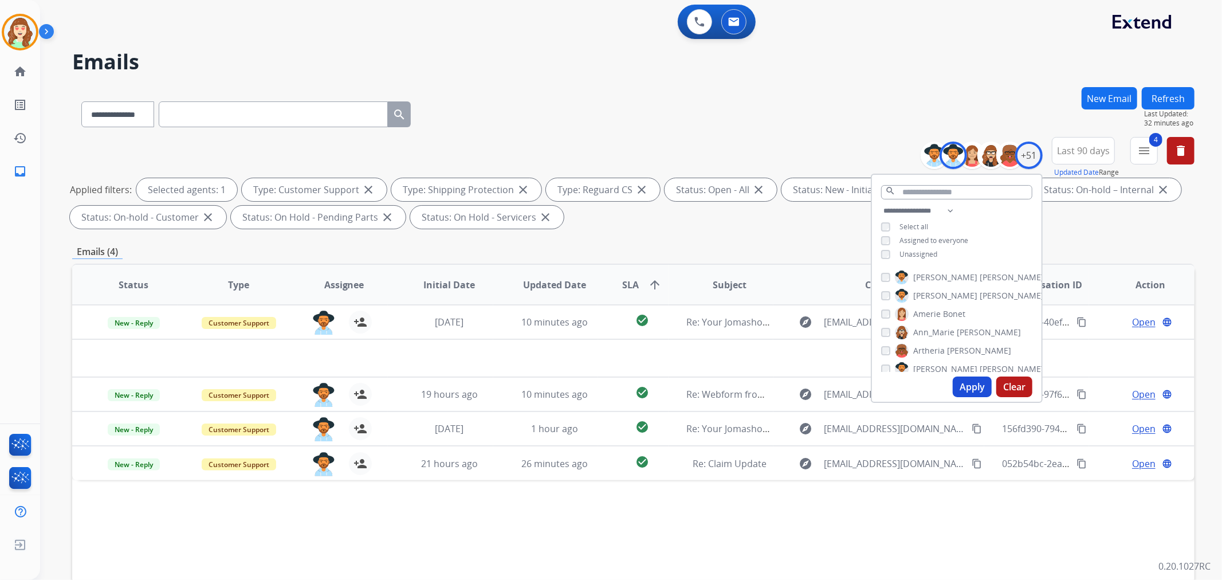
scroll to position [0, 0]
click at [967, 383] on button "Apply" at bounding box center [972, 386] width 39 height 21
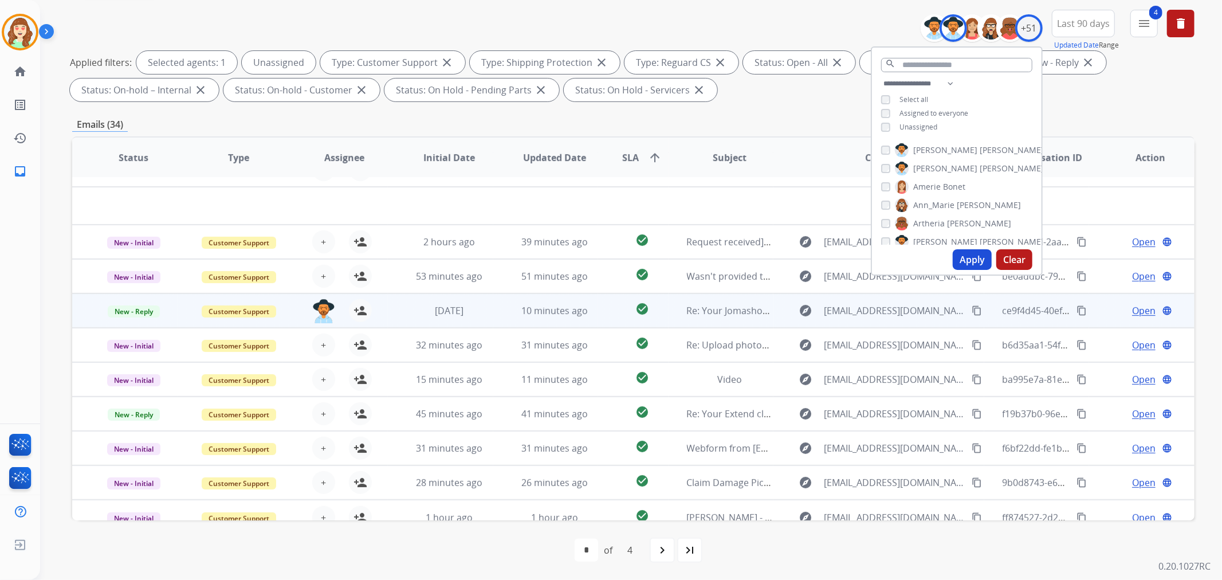
scroll to position [38, 0]
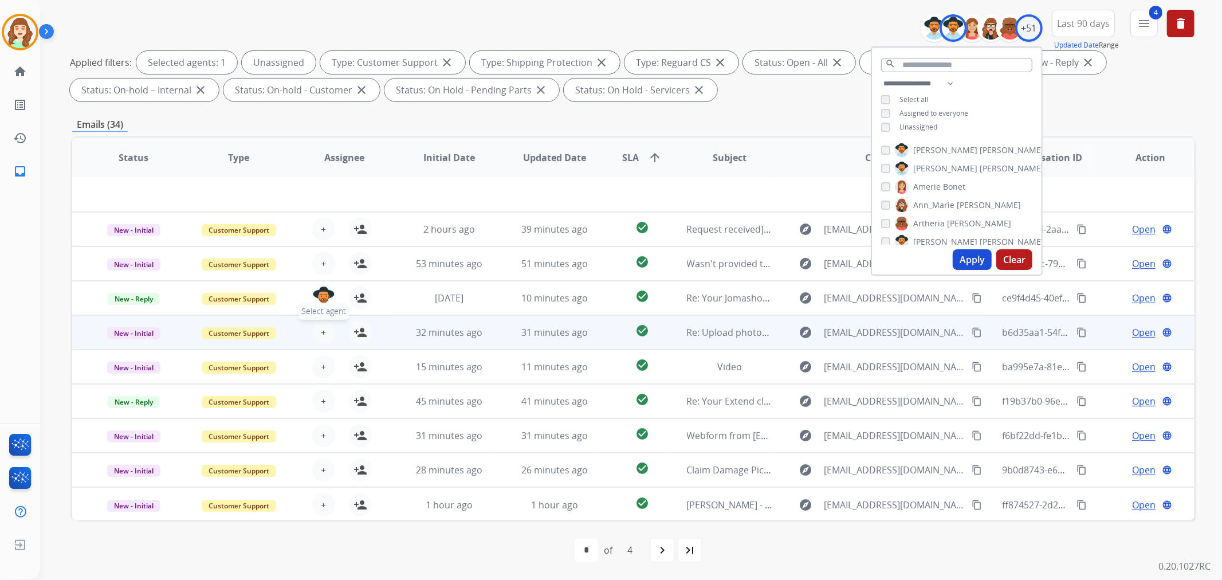
click at [321, 334] on span "+" at bounding box center [323, 332] width 5 height 14
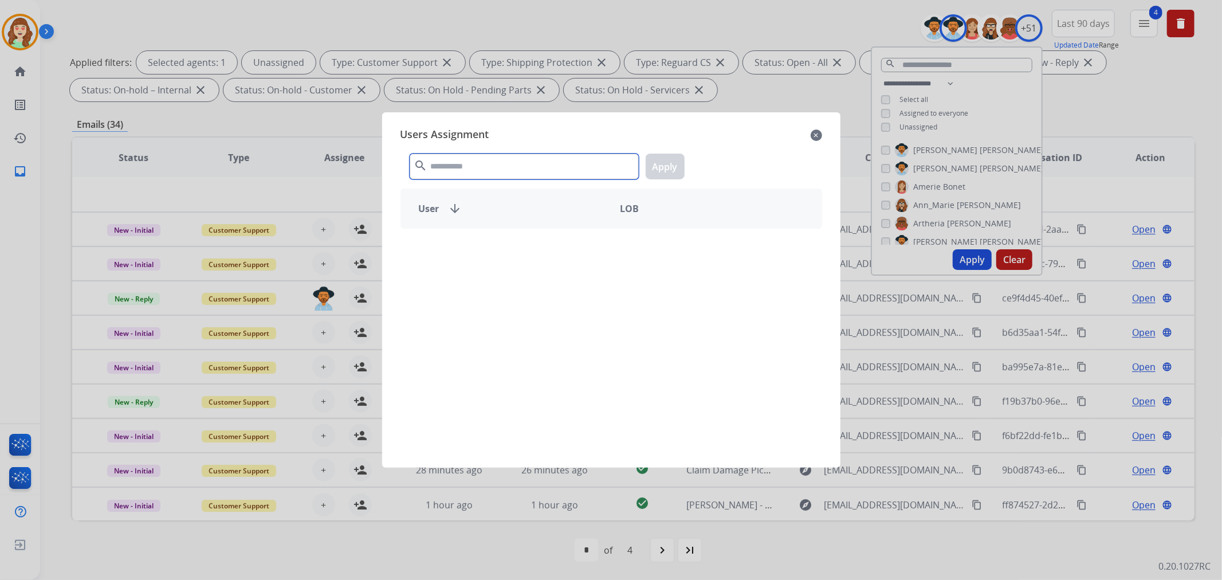
click at [531, 170] on input "text" at bounding box center [524, 167] width 229 height 26
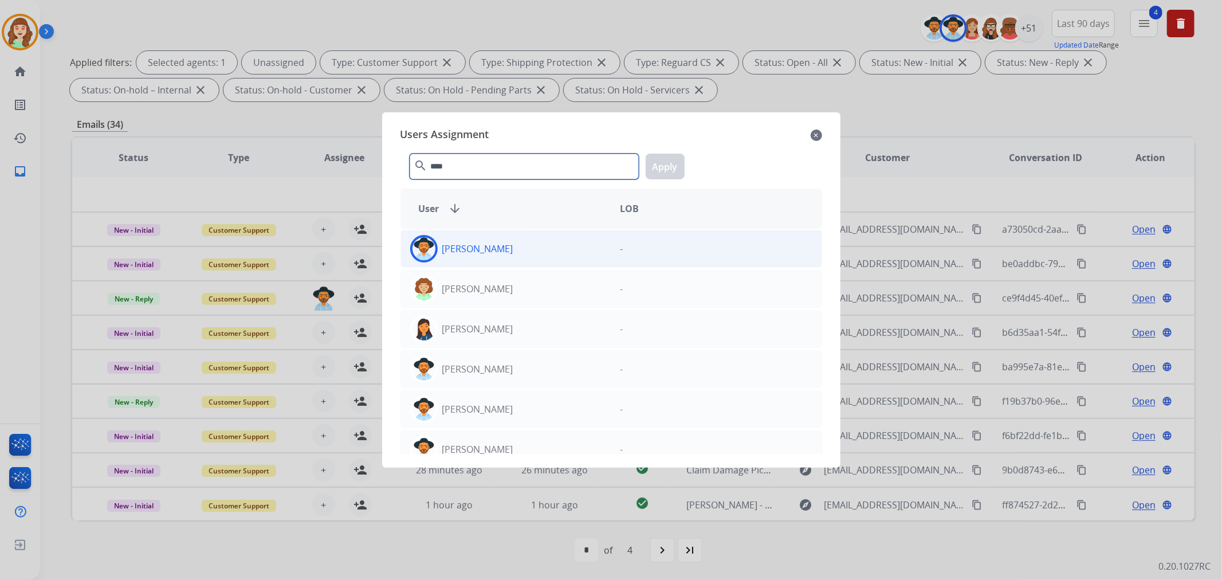
type input "****"
click at [510, 250] on div "[PERSON_NAME]" at bounding box center [506, 249] width 210 height 28
click at [664, 160] on button "Apply" at bounding box center [665, 167] width 39 height 26
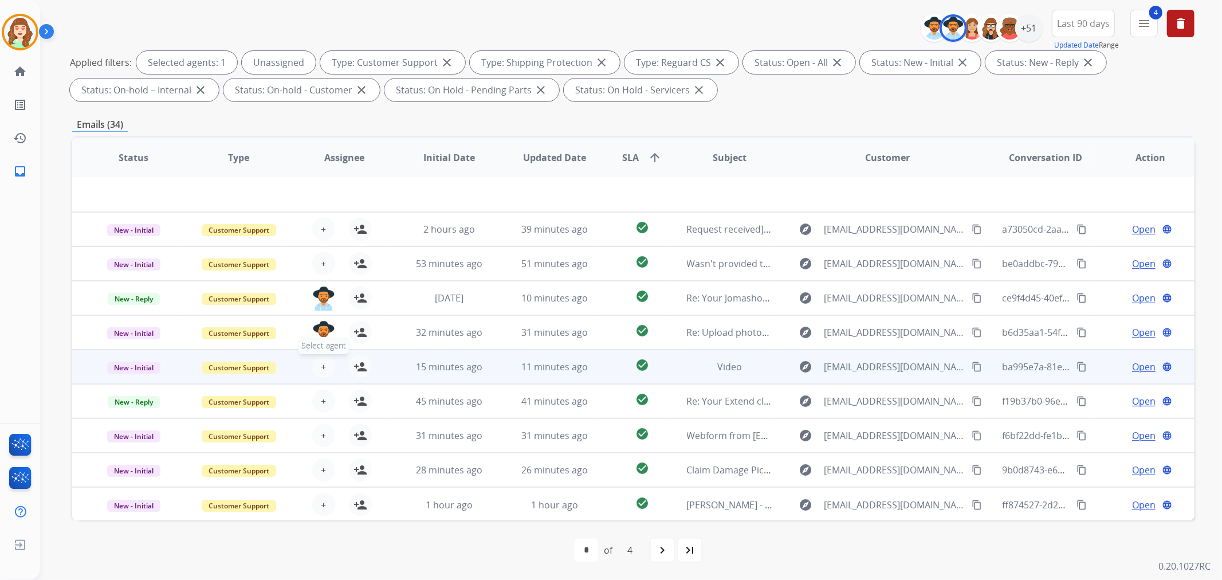
click at [321, 364] on span "+" at bounding box center [323, 367] width 5 height 14
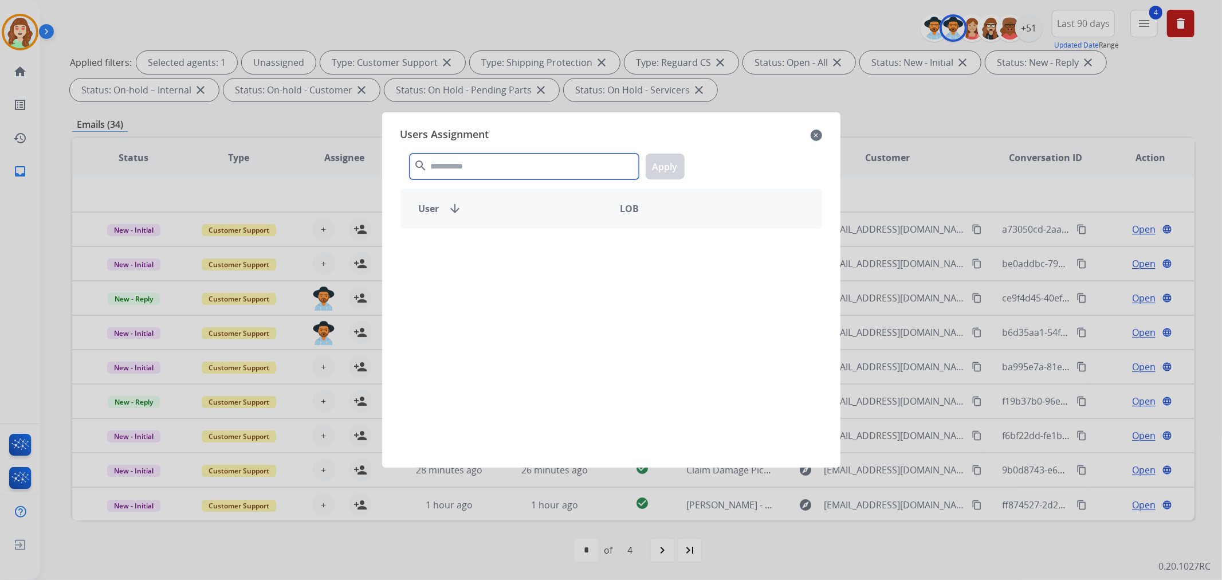
click at [488, 159] on input "text" at bounding box center [524, 167] width 229 height 26
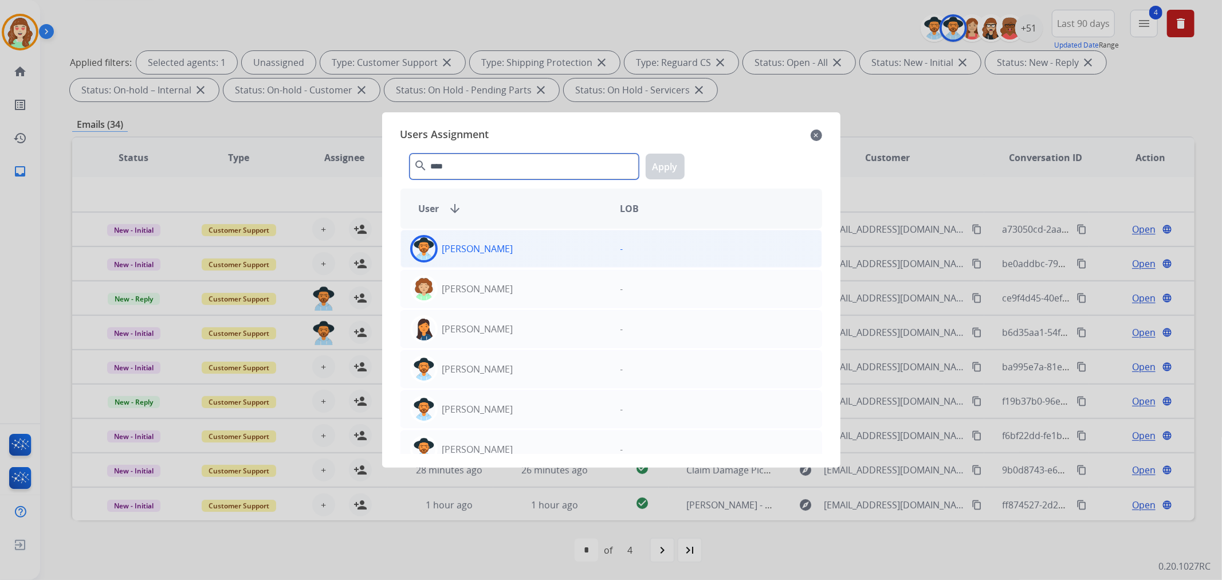
type input "****"
click at [579, 258] on div "[PERSON_NAME]" at bounding box center [506, 249] width 210 height 28
click at [668, 168] on button "Apply" at bounding box center [665, 167] width 39 height 26
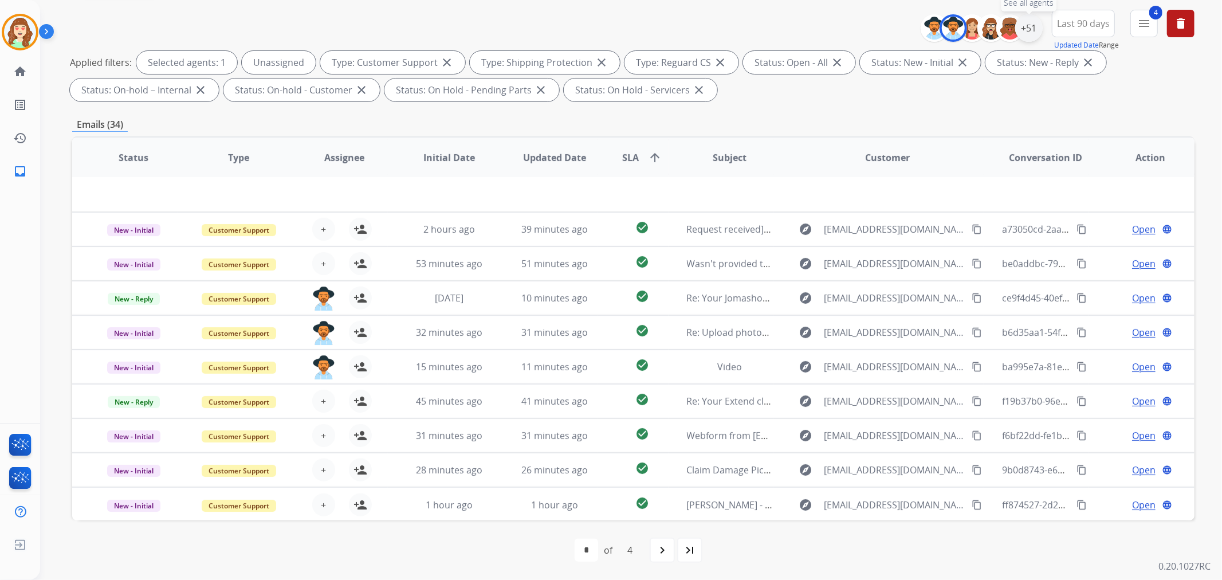
click at [1029, 28] on div "+51" at bounding box center [1029, 28] width 28 height 28
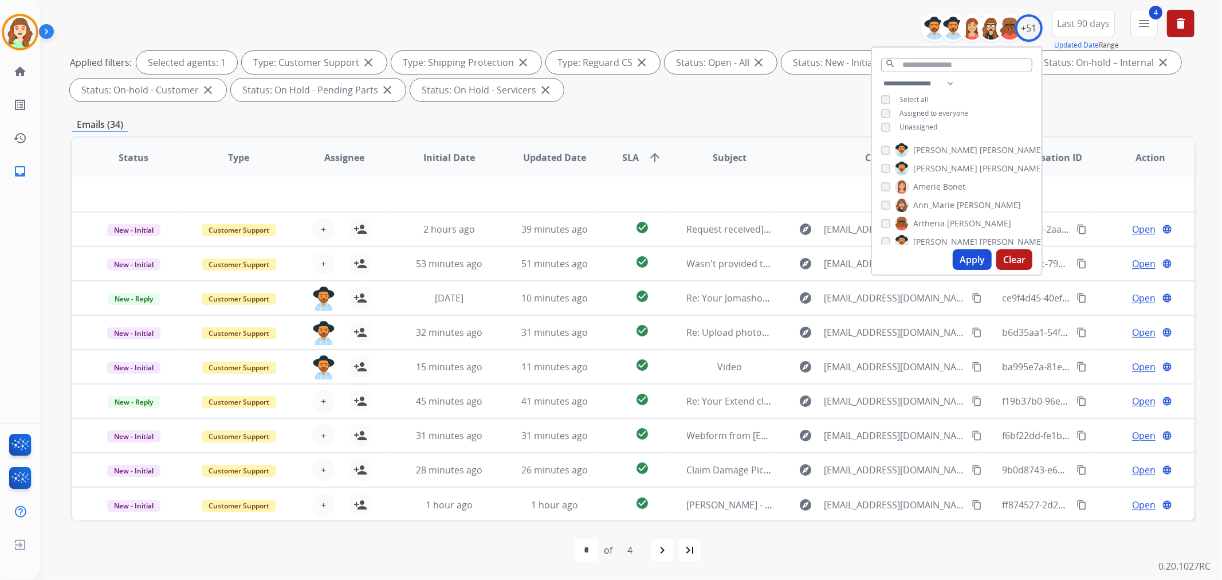
click at [891, 186] on div "[PERSON_NAME] [PERSON_NAME]" at bounding box center [923, 187] width 84 height 14
click at [885, 217] on div "[PERSON_NAME]" at bounding box center [946, 224] width 130 height 14
click at [980, 254] on button "Apply" at bounding box center [972, 259] width 39 height 21
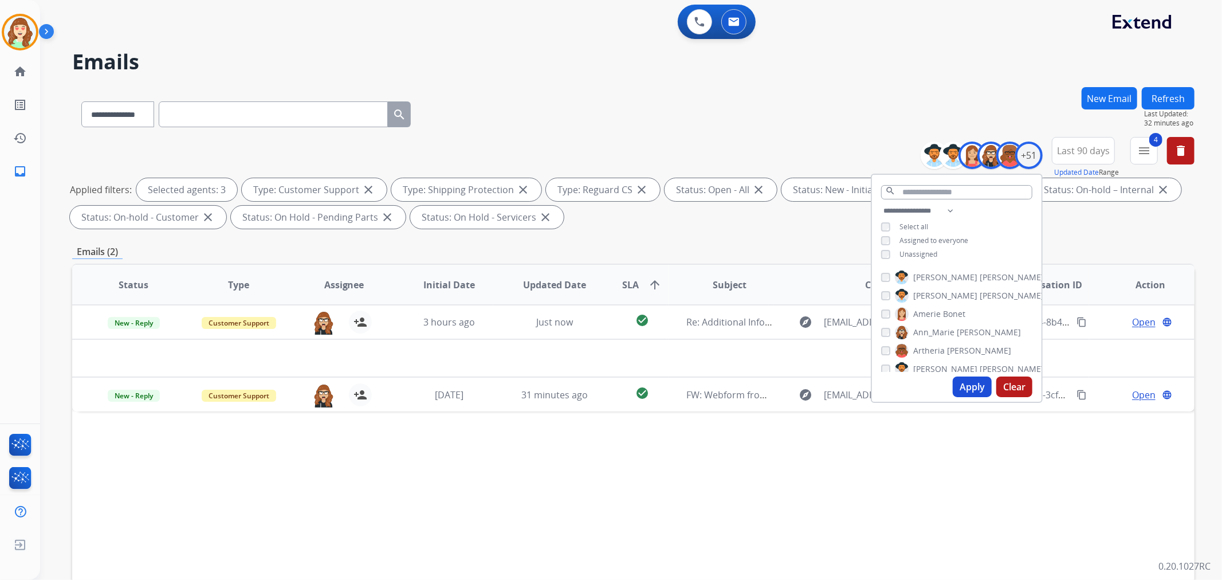
scroll to position [0, 0]
click at [976, 392] on button "Apply" at bounding box center [972, 386] width 39 height 21
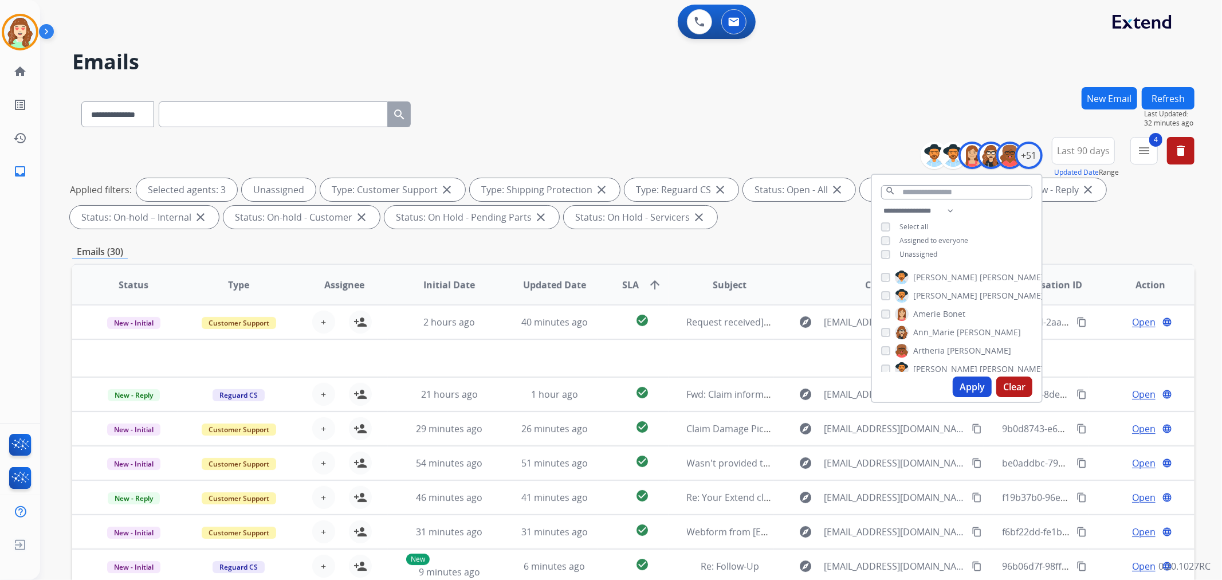
scroll to position [127, 0]
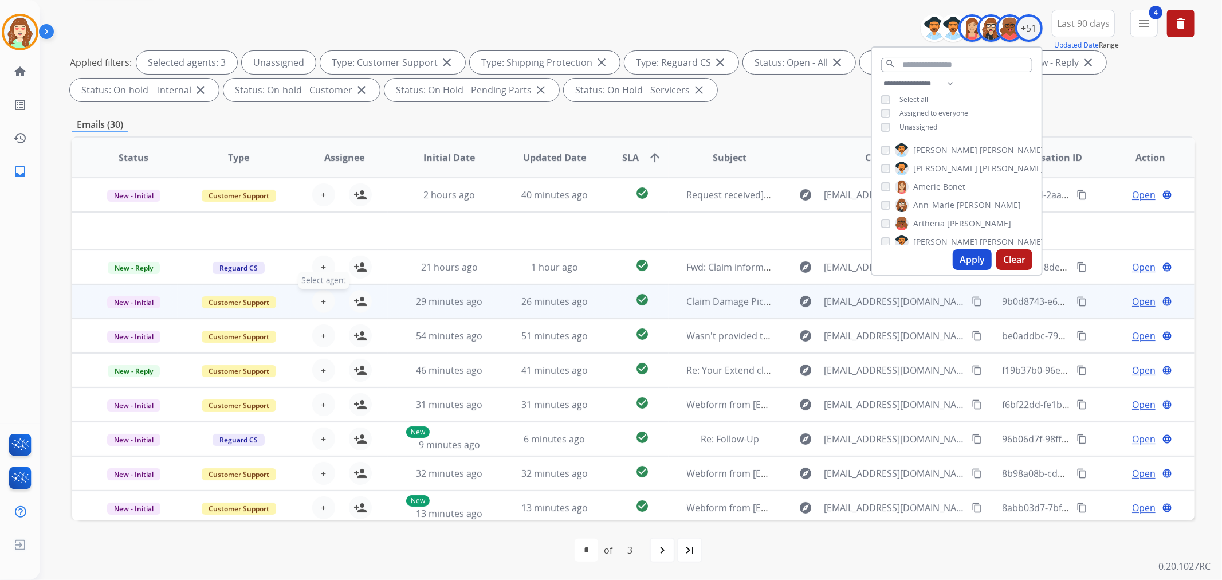
click at [331, 297] on button "+ Select agent" at bounding box center [323, 301] width 23 height 23
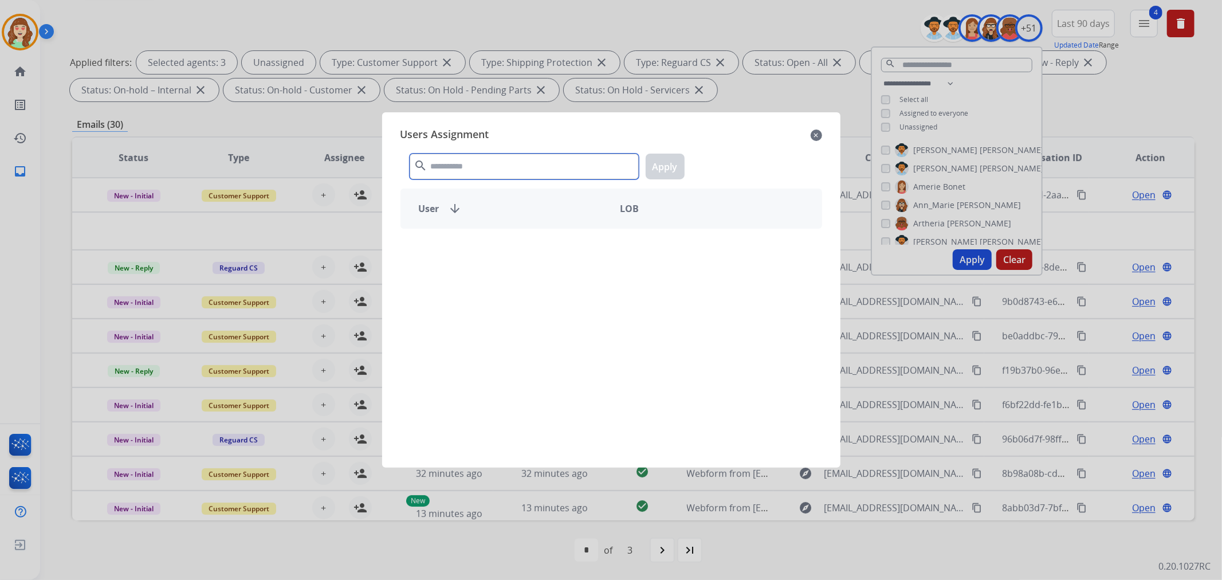
click at [511, 166] on input "text" at bounding box center [524, 167] width 229 height 26
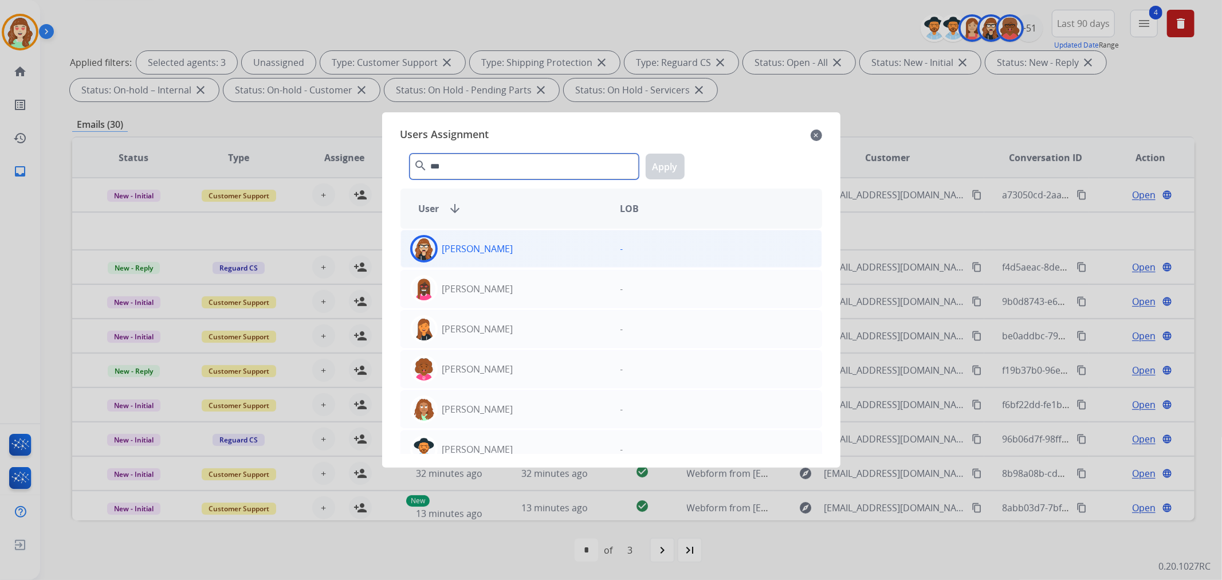
type input "***"
click at [546, 253] on div "[PERSON_NAME]" at bounding box center [506, 249] width 210 height 28
click at [673, 163] on button "Apply" at bounding box center [665, 167] width 39 height 26
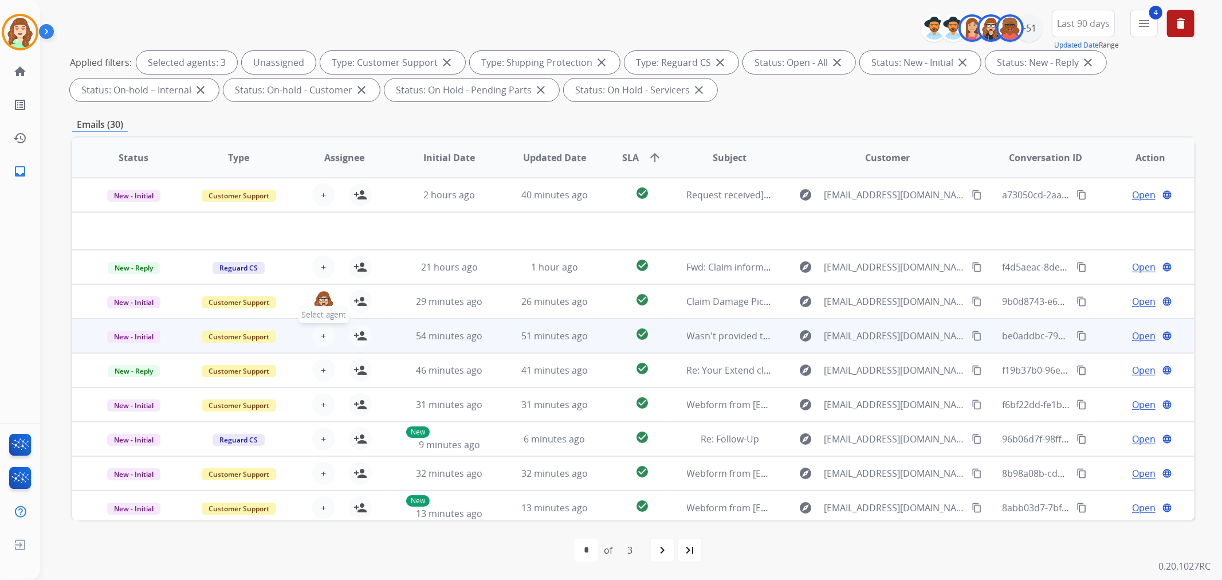
click at [313, 330] on button "+ Select agent" at bounding box center [323, 335] width 23 height 23
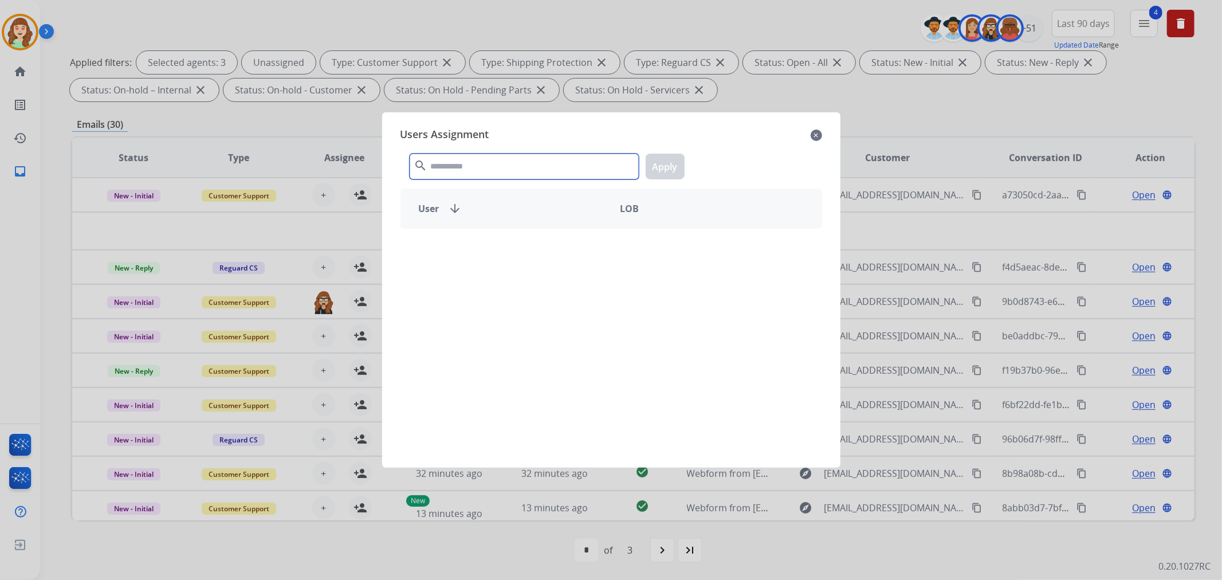
click at [449, 165] on input "text" at bounding box center [524, 167] width 229 height 26
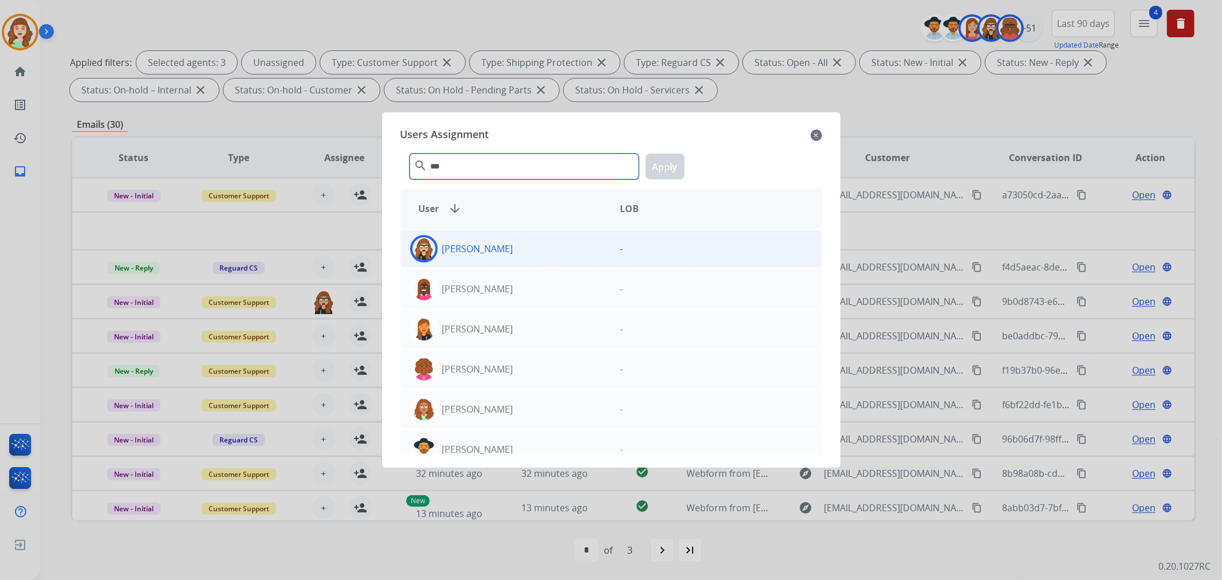
type input "***"
click at [550, 252] on div "[PERSON_NAME]" at bounding box center [506, 249] width 210 height 28
click at [654, 174] on button "Apply" at bounding box center [665, 167] width 39 height 26
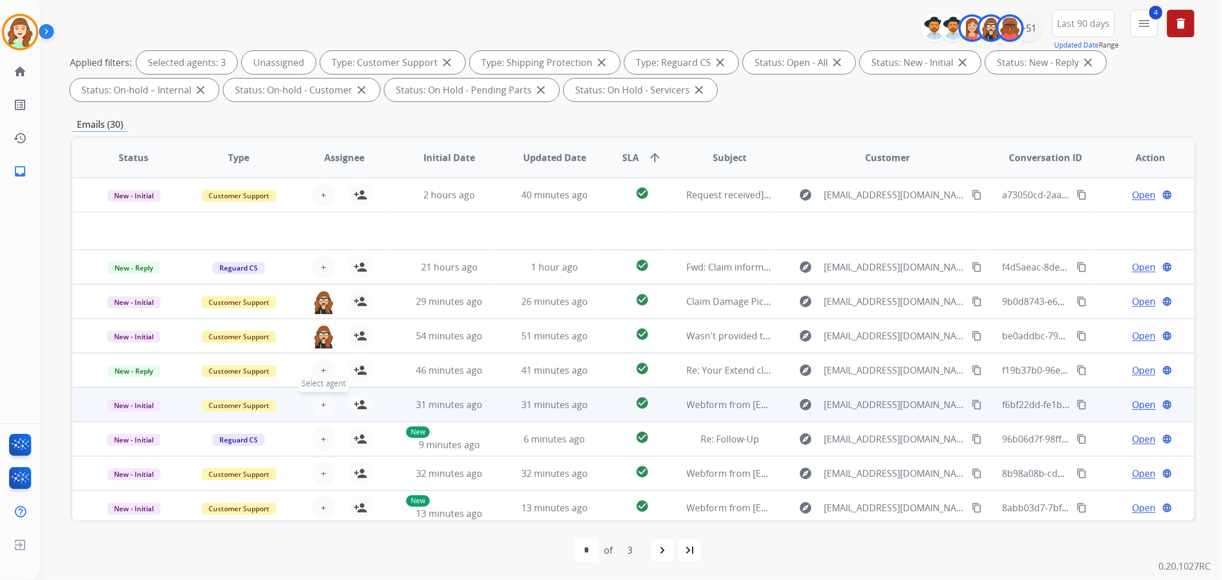
click at [321, 403] on span "+" at bounding box center [323, 405] width 5 height 14
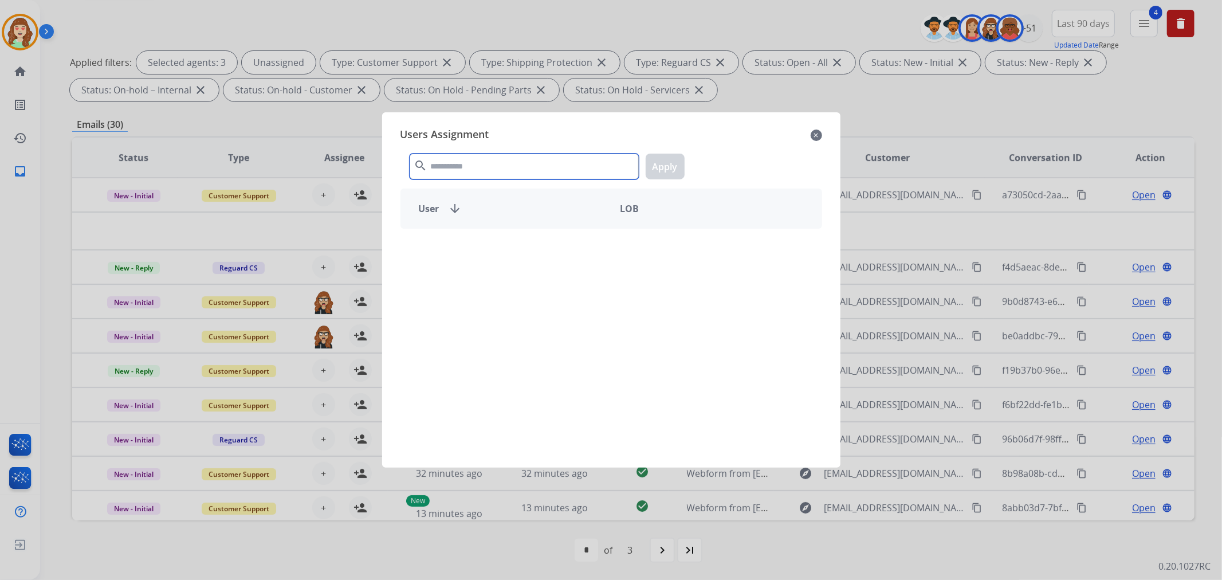
click at [468, 168] on input "text" at bounding box center [524, 167] width 229 height 26
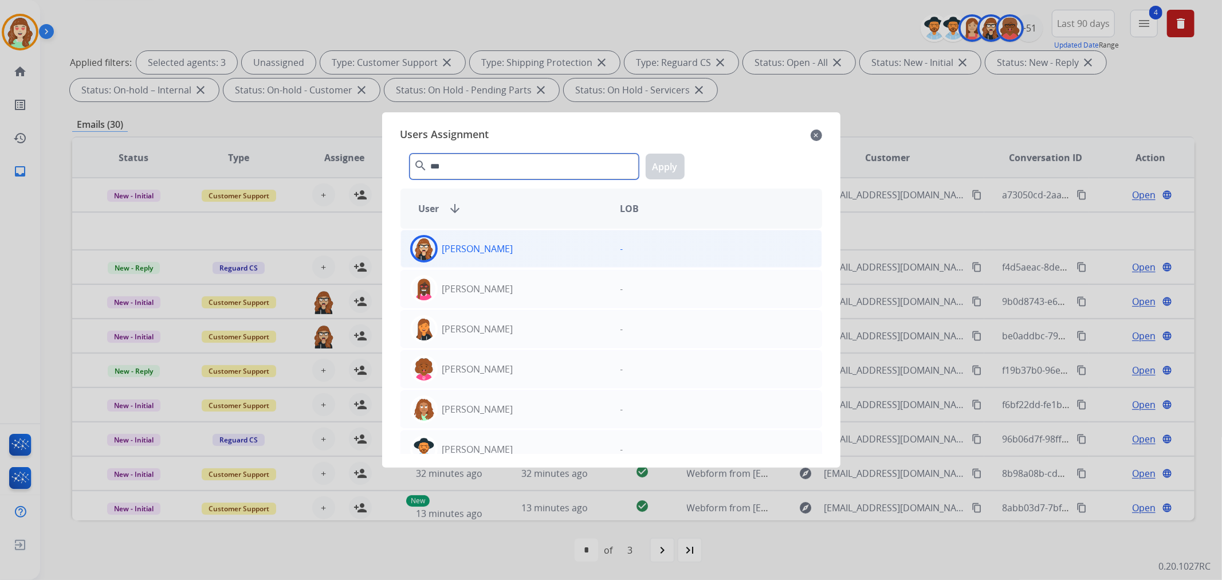
type input "***"
click at [519, 255] on div "[PERSON_NAME]" at bounding box center [506, 249] width 210 height 28
drag, startPoint x: 668, startPoint y: 168, endPoint x: 634, endPoint y: 186, distance: 39.0
click at [668, 168] on button "Apply" at bounding box center [665, 167] width 39 height 26
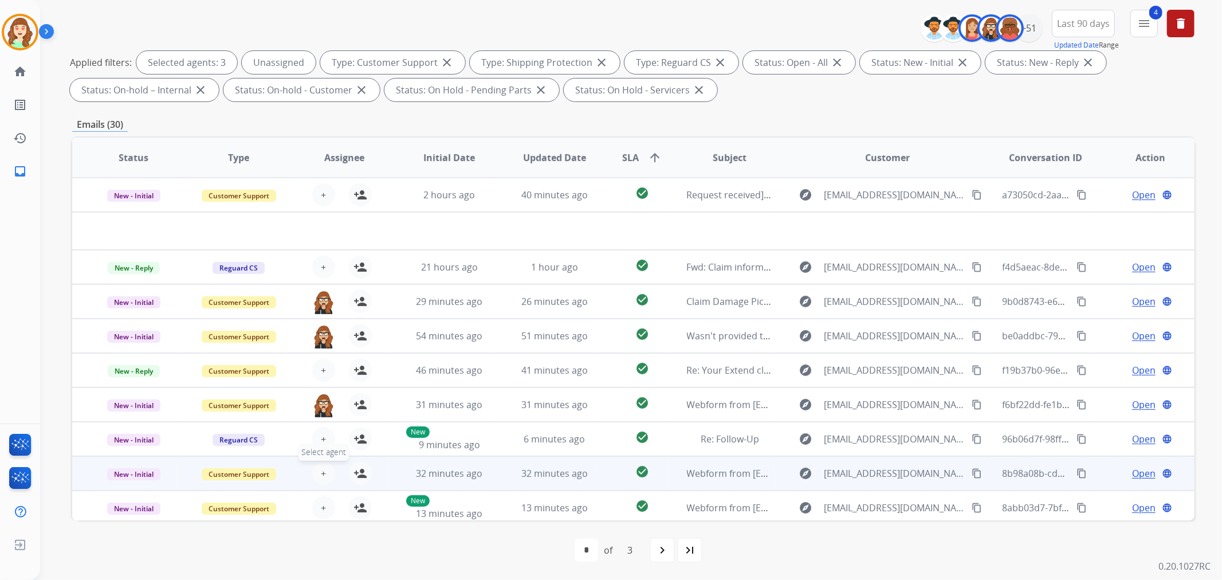
click at [325, 472] on button "+ Select agent" at bounding box center [323, 473] width 23 height 23
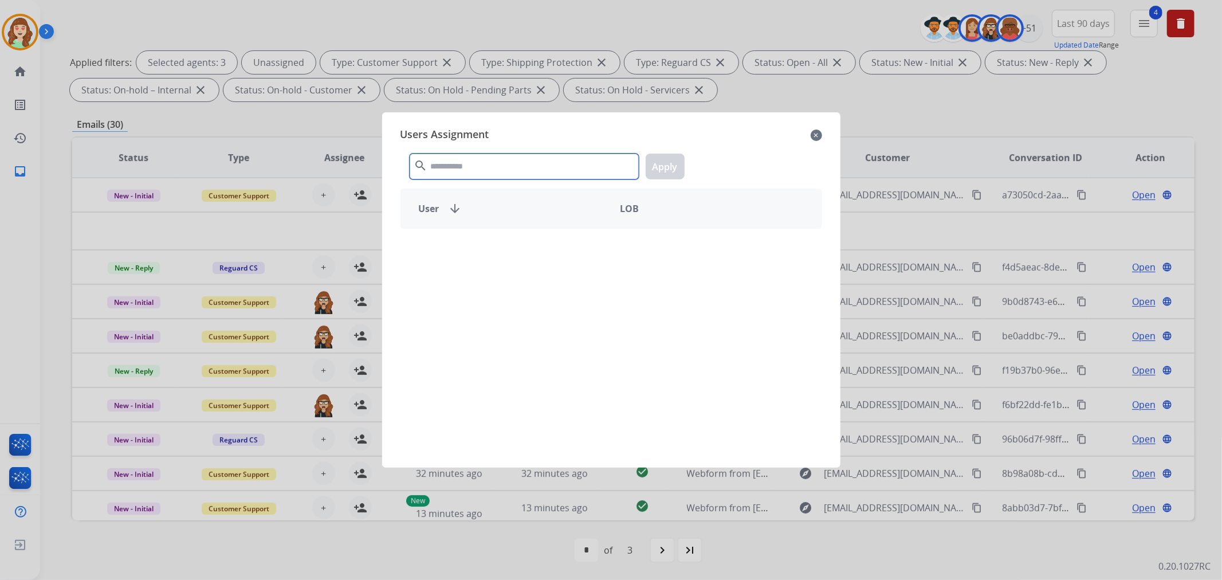
click at [488, 172] on input "text" at bounding box center [524, 167] width 229 height 26
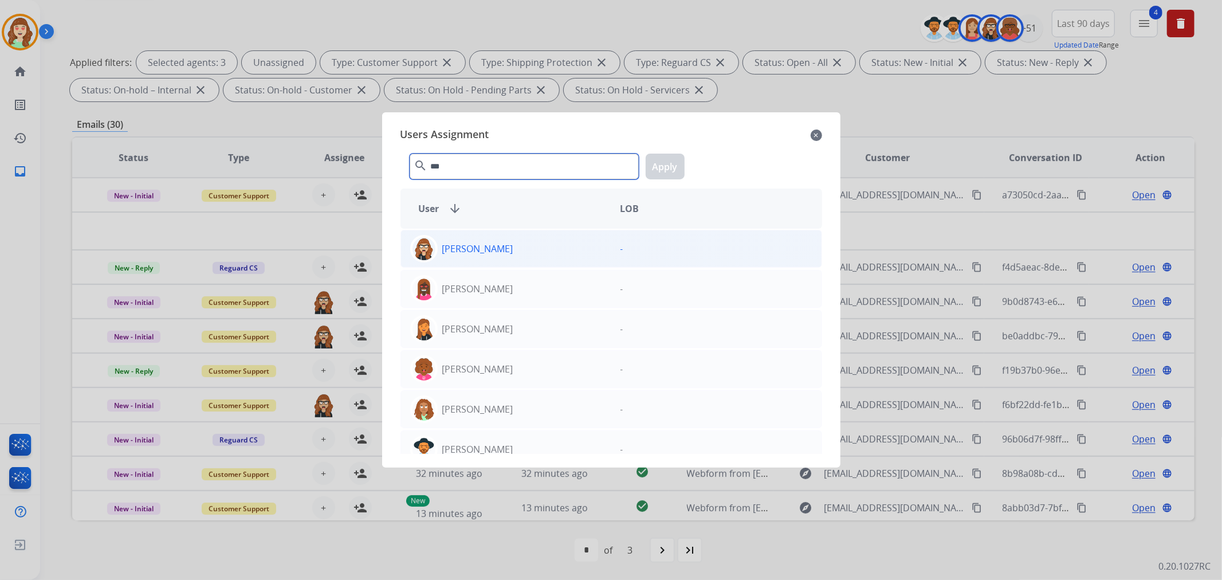
type input "***"
click at [509, 253] on p "[PERSON_NAME]" at bounding box center [477, 249] width 71 height 14
click at [659, 167] on button "Apply" at bounding box center [665, 167] width 39 height 26
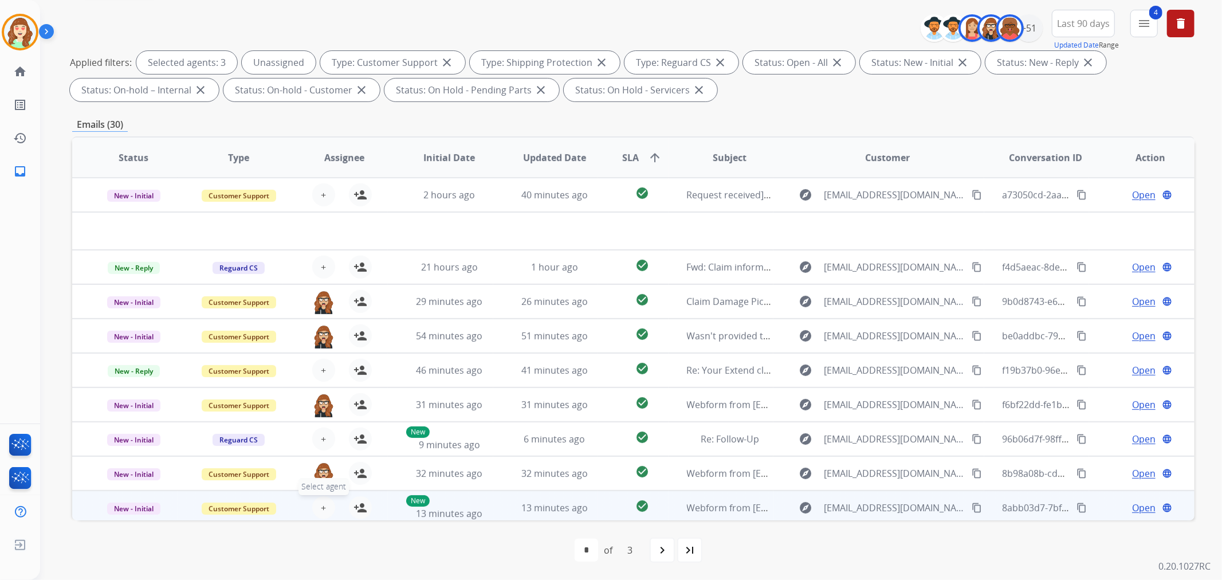
click at [318, 512] on button "+ Select agent" at bounding box center [323, 507] width 23 height 23
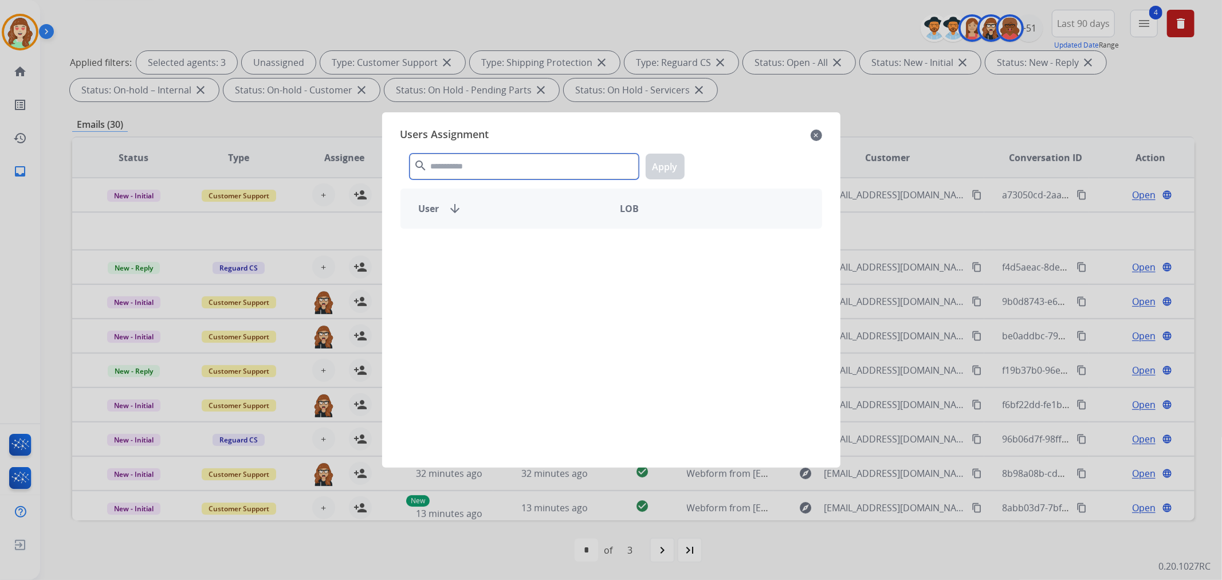
click at [470, 164] on input "text" at bounding box center [524, 167] width 229 height 26
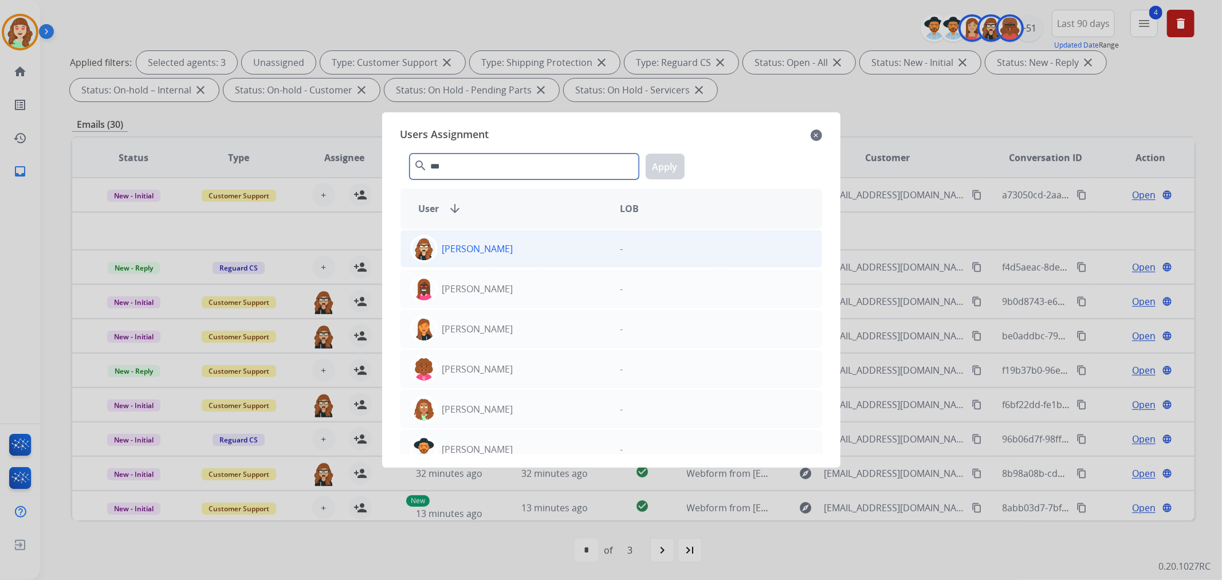
type input "***"
click at [557, 251] on div "[PERSON_NAME]" at bounding box center [506, 249] width 210 height 28
click at [657, 158] on button "Apply" at bounding box center [665, 167] width 39 height 26
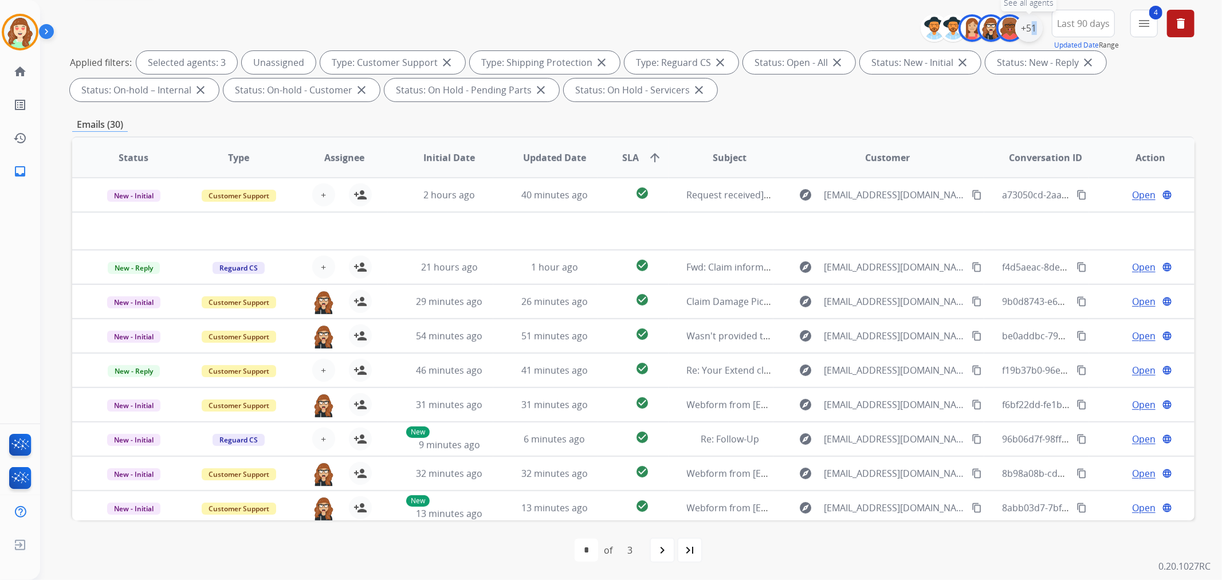
click at [1027, 26] on div "+51" at bounding box center [1029, 28] width 28 height 28
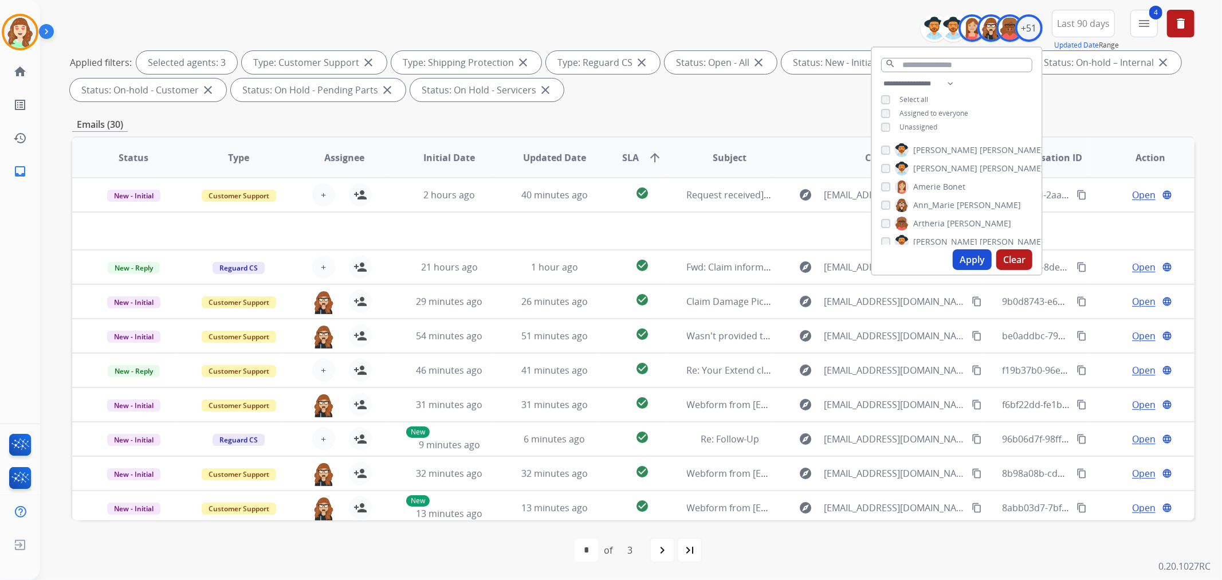
click at [885, 187] on div "[PERSON_NAME] [PERSON_NAME]" at bounding box center [923, 187] width 84 height 14
click at [889, 212] on div "[PERSON_NAME]" at bounding box center [927, 215] width 93 height 14
click at [973, 259] on button "Apply" at bounding box center [972, 259] width 39 height 21
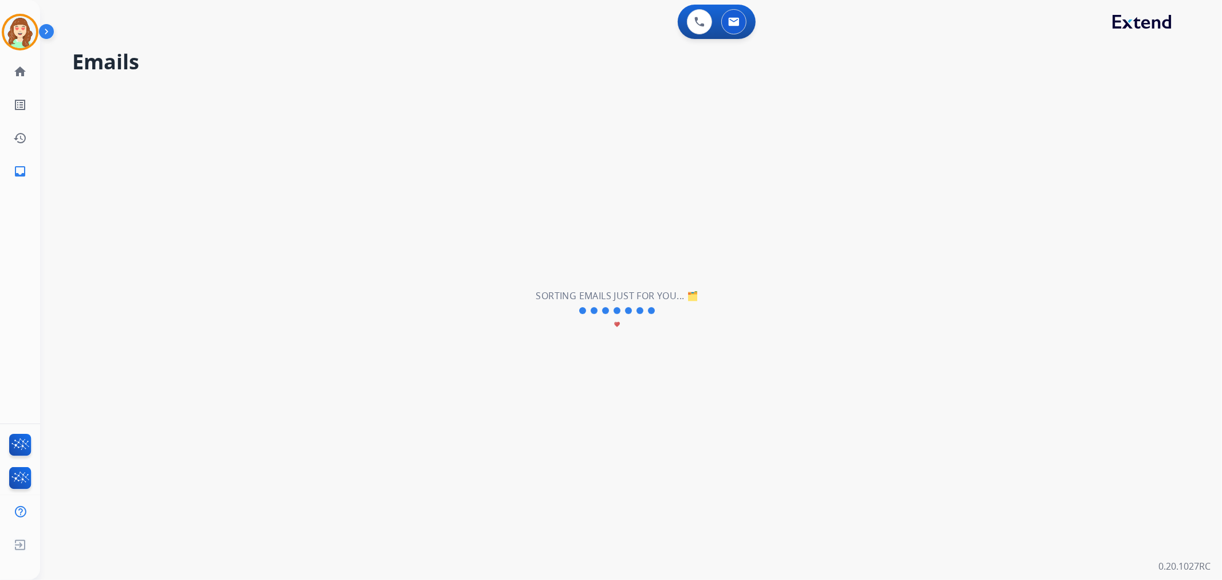
scroll to position [0, 0]
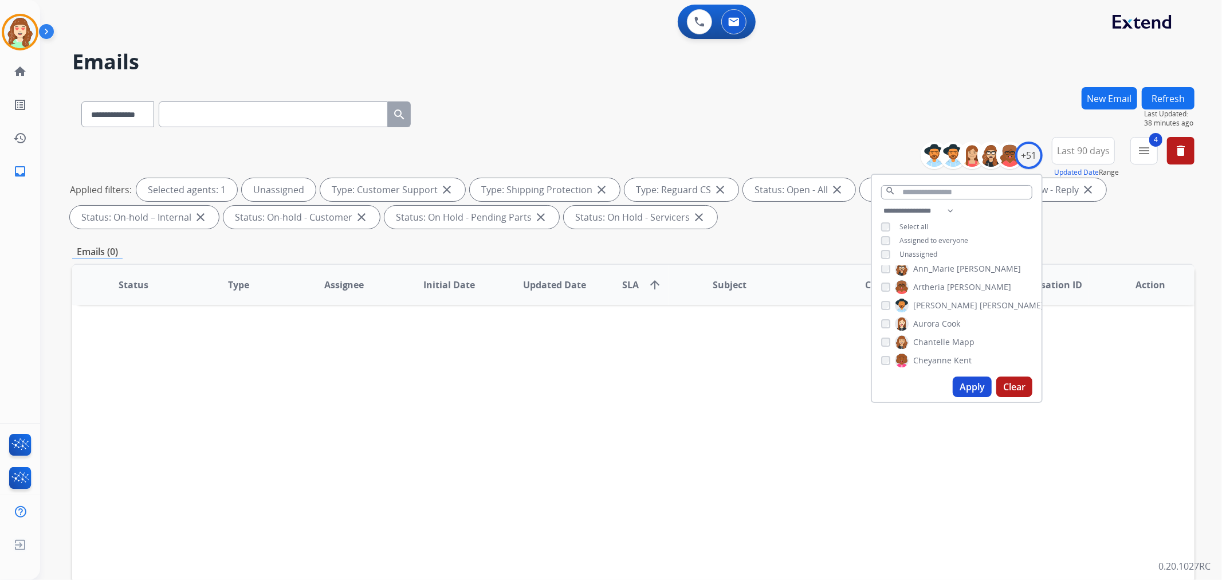
drag, startPoint x: 967, startPoint y: 382, endPoint x: 884, endPoint y: 225, distance: 178.1
click at [968, 382] on button "Apply" at bounding box center [972, 386] width 39 height 21
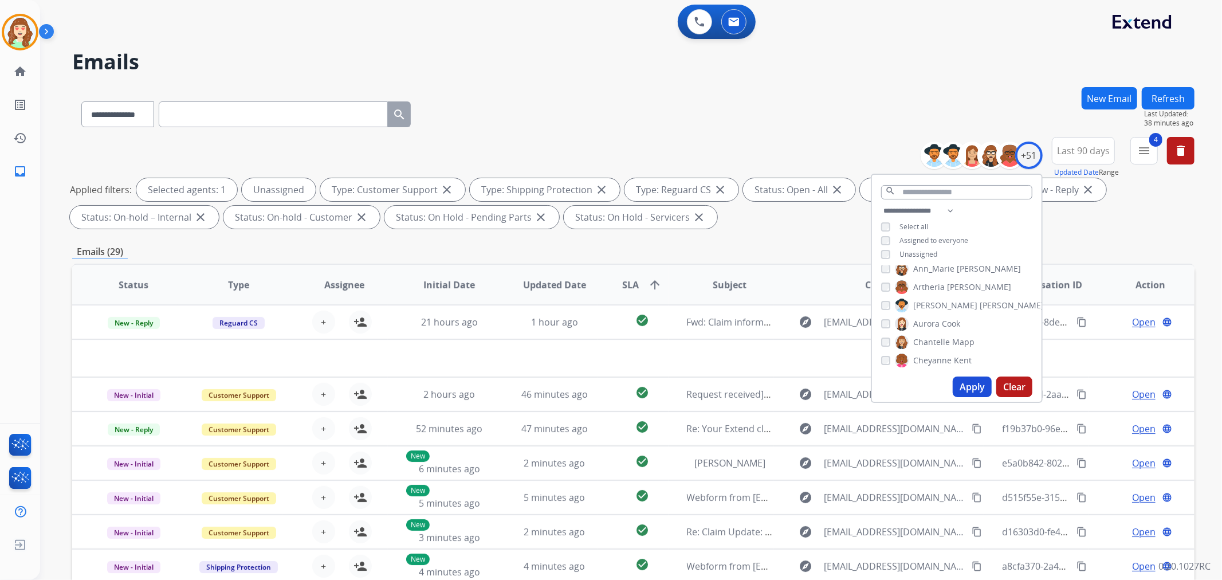
scroll to position [127, 0]
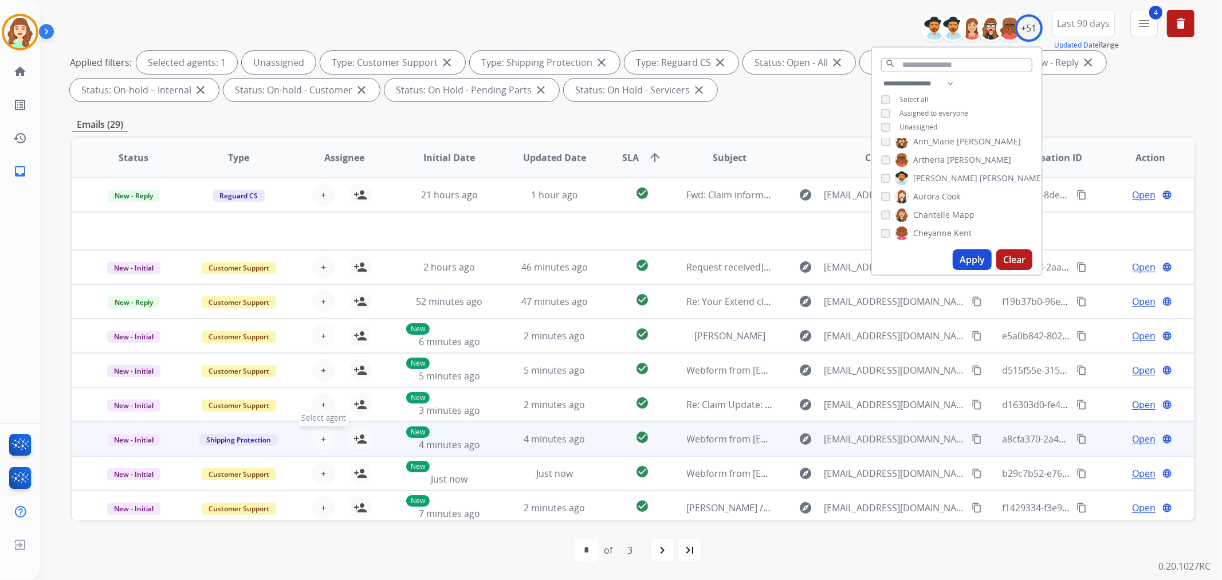
click at [317, 437] on button "+ Select agent" at bounding box center [323, 438] width 23 height 23
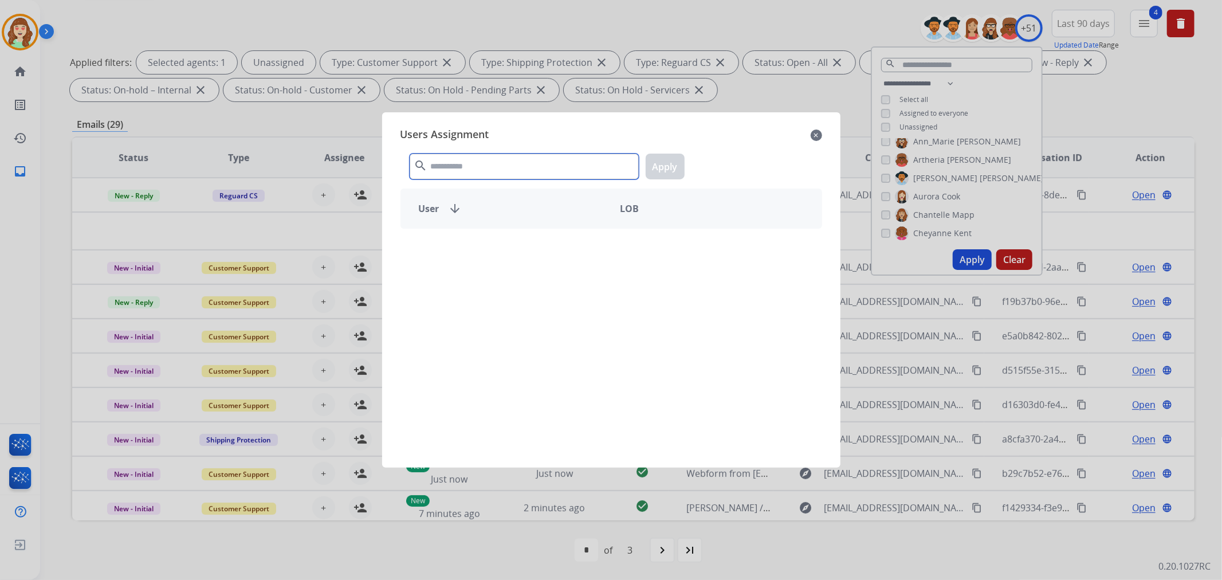
click at [474, 171] on input "text" at bounding box center [524, 167] width 229 height 26
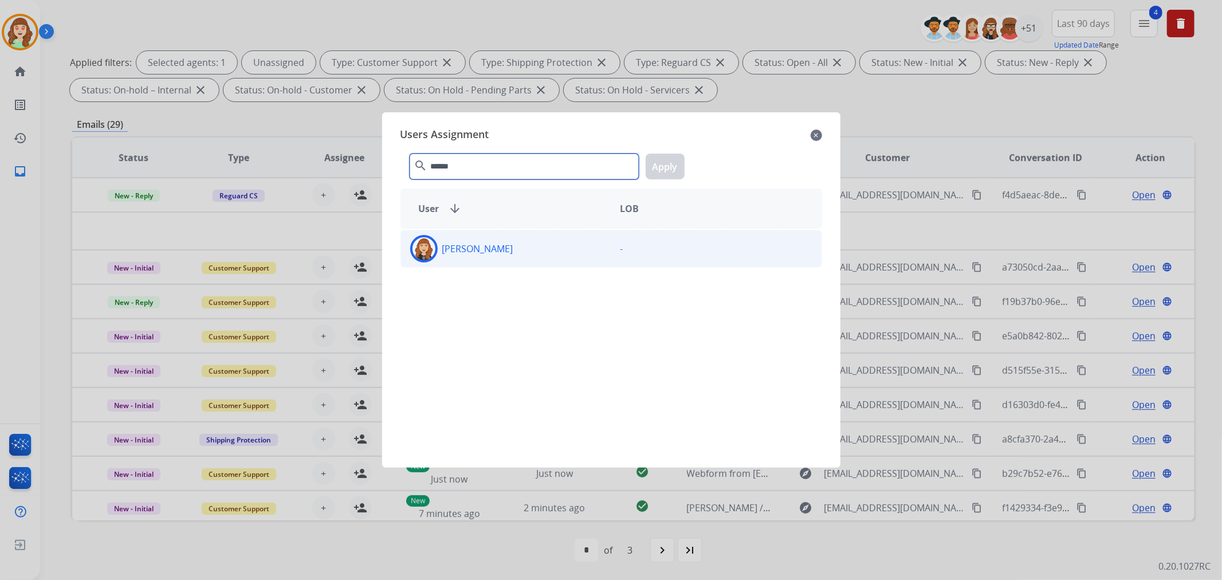
type input "******"
click at [537, 257] on div "[PERSON_NAME]" at bounding box center [506, 249] width 210 height 28
click at [665, 169] on button "Apply" at bounding box center [665, 167] width 39 height 26
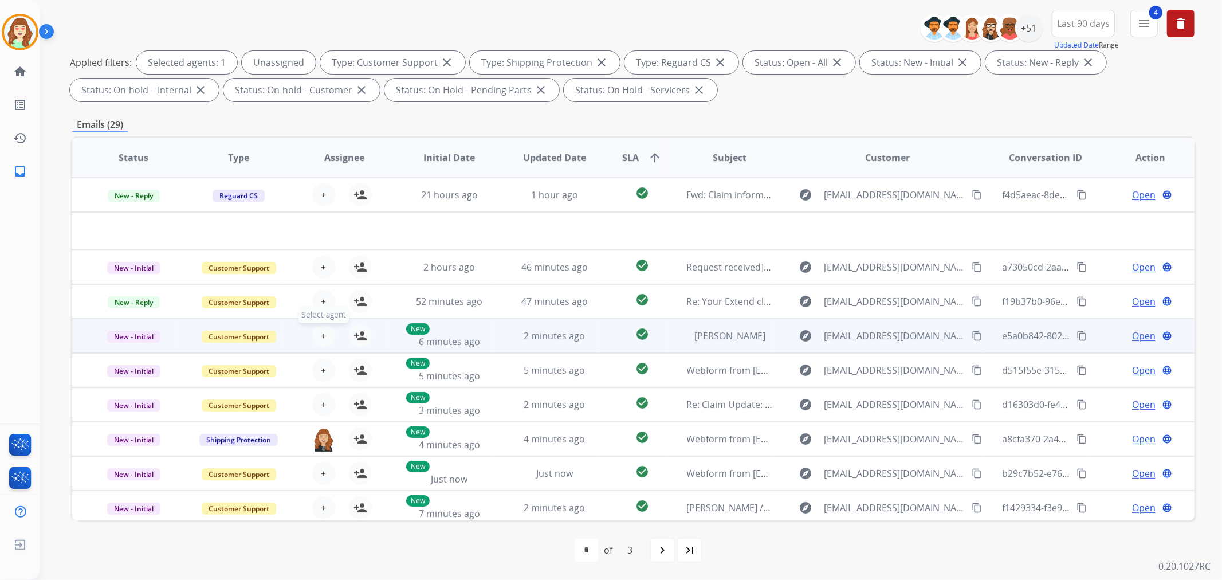
click at [323, 334] on span "+" at bounding box center [323, 336] width 5 height 14
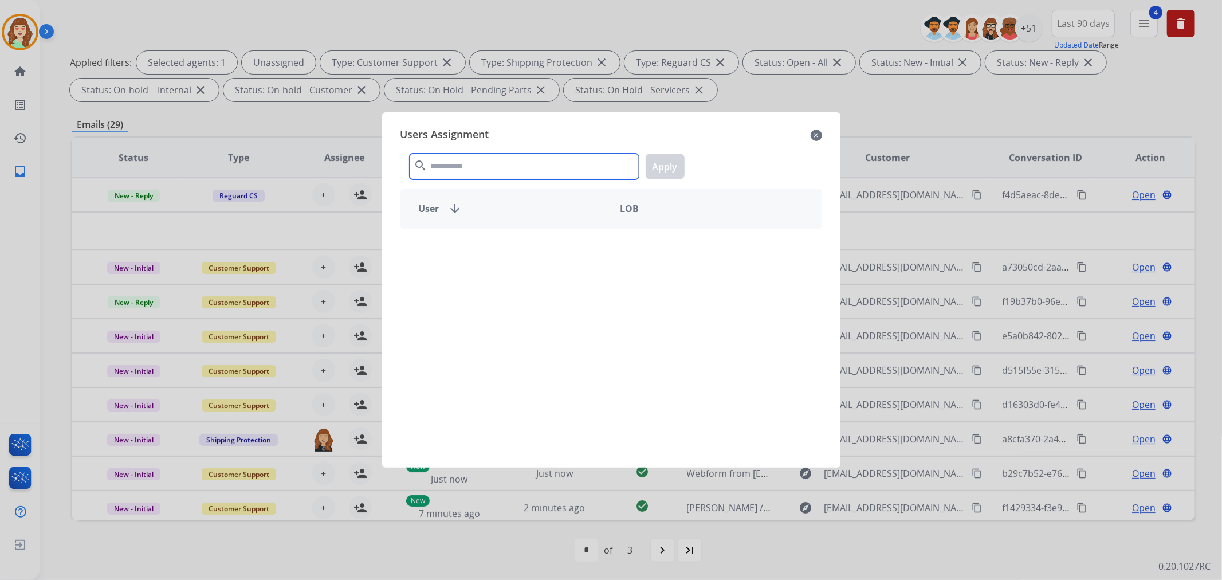
click at [525, 166] on input "text" at bounding box center [524, 167] width 229 height 26
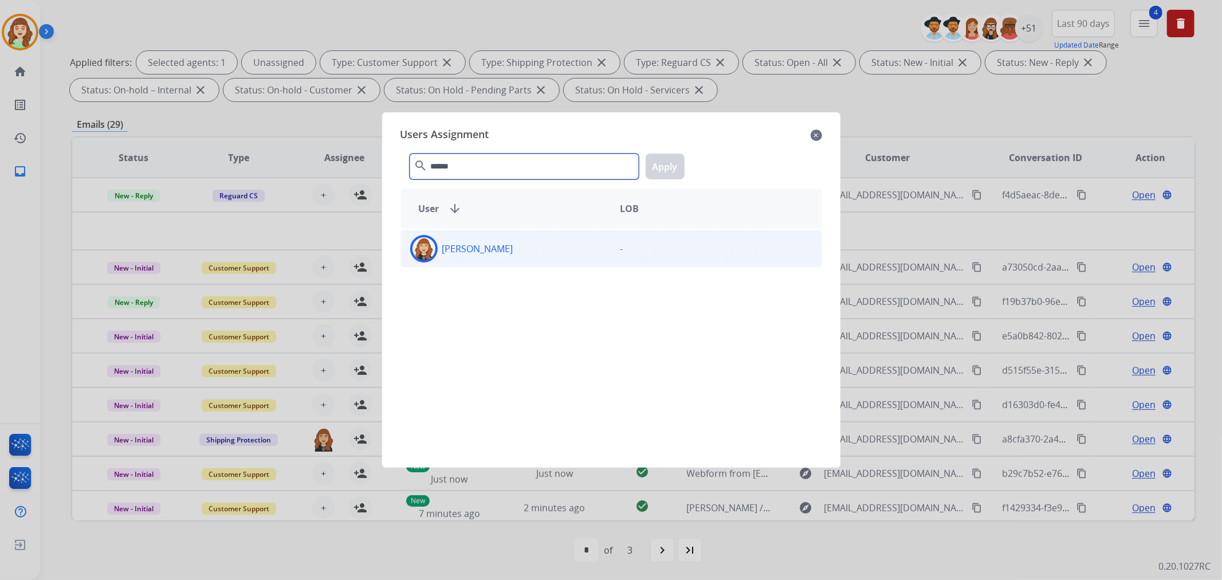
type input "******"
click at [556, 254] on div "[PERSON_NAME]" at bounding box center [506, 249] width 210 height 28
drag, startPoint x: 667, startPoint y: 166, endPoint x: 527, endPoint y: 253, distance: 164.4
click at [671, 164] on button "Apply" at bounding box center [665, 167] width 39 height 26
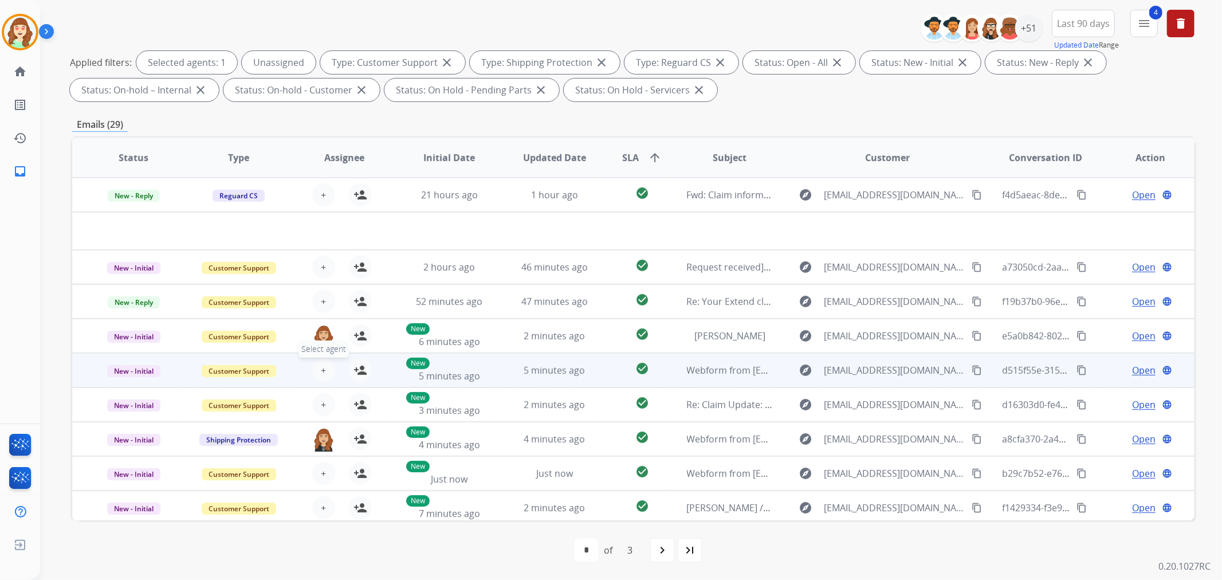
click at [327, 369] on button "+ Select agent" at bounding box center [323, 370] width 23 height 23
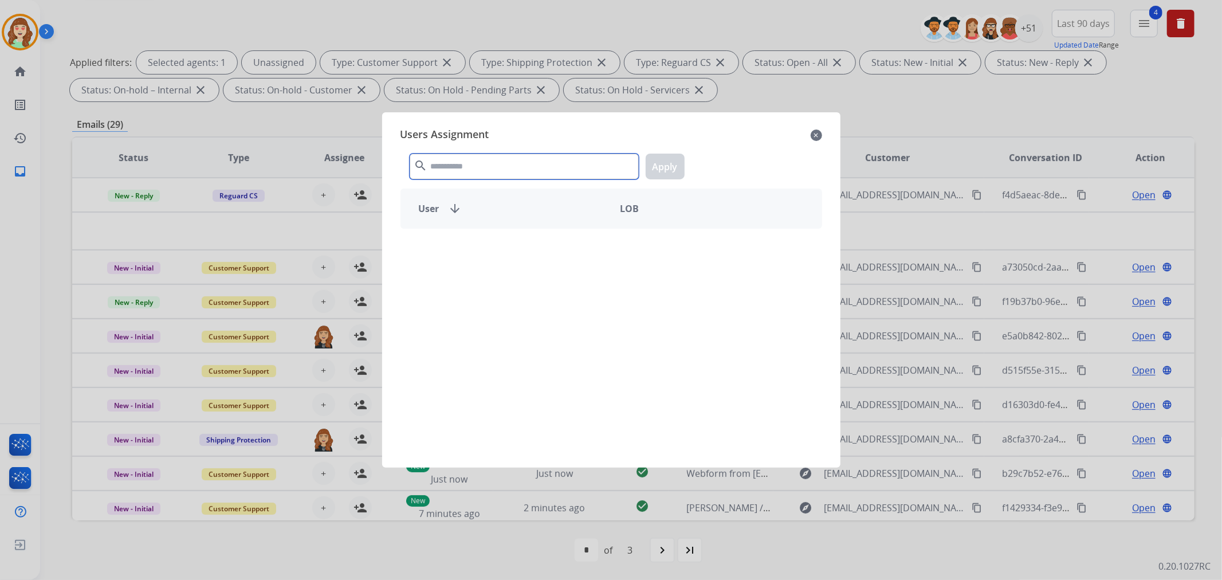
click at [521, 154] on input "text" at bounding box center [524, 167] width 229 height 26
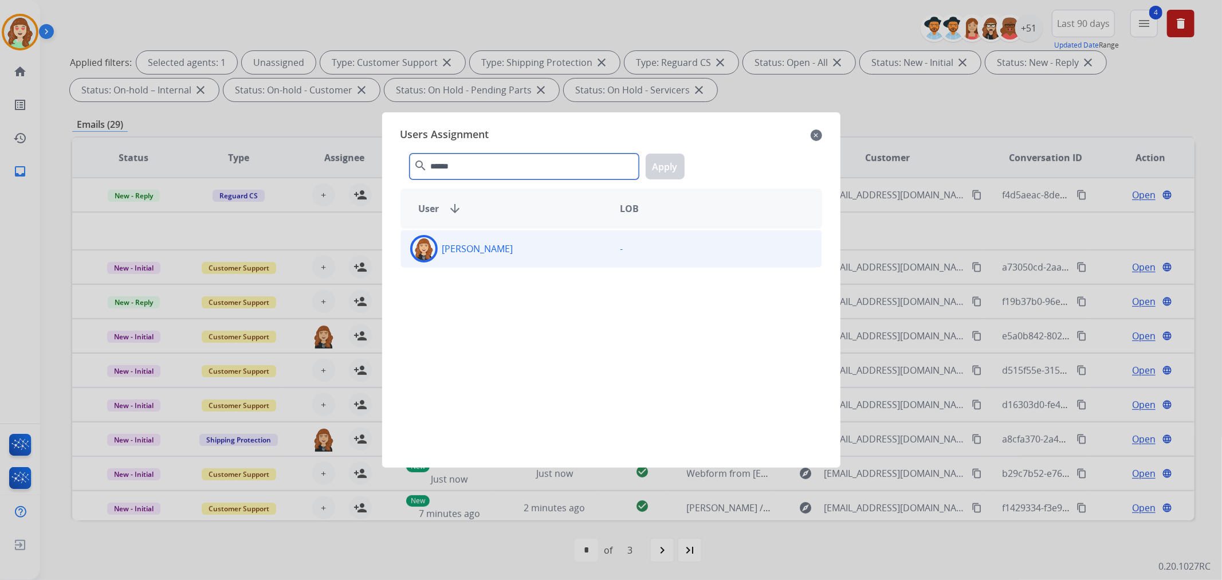
type input "******"
click at [524, 258] on div "[PERSON_NAME]" at bounding box center [506, 249] width 210 height 28
click at [675, 160] on button "Apply" at bounding box center [665, 167] width 39 height 26
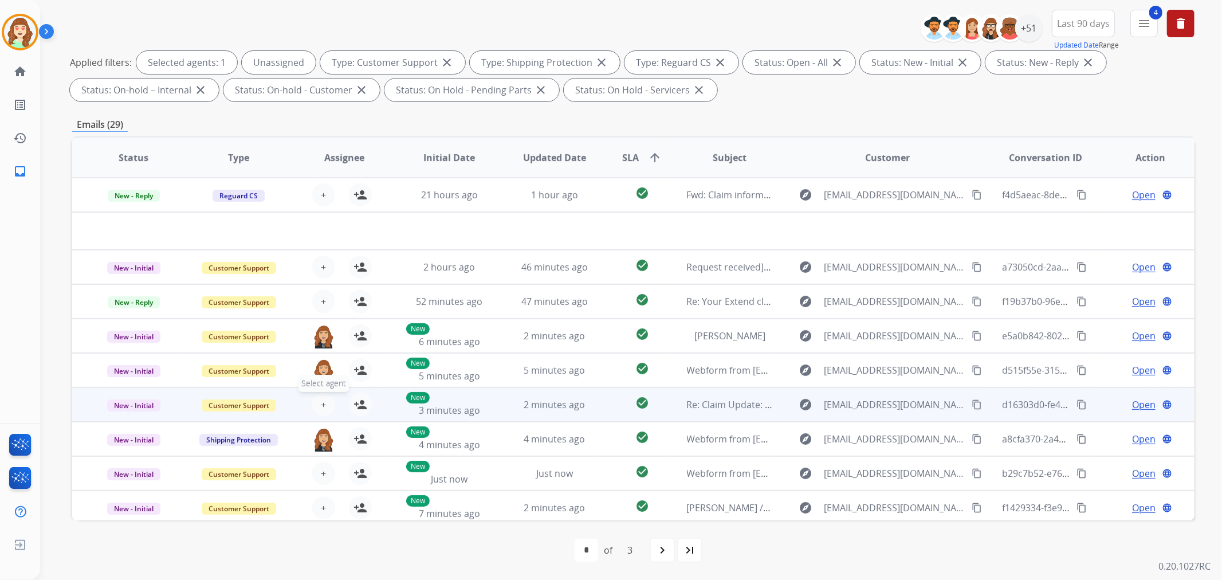
click at [322, 396] on button "+ Select agent" at bounding box center [323, 404] width 23 height 23
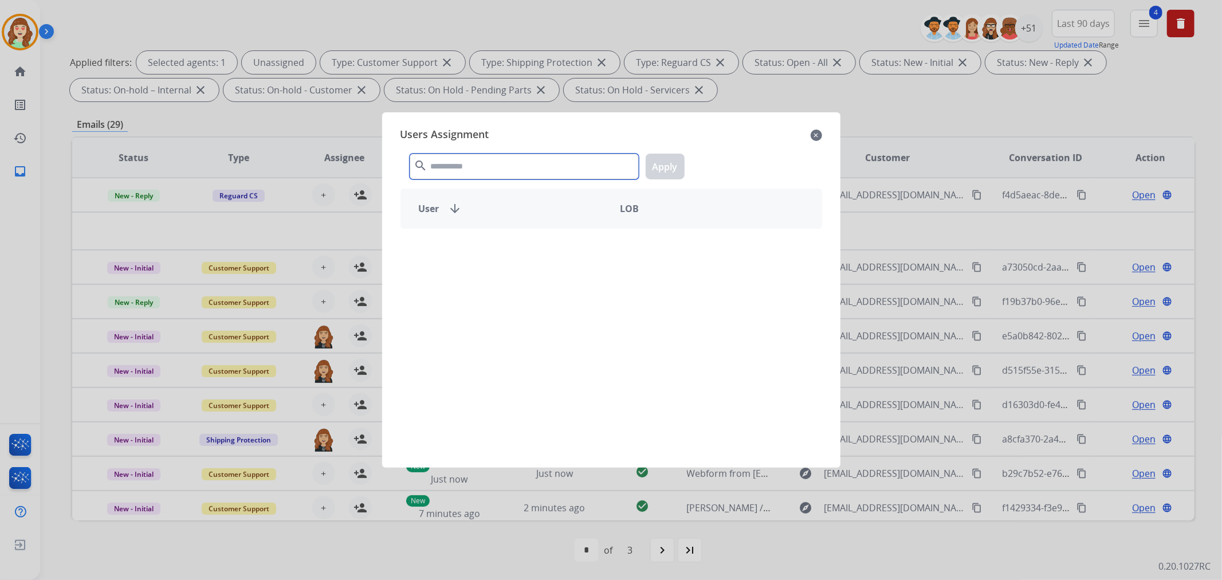
click at [516, 166] on input "text" at bounding box center [524, 167] width 229 height 26
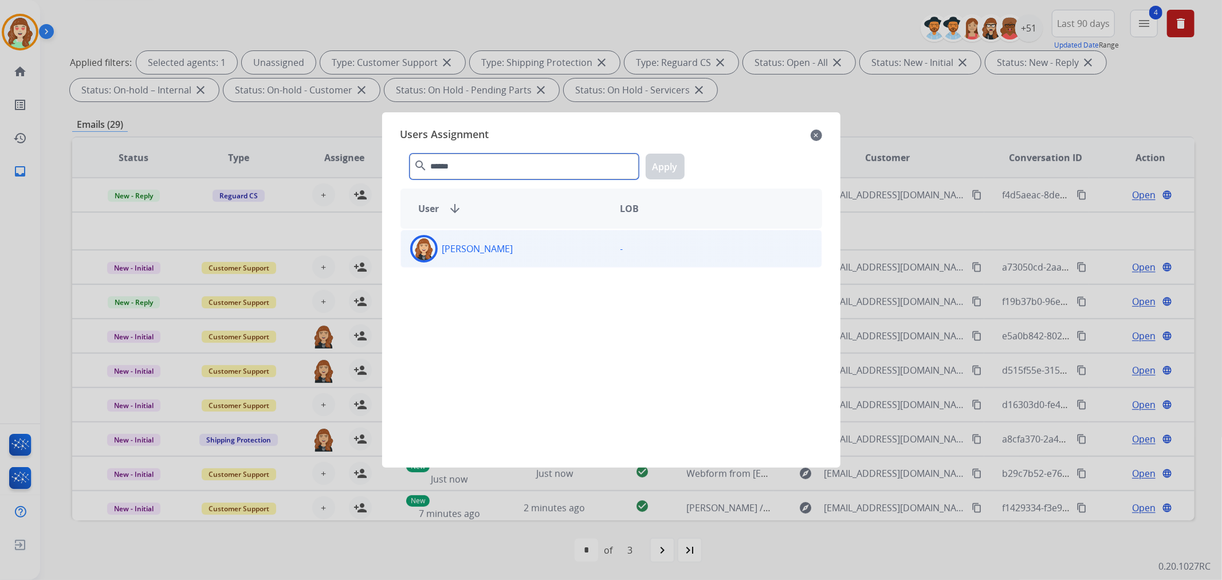
type input "******"
drag, startPoint x: 523, startPoint y: 256, endPoint x: 679, endPoint y: 170, distance: 178.5
click at [525, 256] on div "[PERSON_NAME]" at bounding box center [506, 249] width 210 height 28
click at [678, 164] on button "Apply" at bounding box center [665, 167] width 39 height 26
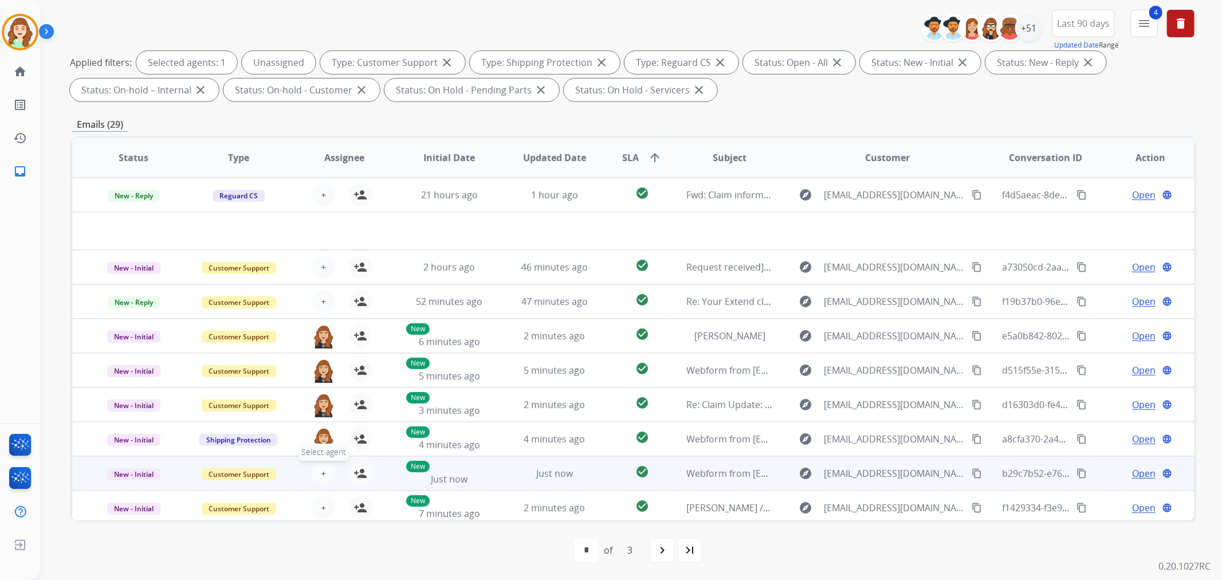
click at [321, 473] on span "+" at bounding box center [323, 473] width 5 height 14
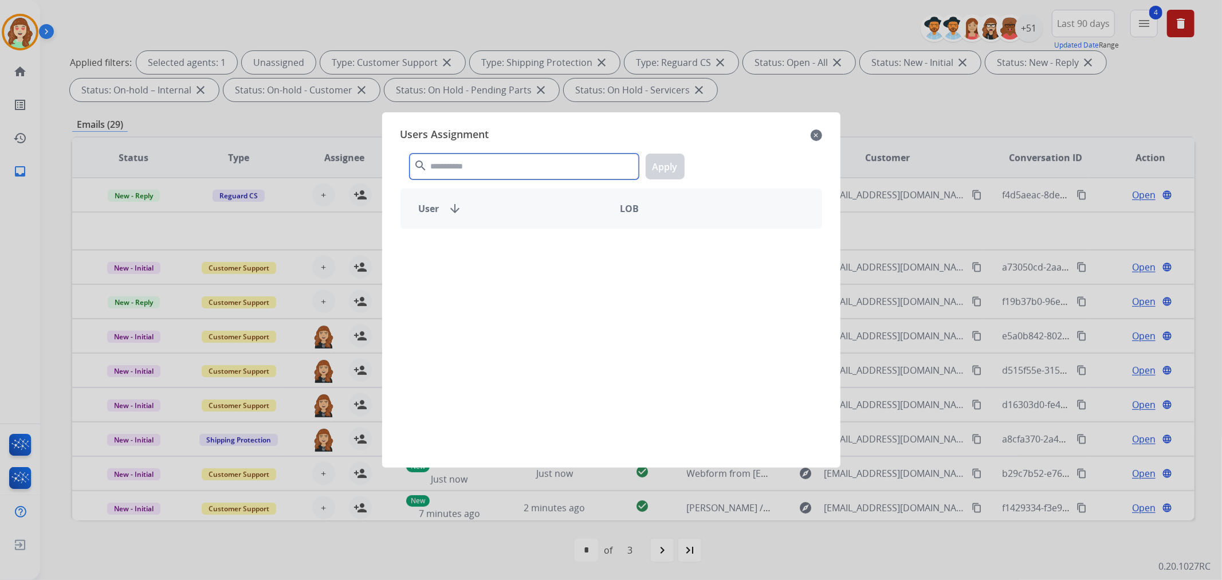
click at [535, 171] on input "text" at bounding box center [524, 167] width 229 height 26
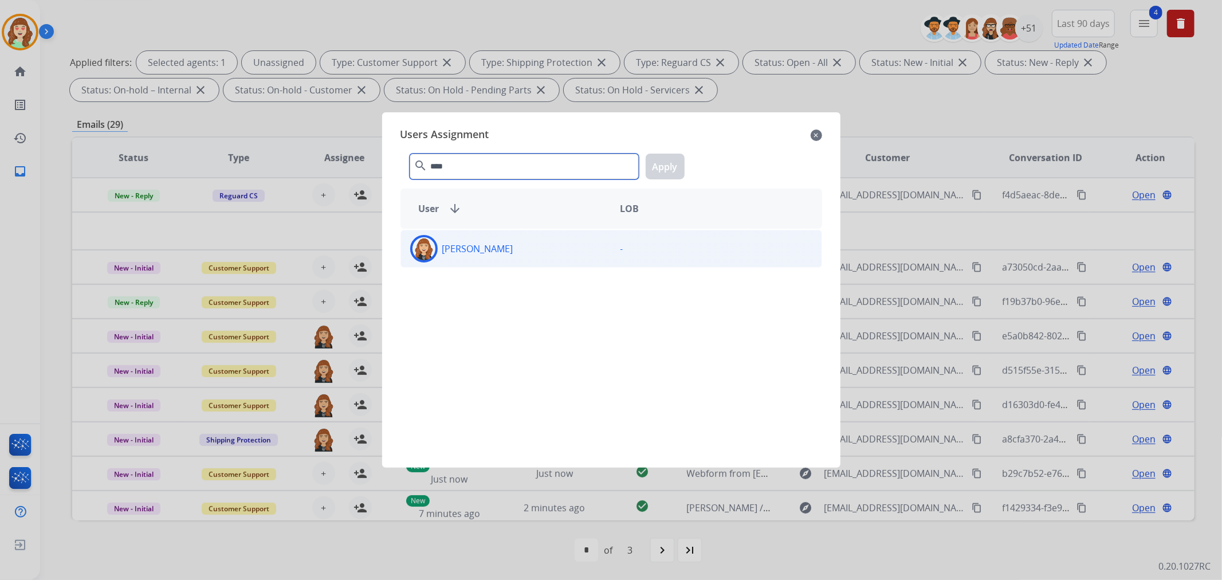
type input "****"
drag, startPoint x: 517, startPoint y: 260, endPoint x: 548, endPoint y: 245, distance: 35.1
click at [517, 260] on div "[PERSON_NAME]" at bounding box center [506, 249] width 210 height 28
click at [668, 168] on button "Apply" at bounding box center [665, 167] width 39 height 26
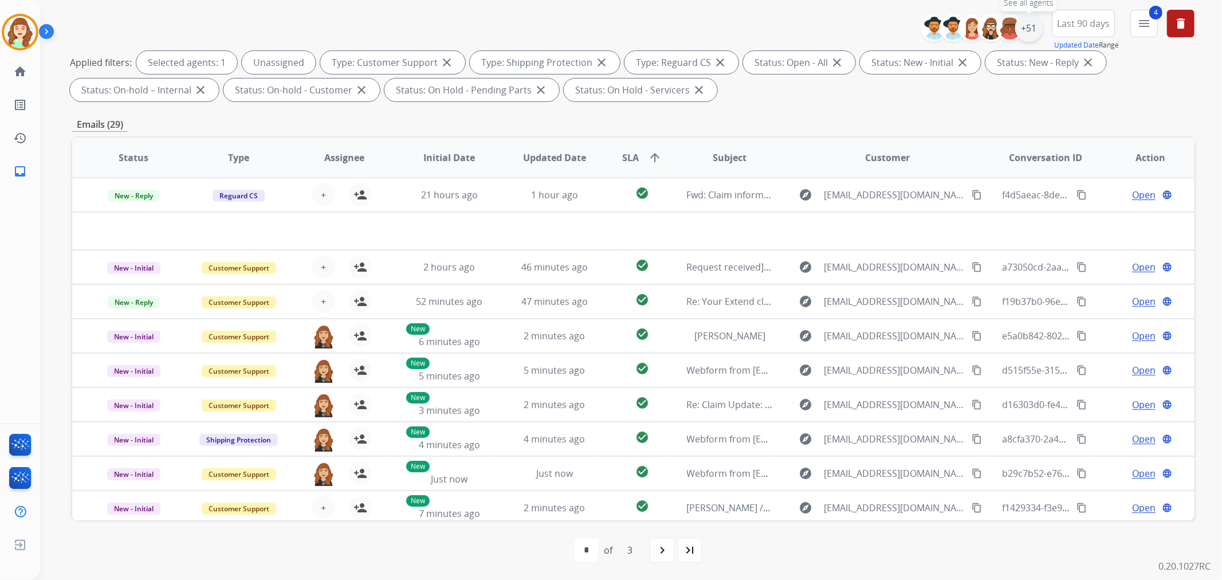
click at [1028, 27] on div "+51" at bounding box center [1029, 28] width 28 height 28
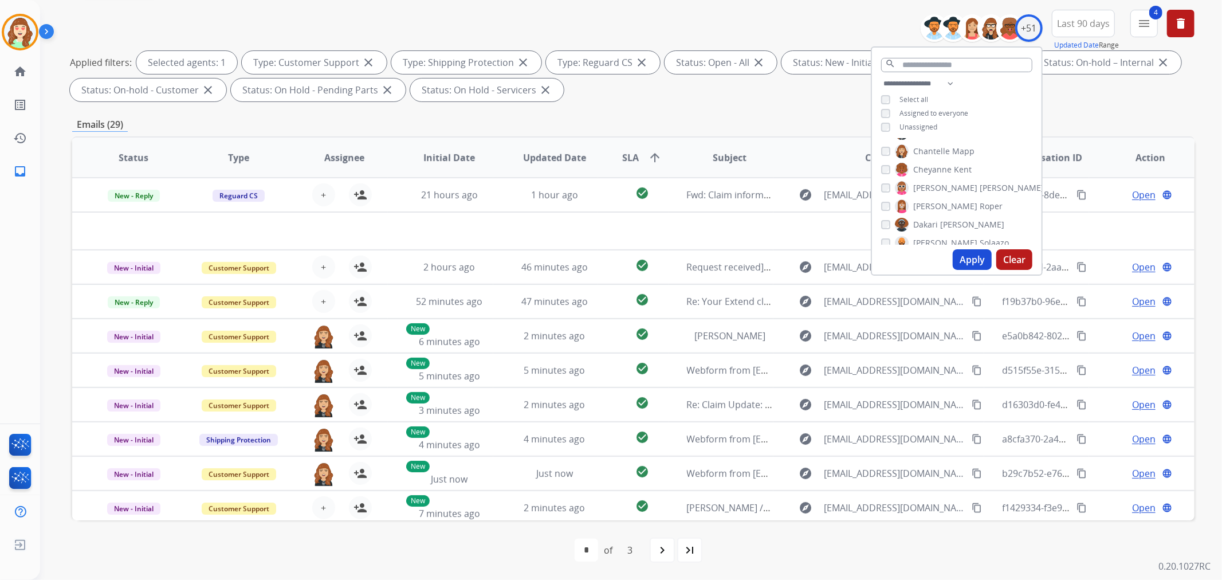
click at [977, 256] on button "Apply" at bounding box center [972, 259] width 39 height 21
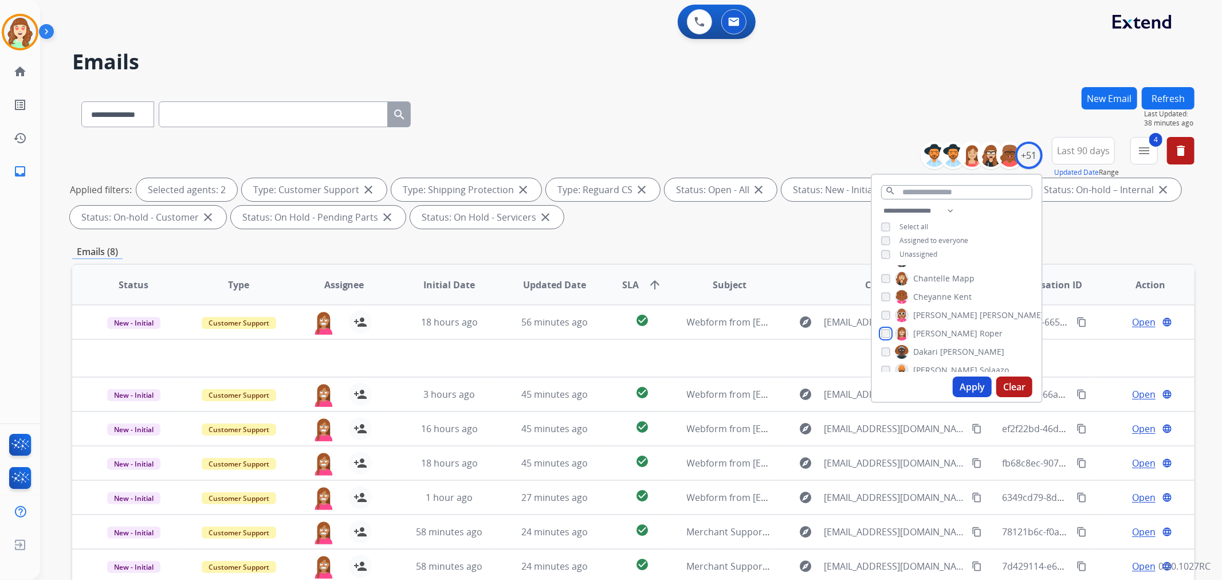
scroll to position [191, 0]
click at [965, 384] on button "Apply" at bounding box center [972, 386] width 39 height 21
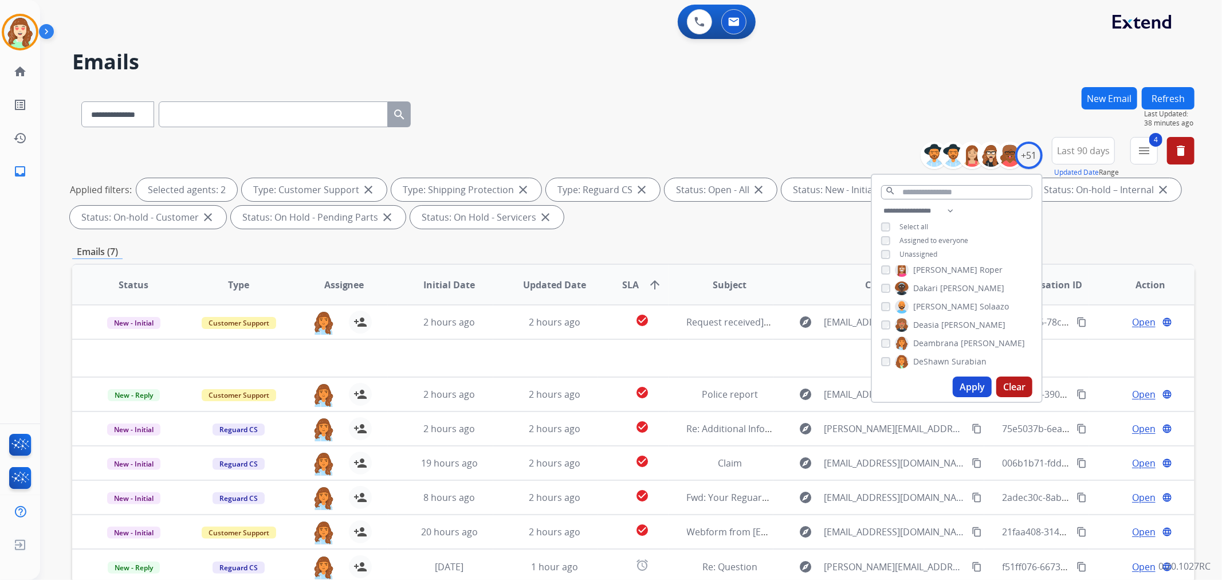
click at [965, 390] on button "Apply" at bounding box center [972, 386] width 39 height 21
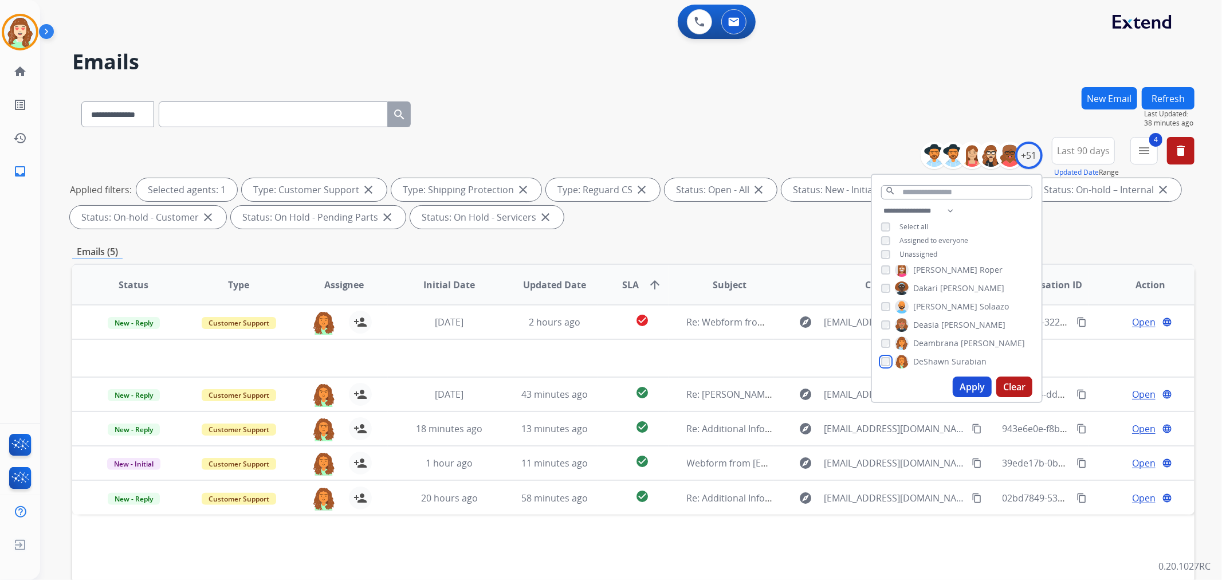
scroll to position [254, 0]
click at [971, 382] on button "Apply" at bounding box center [972, 386] width 39 height 21
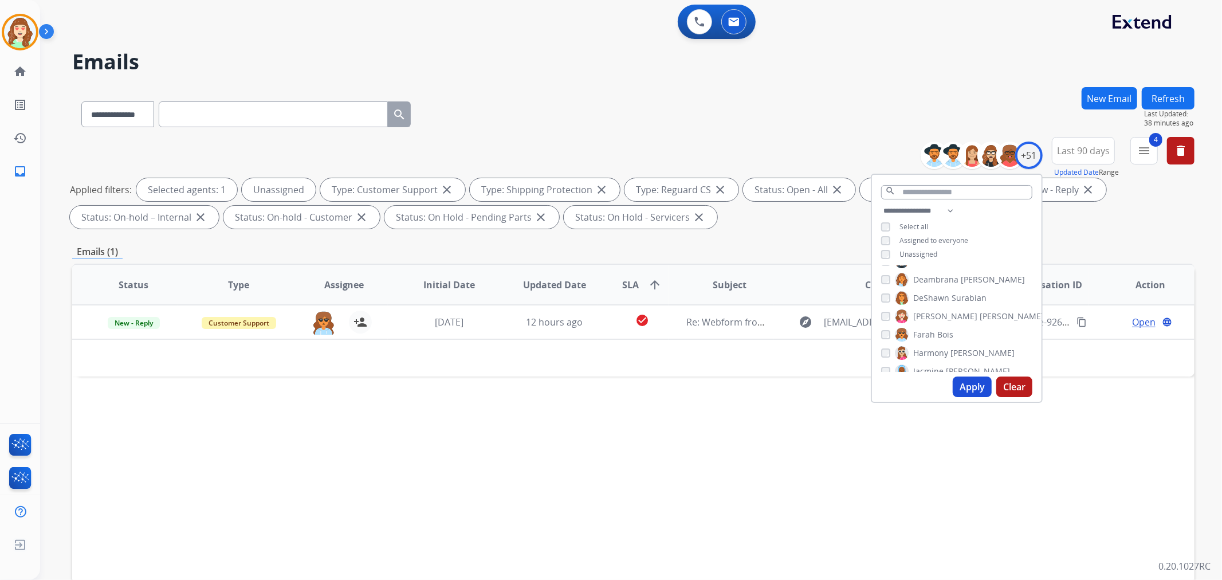
click at [960, 384] on button "Apply" at bounding box center [972, 386] width 39 height 21
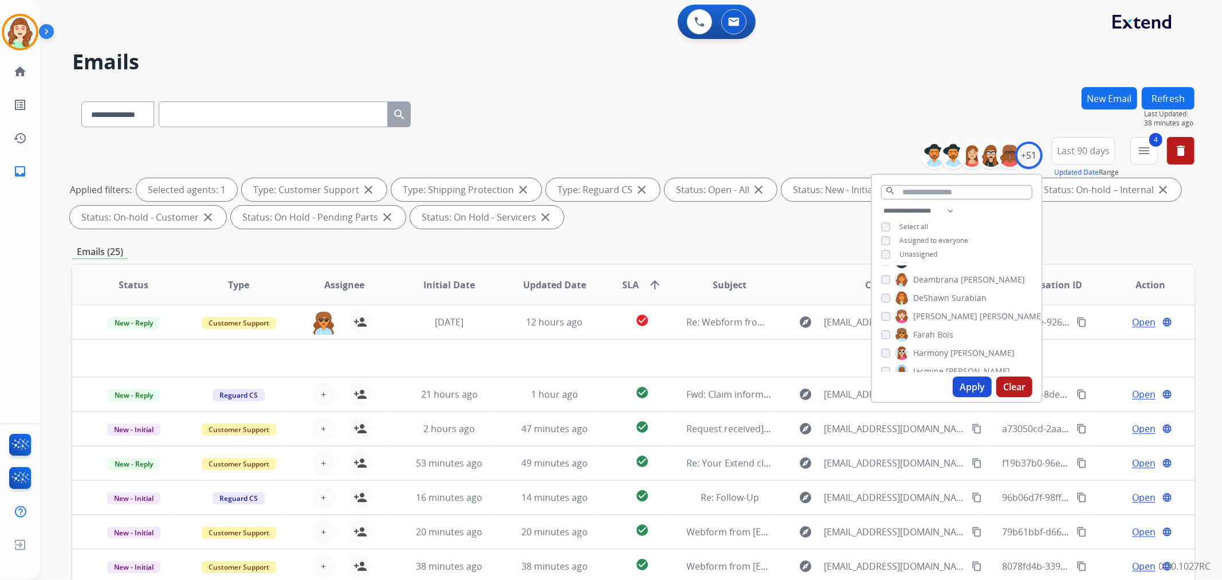
click at [969, 384] on button "Apply" at bounding box center [972, 386] width 39 height 21
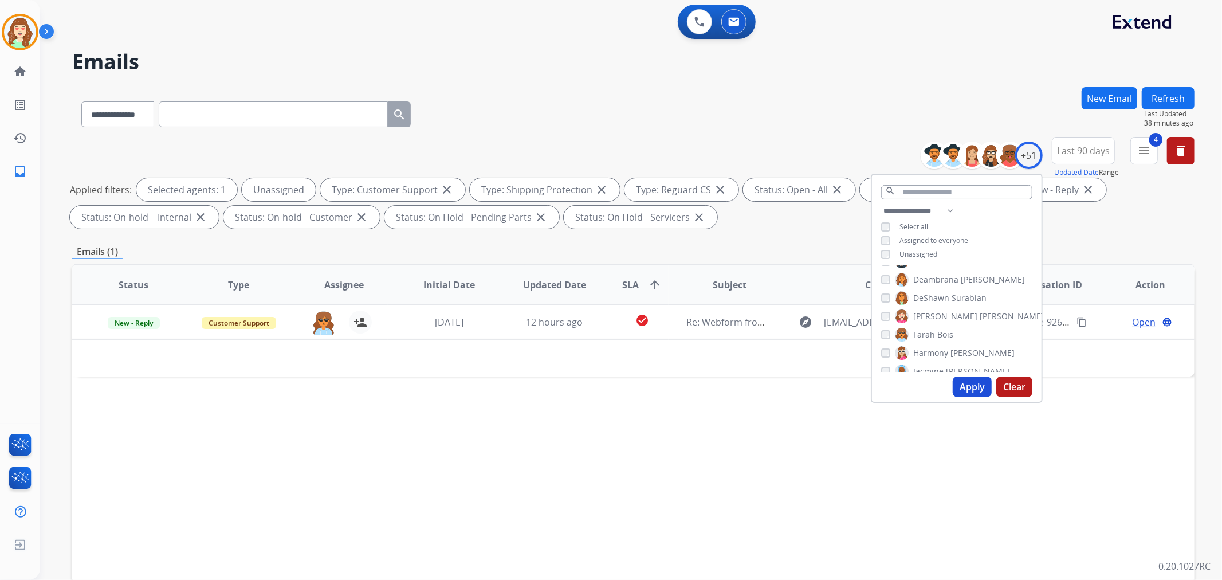
click at [963, 385] on button "Apply" at bounding box center [972, 386] width 39 height 21
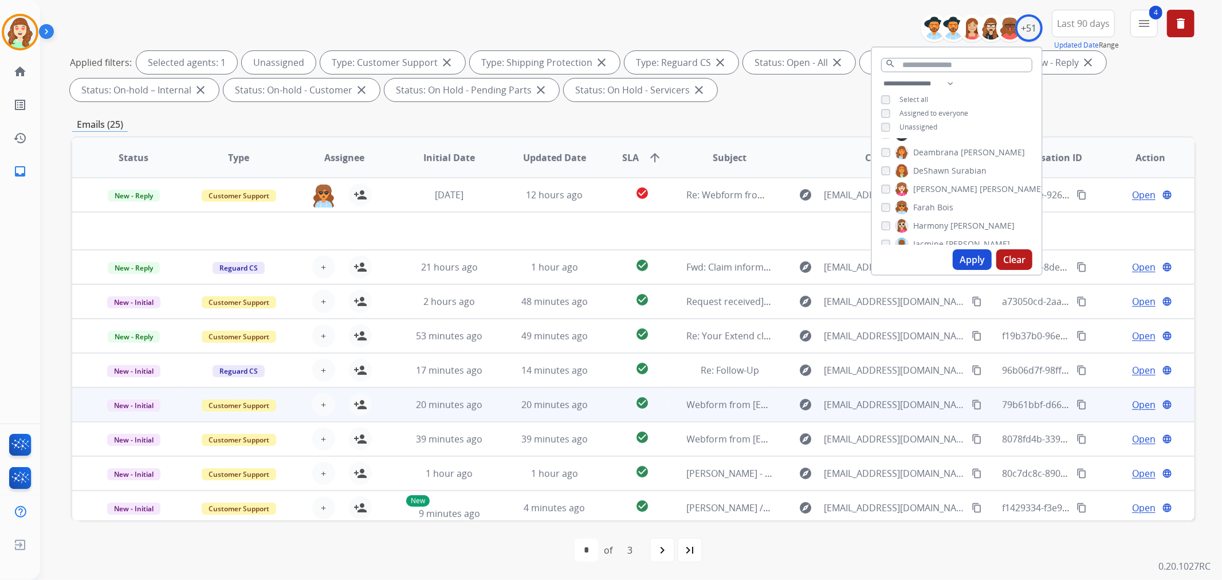
scroll to position [38, 0]
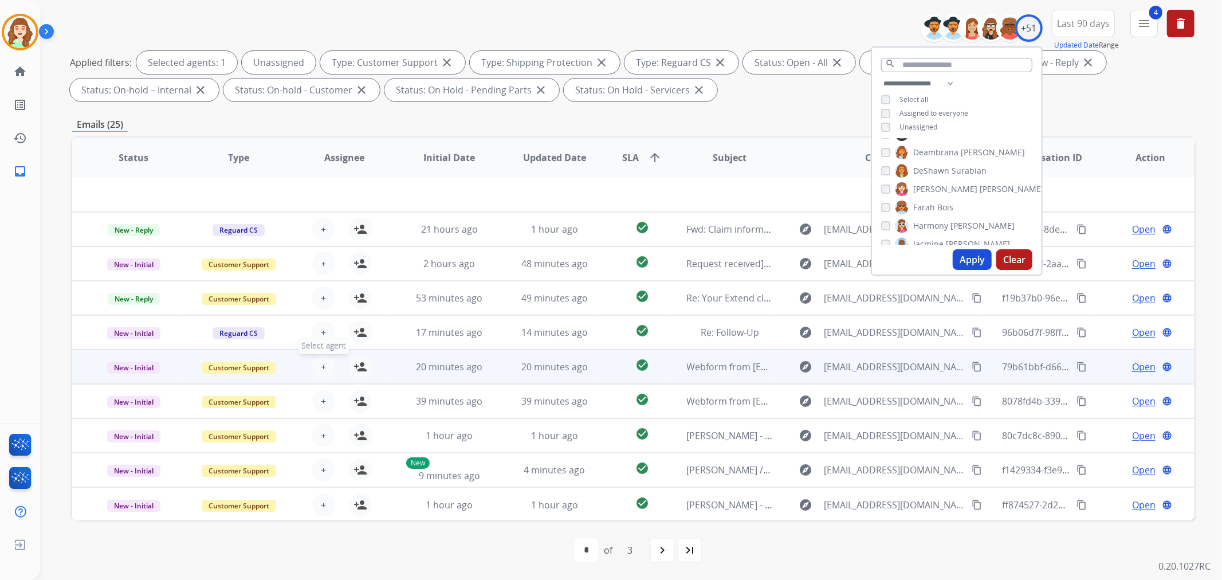
click at [323, 364] on span "+" at bounding box center [323, 367] width 5 height 14
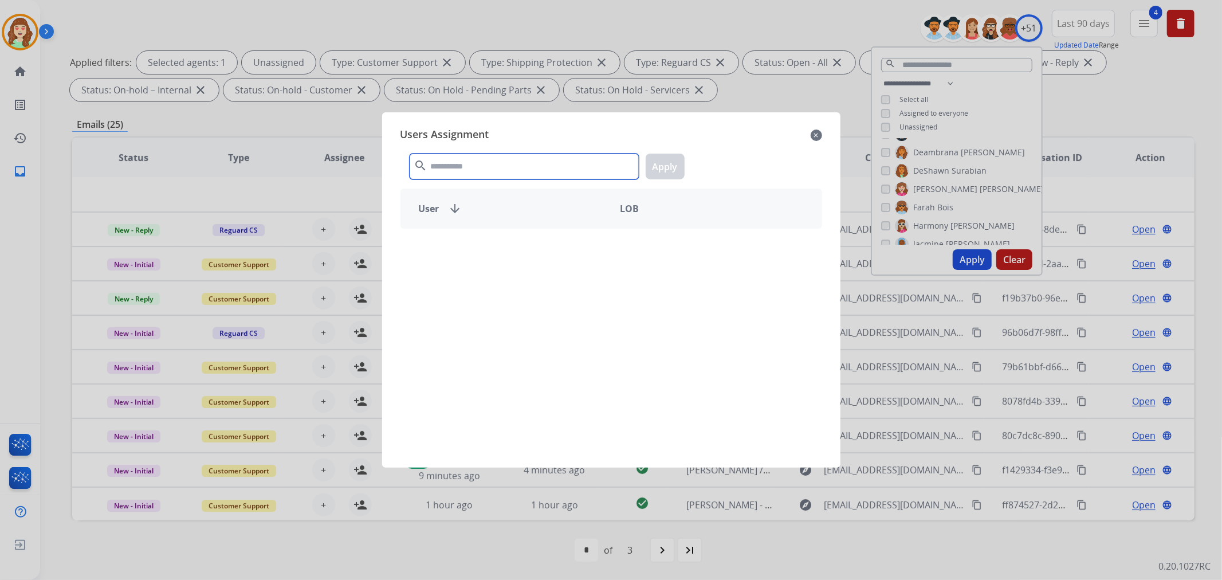
click at [559, 168] on input "text" at bounding box center [524, 167] width 229 height 26
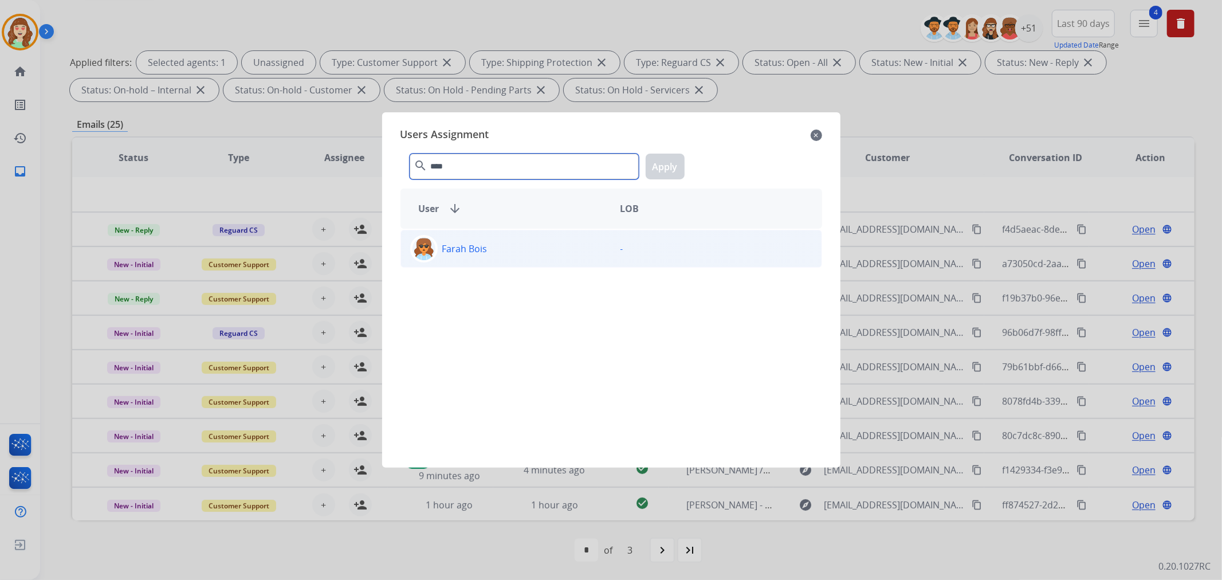
type input "****"
click at [545, 256] on div "Farah Bois" at bounding box center [506, 249] width 210 height 28
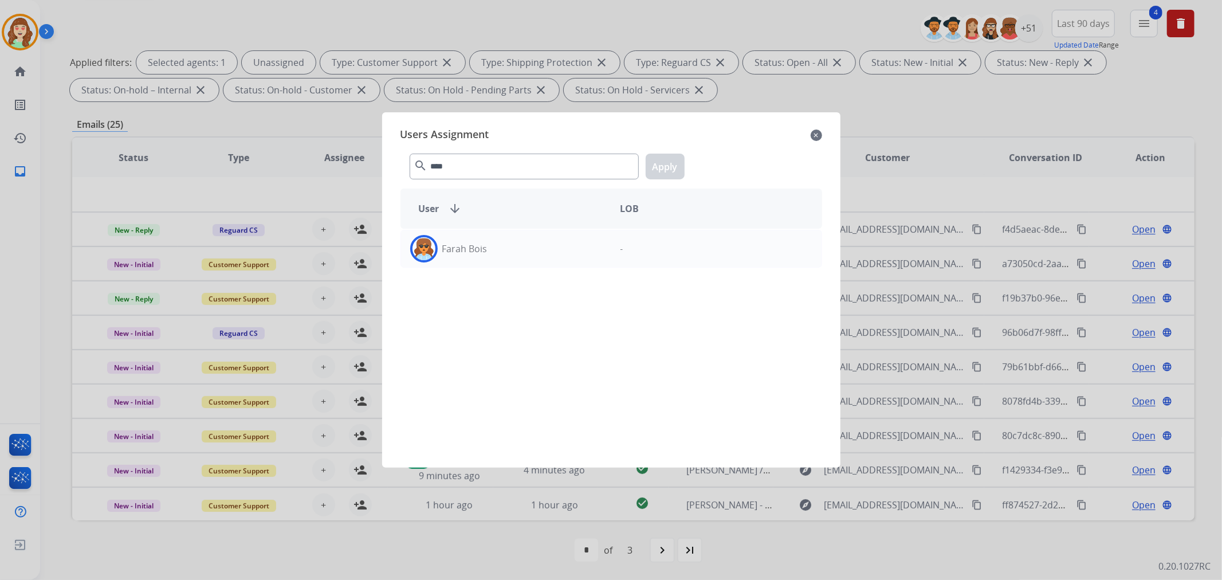
click at [669, 164] on button "Apply" at bounding box center [665, 167] width 39 height 26
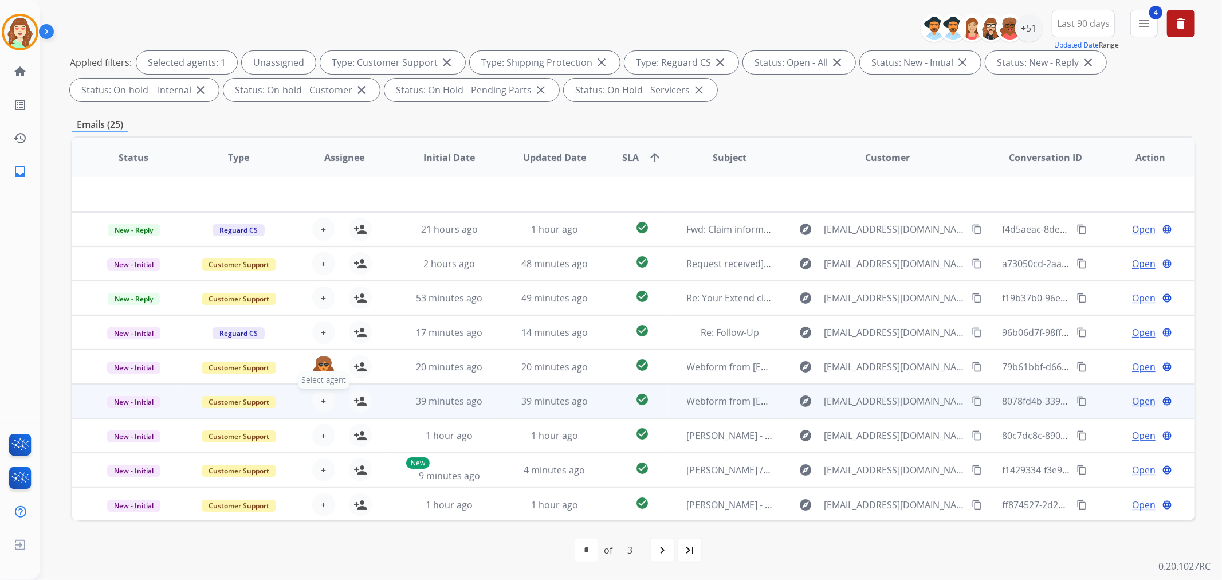
click at [312, 397] on button "+ Select agent" at bounding box center [323, 401] width 23 height 23
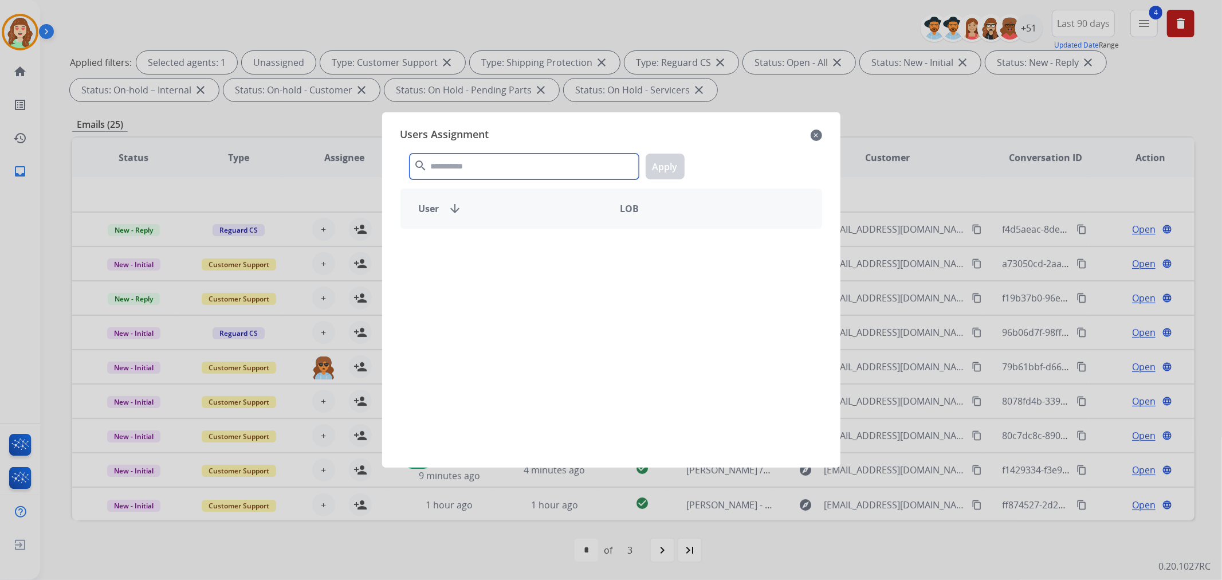
click at [472, 163] on input "text" at bounding box center [524, 167] width 229 height 26
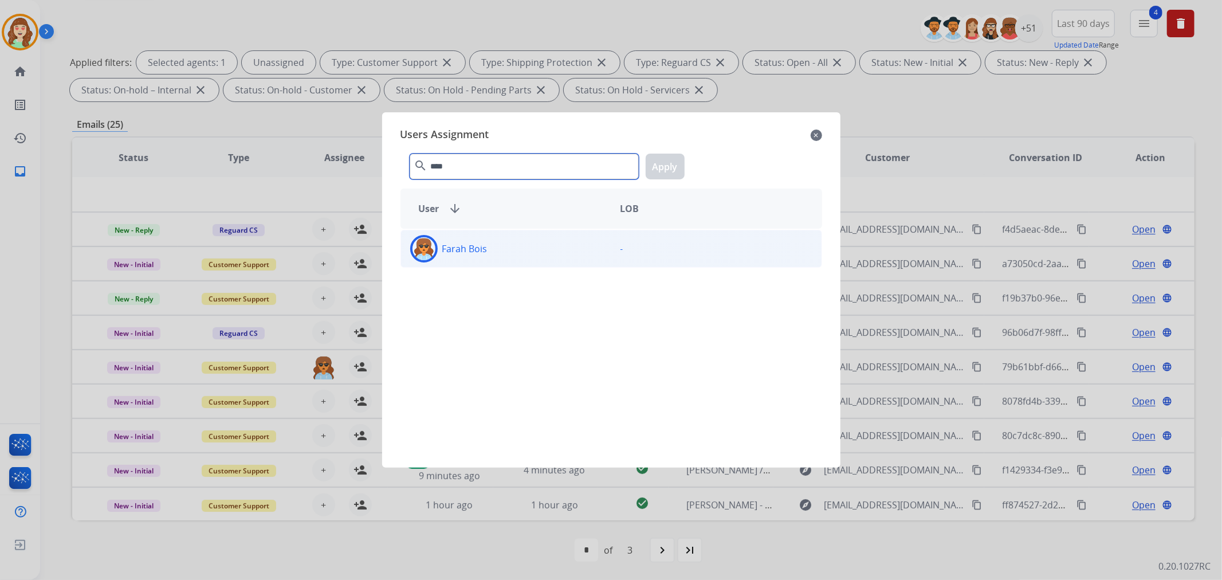
type input "****"
click at [530, 250] on div "Farah Bois" at bounding box center [506, 249] width 210 height 28
drag, startPoint x: 662, startPoint y: 169, endPoint x: 535, endPoint y: 250, distance: 151.5
click at [665, 168] on button "Apply" at bounding box center [665, 167] width 39 height 26
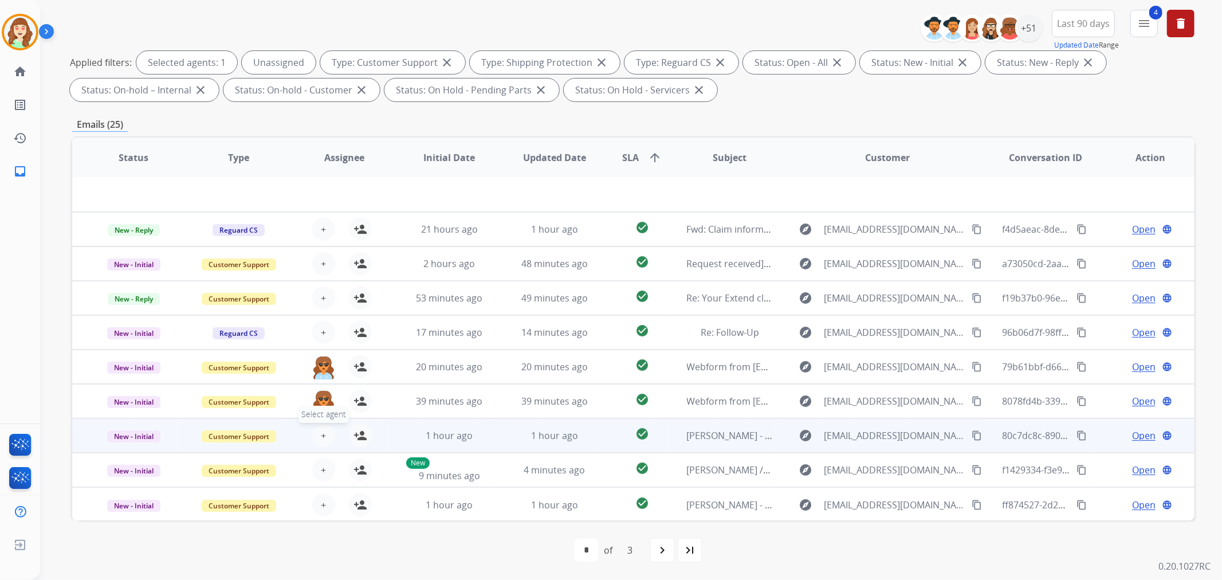
click at [324, 431] on button "+ Select agent" at bounding box center [323, 435] width 23 height 23
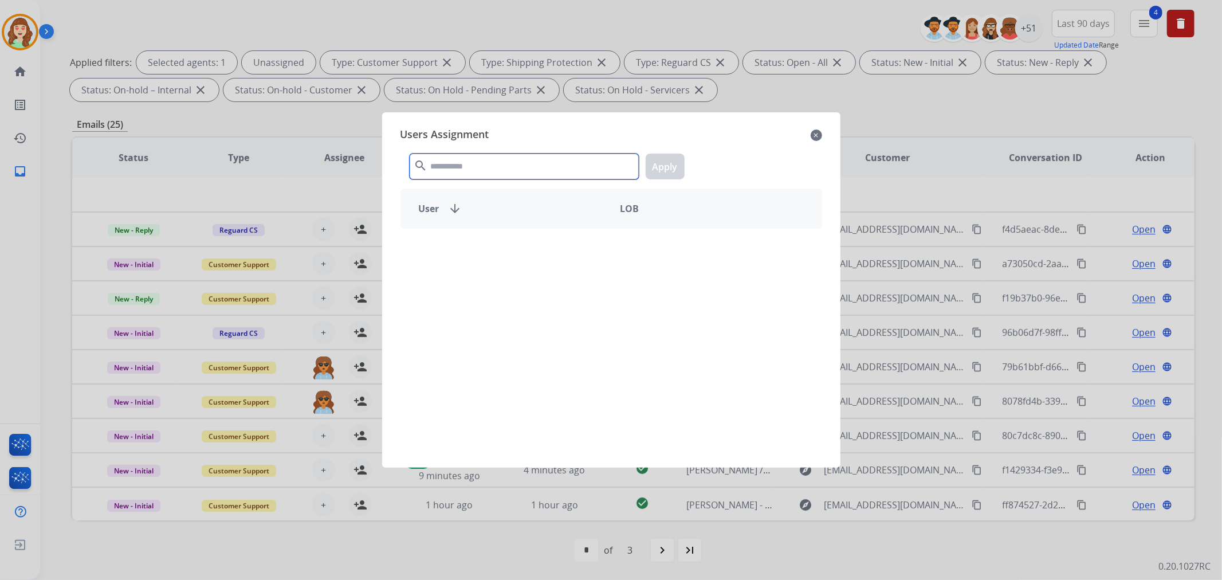
click at [521, 173] on input "text" at bounding box center [524, 167] width 229 height 26
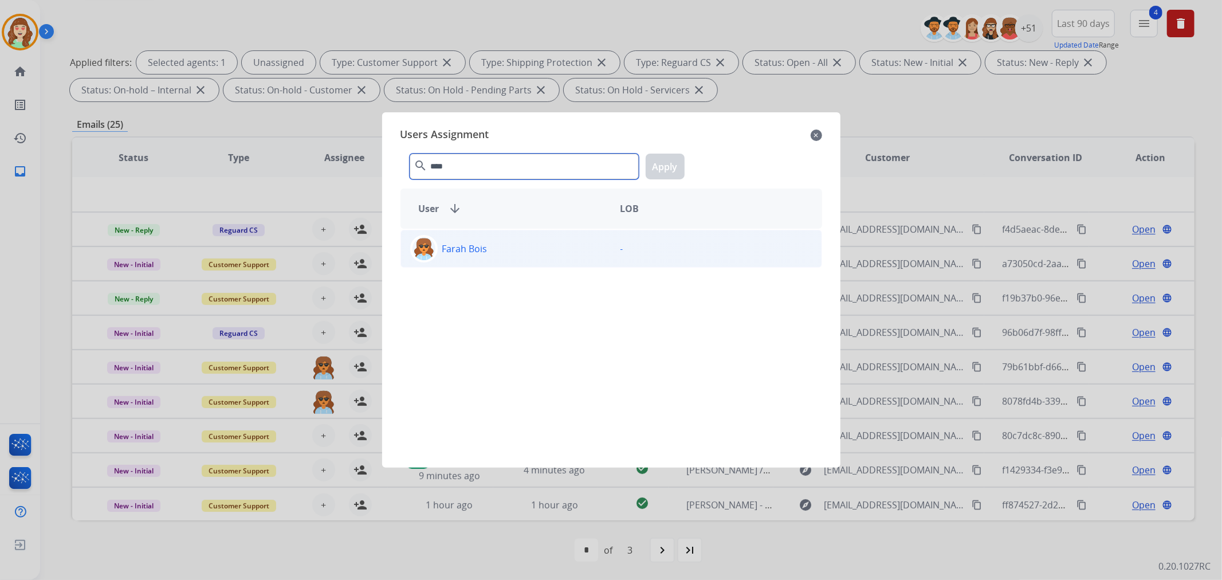
type input "****"
click at [591, 254] on div "Farah Bois" at bounding box center [506, 249] width 210 height 28
click at [667, 158] on button "Apply" at bounding box center [665, 167] width 39 height 26
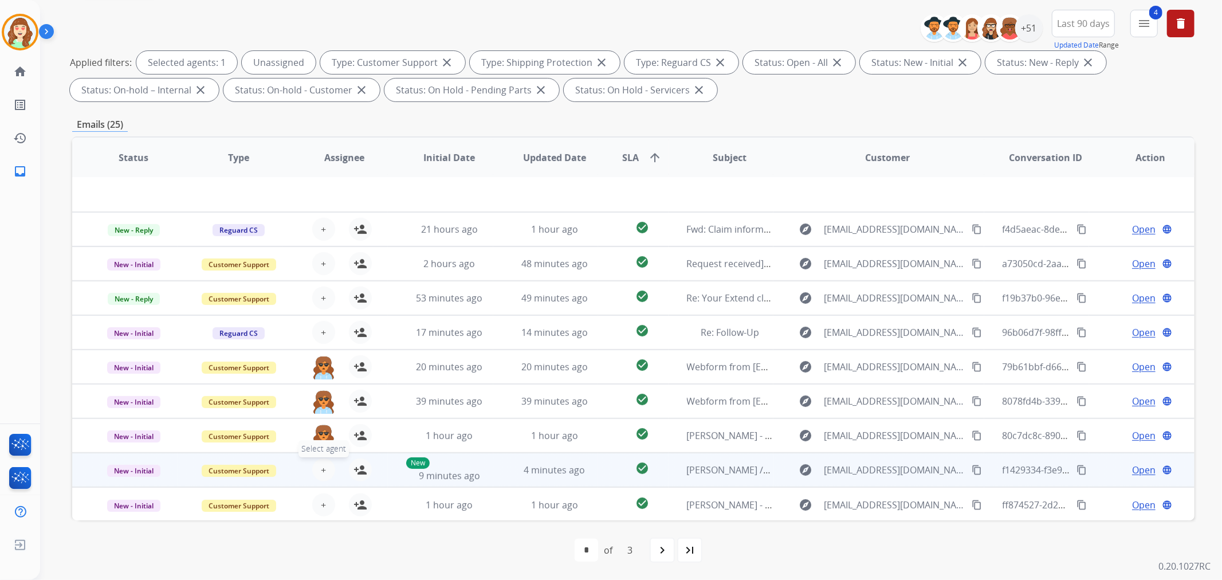
click at [327, 458] on button "+ Select agent" at bounding box center [323, 469] width 23 height 23
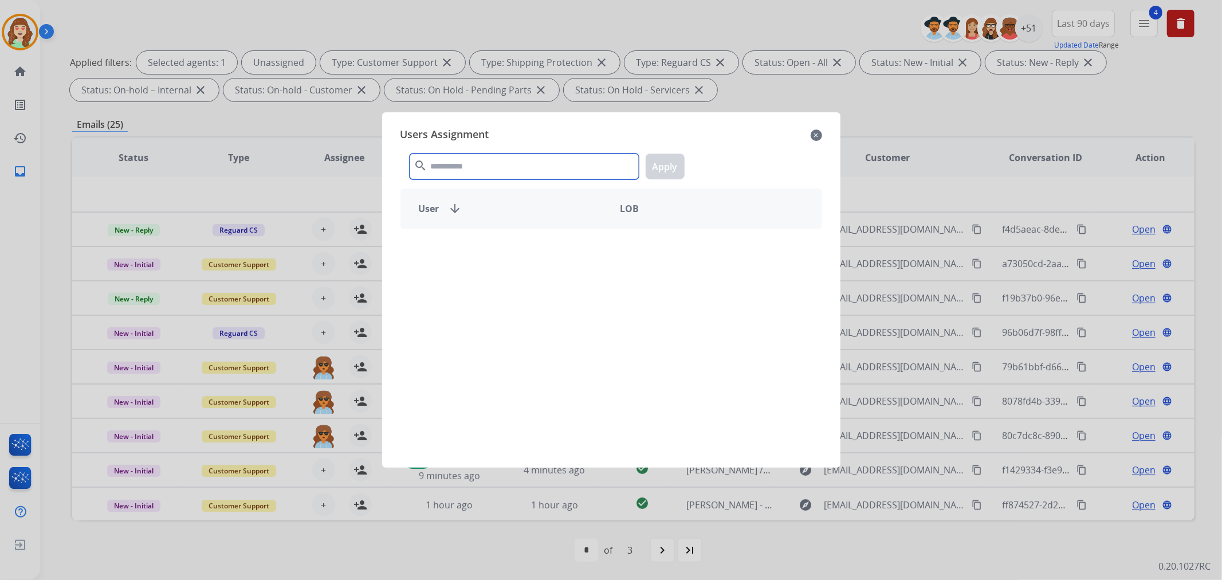
click at [454, 180] on div "search Apply" at bounding box center [612, 164] width 422 height 40
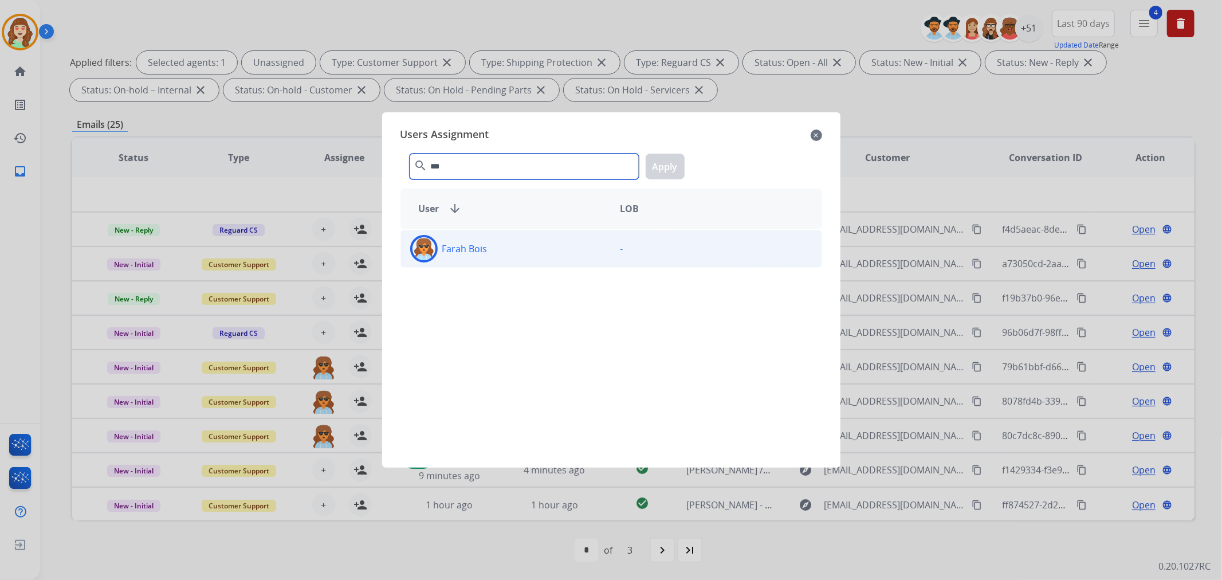
type input "***"
drag, startPoint x: 513, startPoint y: 248, endPoint x: 553, endPoint y: 238, distance: 40.6
click at [515, 248] on div "Farah Bois" at bounding box center [506, 249] width 210 height 28
click at [674, 164] on button "Apply" at bounding box center [665, 167] width 39 height 26
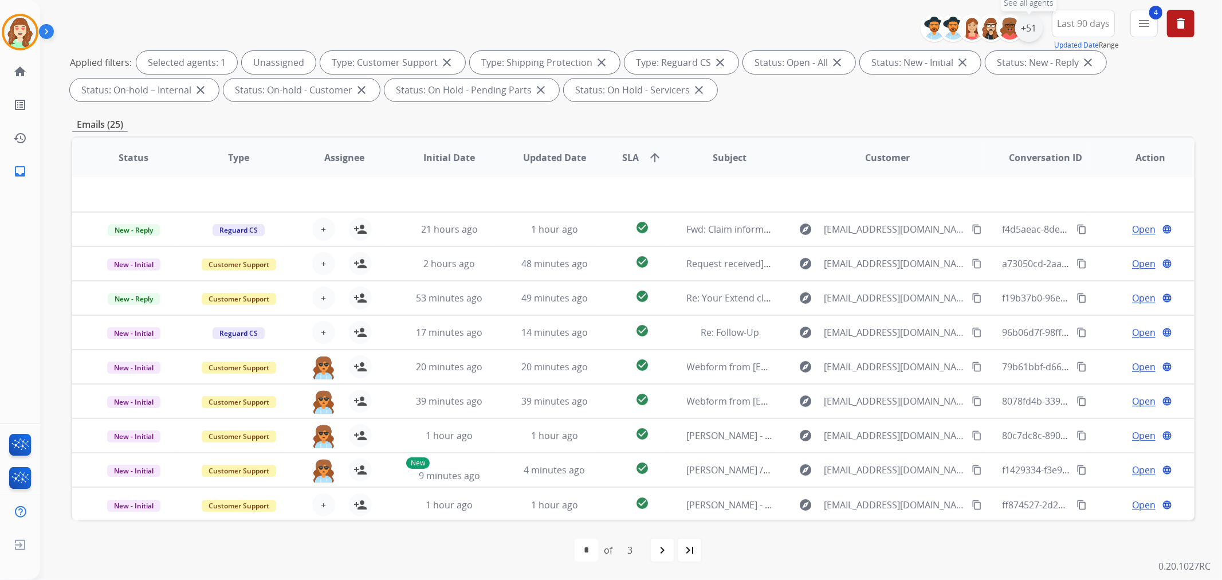
click at [1028, 29] on div "+51" at bounding box center [1029, 28] width 28 height 28
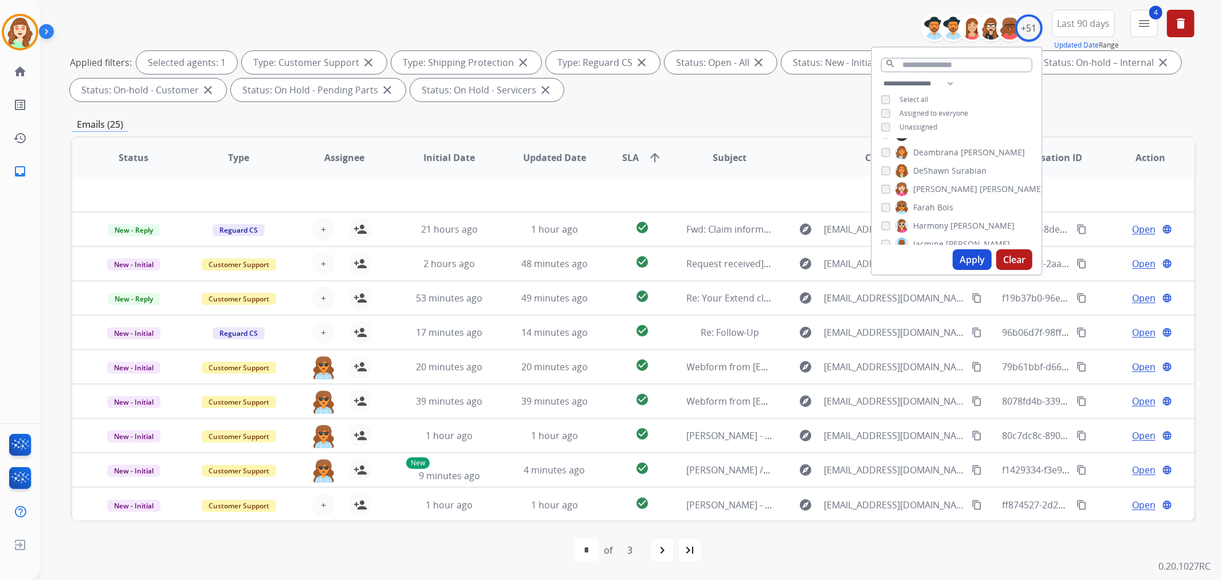
click at [964, 264] on button "Apply" at bounding box center [972, 259] width 39 height 21
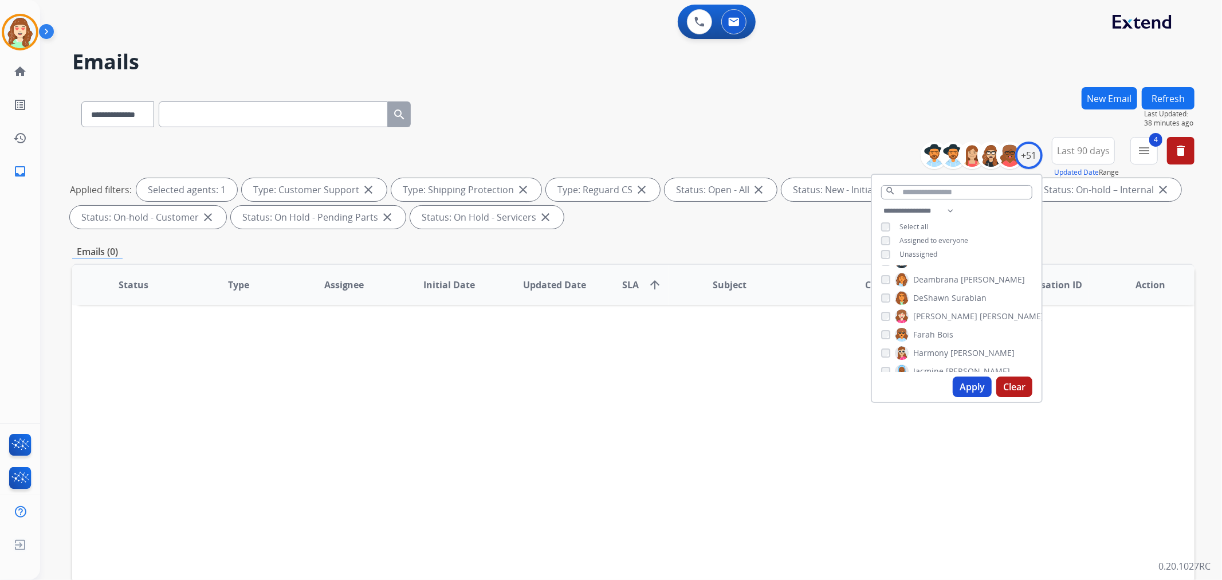
scroll to position [0, 0]
drag, startPoint x: 969, startPoint y: 393, endPoint x: 984, endPoint y: 380, distance: 19.9
click at [969, 394] on button "Apply" at bounding box center [972, 386] width 39 height 21
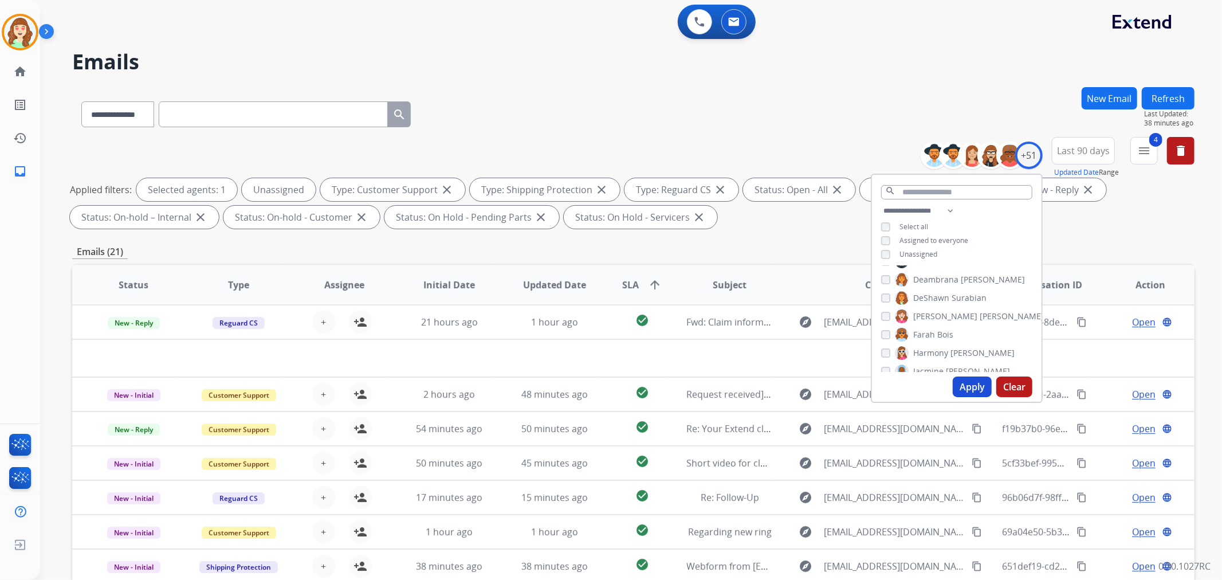
scroll to position [64, 0]
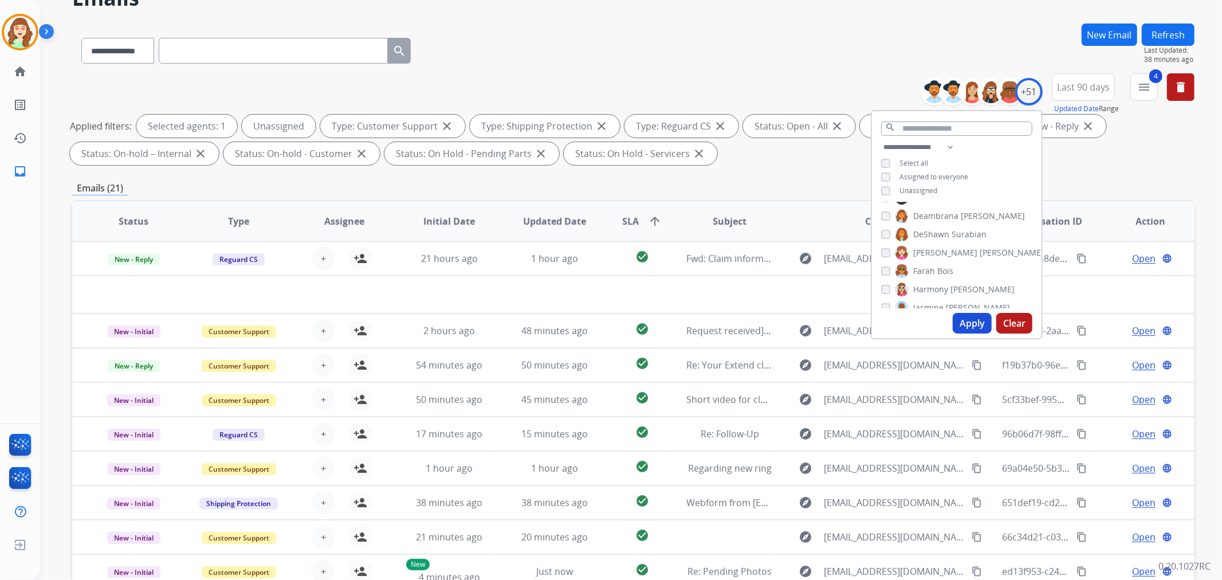
click at [878, 190] on div "**********" at bounding box center [957, 170] width 170 height 60
click at [972, 316] on button "Apply" at bounding box center [972, 323] width 39 height 21
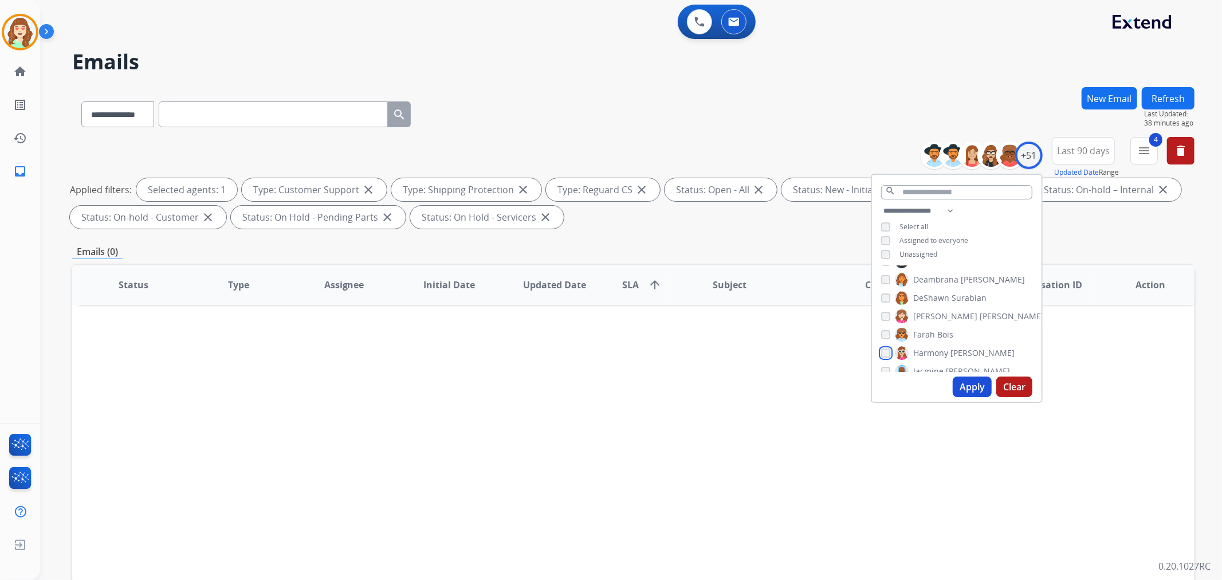
scroll to position [318, 0]
click at [967, 387] on button "Apply" at bounding box center [972, 386] width 39 height 21
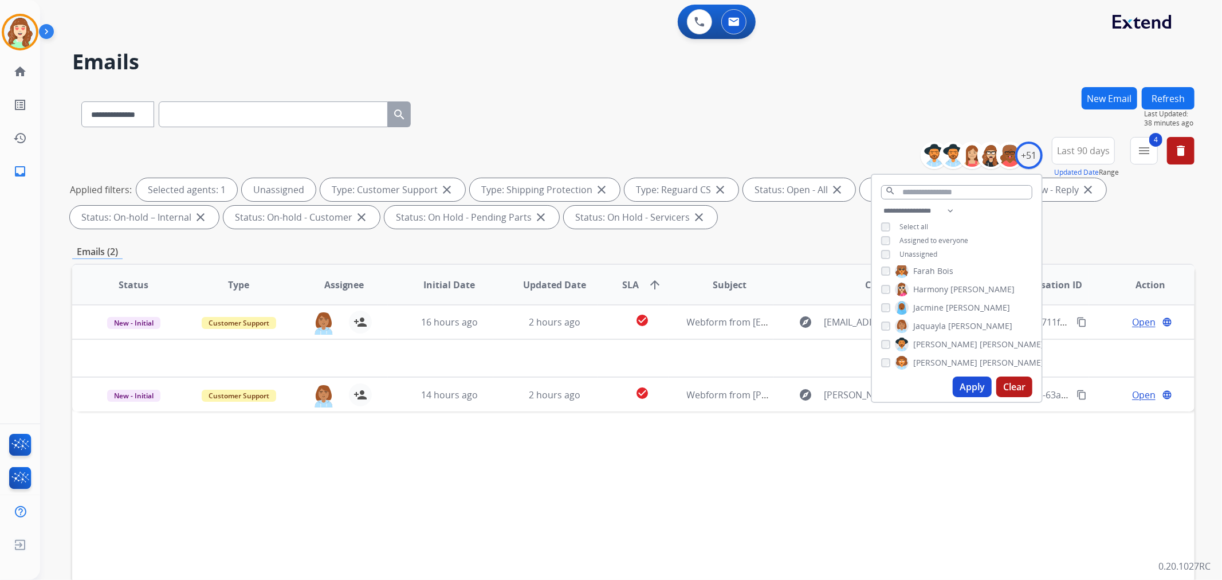
click at [978, 392] on button "Apply" at bounding box center [972, 386] width 39 height 21
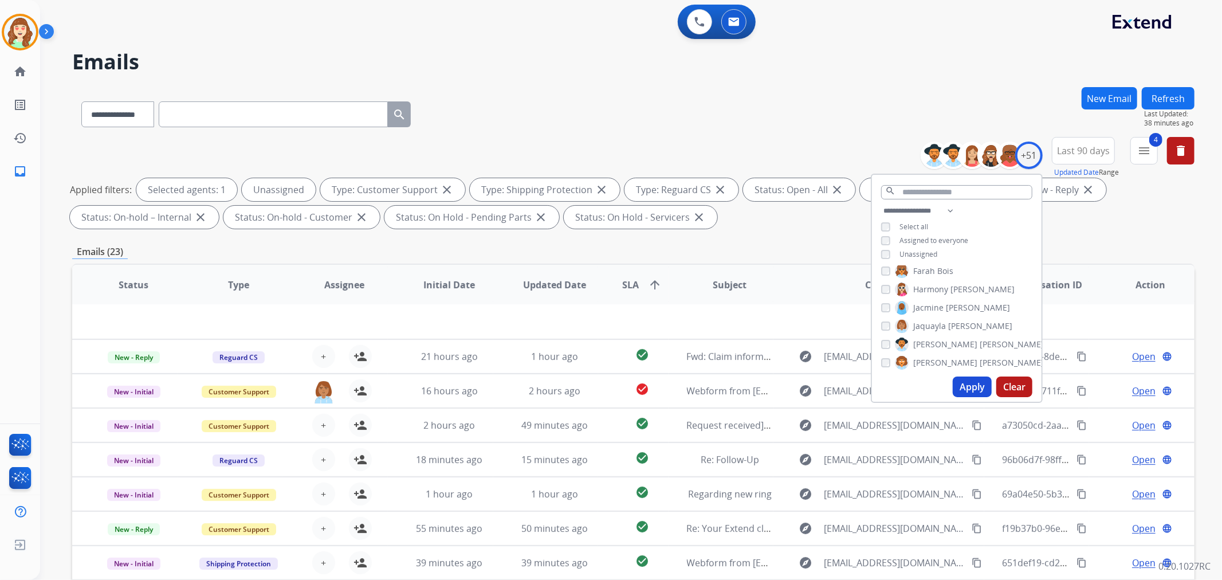
scroll to position [127, 0]
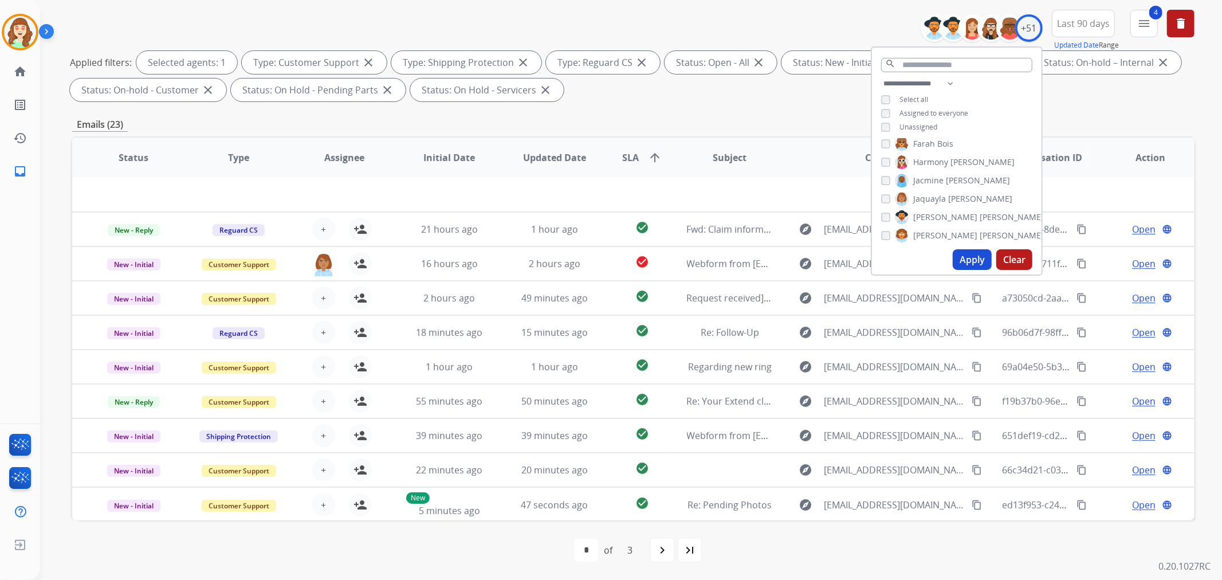
click at [972, 261] on button "Apply" at bounding box center [972, 259] width 39 height 21
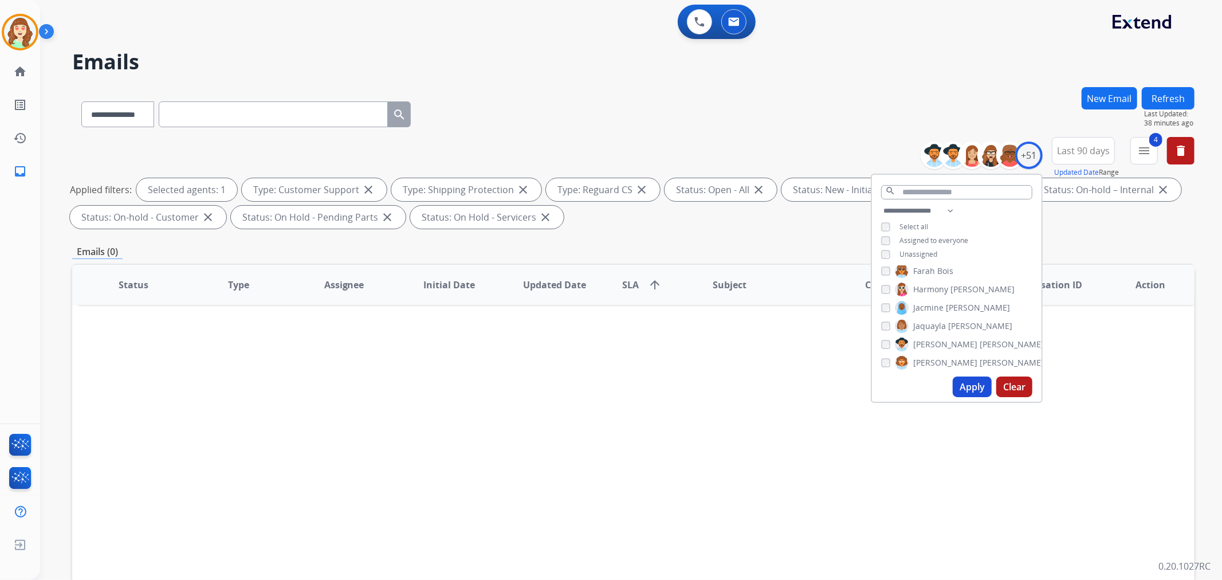
scroll to position [0, 0]
click at [972, 383] on button "Apply" at bounding box center [972, 386] width 39 height 21
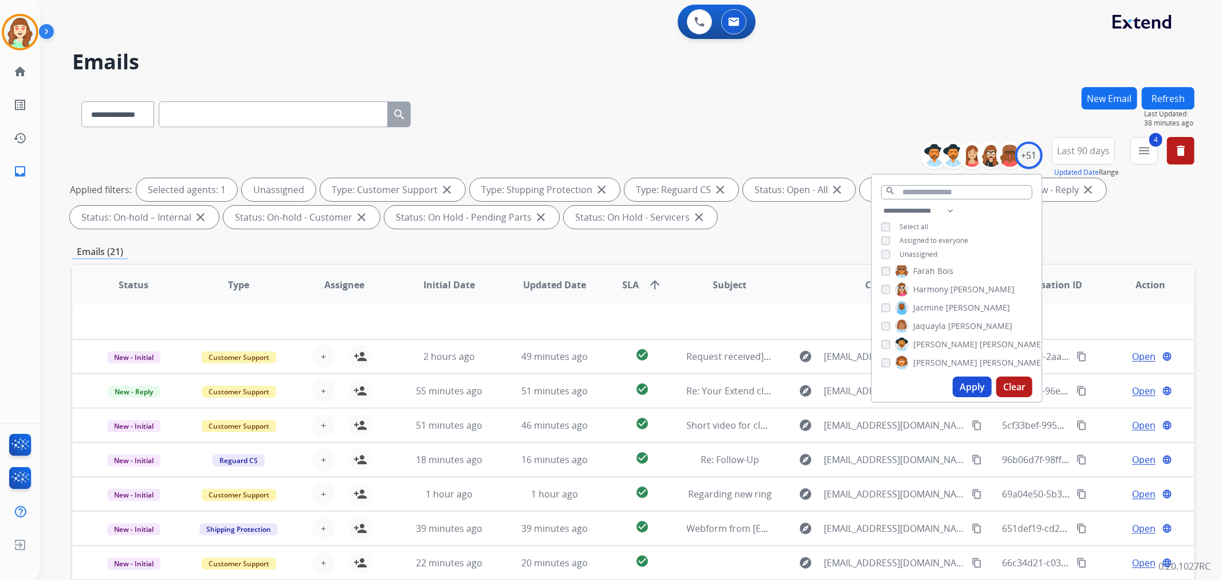
scroll to position [127, 0]
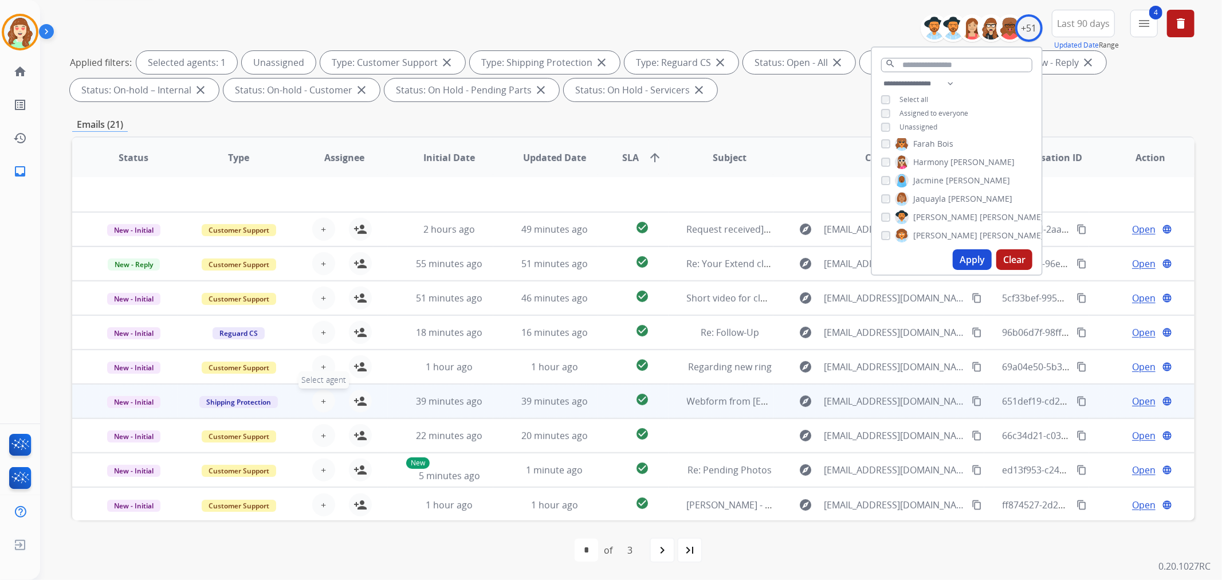
click at [321, 395] on span "+" at bounding box center [323, 401] width 5 height 14
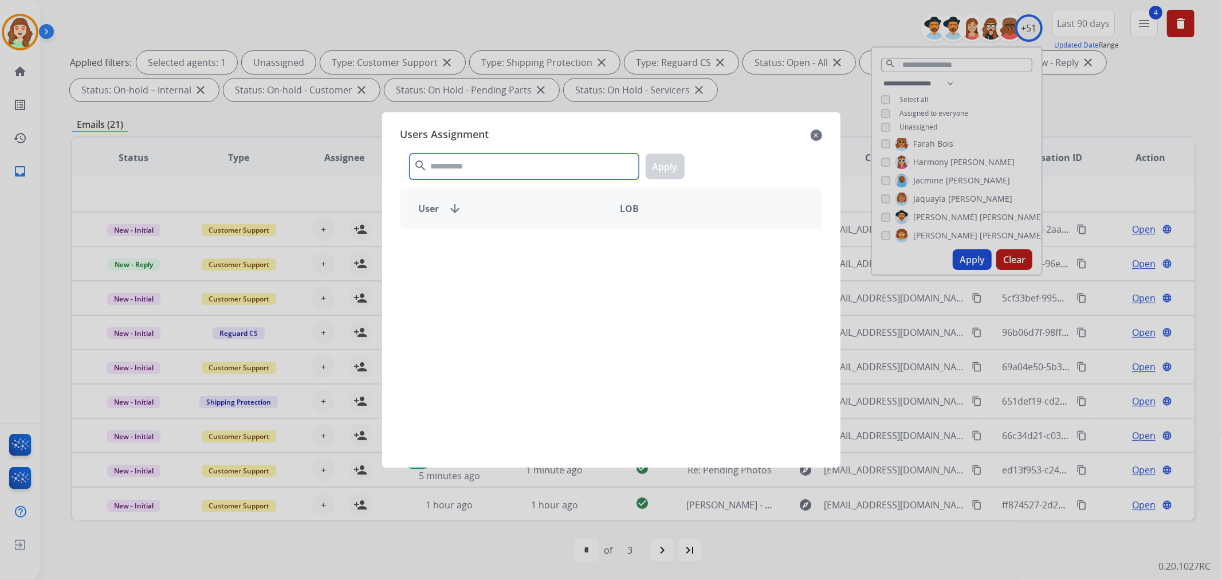
click at [515, 159] on input "text" at bounding box center [524, 167] width 229 height 26
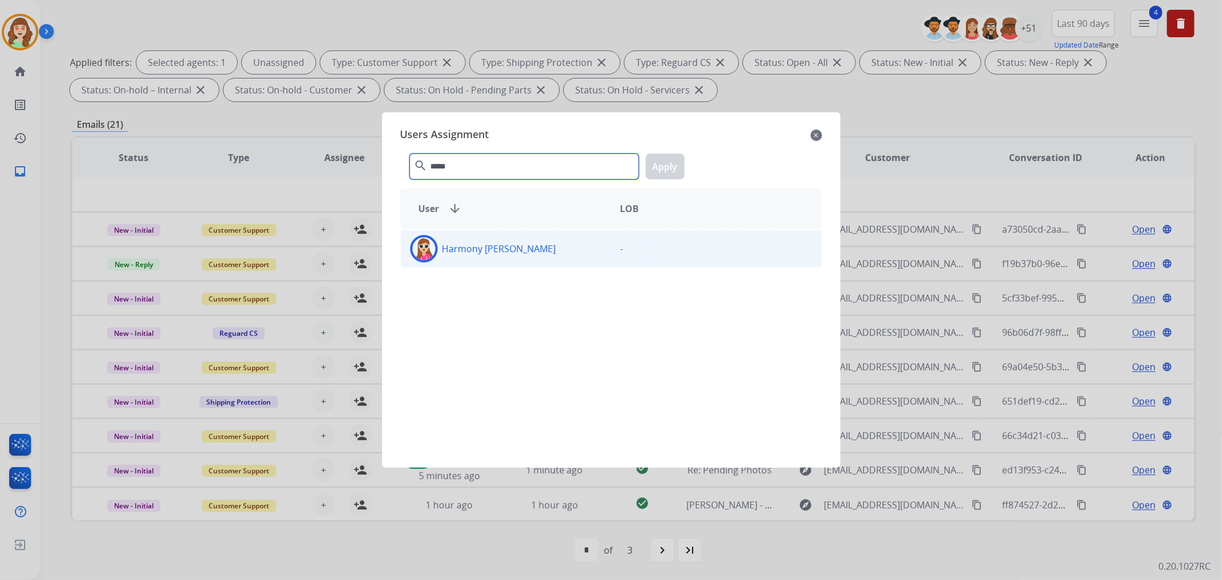
type input "*****"
drag, startPoint x: 523, startPoint y: 245, endPoint x: 690, endPoint y: 153, distance: 190.6
click at [524, 245] on div "Harmony [PERSON_NAME]" at bounding box center [506, 249] width 210 height 28
click at [678, 159] on button "Apply" at bounding box center [665, 167] width 39 height 26
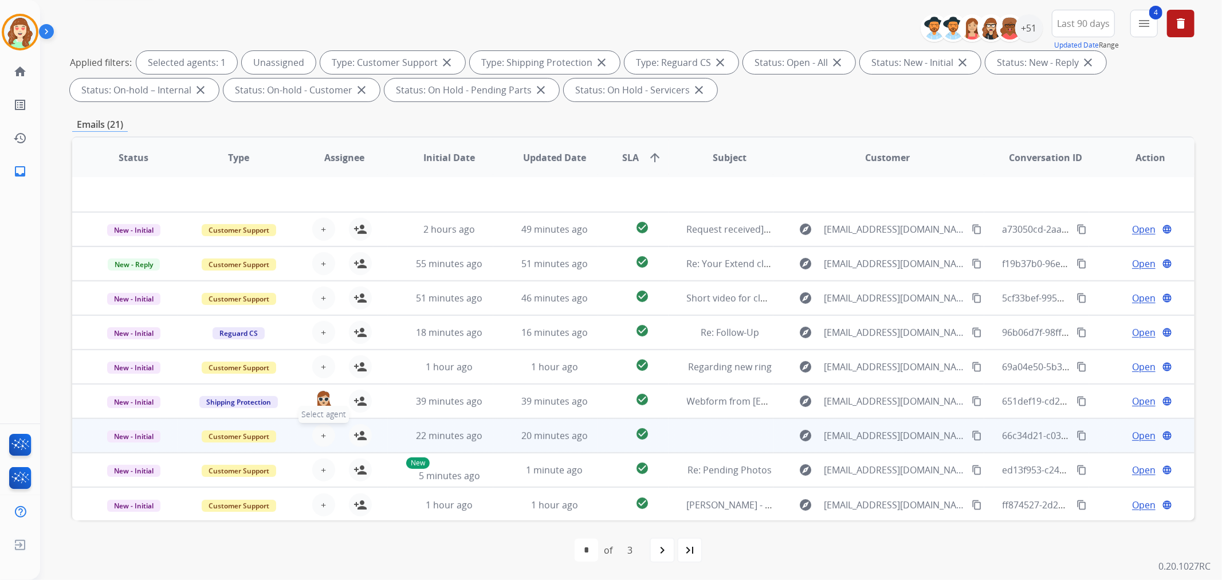
click at [317, 434] on button "+ Select agent" at bounding box center [323, 435] width 23 height 23
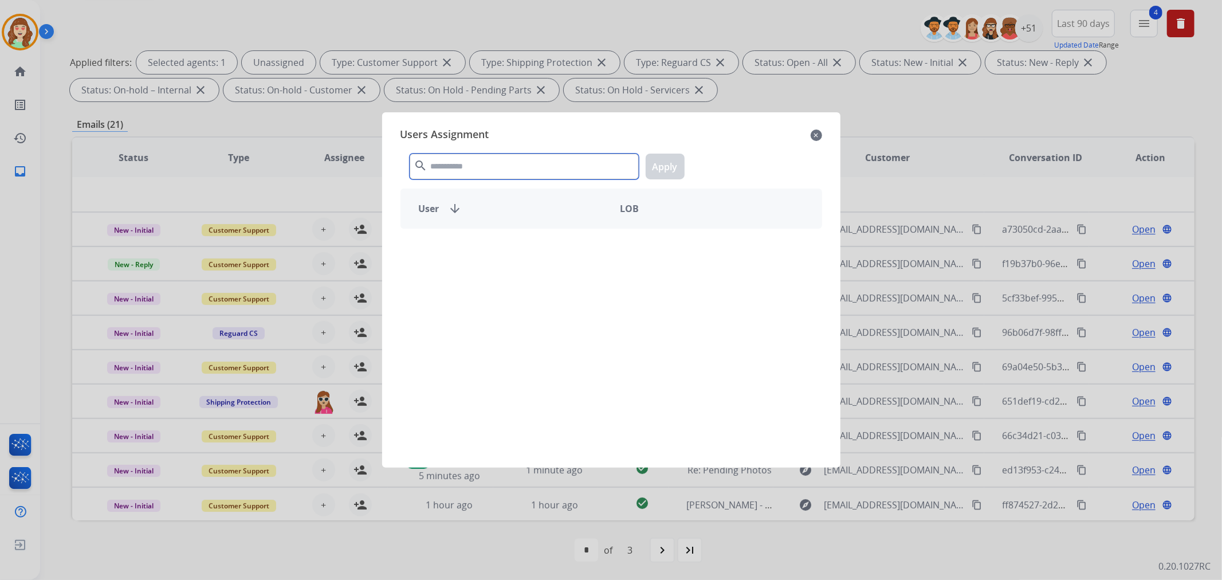
click at [477, 165] on input "text" at bounding box center [524, 167] width 229 height 26
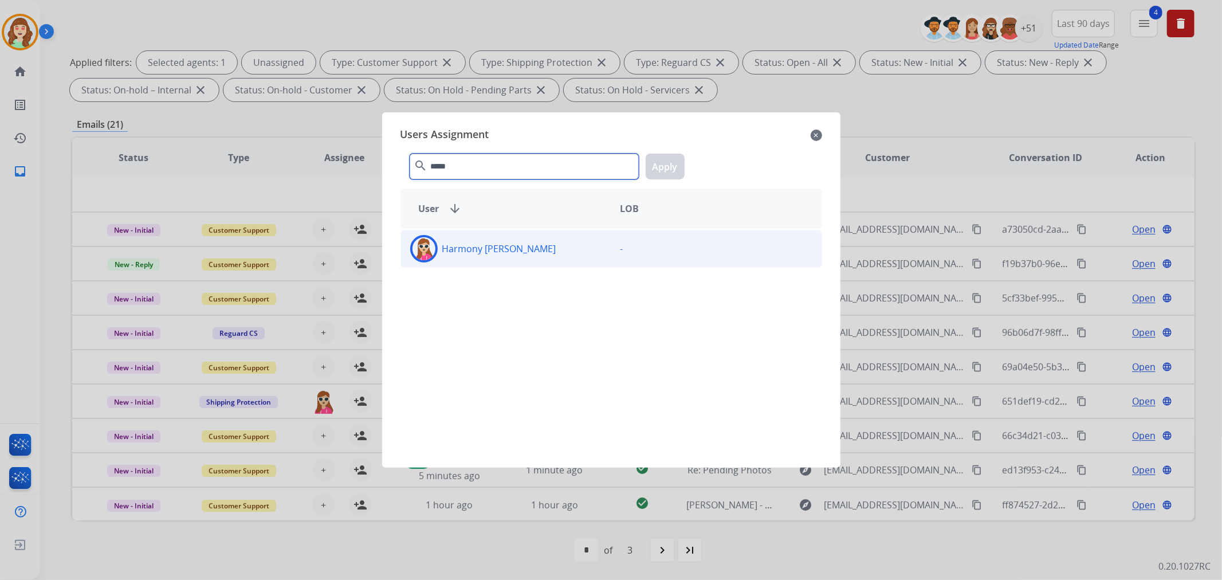
type input "*****"
click at [521, 253] on div "Harmony [PERSON_NAME]" at bounding box center [506, 249] width 210 height 28
click at [665, 170] on button "Apply" at bounding box center [665, 167] width 39 height 26
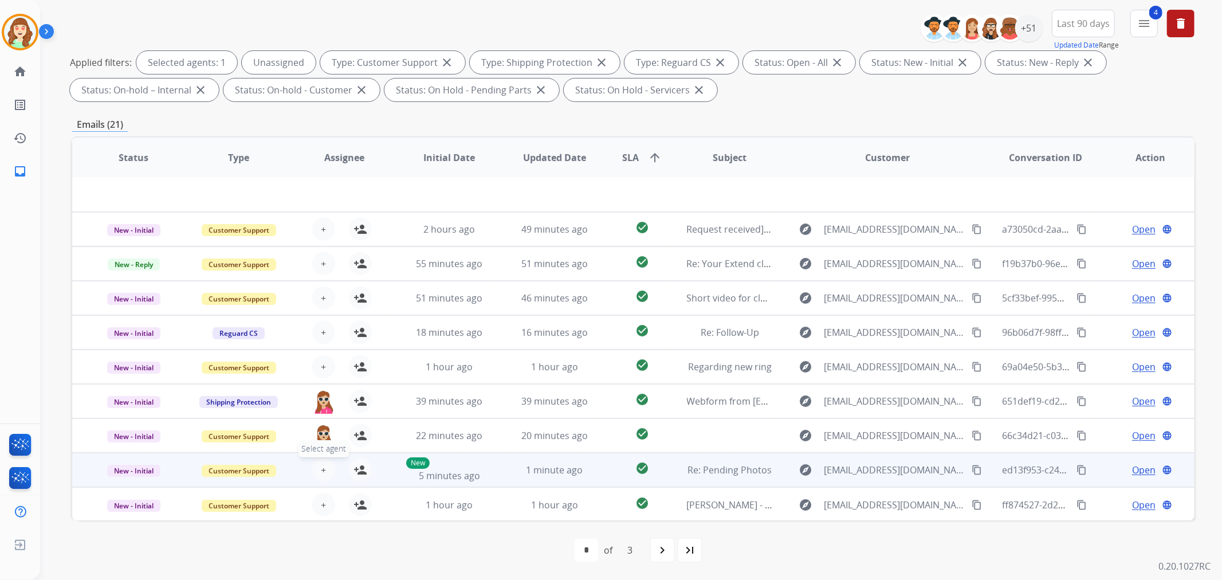
click at [323, 464] on span "+" at bounding box center [323, 470] width 5 height 14
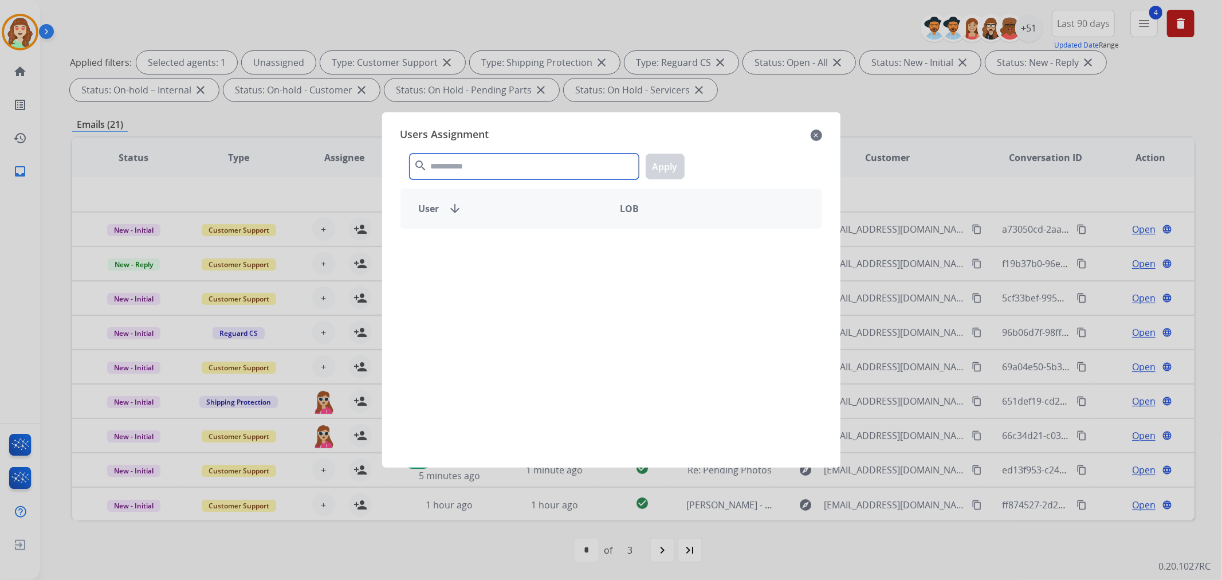
click at [470, 173] on input "text" at bounding box center [524, 167] width 229 height 26
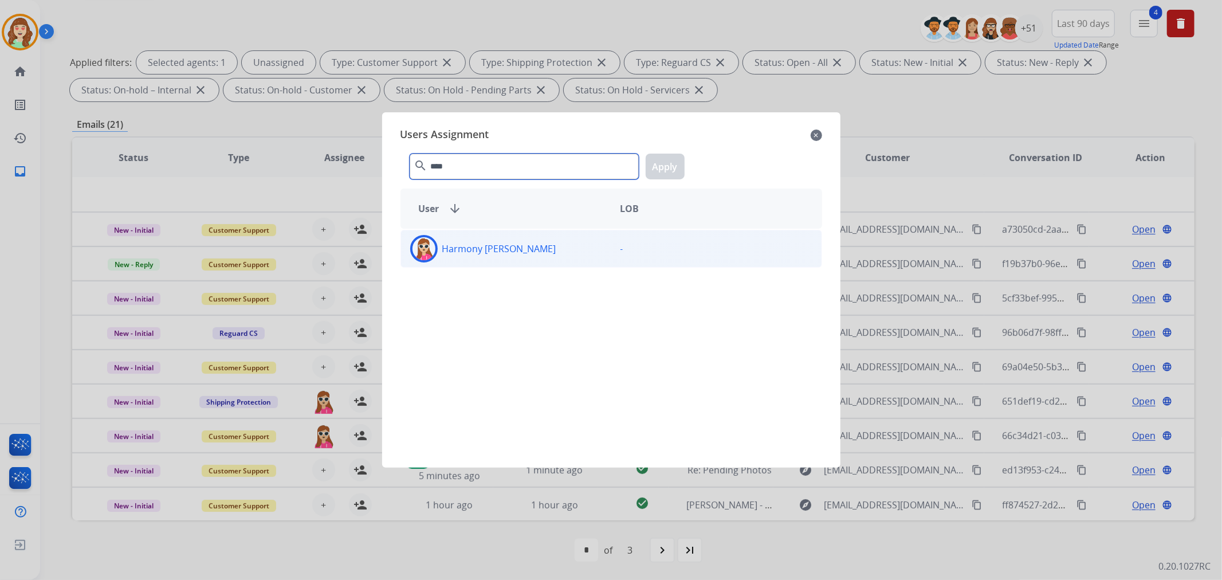
type input "****"
click at [545, 248] on div "Harmony [PERSON_NAME]" at bounding box center [506, 249] width 210 height 28
drag, startPoint x: 674, startPoint y: 158, endPoint x: 473, endPoint y: 241, distance: 217.4
click at [675, 158] on button "Apply" at bounding box center [665, 167] width 39 height 26
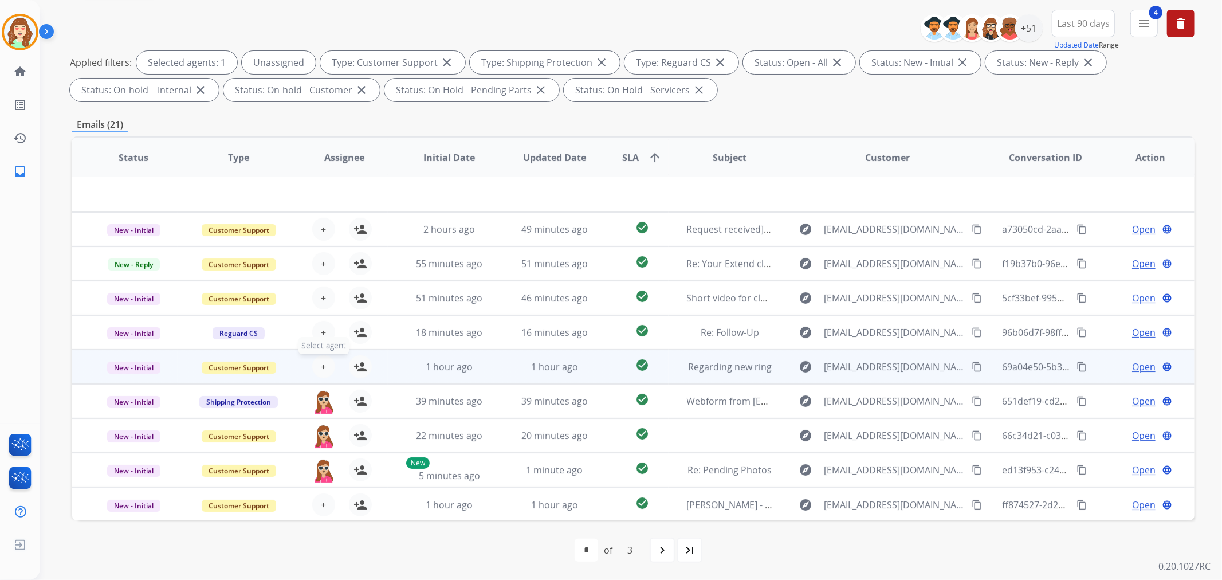
click at [321, 363] on span "+" at bounding box center [323, 367] width 5 height 14
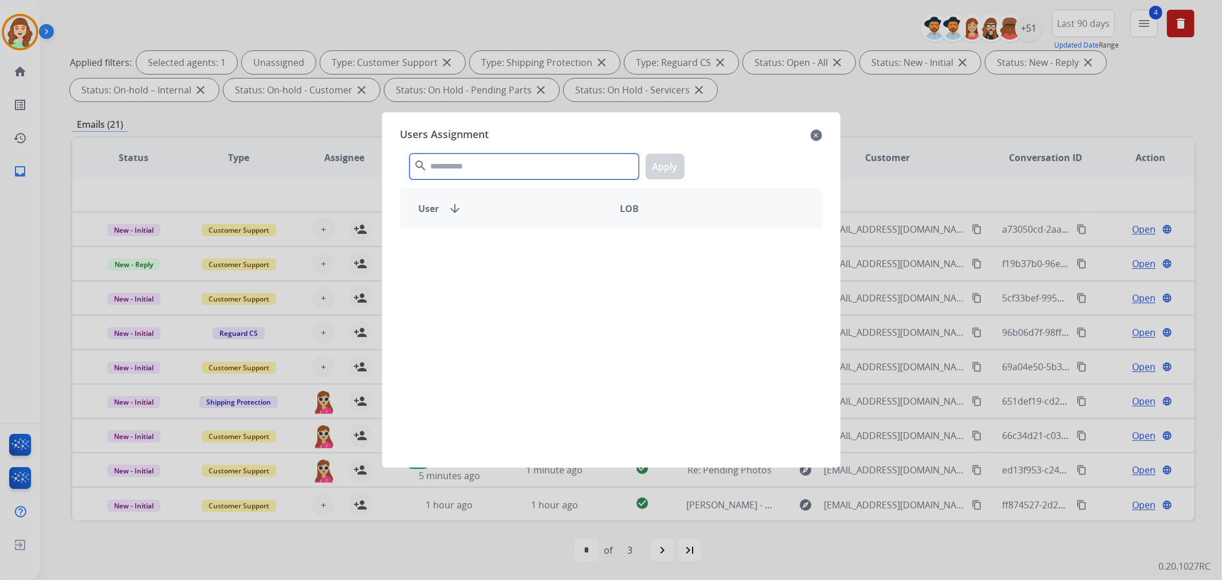
click at [477, 158] on input "text" at bounding box center [524, 167] width 229 height 26
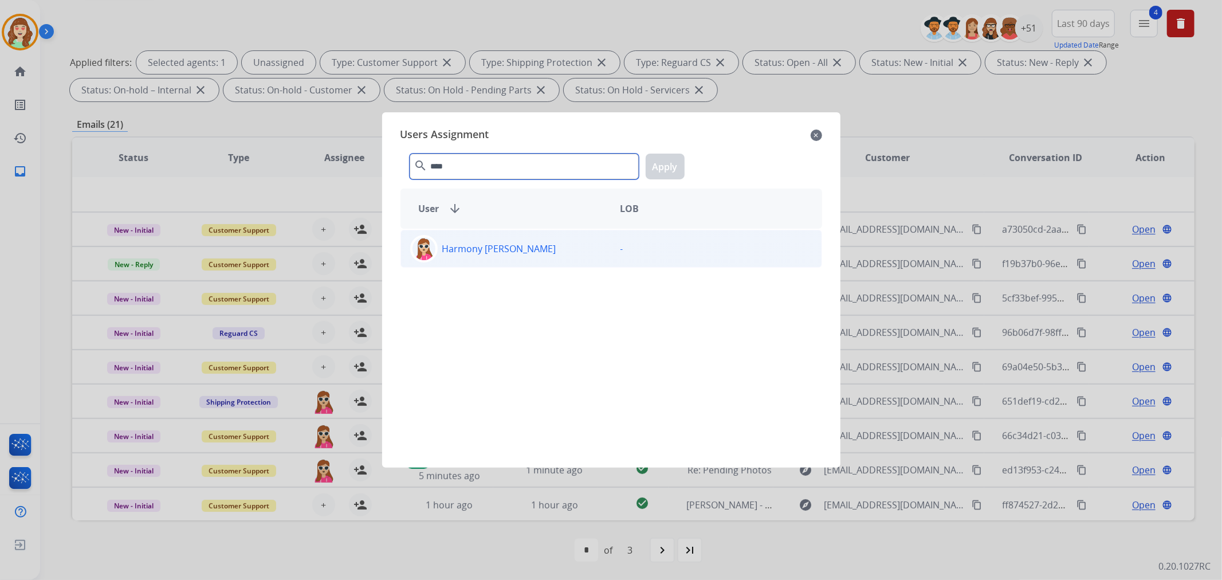
type input "****"
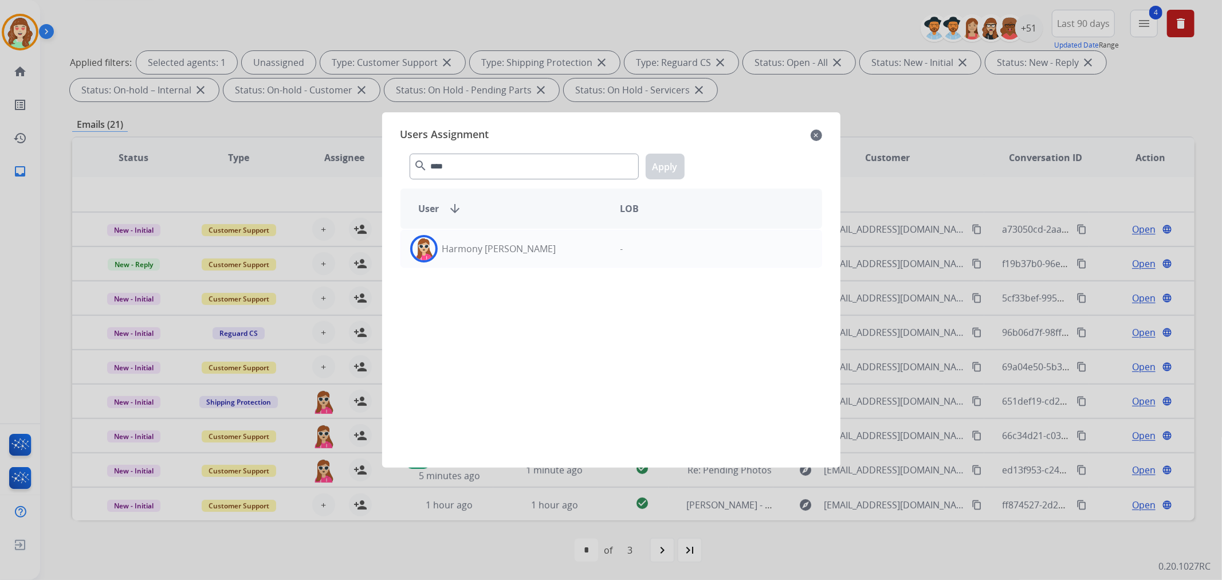
drag, startPoint x: 522, startPoint y: 250, endPoint x: 621, endPoint y: 209, distance: 106.6
click at [522, 250] on div "Harmony [PERSON_NAME]" at bounding box center [506, 249] width 210 height 28
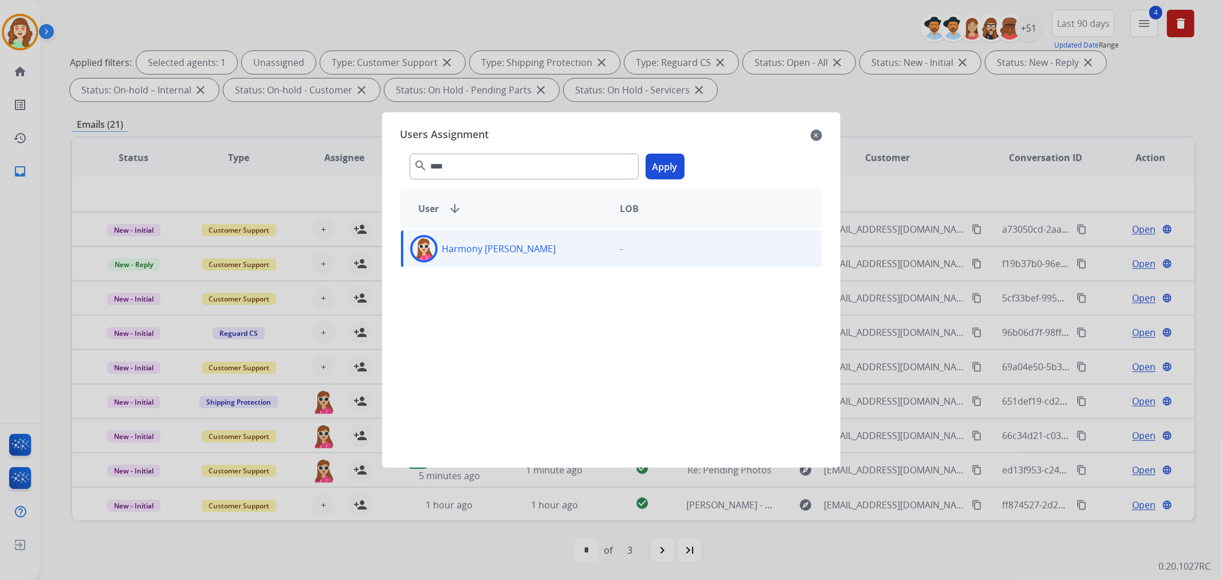
click at [658, 167] on button "Apply" at bounding box center [665, 167] width 39 height 26
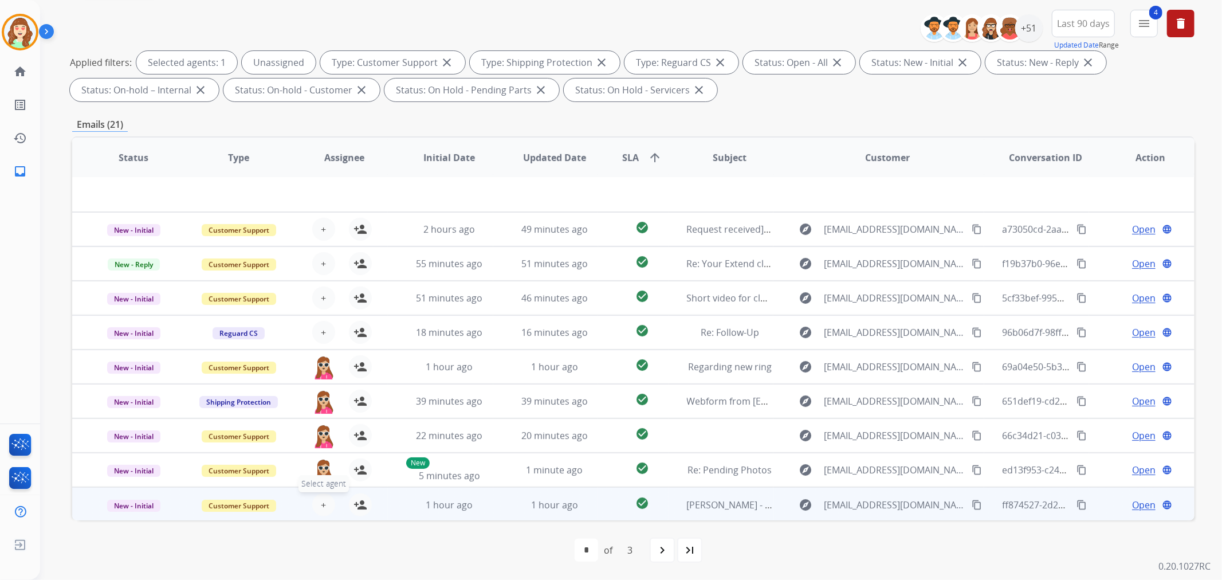
click at [323, 501] on span "+" at bounding box center [323, 505] width 5 height 14
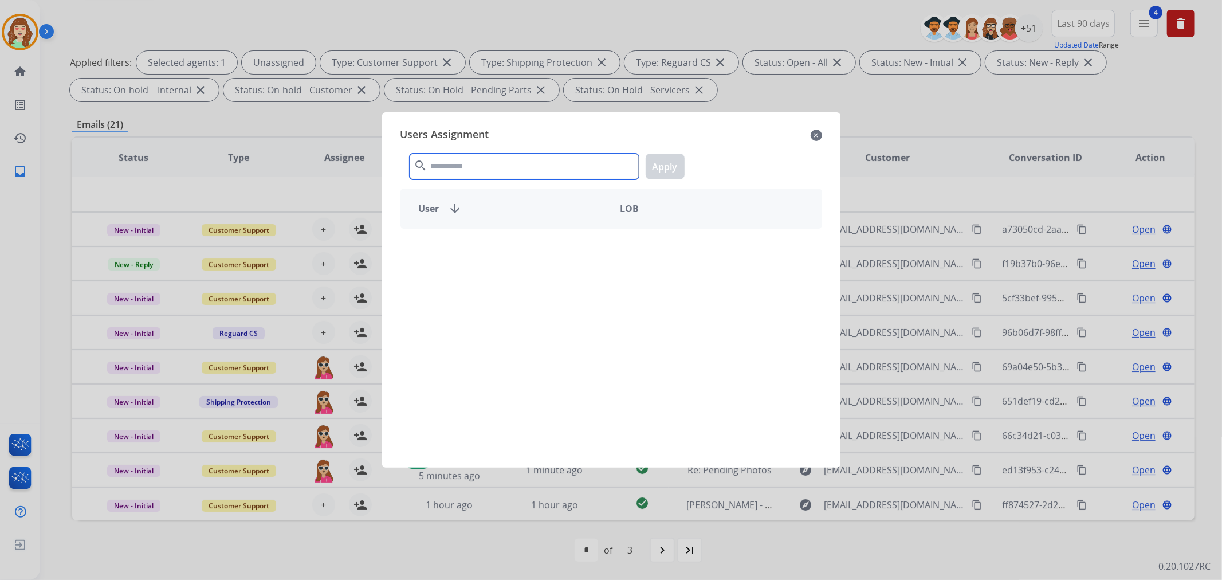
click at [519, 172] on input "text" at bounding box center [524, 167] width 229 height 26
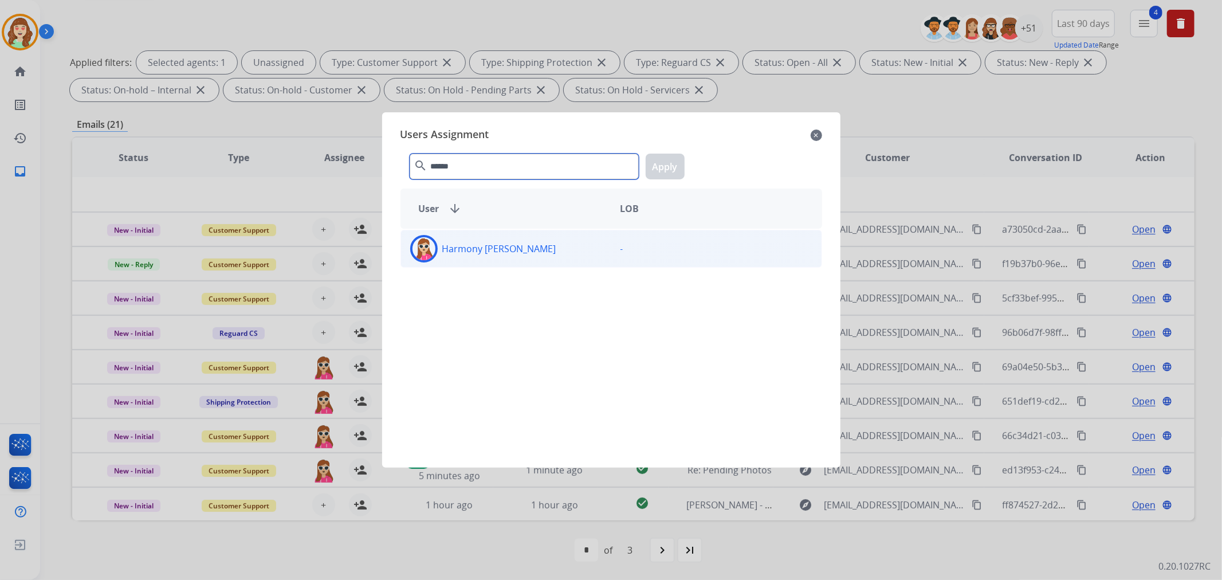
type input "******"
drag, startPoint x: 559, startPoint y: 252, endPoint x: 646, endPoint y: 178, distance: 114.2
click at [559, 252] on div "Harmony [PERSON_NAME]" at bounding box center [506, 249] width 210 height 28
click at [654, 167] on button "Apply" at bounding box center [665, 167] width 39 height 26
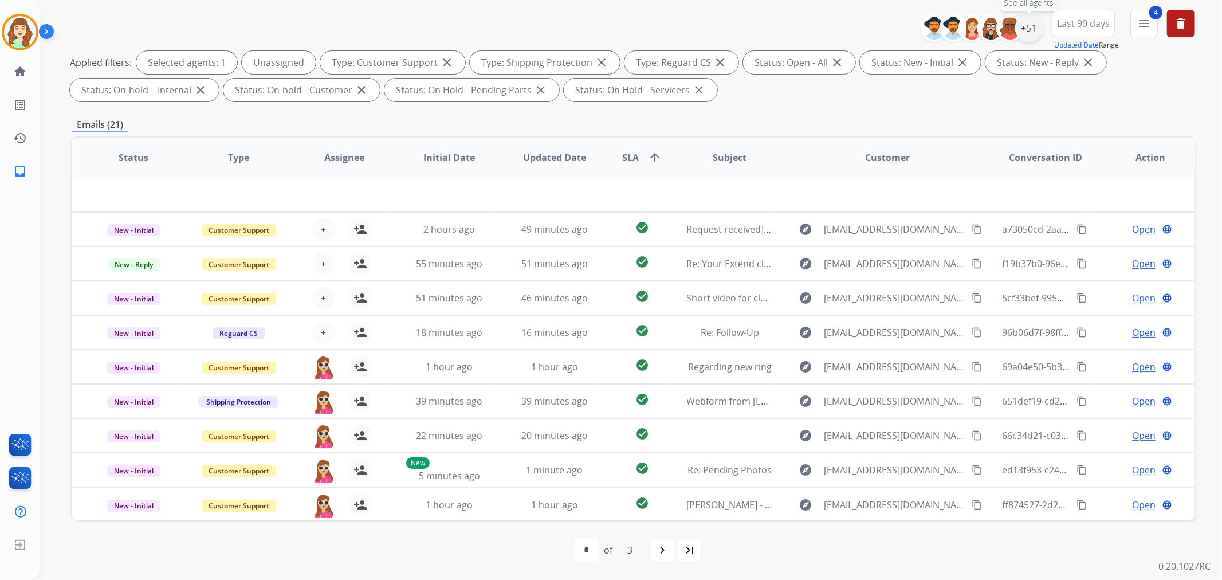
drag, startPoint x: 1028, startPoint y: 26, endPoint x: 1035, endPoint y: 26, distance: 6.9
click at [1028, 26] on div "+51" at bounding box center [1029, 28] width 28 height 28
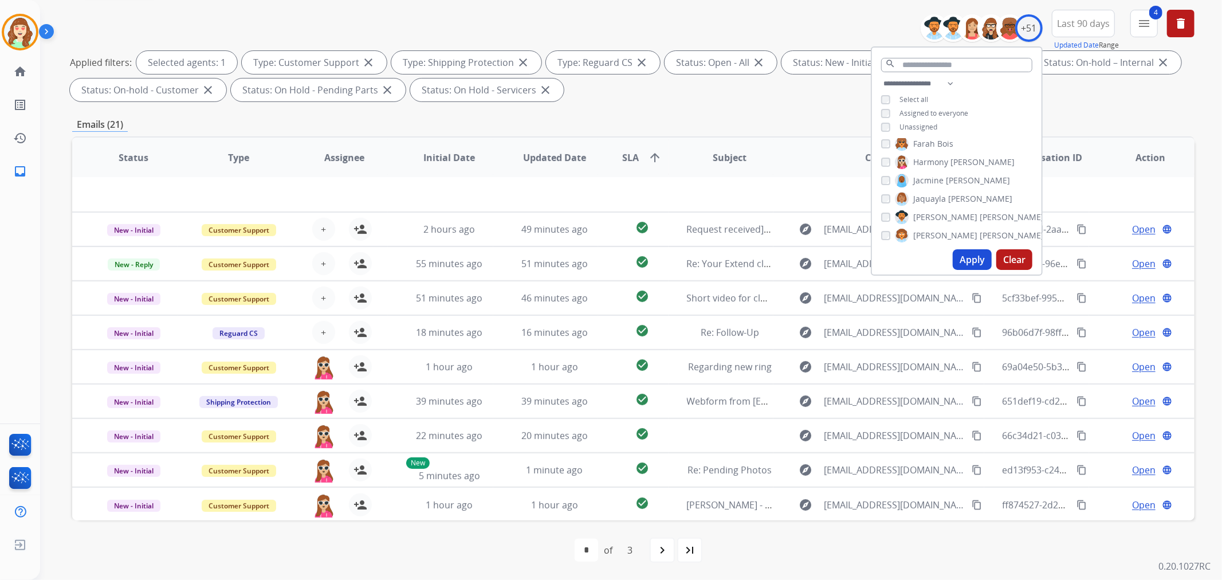
click at [889, 178] on div "[PERSON_NAME]" at bounding box center [945, 181] width 129 height 14
click at [886, 201] on div "[PERSON_NAME]" at bounding box center [946, 199] width 131 height 14
click at [967, 262] on button "Apply" at bounding box center [972, 259] width 39 height 21
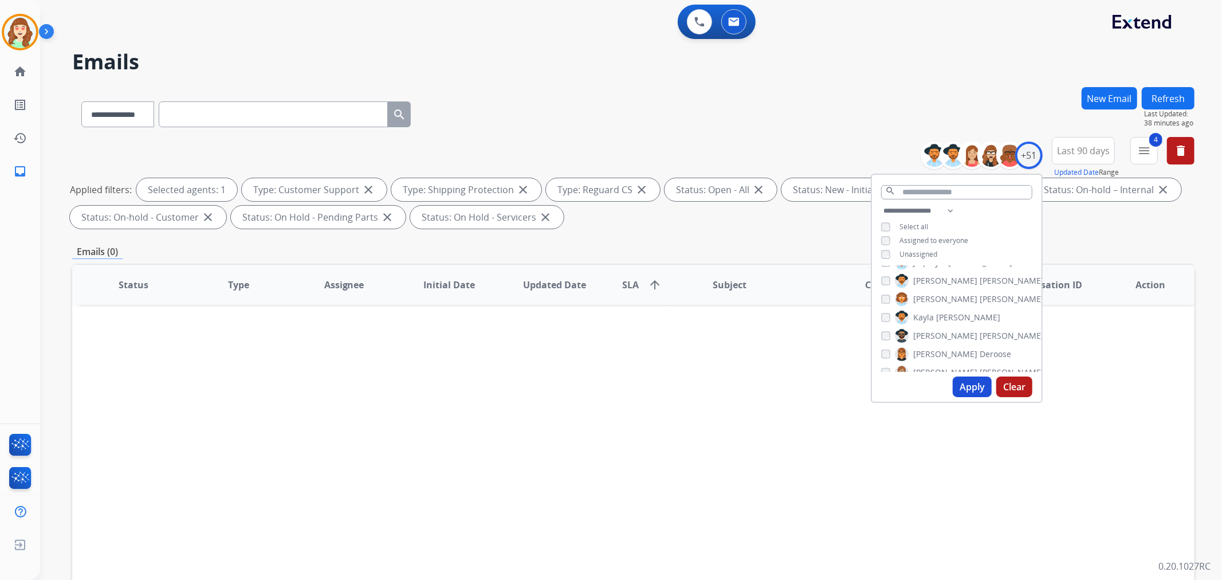
scroll to position [0, 0]
click at [889, 250] on div "Unassigned" at bounding box center [909, 254] width 56 height 9
click at [978, 383] on button "Apply" at bounding box center [972, 386] width 39 height 21
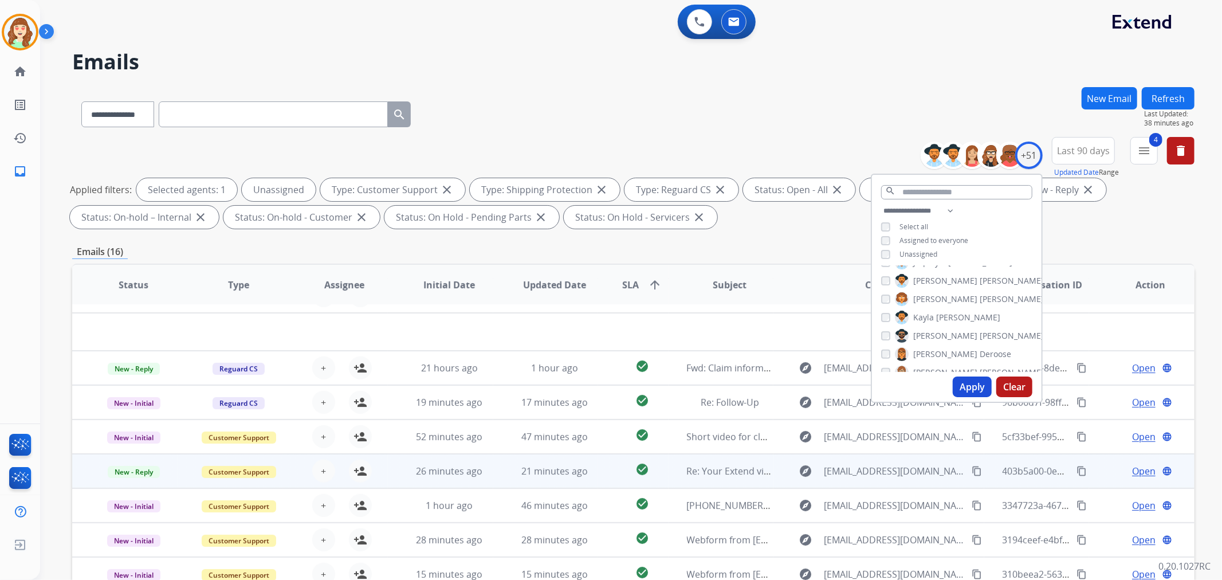
scroll to position [38, 0]
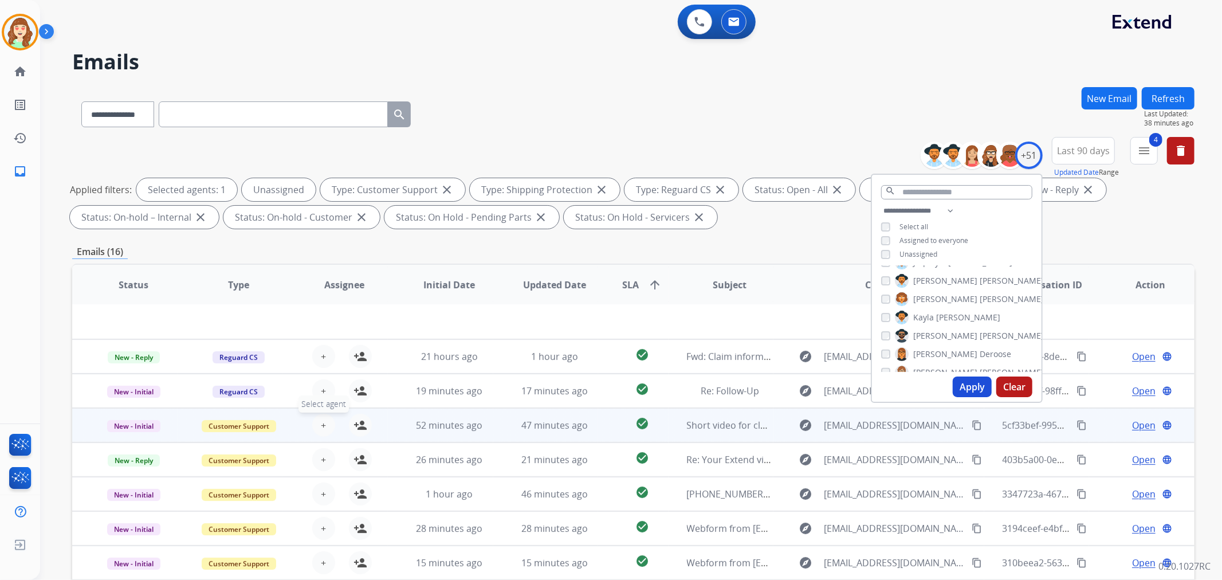
click at [318, 421] on button "+ Select agent" at bounding box center [323, 425] width 23 height 23
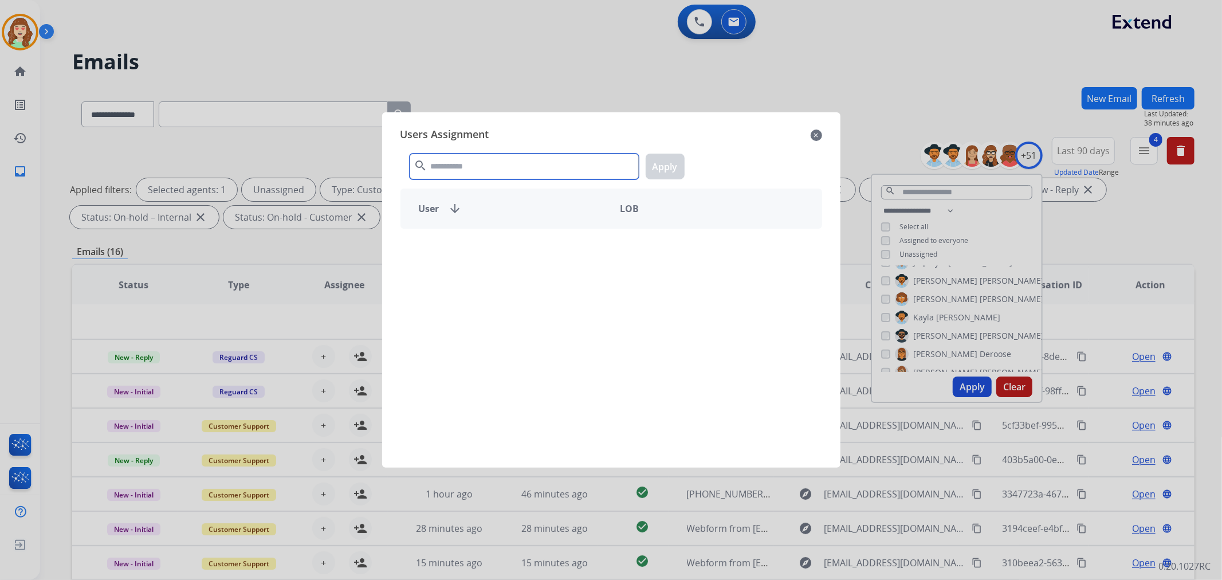
click at [526, 163] on input "text" at bounding box center [524, 167] width 229 height 26
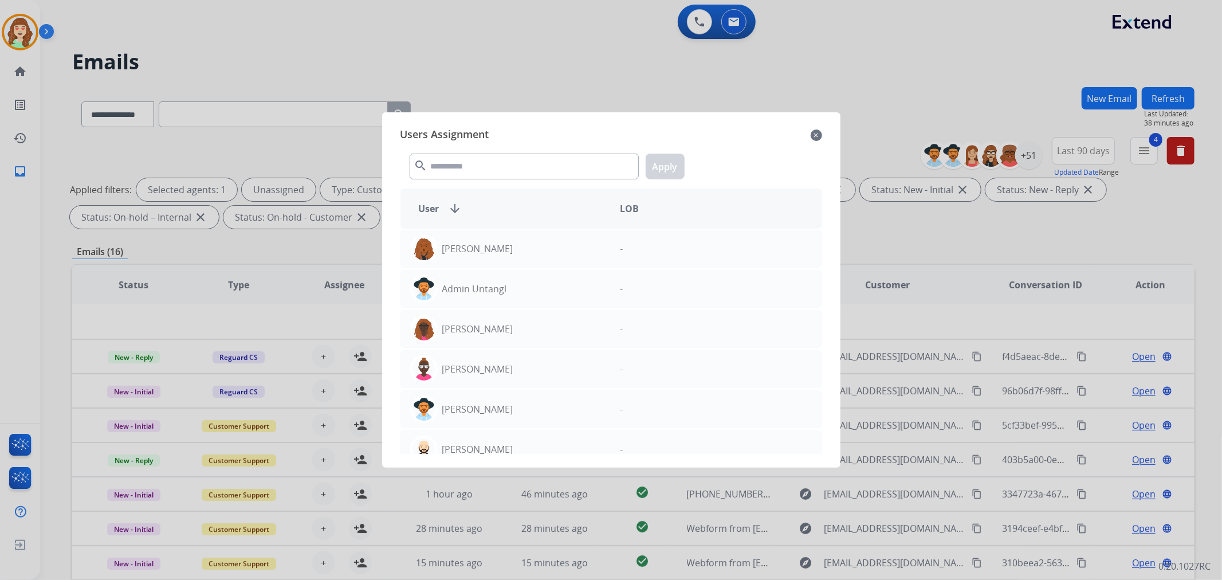
click at [1030, 151] on div at bounding box center [611, 290] width 1222 height 580
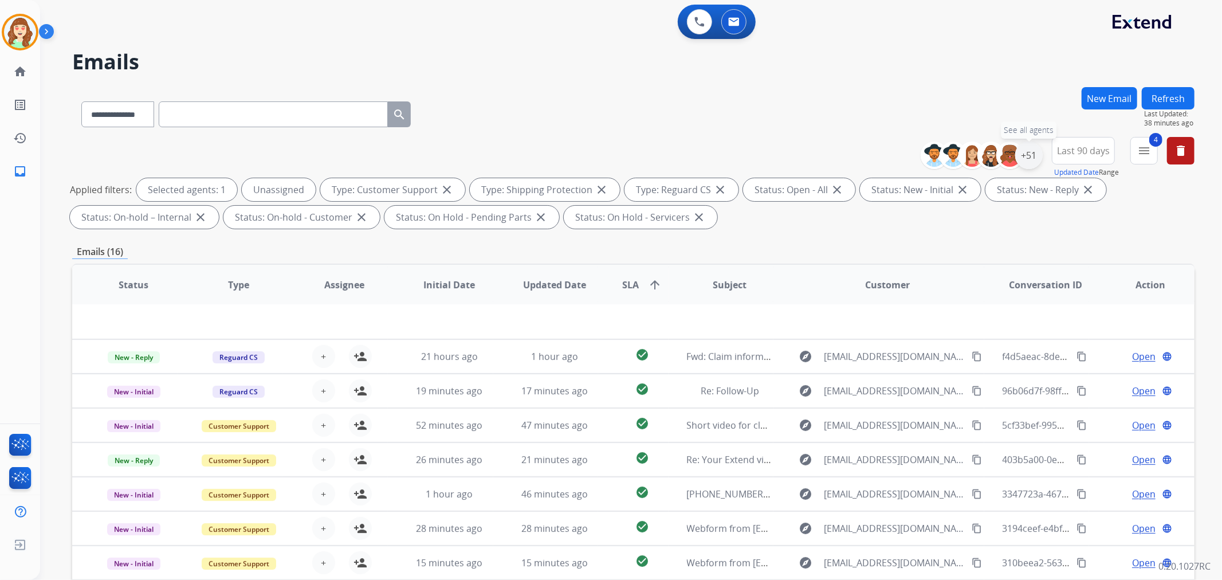
click at [1031, 151] on div "+51" at bounding box center [1029, 156] width 28 height 28
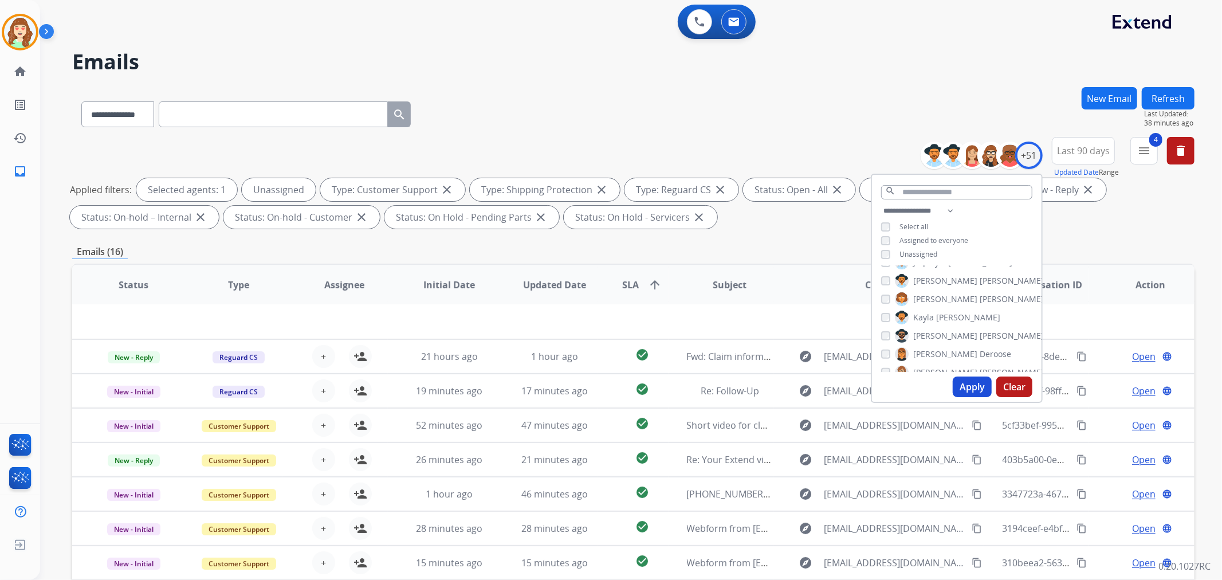
scroll to position [127, 0]
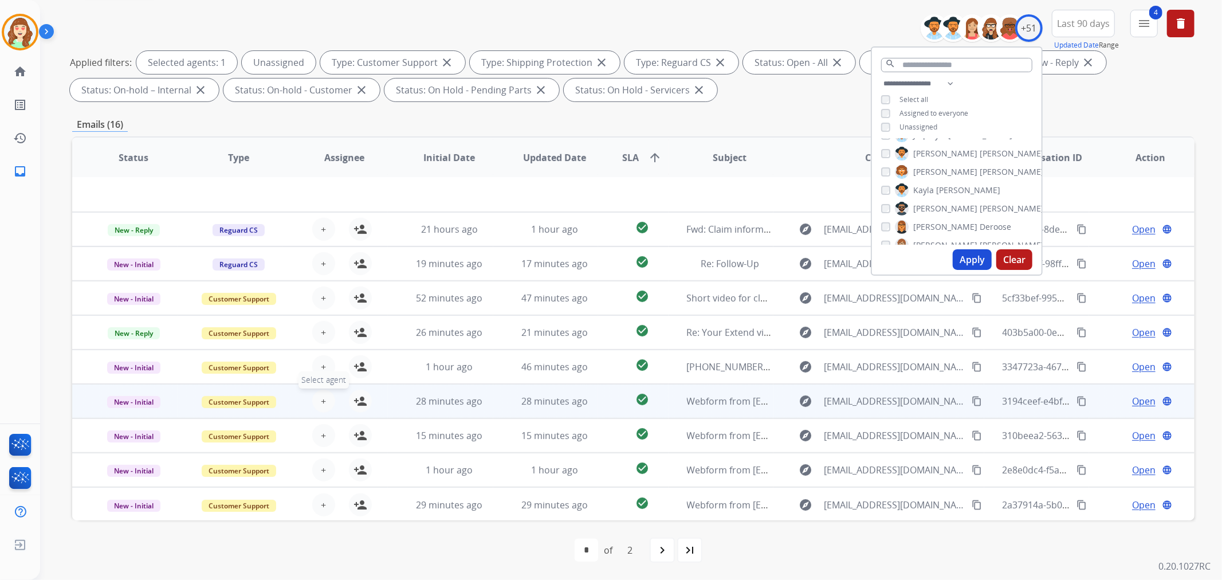
click at [317, 398] on button "+ Select agent" at bounding box center [323, 401] width 23 height 23
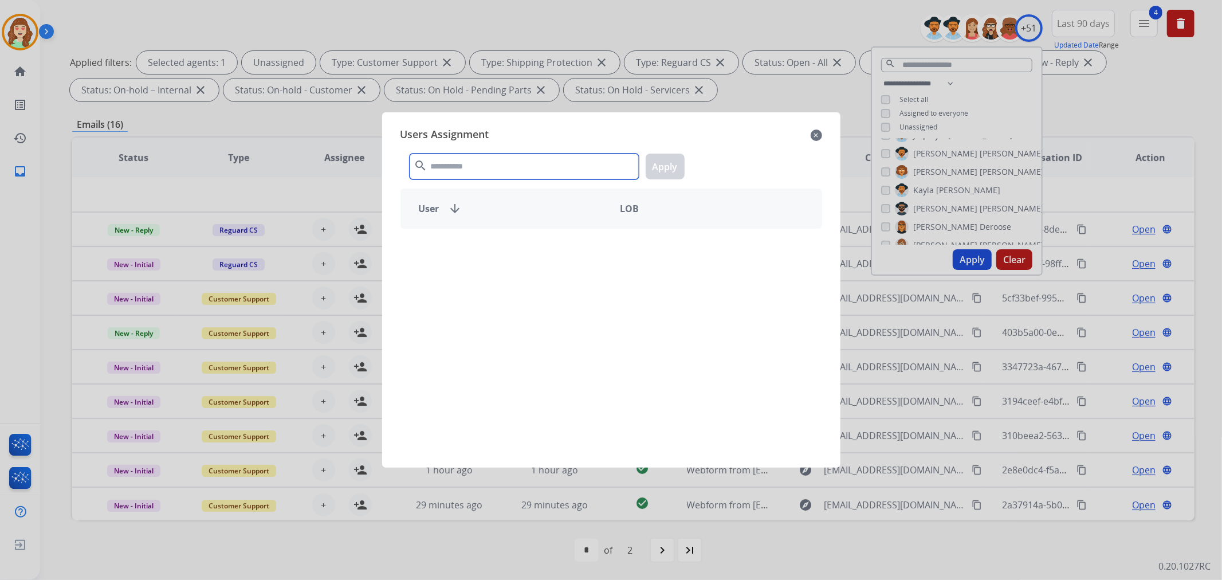
click at [525, 164] on input "text" at bounding box center [524, 167] width 229 height 26
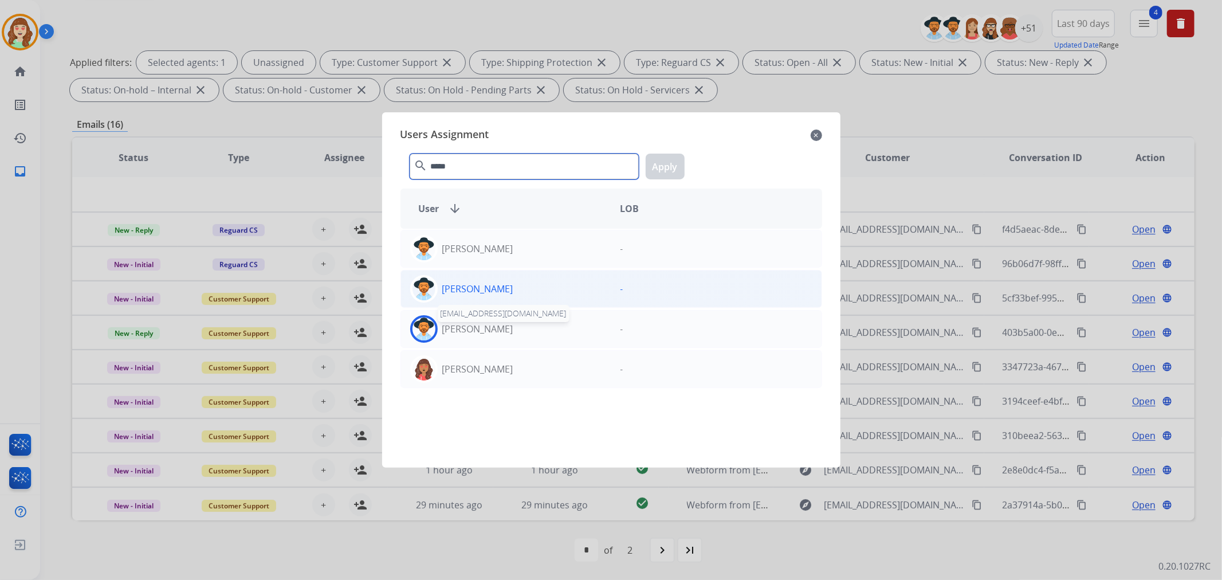
type input "*****"
click at [494, 288] on p "[PERSON_NAME]" at bounding box center [477, 289] width 71 height 14
click at [668, 167] on button "Apply" at bounding box center [665, 167] width 39 height 26
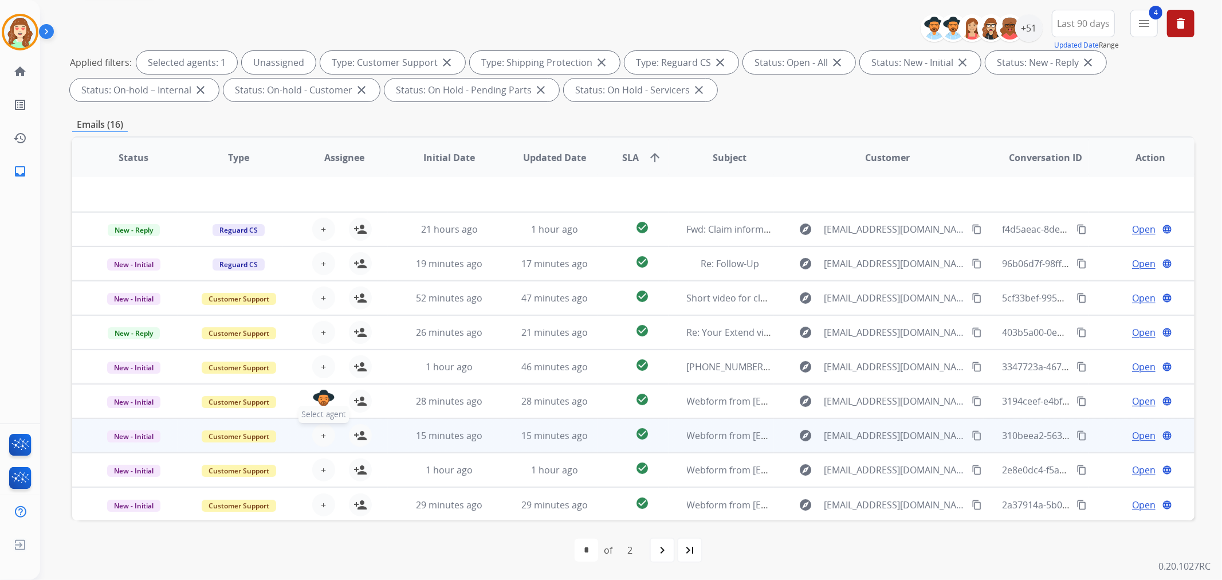
click at [328, 434] on button "+ Select agent" at bounding box center [323, 435] width 23 height 23
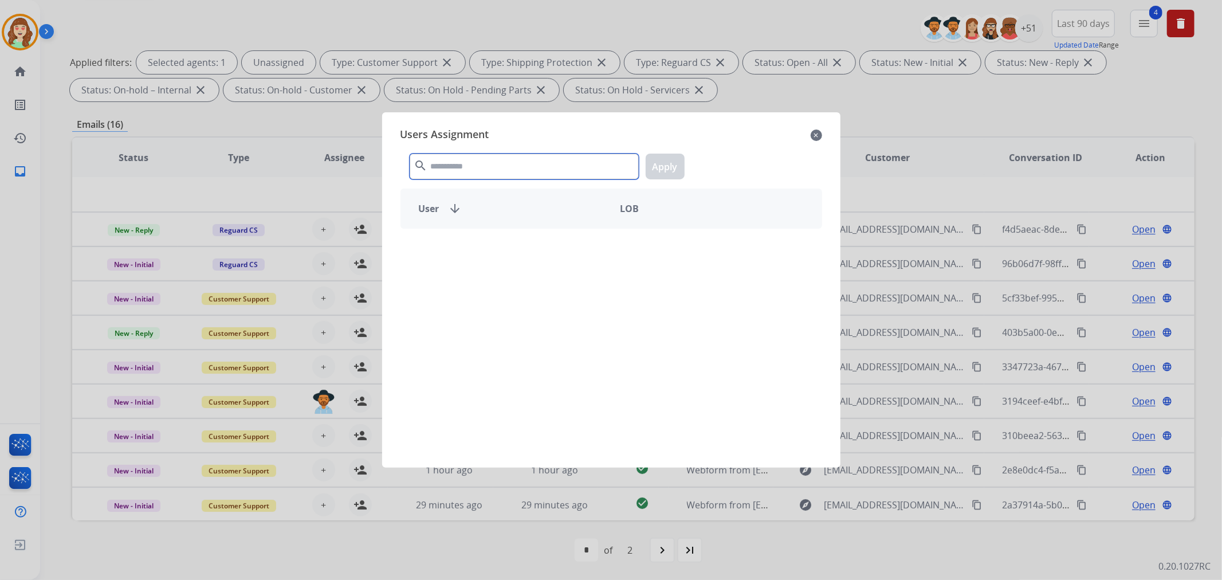
click at [492, 170] on input "text" at bounding box center [524, 167] width 229 height 26
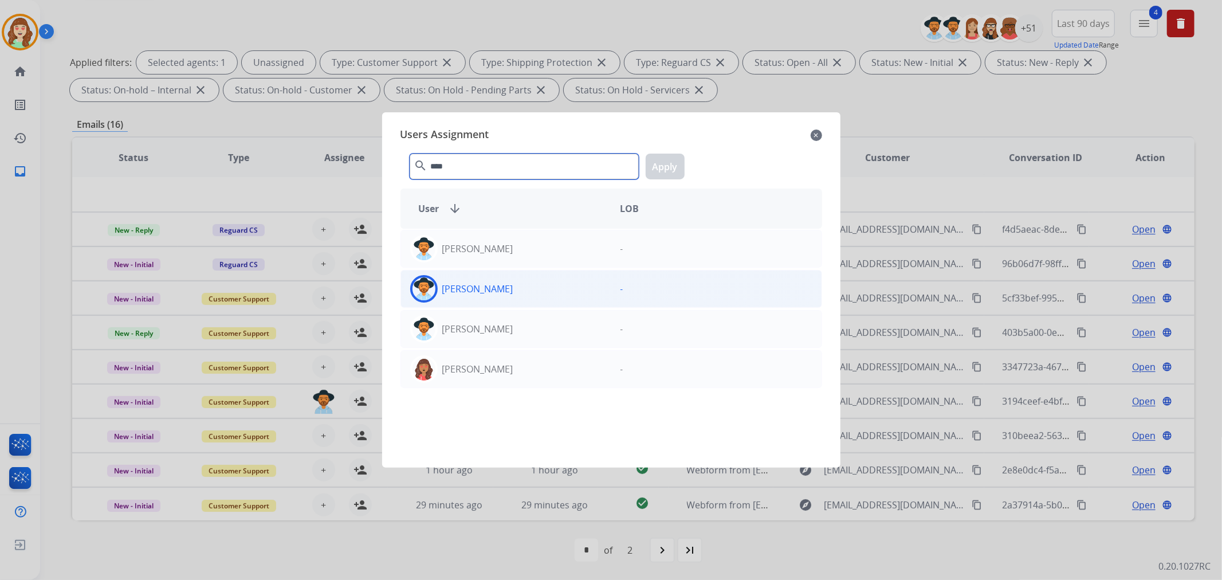
type input "****"
click at [549, 290] on div "[PERSON_NAME]" at bounding box center [506, 289] width 210 height 28
click at [669, 170] on button "Apply" at bounding box center [665, 167] width 39 height 26
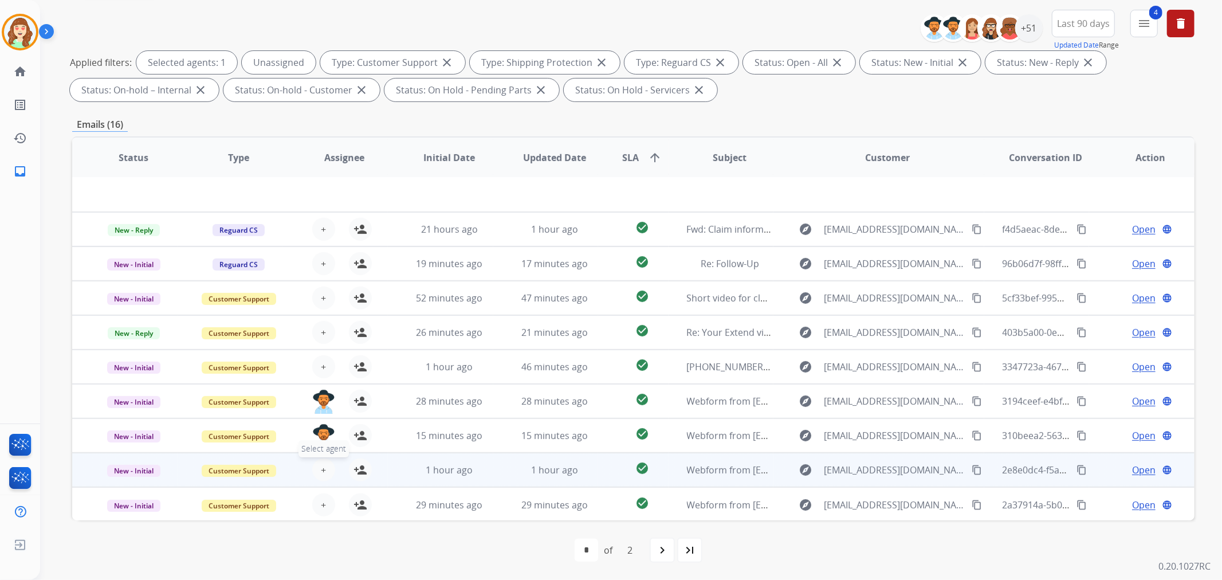
click at [323, 463] on span "+" at bounding box center [323, 470] width 5 height 14
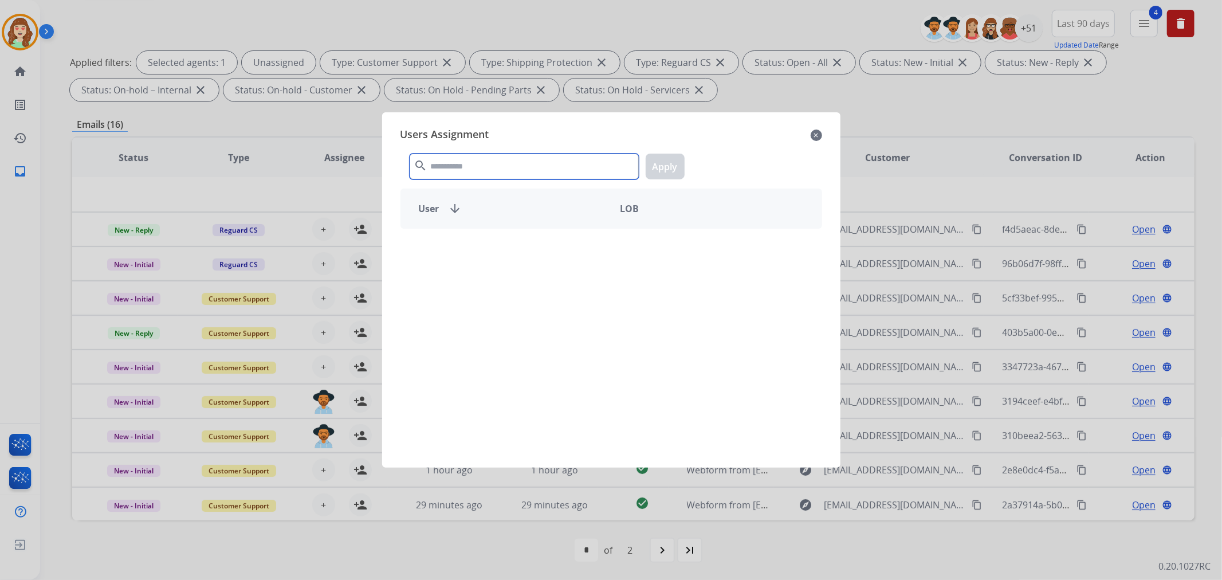
click at [551, 164] on input "text" at bounding box center [524, 167] width 229 height 26
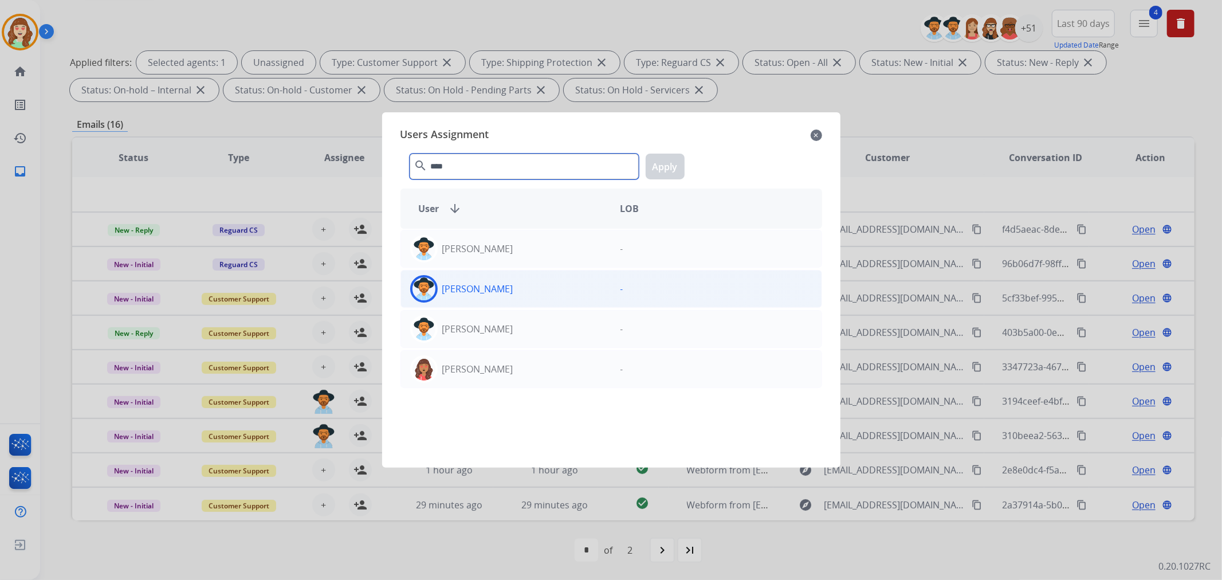
type input "****"
click at [530, 283] on div "[PERSON_NAME]" at bounding box center [506, 289] width 210 height 28
click at [667, 175] on button "Apply" at bounding box center [665, 167] width 39 height 26
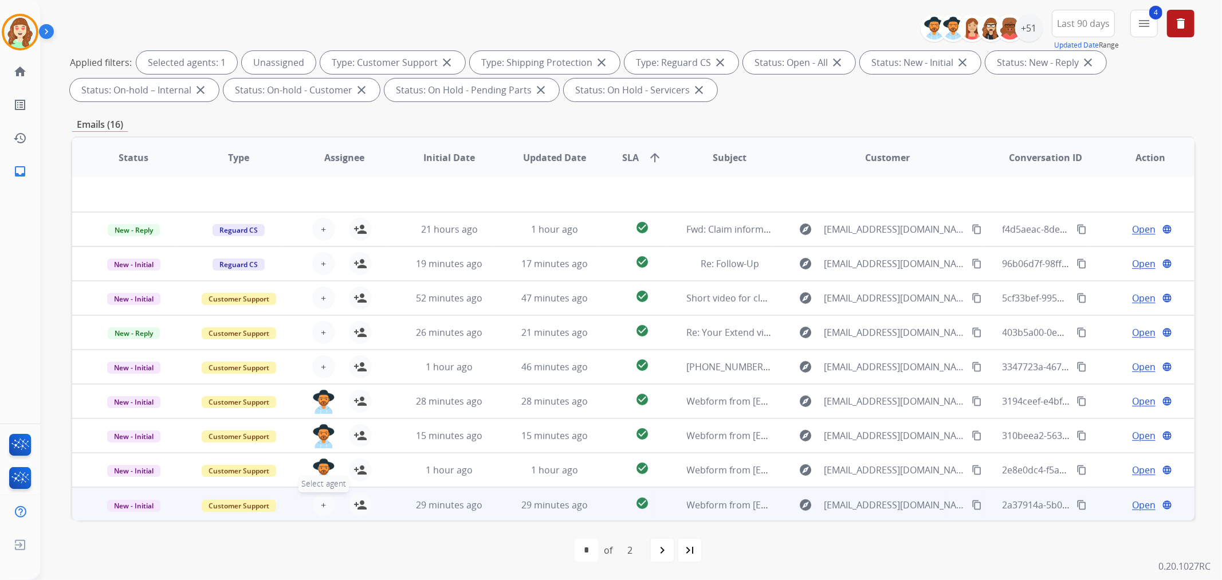
click at [323, 500] on span "+" at bounding box center [323, 505] width 5 height 14
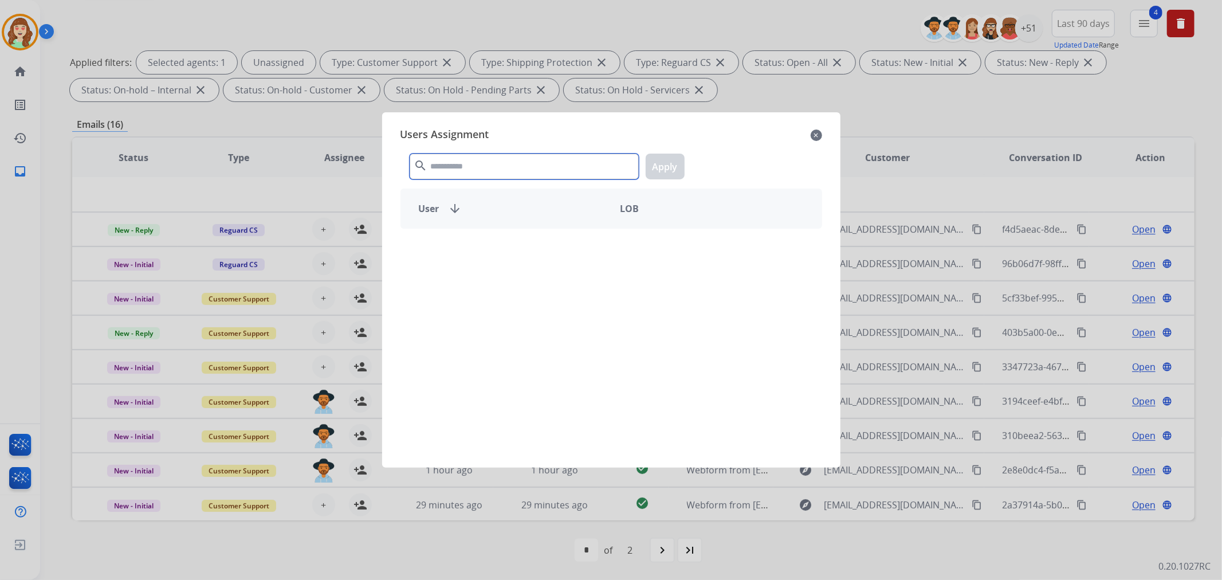
click at [486, 169] on input "text" at bounding box center [524, 167] width 229 height 26
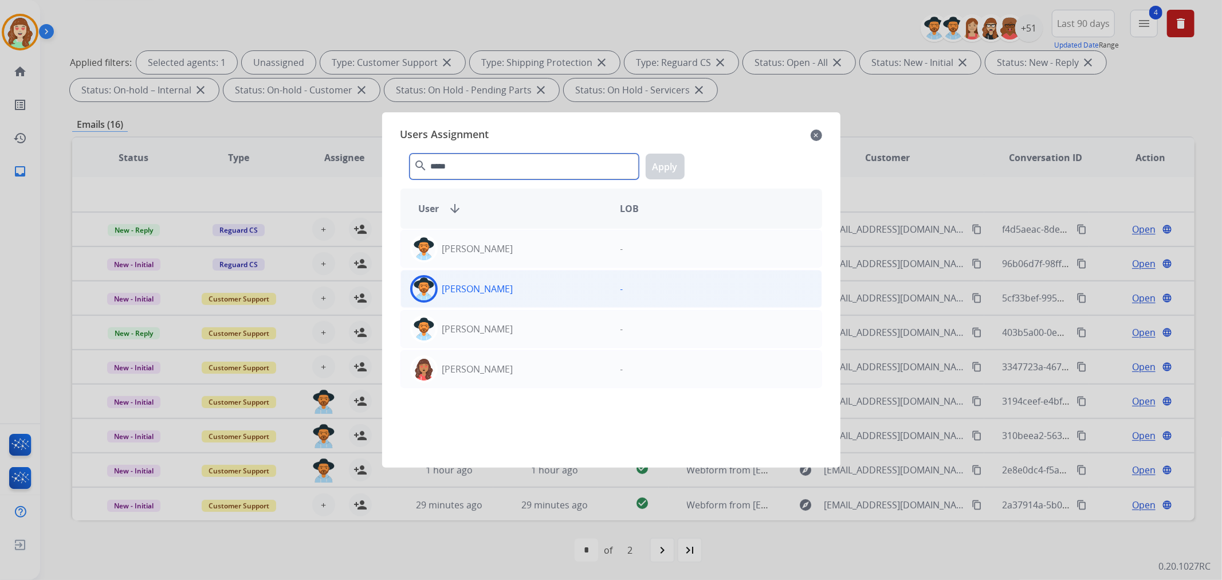
type input "*****"
click at [531, 284] on div "[PERSON_NAME]" at bounding box center [506, 289] width 210 height 28
click at [674, 166] on button "Apply" at bounding box center [665, 167] width 39 height 26
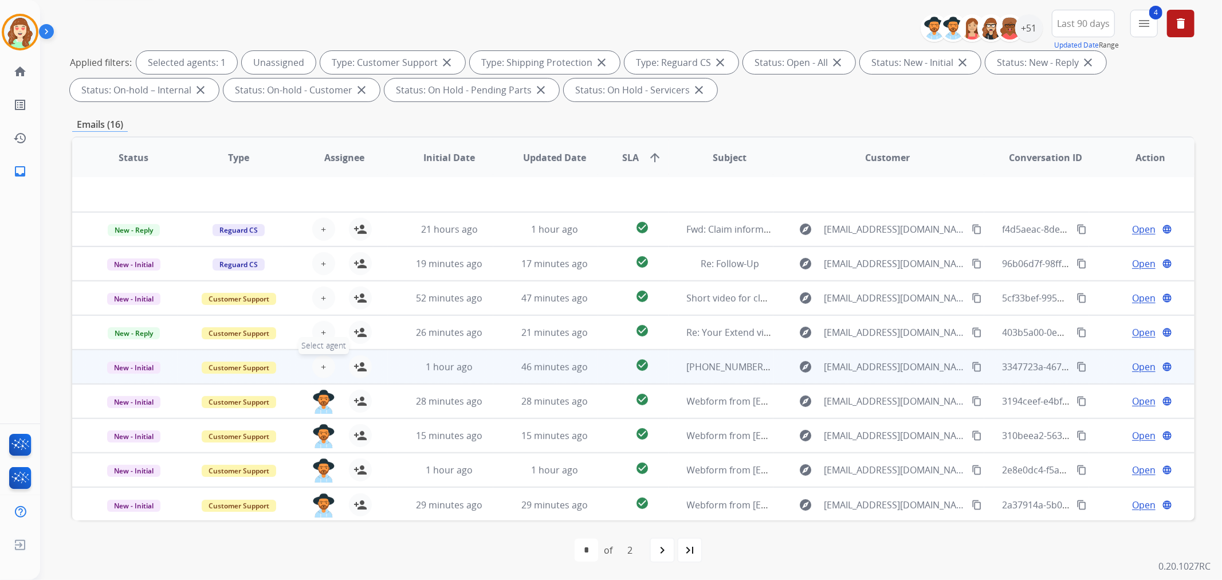
click at [317, 362] on button "+ Select agent" at bounding box center [323, 366] width 23 height 23
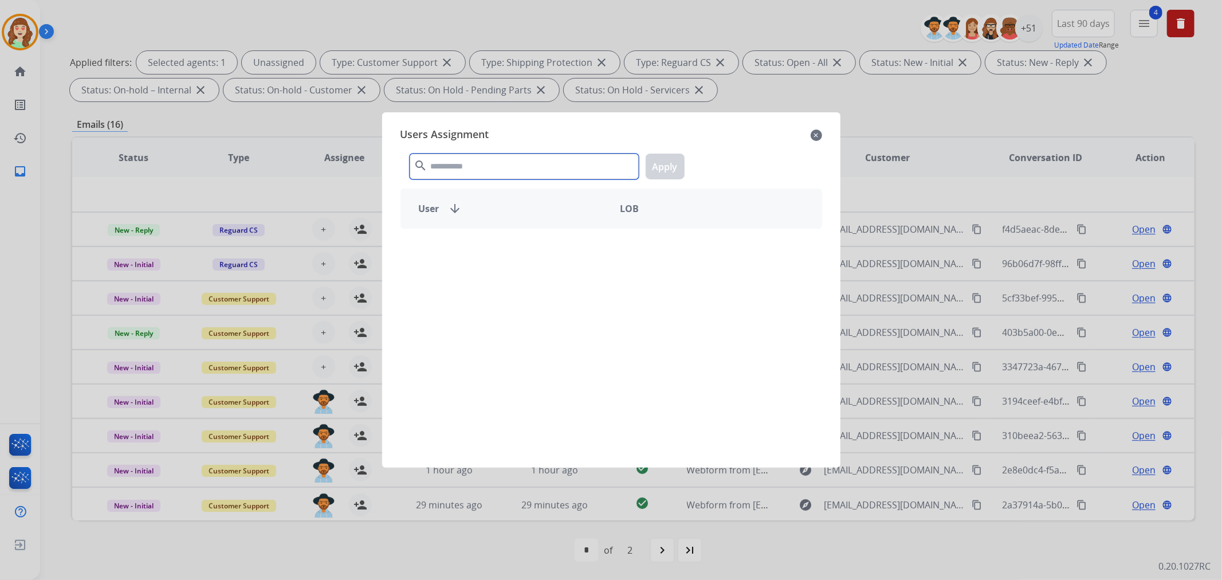
click at [486, 164] on input "text" at bounding box center [524, 167] width 229 height 26
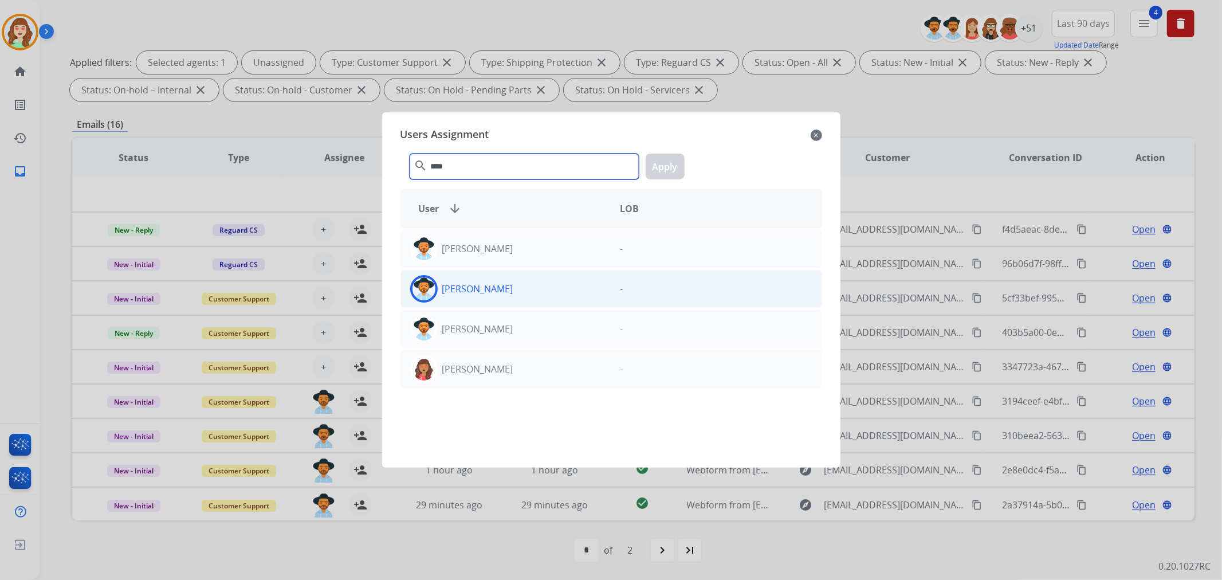
type input "****"
drag, startPoint x: 529, startPoint y: 287, endPoint x: 682, endPoint y: 168, distance: 194.0
click at [541, 290] on div "[PERSON_NAME]" at bounding box center [506, 289] width 210 height 28
drag, startPoint x: 665, startPoint y: 165, endPoint x: 763, endPoint y: 132, distance: 103.3
click at [668, 165] on button "Apply" at bounding box center [665, 167] width 39 height 26
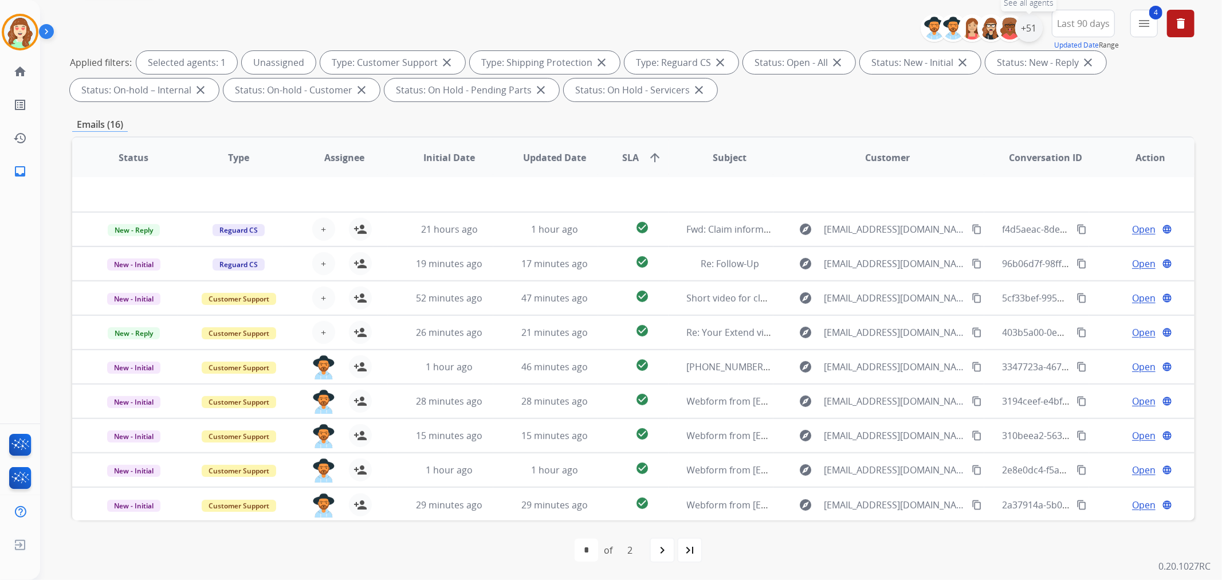
click at [1032, 32] on div "+51" at bounding box center [1029, 28] width 28 height 28
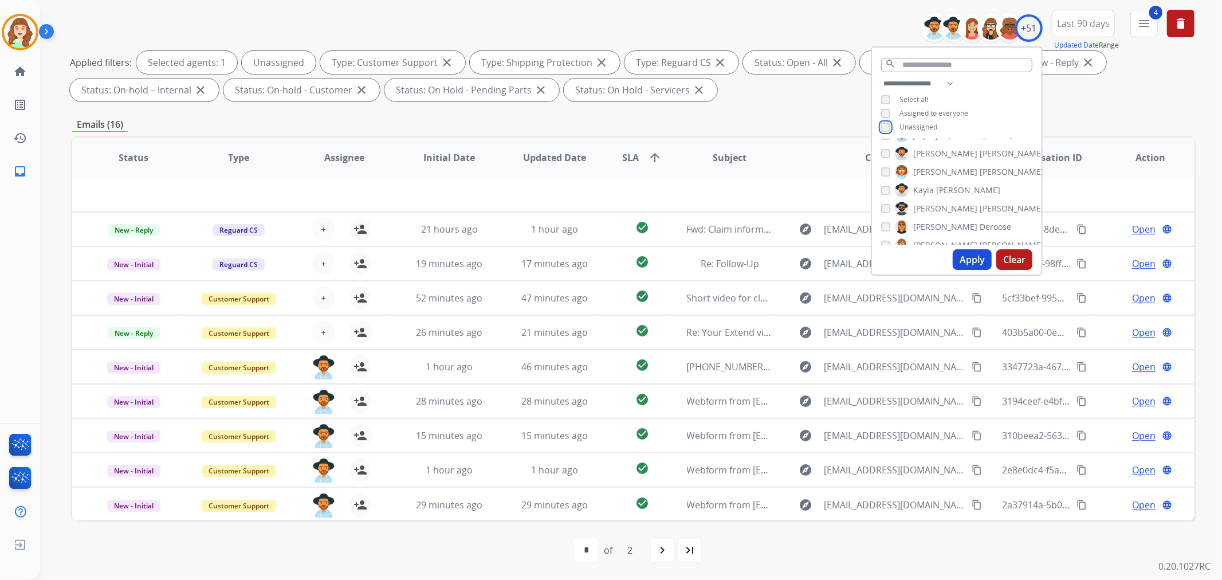
click at [887, 129] on div "Unassigned" at bounding box center [909, 127] width 56 height 9
click at [975, 259] on button "Apply" at bounding box center [972, 259] width 39 height 21
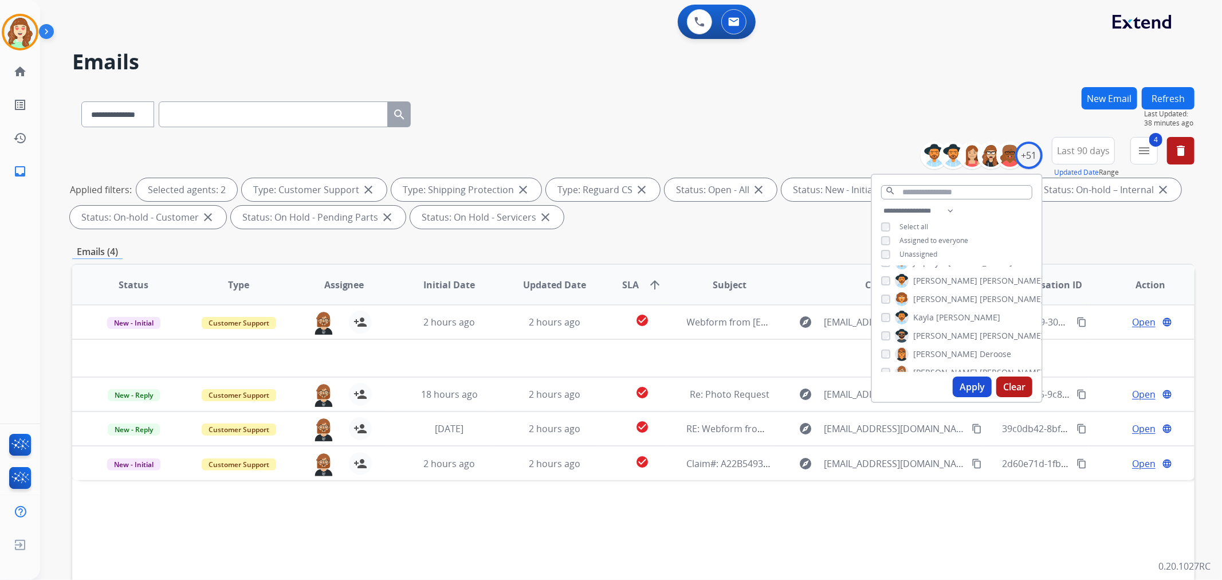
scroll to position [445, 0]
drag, startPoint x: 884, startPoint y: 350, endPoint x: 889, endPoint y: 337, distance: 13.4
click at [884, 350] on div "[PERSON_NAME] [PERSON_NAME] [PERSON_NAME] [PERSON_NAME] [PERSON_NAME] [PERSON_N…" at bounding box center [957, 319] width 170 height 106
click at [963, 387] on button "Apply" at bounding box center [972, 386] width 39 height 21
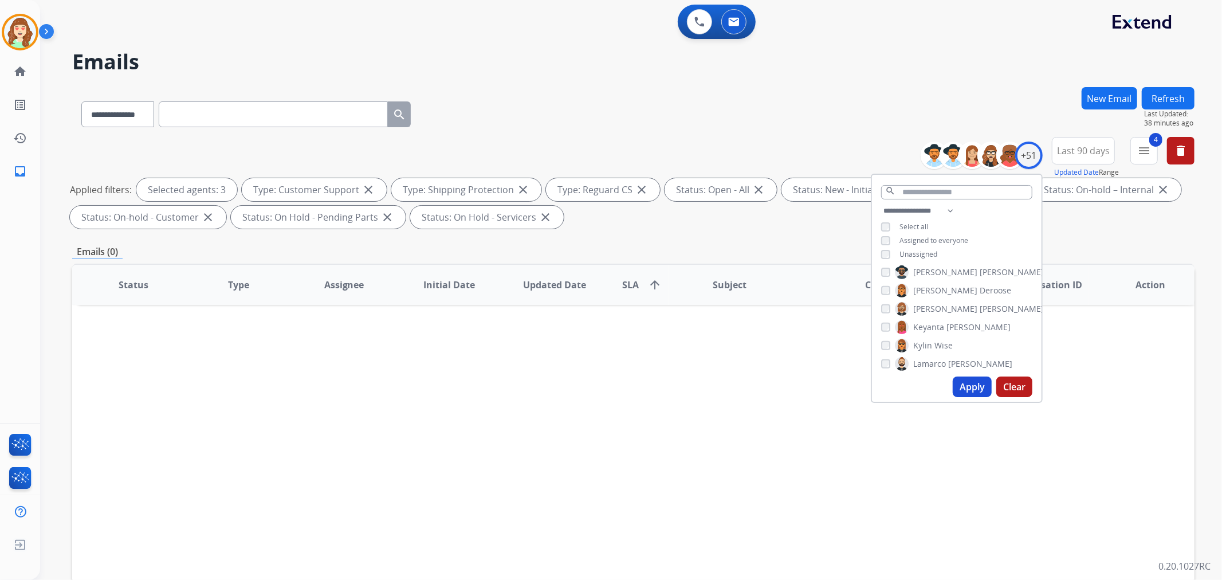
click at [969, 387] on button "Apply" at bounding box center [972, 386] width 39 height 21
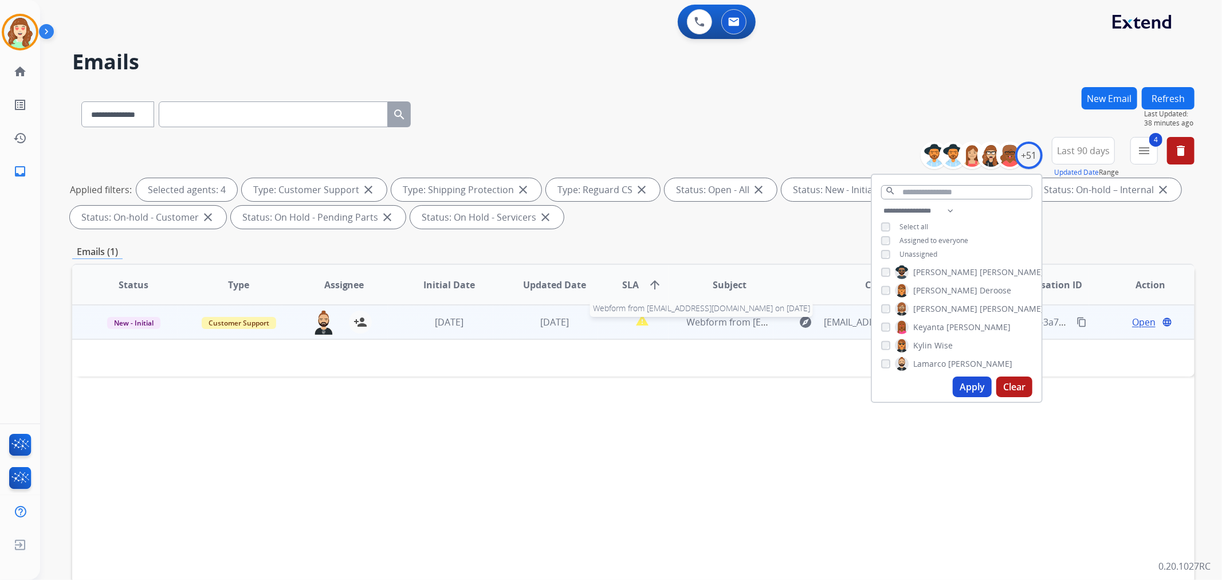
click at [710, 323] on span "Webform from [EMAIL_ADDRESS][DOMAIN_NAME] on [DATE]" at bounding box center [817, 322] width 260 height 13
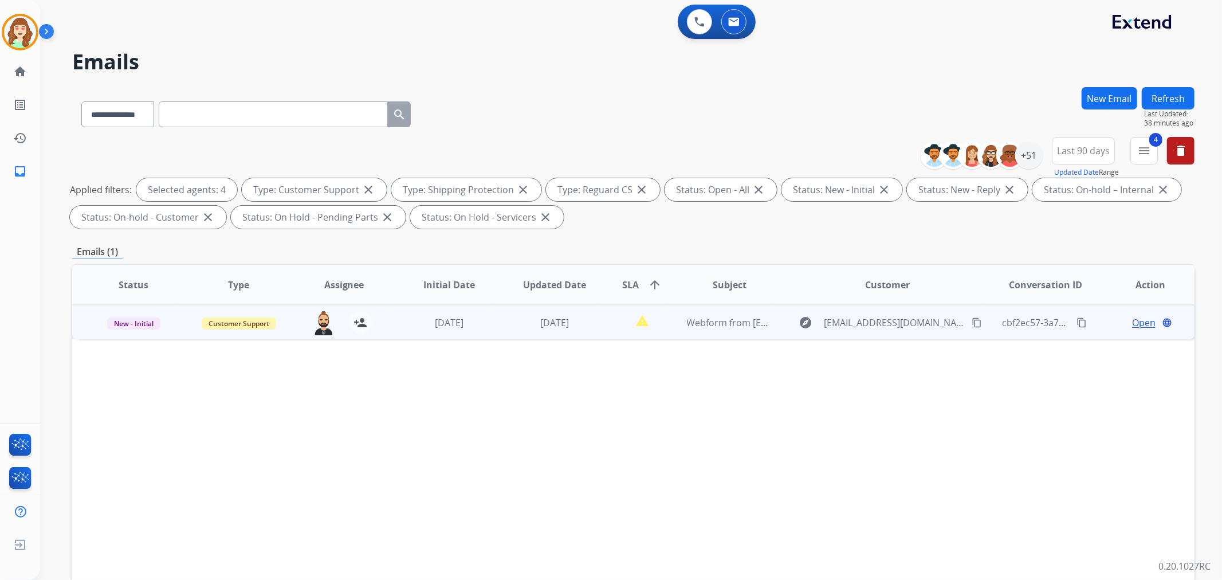
click at [972, 321] on mat-icon "content_copy" at bounding box center [977, 322] width 10 height 10
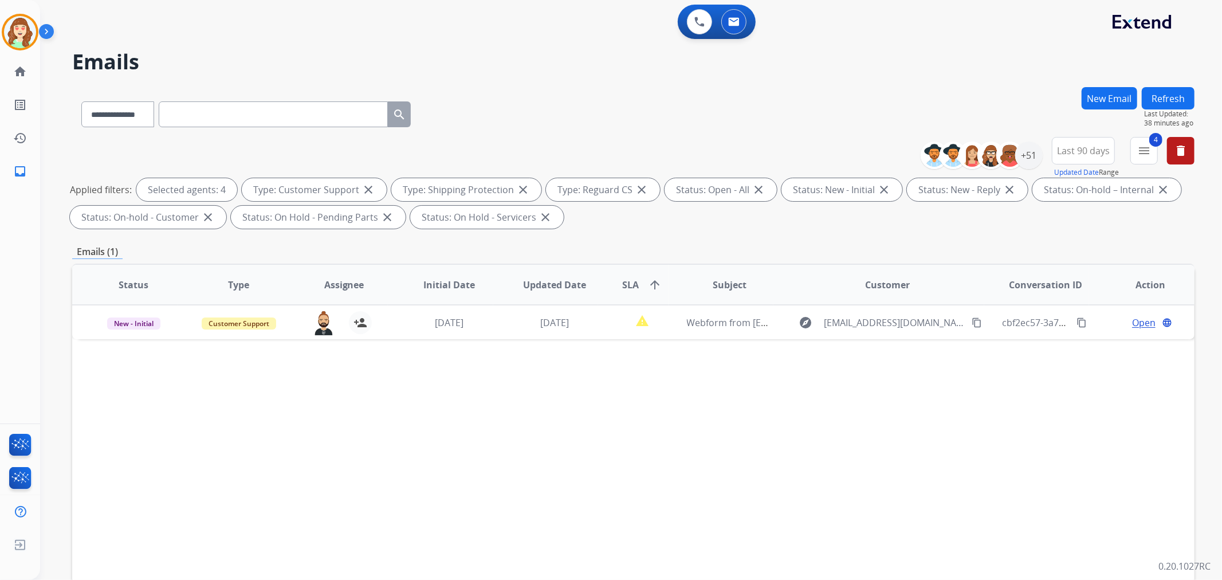
click at [1043, 154] on div "**********" at bounding box center [1061, 157] width 265 height 41
drag, startPoint x: 1029, startPoint y: 158, endPoint x: 980, endPoint y: 210, distance: 71.7
click at [1032, 158] on div "+51" at bounding box center [1029, 156] width 28 height 28
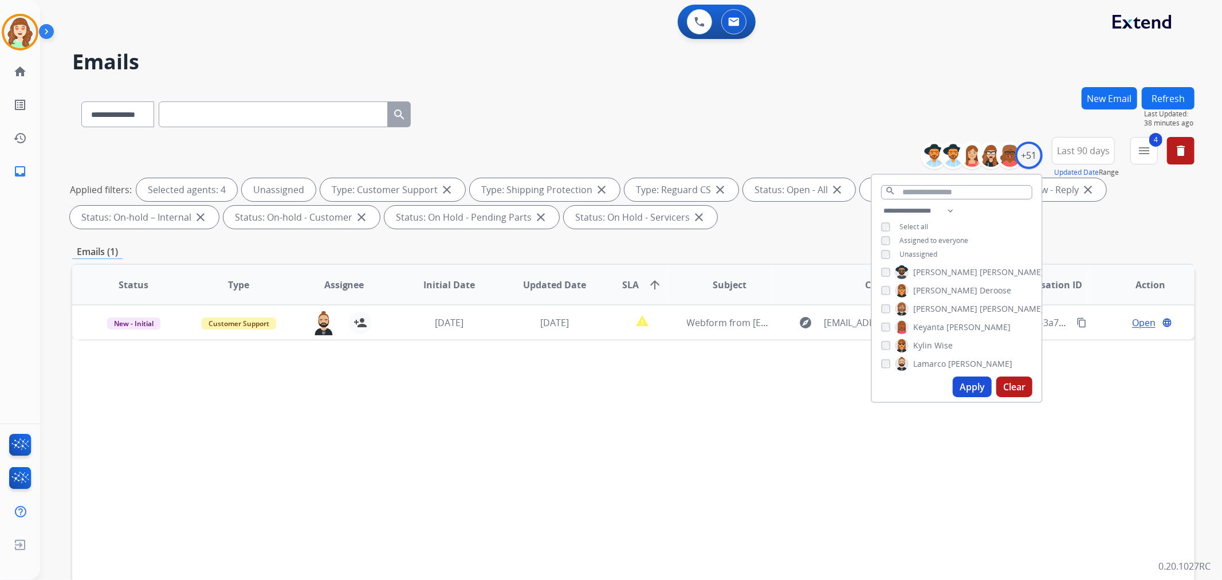
click at [965, 382] on button "Apply" at bounding box center [972, 386] width 39 height 21
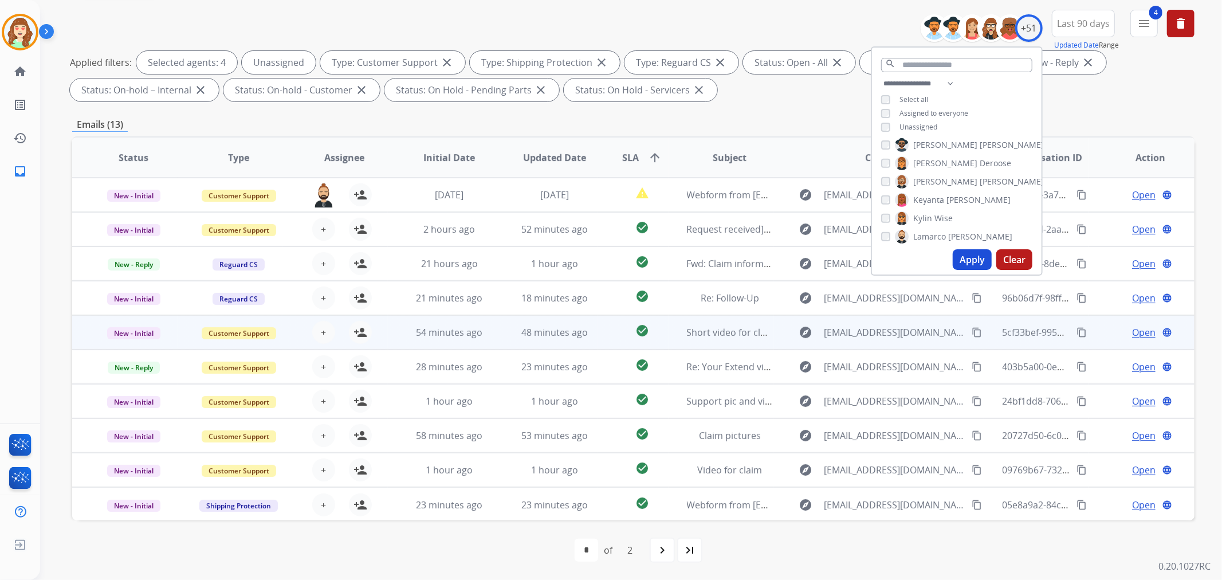
scroll to position [1, 0]
click at [317, 328] on button "+ Select agent" at bounding box center [323, 331] width 23 height 23
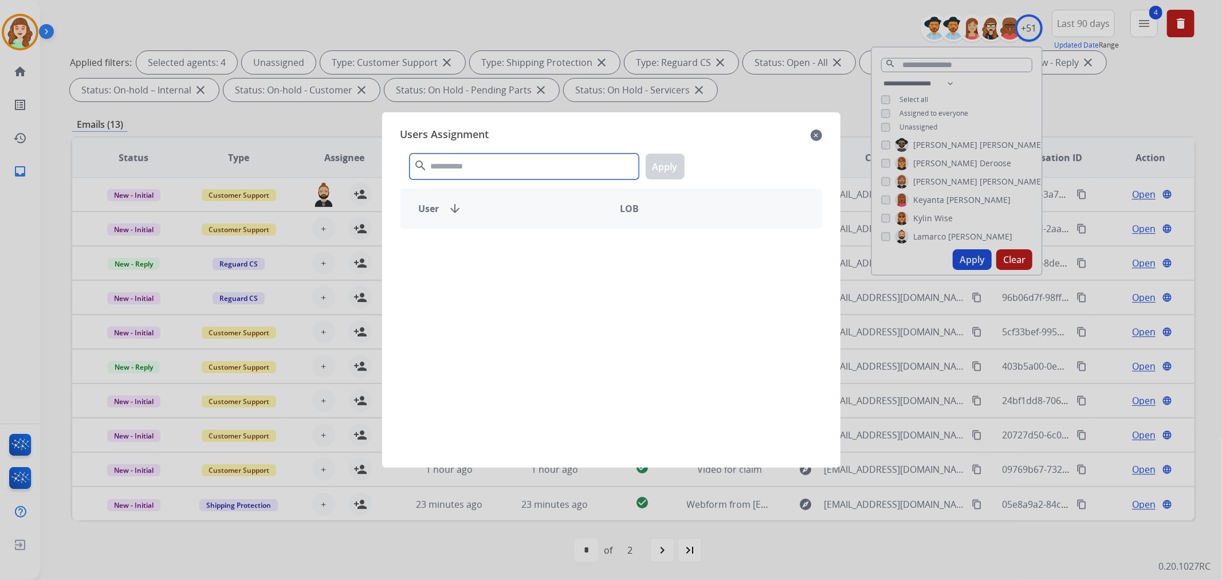
click at [511, 172] on input "text" at bounding box center [524, 167] width 229 height 26
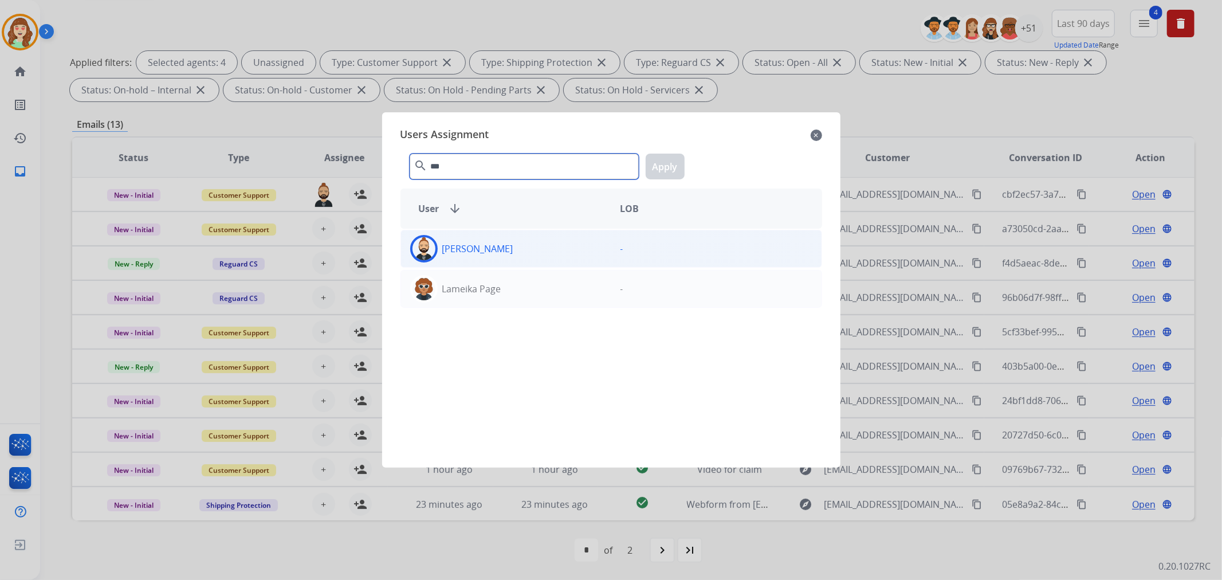
type input "***"
click at [587, 255] on div "[PERSON_NAME]" at bounding box center [506, 249] width 210 height 28
click at [665, 158] on button "Apply" at bounding box center [665, 167] width 39 height 26
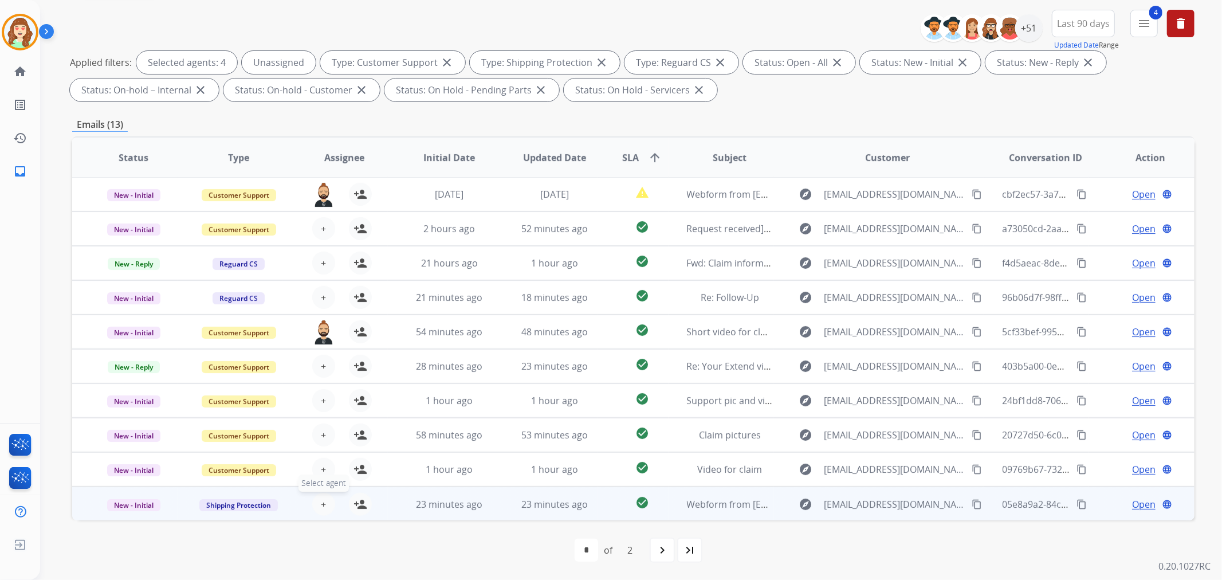
click at [323, 500] on span "+" at bounding box center [323, 504] width 5 height 14
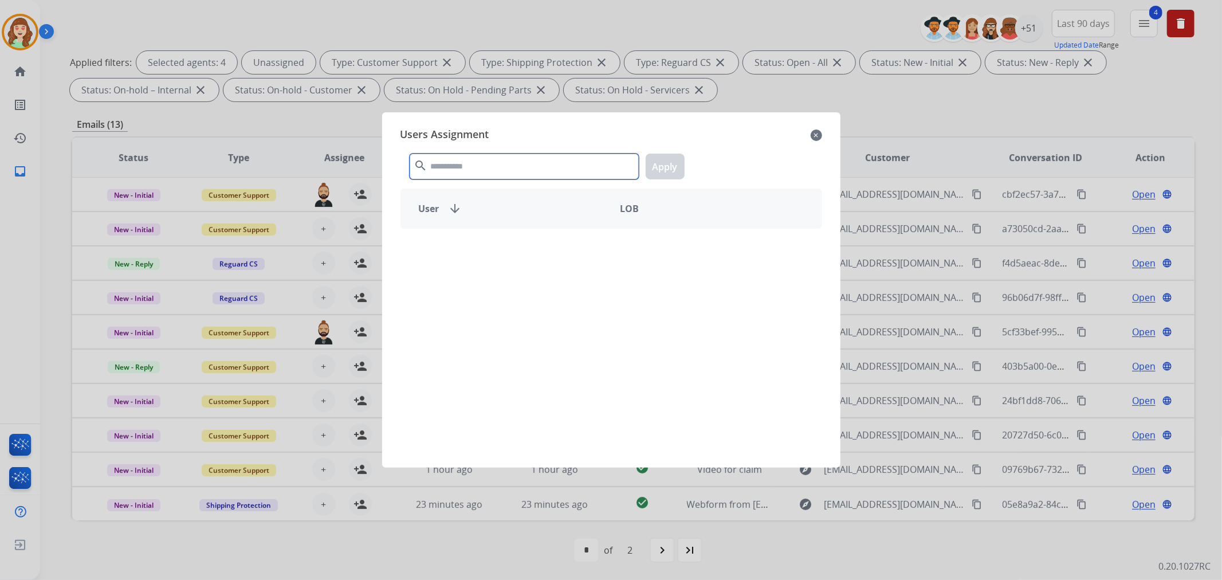
click at [486, 172] on input "text" at bounding box center [524, 167] width 229 height 26
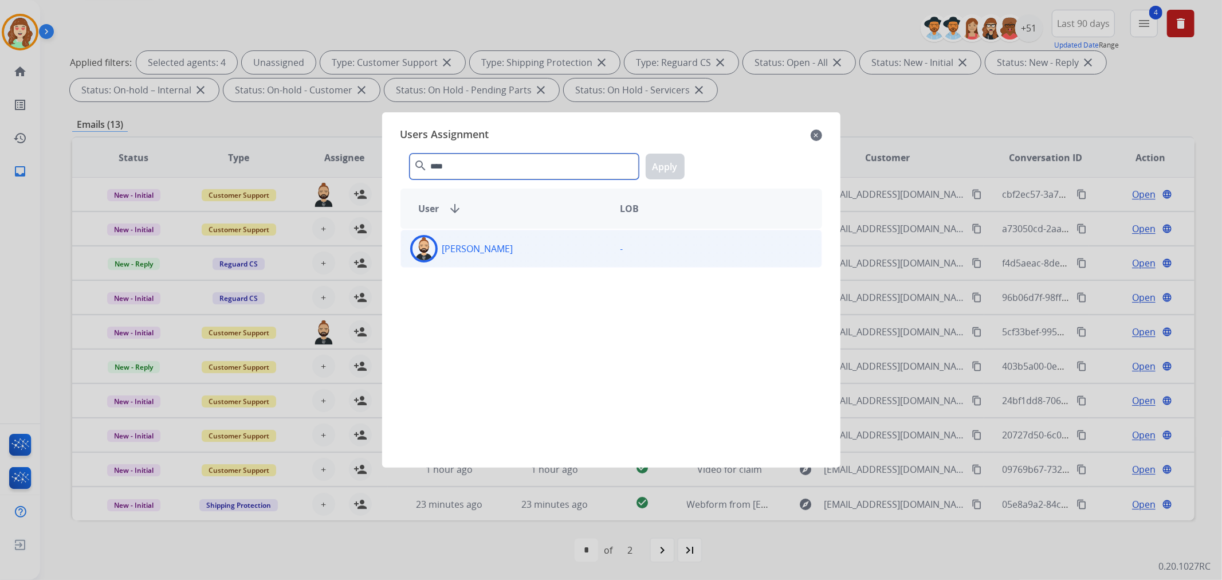
type input "****"
click at [519, 248] on div "[PERSON_NAME]" at bounding box center [506, 249] width 210 height 28
click at [672, 163] on button "Apply" at bounding box center [665, 167] width 39 height 26
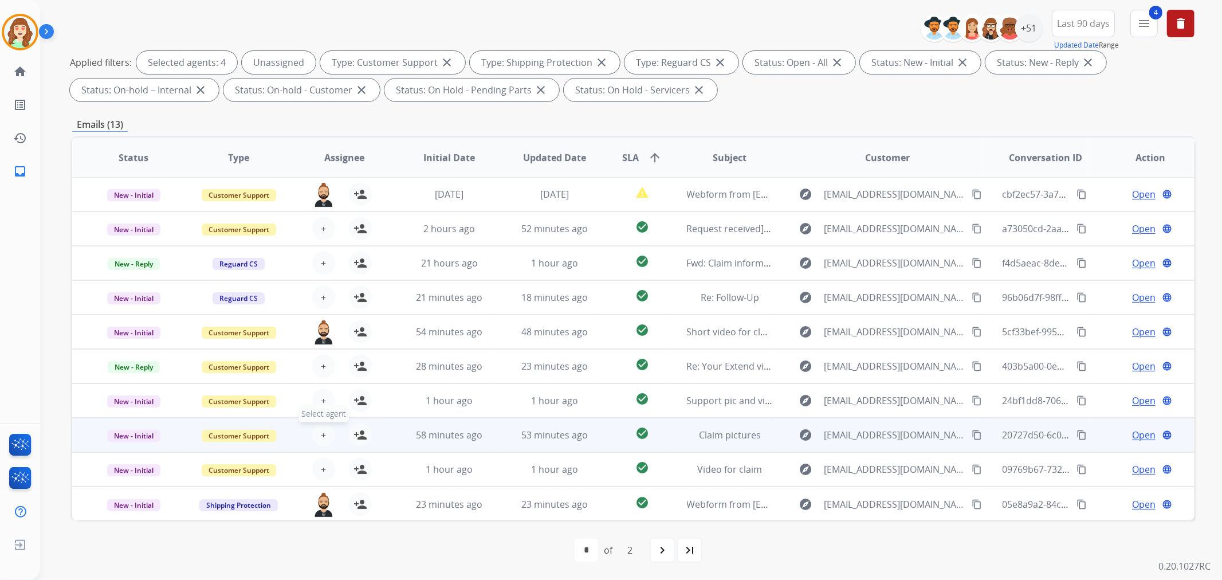
click at [321, 432] on span "+" at bounding box center [323, 435] width 5 height 14
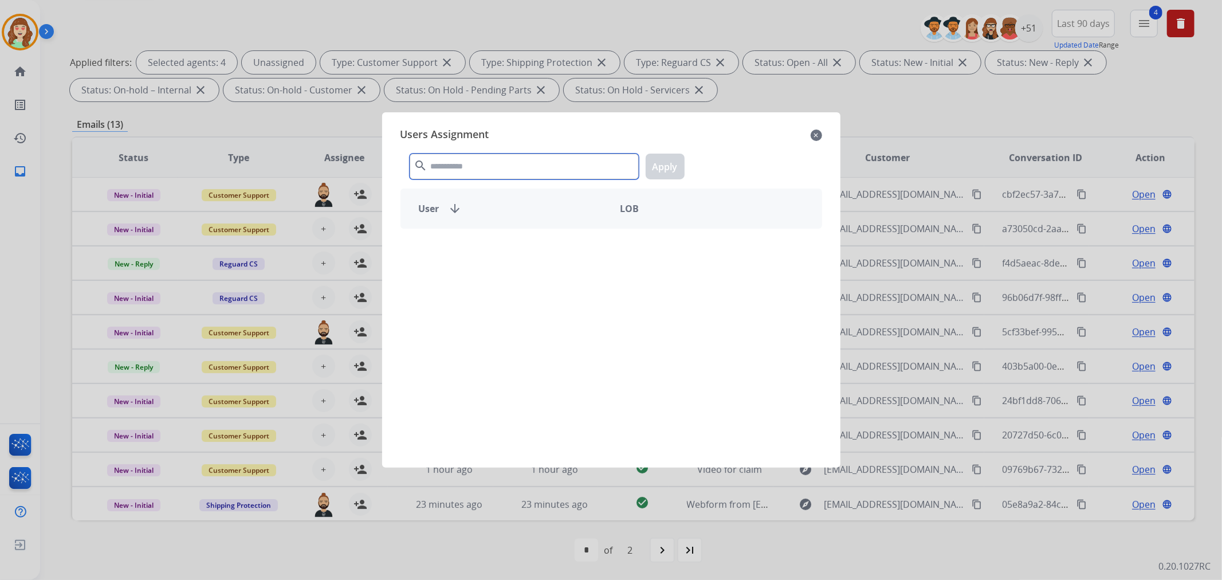
click at [519, 165] on input "text" at bounding box center [524, 167] width 229 height 26
type input "****"
click at [512, 253] on div "[PERSON_NAME]" at bounding box center [506, 249] width 210 height 28
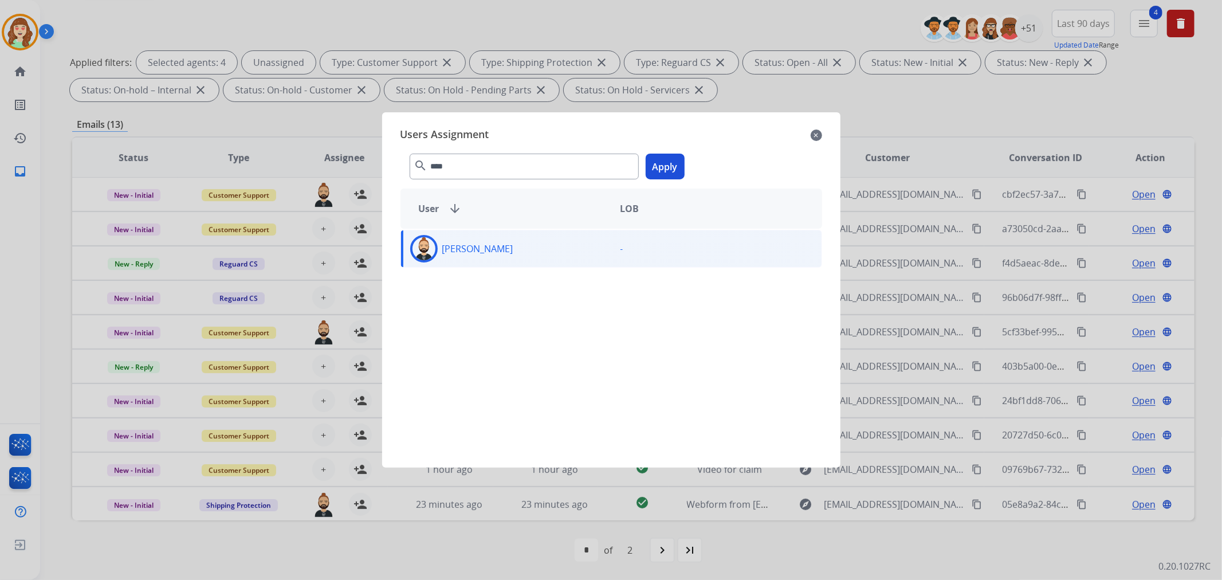
click at [672, 164] on button "Apply" at bounding box center [665, 167] width 39 height 26
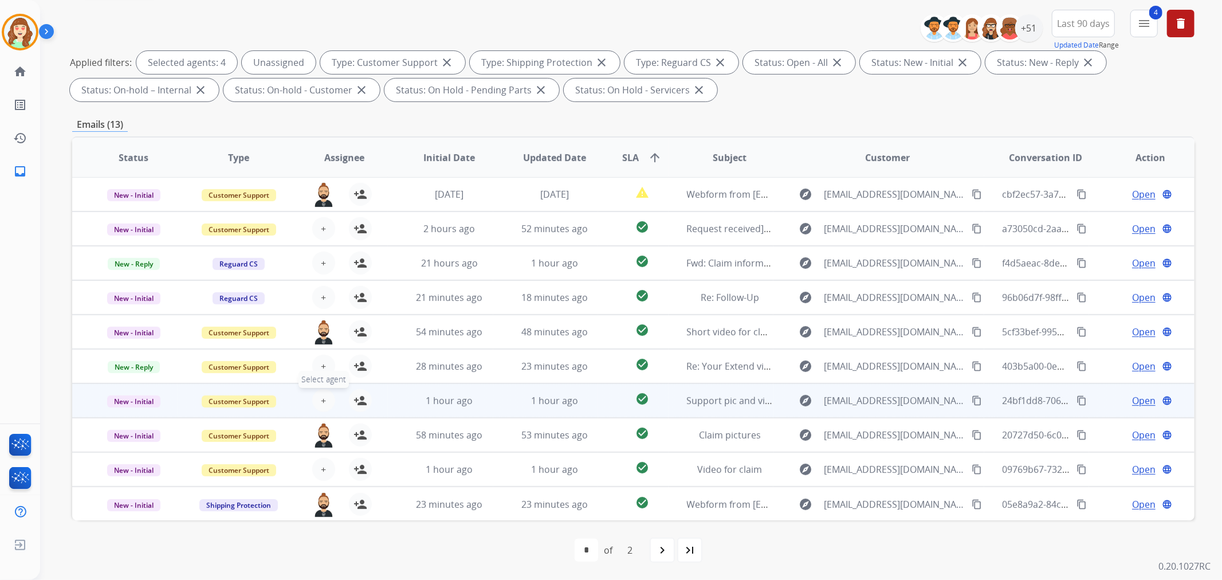
click at [323, 398] on span "+" at bounding box center [323, 401] width 5 height 14
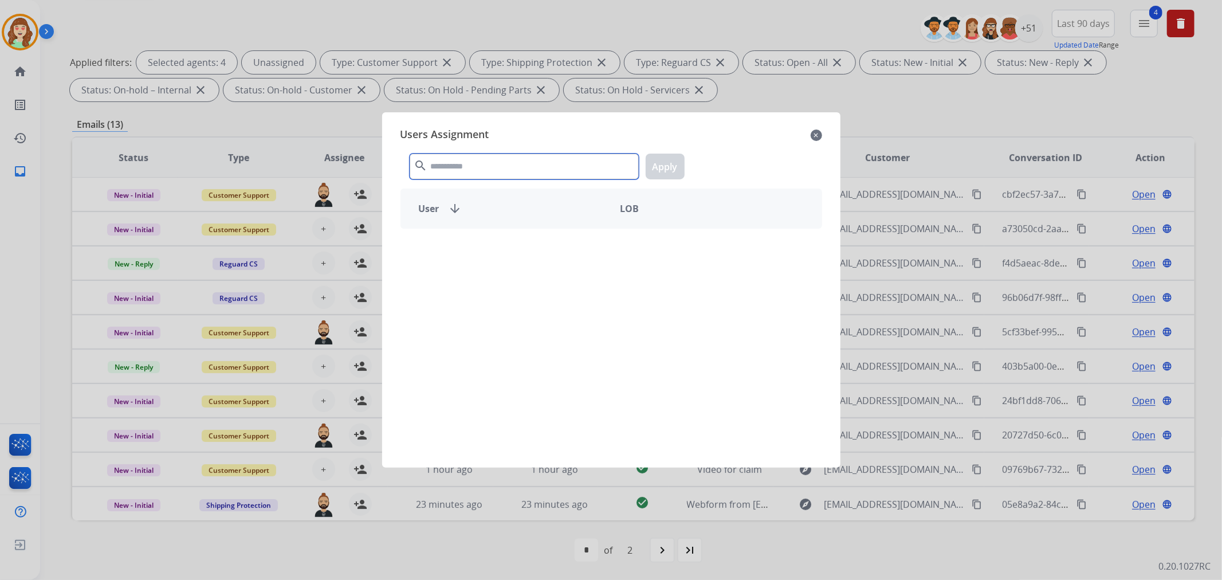
click at [473, 167] on input "text" at bounding box center [524, 167] width 229 height 26
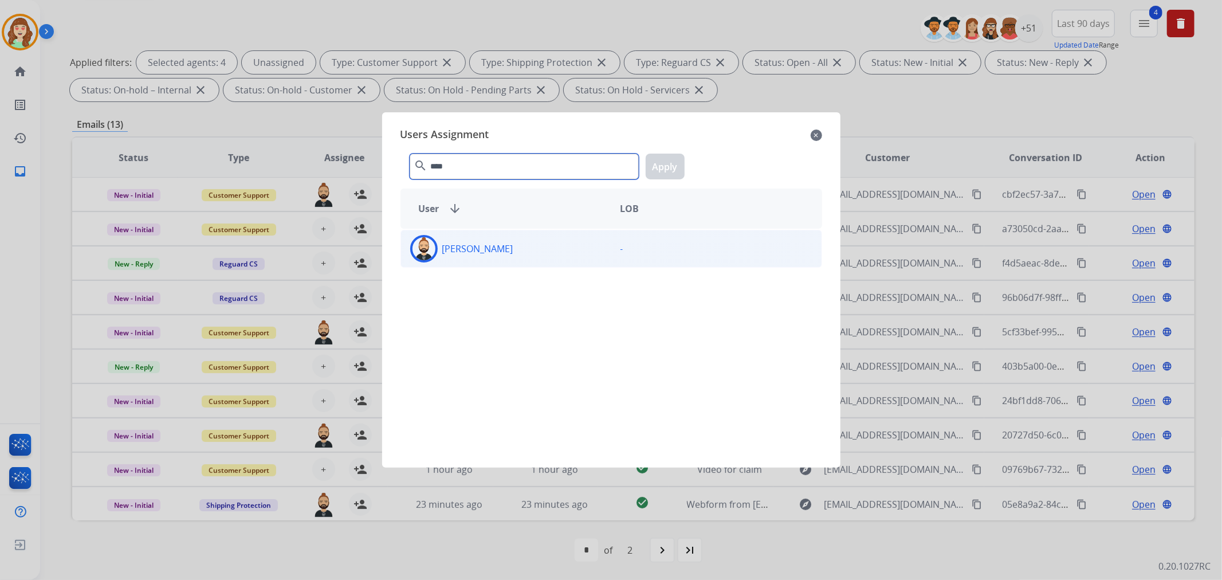
type input "****"
click at [539, 248] on div "[PERSON_NAME]" at bounding box center [506, 249] width 210 height 28
click at [685, 164] on div "**** search Apply" at bounding box center [612, 164] width 422 height 40
click at [654, 168] on button "Apply" at bounding box center [665, 167] width 39 height 26
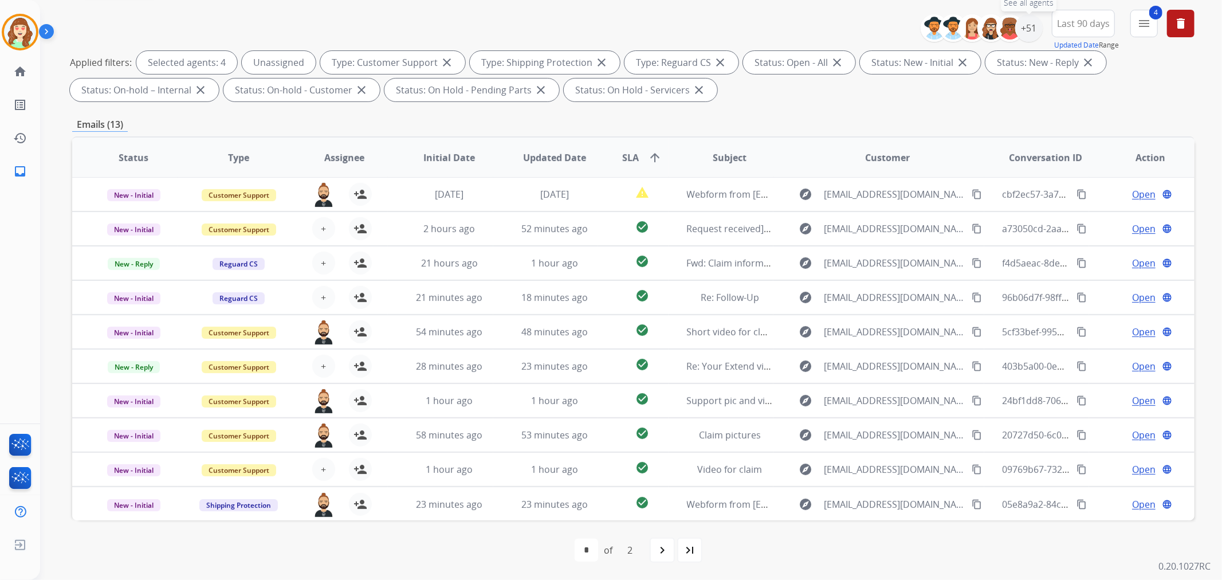
drag, startPoint x: 1027, startPoint y: 26, endPoint x: 975, endPoint y: 57, distance: 60.6
click at [1027, 28] on div "+51" at bounding box center [1029, 28] width 28 height 28
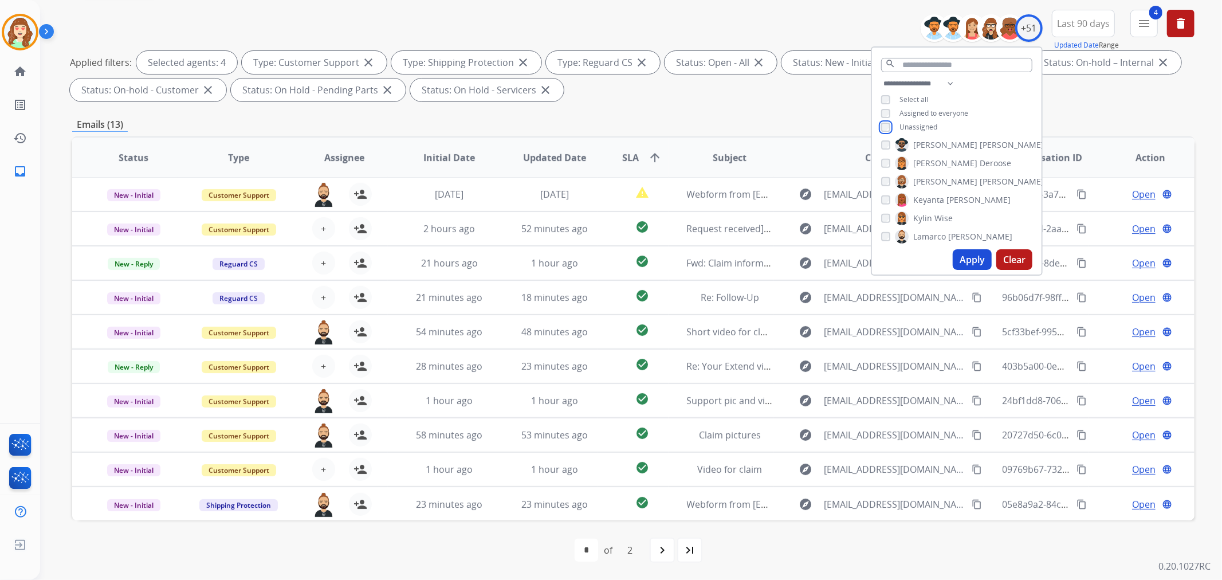
scroll to position [509, 0]
click at [878, 188] on div "[PERSON_NAME] [PERSON_NAME] [PERSON_NAME] [PERSON_NAME] [PERSON_NAME] [PERSON_N…" at bounding box center [957, 192] width 170 height 106
click at [973, 260] on button "Apply" at bounding box center [972, 259] width 39 height 21
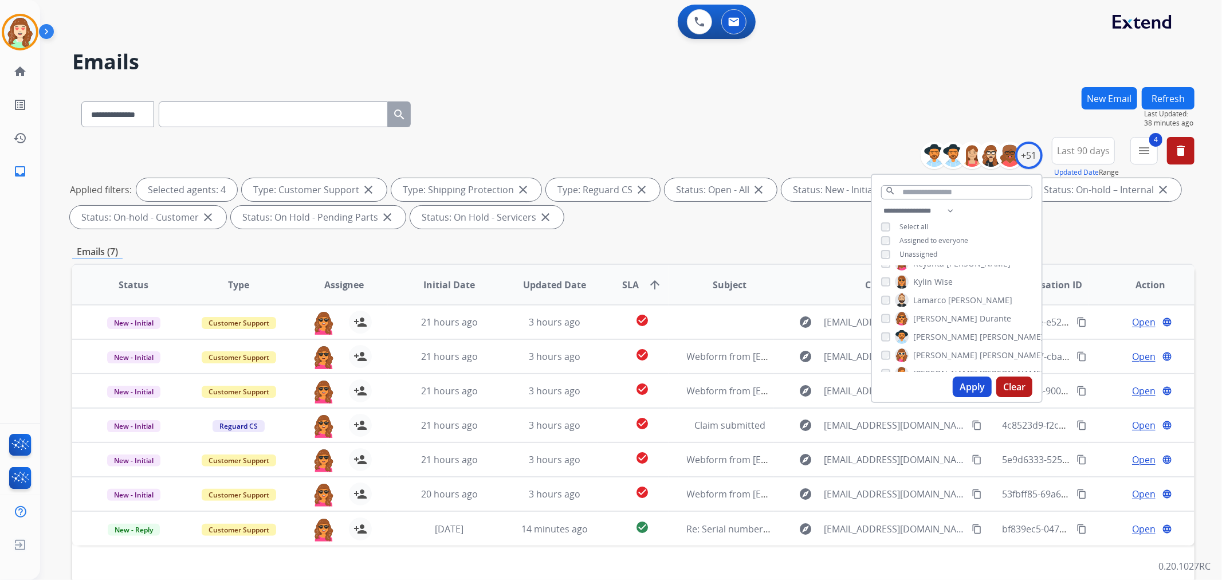
scroll to position [0, 0]
click at [892, 315] on div "[PERSON_NAME]" at bounding box center [946, 319] width 130 height 14
click at [886, 312] on div "[PERSON_NAME]" at bounding box center [946, 319] width 130 height 14
click at [971, 386] on button "Apply" at bounding box center [972, 386] width 39 height 21
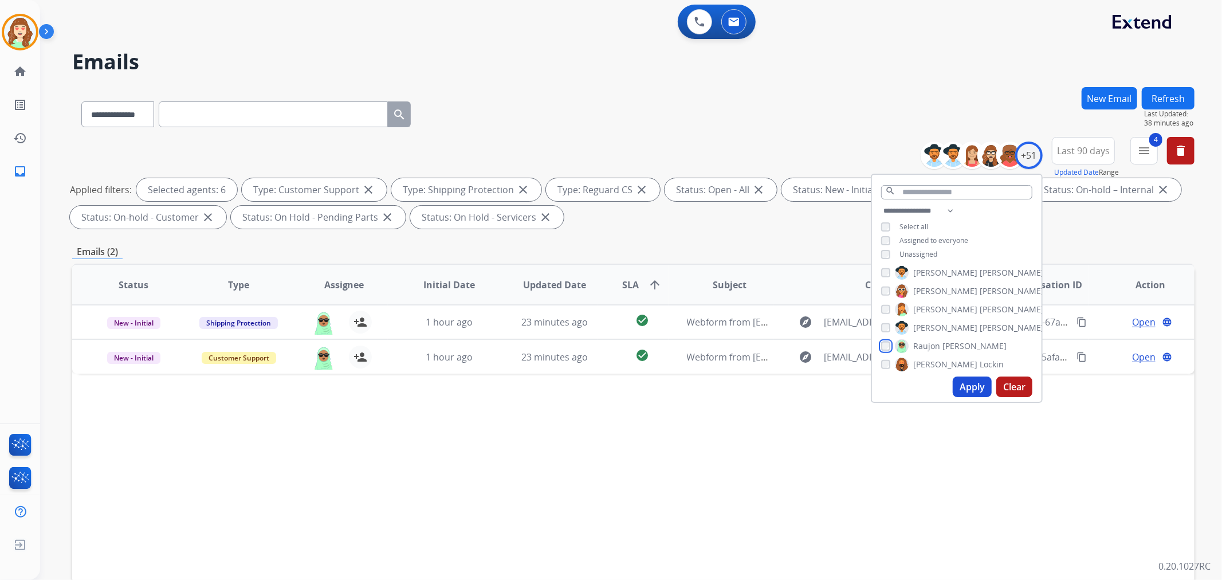
scroll to position [637, 0]
click at [878, 320] on div "[PERSON_NAME] [PERSON_NAME] [PERSON_NAME] [PERSON_NAME] [PERSON_NAME] [PERSON_N…" at bounding box center [957, 319] width 170 height 106
click at [971, 391] on button "Apply" at bounding box center [972, 386] width 39 height 21
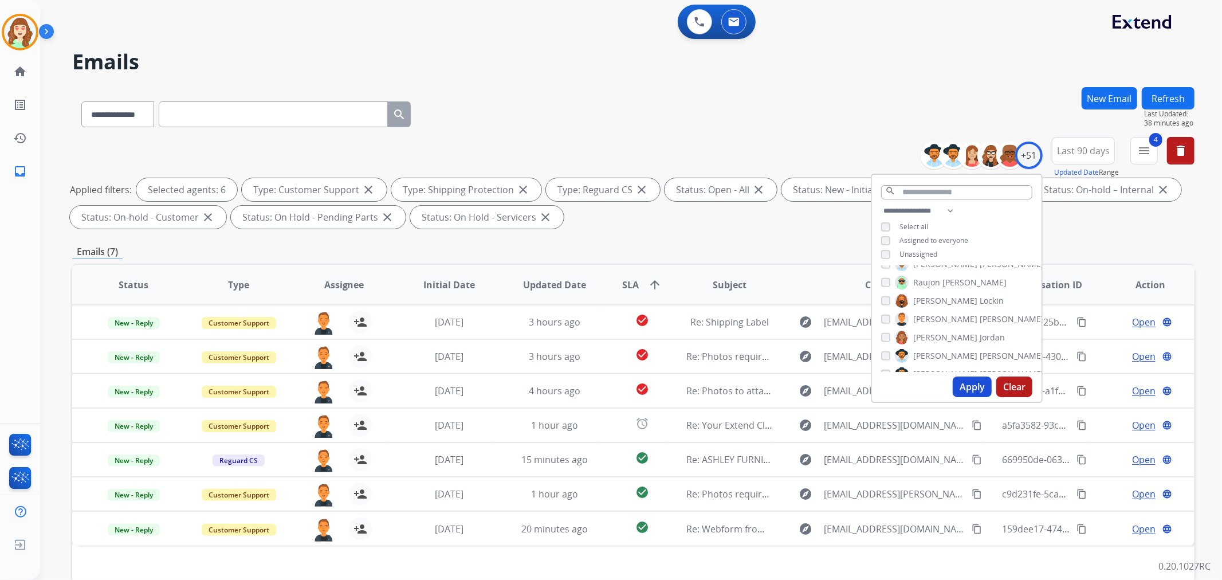
click at [974, 386] on button "Apply" at bounding box center [972, 386] width 39 height 21
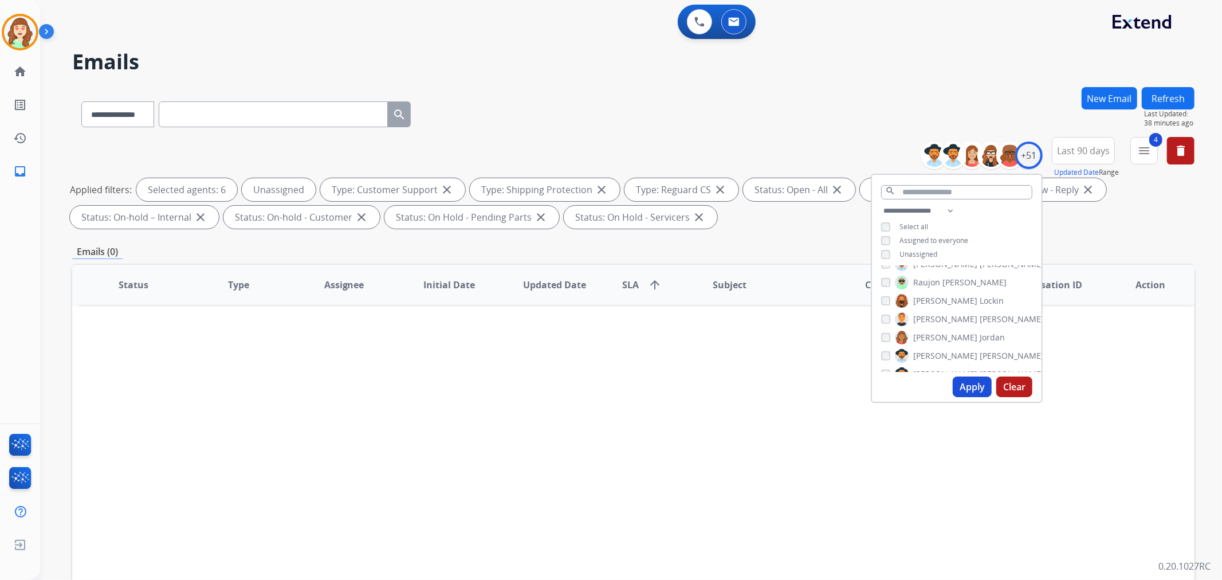
click at [961, 384] on button "Apply" at bounding box center [972, 386] width 39 height 21
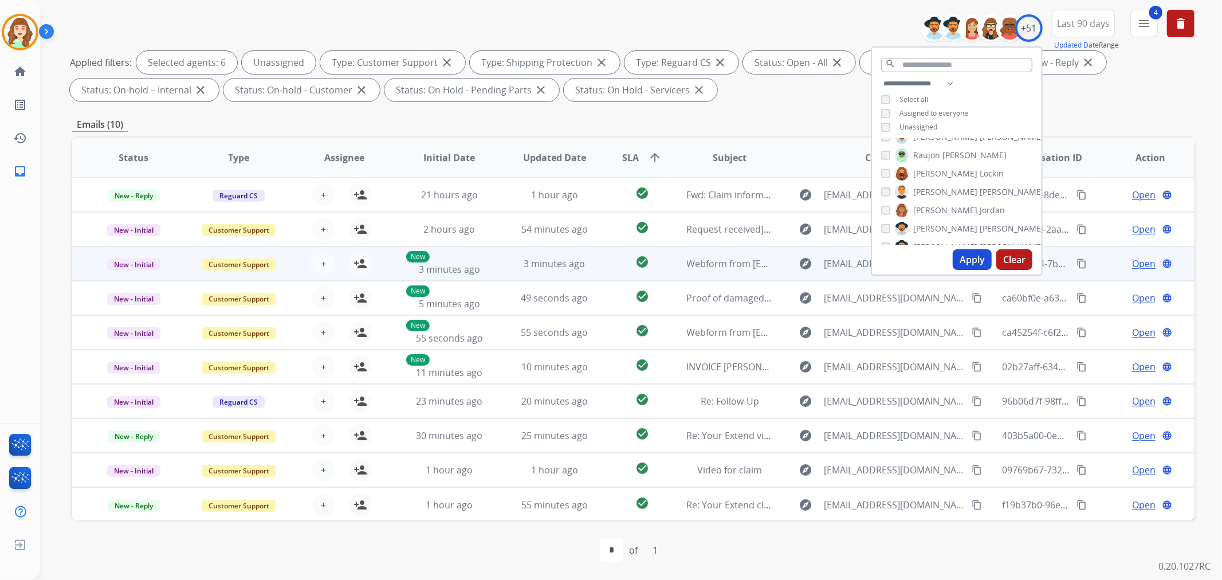
scroll to position [1, 0]
click at [322, 264] on span "+" at bounding box center [323, 263] width 5 height 14
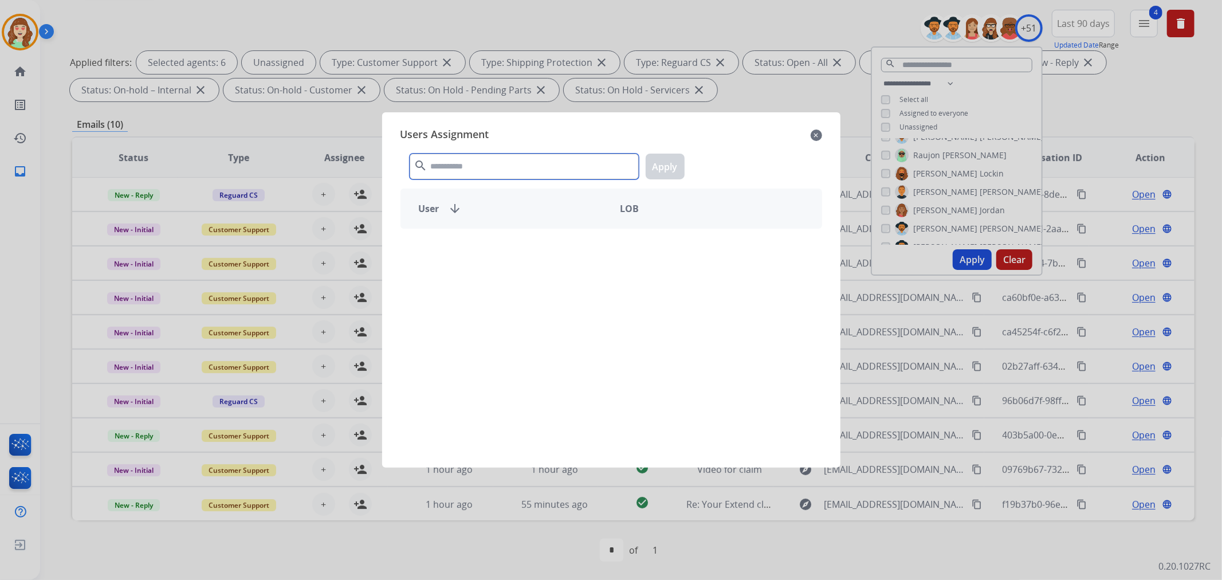
click at [548, 166] on input "text" at bounding box center [524, 167] width 229 height 26
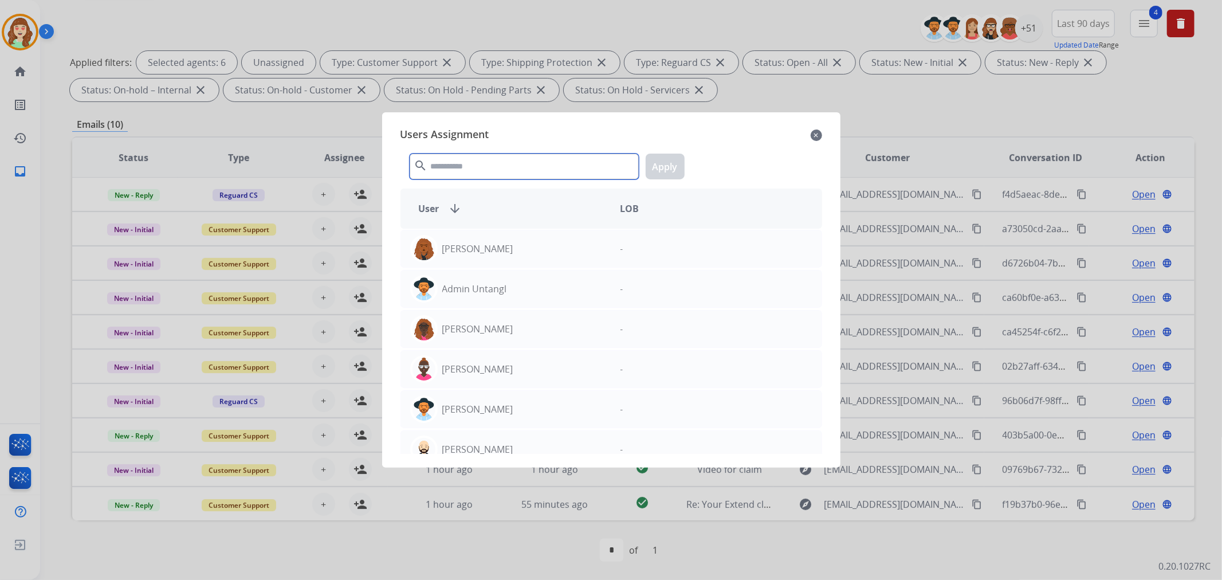
click at [485, 167] on input "text" at bounding box center [524, 167] width 229 height 26
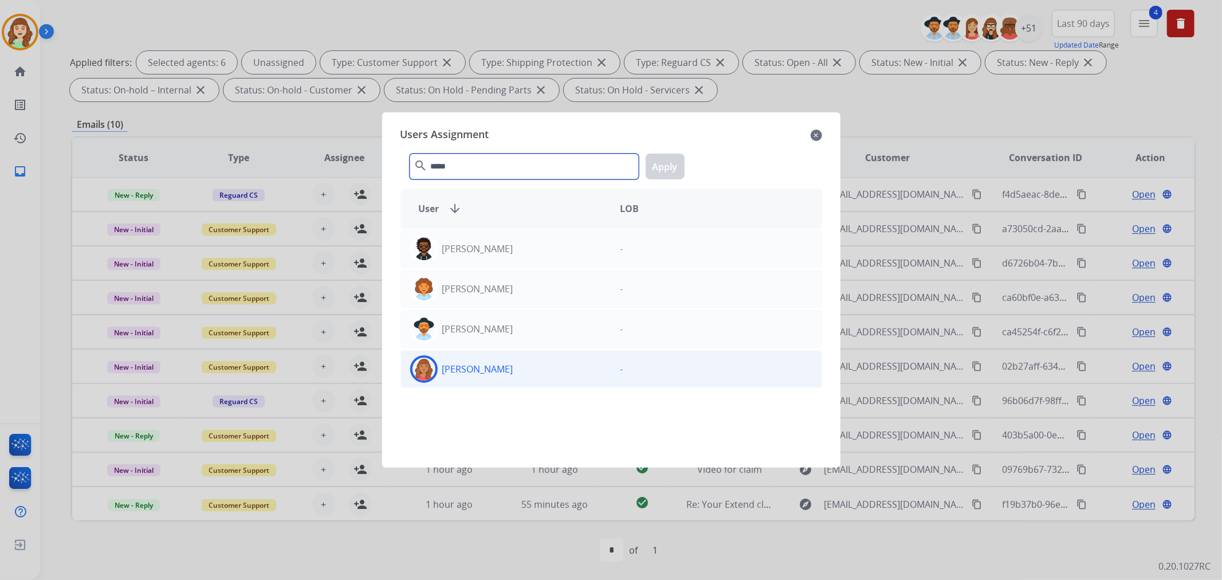
type input "*****"
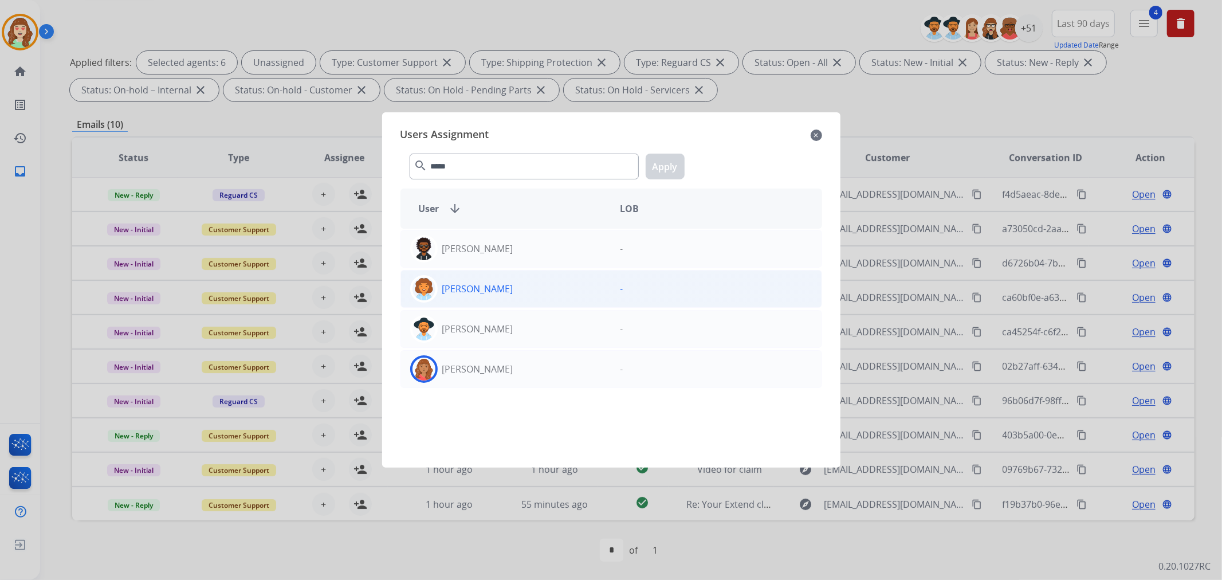
drag, startPoint x: 539, startPoint y: 368, endPoint x: 630, endPoint y: 277, distance: 129.2
click at [541, 368] on div "[PERSON_NAME]" at bounding box center [506, 369] width 210 height 28
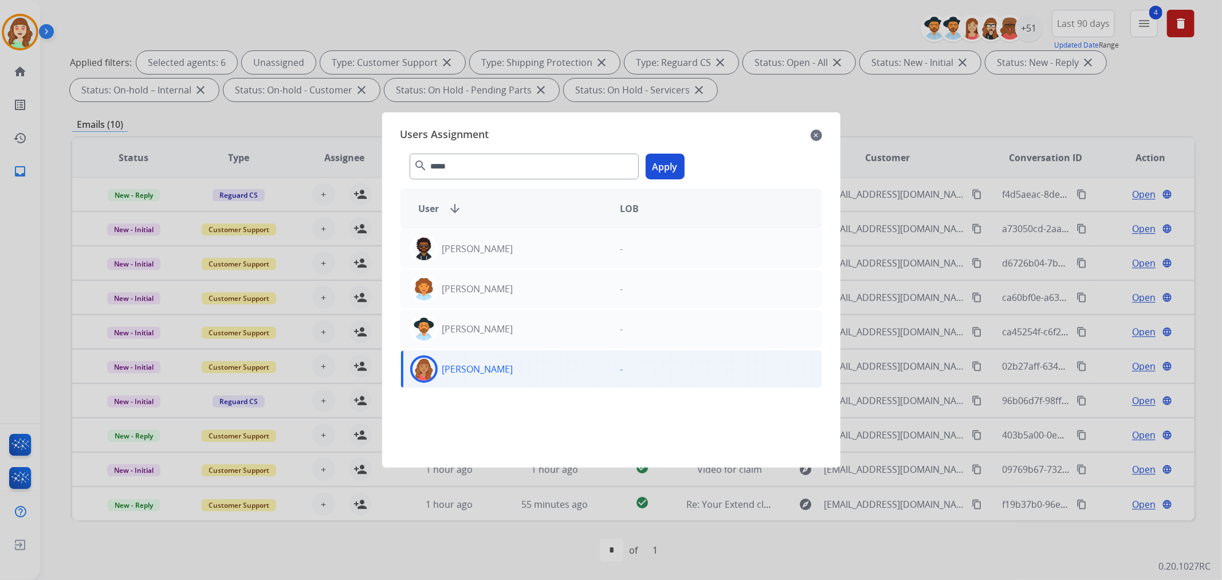
drag, startPoint x: 671, startPoint y: 171, endPoint x: 376, endPoint y: 421, distance: 387.0
click at [670, 171] on button "Apply" at bounding box center [665, 167] width 39 height 26
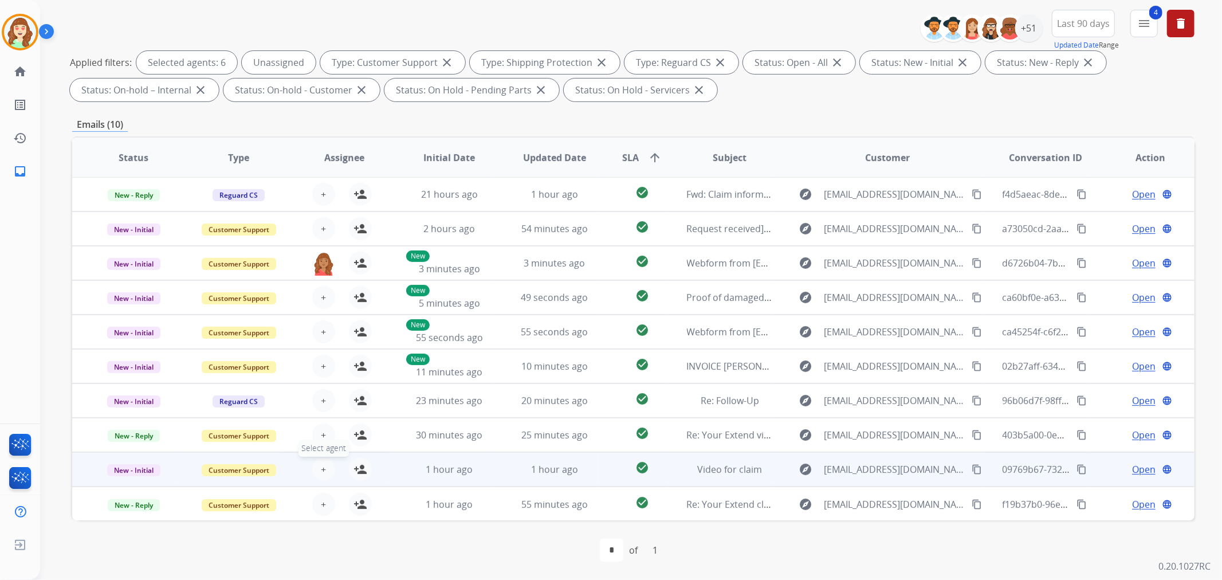
click at [324, 462] on button "+ Select agent" at bounding box center [323, 469] width 23 height 23
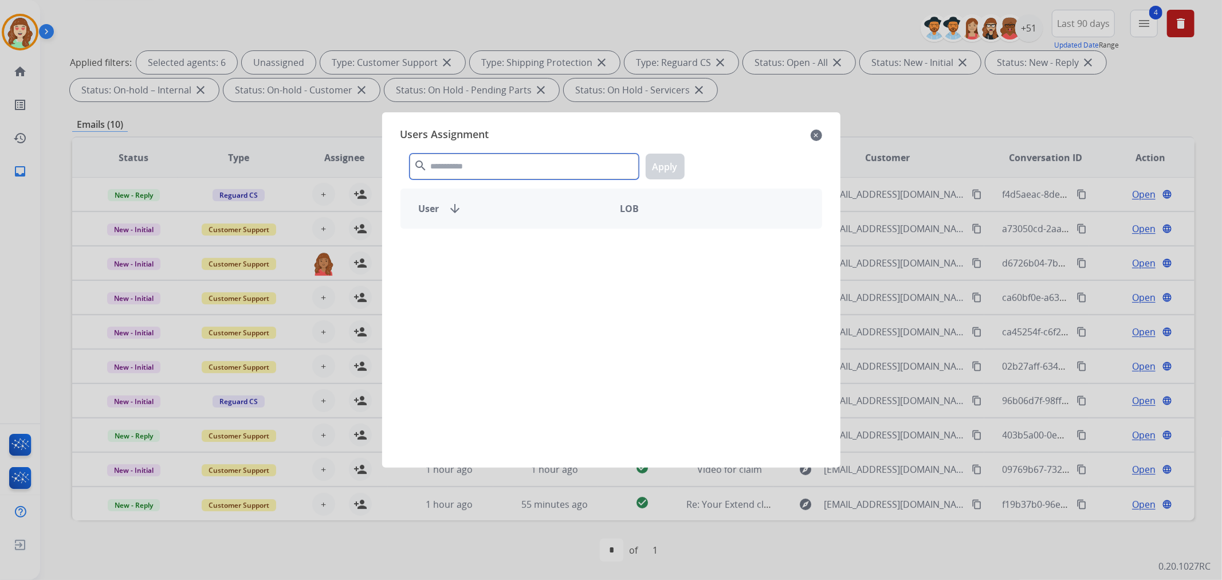
click at [481, 162] on input "text" at bounding box center [524, 167] width 229 height 26
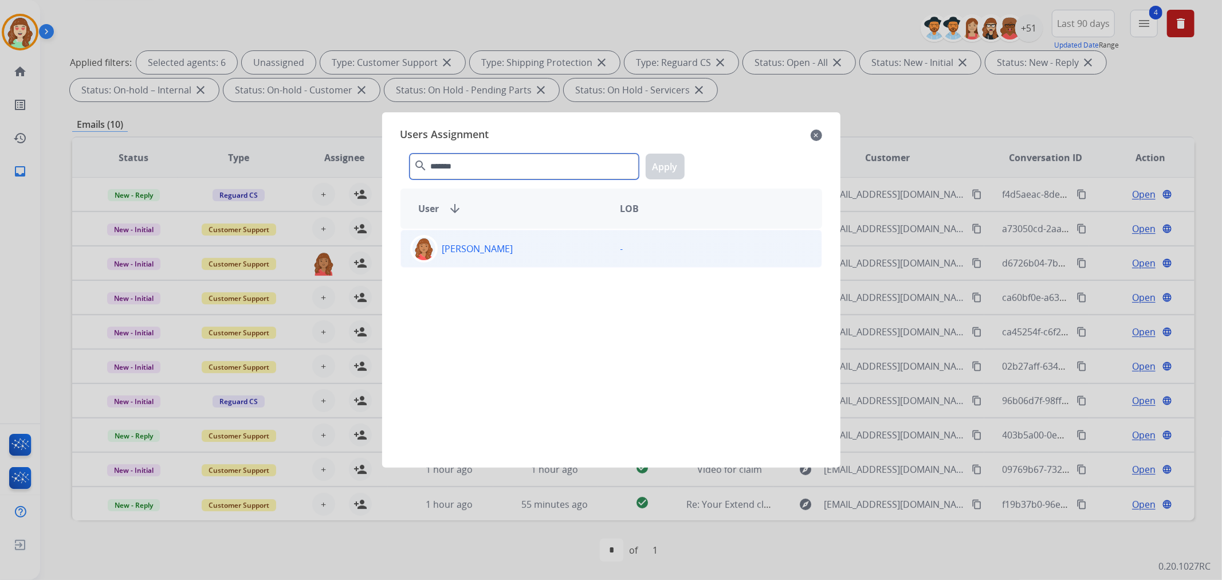
type input "*******"
drag, startPoint x: 529, startPoint y: 258, endPoint x: 565, endPoint y: 241, distance: 39.7
click at [531, 257] on div "[PERSON_NAME]" at bounding box center [506, 249] width 210 height 28
click at [668, 170] on button "Apply" at bounding box center [665, 167] width 39 height 26
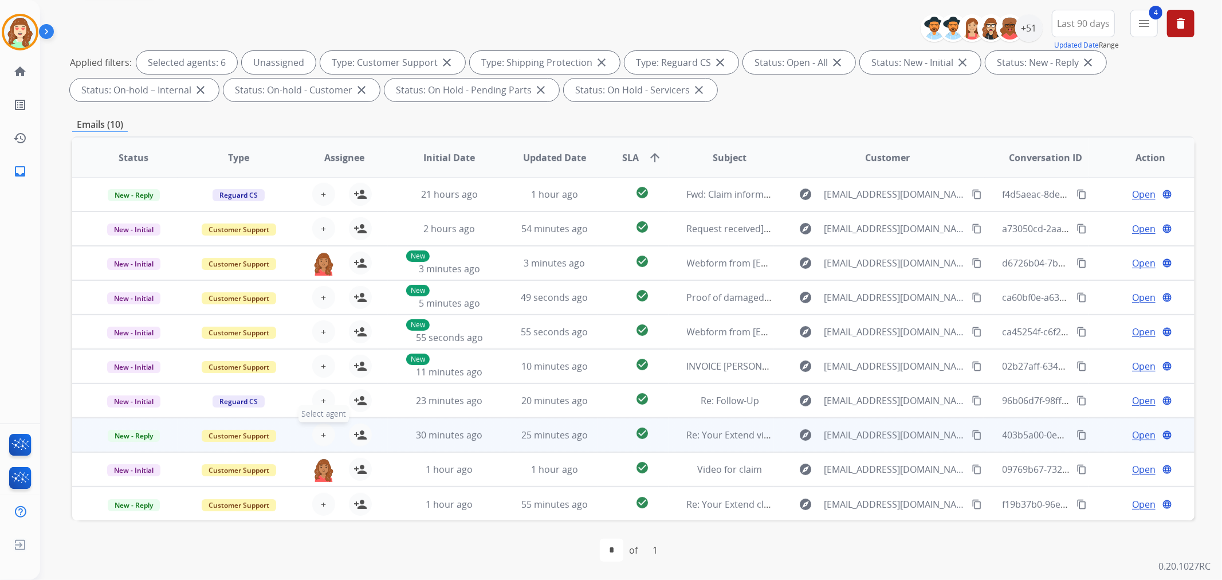
click at [323, 431] on span "+" at bounding box center [323, 435] width 5 height 14
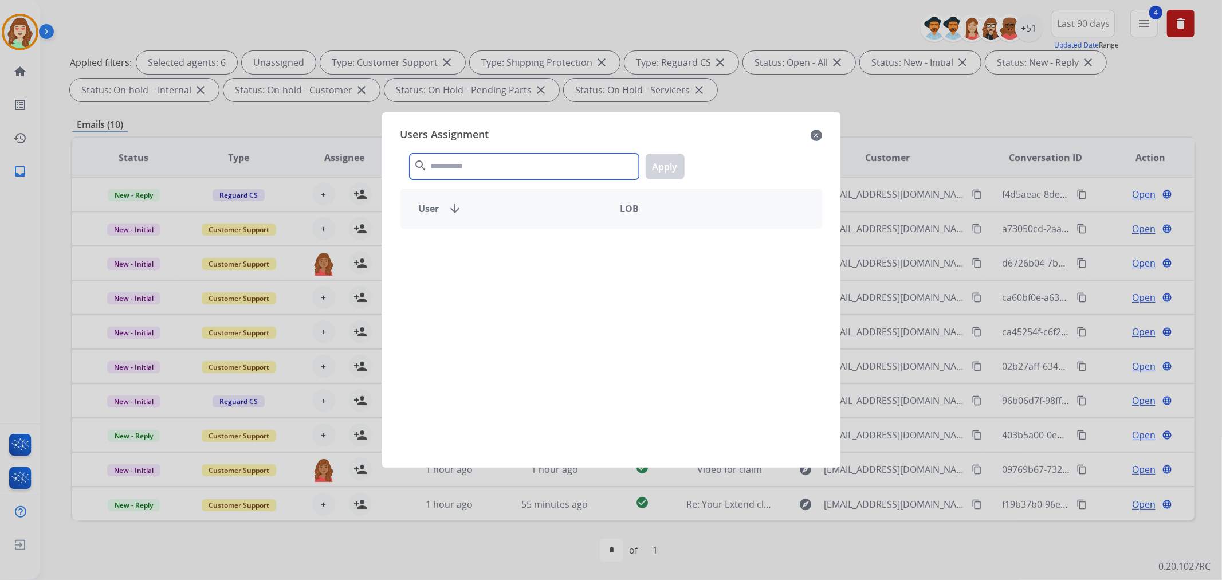
click at [470, 166] on input "text" at bounding box center [524, 167] width 229 height 26
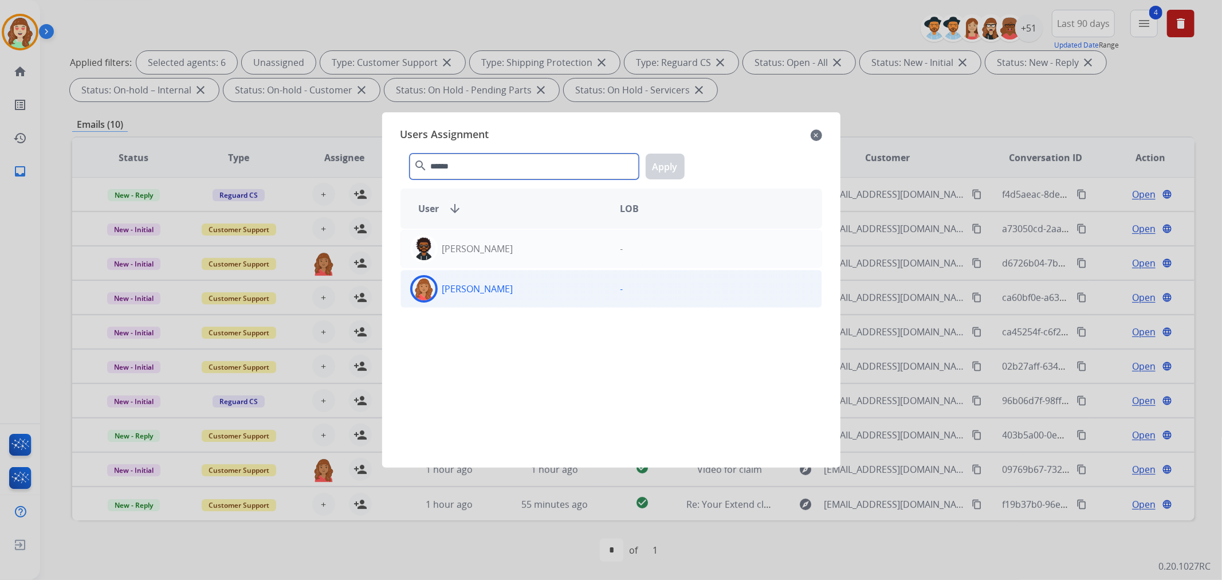
type input "******"
drag, startPoint x: 526, startPoint y: 295, endPoint x: 638, endPoint y: 215, distance: 137.3
click at [526, 294] on div "[PERSON_NAME]" at bounding box center [506, 289] width 210 height 28
click at [660, 171] on button "Apply" at bounding box center [665, 167] width 39 height 26
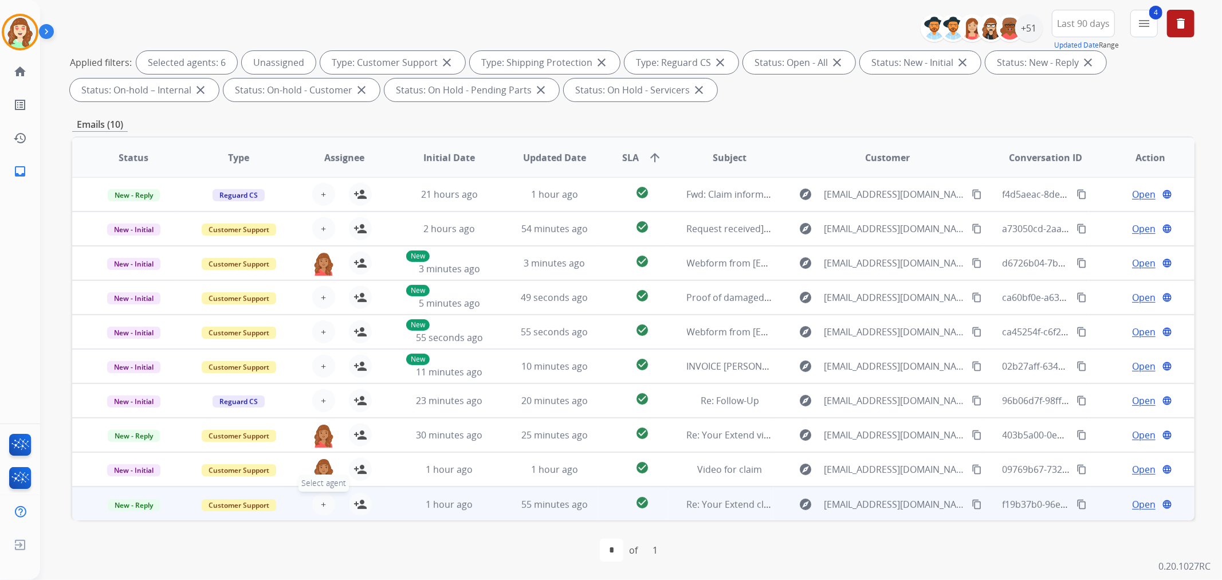
click at [323, 505] on span "+" at bounding box center [323, 504] width 5 height 14
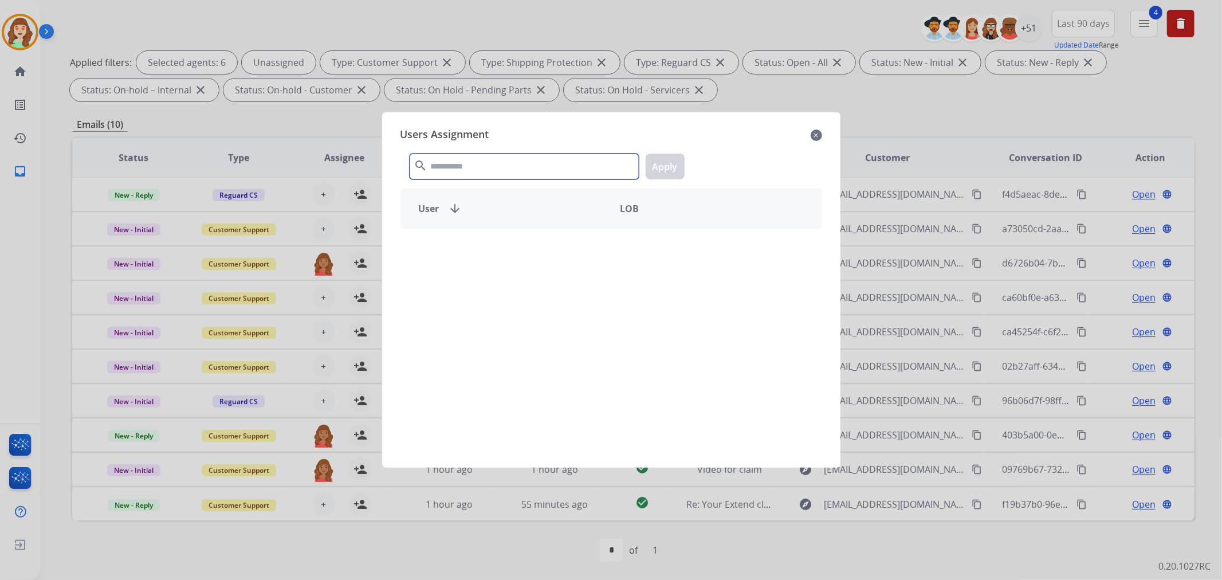
click at [485, 161] on input "text" at bounding box center [524, 167] width 229 height 26
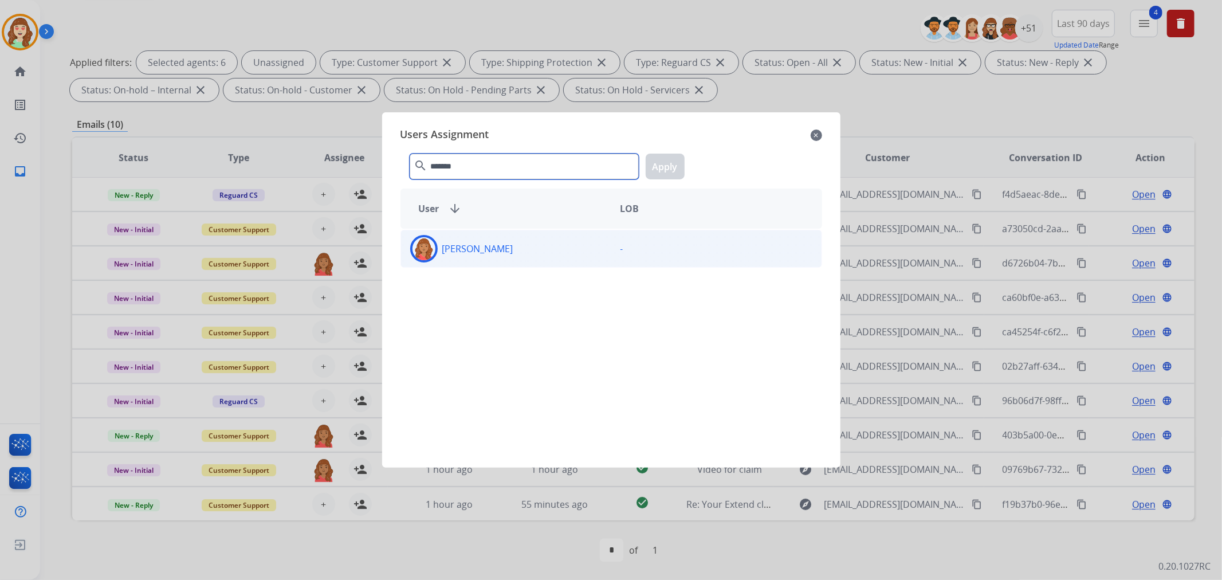
type input "*******"
drag, startPoint x: 510, startPoint y: 255, endPoint x: 646, endPoint y: 186, distance: 152.7
click at [512, 256] on div "[PERSON_NAME]" at bounding box center [506, 249] width 210 height 28
drag, startPoint x: 661, startPoint y: 166, endPoint x: 674, endPoint y: 168, distance: 13.4
click at [662, 160] on button "Apply" at bounding box center [665, 167] width 39 height 26
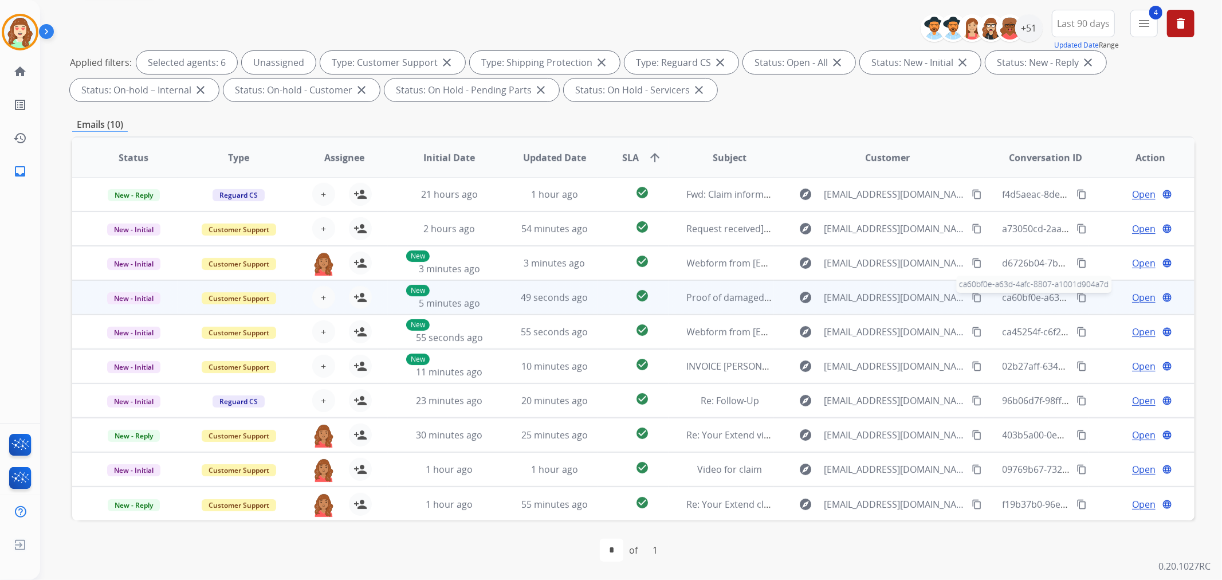
scroll to position [0, 0]
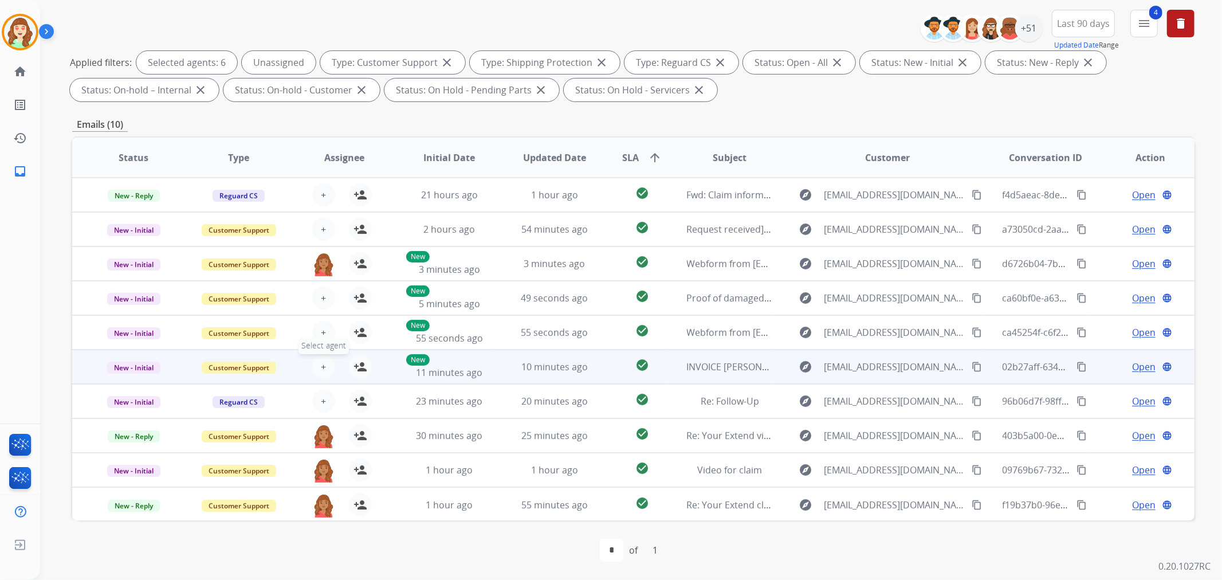
click at [321, 367] on span "+" at bounding box center [323, 367] width 5 height 14
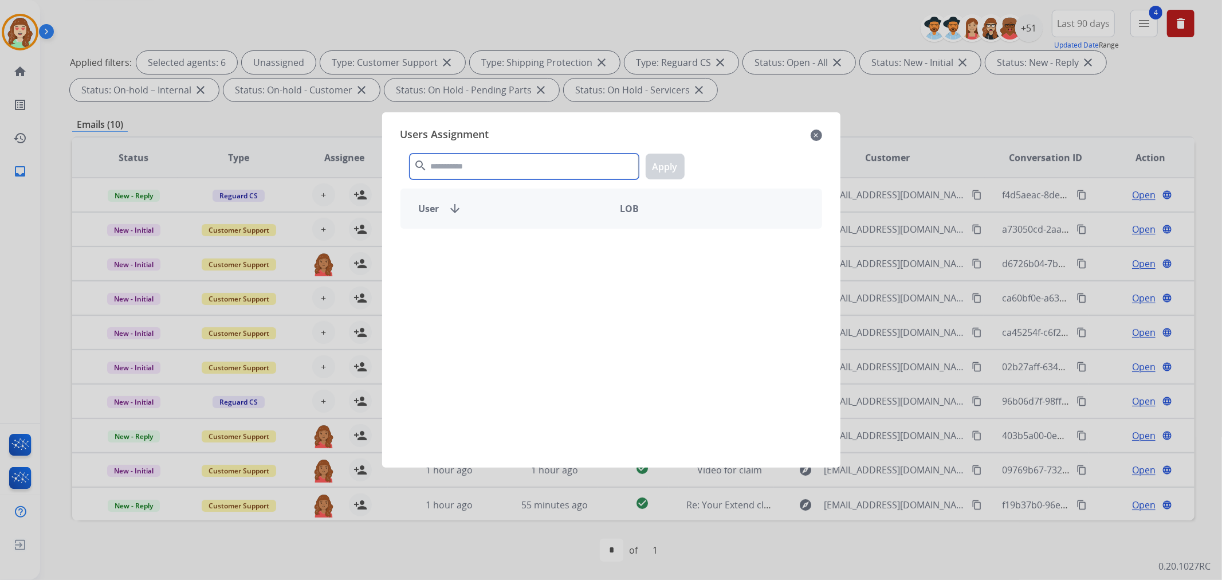
click at [533, 163] on input "text" at bounding box center [524, 167] width 229 height 26
type input "*******"
click at [570, 244] on div "[PERSON_NAME]" at bounding box center [506, 249] width 210 height 28
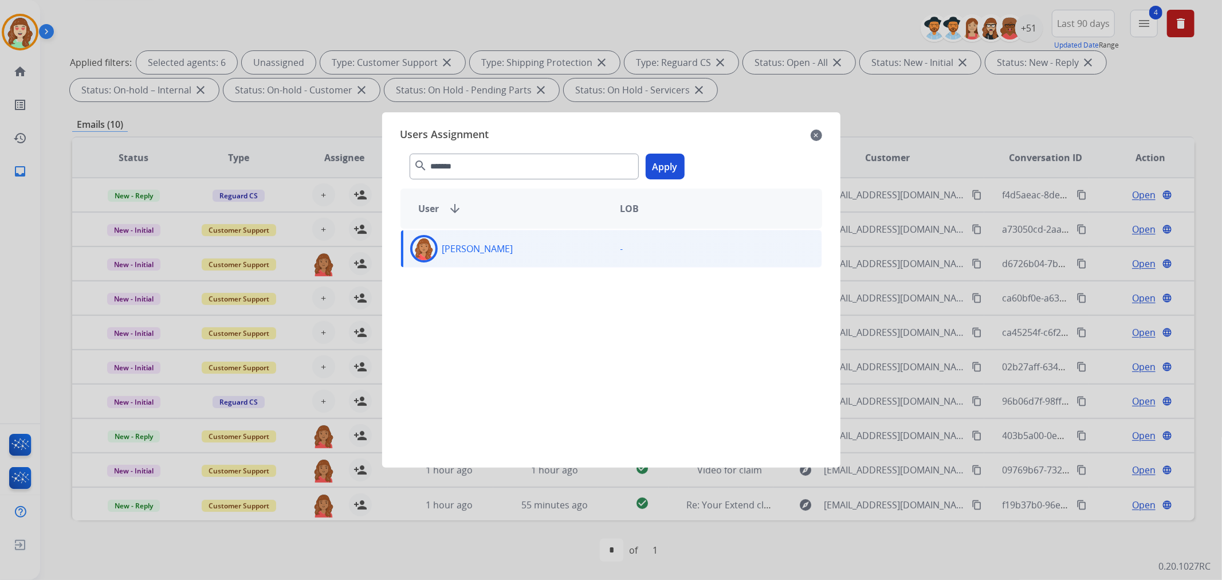
click at [668, 162] on button "Apply" at bounding box center [665, 167] width 39 height 26
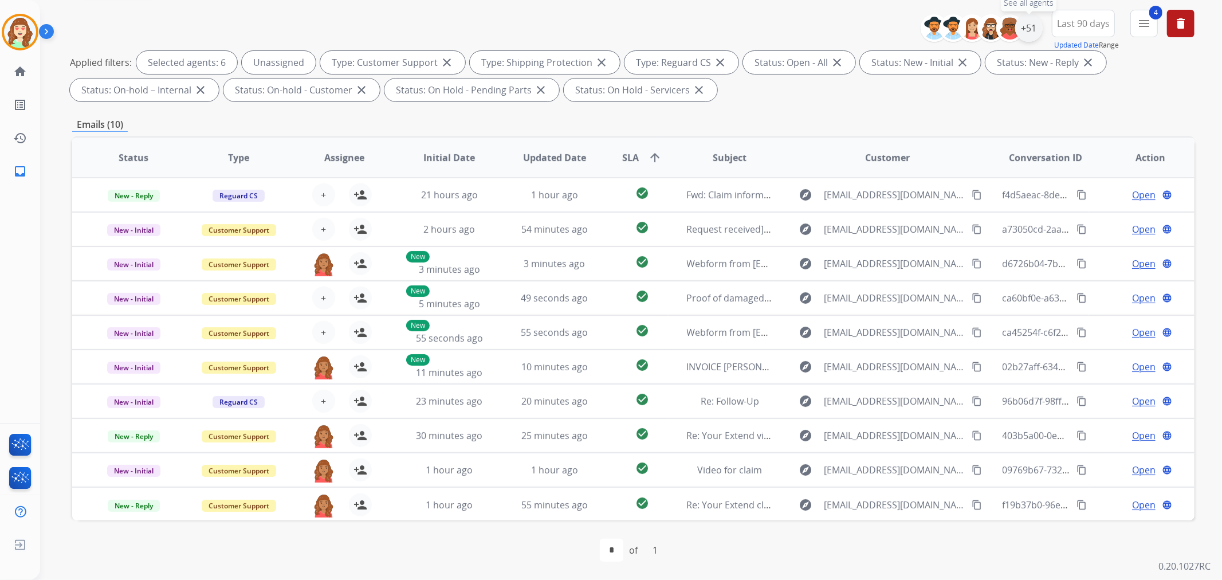
click at [1031, 27] on div "+51" at bounding box center [1029, 28] width 28 height 28
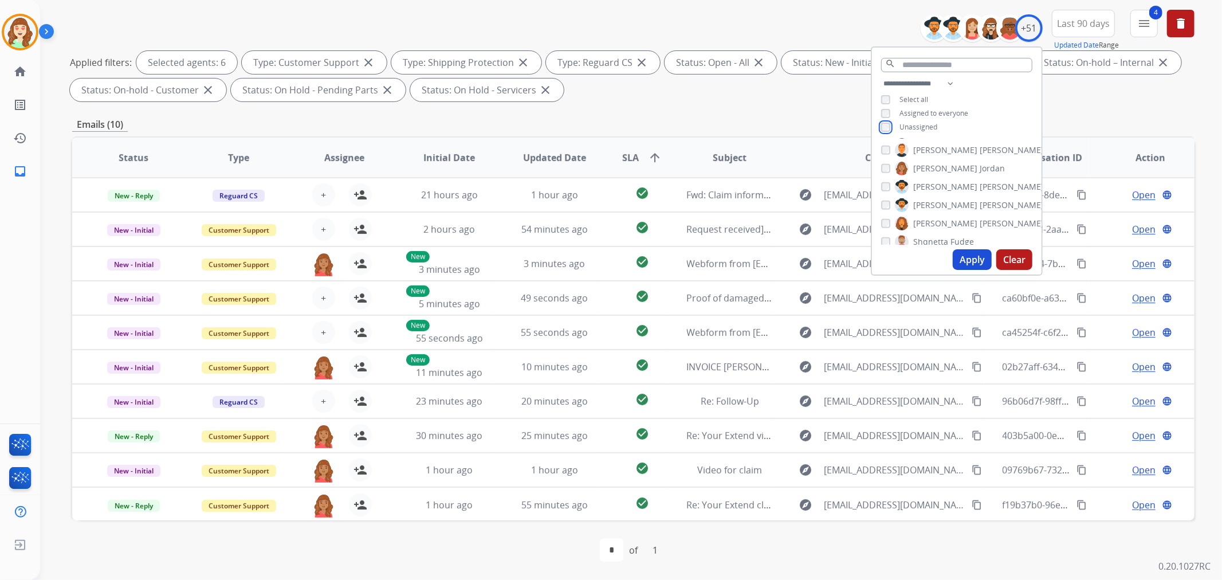
scroll to position [700, 0]
click at [966, 258] on button "Apply" at bounding box center [972, 259] width 39 height 21
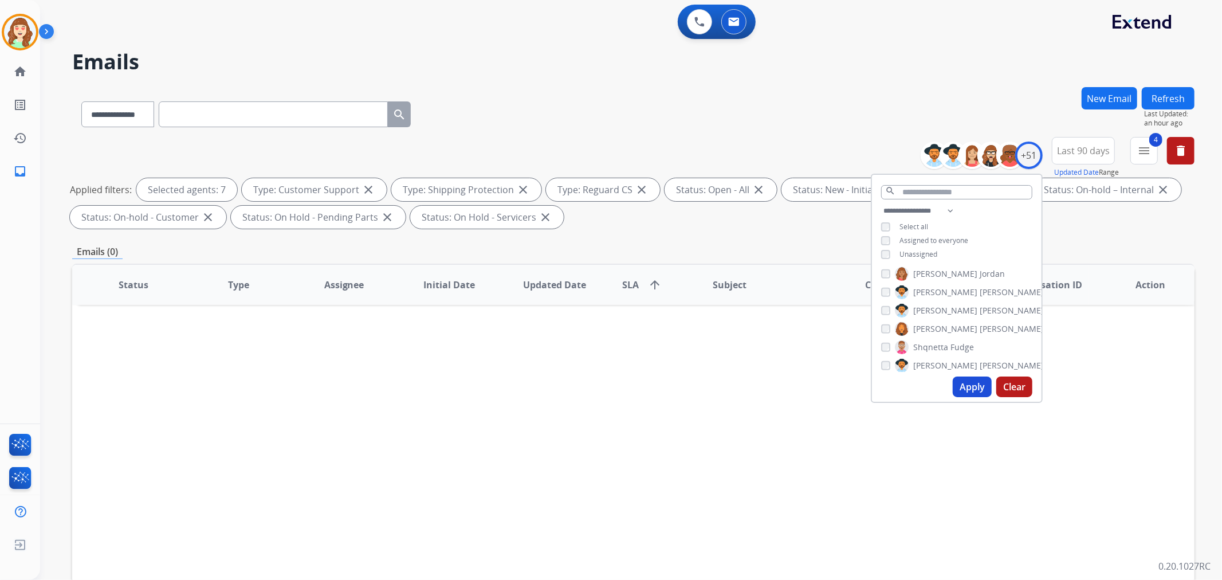
scroll to position [764, 0]
click at [967, 387] on button "Apply" at bounding box center [972, 386] width 39 height 21
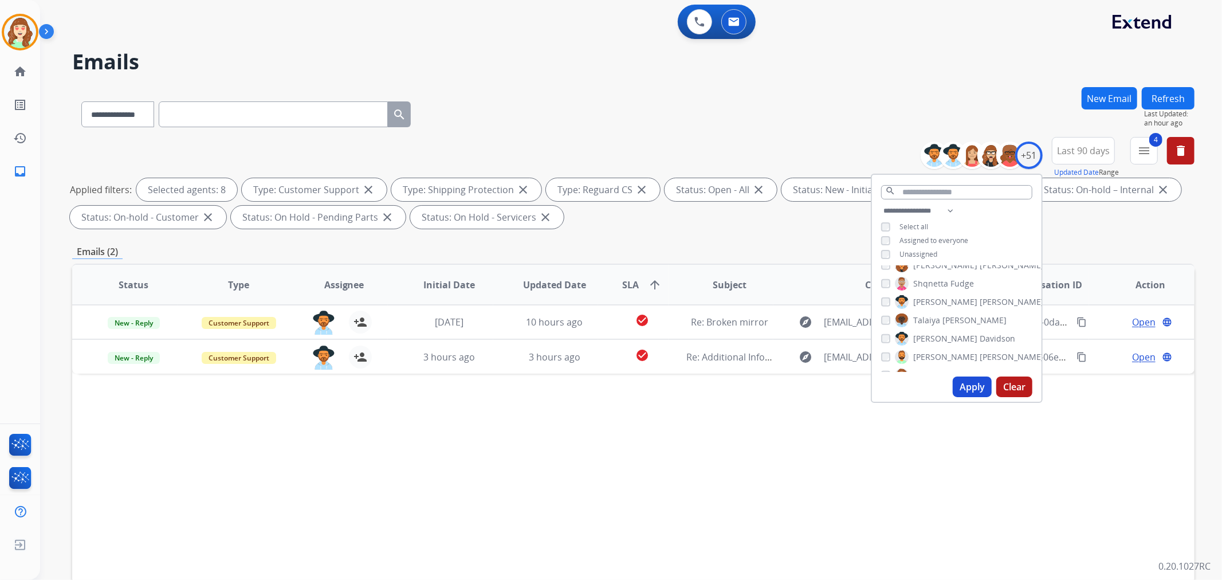
click at [959, 382] on button "Apply" at bounding box center [972, 386] width 39 height 21
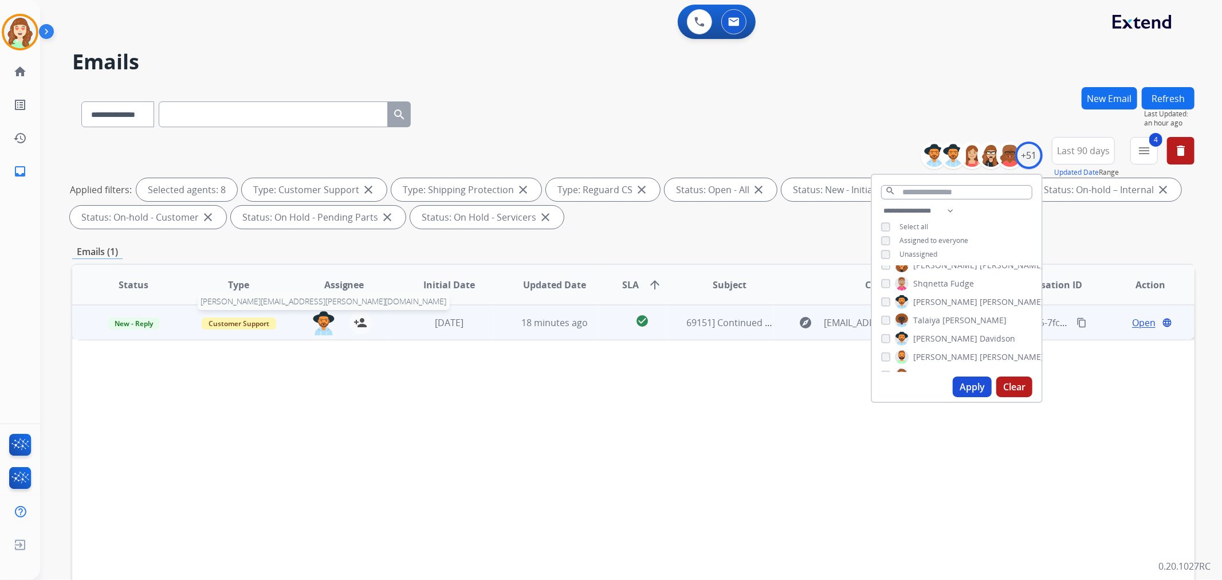
click at [316, 323] on img at bounding box center [323, 323] width 23 height 24
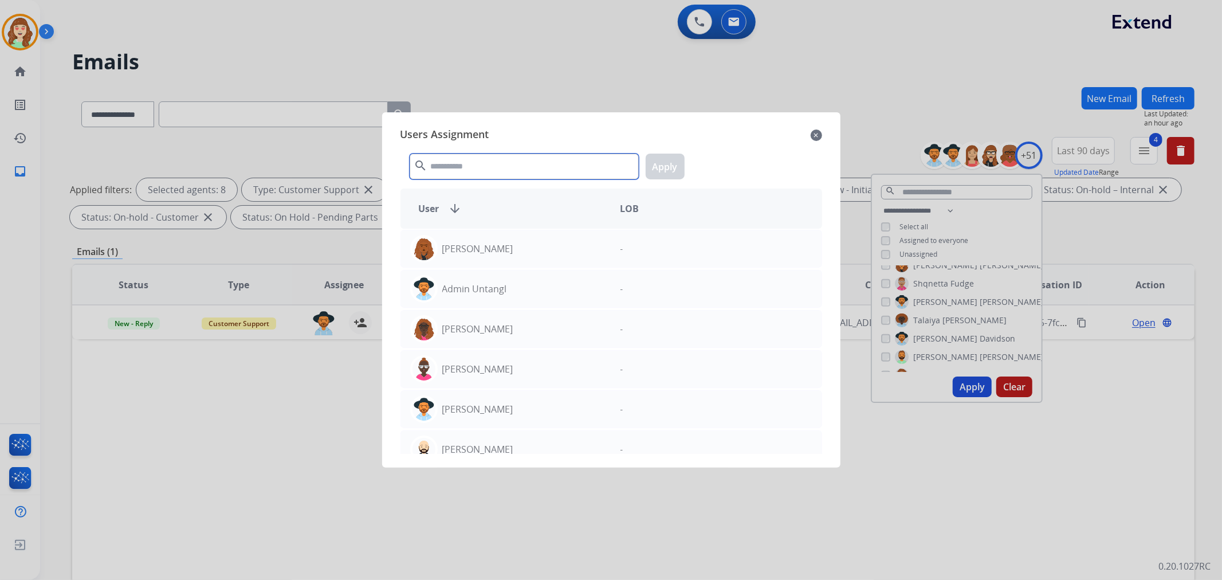
click at [496, 166] on input "text" at bounding box center [524, 167] width 229 height 26
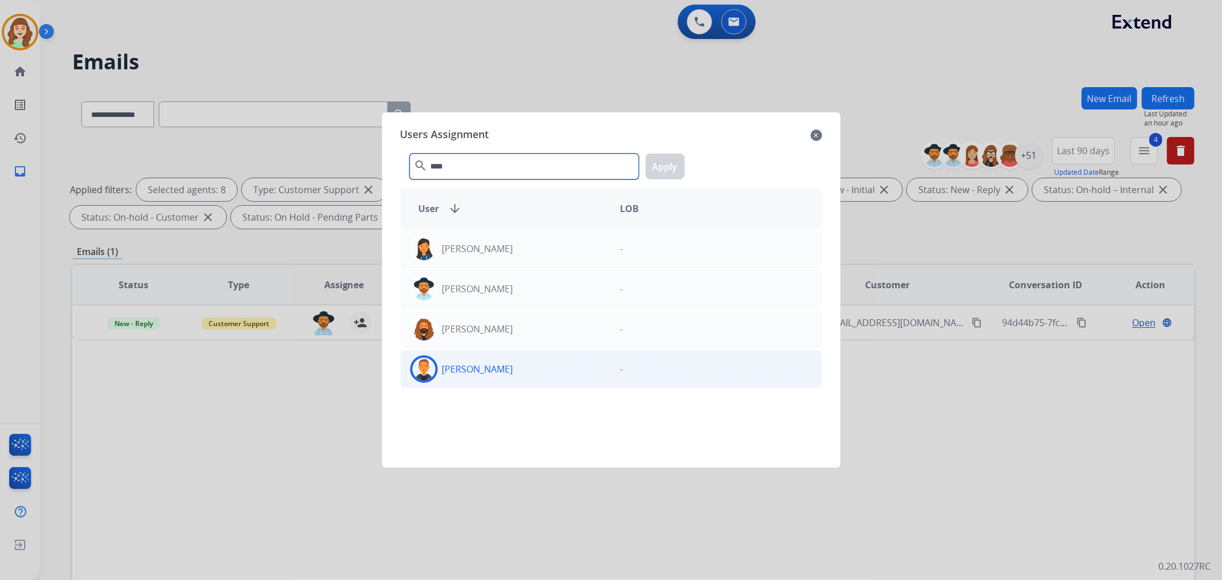
type input "****"
drag, startPoint x: 519, startPoint y: 372, endPoint x: 610, endPoint y: 283, distance: 128.0
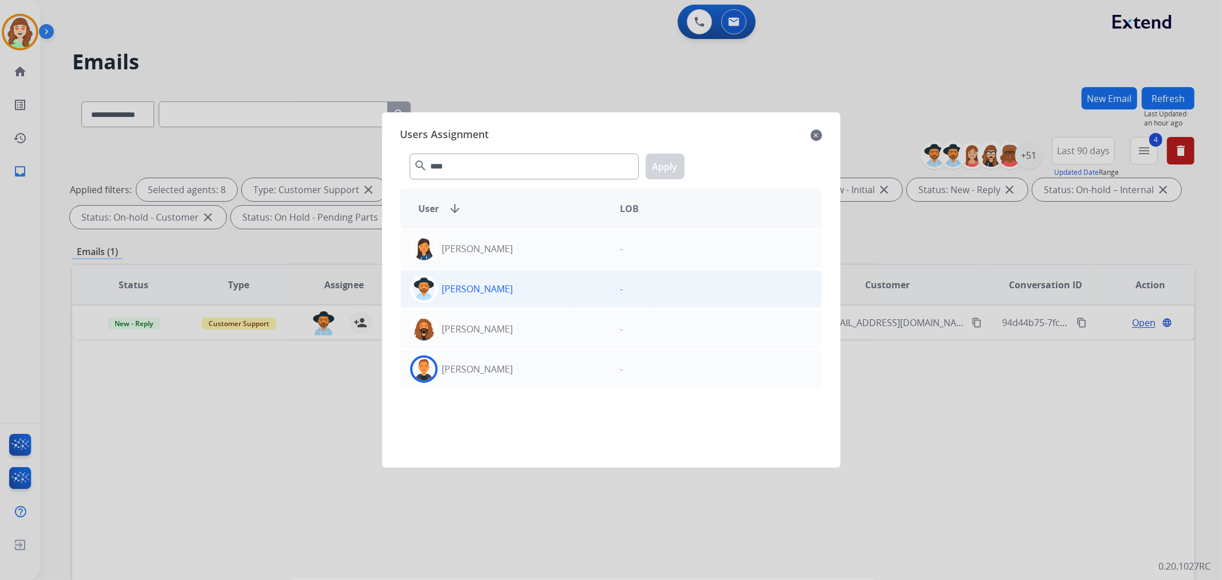
click at [519, 372] on div "[PERSON_NAME]" at bounding box center [506, 369] width 210 height 28
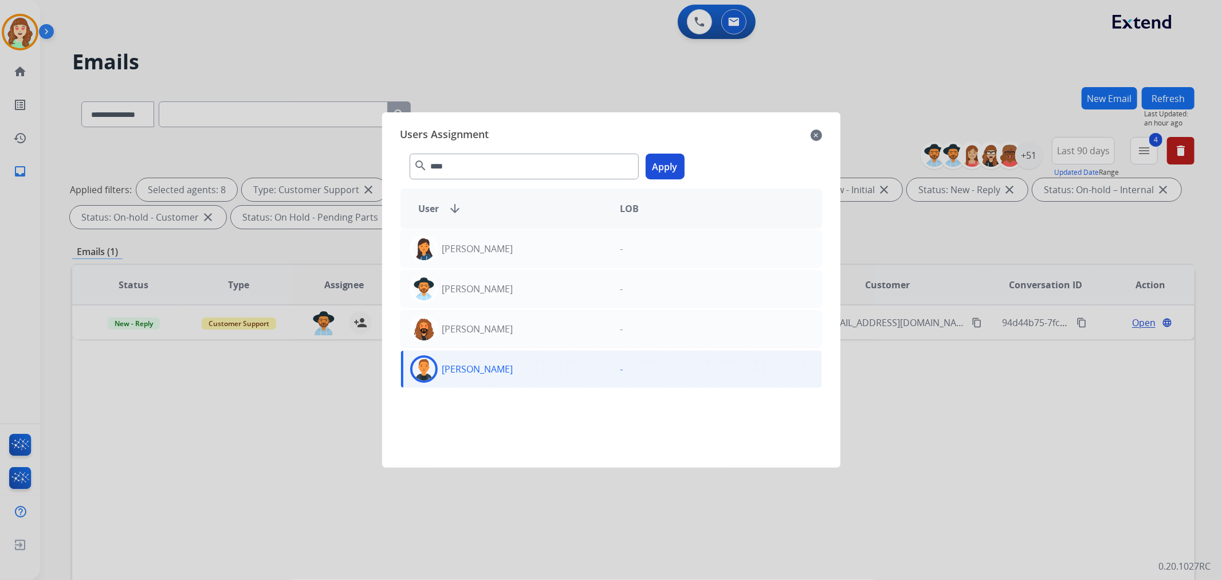
click at [665, 165] on button "Apply" at bounding box center [665, 167] width 39 height 26
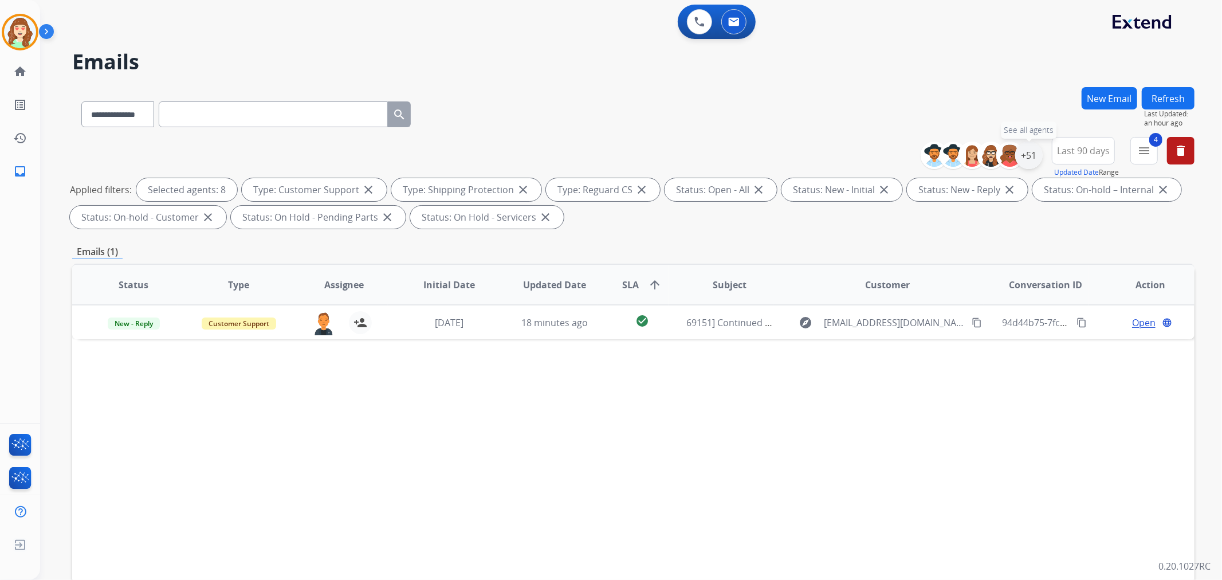
click at [1027, 152] on div "+51" at bounding box center [1029, 156] width 28 height 28
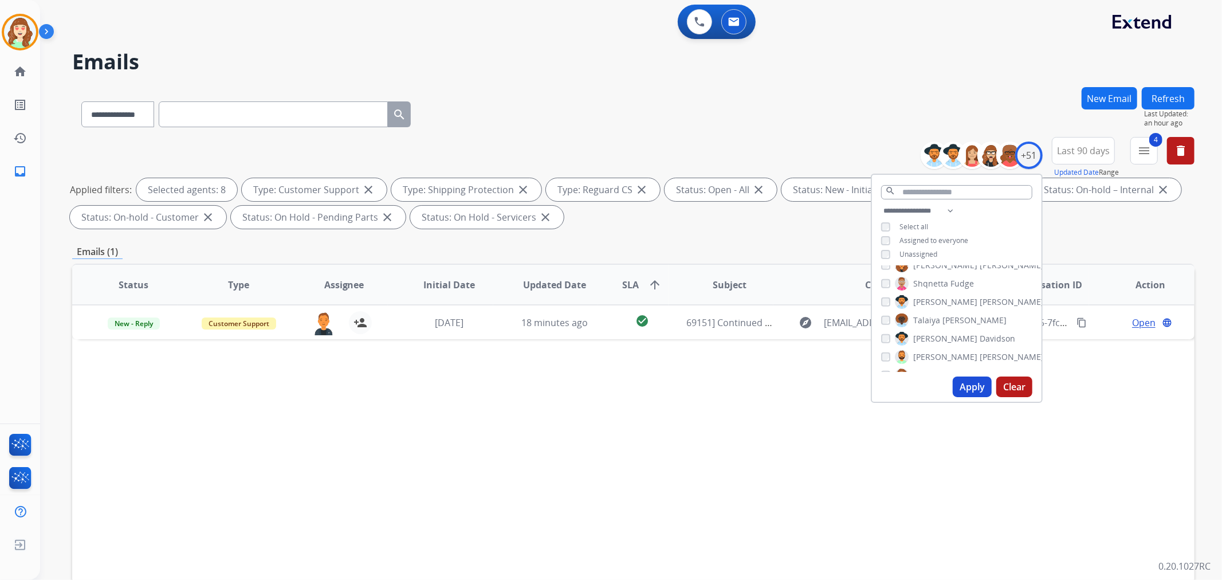
click at [965, 386] on button "Apply" at bounding box center [972, 386] width 39 height 21
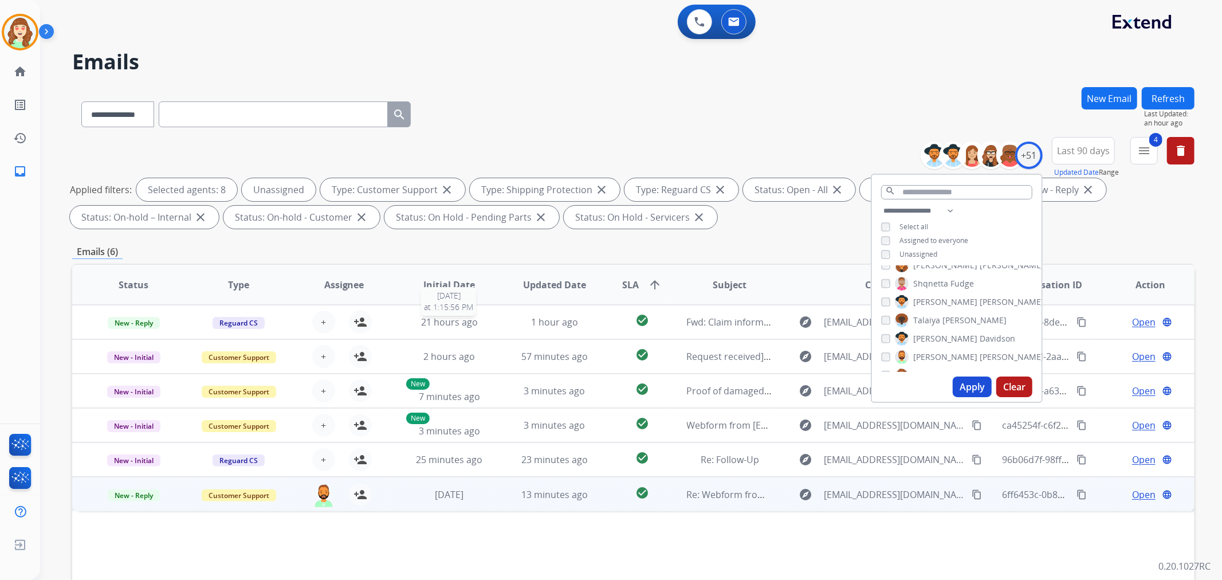
scroll to position [127, 0]
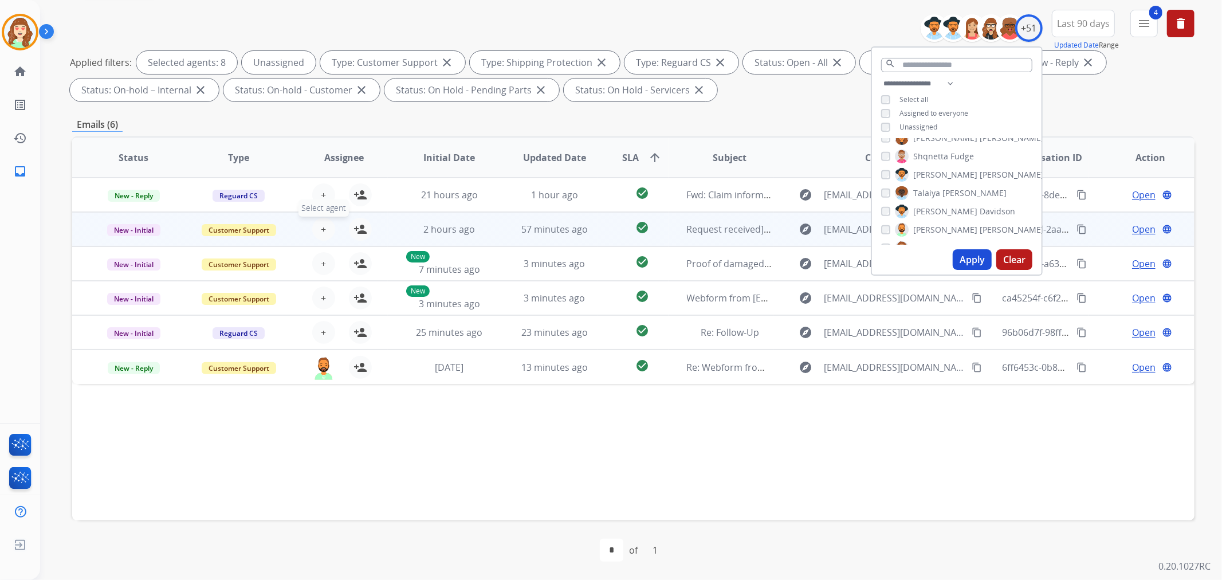
click at [318, 222] on button "+ Select agent" at bounding box center [323, 229] width 23 height 23
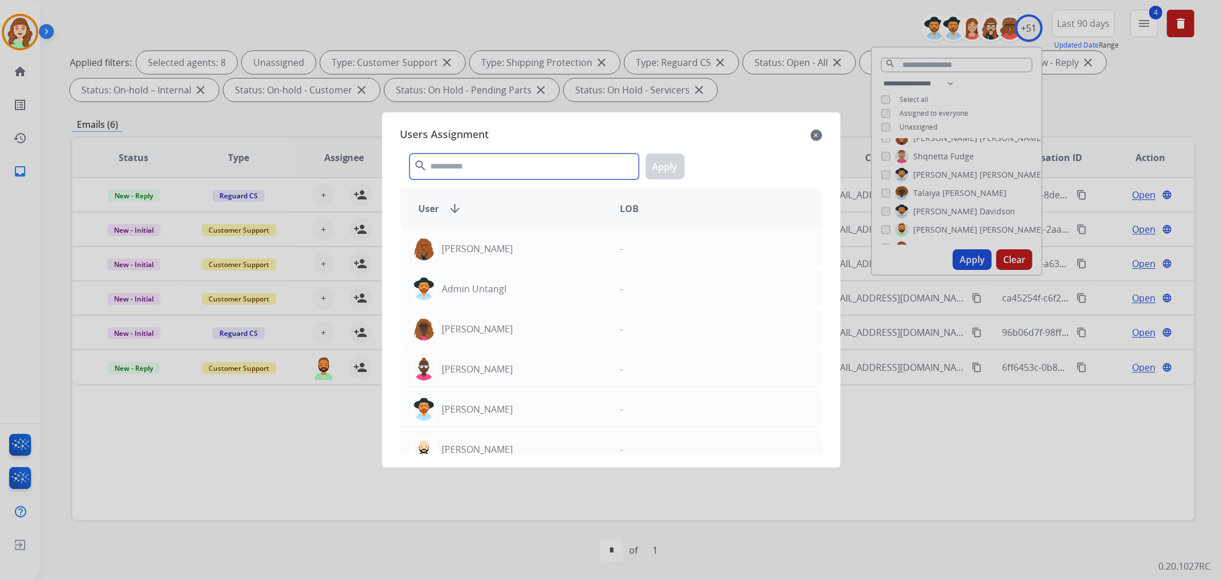
click at [470, 166] on input "text" at bounding box center [524, 167] width 229 height 26
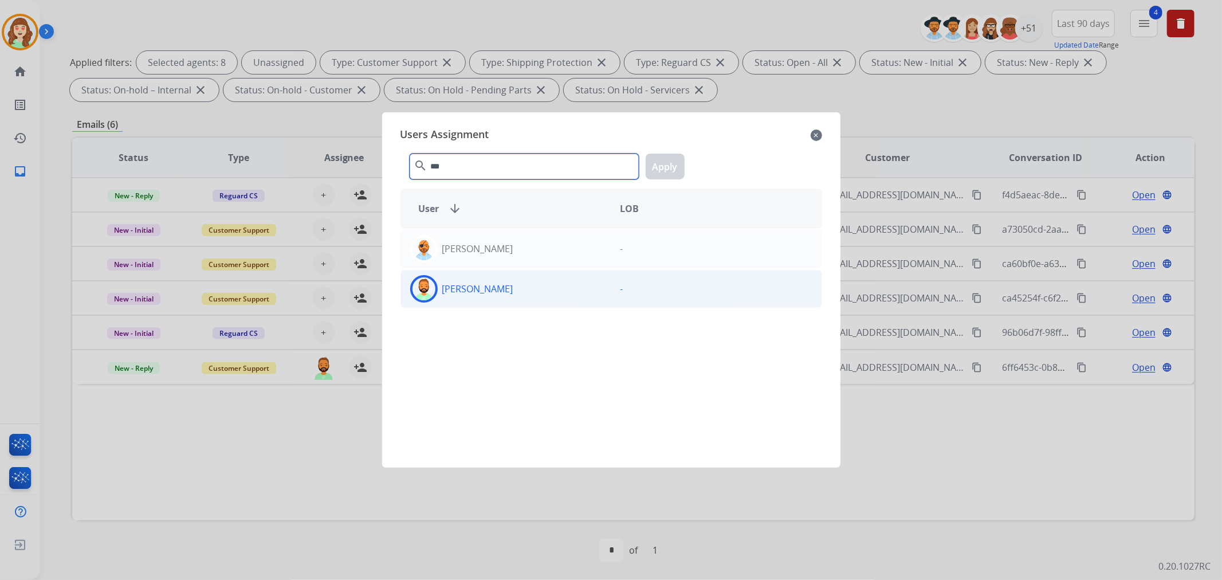
type input "***"
drag, startPoint x: 579, startPoint y: 290, endPoint x: 673, endPoint y: 168, distance: 153.2
click at [588, 285] on div "[PERSON_NAME]" at bounding box center [506, 289] width 210 height 28
click at [668, 161] on button "Apply" at bounding box center [665, 167] width 39 height 26
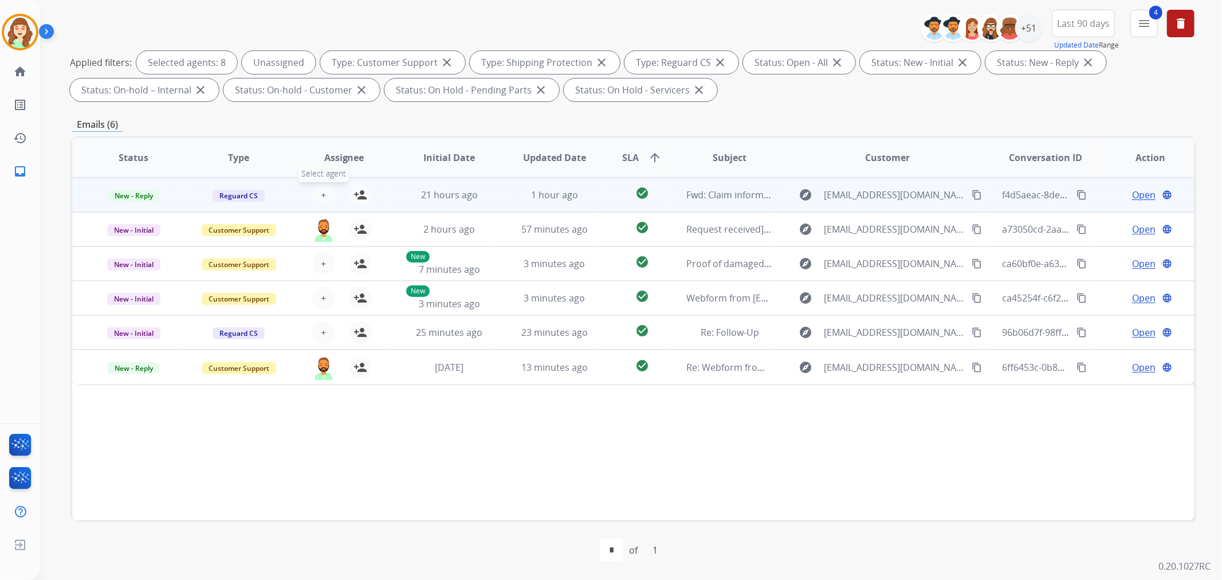
click at [321, 193] on span "+" at bounding box center [323, 195] width 5 height 14
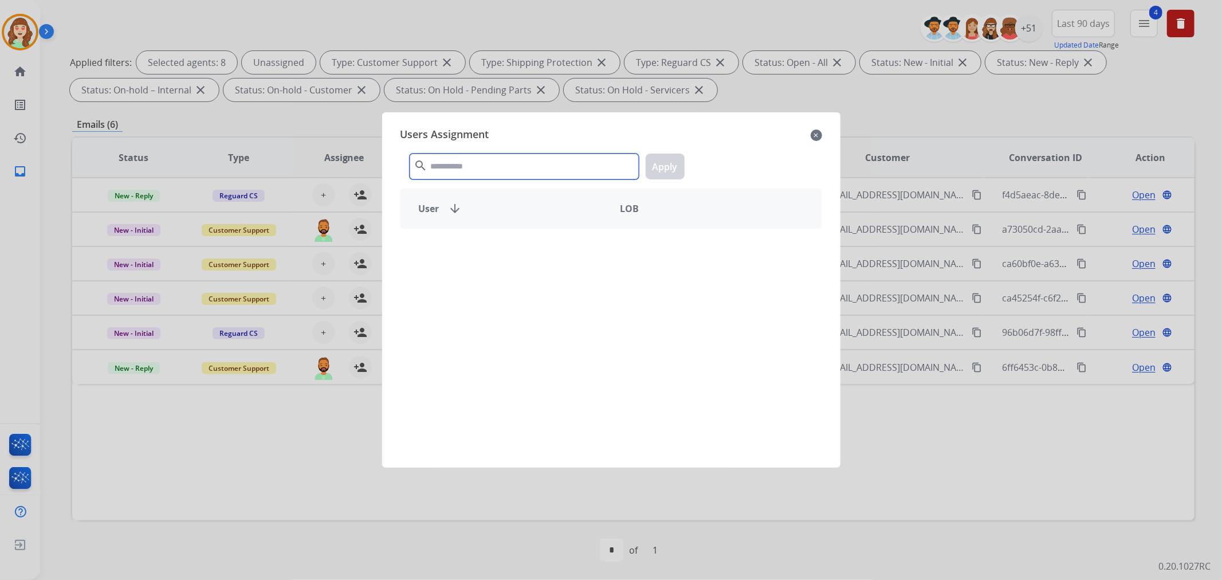
click at [491, 166] on input "text" at bounding box center [524, 167] width 229 height 26
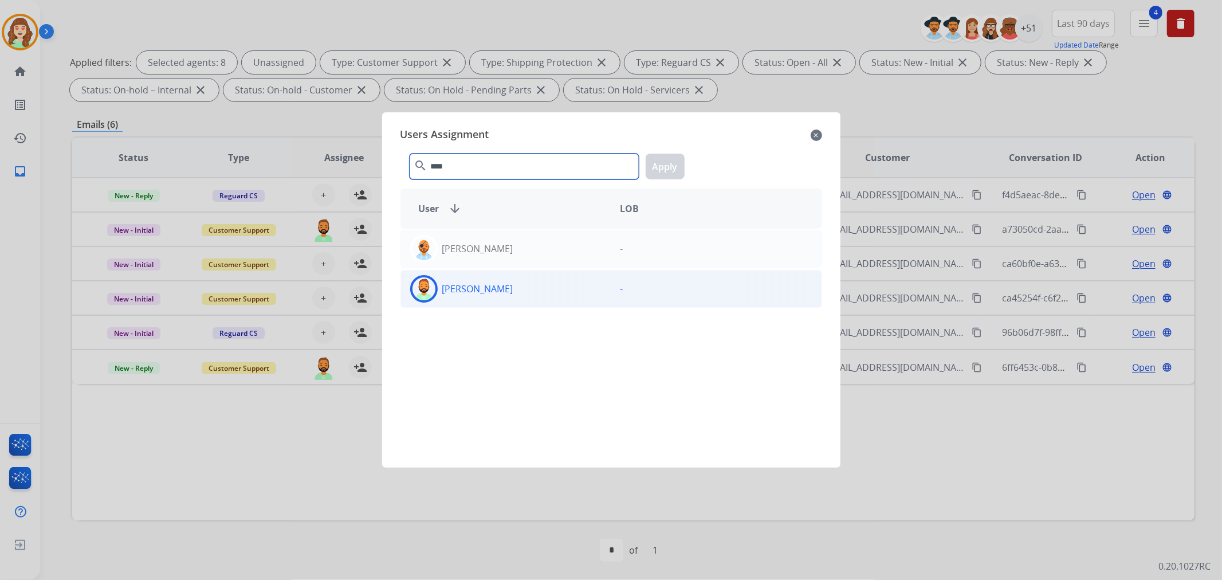
type input "****"
click at [539, 293] on div "[PERSON_NAME]" at bounding box center [506, 289] width 210 height 28
click at [662, 171] on button "Apply" at bounding box center [665, 167] width 39 height 26
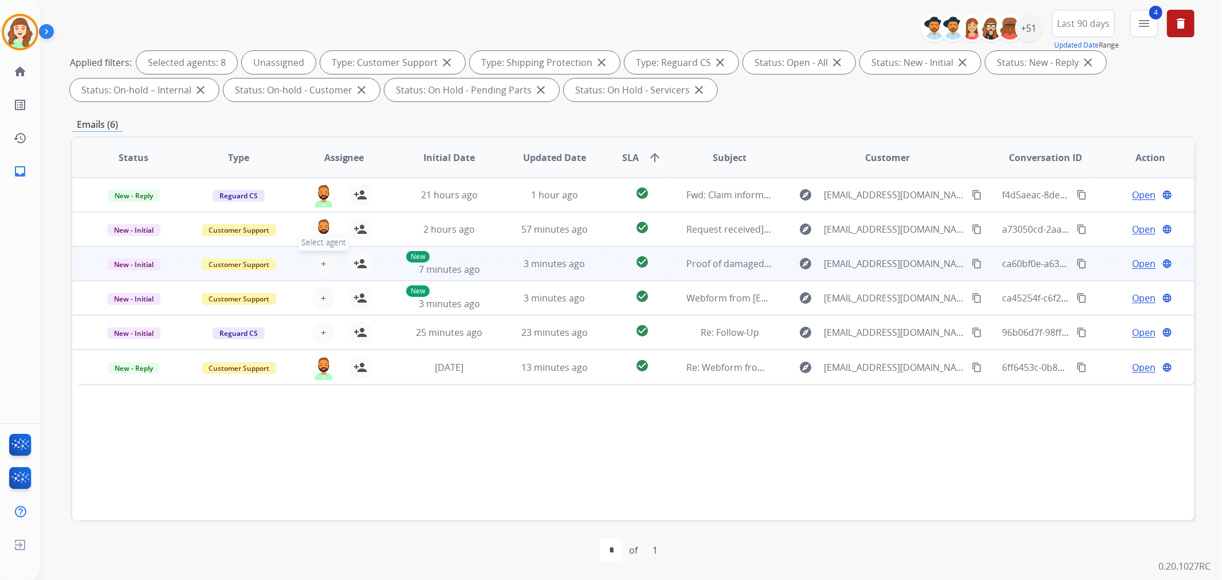
click at [321, 258] on span "+" at bounding box center [323, 264] width 5 height 14
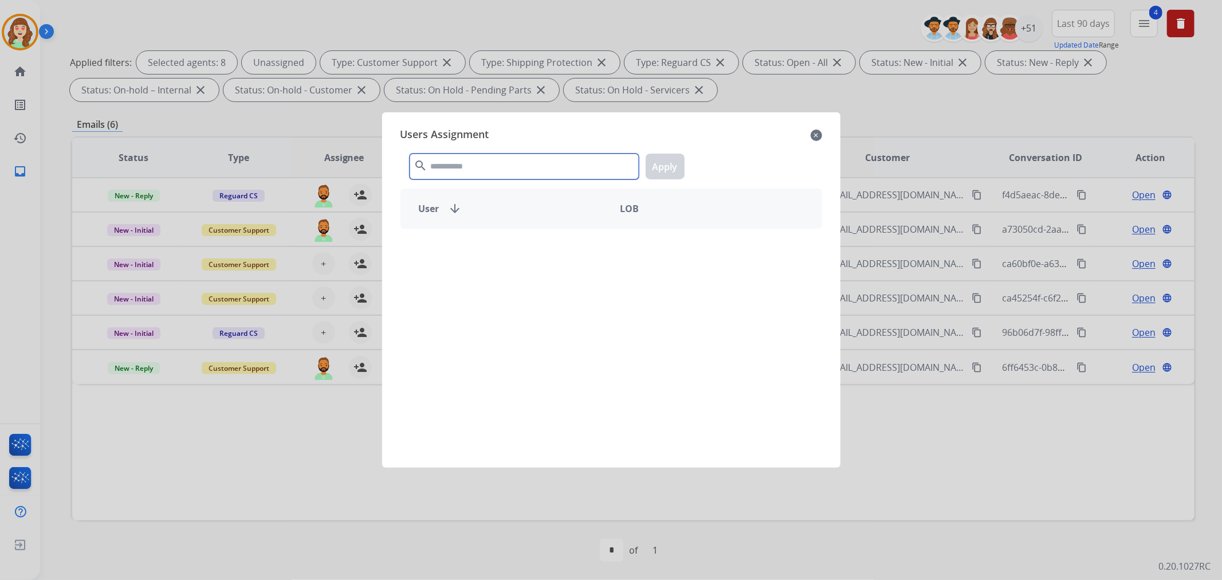
click at [478, 167] on input "text" at bounding box center [524, 167] width 229 height 26
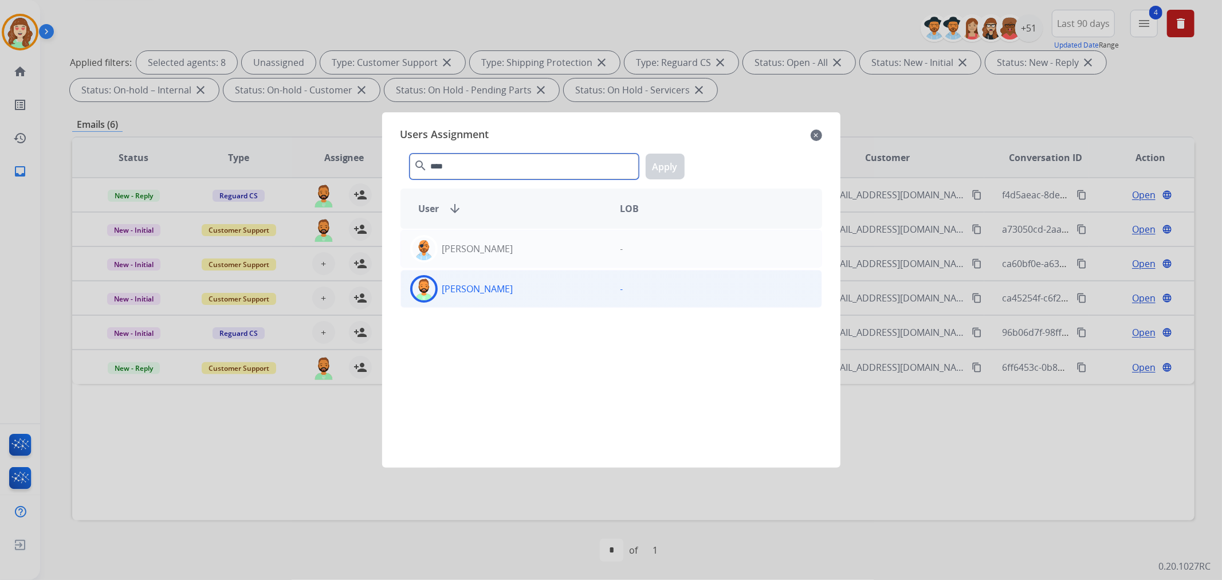
type input "****"
drag, startPoint x: 522, startPoint y: 288, endPoint x: 539, endPoint y: 288, distance: 17.2
click at [523, 288] on div "[PERSON_NAME]" at bounding box center [506, 289] width 210 height 28
click at [662, 167] on button "Apply" at bounding box center [665, 167] width 39 height 26
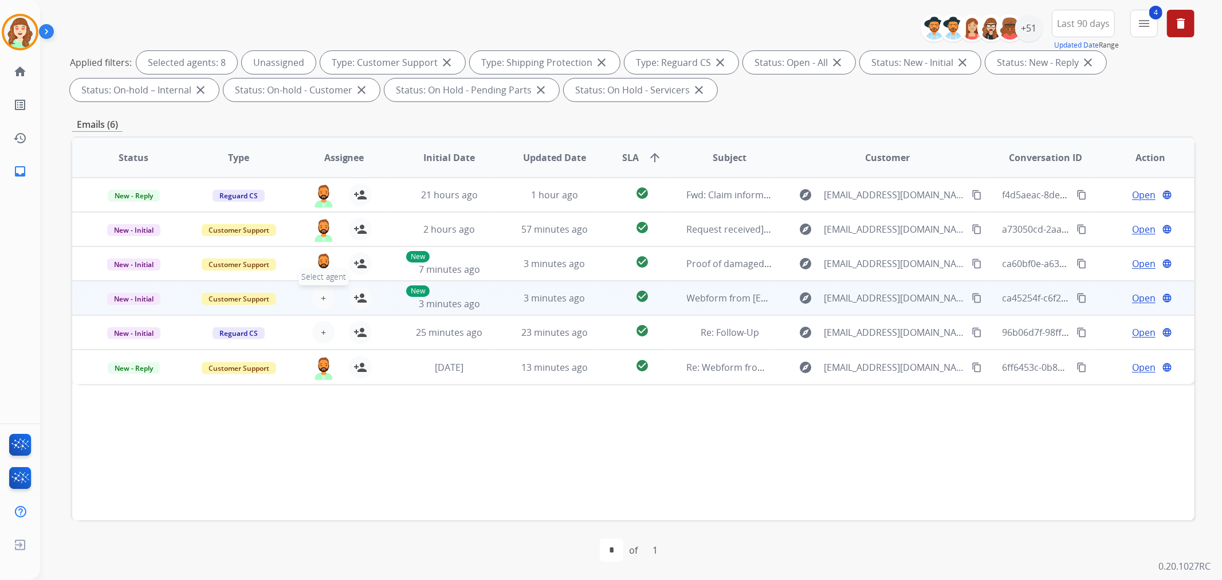
click at [321, 293] on span "+" at bounding box center [323, 298] width 5 height 14
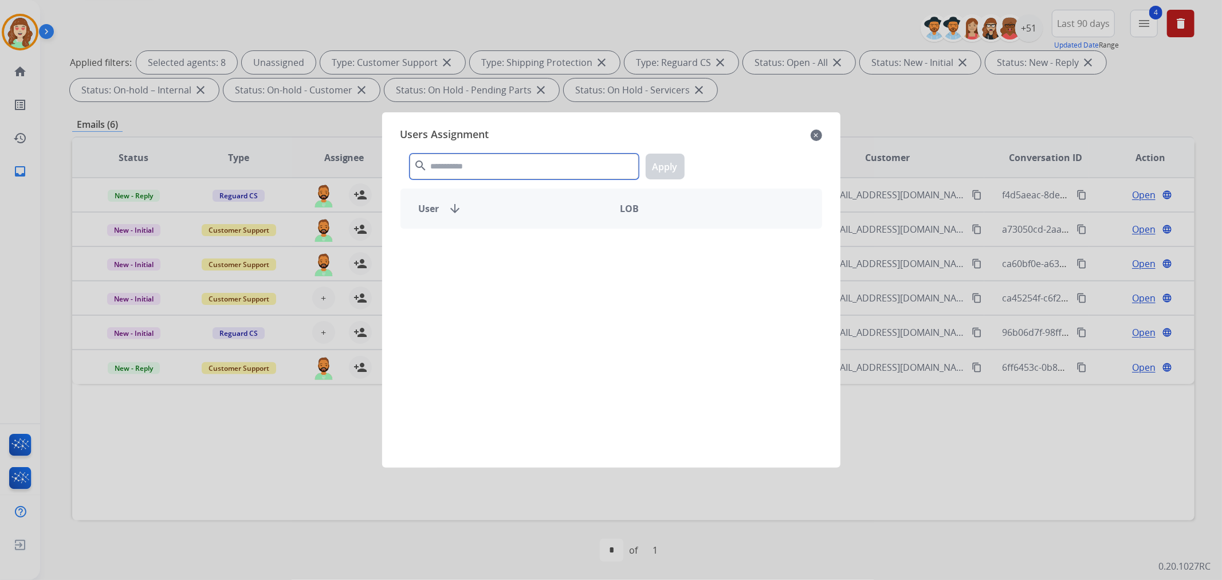
click at [511, 167] on input "text" at bounding box center [524, 167] width 229 height 26
type input "***"
click at [523, 289] on div "[PERSON_NAME]" at bounding box center [506, 289] width 210 height 28
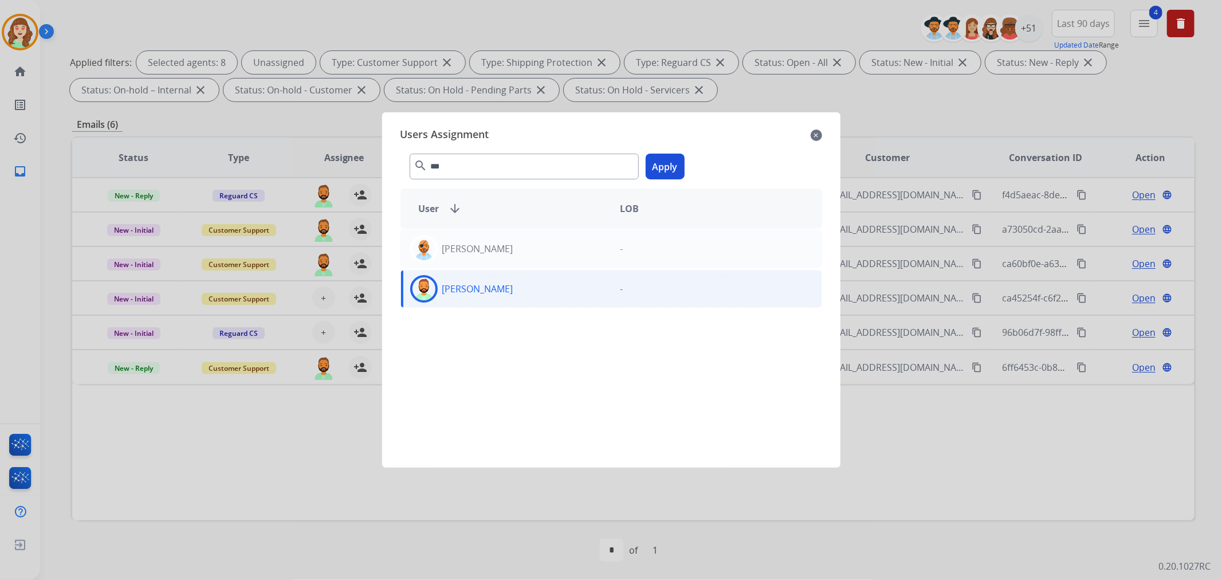
click at [672, 168] on button "Apply" at bounding box center [665, 167] width 39 height 26
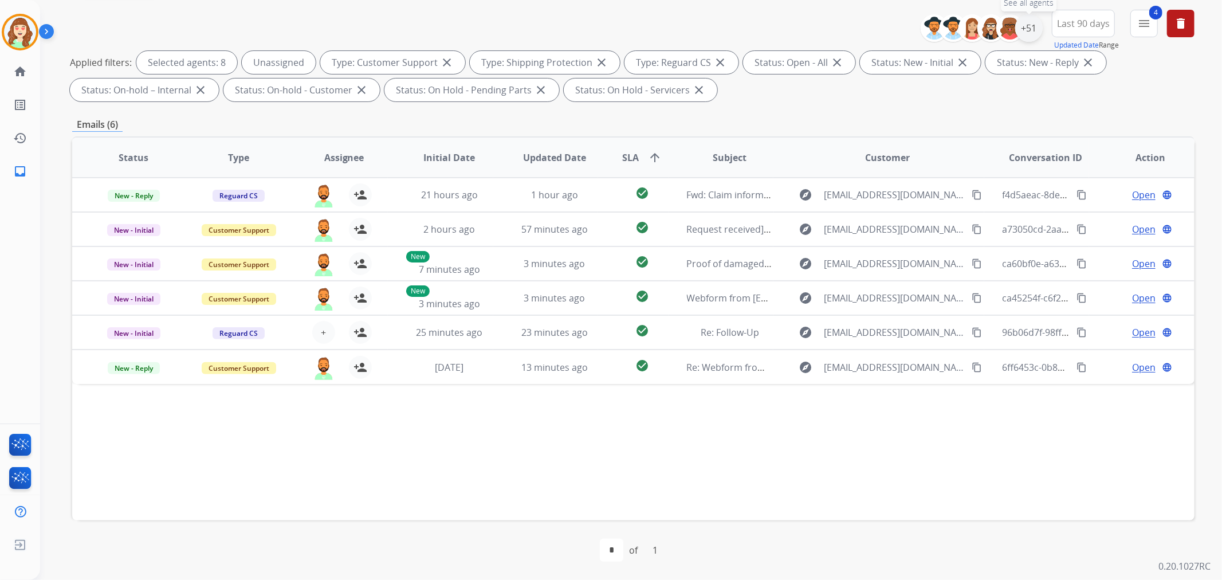
click at [1034, 29] on div "+51" at bounding box center [1029, 28] width 28 height 28
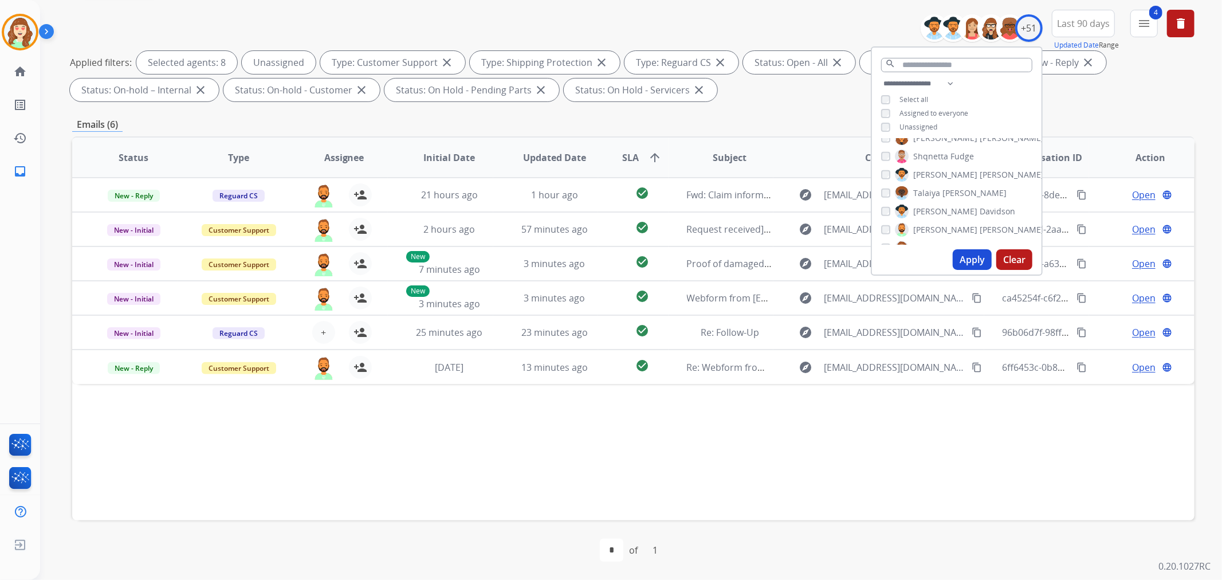
click at [1015, 257] on button "Clear" at bounding box center [1014, 259] width 36 height 21
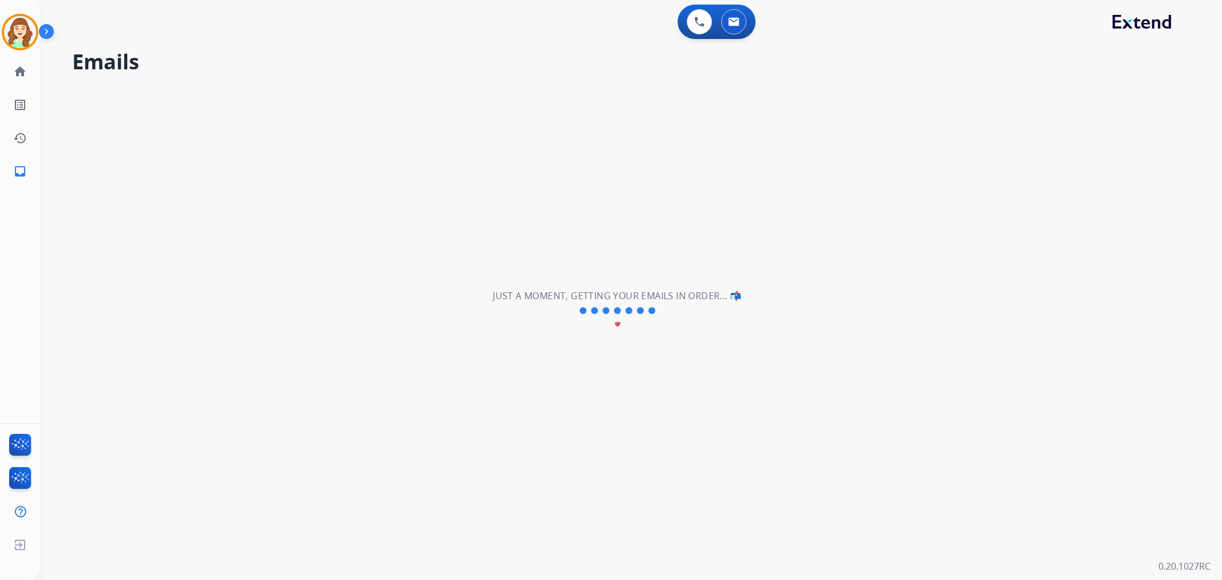
scroll to position [0, 0]
